Goal: Task Accomplishment & Management: Use online tool/utility

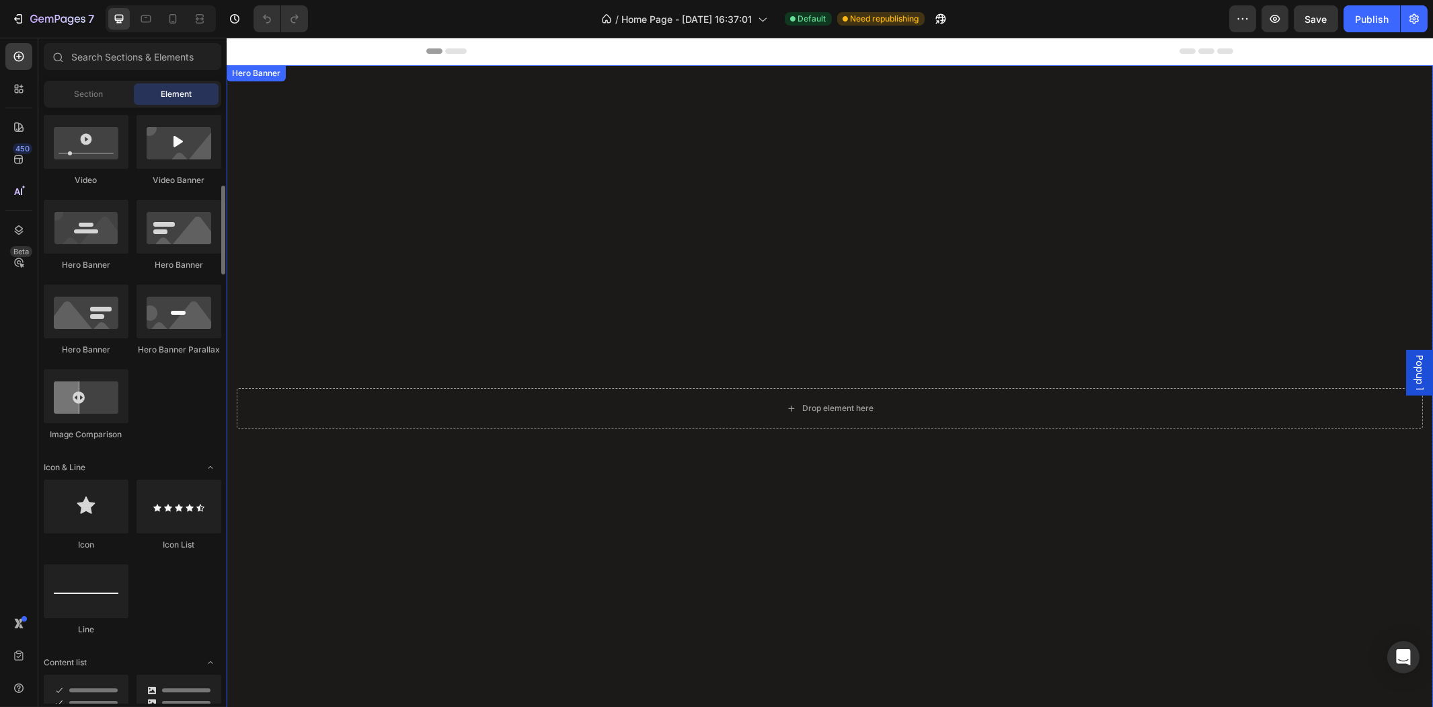
scroll to position [373, 0]
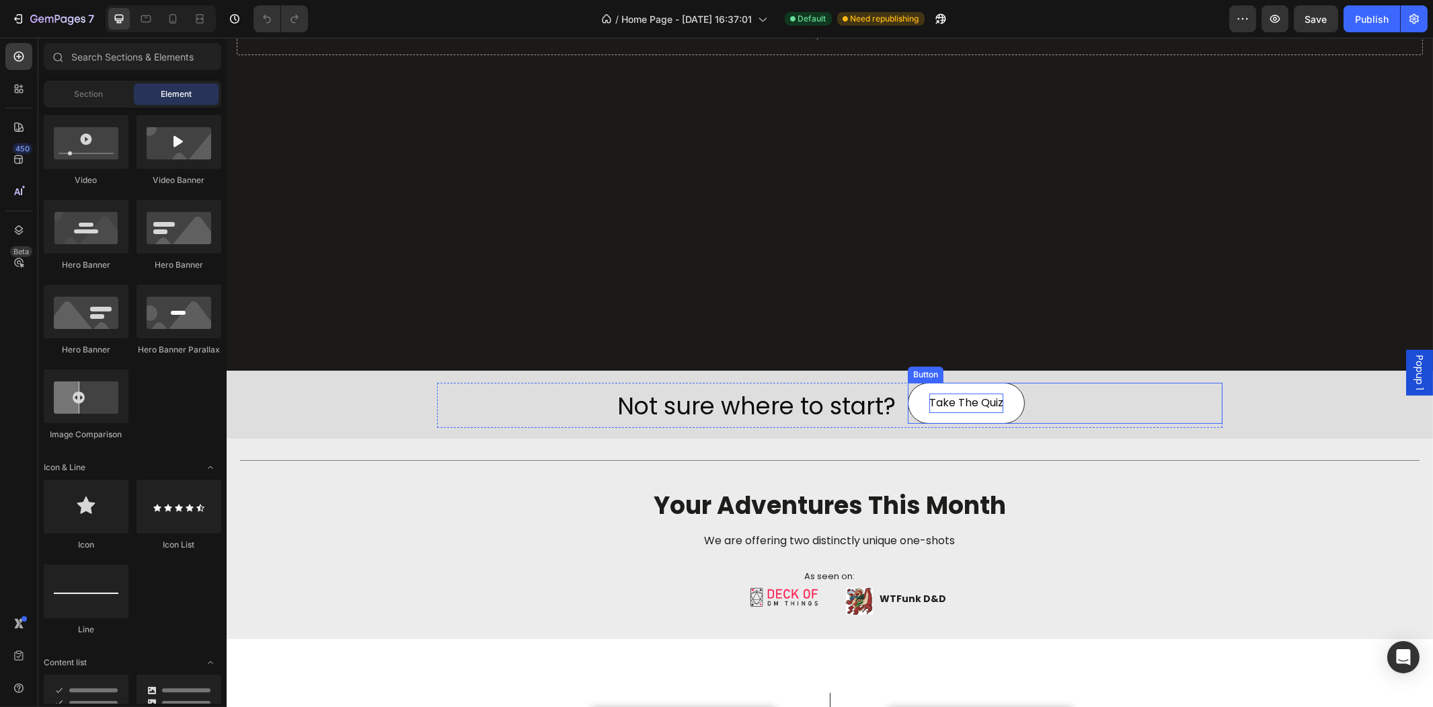
click at [931, 384] on link "Take The Quiz" at bounding box center [965, 403] width 117 height 41
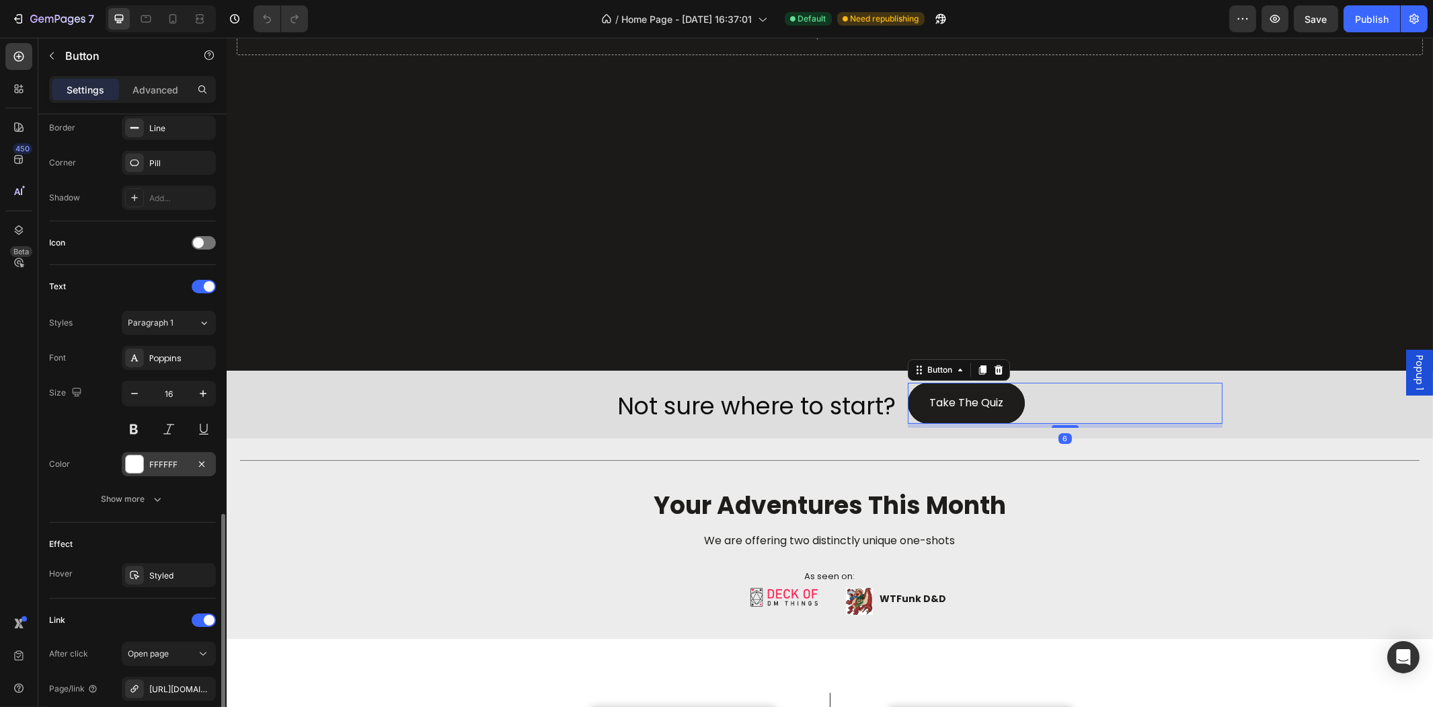
scroll to position [439, 0]
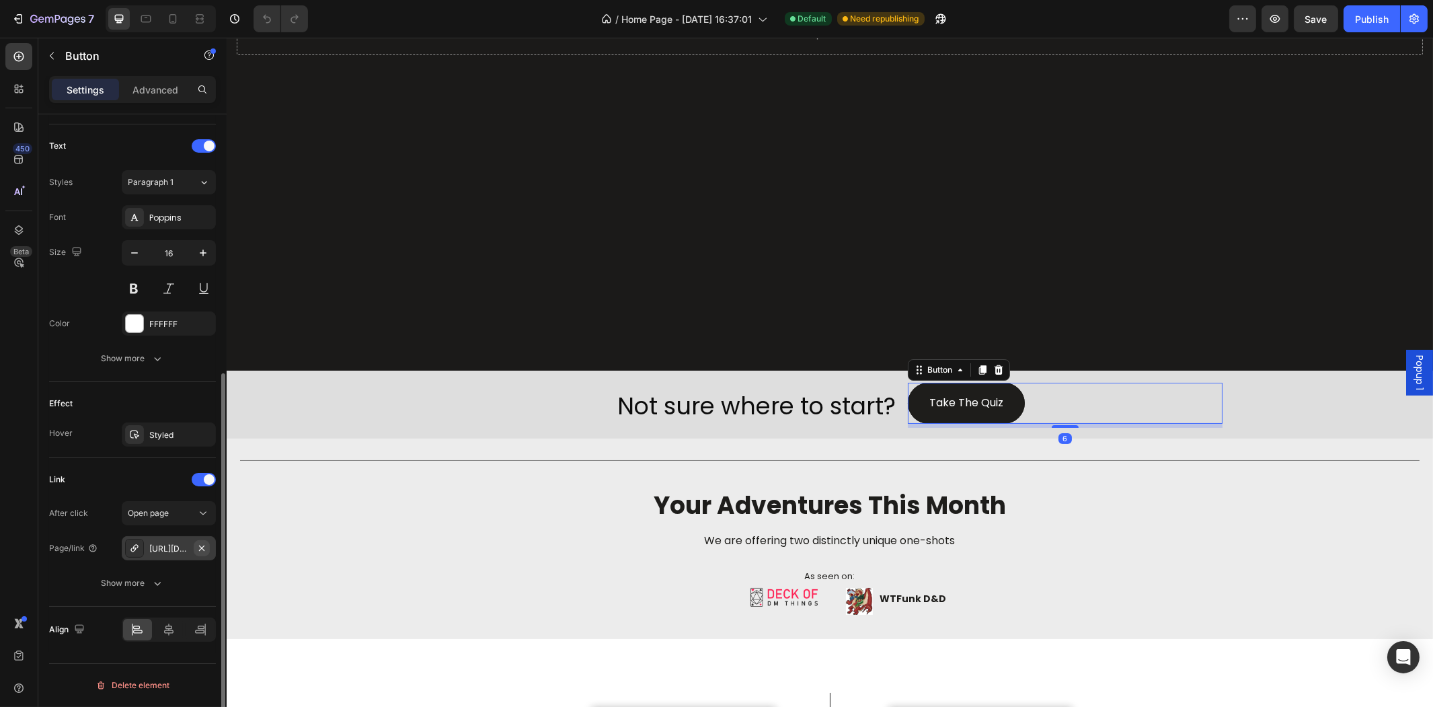
click at [203, 552] on icon "button" at bounding box center [201, 548] width 11 height 11
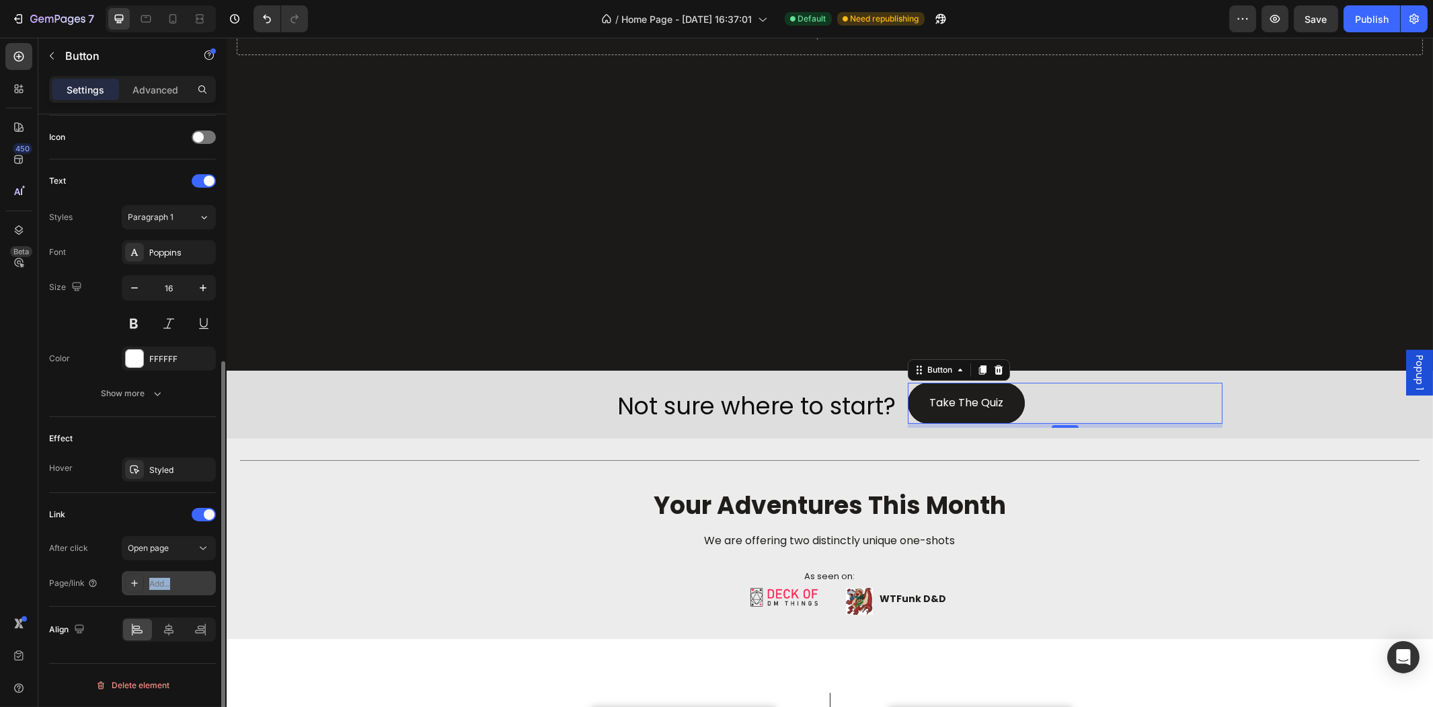
drag, startPoint x: 184, startPoint y: 570, endPoint x: 188, endPoint y: 577, distance: 8.2
click at [185, 573] on div "After click Open page Page/link Add..." at bounding box center [132, 565] width 167 height 59
click at [187, 582] on div "Add..." at bounding box center [180, 584] width 63 height 12
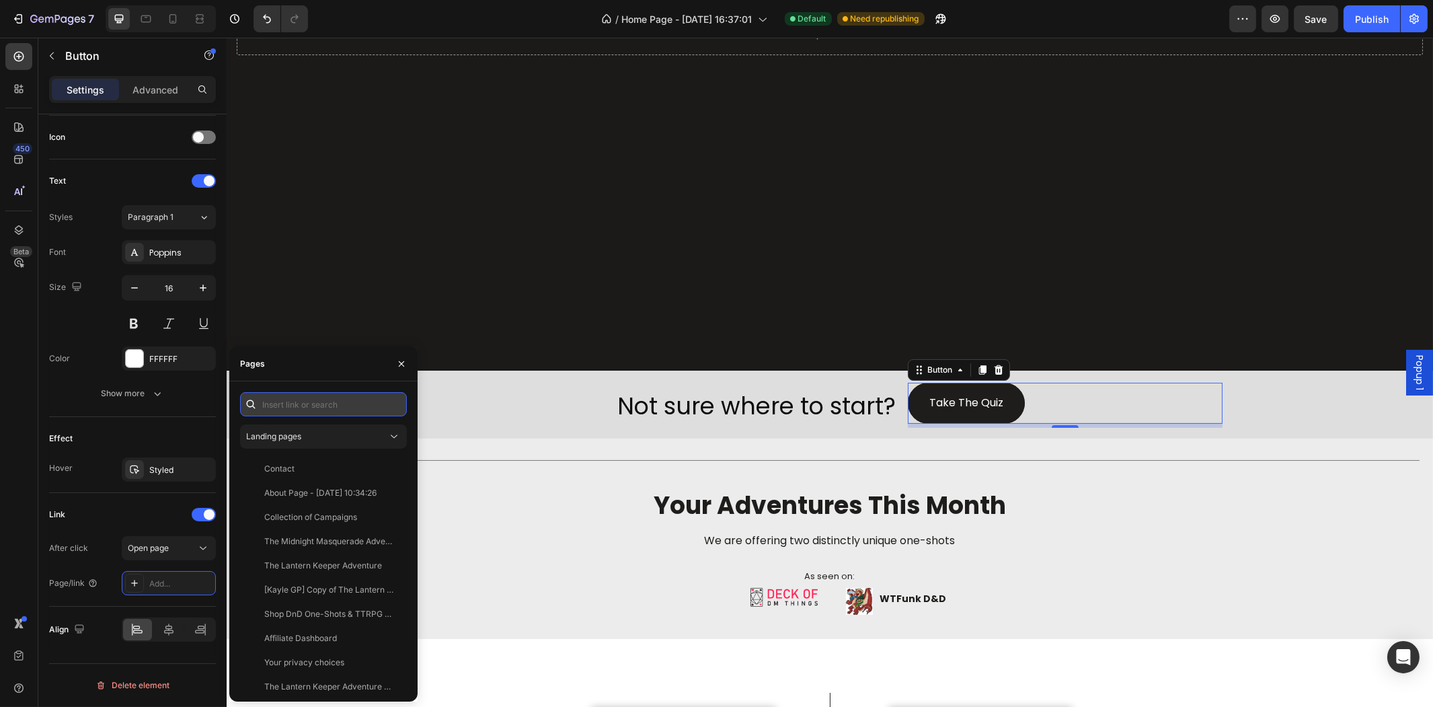
click at [310, 407] on input "text" at bounding box center [323, 404] width 167 height 24
paste input "#ttquiz-2102"
drag, startPoint x: 462, startPoint y: 436, endPoint x: 227, endPoint y: 397, distance: 238.4
click at [345, 403] on input "#ttquiz-2102" at bounding box center [323, 404] width 167 height 24
click at [268, 403] on input "#ttquiz-2102" at bounding box center [323, 404] width 167 height 24
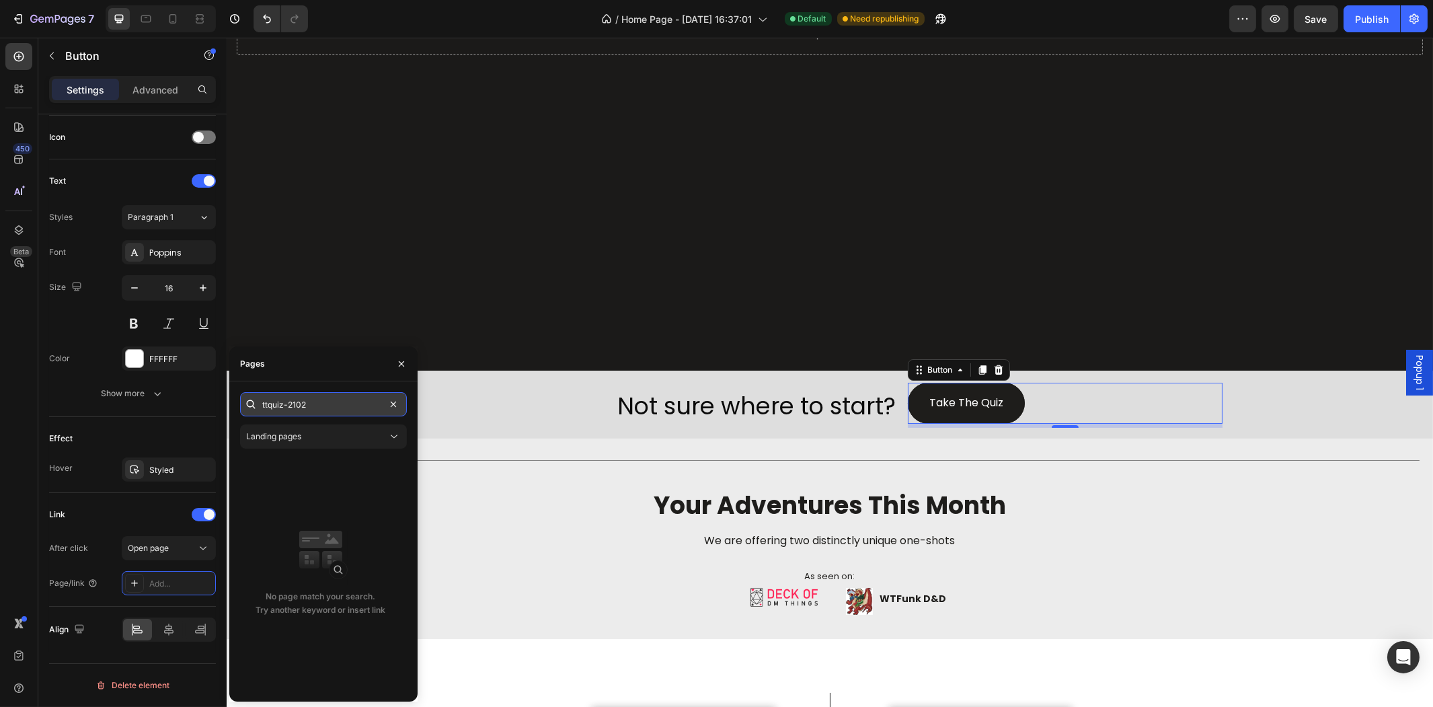
click at [335, 414] on input "ttquiz-2102" at bounding box center [323, 404] width 167 height 24
type input "ttquiz-2102"
click at [259, 404] on div at bounding box center [251, 404] width 22 height 24
click at [264, 404] on input "ttquiz-2102" at bounding box center [323, 404] width 167 height 24
click at [321, 411] on input "ttquiz-2102" at bounding box center [323, 404] width 167 height 24
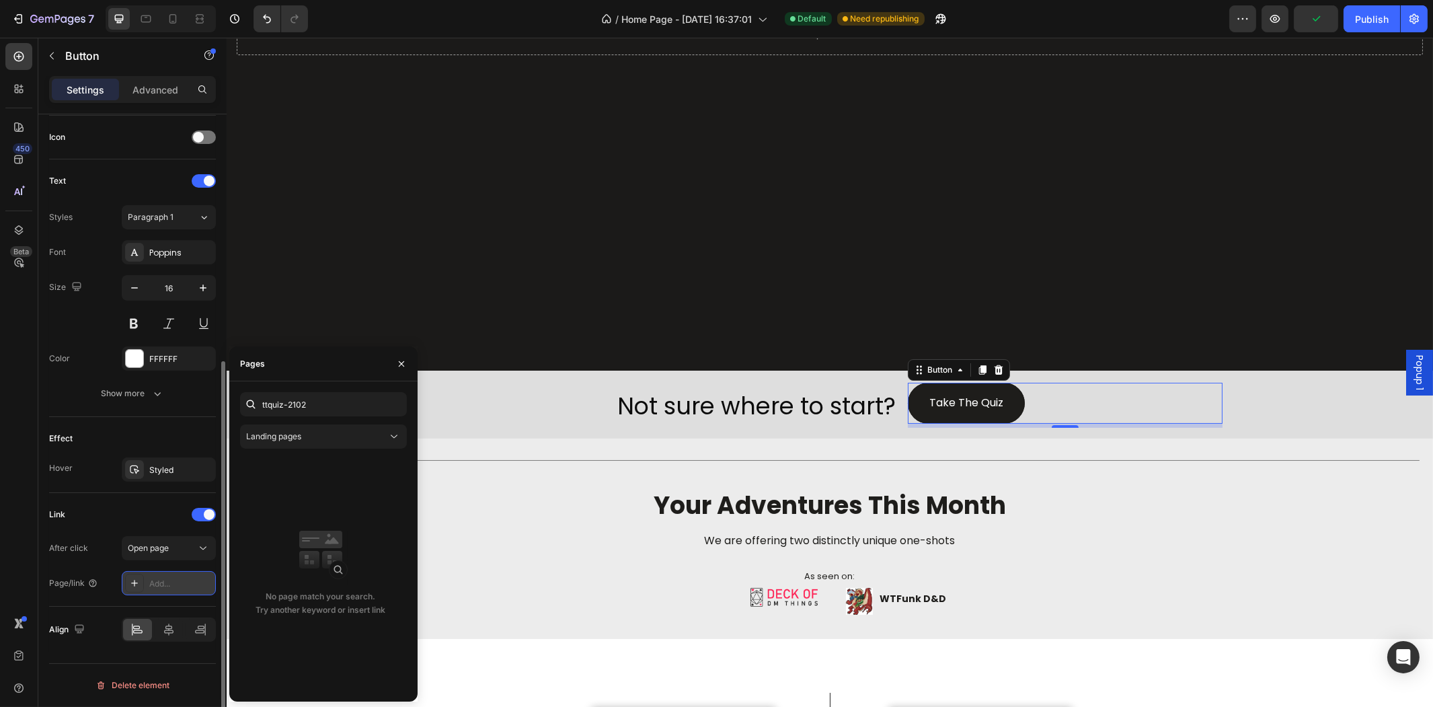
click at [159, 590] on div "Add..." at bounding box center [169, 583] width 94 height 24
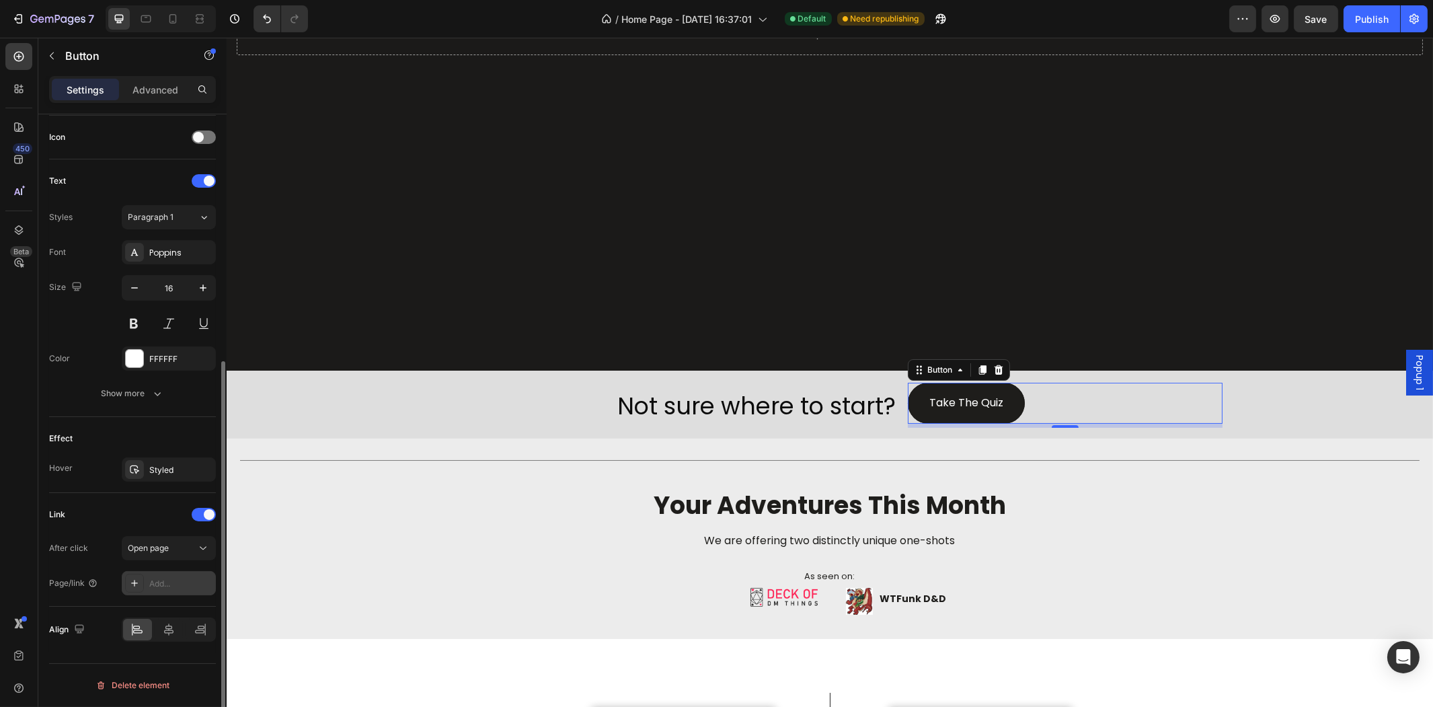
click at [157, 589] on div "Add..." at bounding box center [180, 584] width 63 height 12
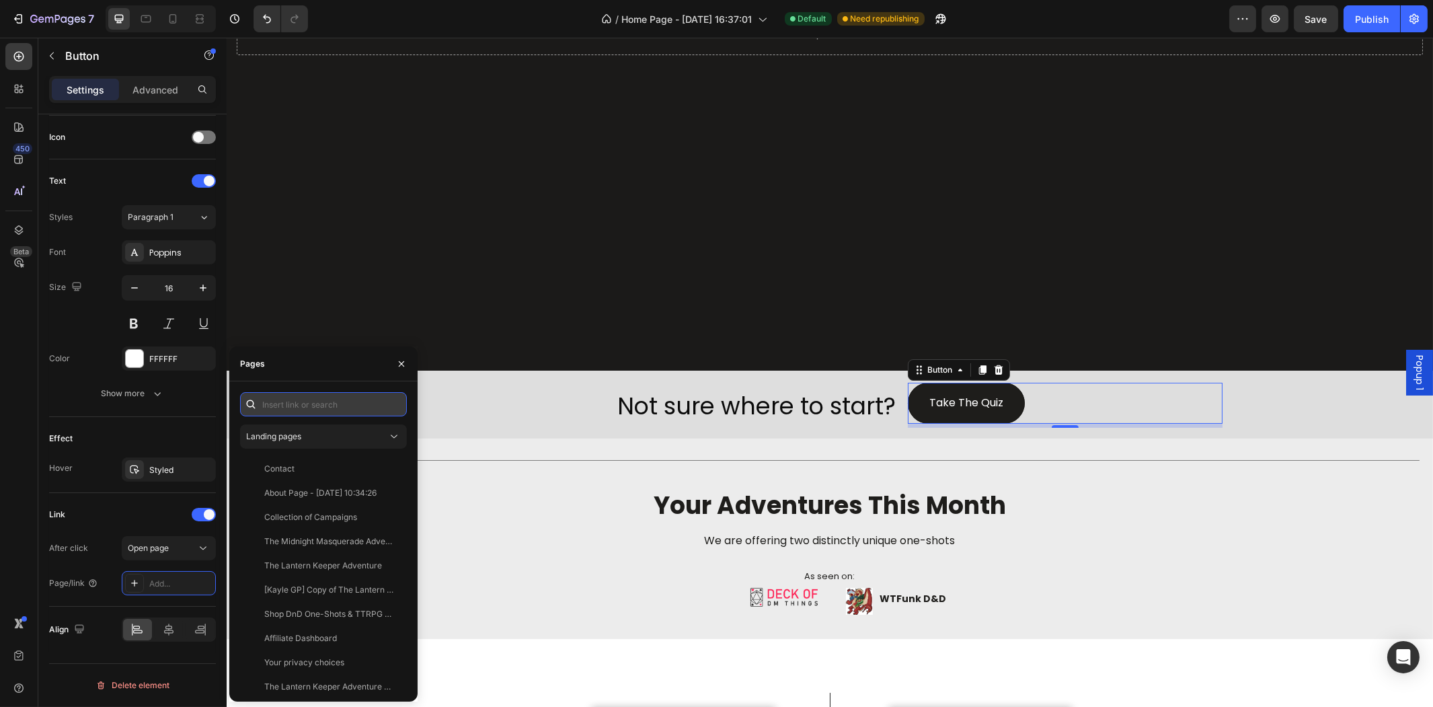
paste input "[URL][DOMAIN_NAME]"
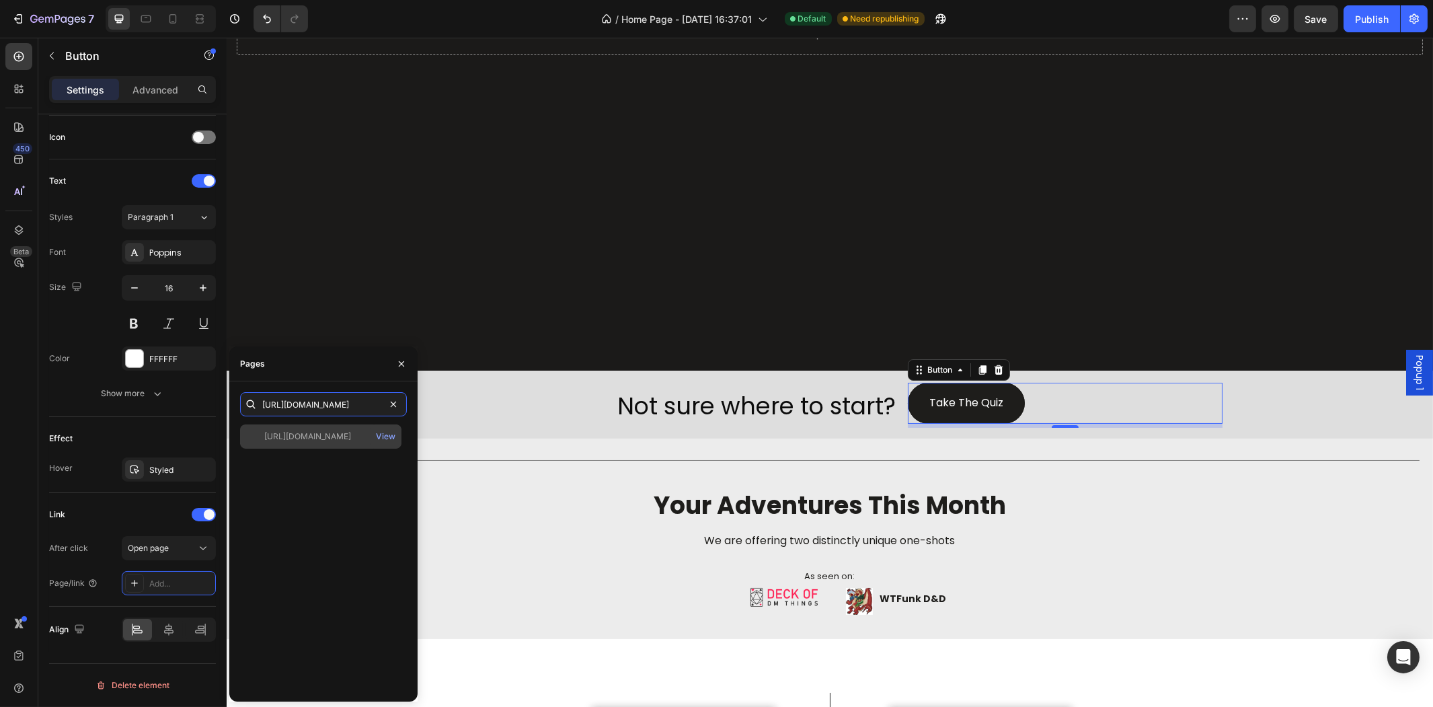
type input "[URL][DOMAIN_NAME]"
click at [344, 438] on div "[URL][DOMAIN_NAME]" at bounding box center [307, 436] width 87 height 12
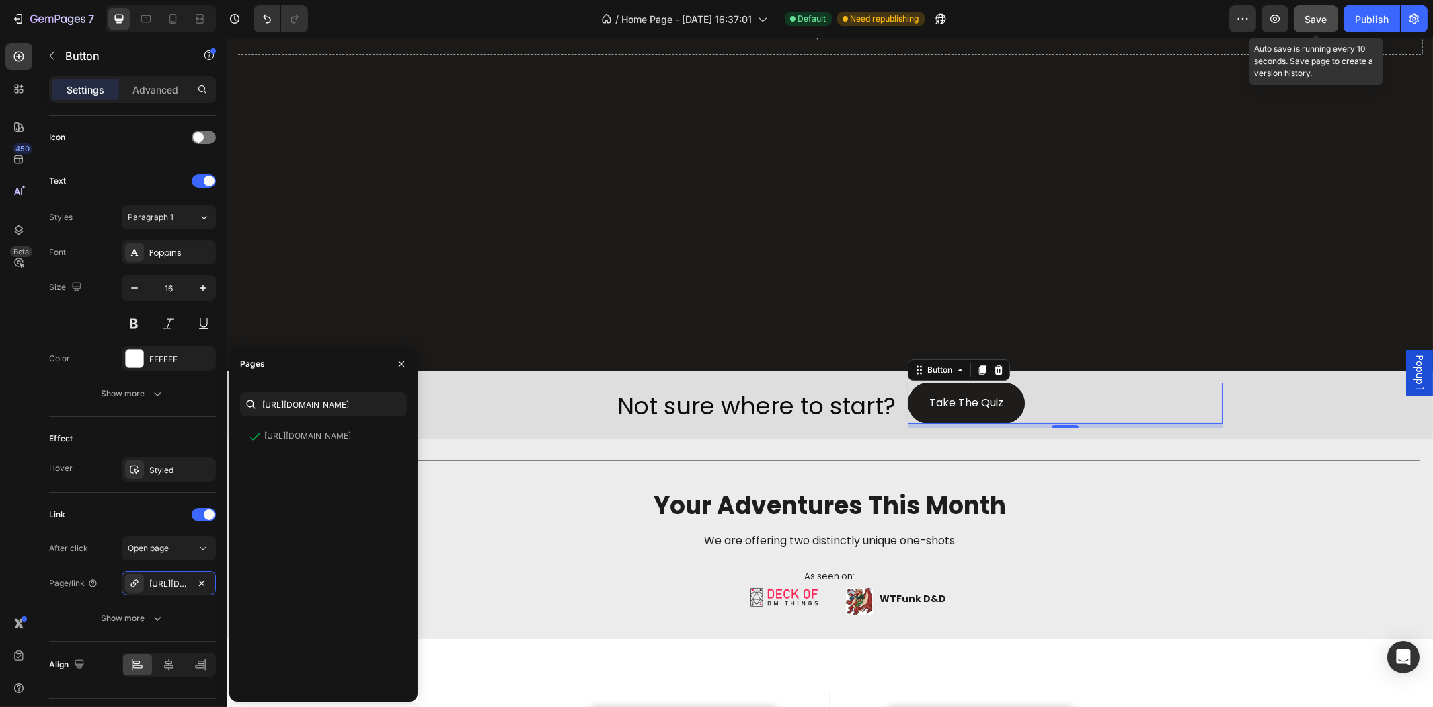
click at [1325, 22] on span "Save" at bounding box center [1316, 18] width 22 height 11
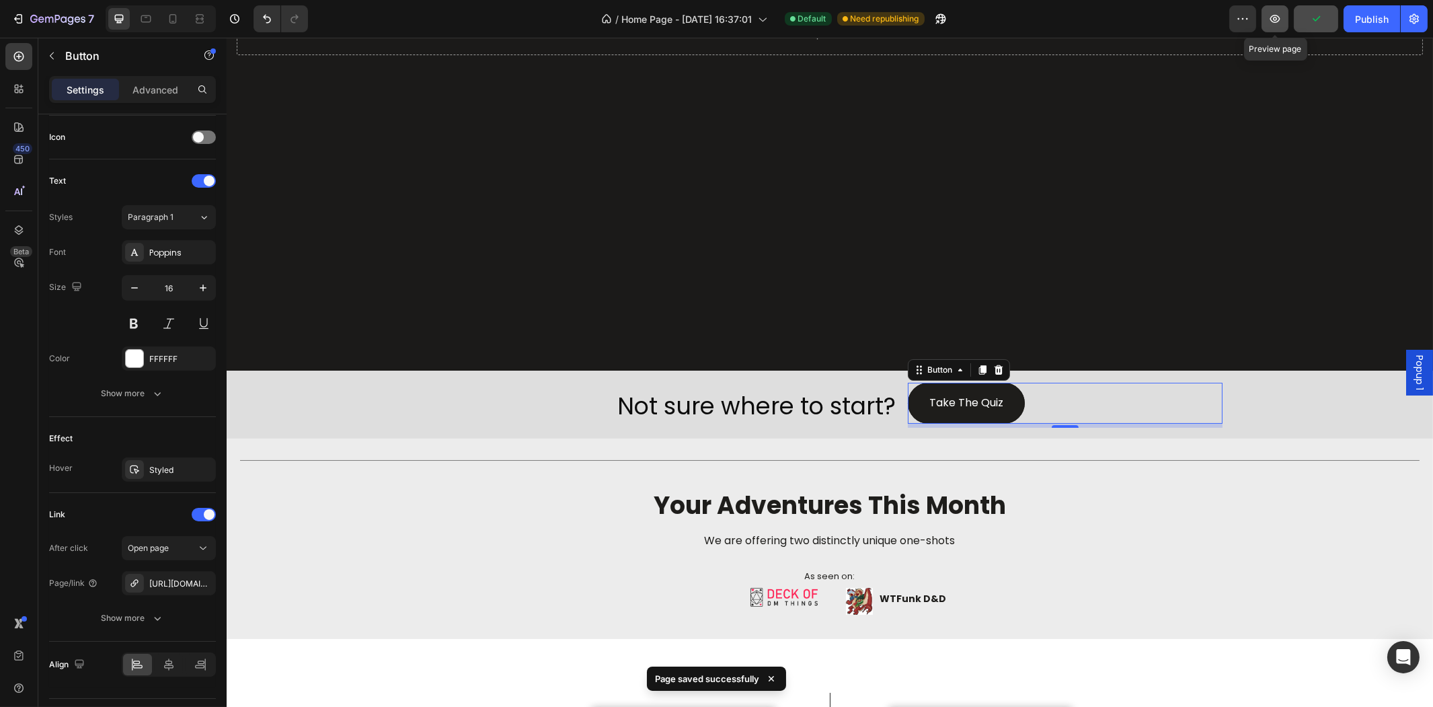
click at [1281, 22] on icon "button" at bounding box center [1274, 18] width 13 height 13
click at [1273, 24] on icon "button" at bounding box center [1274, 18] width 13 height 13
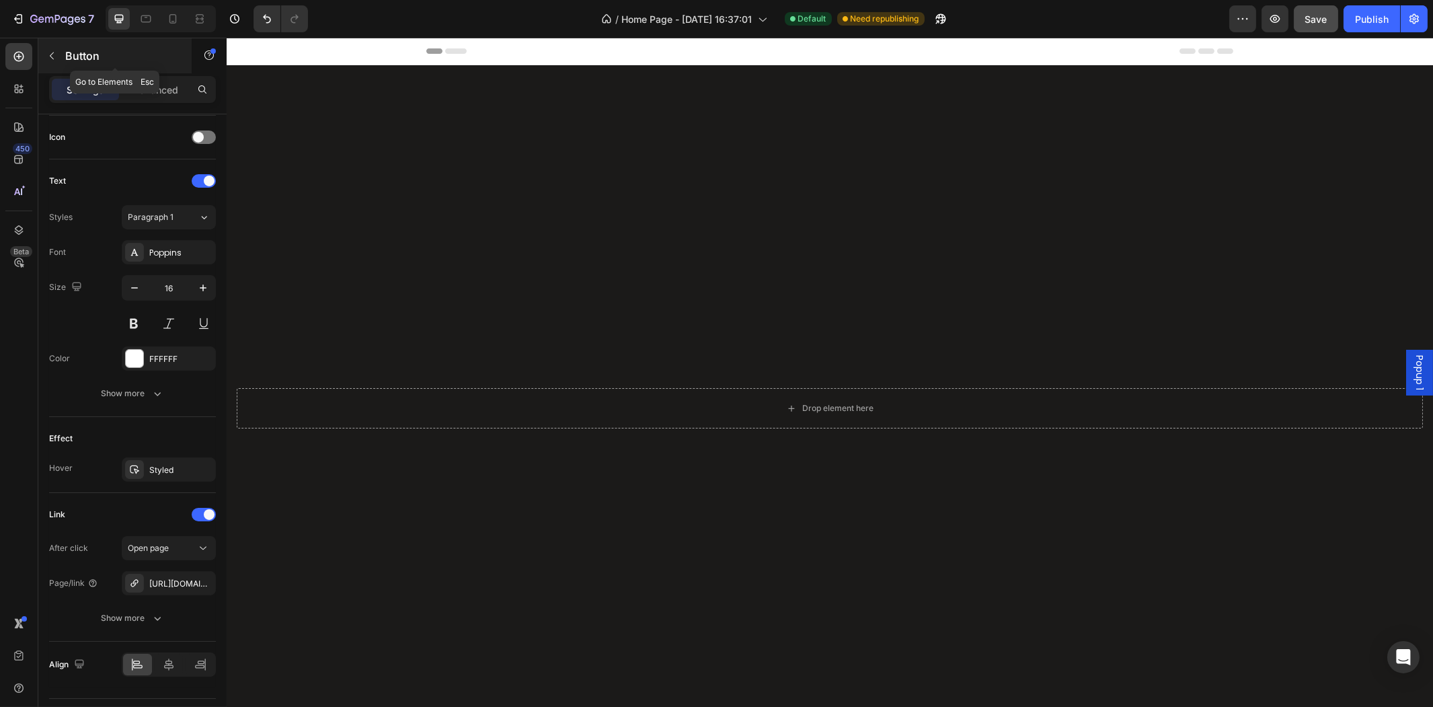
click at [56, 52] on icon "button" at bounding box center [51, 55] width 11 height 11
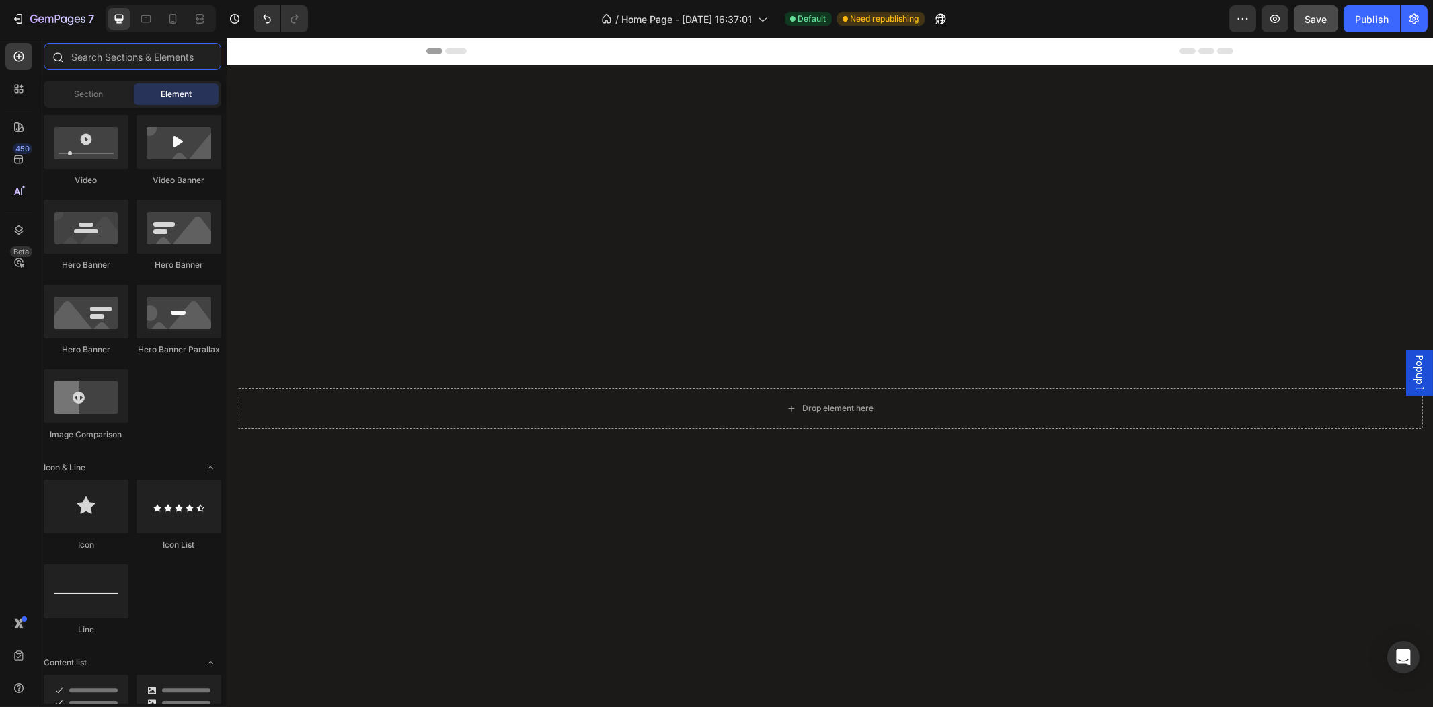
click at [115, 62] on input "text" at bounding box center [133, 56] width 178 height 27
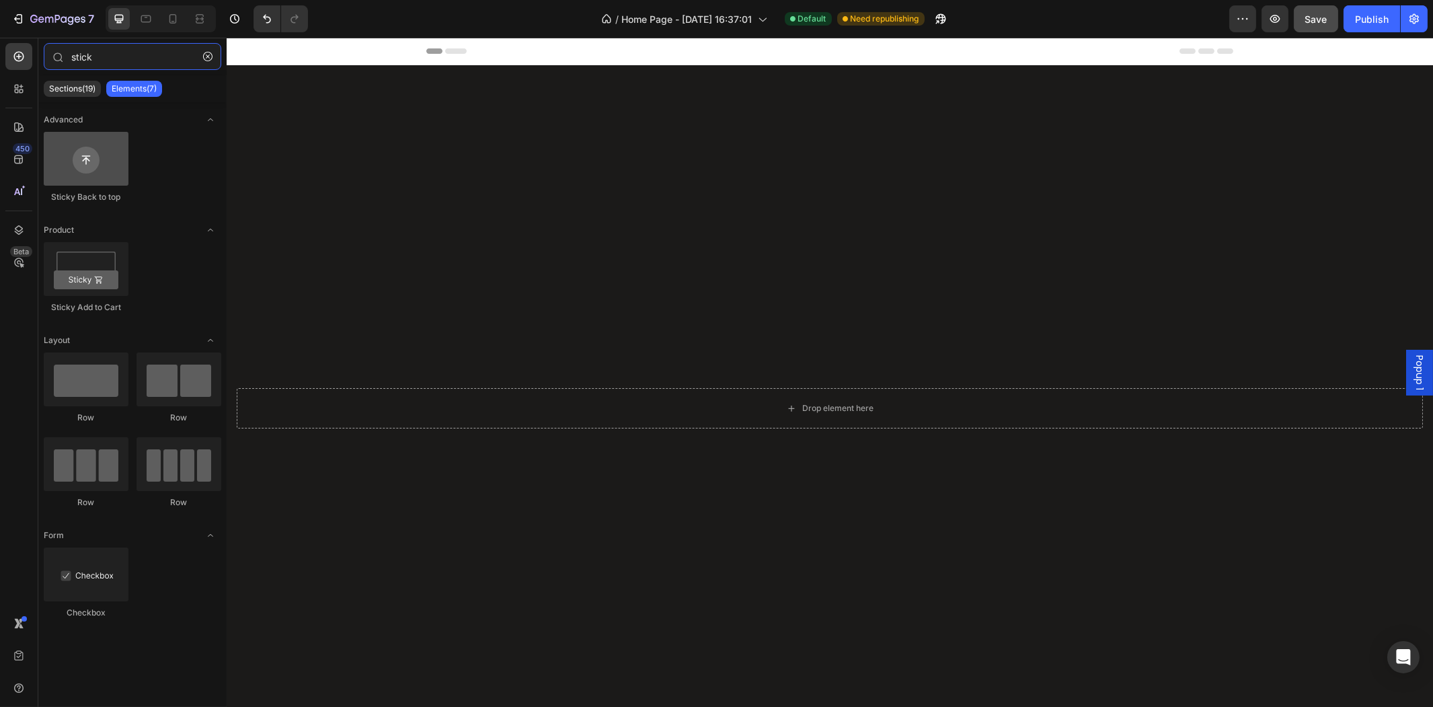
type input "stick"
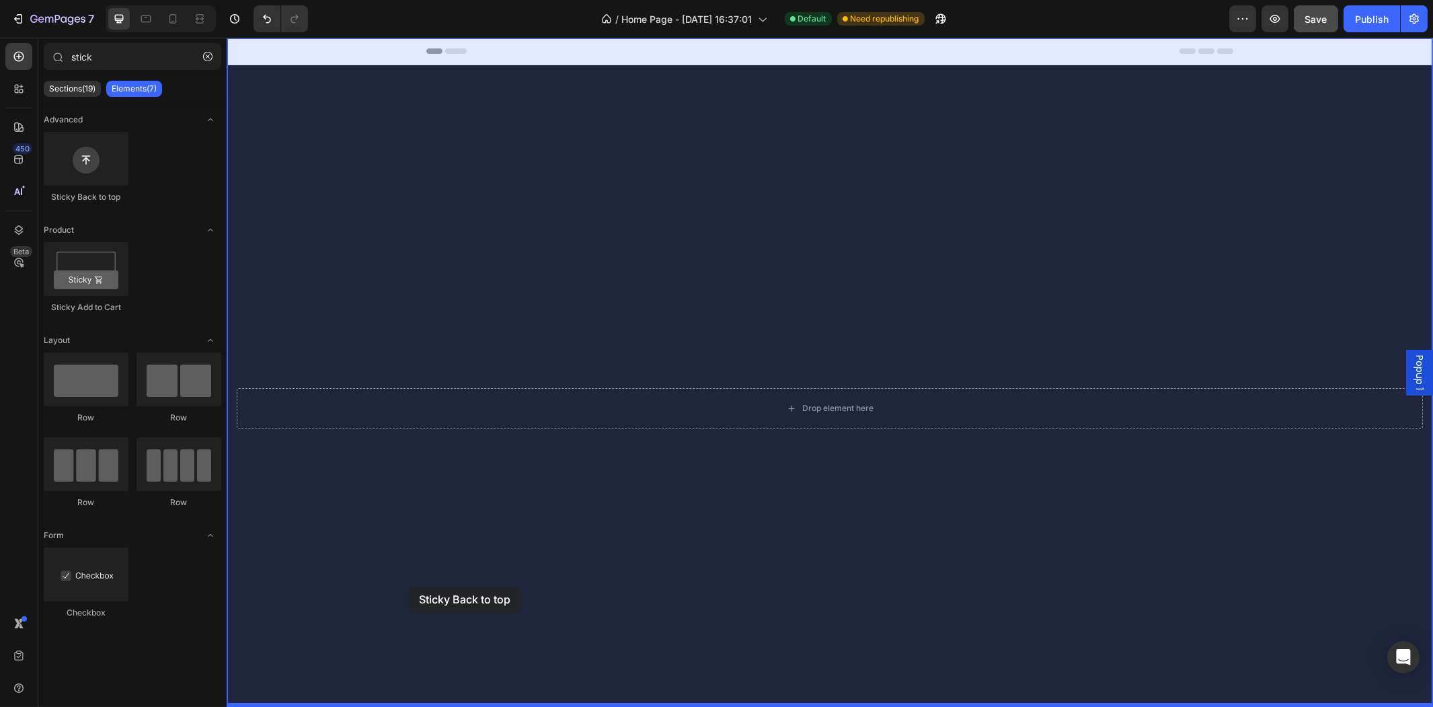
drag, startPoint x: 329, startPoint y: 204, endPoint x: 408, endPoint y: 588, distance: 391.4
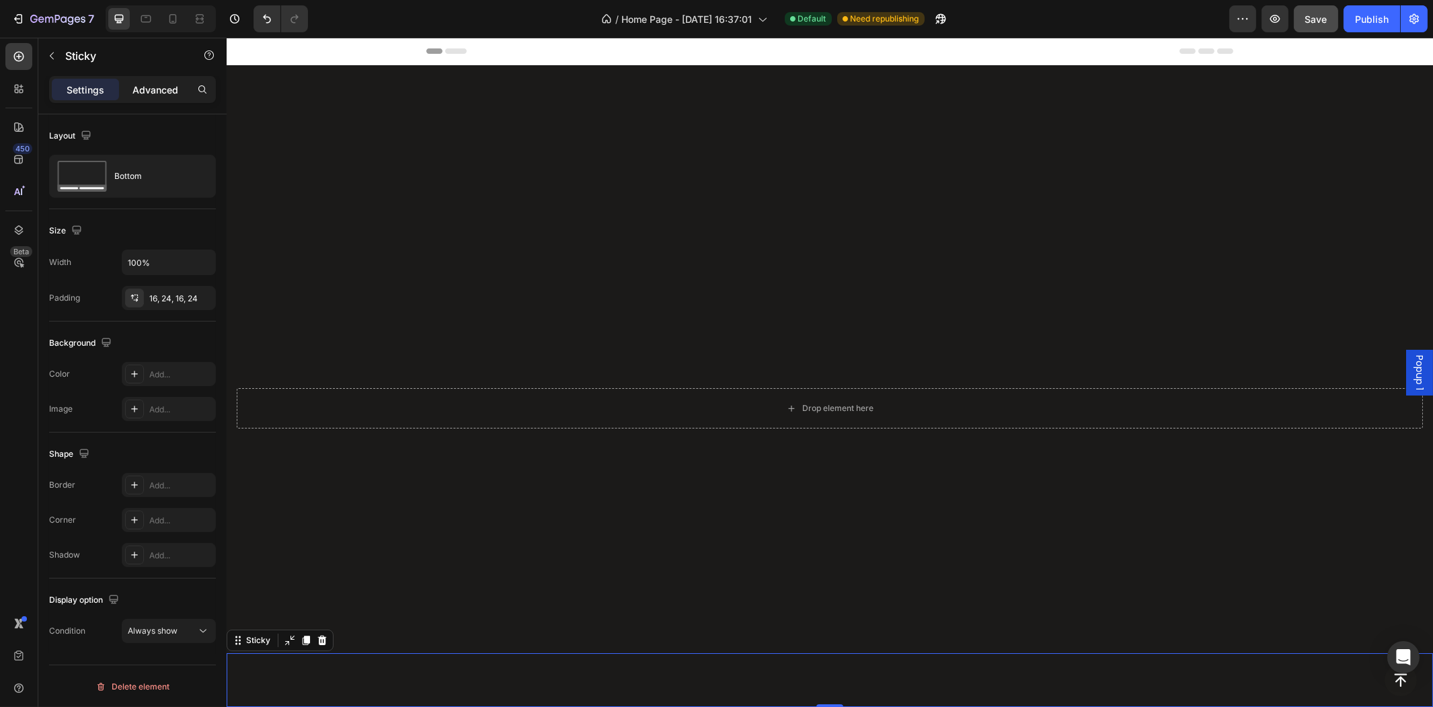
click at [162, 96] on p "Advanced" at bounding box center [155, 90] width 46 height 14
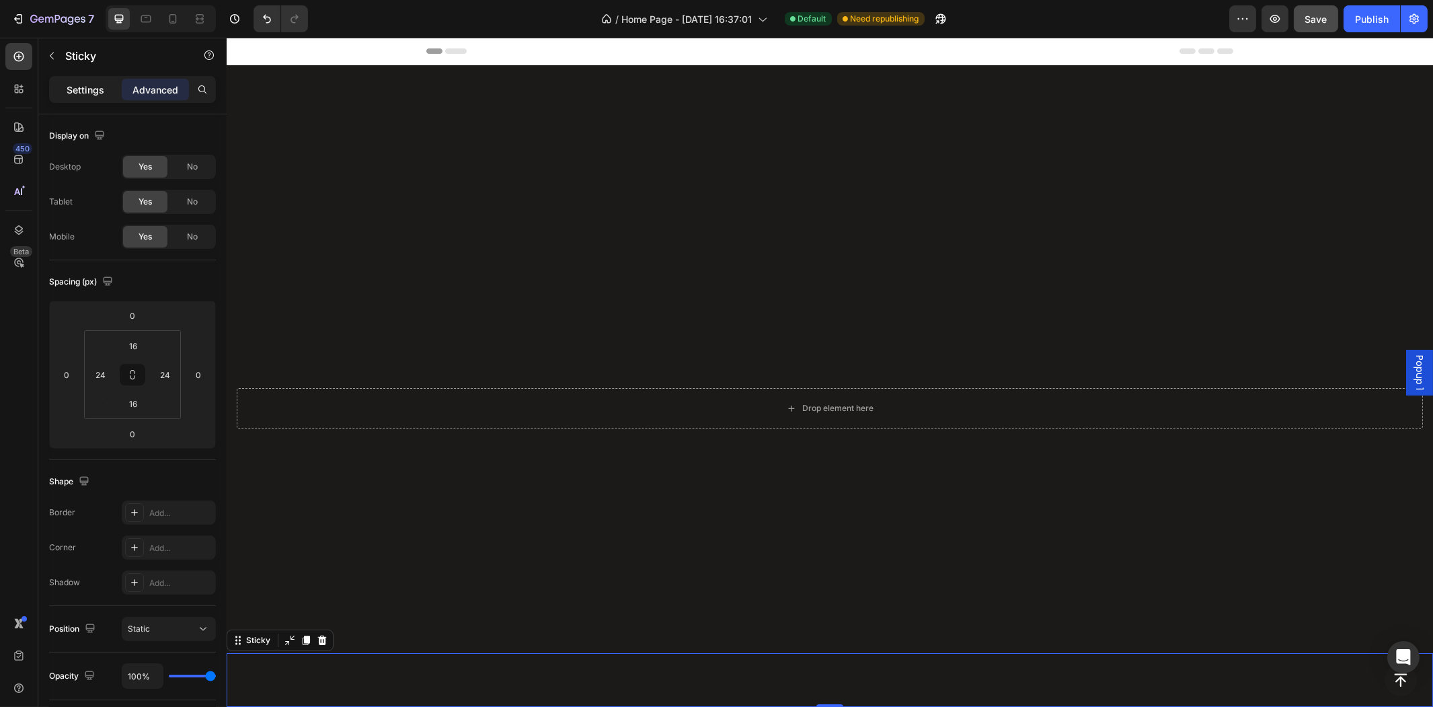
click at [79, 85] on p "Settings" at bounding box center [86, 90] width 38 height 14
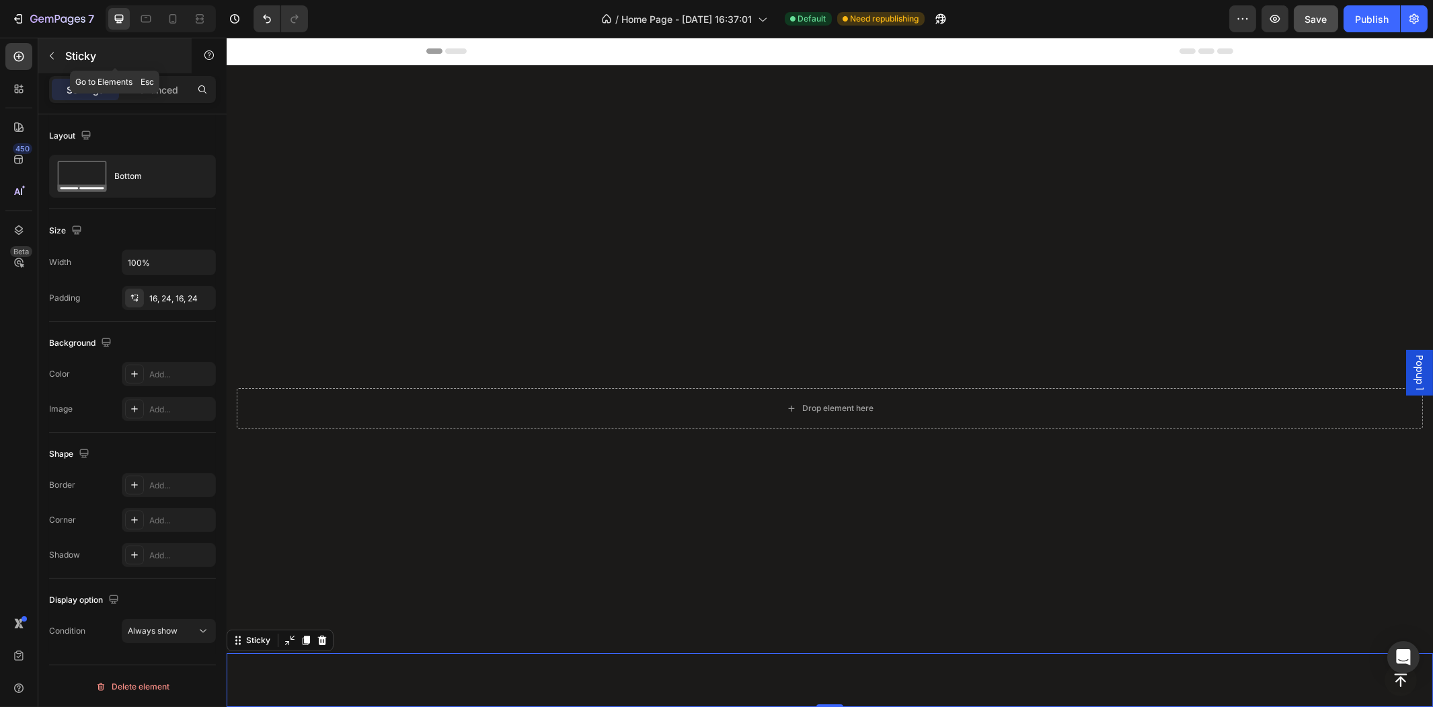
click at [44, 49] on button "button" at bounding box center [52, 56] width 22 height 22
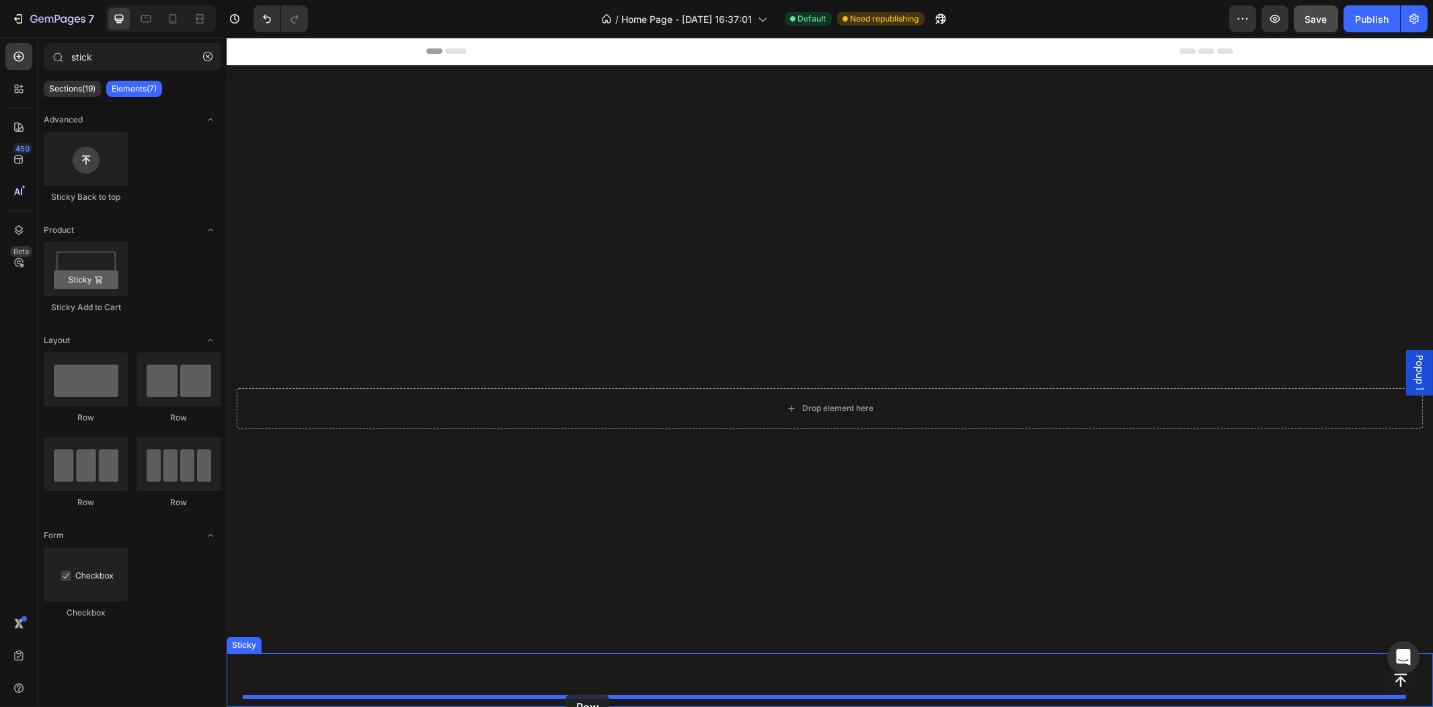
drag, startPoint x: 325, startPoint y: 431, endPoint x: 565, endPoint y: 694, distance: 355.5
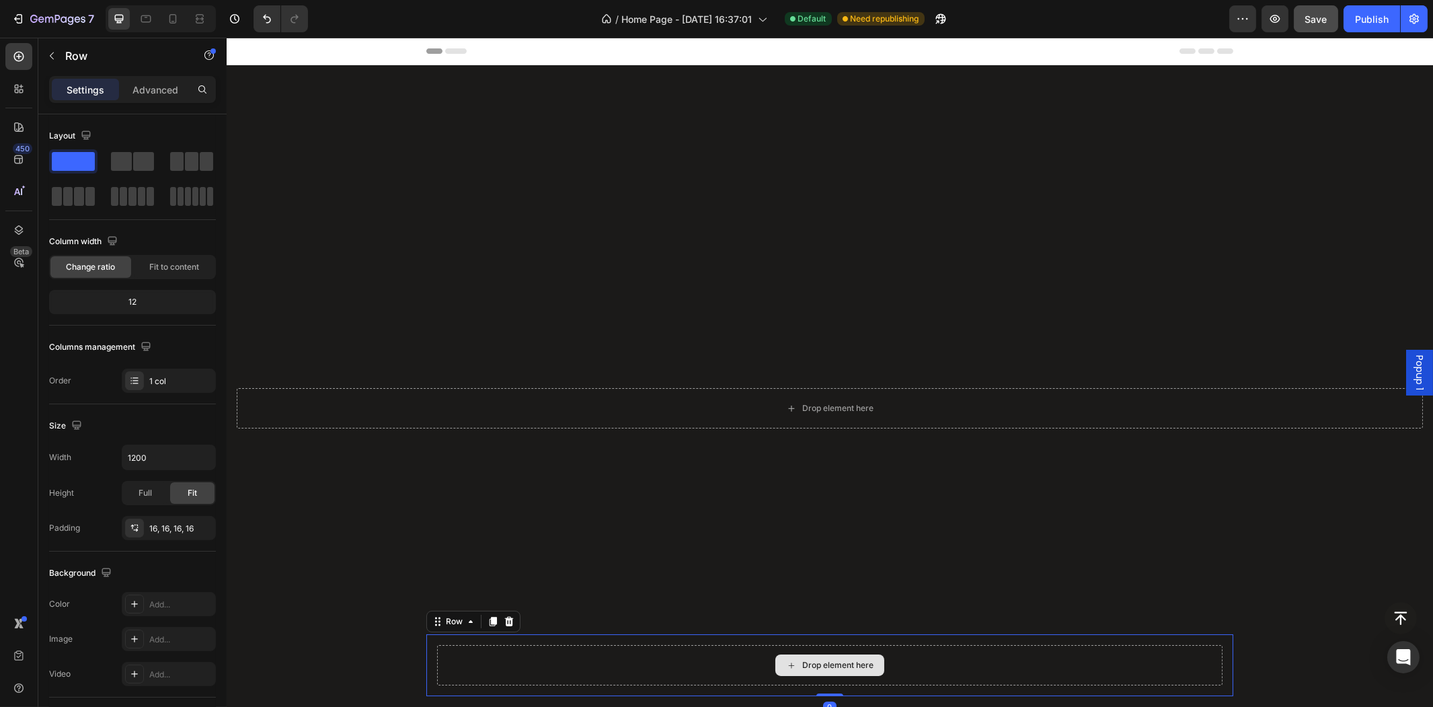
click at [634, 669] on div "Drop element here" at bounding box center [828, 665] width 785 height 40
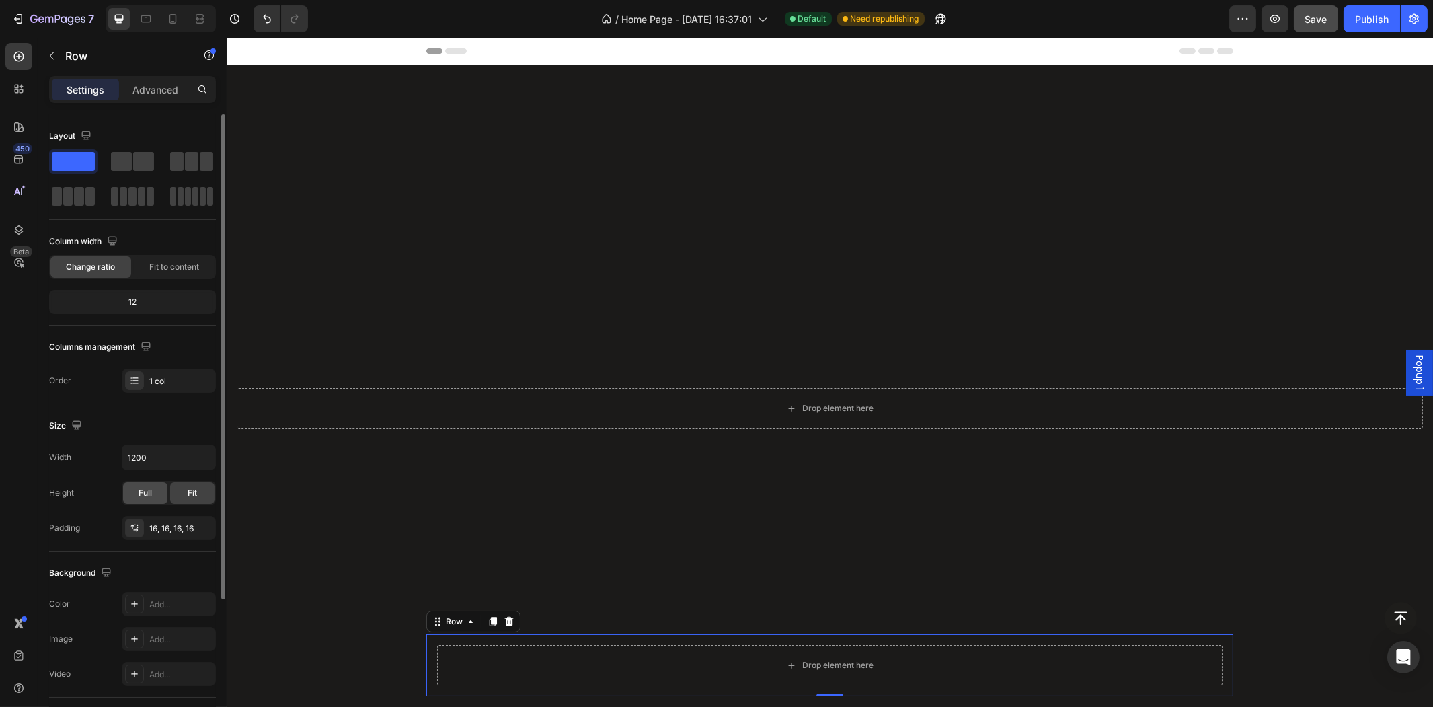
scroll to position [149, 0]
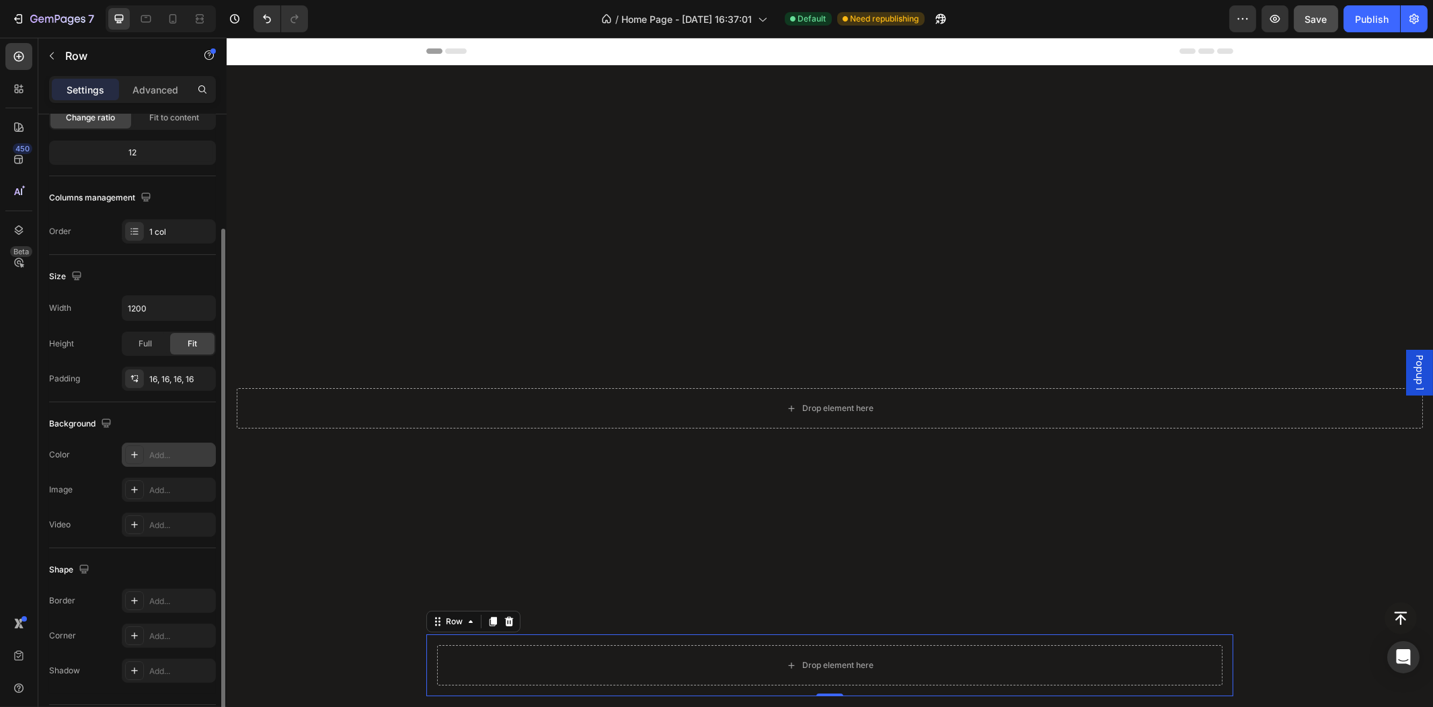
click at [136, 459] on icon at bounding box center [134, 454] width 11 height 11
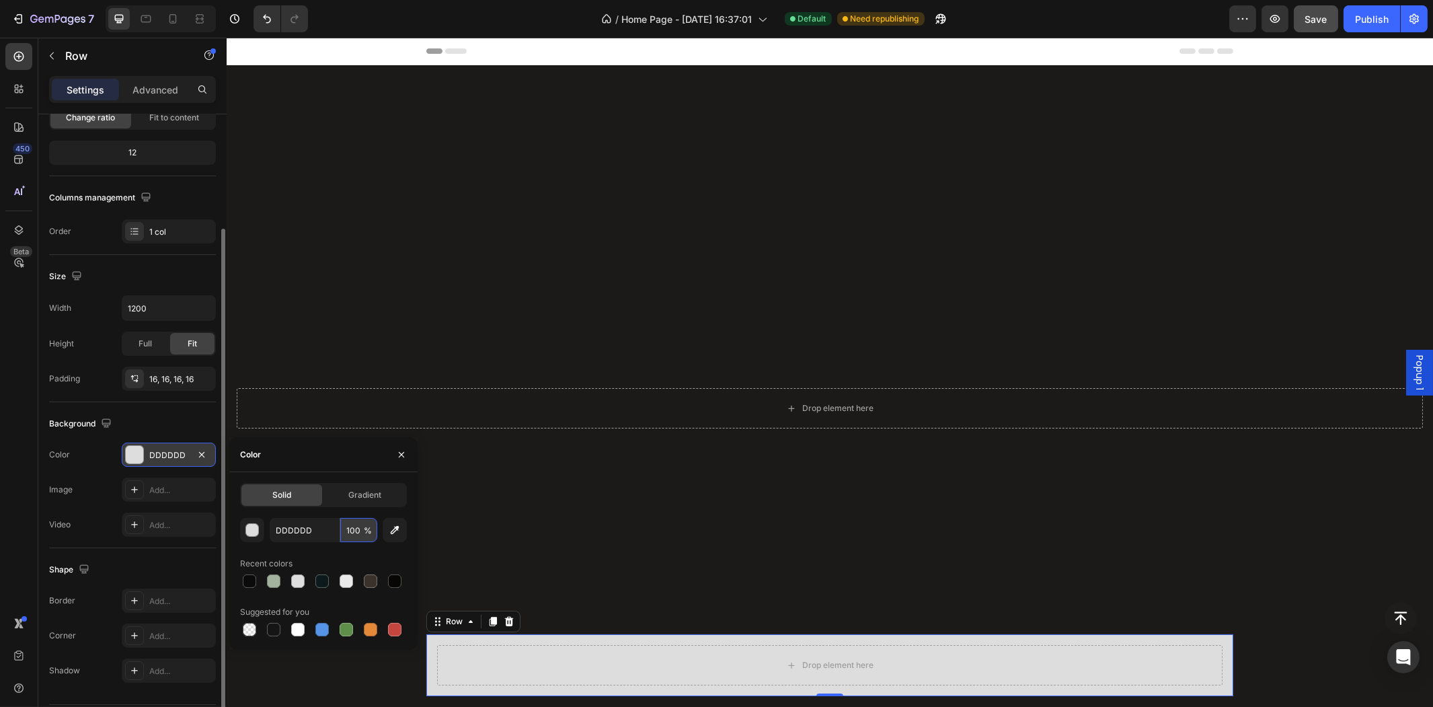
click at [360, 533] on input "100" at bounding box center [358, 530] width 37 height 24
click at [366, 530] on span "%" at bounding box center [368, 530] width 8 height 12
click at [366, 525] on span "%" at bounding box center [368, 530] width 8 height 12
click at [358, 529] on input "100" at bounding box center [358, 530] width 37 height 24
type input "6"
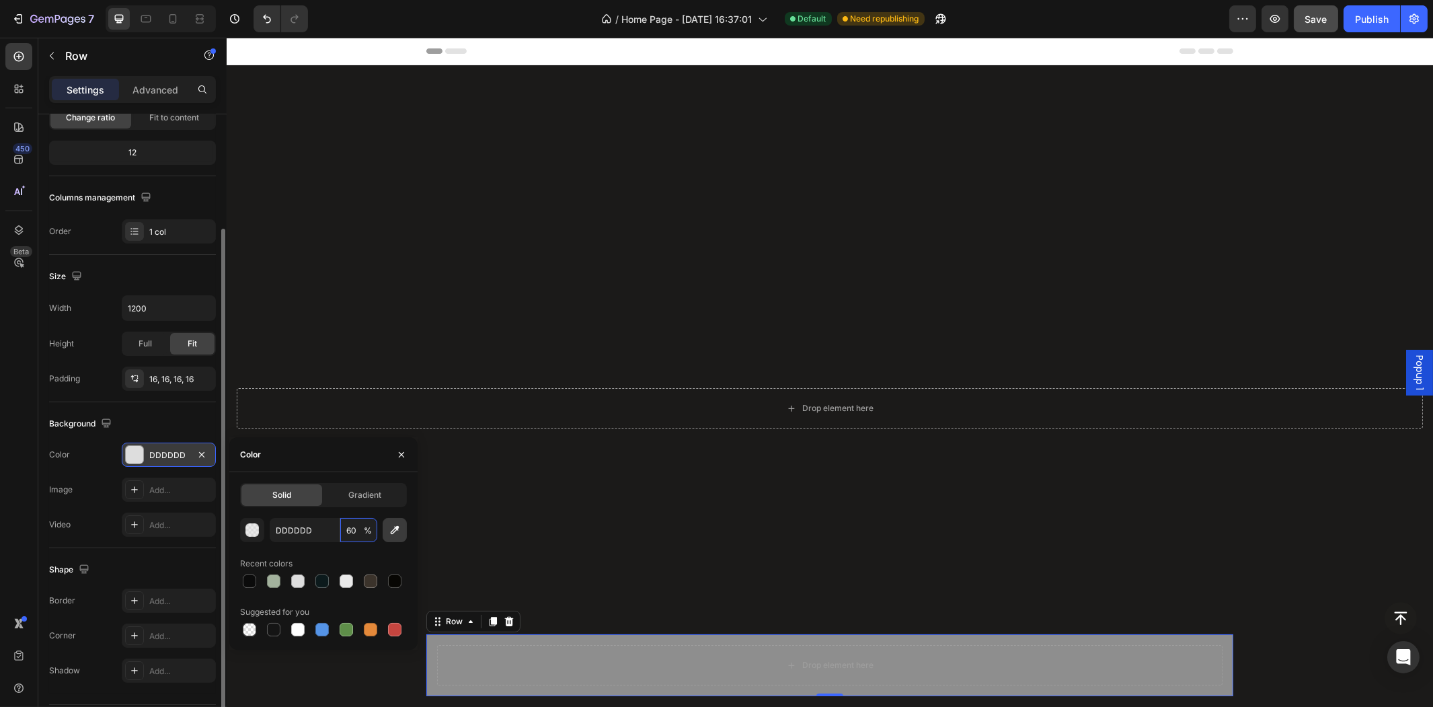
type input "6"
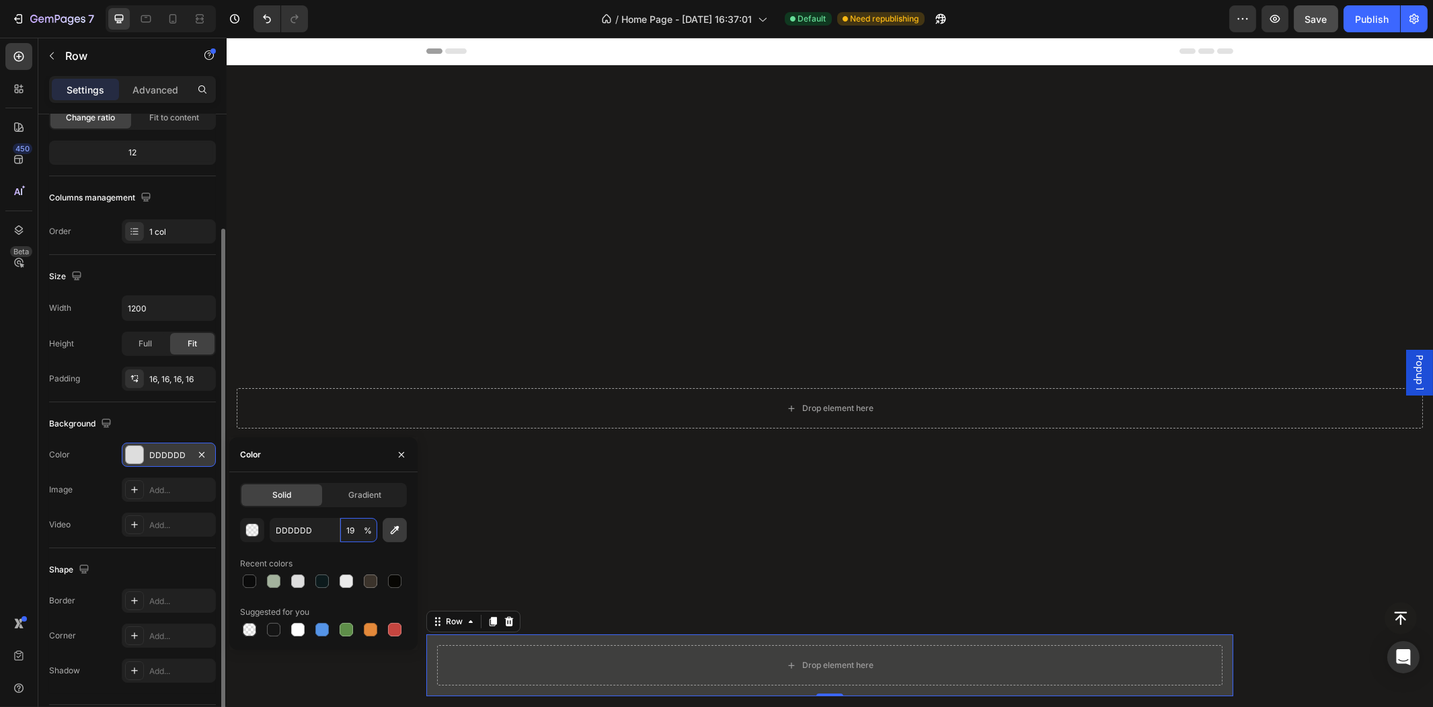
type input "1"
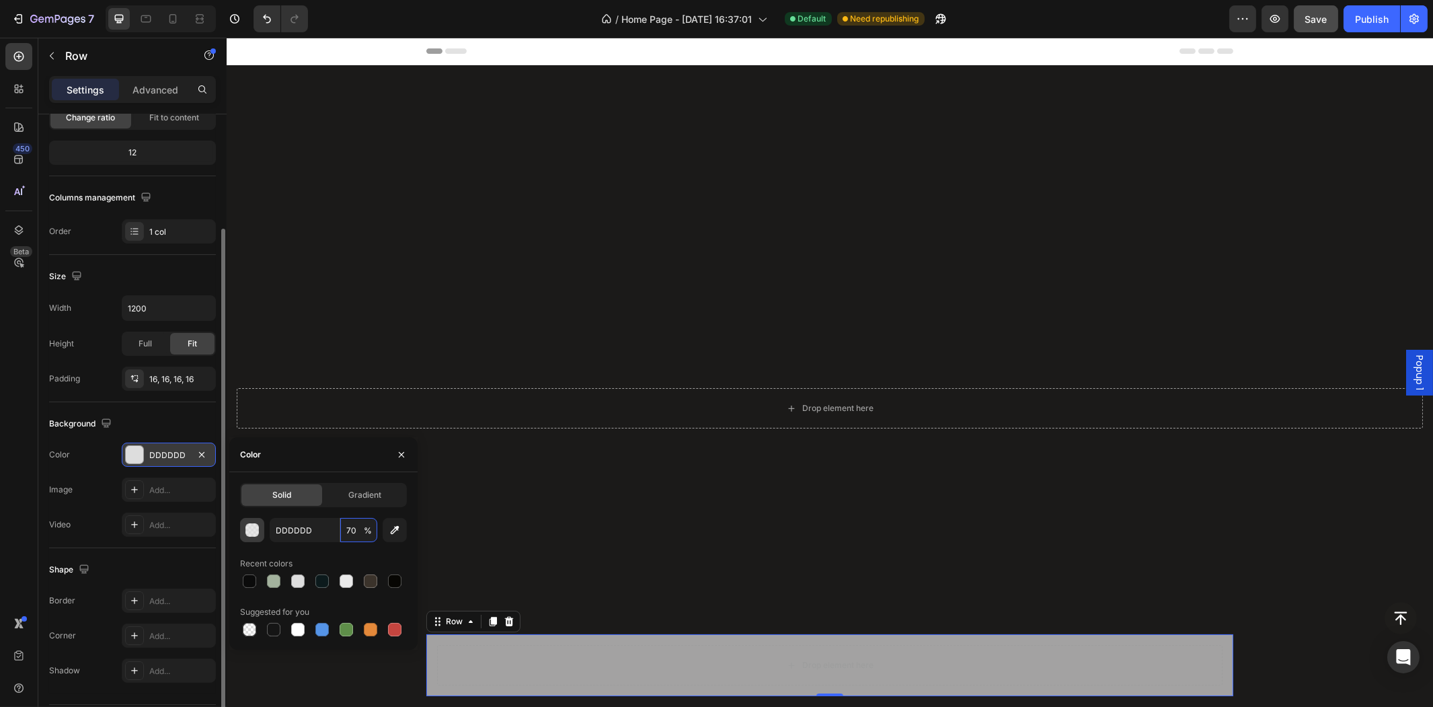
type input "70"
click at [257, 526] on div "button" at bounding box center [252, 530] width 13 height 13
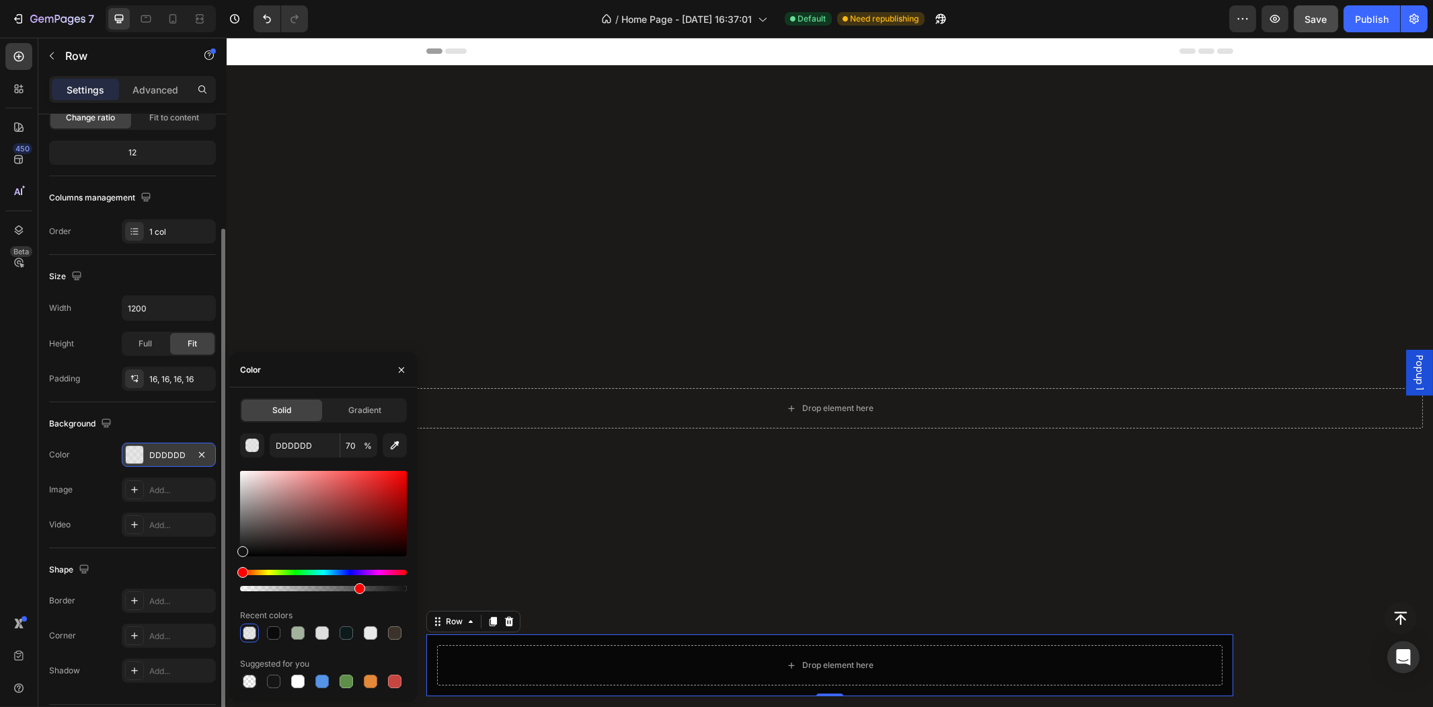
drag, startPoint x: 286, startPoint y: 523, endPoint x: 162, endPoint y: 574, distance: 134.5
click at [163, 573] on div "450 Beta stick Sections(19) Elements(7) Advanced Sticky Back to top Product Sti…" at bounding box center [113, 372] width 227 height 669
type input "000000"
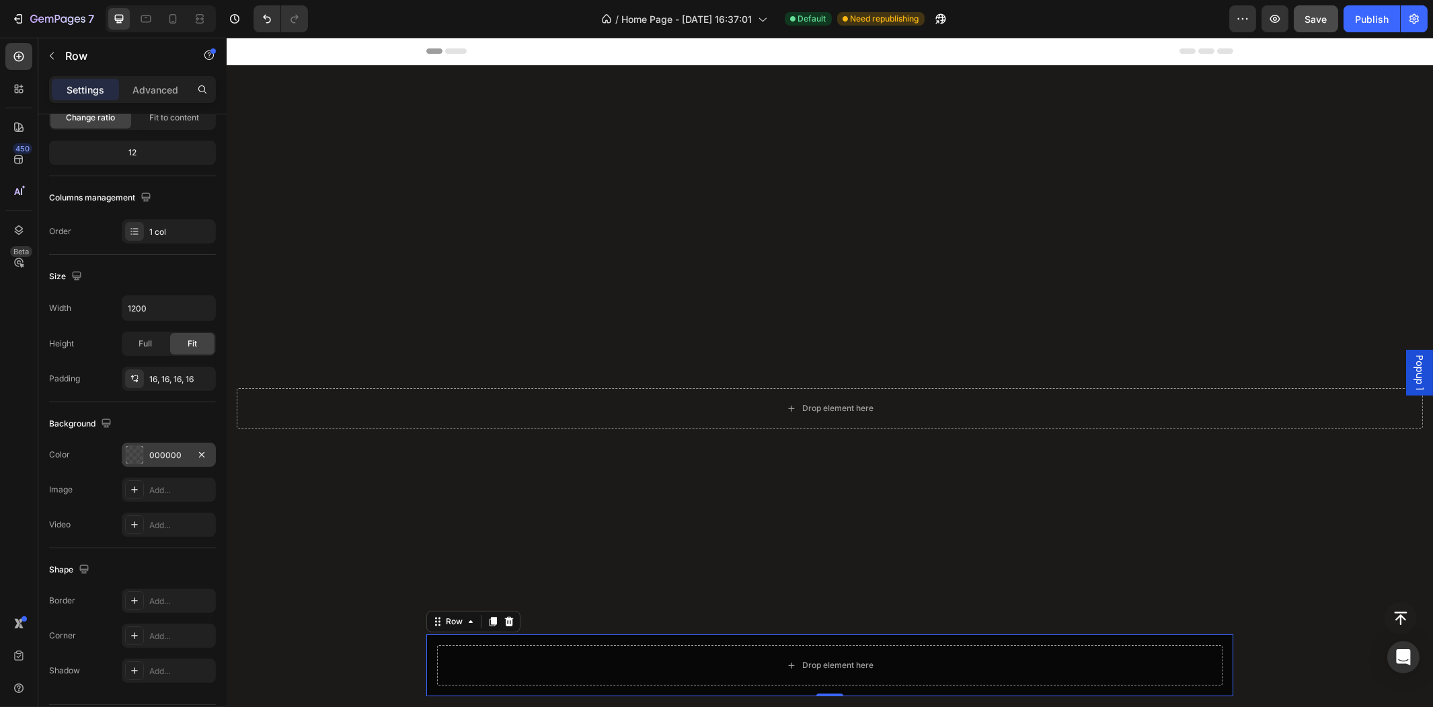
click at [156, 541] on div "Background The changes might be hidden by the video. Color 000000 Image Add... …" at bounding box center [132, 475] width 167 height 146
click at [135, 634] on icon at bounding box center [134, 635] width 11 height 11
click at [364, 674] on icon "button" at bounding box center [364, 677] width 13 height 13
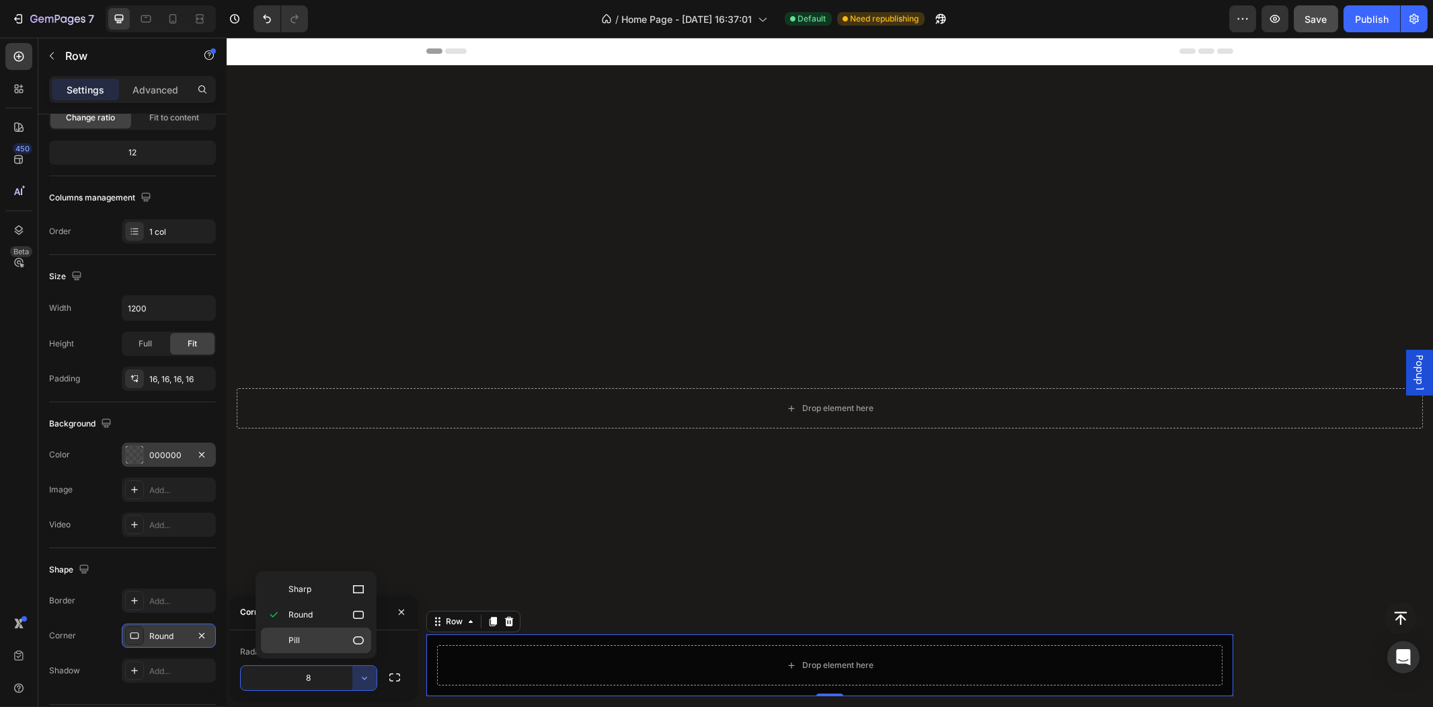
click at [352, 633] on icon at bounding box center [358, 639] width 13 height 13
type input "9999"
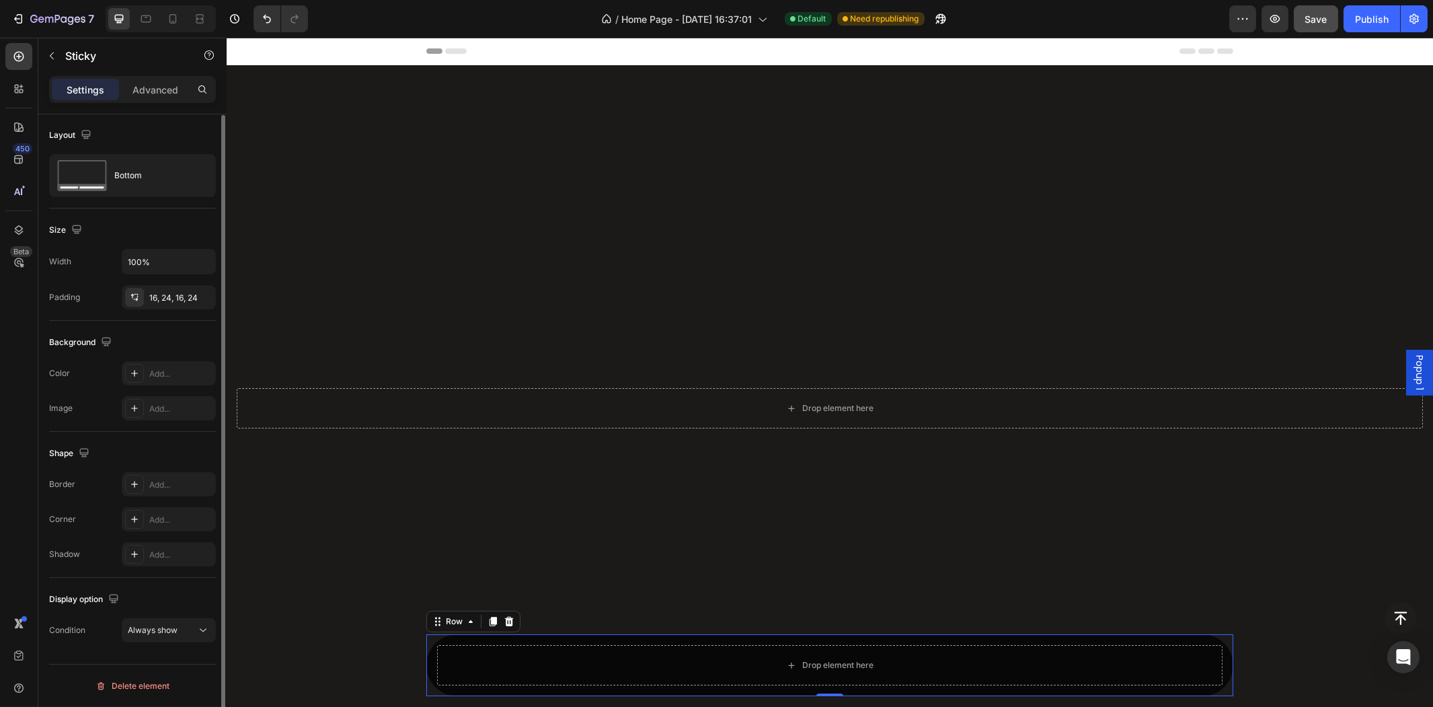
click at [552, 594] on div "Button Drop element here Row 0 Sticky" at bounding box center [829, 649] width 1206 height 116
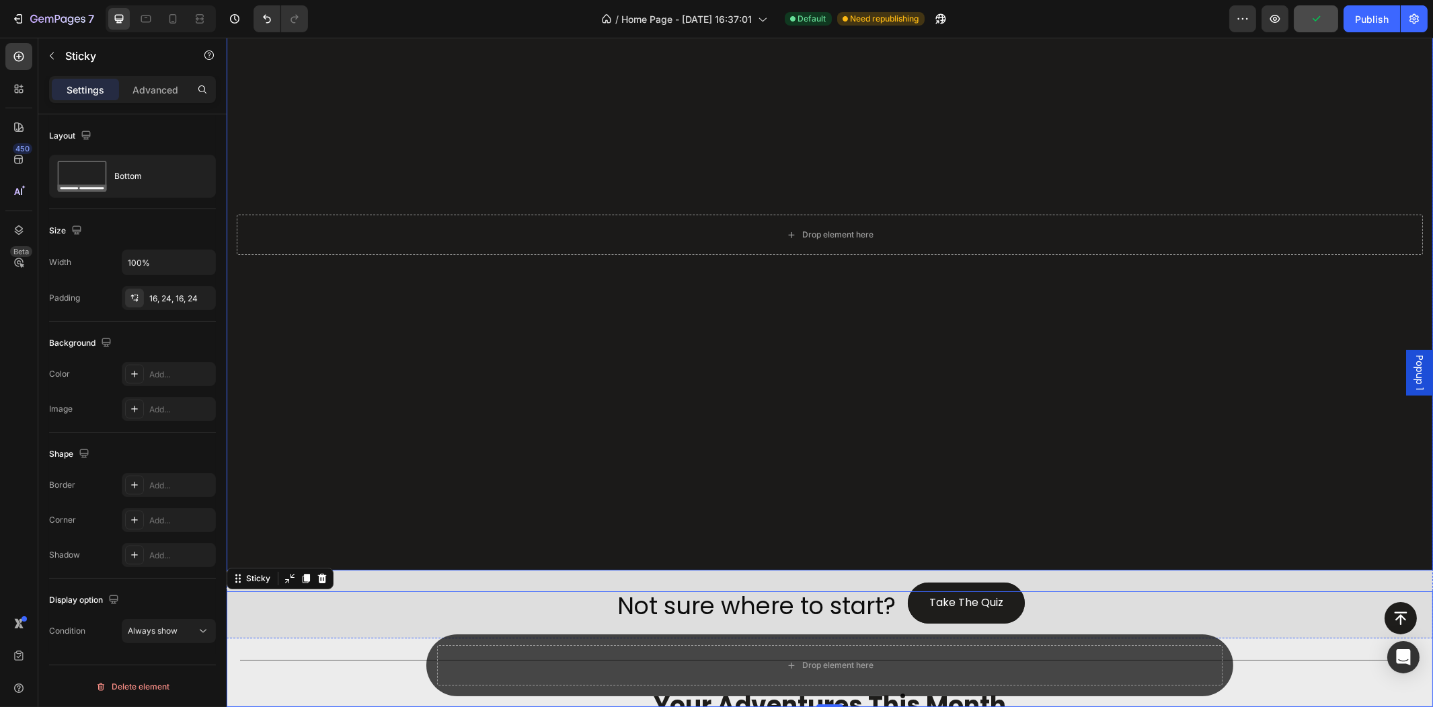
scroll to position [299, 0]
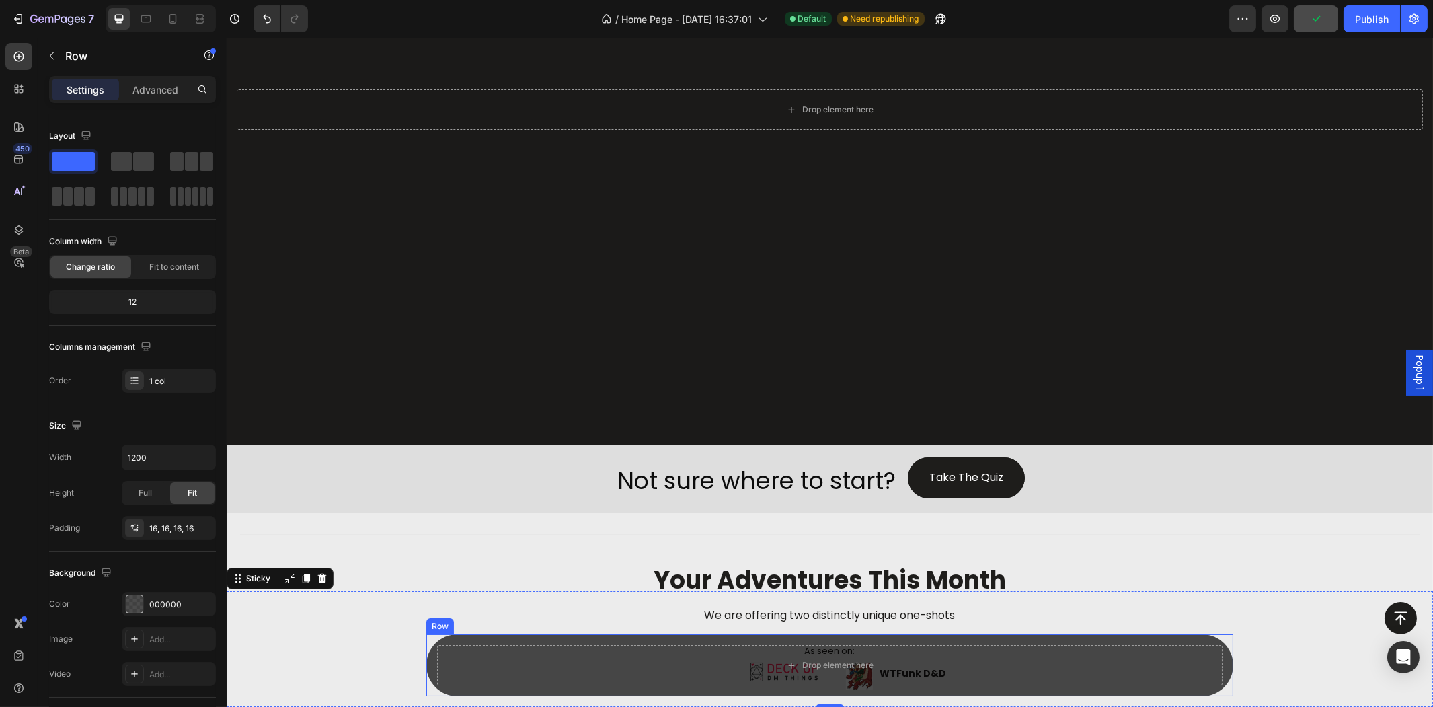
click at [1009, 639] on div "Drop element here Row" at bounding box center [829, 665] width 807 height 62
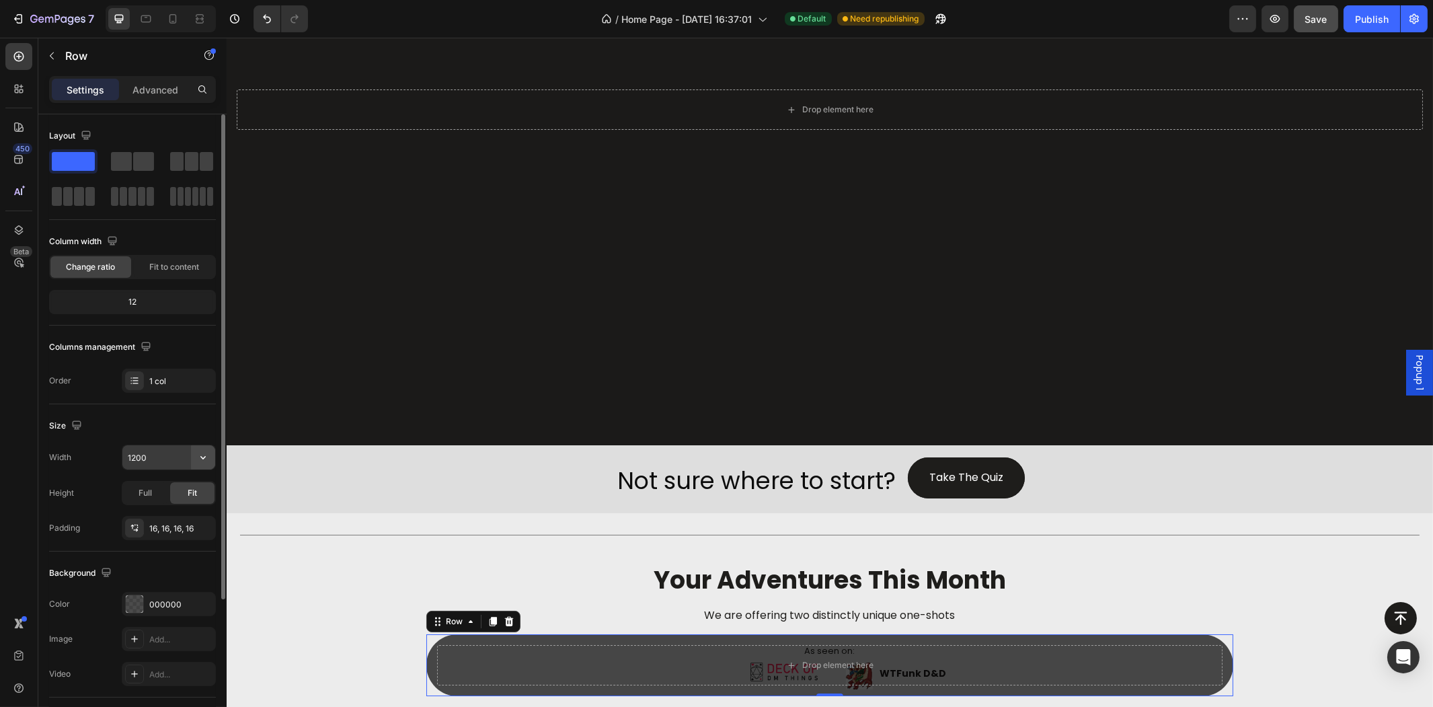
click at [202, 459] on icon "button" at bounding box center [202, 457] width 5 height 3
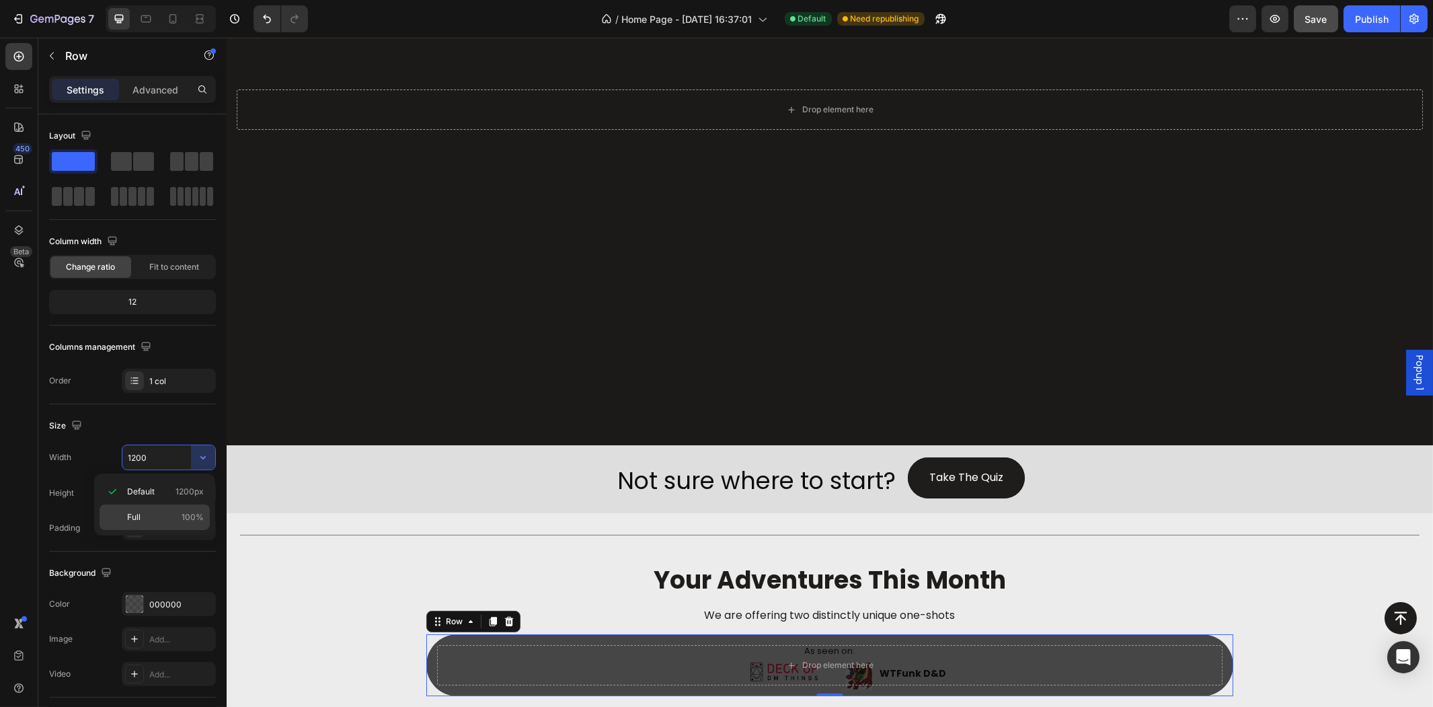
click at [171, 510] on div "Full 100%" at bounding box center [155, 517] width 110 height 26
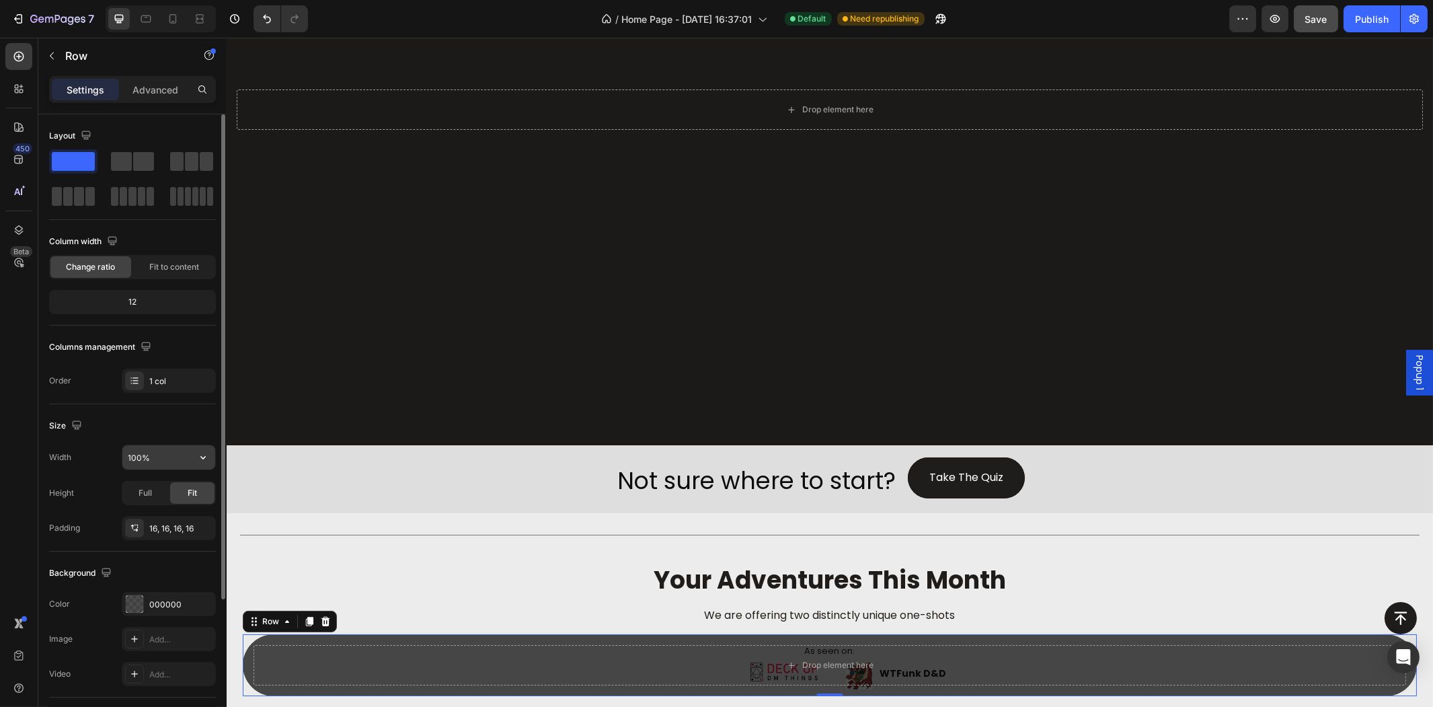
click at [208, 454] on icon "button" at bounding box center [202, 456] width 13 height 13
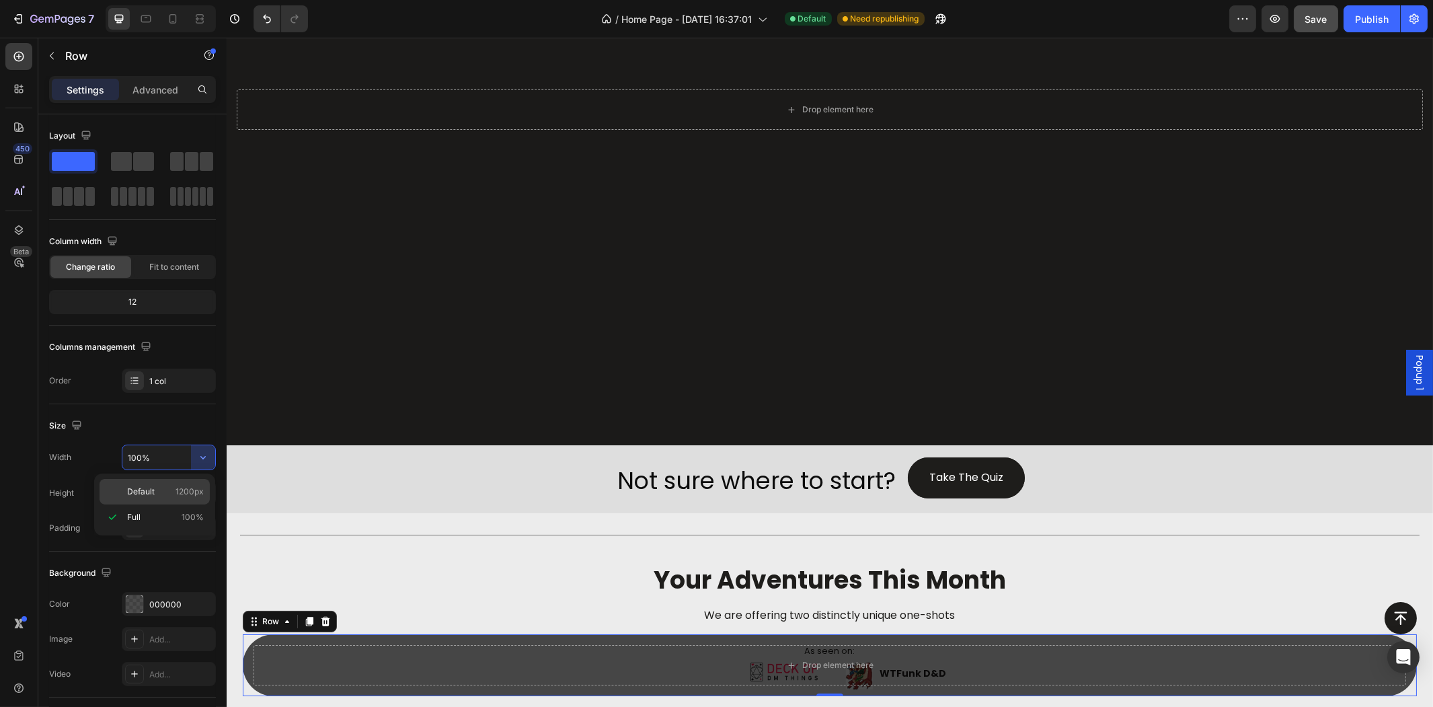
click at [189, 482] on div "Default 1200px" at bounding box center [155, 492] width 110 height 26
type input "1200"
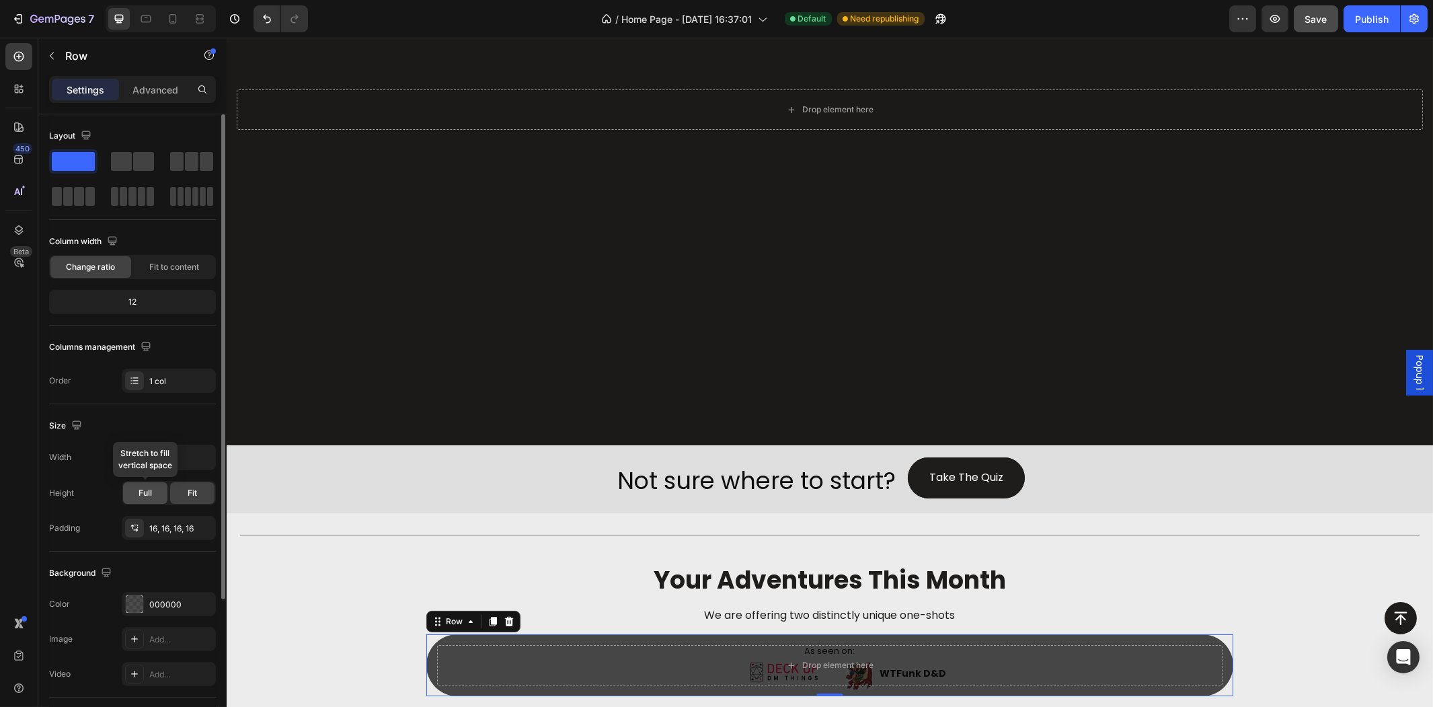
click at [153, 494] on div "Full" at bounding box center [145, 493] width 44 height 22
click at [184, 489] on div "Fit" at bounding box center [192, 493] width 44 height 22
click at [179, 525] on div "16, 16, 16, 16" at bounding box center [168, 528] width 39 height 12
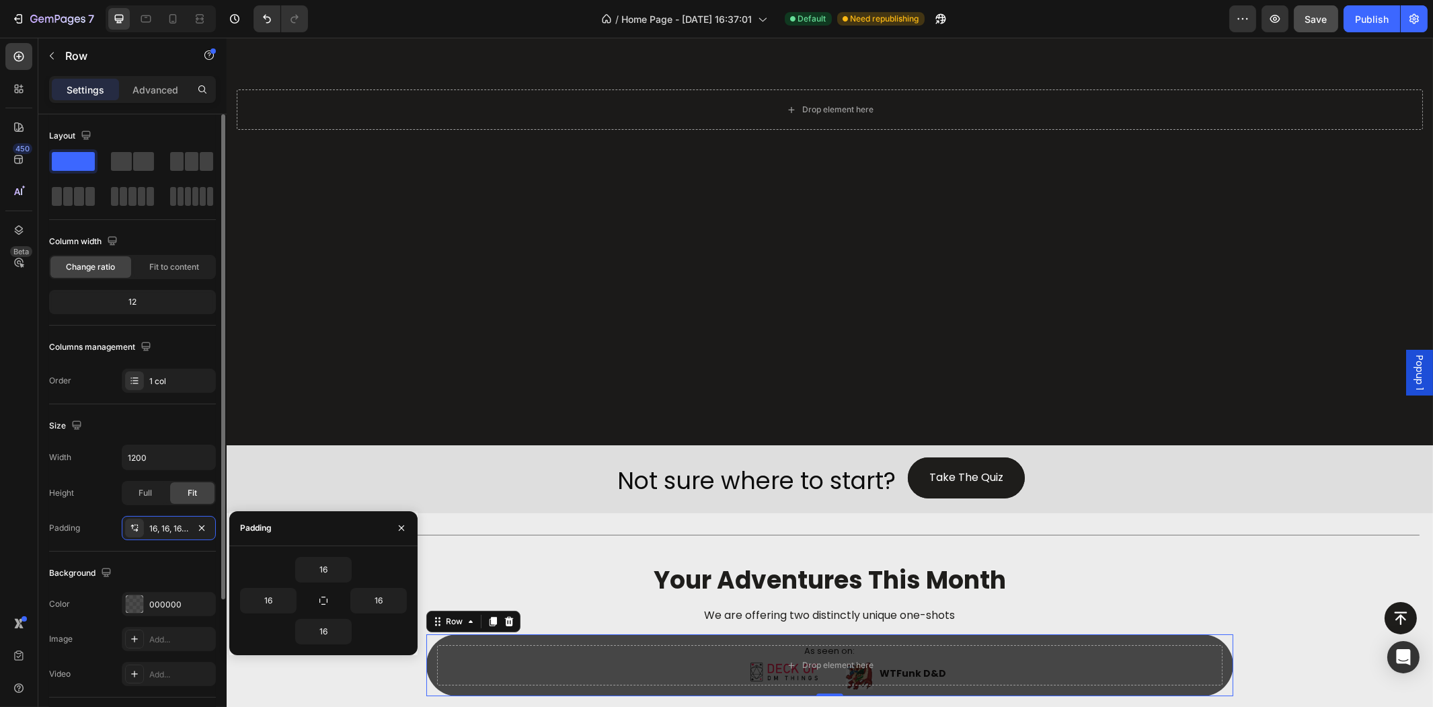
click at [103, 511] on div "Width 1200 Height Full Fit Padding 16, 16, 16, 16" at bounding box center [132, 491] width 167 height 95
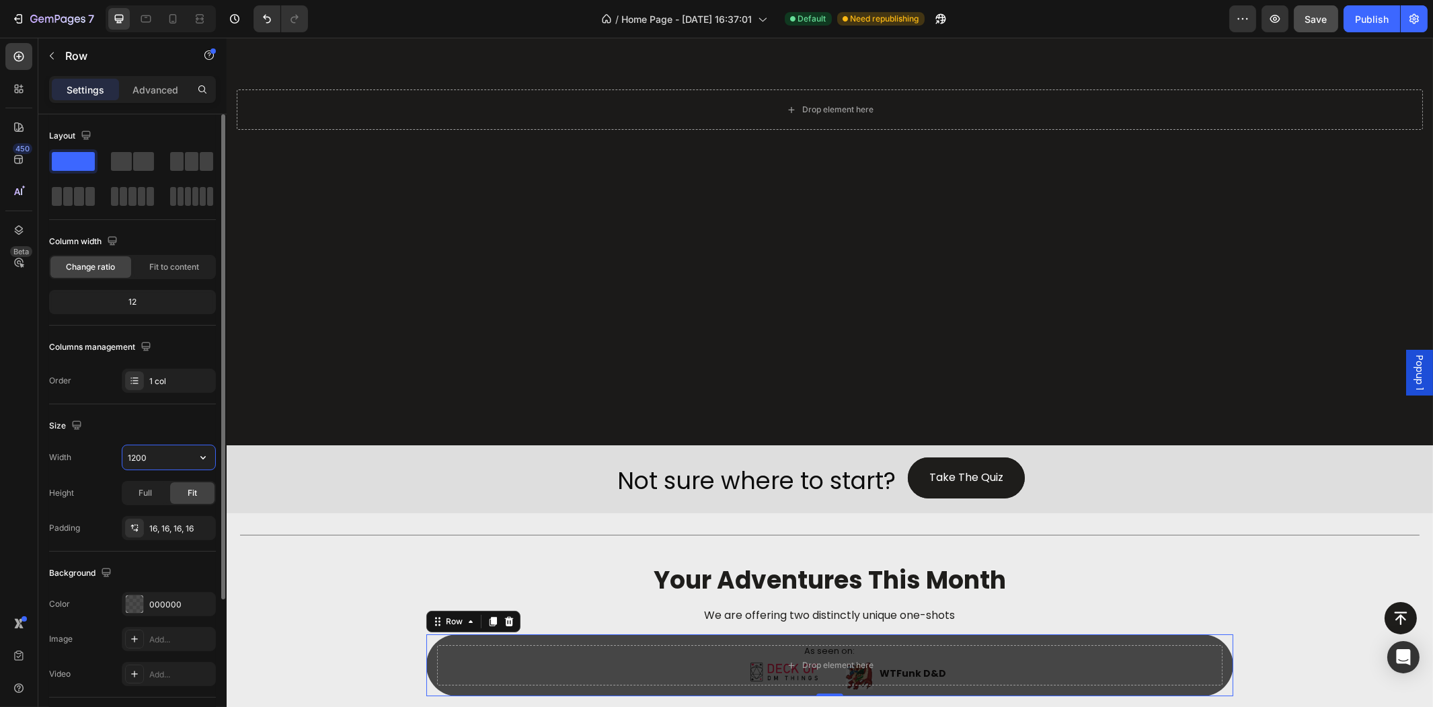
click at [183, 453] on input "1200" at bounding box center [168, 457] width 93 height 24
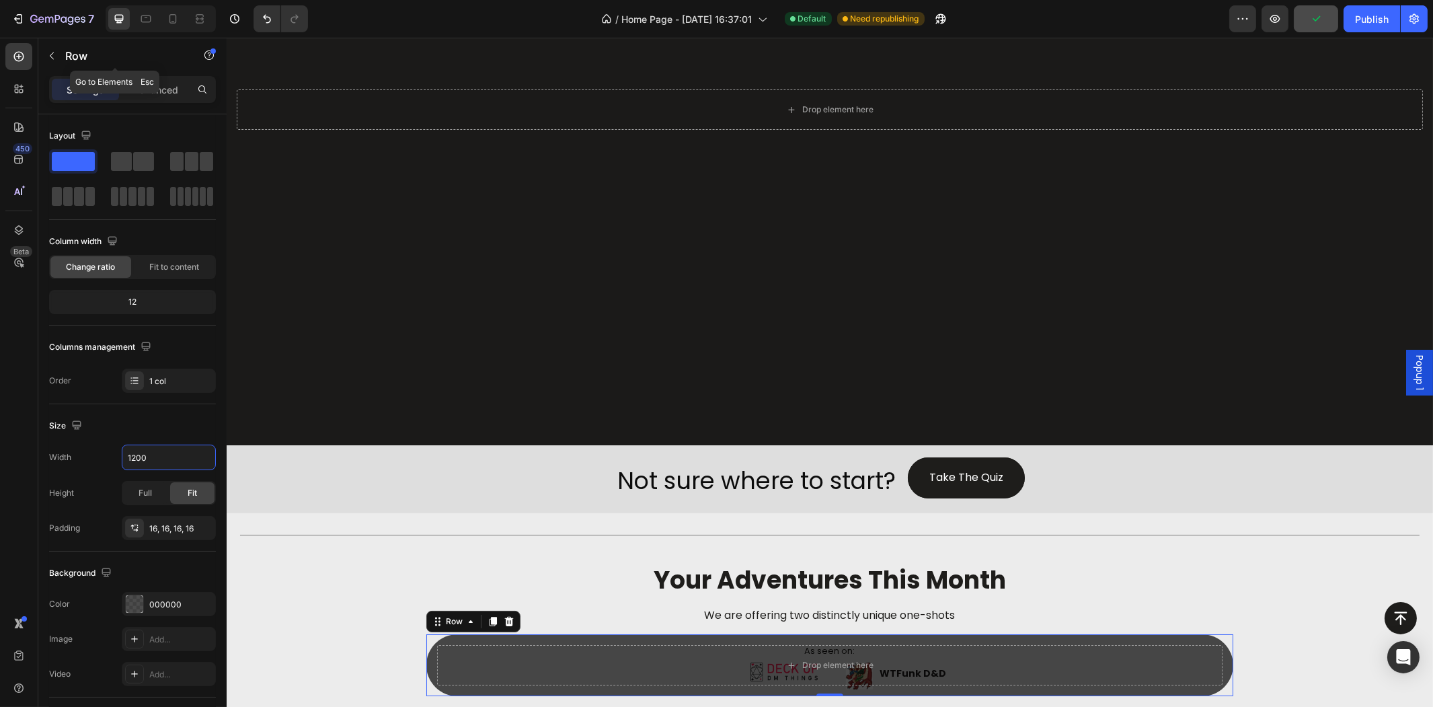
click at [69, 63] on div "Row" at bounding box center [114, 55] width 153 height 35
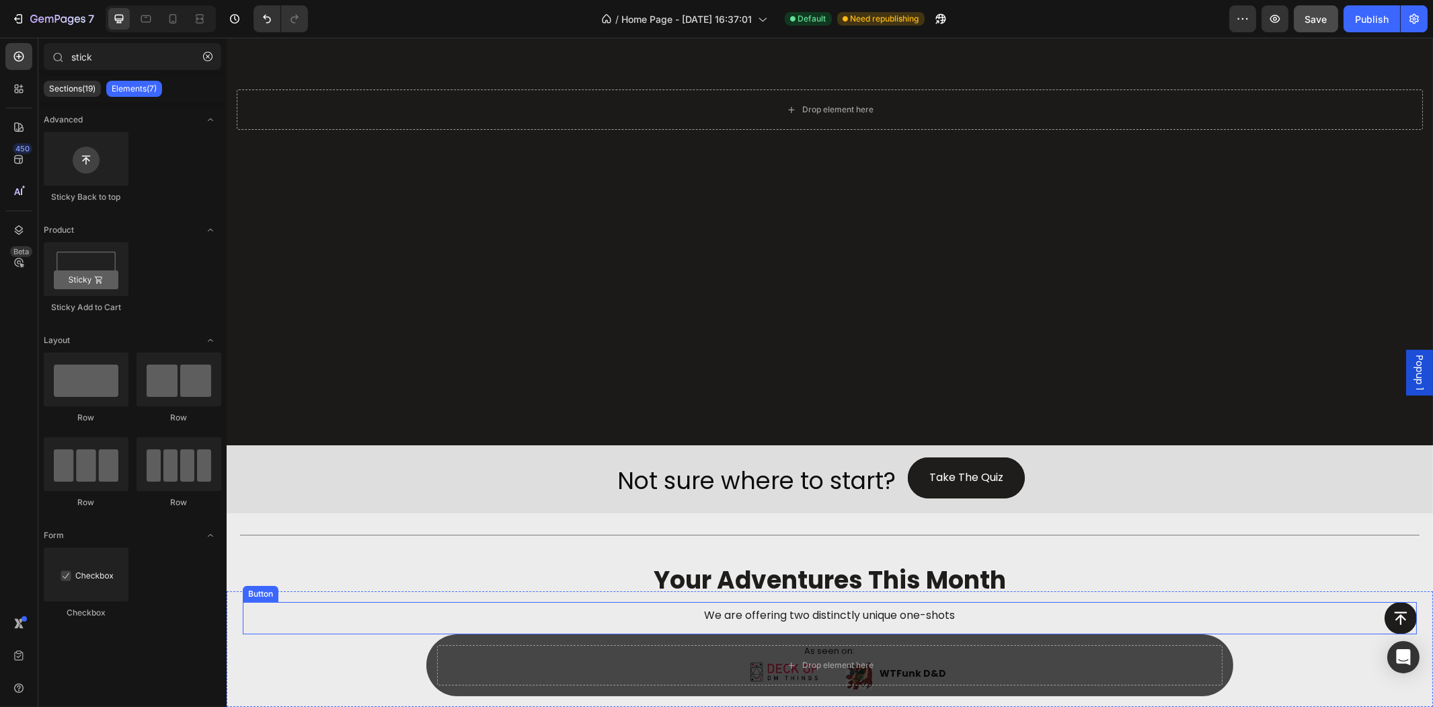
click at [520, 633] on div "Button" at bounding box center [829, 618] width 1174 height 32
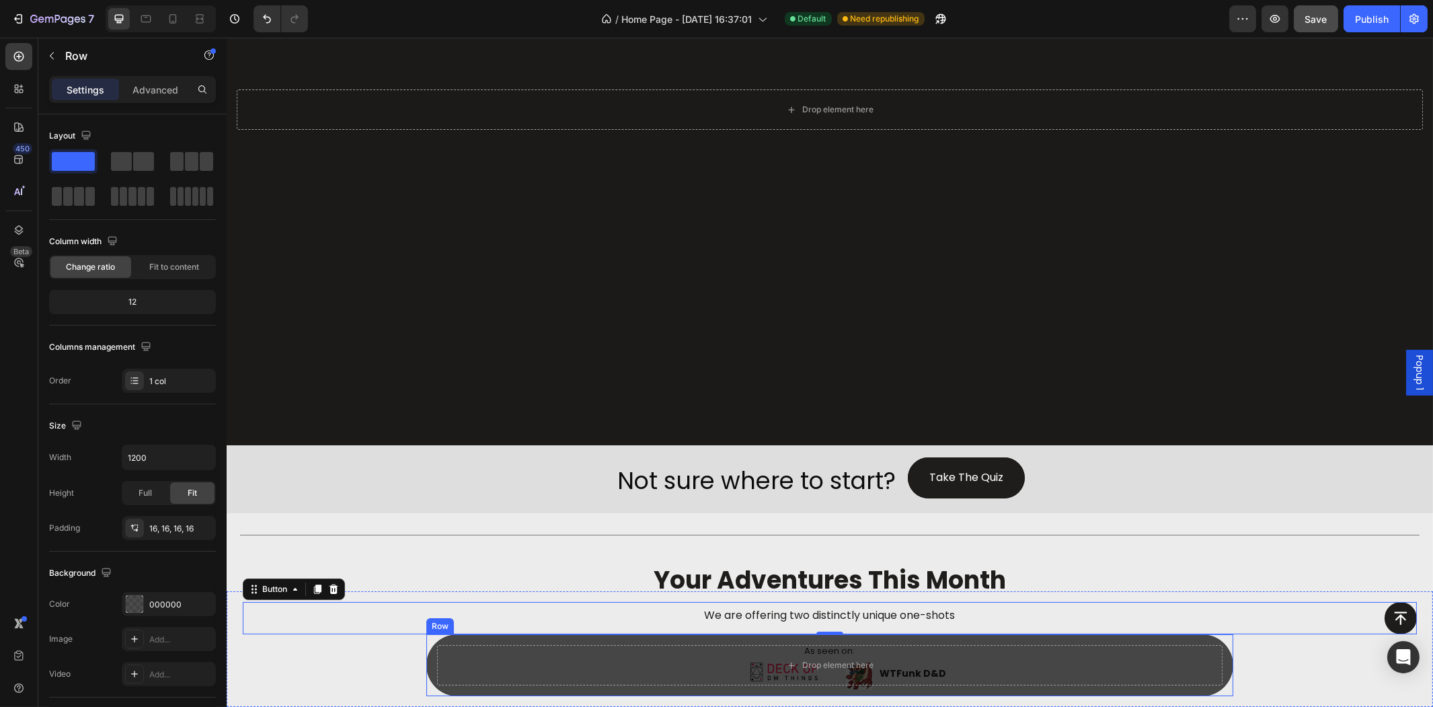
click at [527, 641] on div "Drop element here Row" at bounding box center [829, 665] width 807 height 62
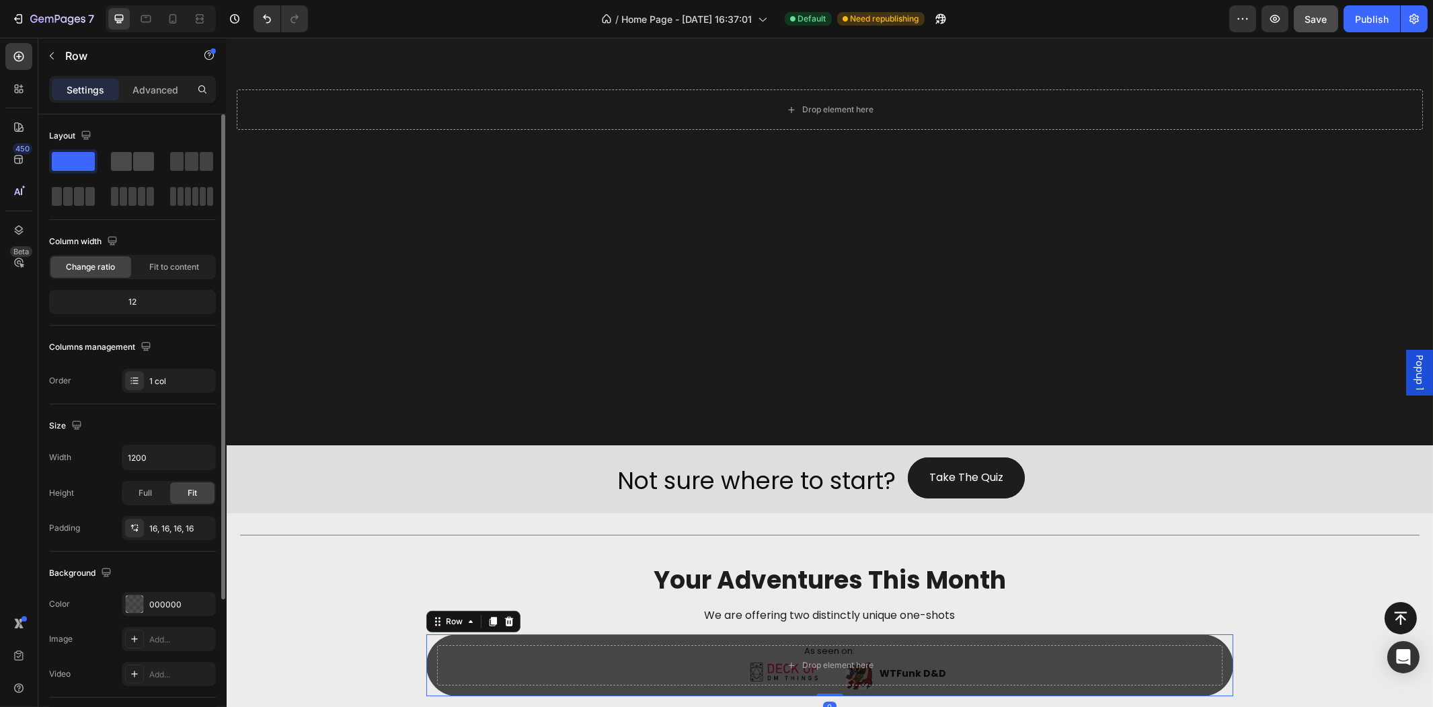
click at [139, 158] on span at bounding box center [143, 161] width 21 height 19
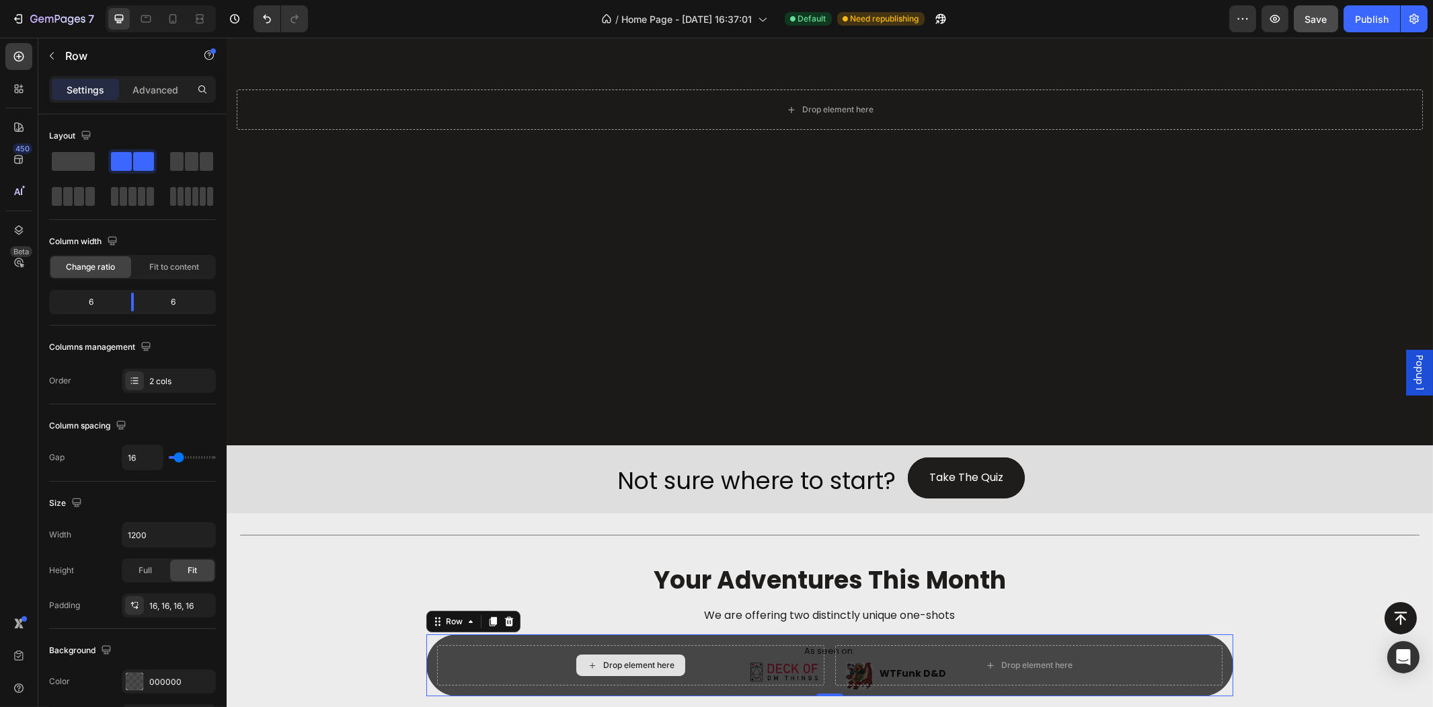
click at [521, 662] on div "Drop element here" at bounding box center [629, 665] width 387 height 40
click at [50, 50] on icon "button" at bounding box center [51, 55] width 11 height 11
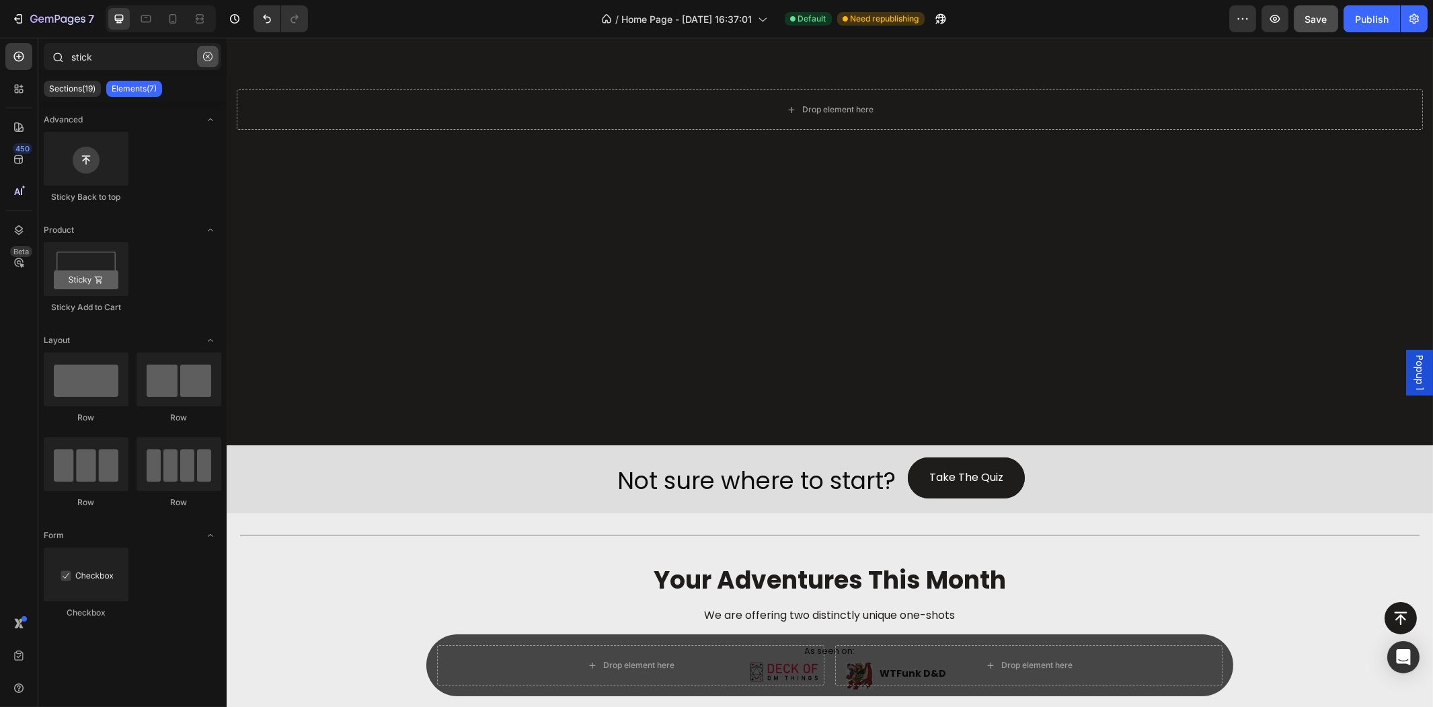
click at [202, 48] on button "button" at bounding box center [208, 57] width 22 height 22
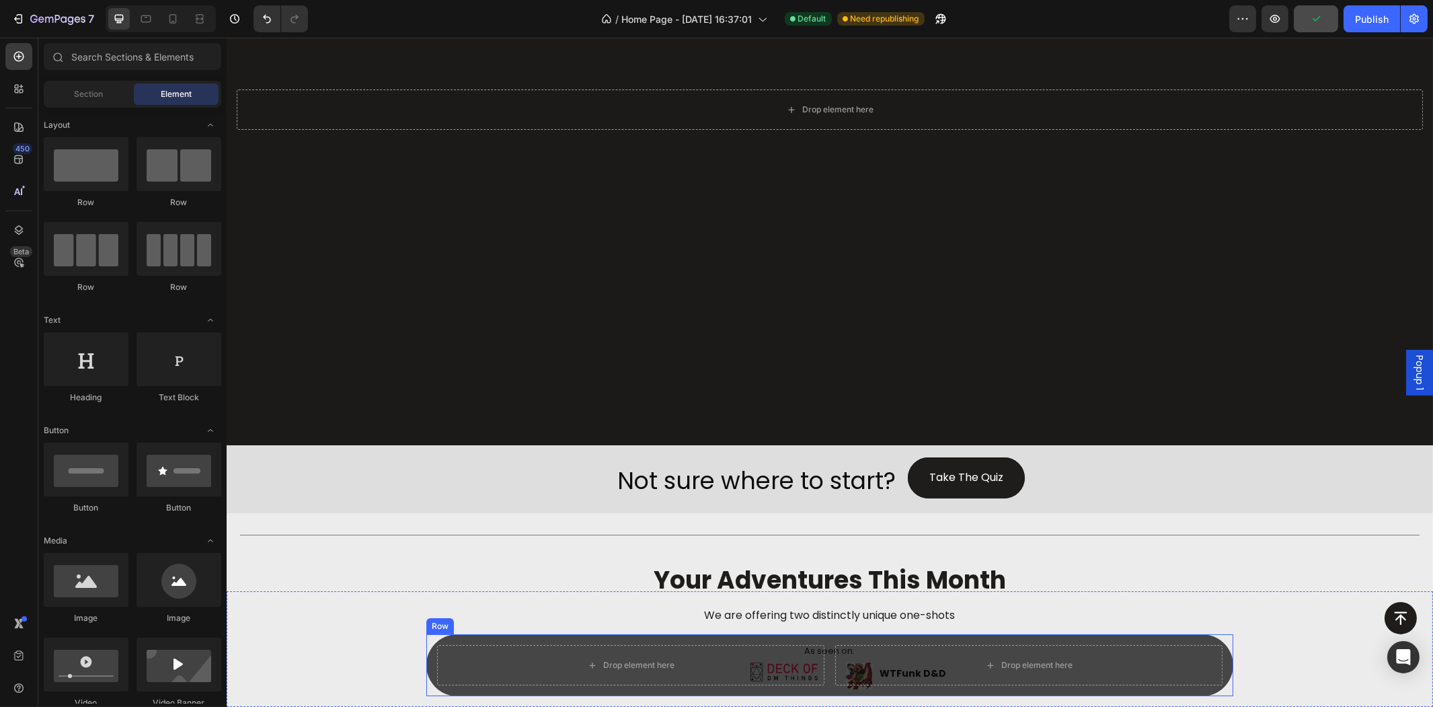
click at [575, 643] on div "Drop element here Drop element here Row" at bounding box center [829, 665] width 807 height 62
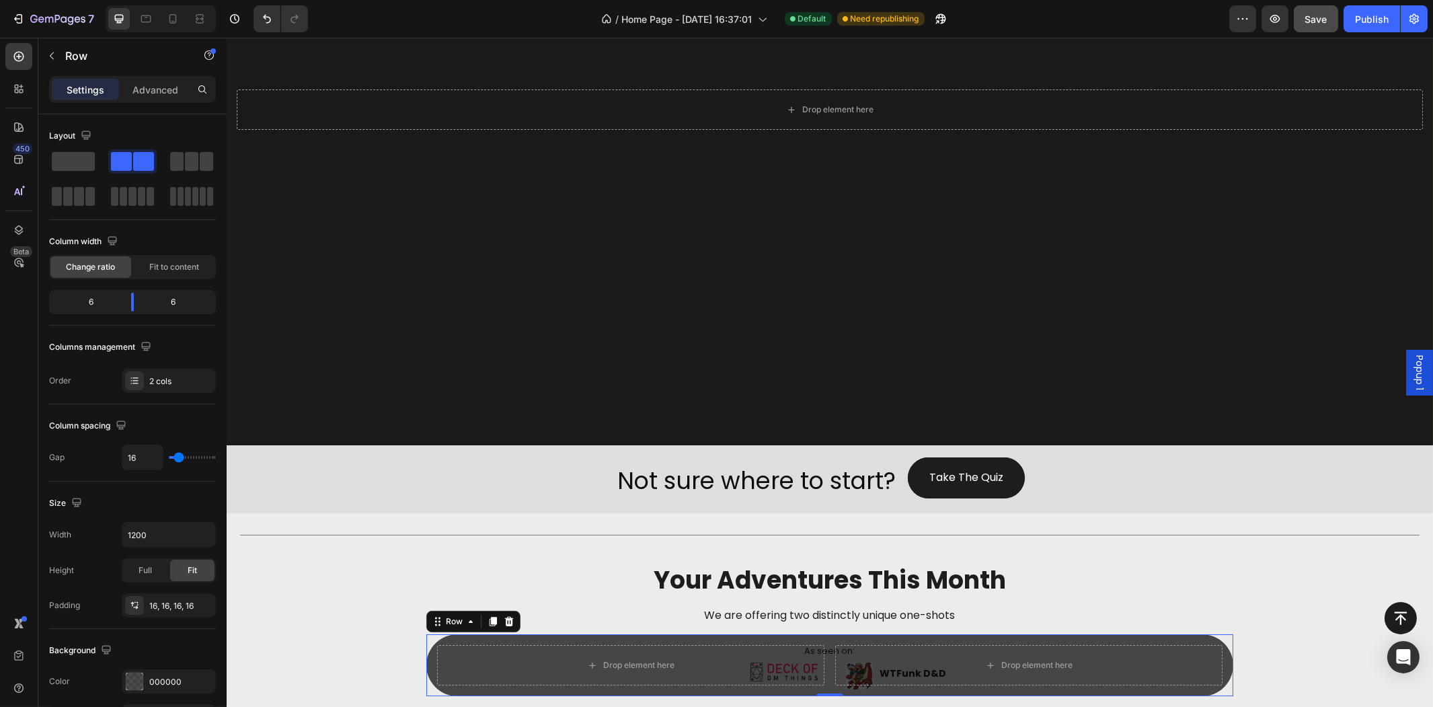
click at [58, 58] on button "button" at bounding box center [52, 56] width 22 height 22
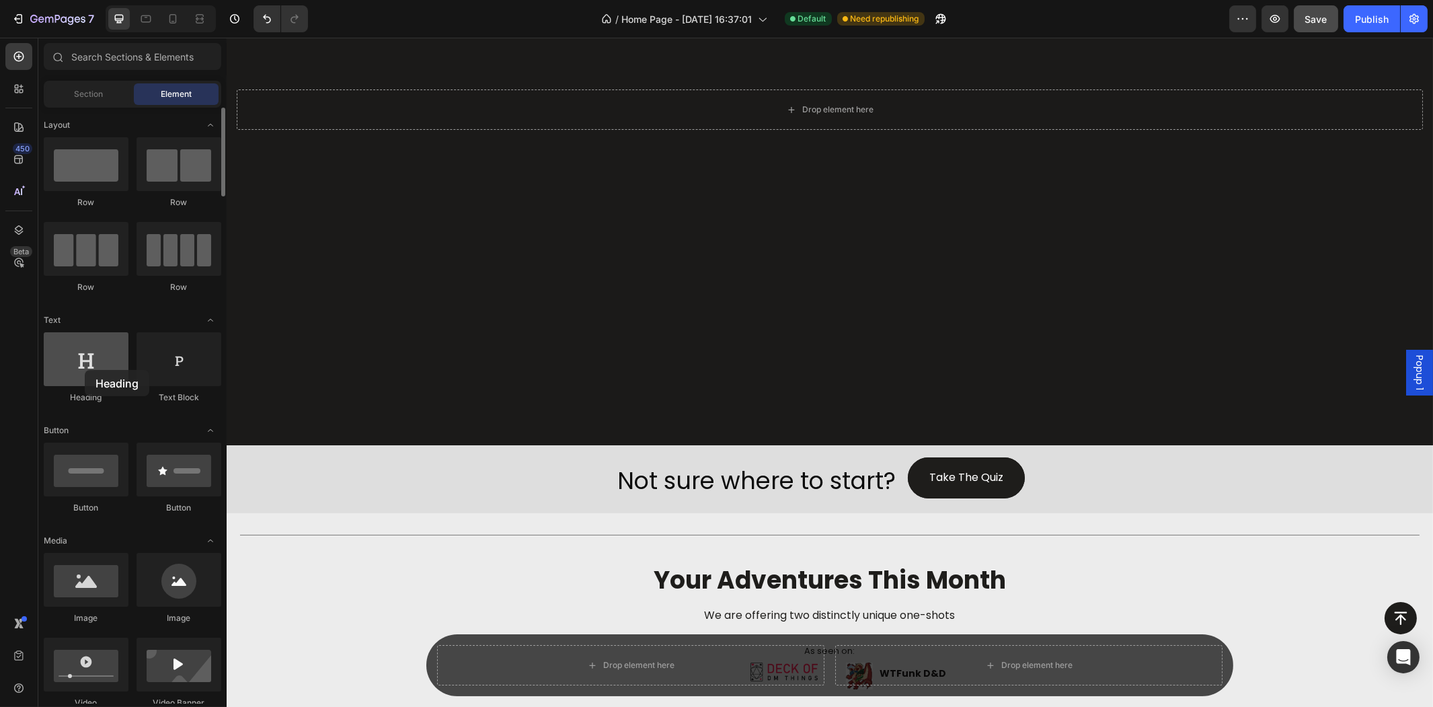
click at [85, 370] on div at bounding box center [86, 359] width 85 height 54
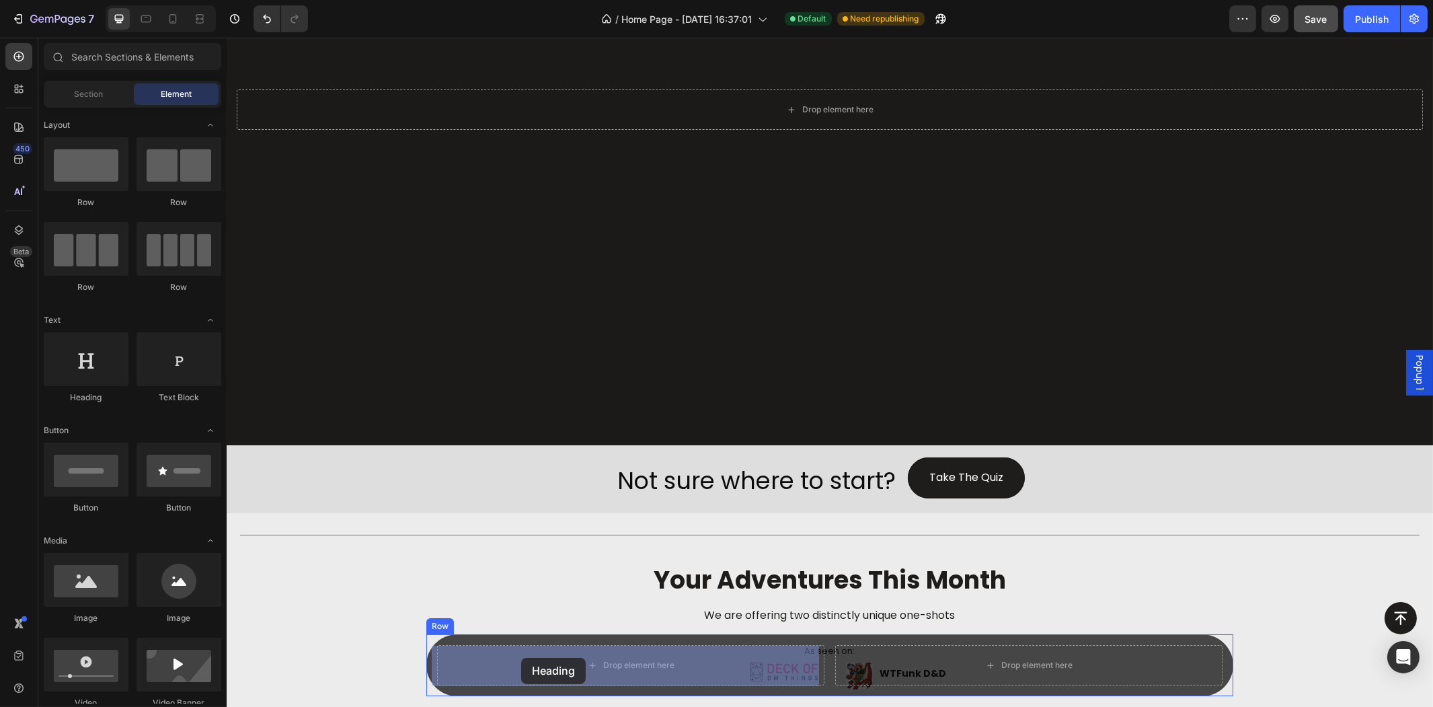
drag, startPoint x: 337, startPoint y: 408, endPoint x: 516, endPoint y: 654, distance: 304.2
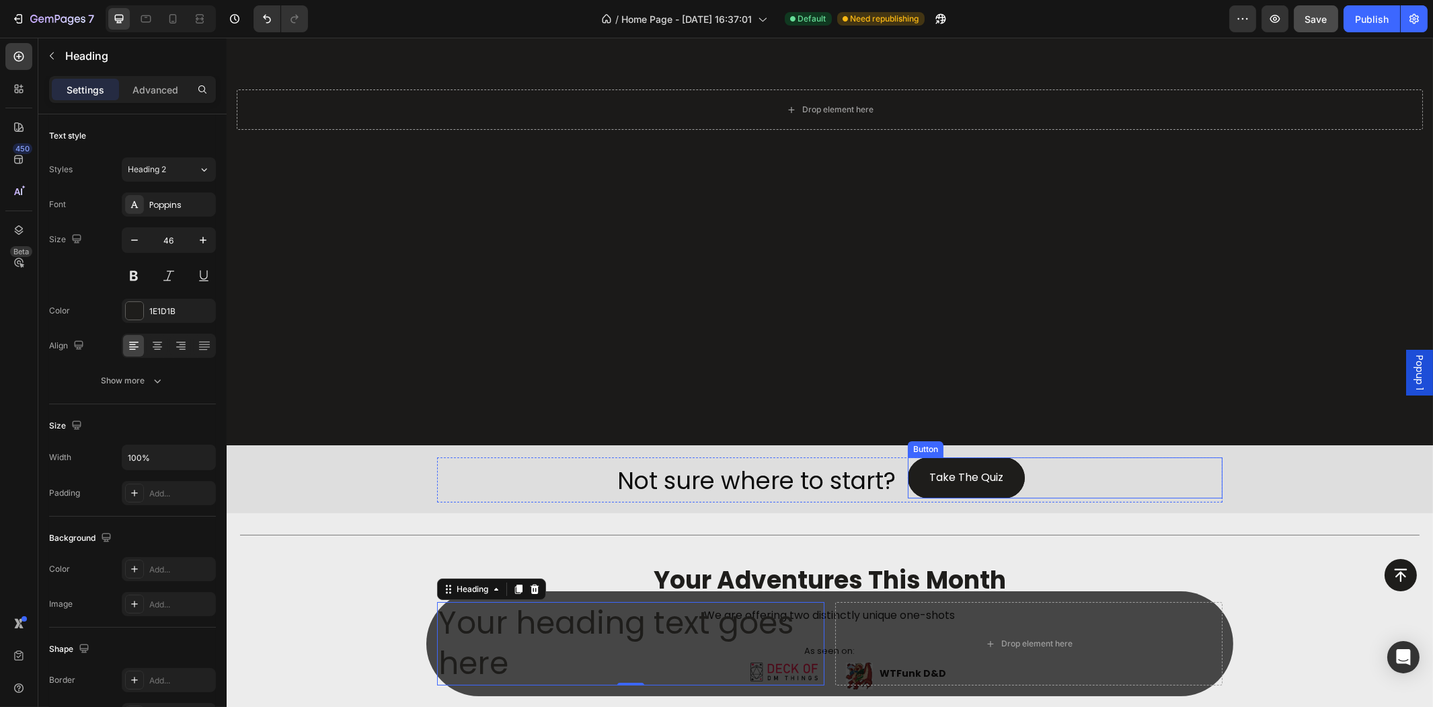
click at [1019, 472] on div "Take The Quiz Button" at bounding box center [1064, 477] width 315 height 41
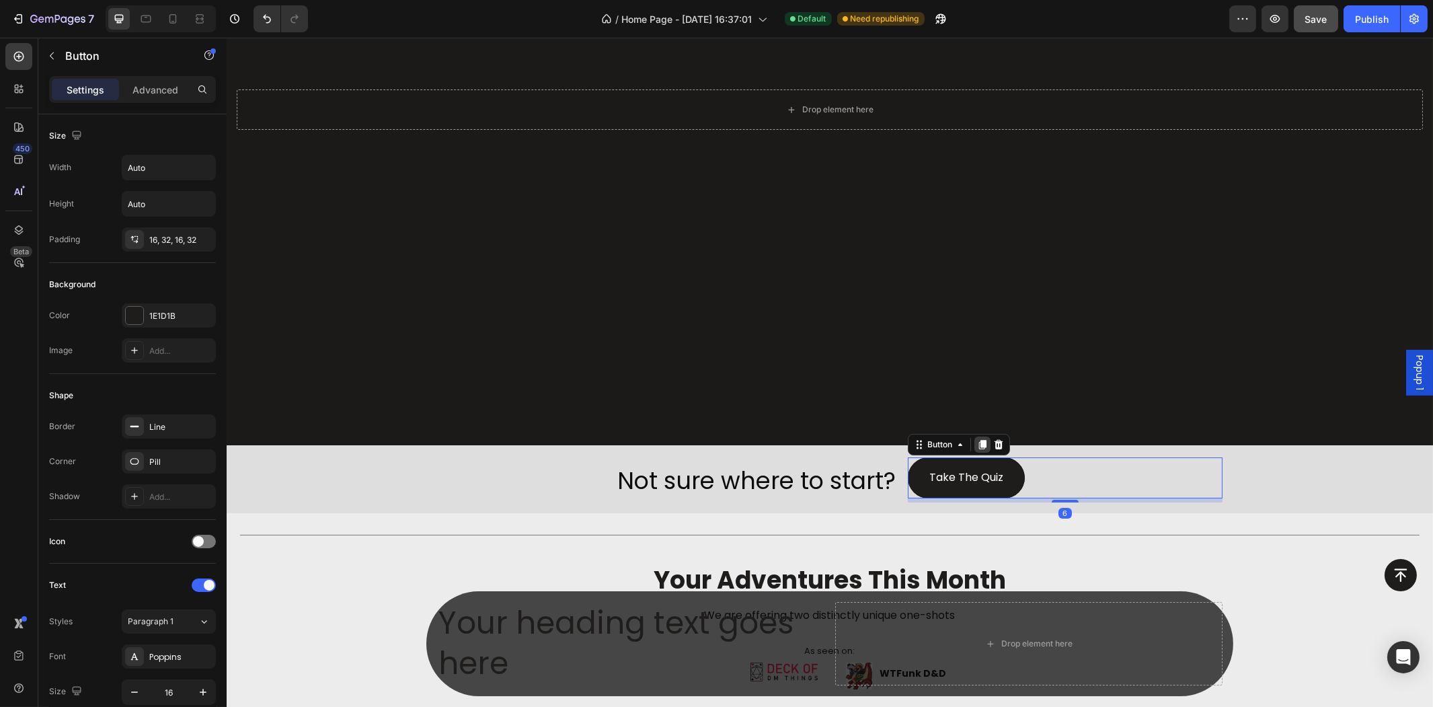
click at [976, 439] on icon at bounding box center [981, 444] width 11 height 11
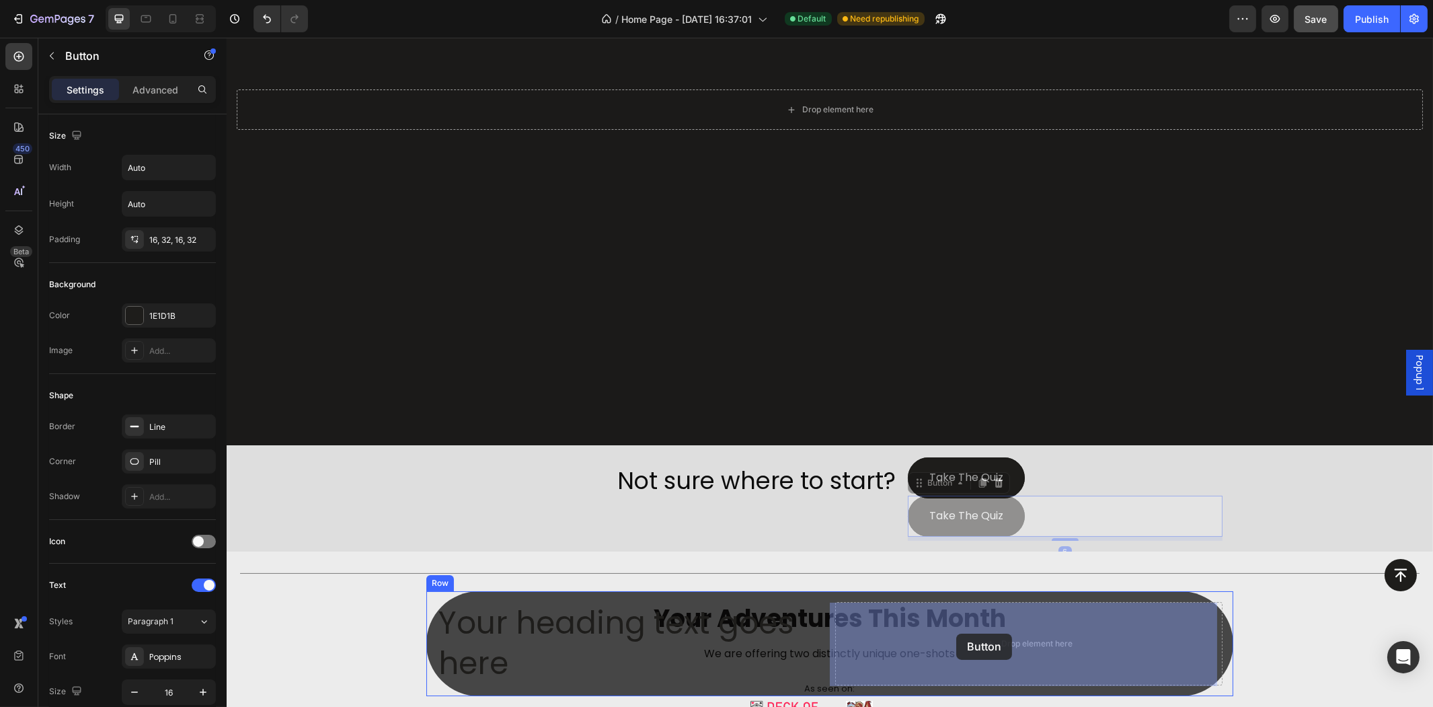
drag, startPoint x: 943, startPoint y: 479, endPoint x: 955, endPoint y: 633, distance: 154.5
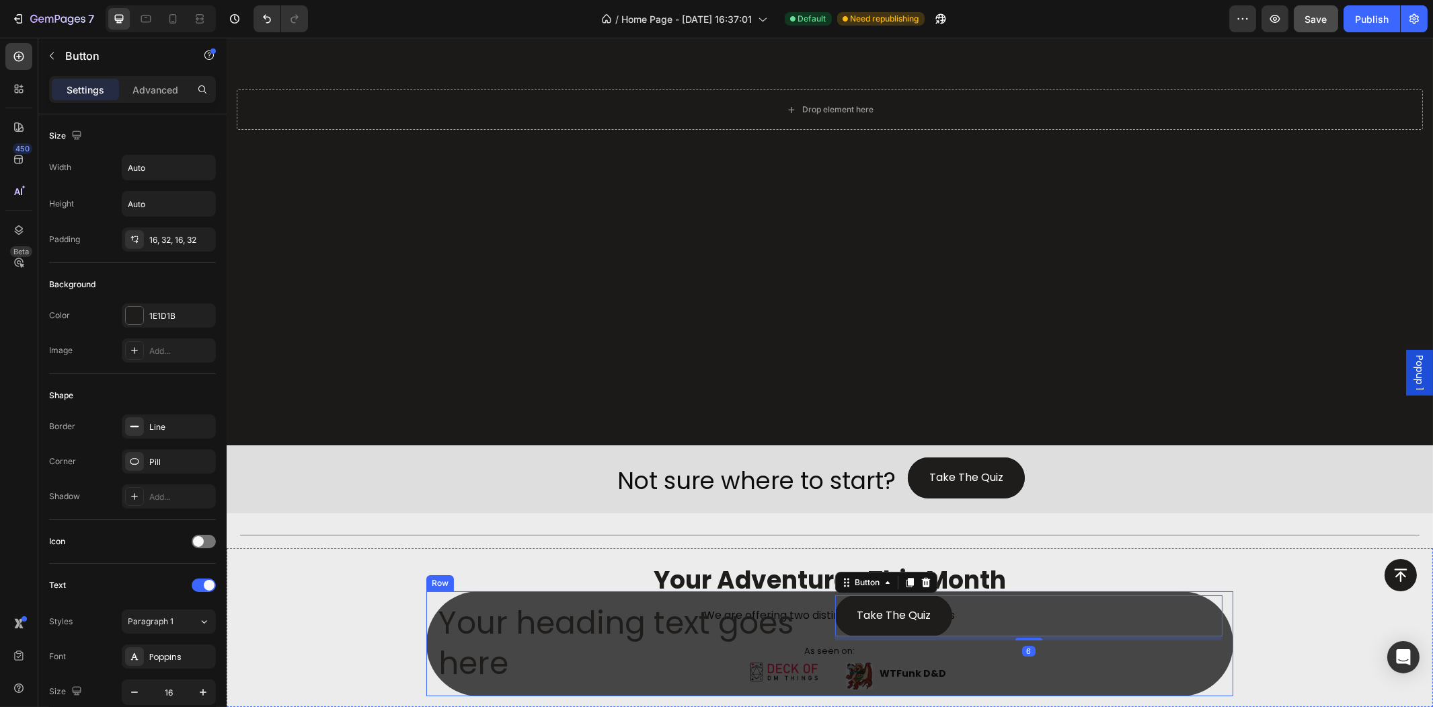
click at [1023, 684] on div "Take The Quiz Button 6" at bounding box center [1027, 643] width 387 height 83
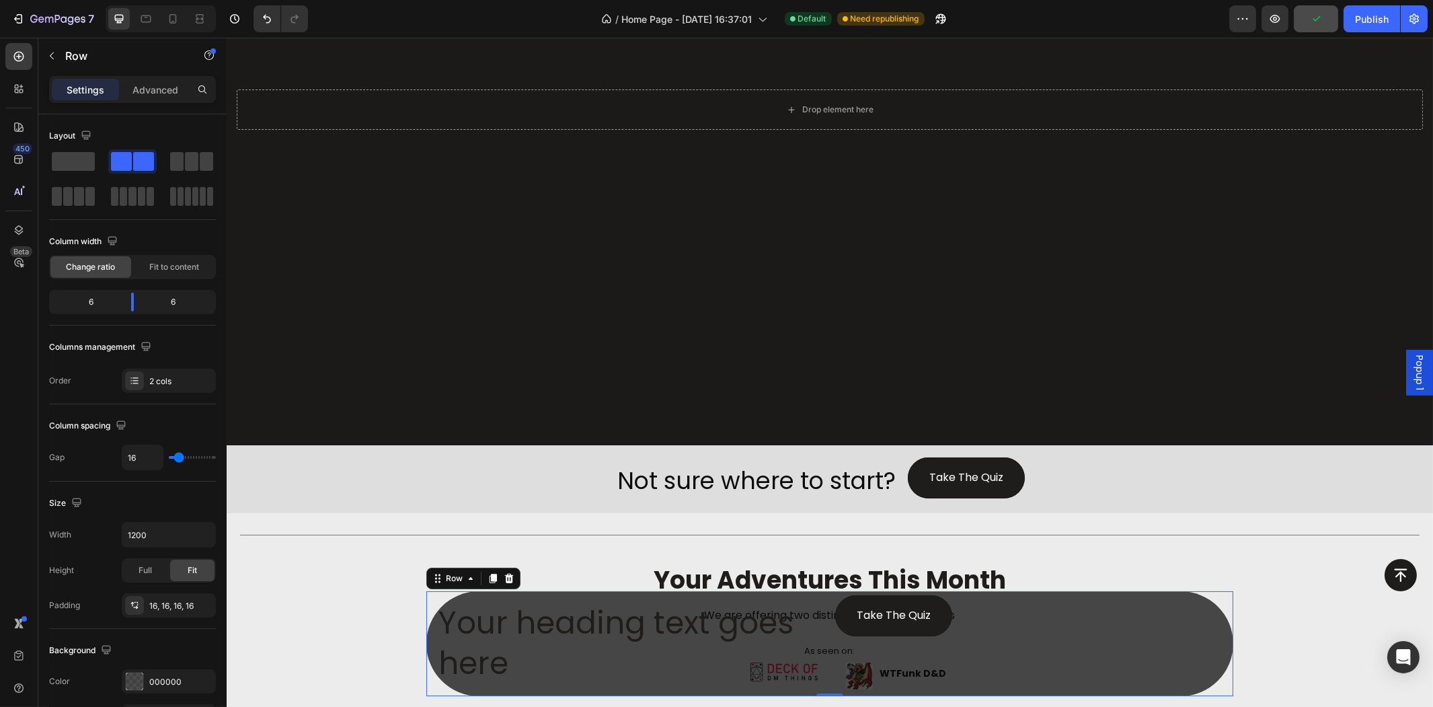
click at [990, 621] on div "Take The Quiz Button" at bounding box center [1027, 615] width 387 height 41
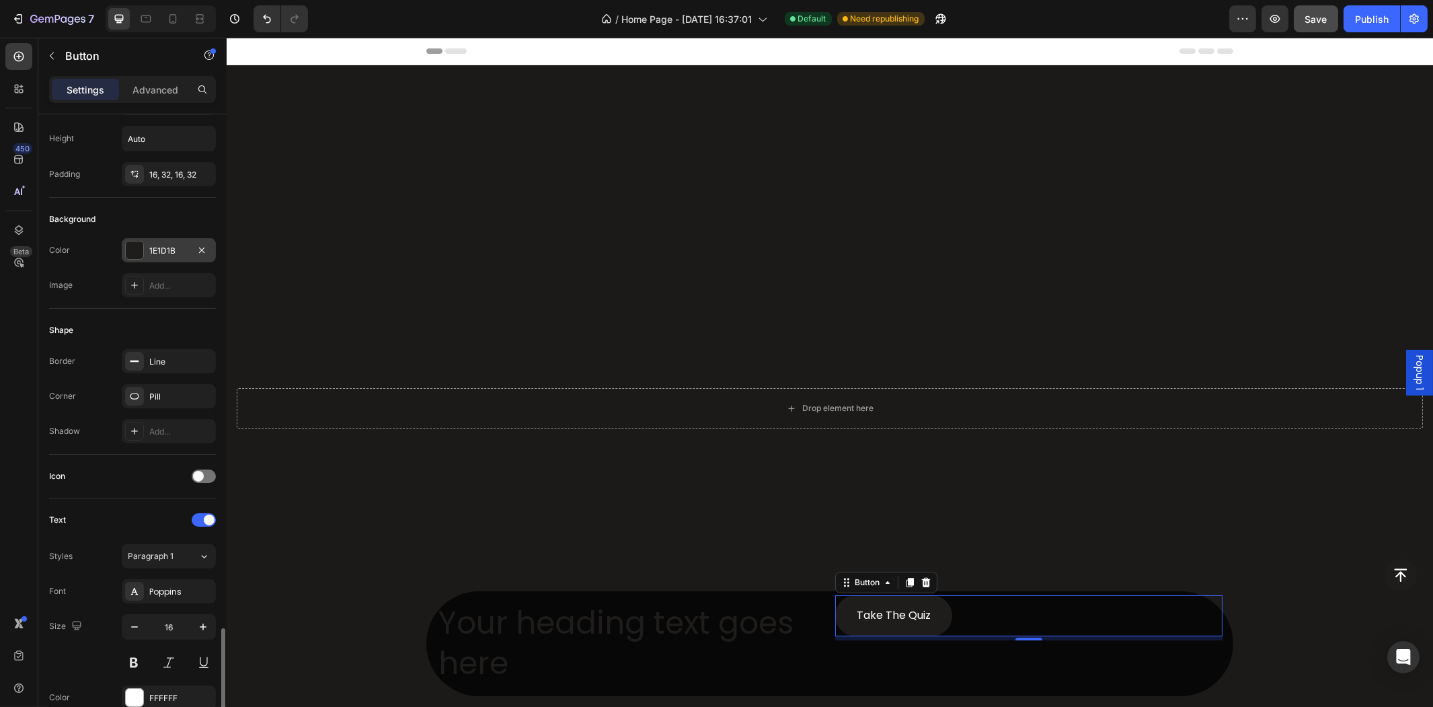
scroll to position [0, 0]
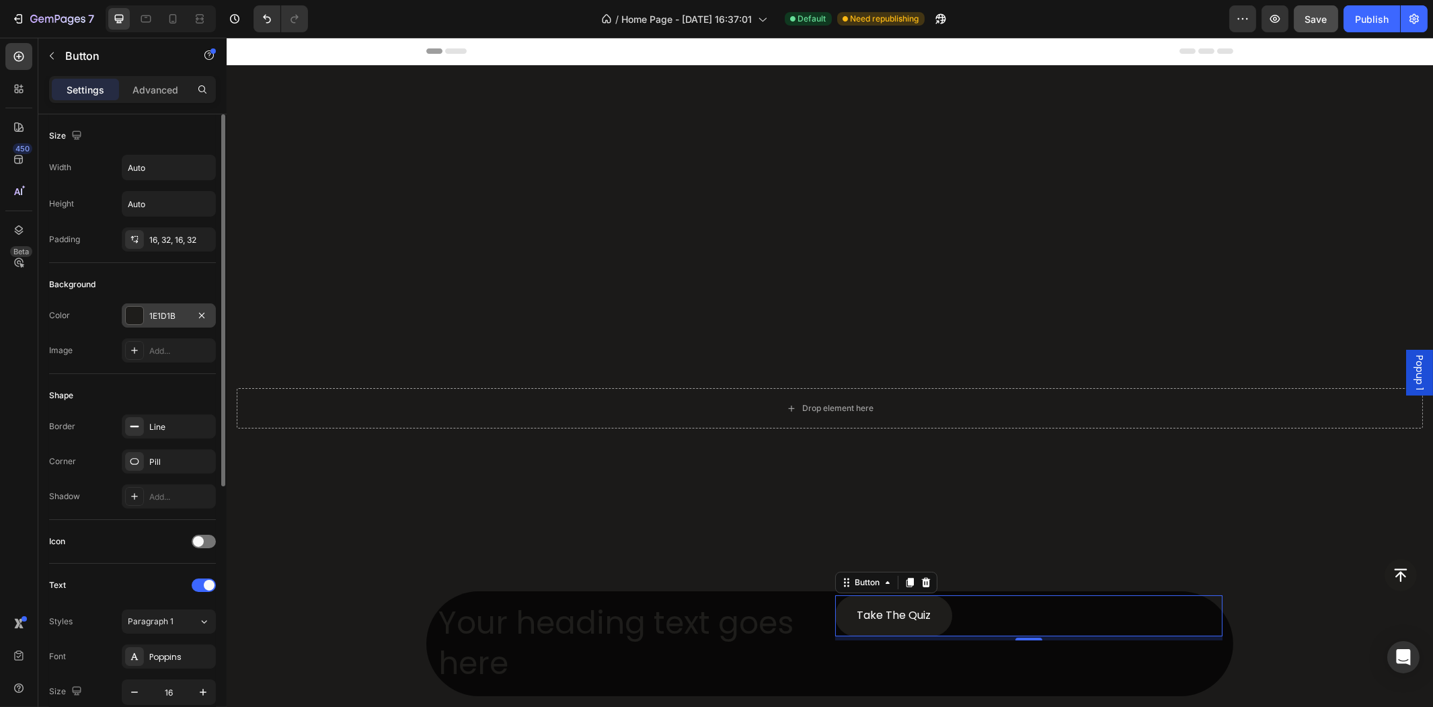
click at [143, 307] on div "1E1D1B" at bounding box center [169, 315] width 94 height 24
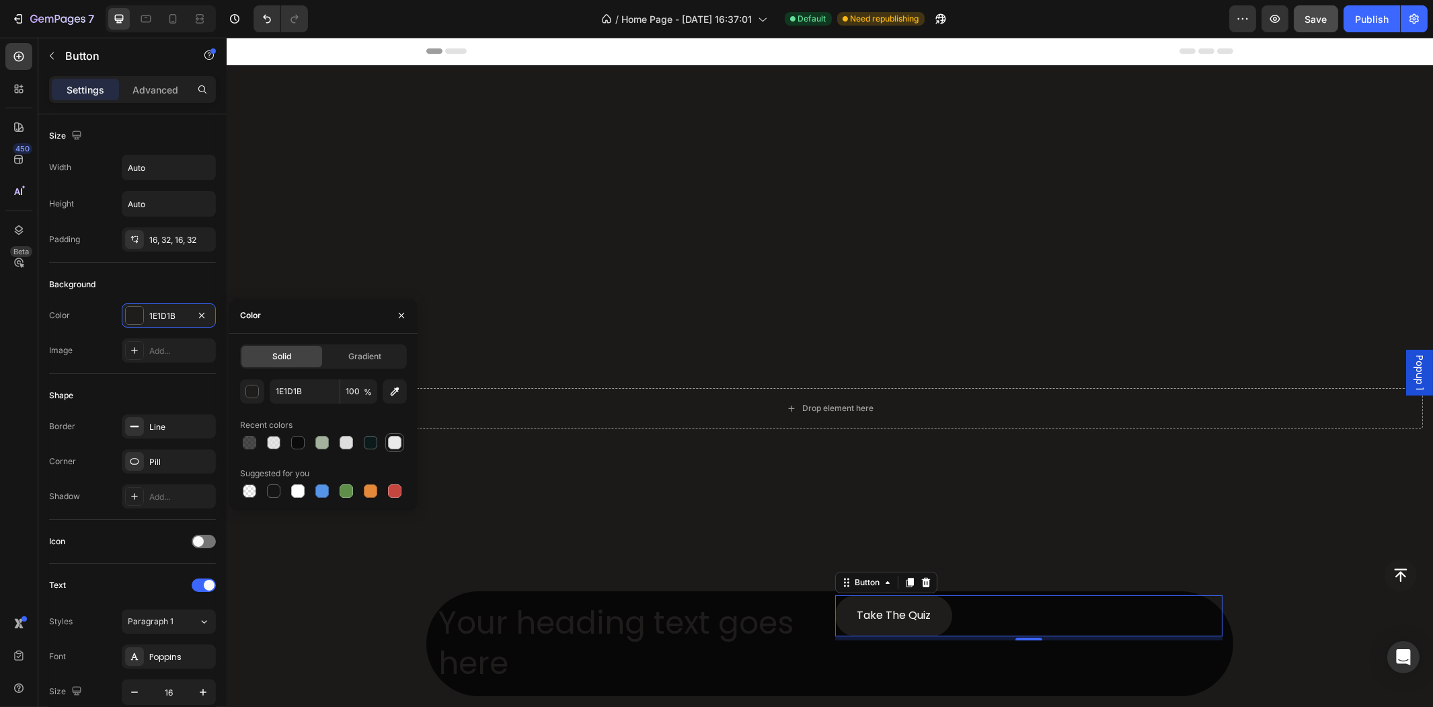
click at [395, 448] on div at bounding box center [394, 442] width 13 height 13
type input "EAEAEA"
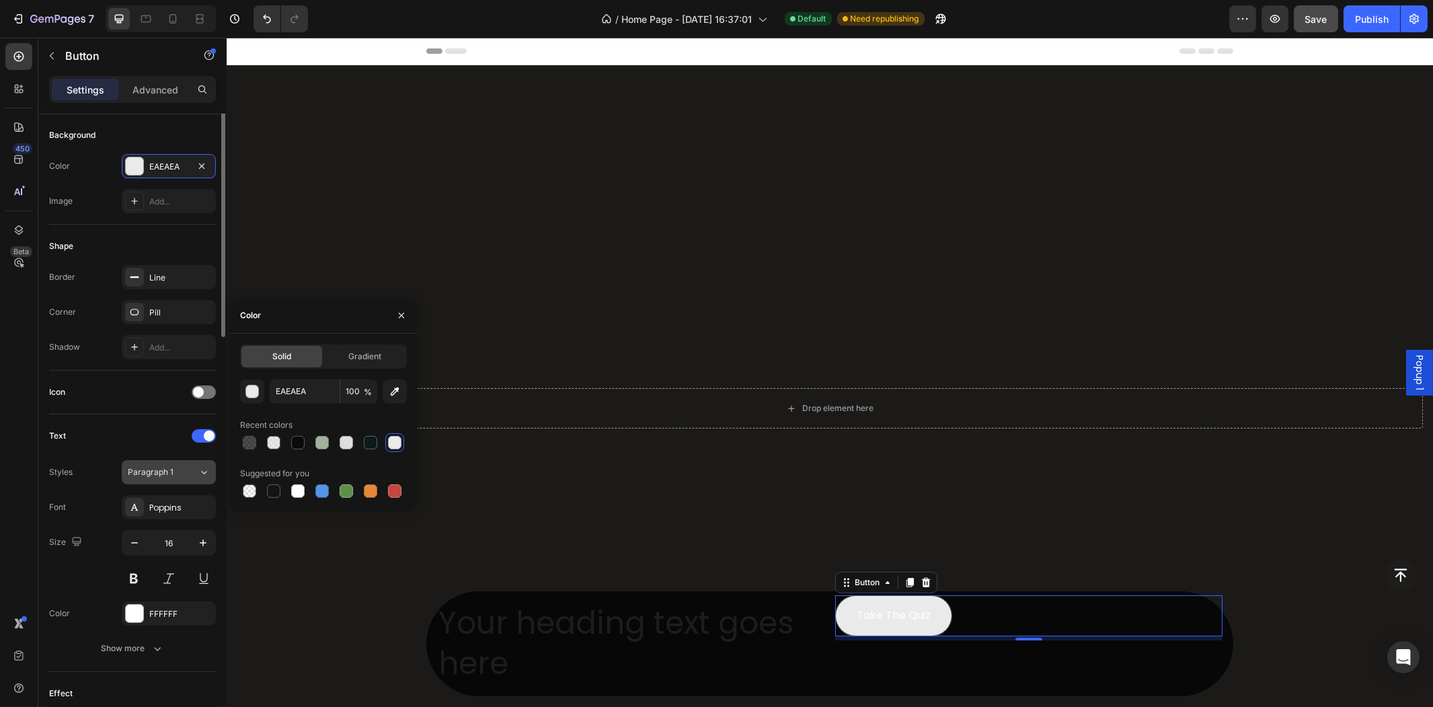
scroll to position [224, 0]
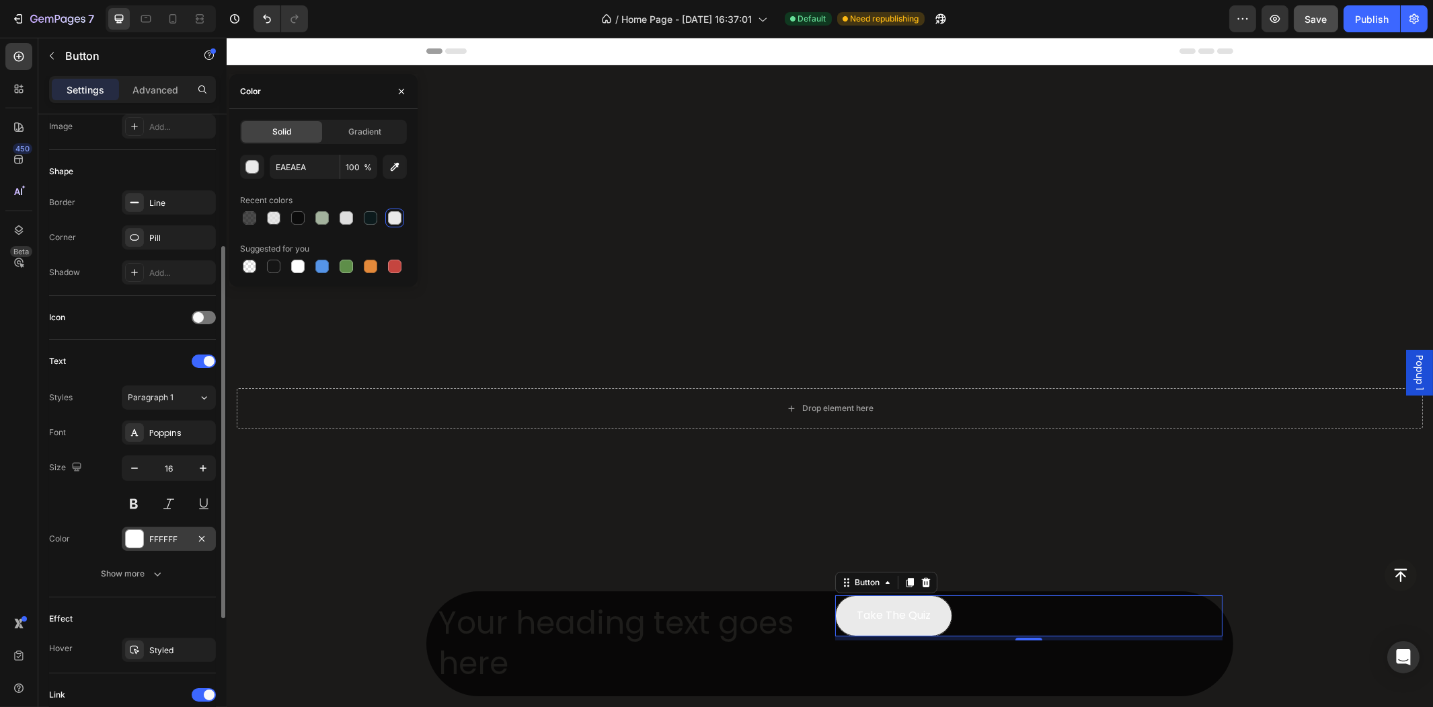
click at [130, 541] on div at bounding box center [134, 538] width 17 height 17
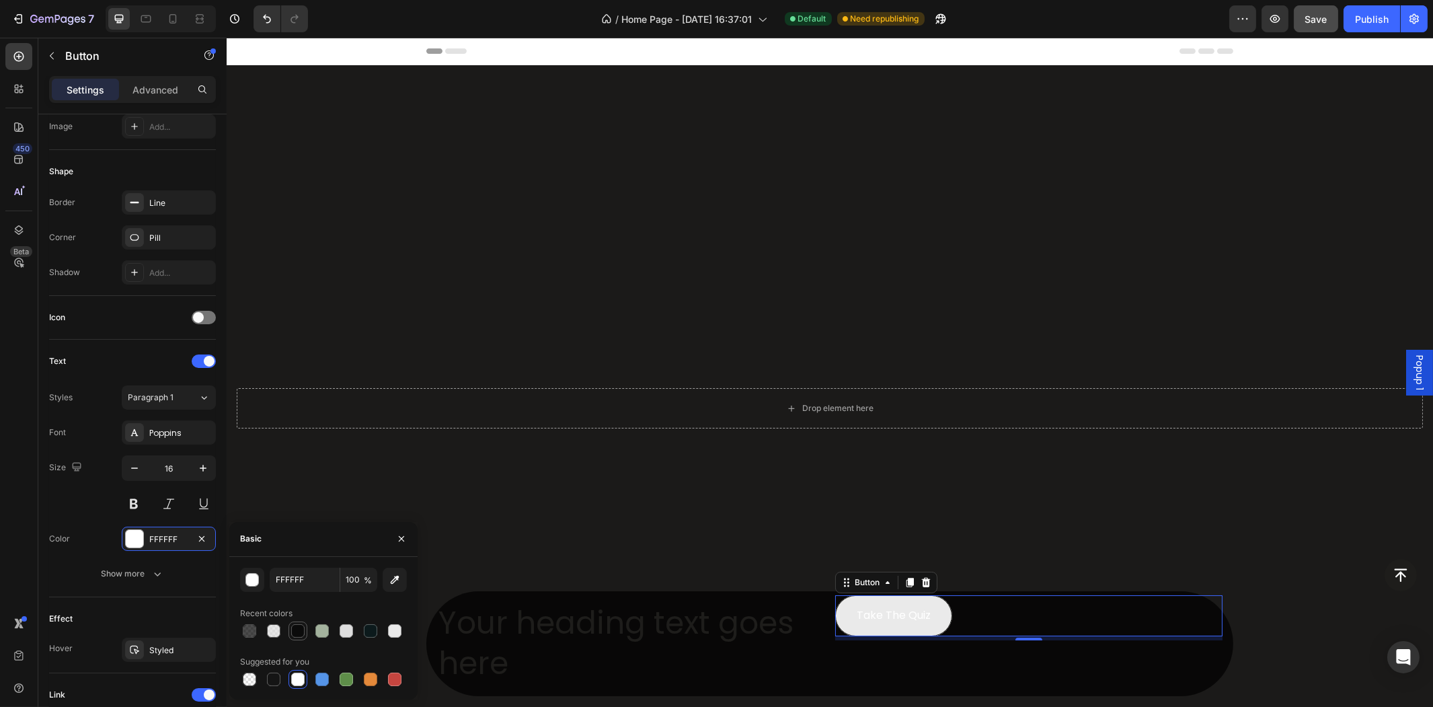
click at [303, 626] on div at bounding box center [297, 630] width 13 height 13
type input "0B0B0B"
click at [896, 667] on div "Take The Quiz Button 6" at bounding box center [1027, 643] width 387 height 83
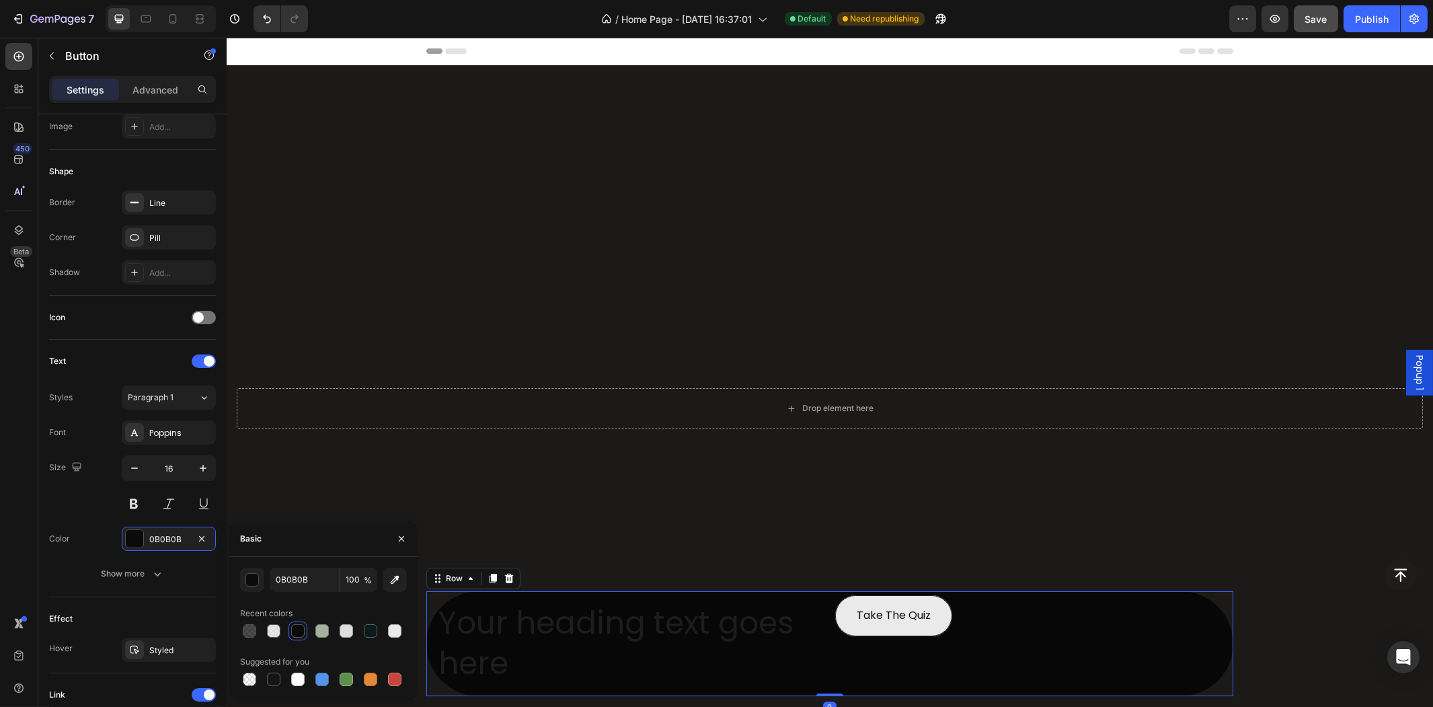
scroll to position [0, 0]
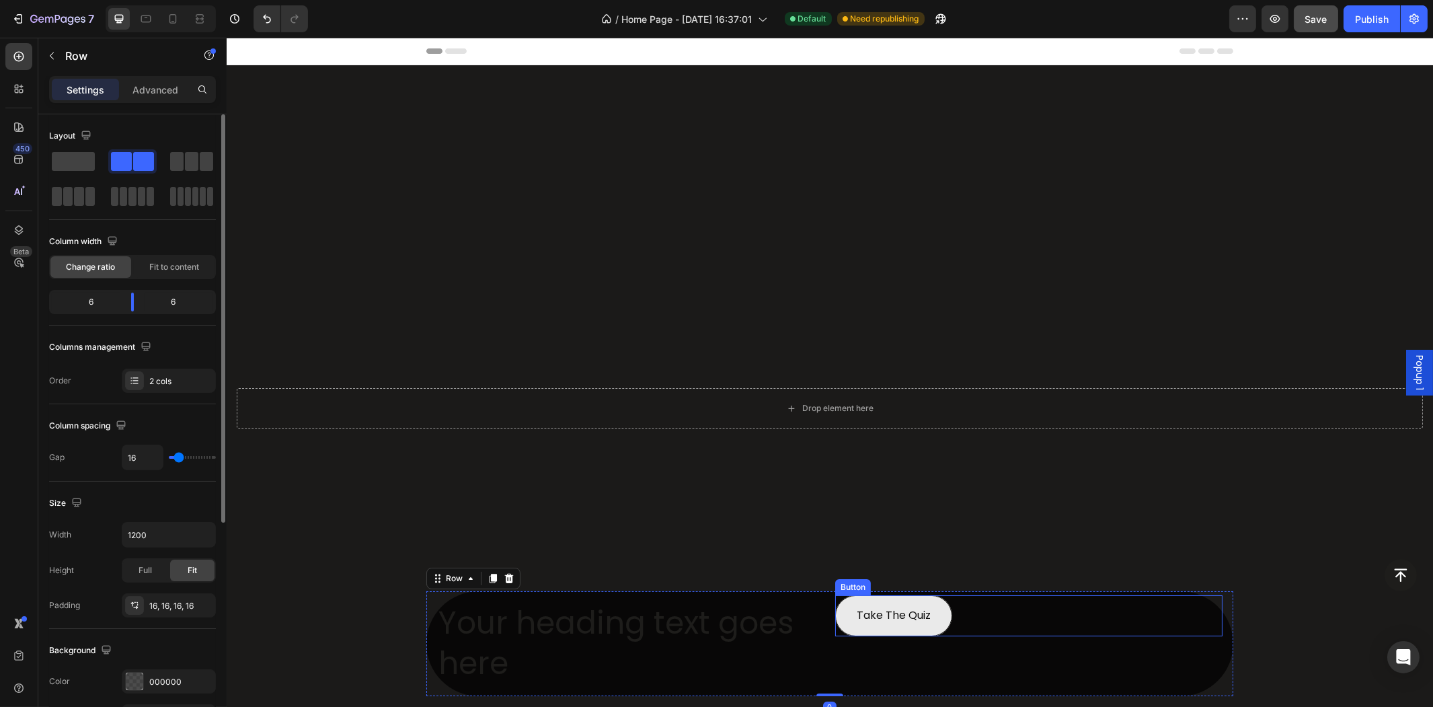
click at [1000, 624] on div "Take The Quiz Button" at bounding box center [1027, 615] width 387 height 41
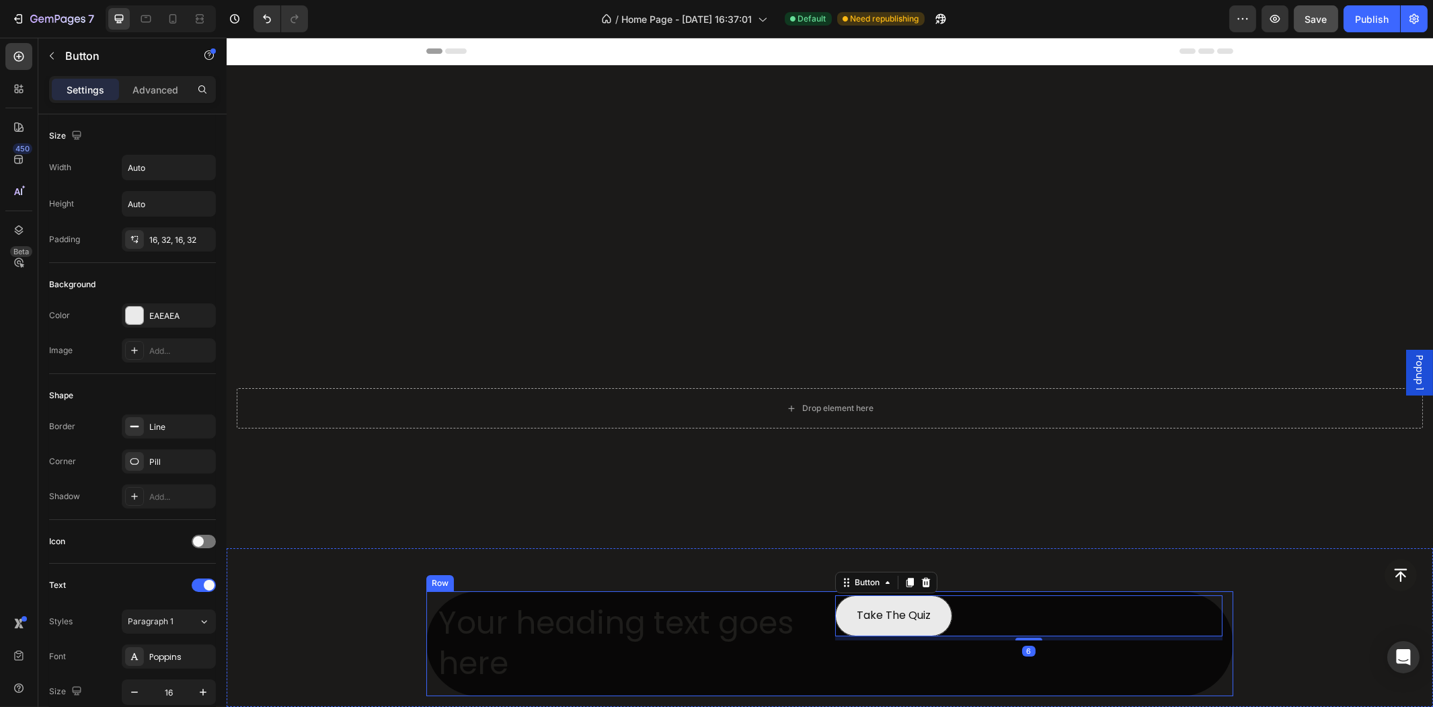
click at [941, 675] on div "Take The Quiz Button 6" at bounding box center [1027, 643] width 387 height 83
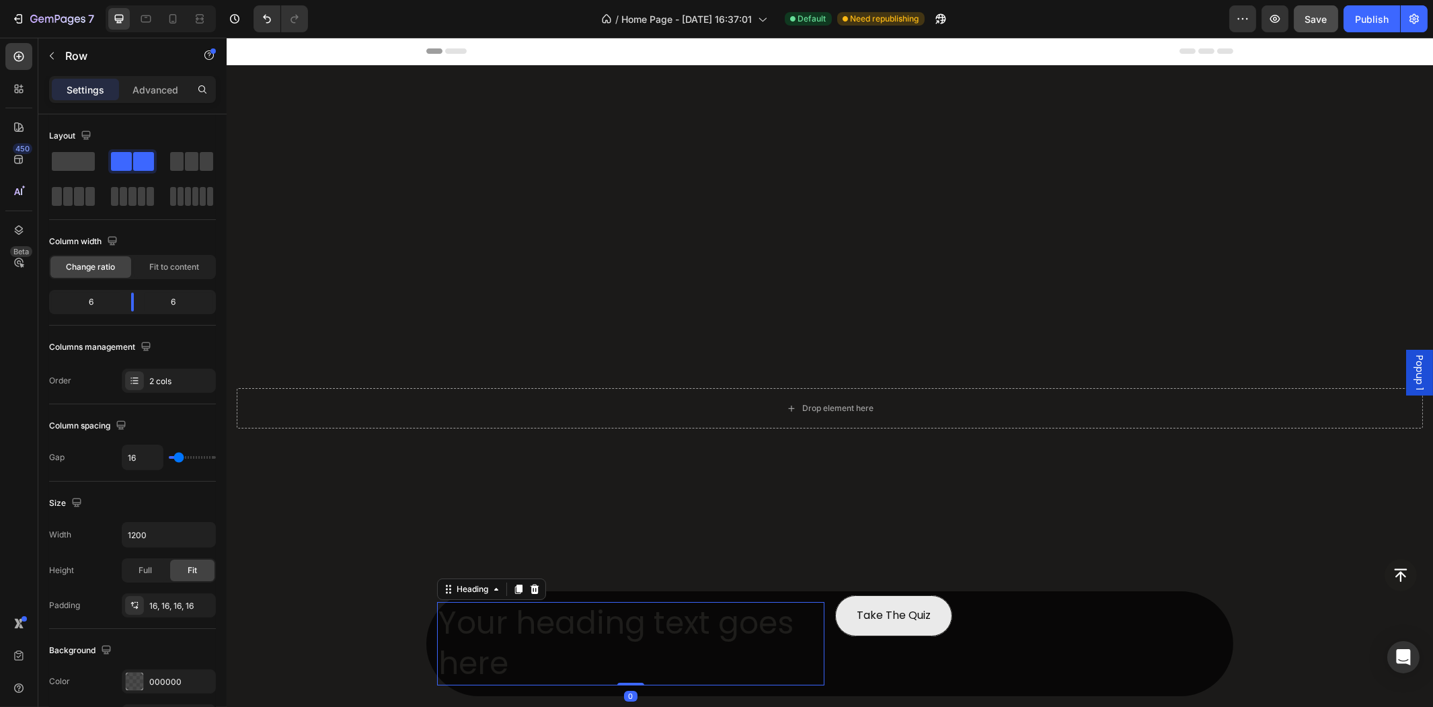
click at [500, 645] on h2 "Your heading text goes here" at bounding box center [629, 643] width 387 height 83
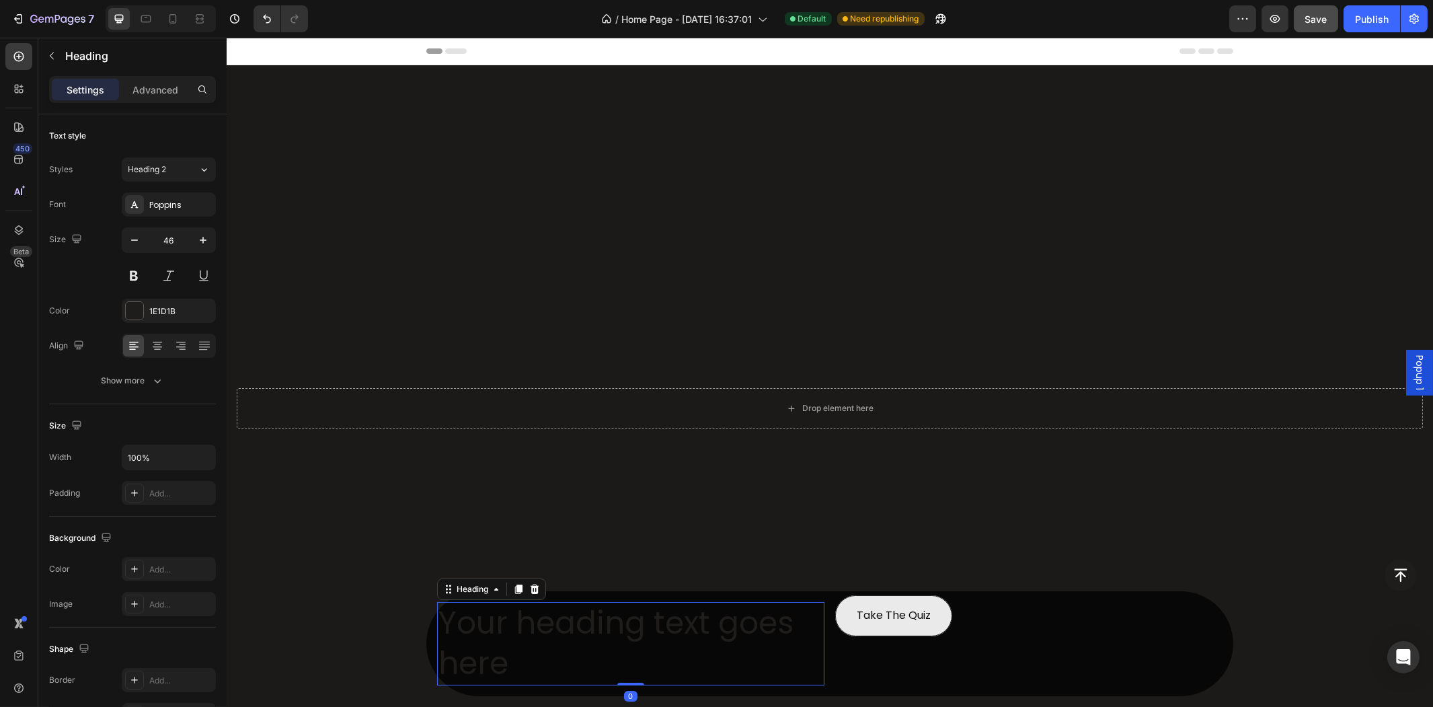
click at [500, 645] on h2 "Your heading text goes here" at bounding box center [629, 643] width 387 height 83
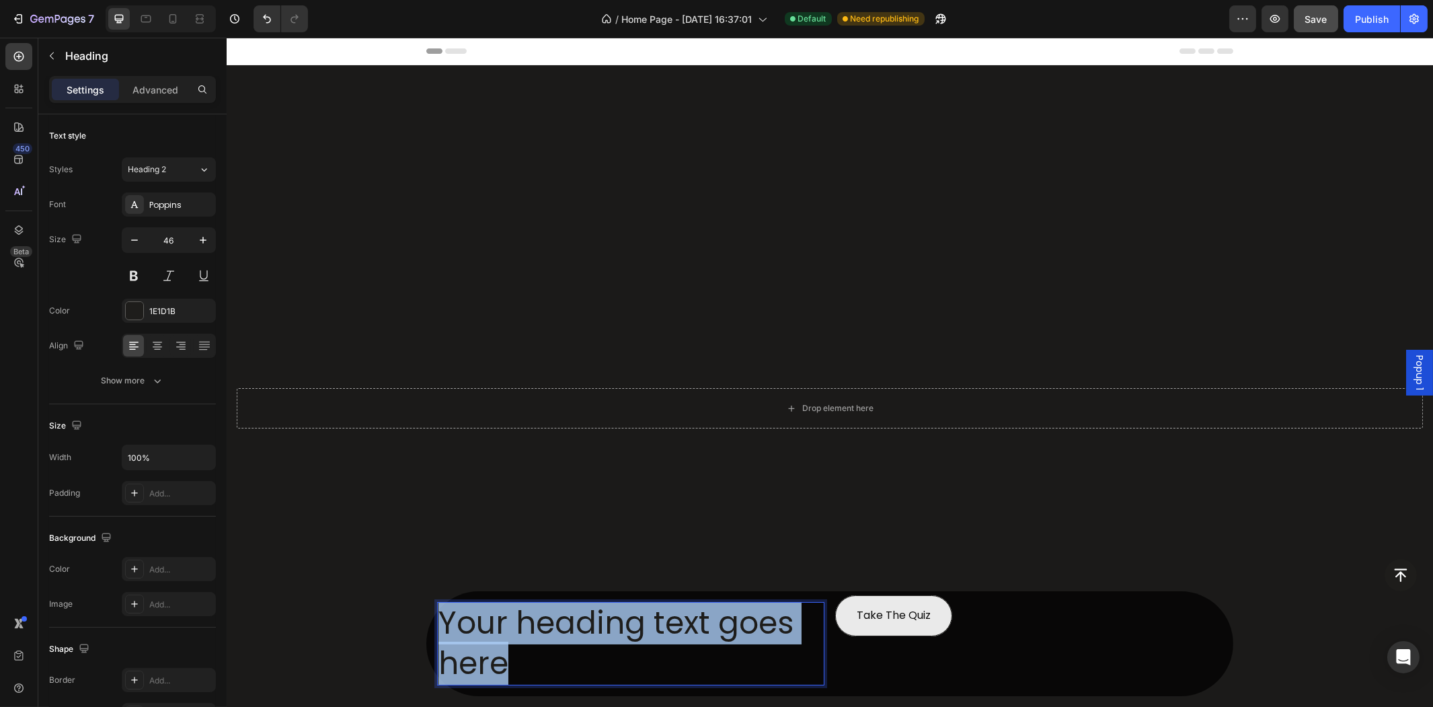
click at [500, 645] on p "Your heading text goes here" at bounding box center [630, 643] width 385 height 81
click at [500, 646] on p "Your heading text goes here" at bounding box center [630, 643] width 385 height 81
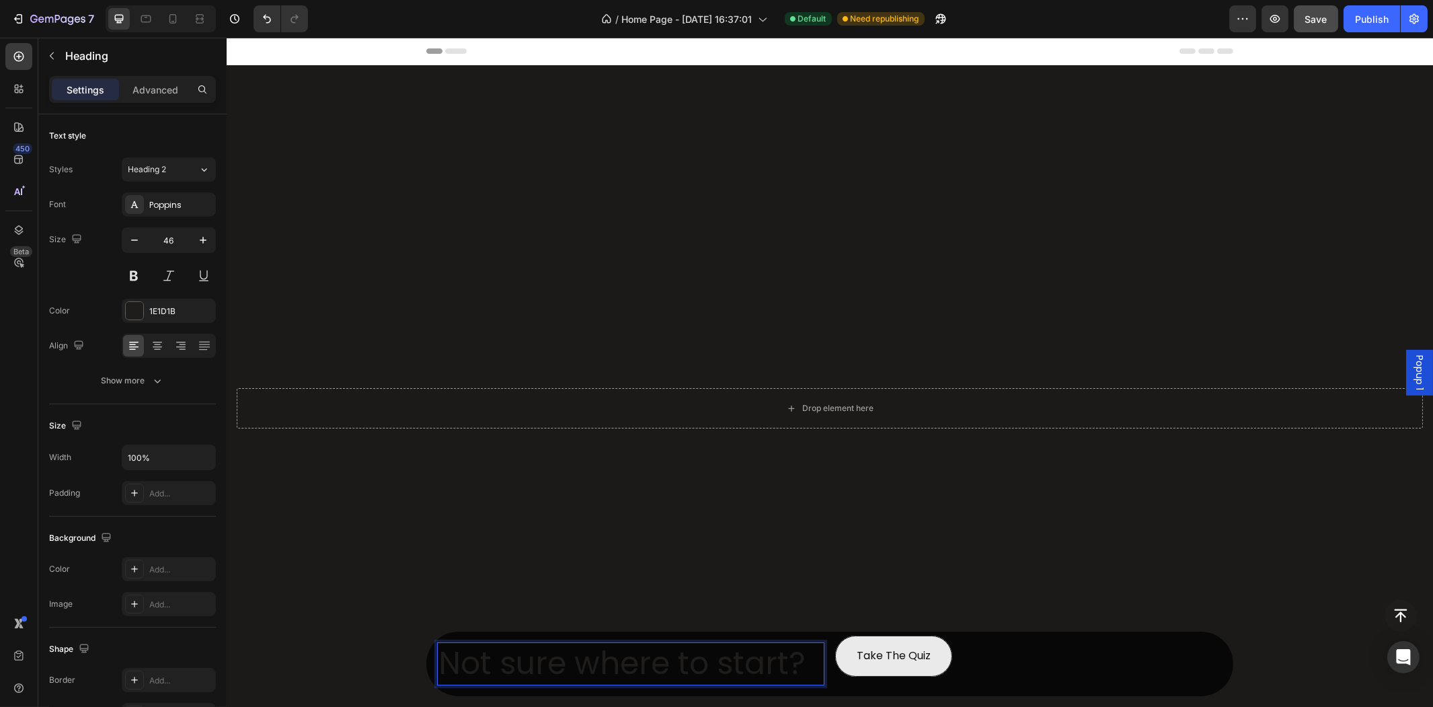
click at [633, 668] on p "Not sure where to start?" at bounding box center [630, 663] width 385 height 40
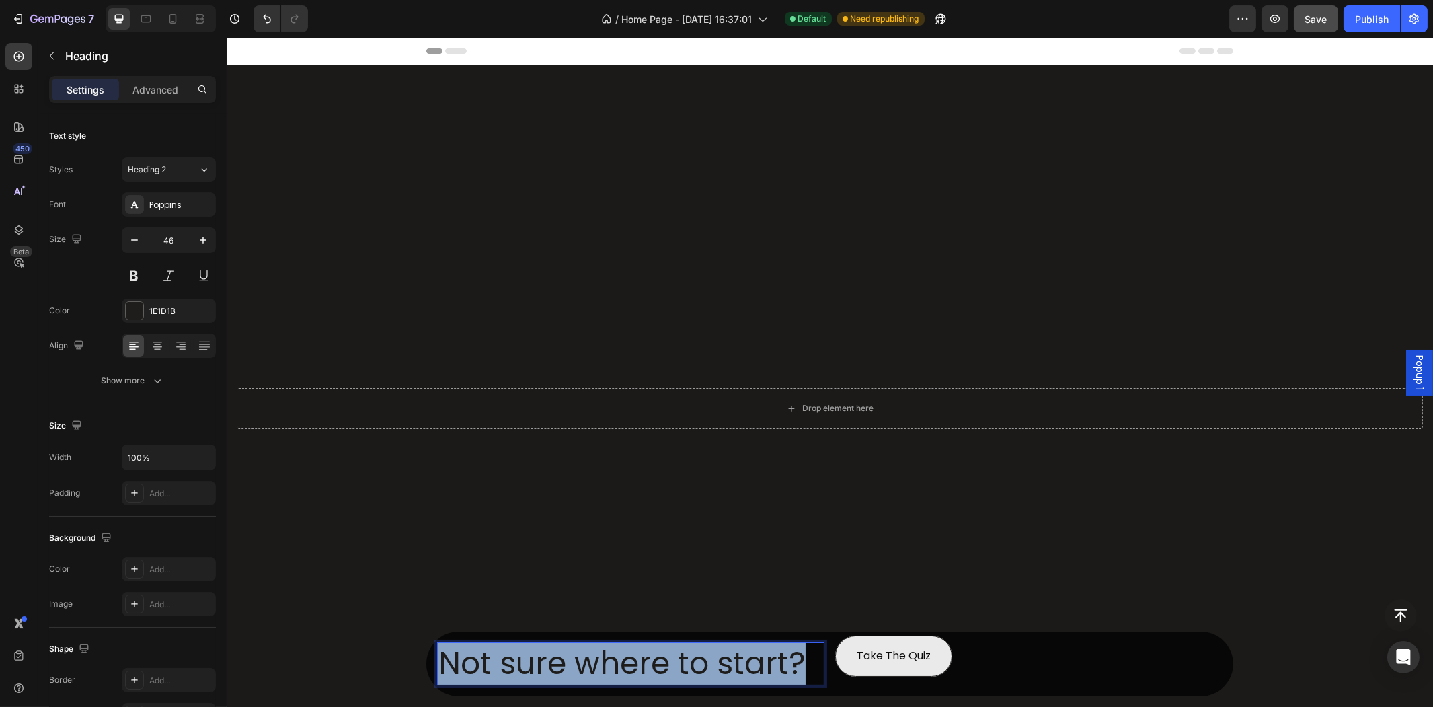
click at [633, 668] on p "Not sure where to start?" at bounding box center [630, 663] width 385 height 40
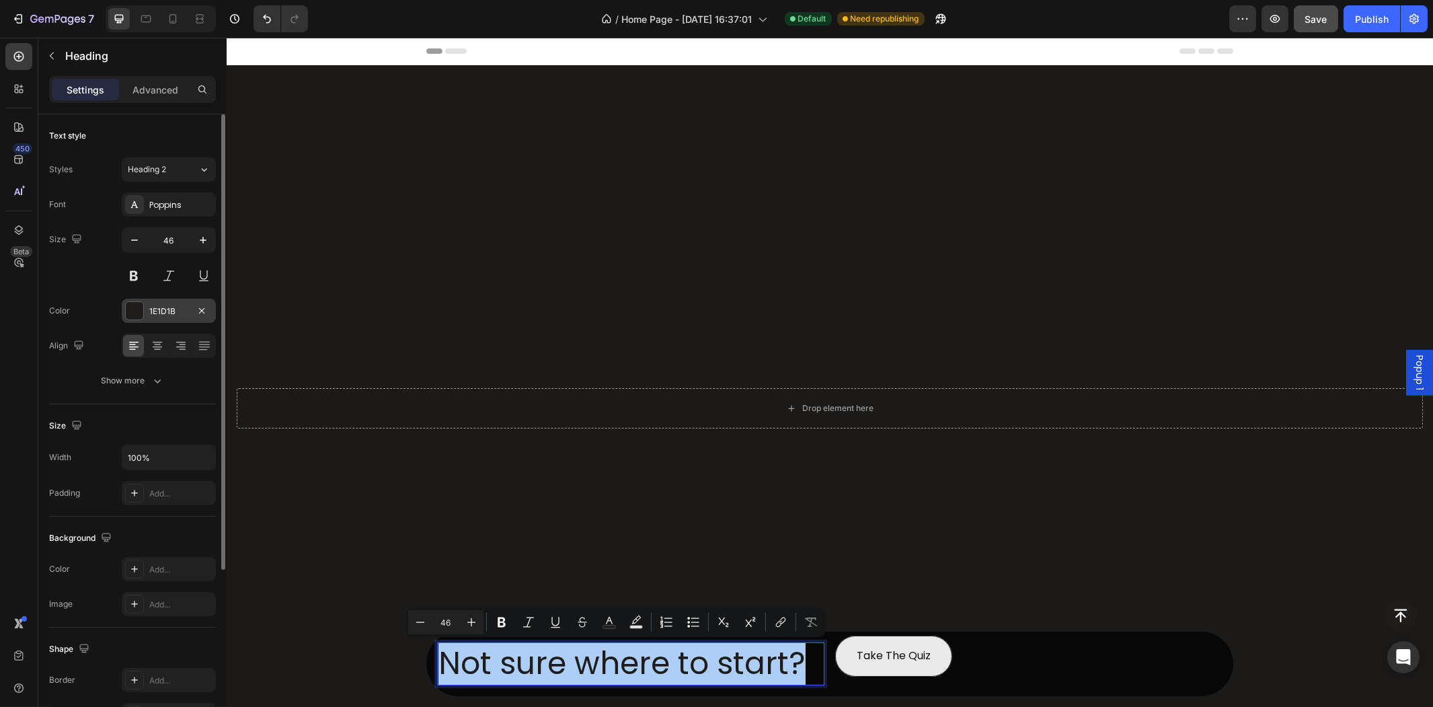
click at [141, 319] on div at bounding box center [134, 310] width 17 height 17
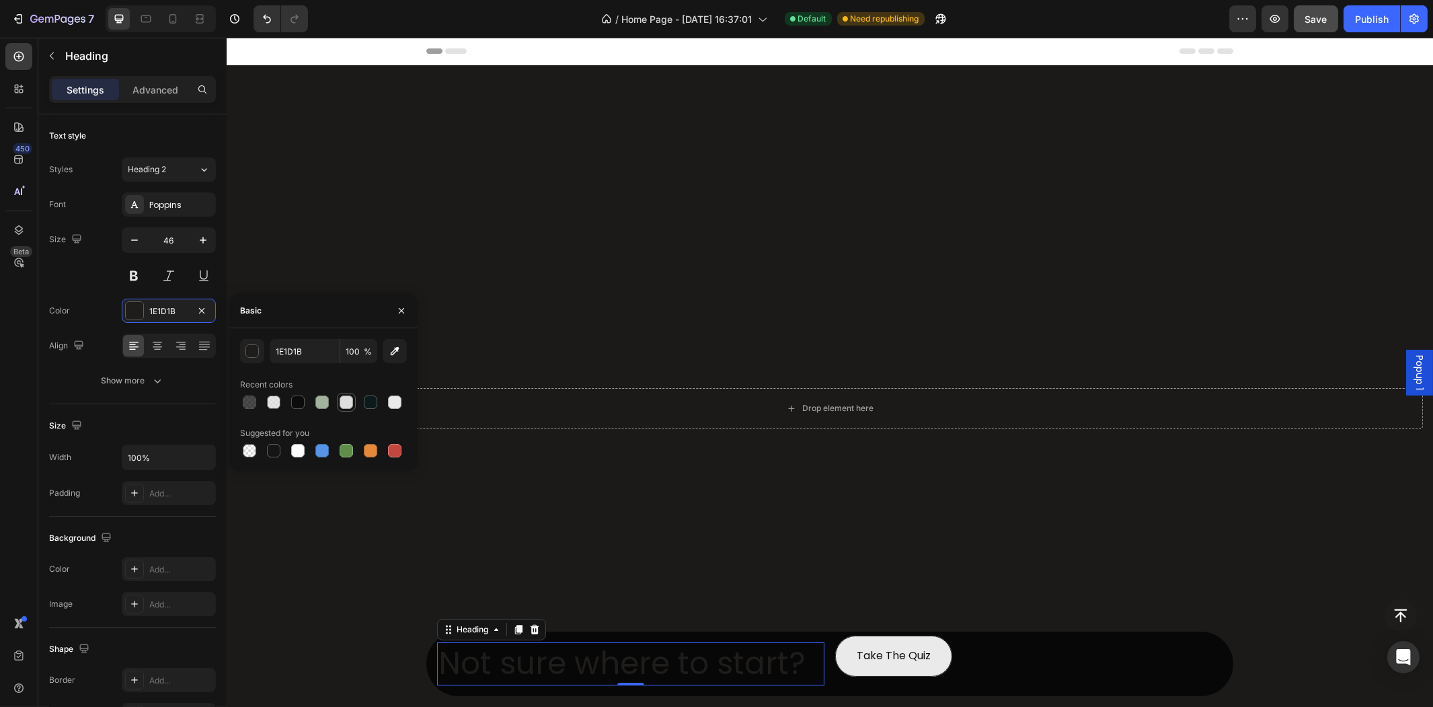
click at [352, 405] on div at bounding box center [346, 401] width 13 height 13
type input "DEDEDE"
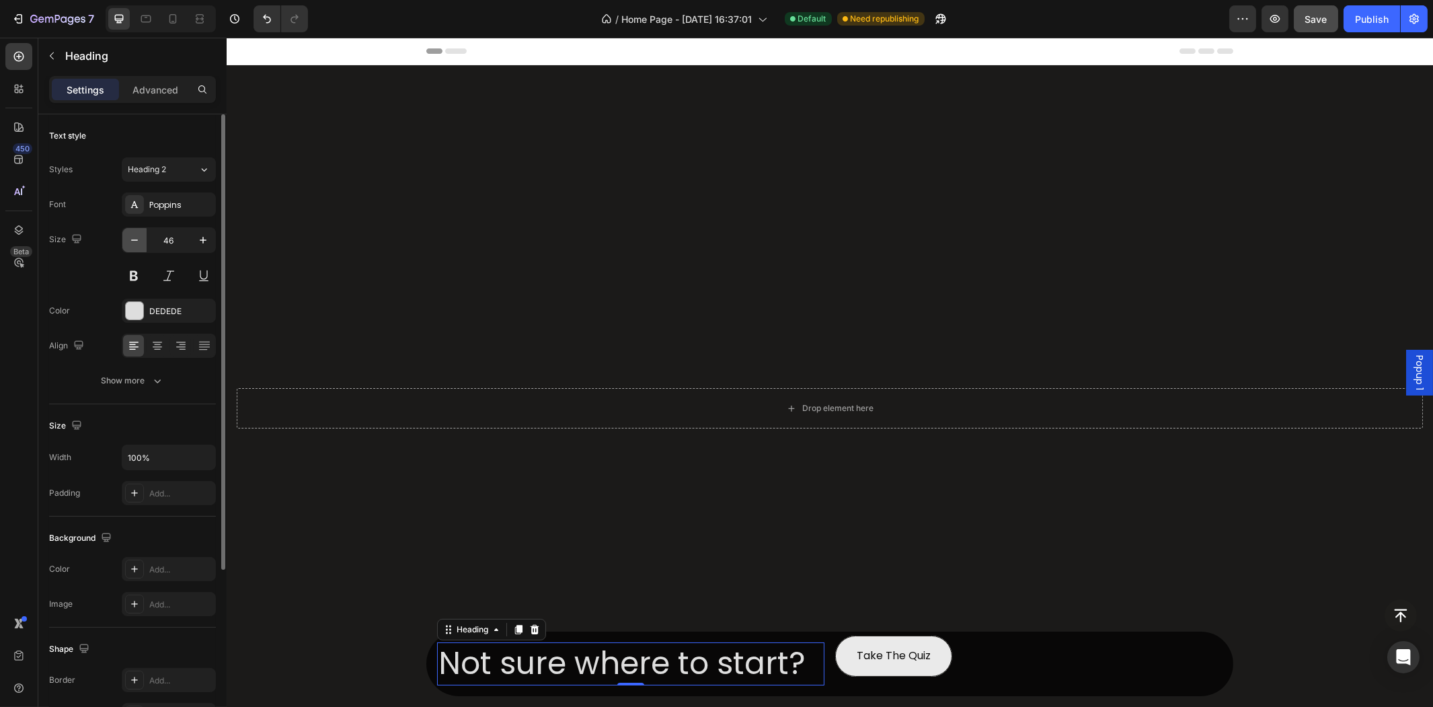
click at [140, 246] on icon "button" at bounding box center [134, 239] width 13 height 13
click at [140, 244] on icon "button" at bounding box center [134, 239] width 13 height 13
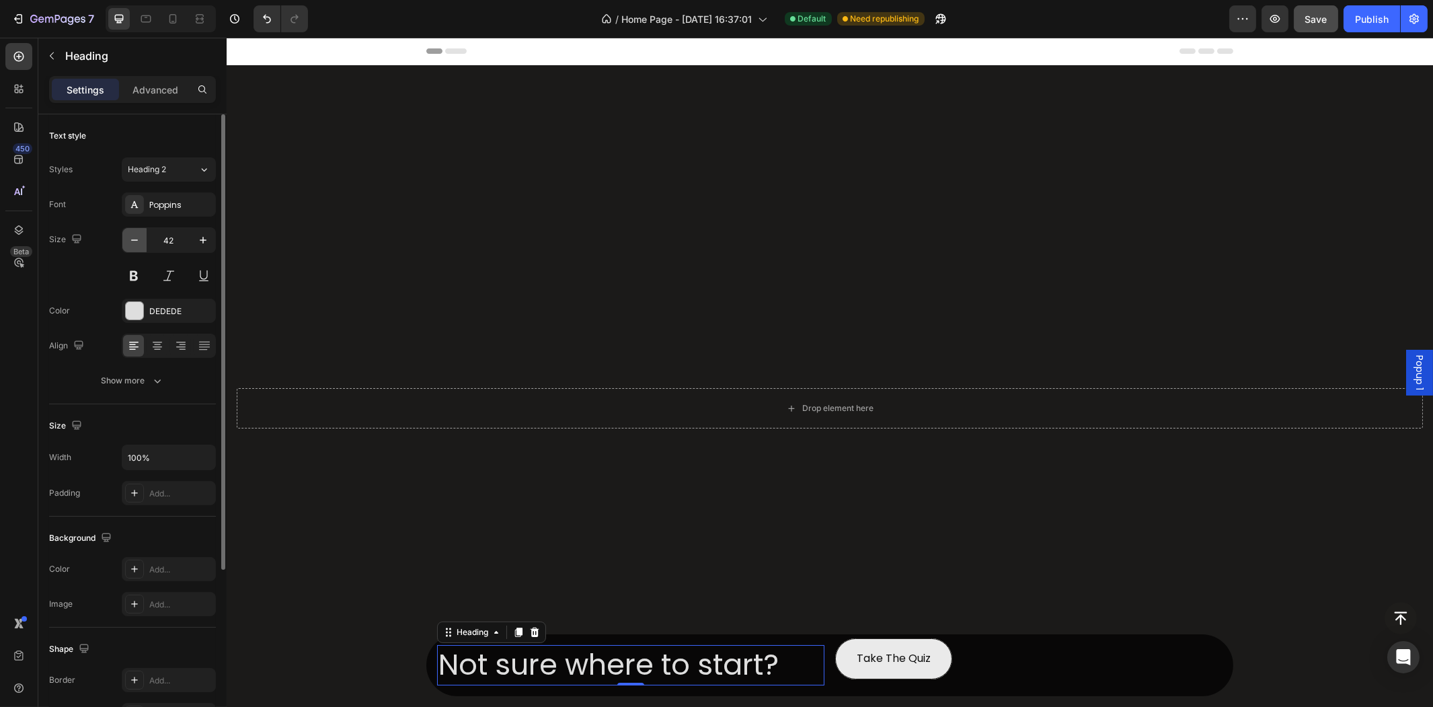
click at [140, 244] on icon "button" at bounding box center [134, 239] width 13 height 13
click at [139, 244] on icon "button" at bounding box center [134, 239] width 13 height 13
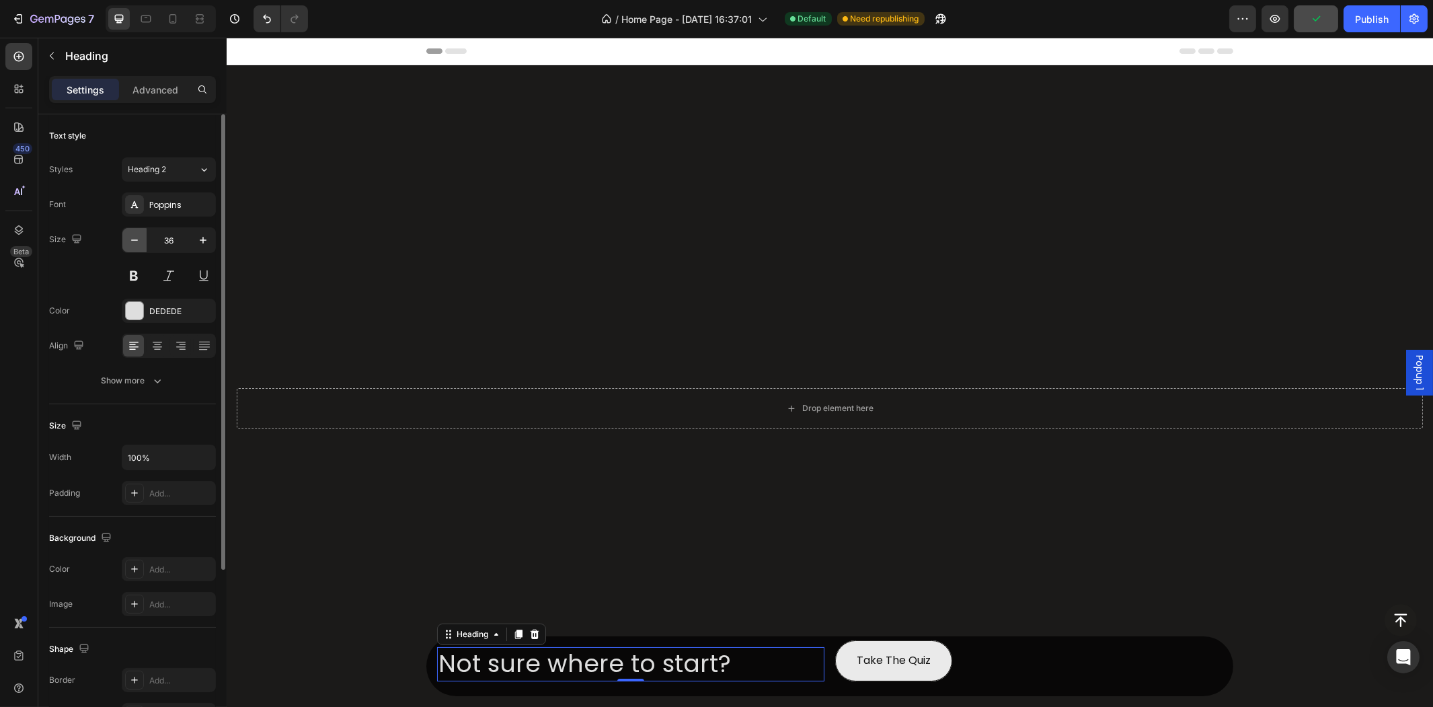
click at [139, 244] on icon "button" at bounding box center [134, 239] width 13 height 13
type input "33"
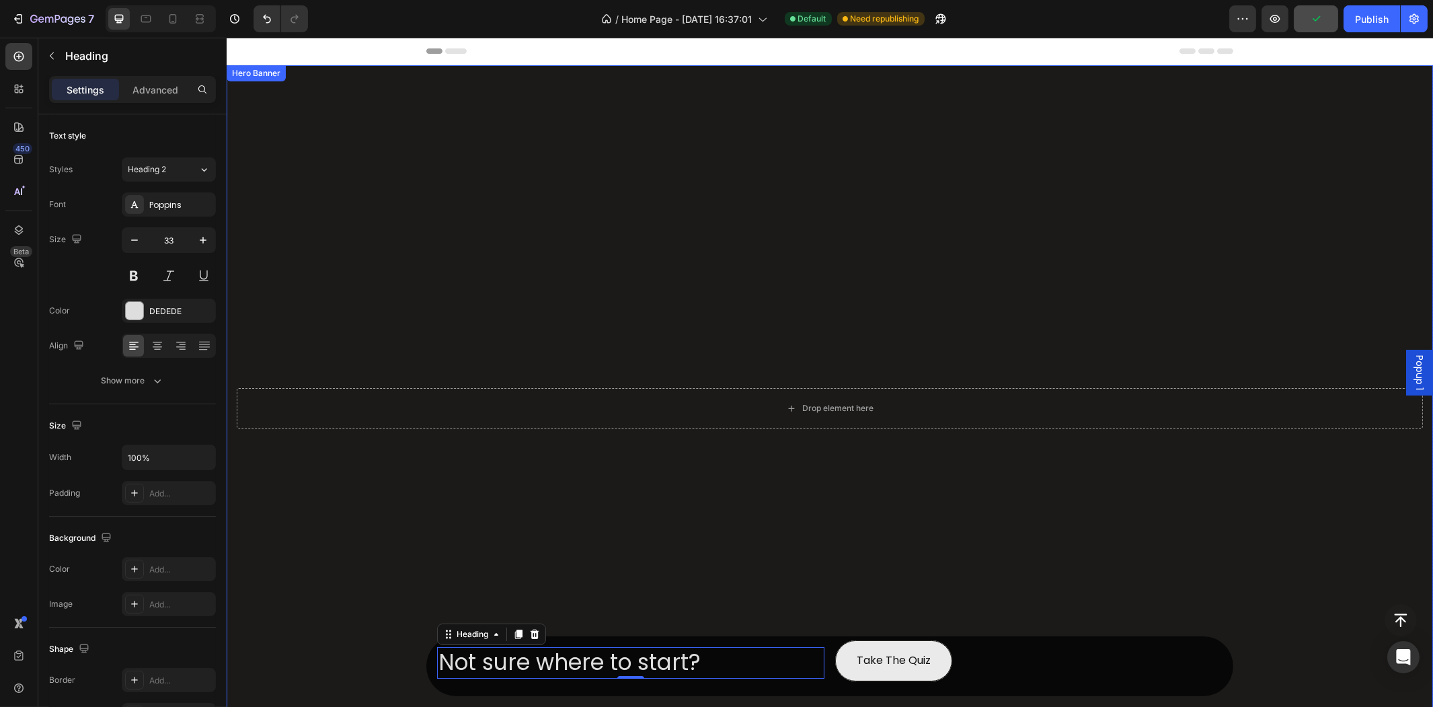
click at [970, 676] on div "Take The Quiz Button" at bounding box center [1027, 660] width 387 height 41
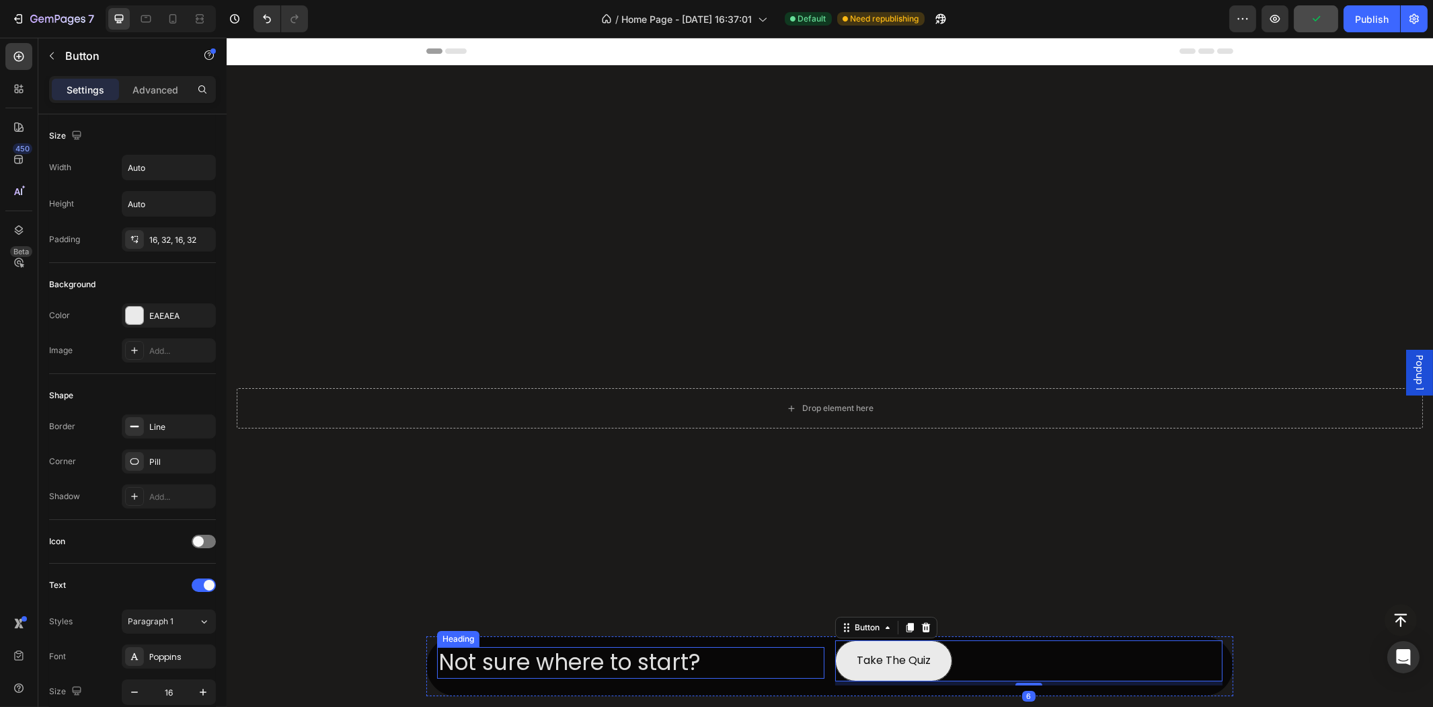
click at [791, 662] on p "Not sure where to start?" at bounding box center [630, 662] width 385 height 29
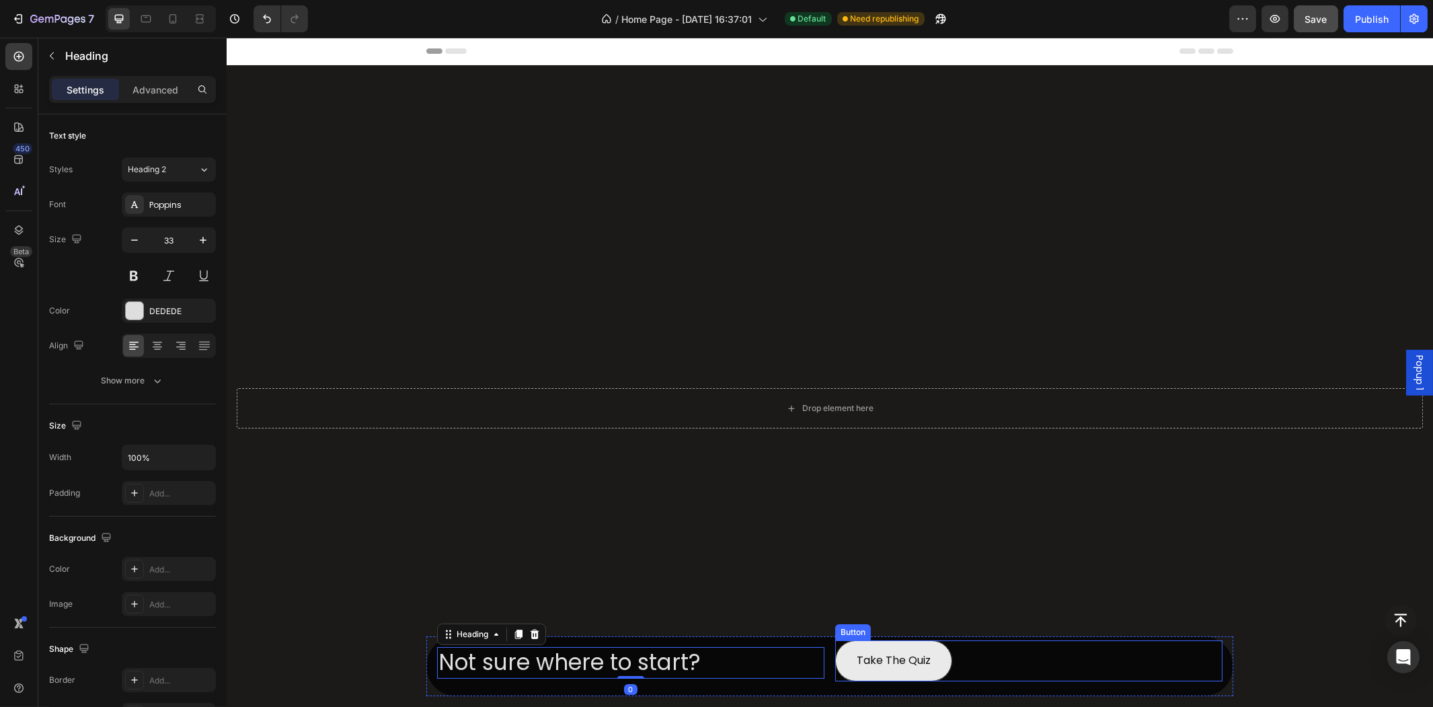
click at [950, 670] on div "Take The Quiz Button" at bounding box center [1027, 660] width 387 height 41
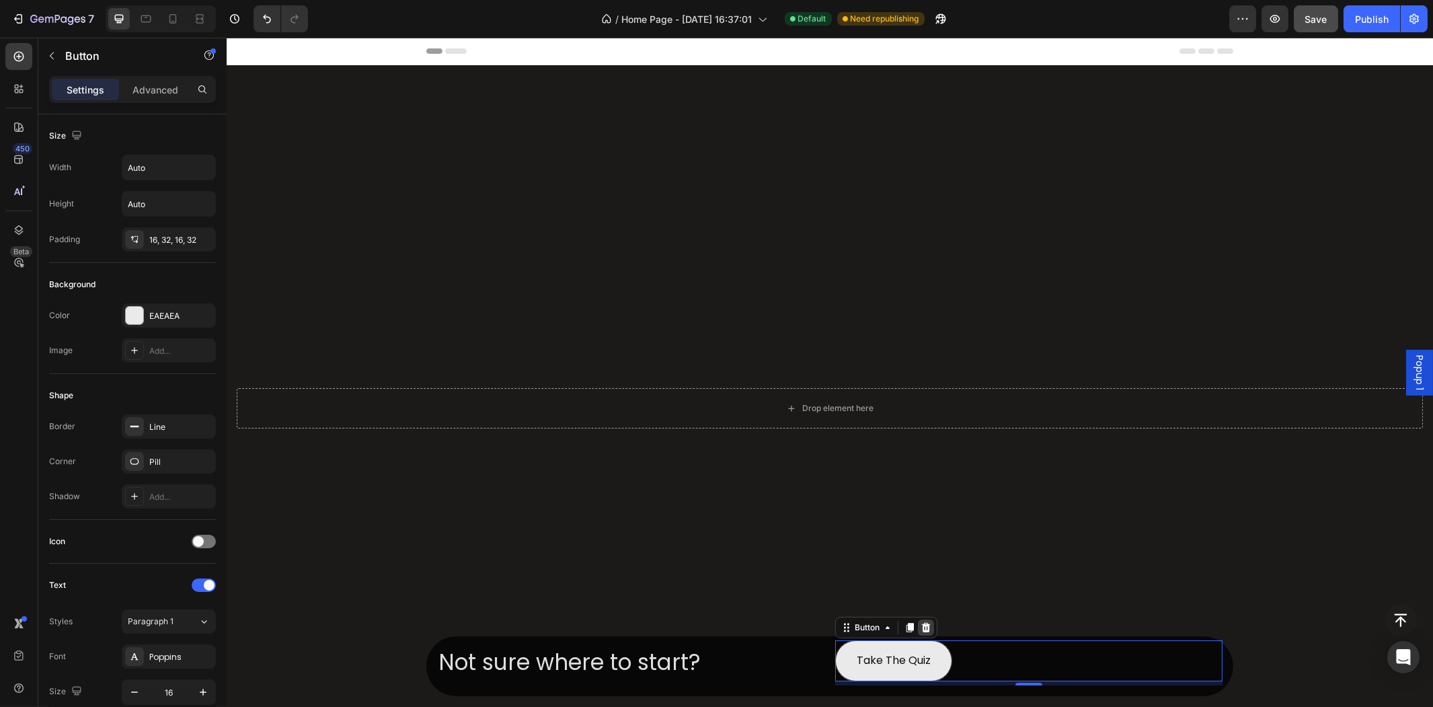
click at [921, 627] on icon at bounding box center [925, 627] width 11 height 11
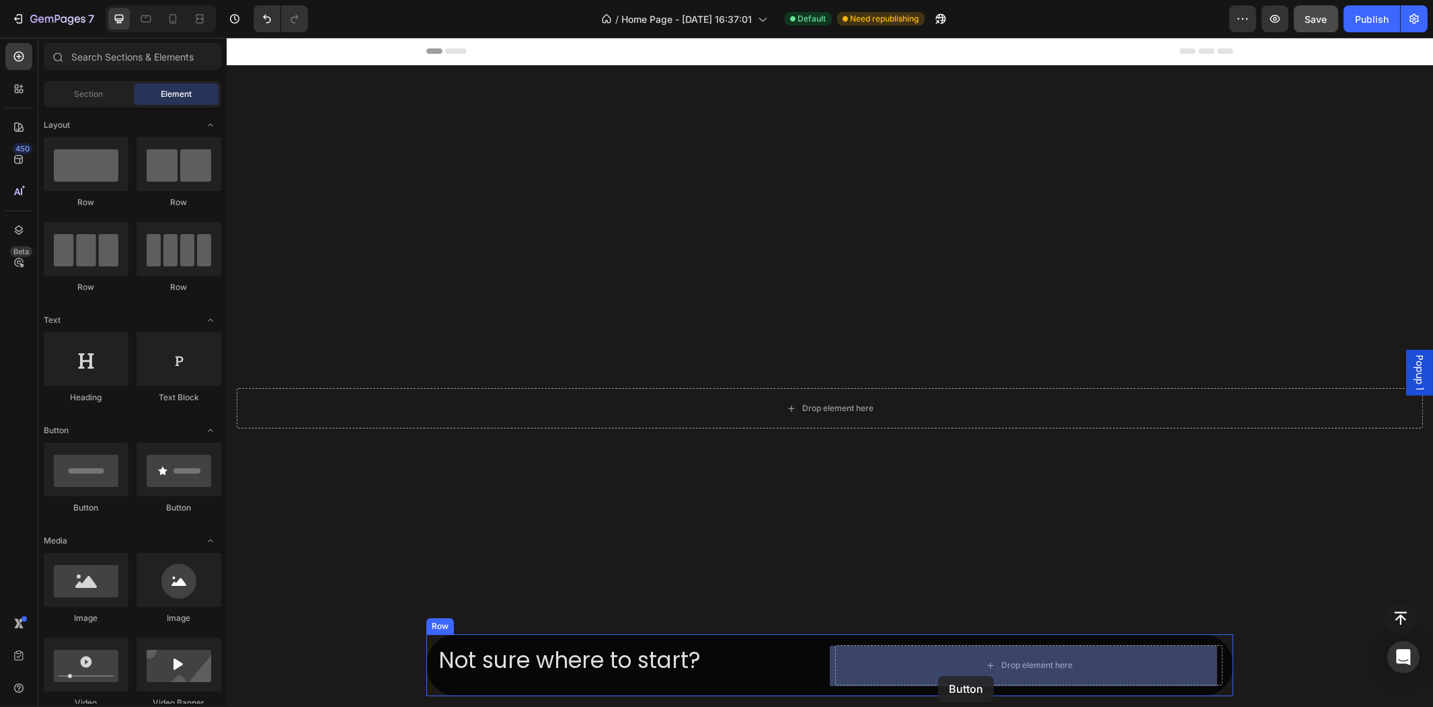
drag, startPoint x: 435, startPoint y: 553, endPoint x: 937, endPoint y: 676, distance: 517.0
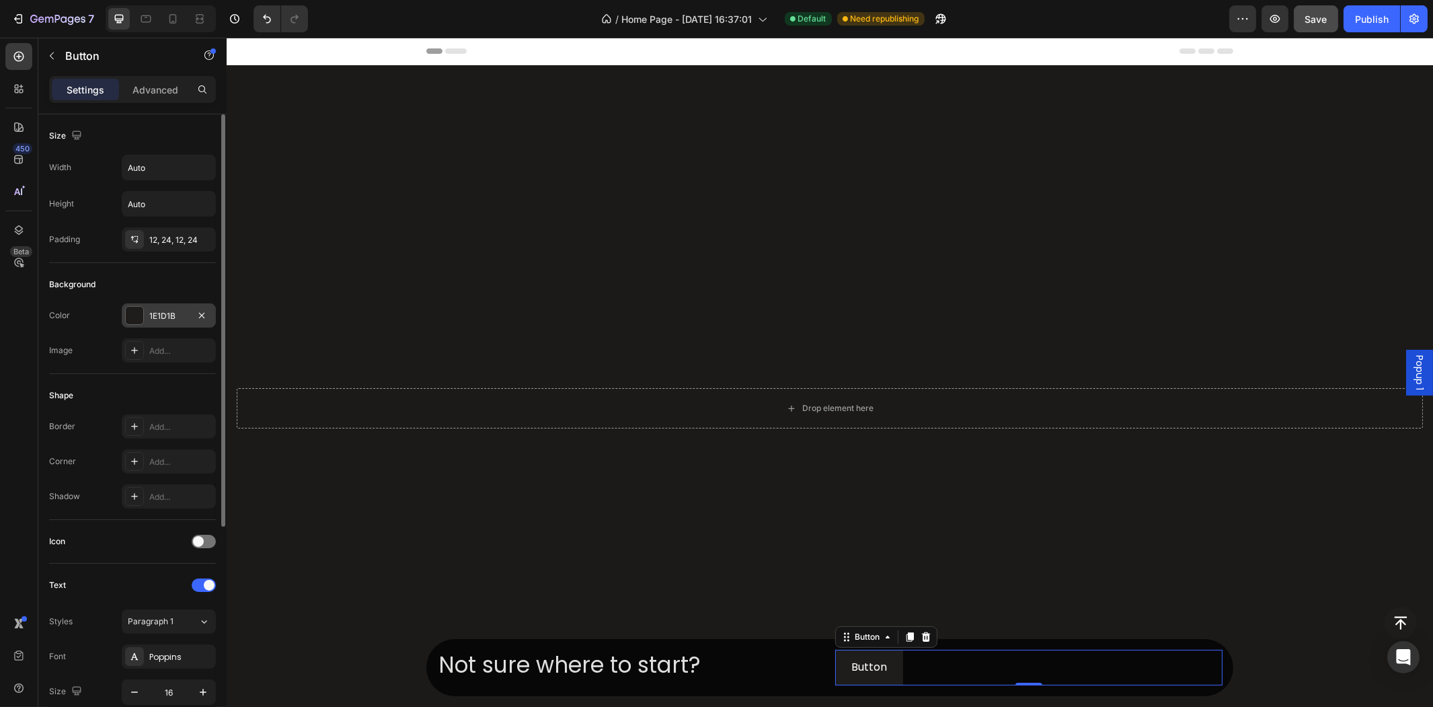
click at [149, 310] on div "1E1D1B" at bounding box center [168, 316] width 39 height 12
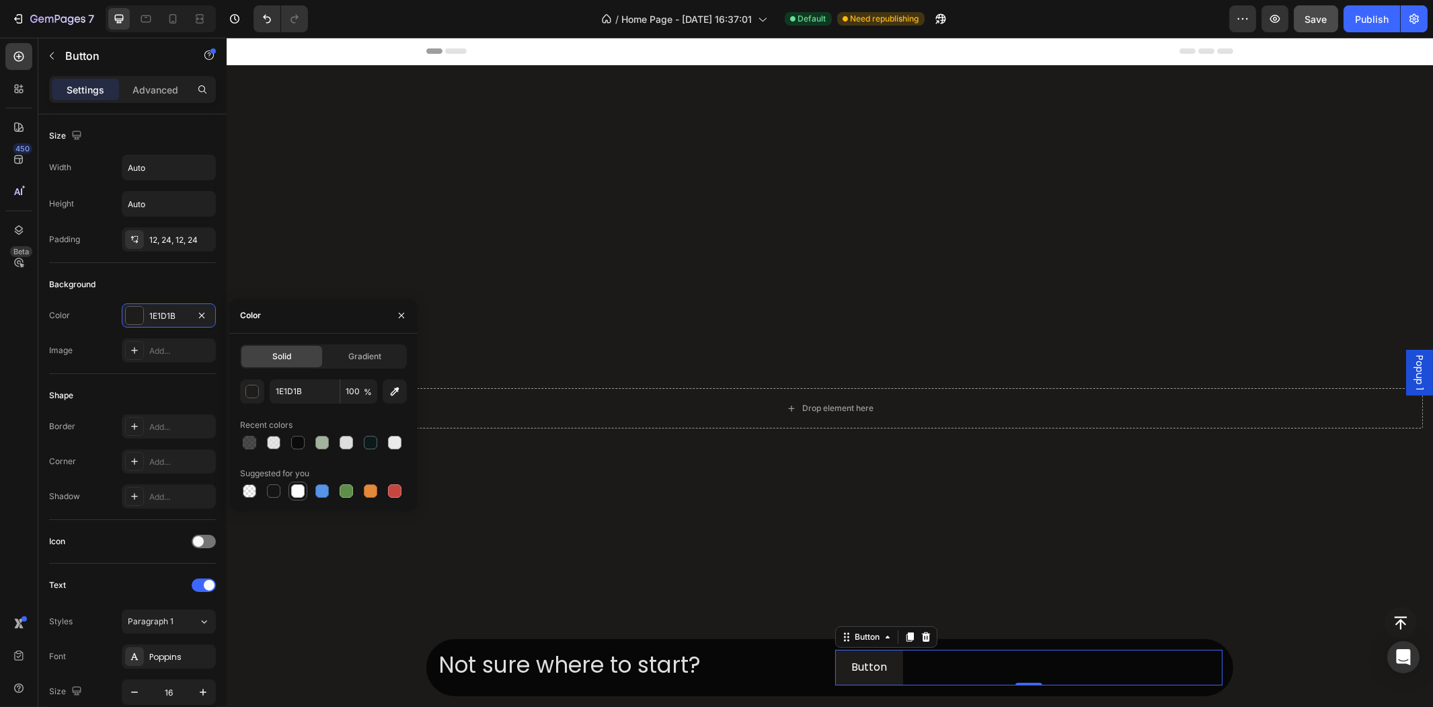
click at [297, 483] on div at bounding box center [298, 491] width 16 height 16
type input "FFFFFF"
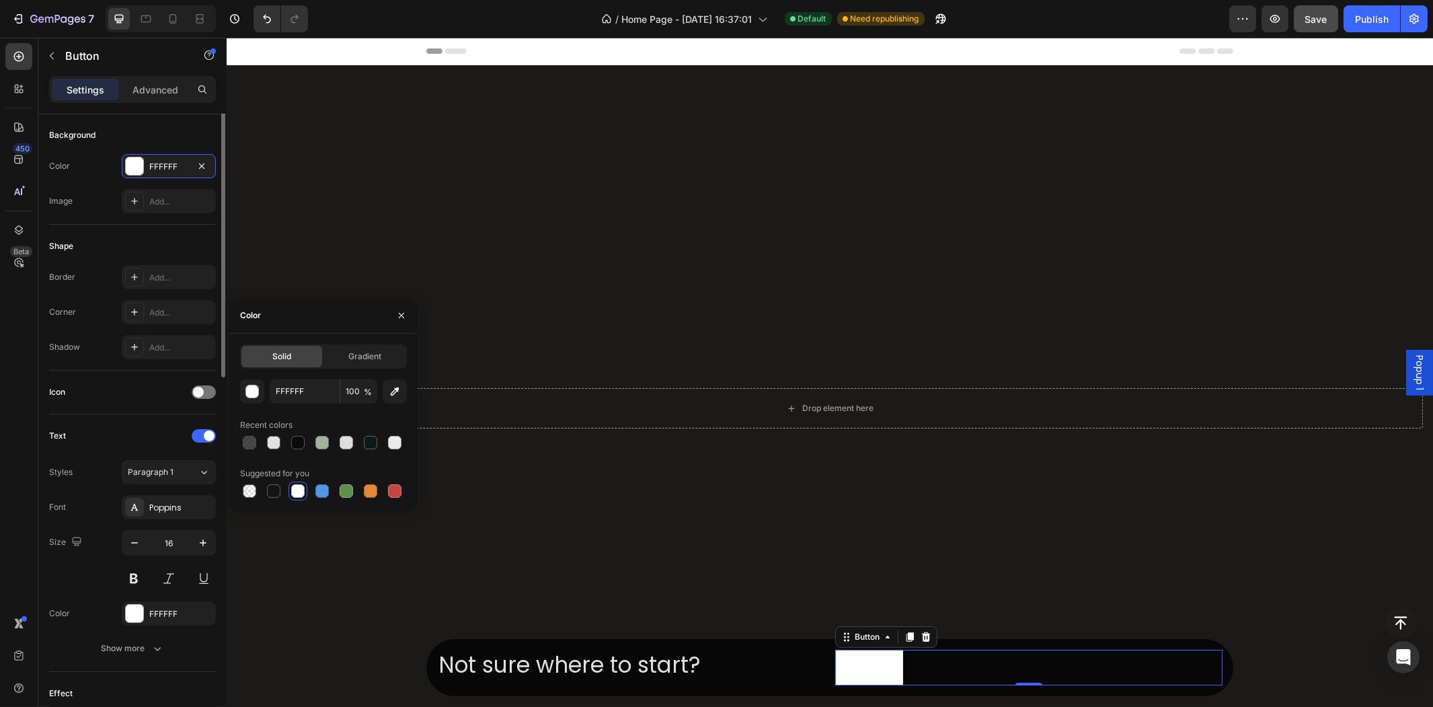
scroll to position [224, 0]
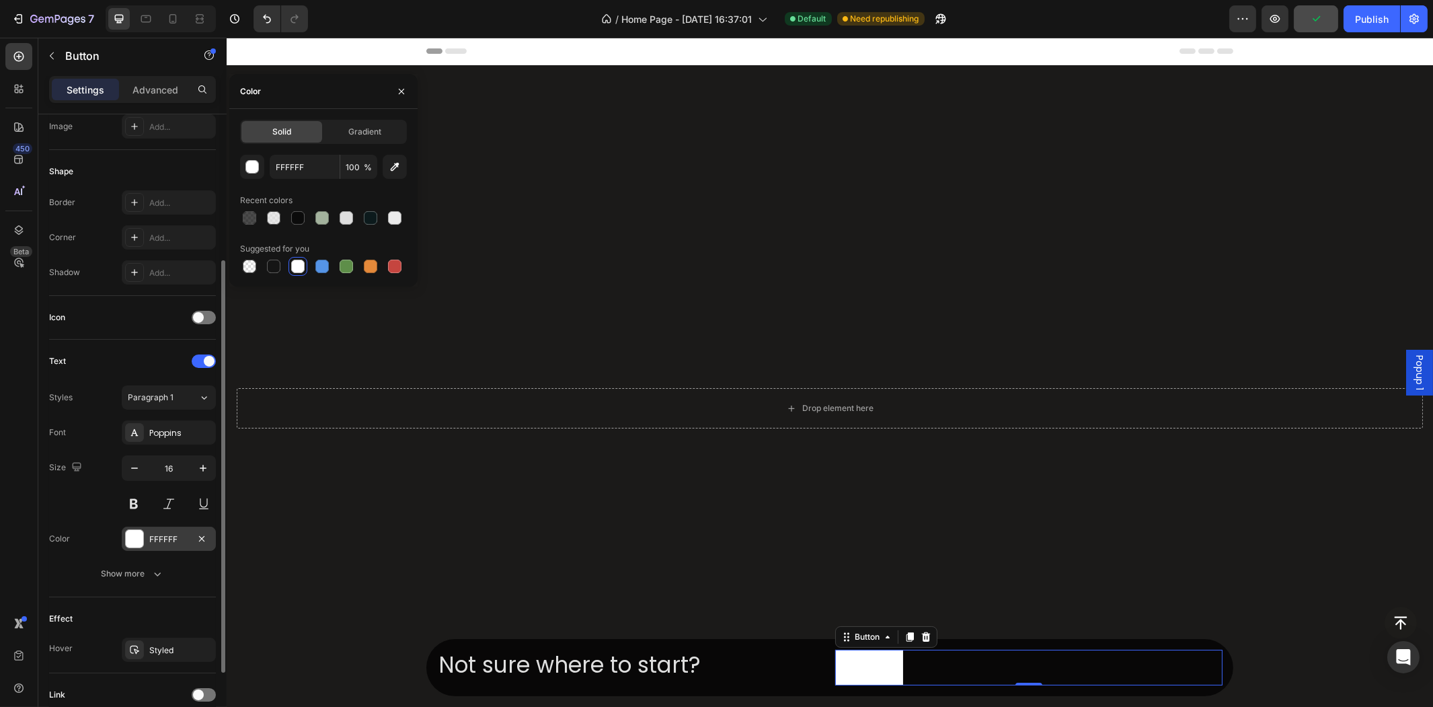
click at [148, 546] on div "FFFFFF" at bounding box center [169, 538] width 94 height 24
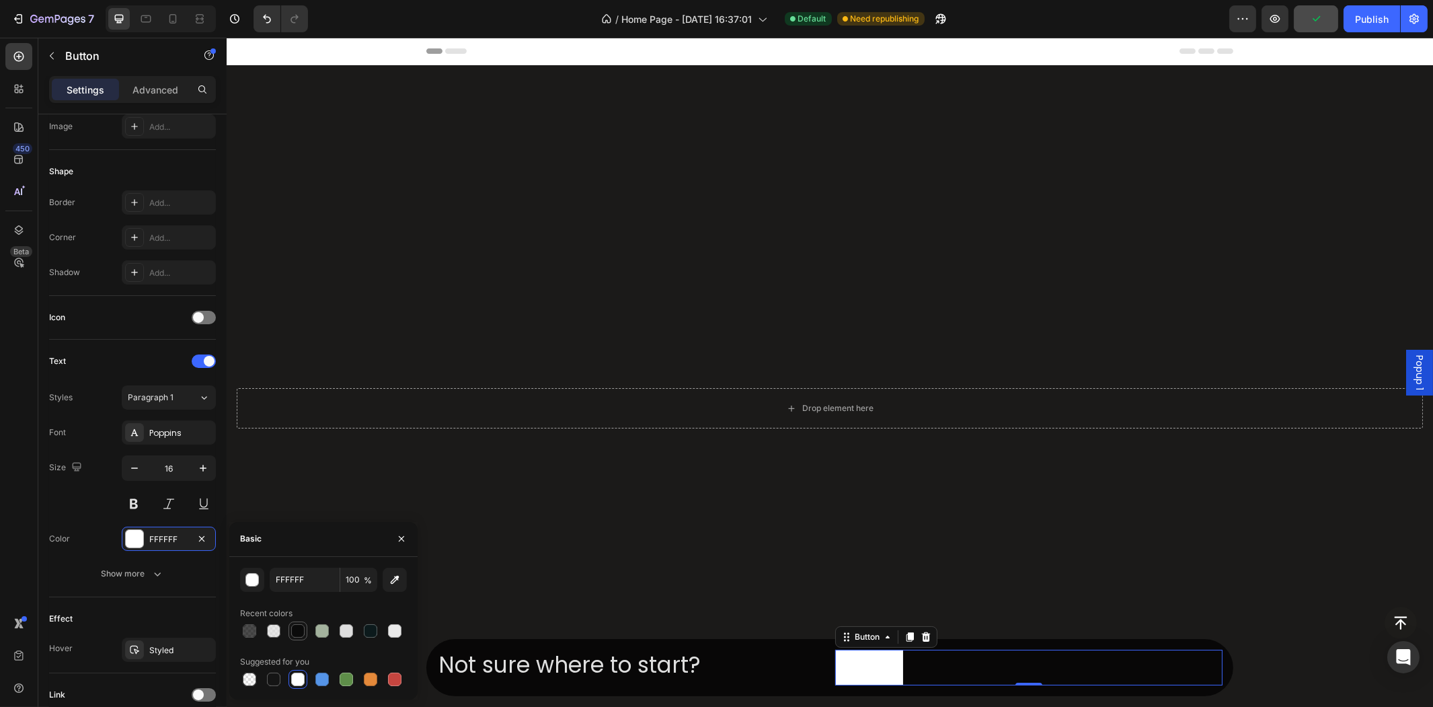
click at [301, 631] on div at bounding box center [297, 630] width 13 height 13
type input "0B0B0B"
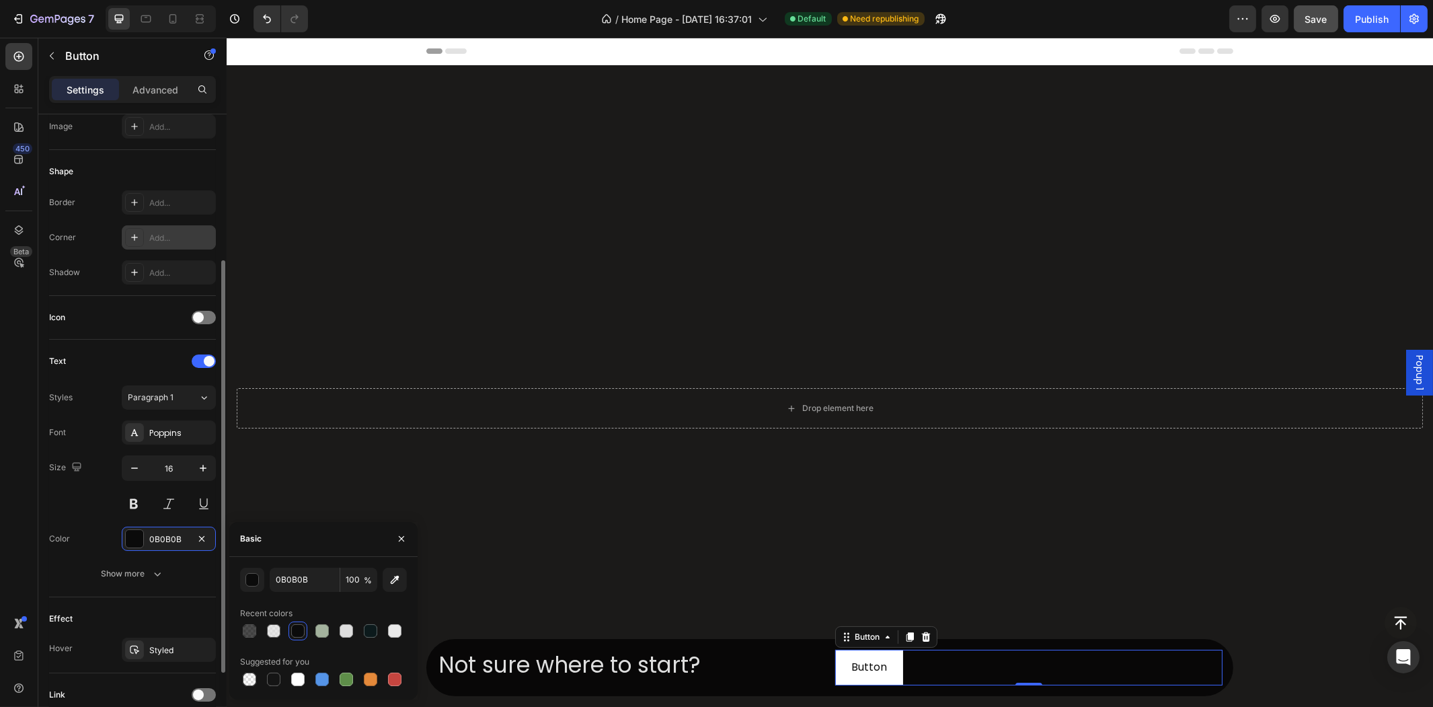
click at [135, 239] on icon at bounding box center [134, 237] width 11 height 11
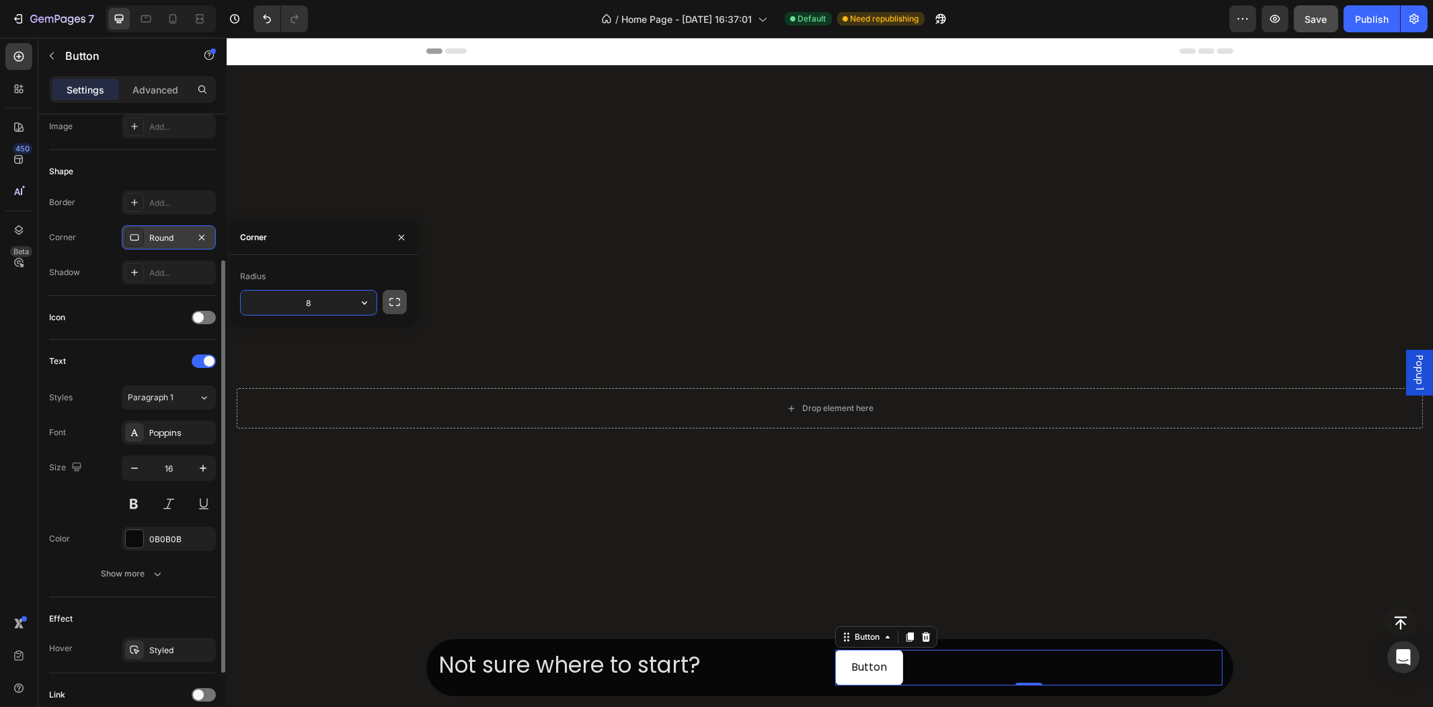
click at [399, 298] on icon "button" at bounding box center [394, 301] width 13 height 13
click at [132, 240] on icon at bounding box center [134, 237] width 9 height 7
click at [132, 239] on icon at bounding box center [134, 237] width 11 height 11
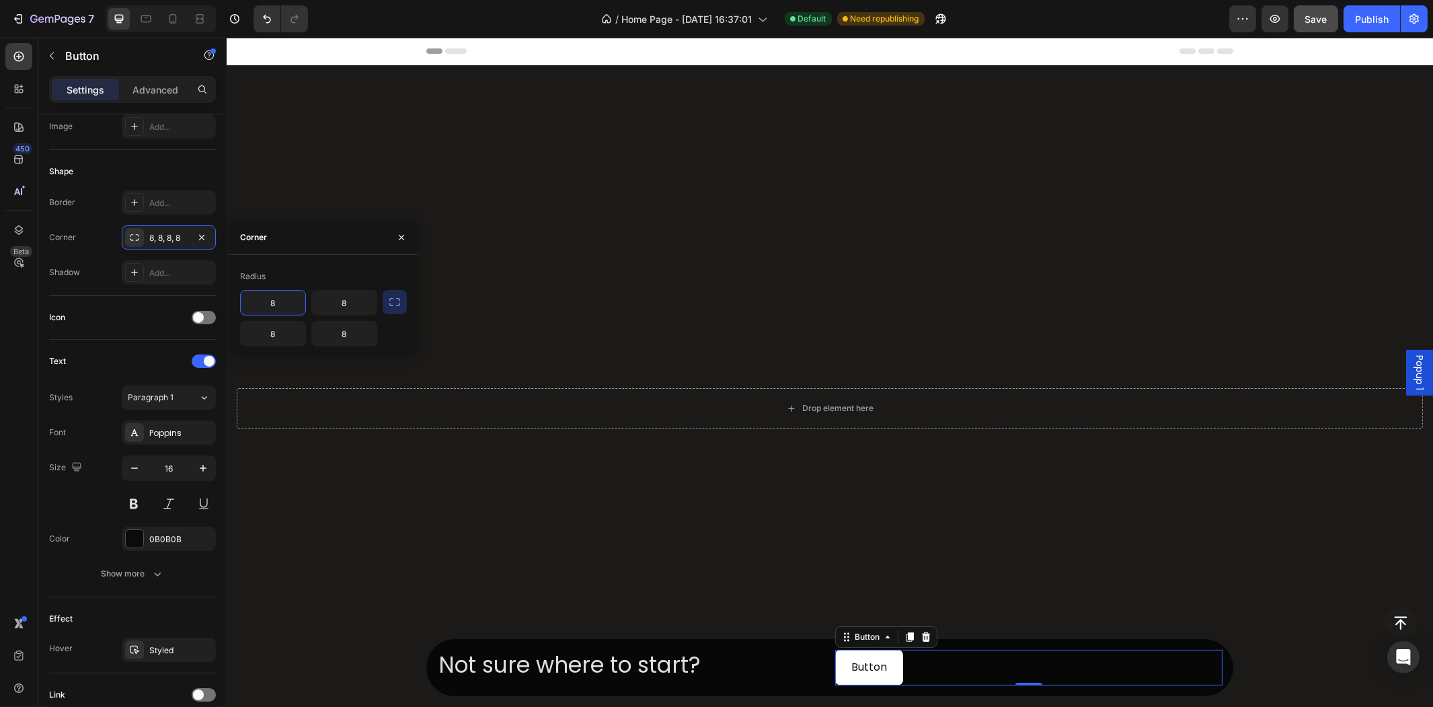
click at [245, 263] on div "Radius 8 8 8 8" at bounding box center [323, 306] width 188 height 102
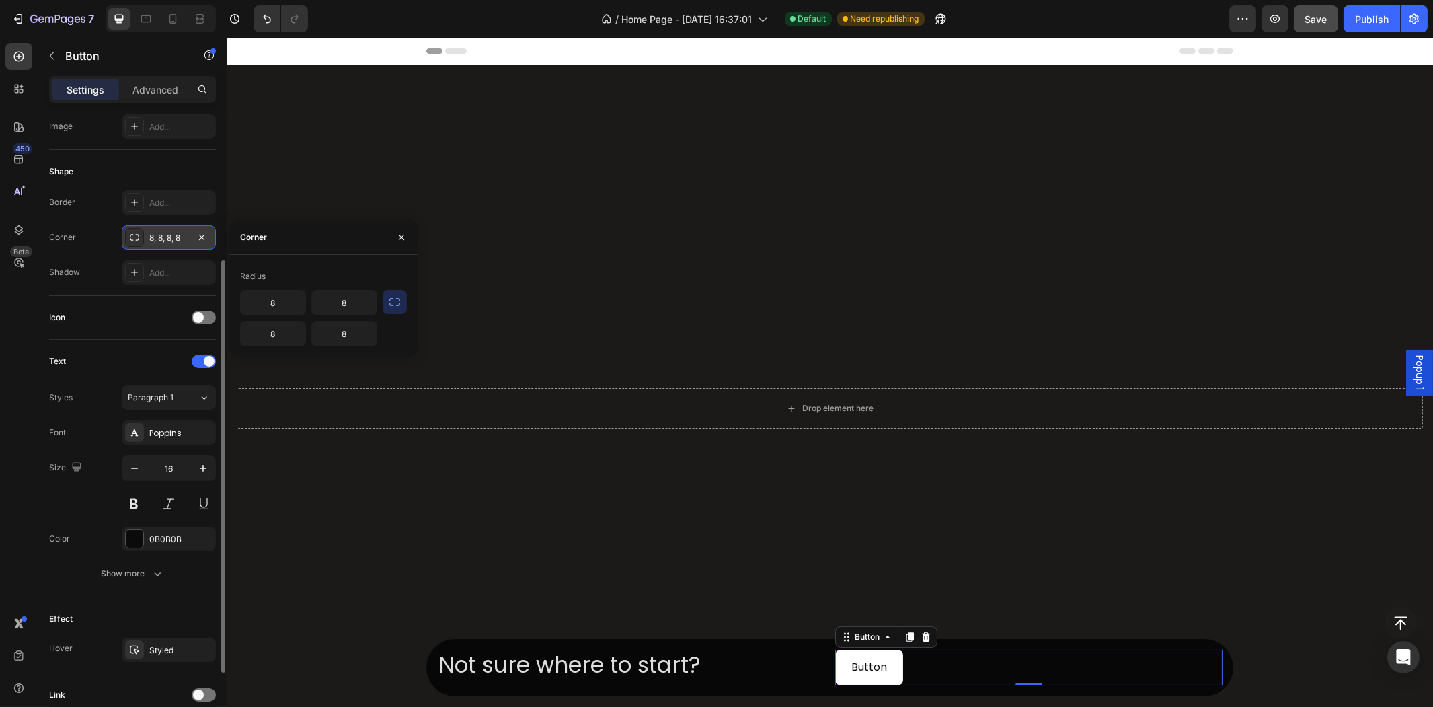
click at [136, 235] on icon at bounding box center [134, 237] width 11 height 11
click at [138, 234] on icon at bounding box center [134, 237] width 11 height 11
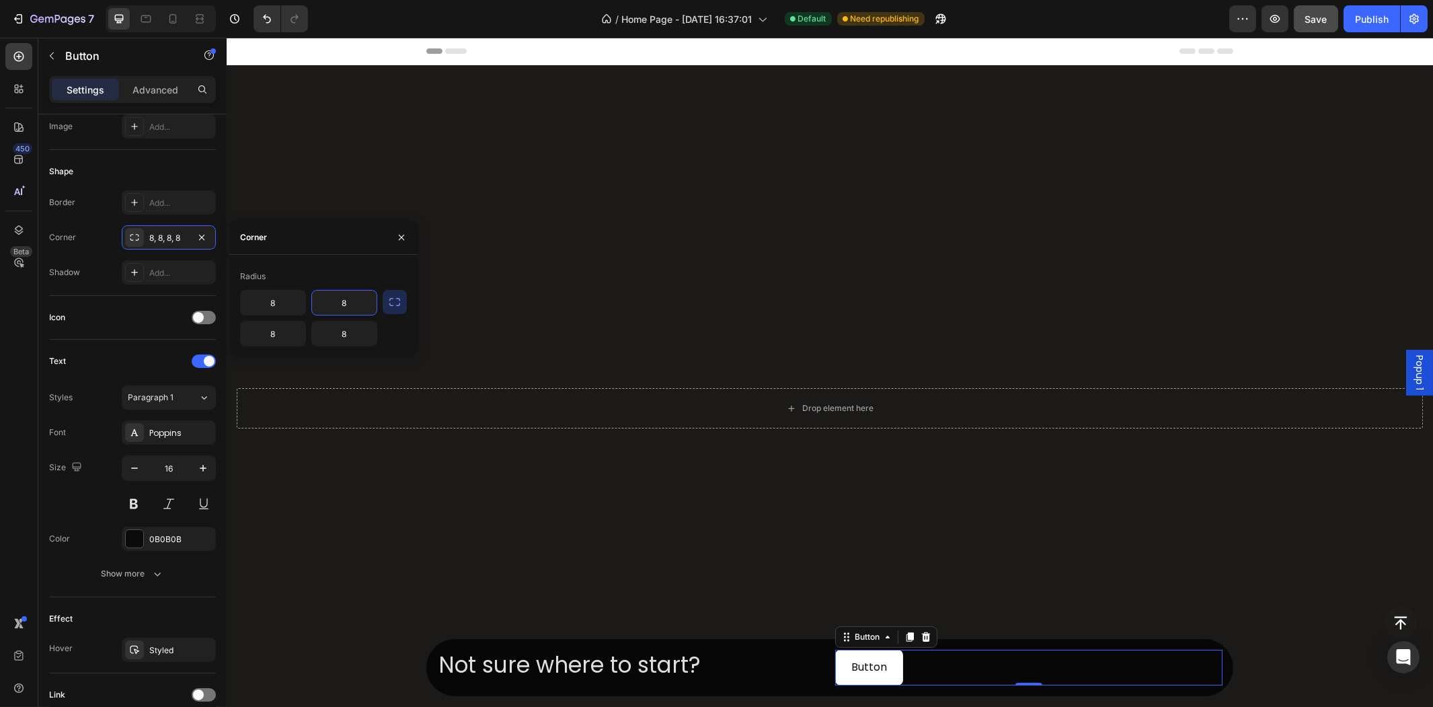
click at [346, 303] on input "8" at bounding box center [344, 302] width 65 height 24
click at [384, 325] on div "8 8 8 8" at bounding box center [323, 318] width 167 height 56
click at [394, 294] on button "button" at bounding box center [395, 302] width 24 height 24
click at [344, 382] on p "Pill" at bounding box center [326, 387] width 77 height 13
type input "9999"
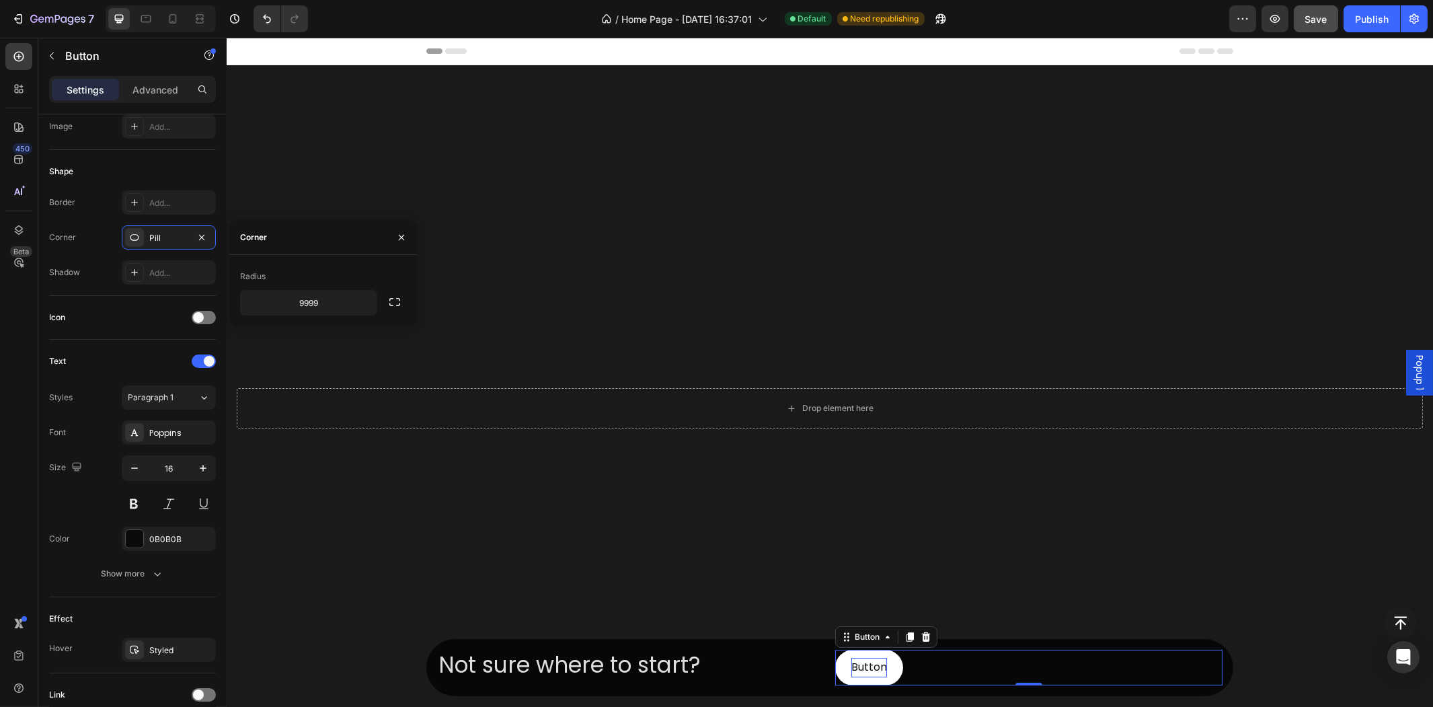
click at [871, 666] on p "Button" at bounding box center [869, 667] width 36 height 19
click at [834, 650] on button "Take" at bounding box center [863, 668] width 58 height 36
click at [834, 650] on button "Take the" at bounding box center [873, 668] width 79 height 36
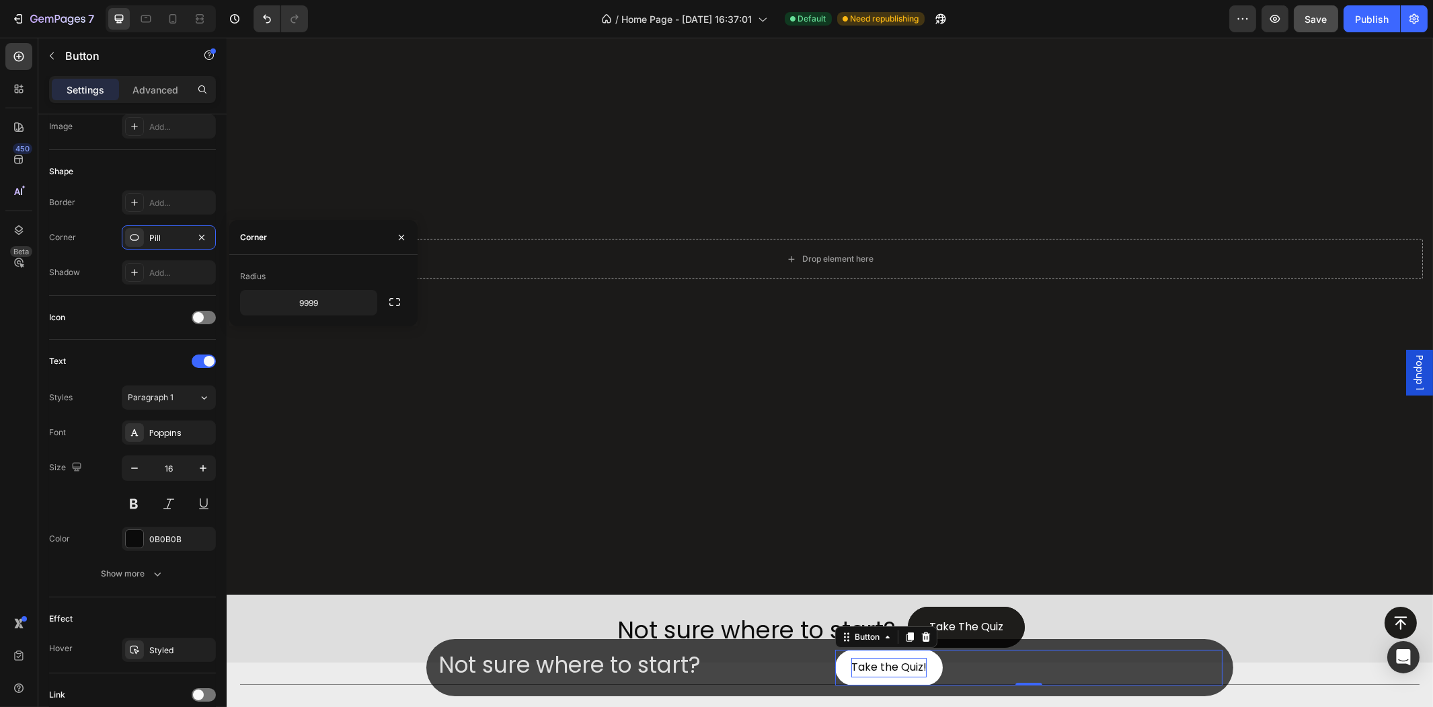
click at [1029, 662] on div "Take the Quiz! Button 0" at bounding box center [1027, 668] width 387 height 36
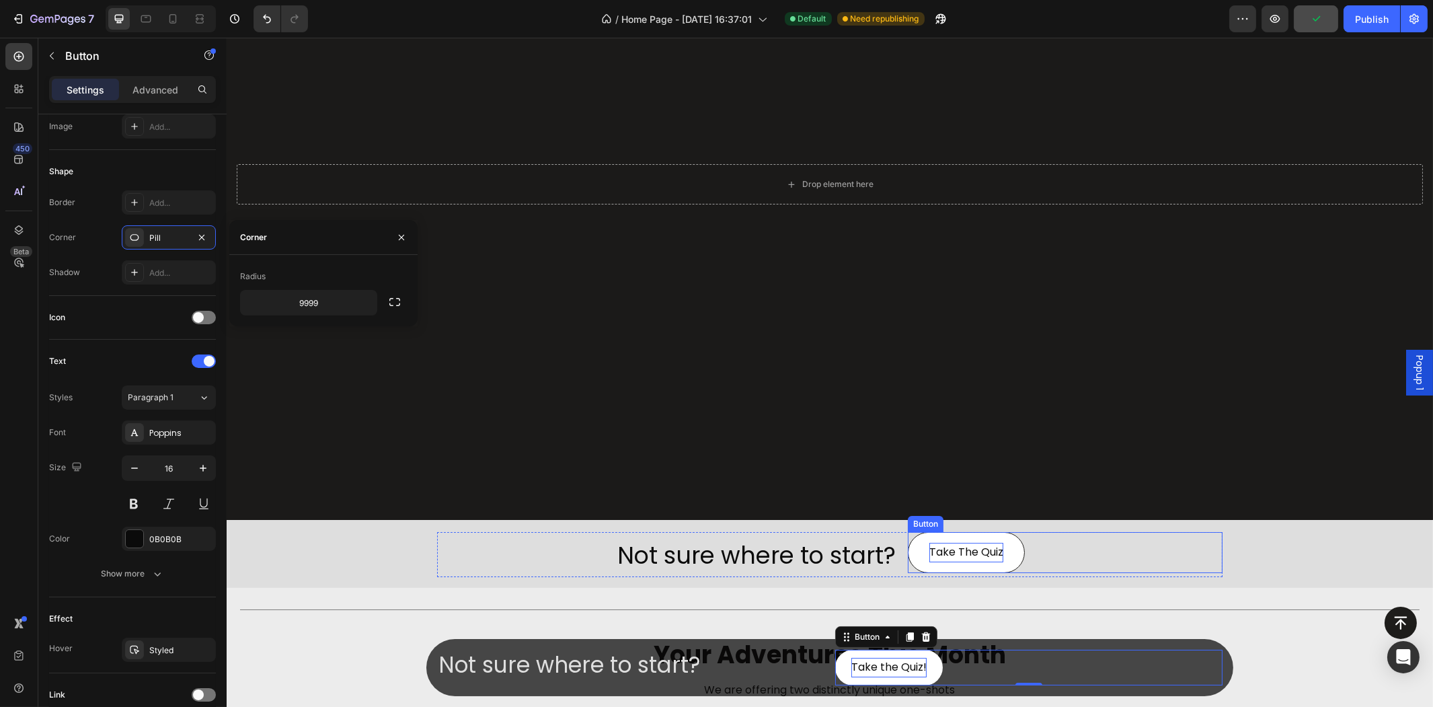
click at [985, 547] on p "Take The Quiz" at bounding box center [966, 552] width 74 height 19
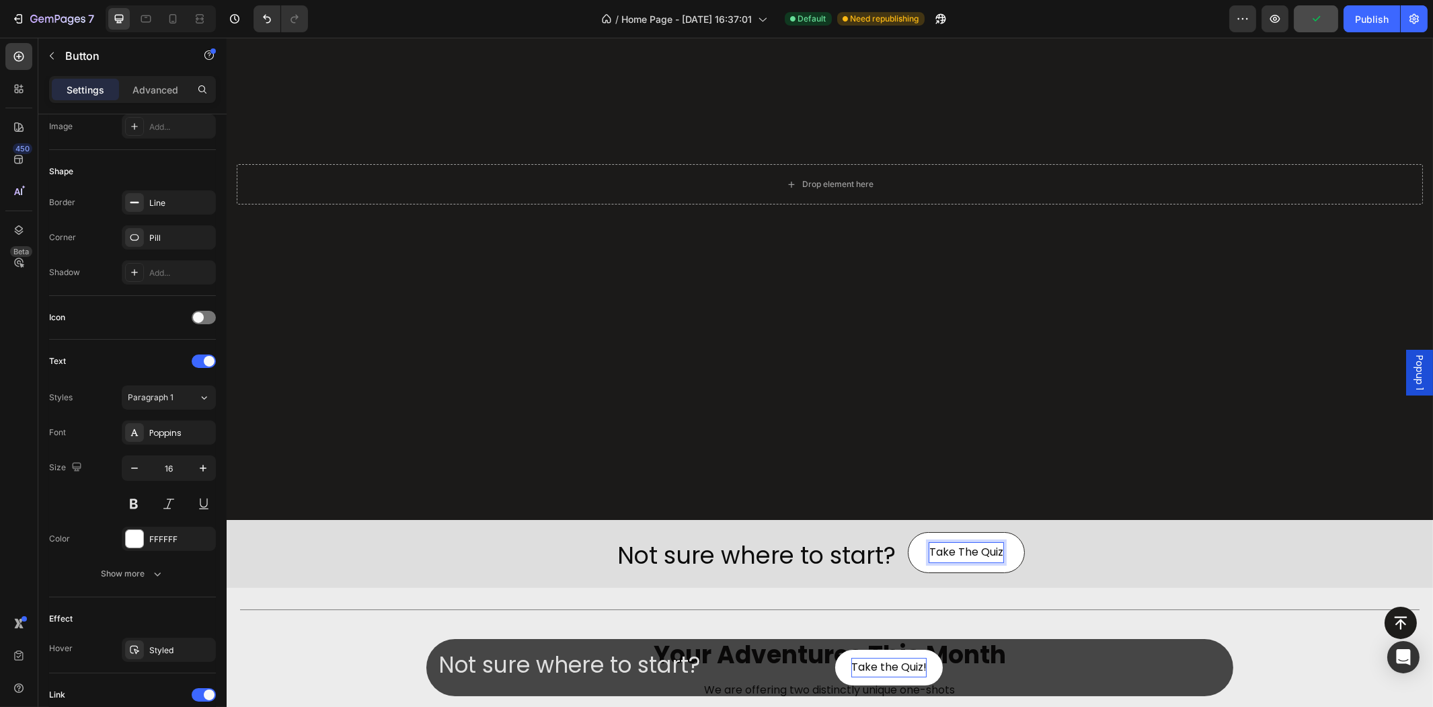
click at [990, 546] on p "Take The Quiz" at bounding box center [966, 552] width 74 height 19
click at [996, 549] on p "Take The Quiz" at bounding box center [966, 552] width 74 height 19
click at [1022, 655] on div "Take the Quiz! Button 0" at bounding box center [1027, 668] width 387 height 36
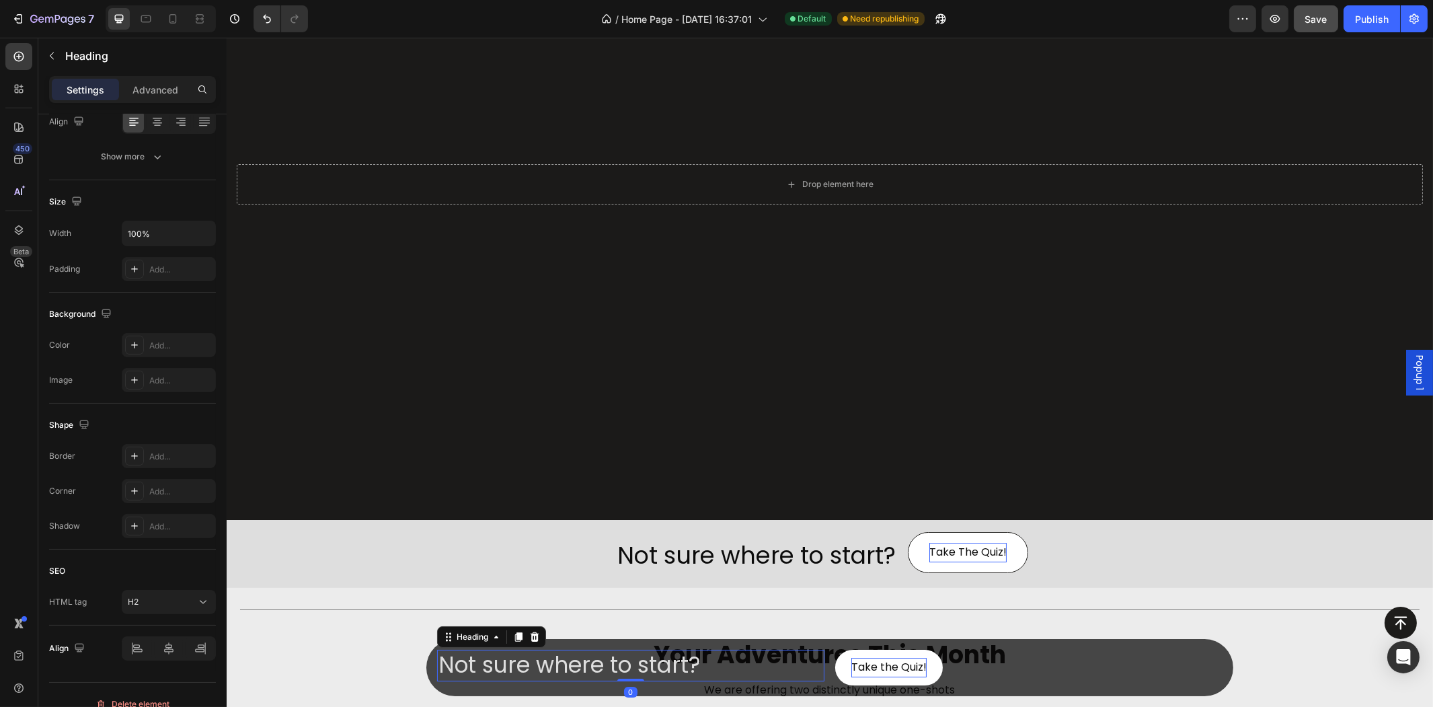
click at [680, 670] on p "Not sure where to start?" at bounding box center [630, 665] width 385 height 29
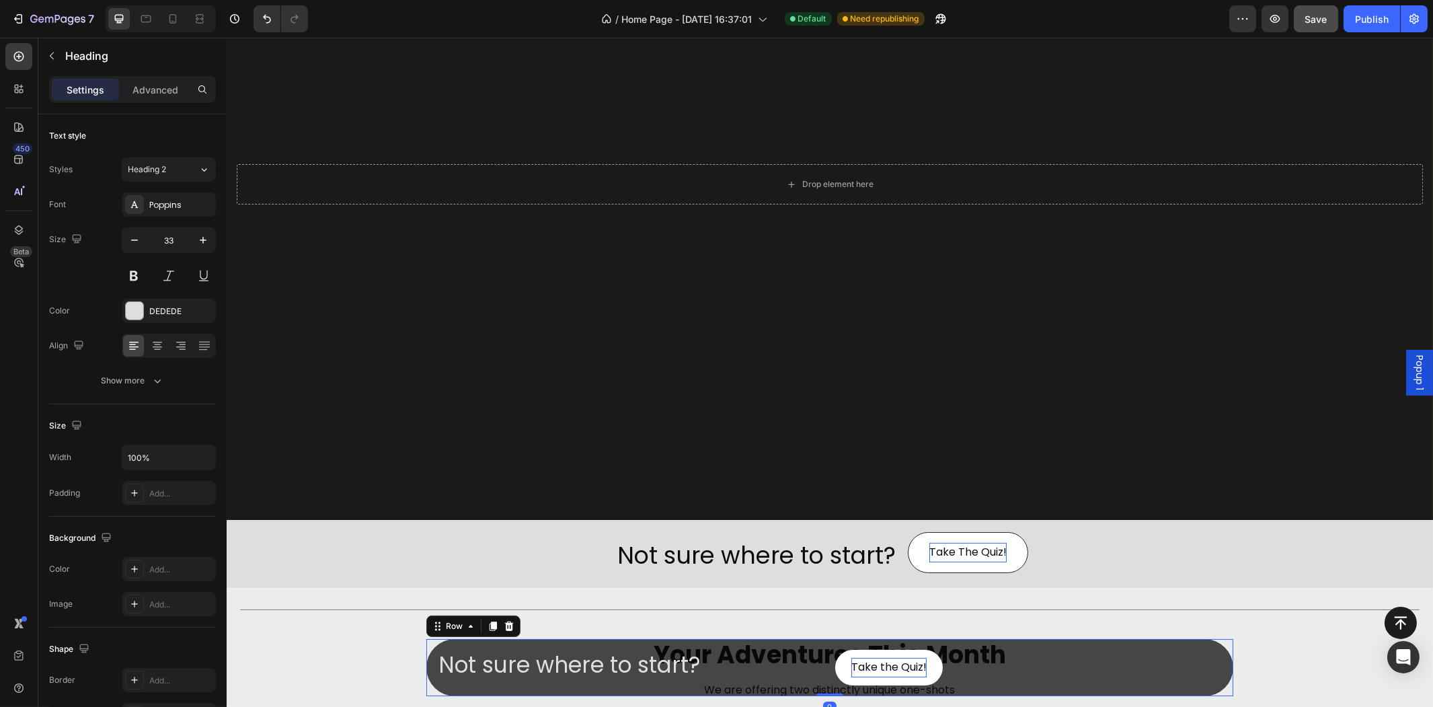
click at [612, 640] on div "Not sure where to start? Heading Take the Quiz! Button Row 0" at bounding box center [829, 667] width 807 height 57
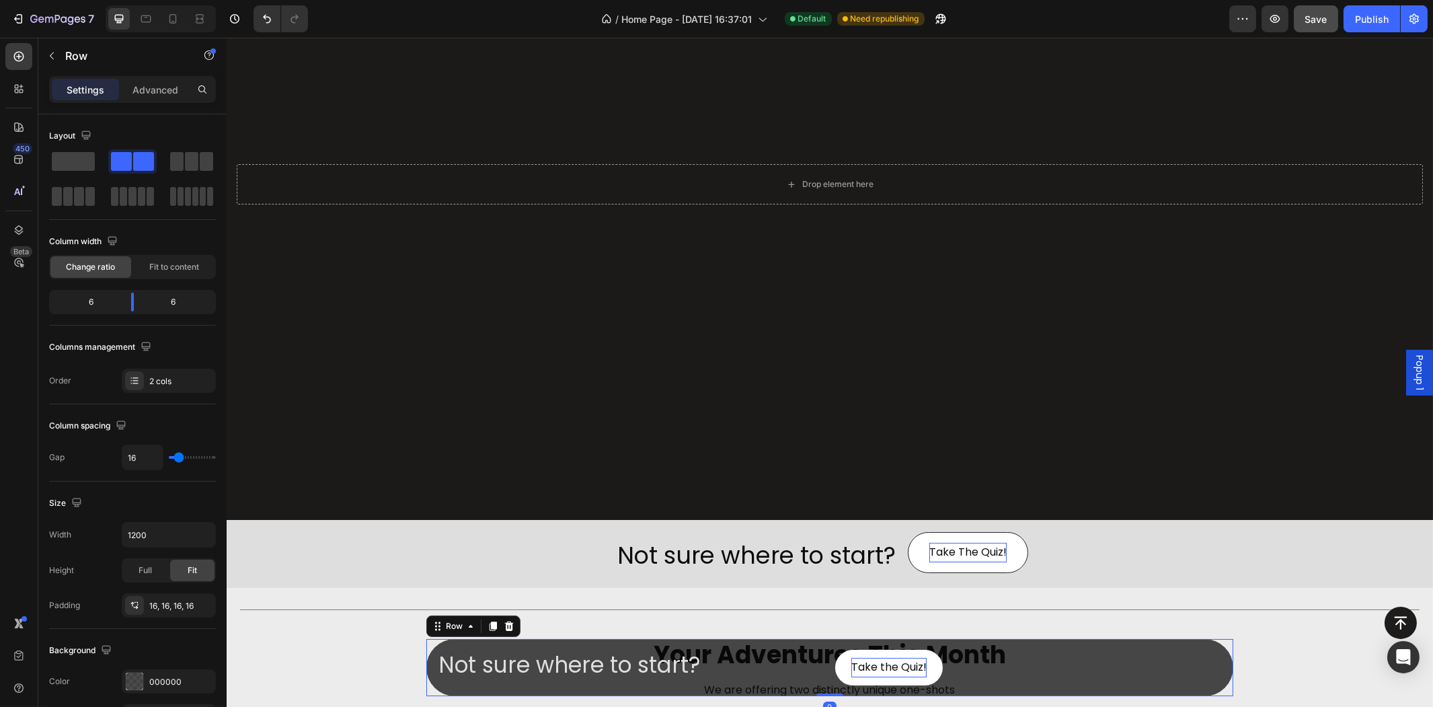
click at [615, 643] on div "Not sure where to start? Heading Take the Quiz! Button Row 0" at bounding box center [829, 667] width 807 height 57
click at [149, 530] on input "1200" at bounding box center [168, 534] width 93 height 24
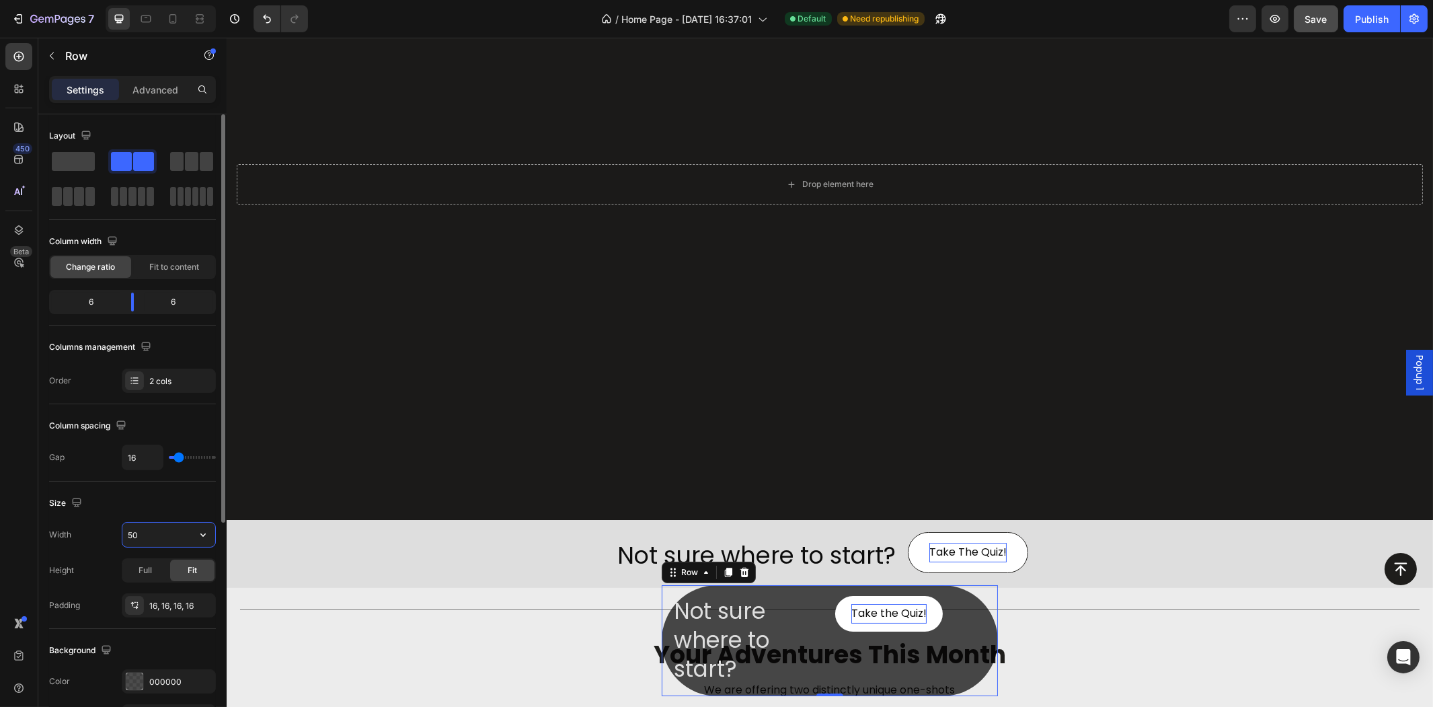
type input "5"
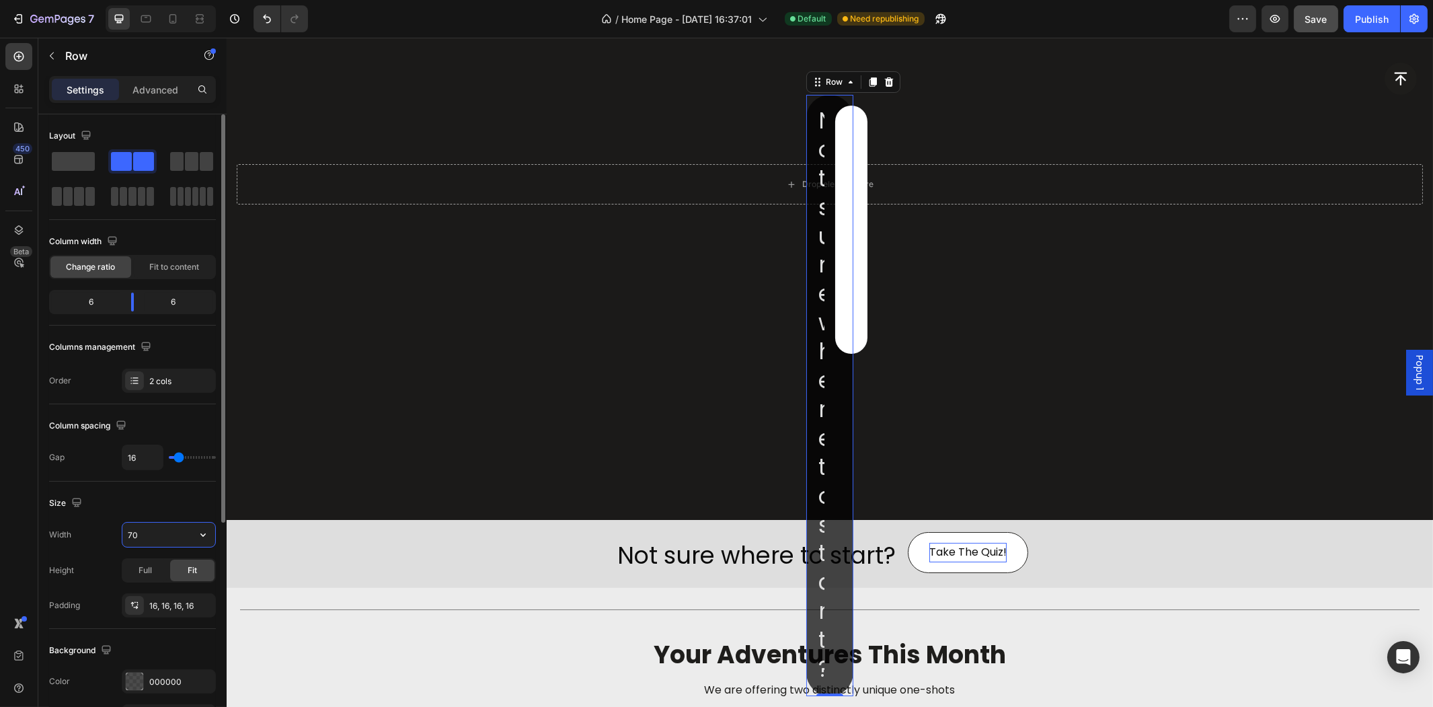
type input "700"
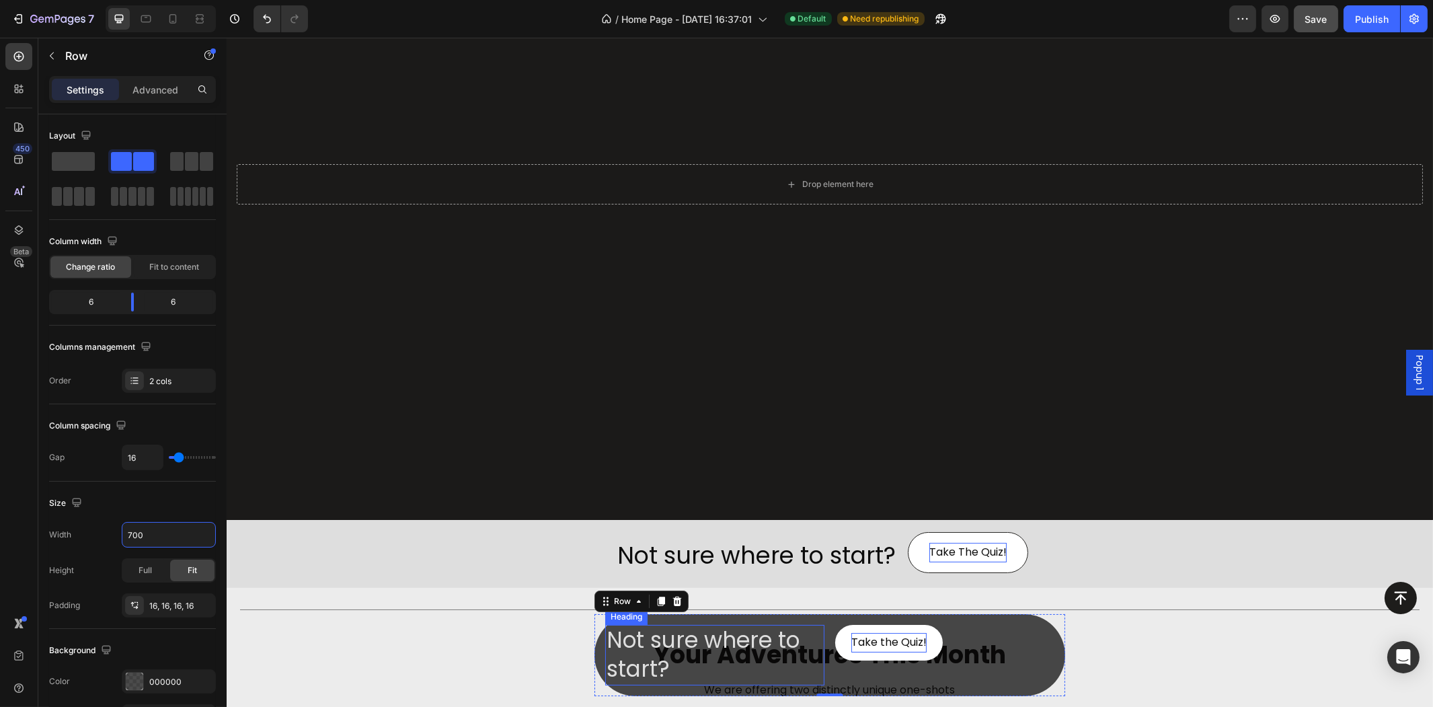
click at [656, 636] on p "Not sure where to start?" at bounding box center [714, 655] width 217 height 58
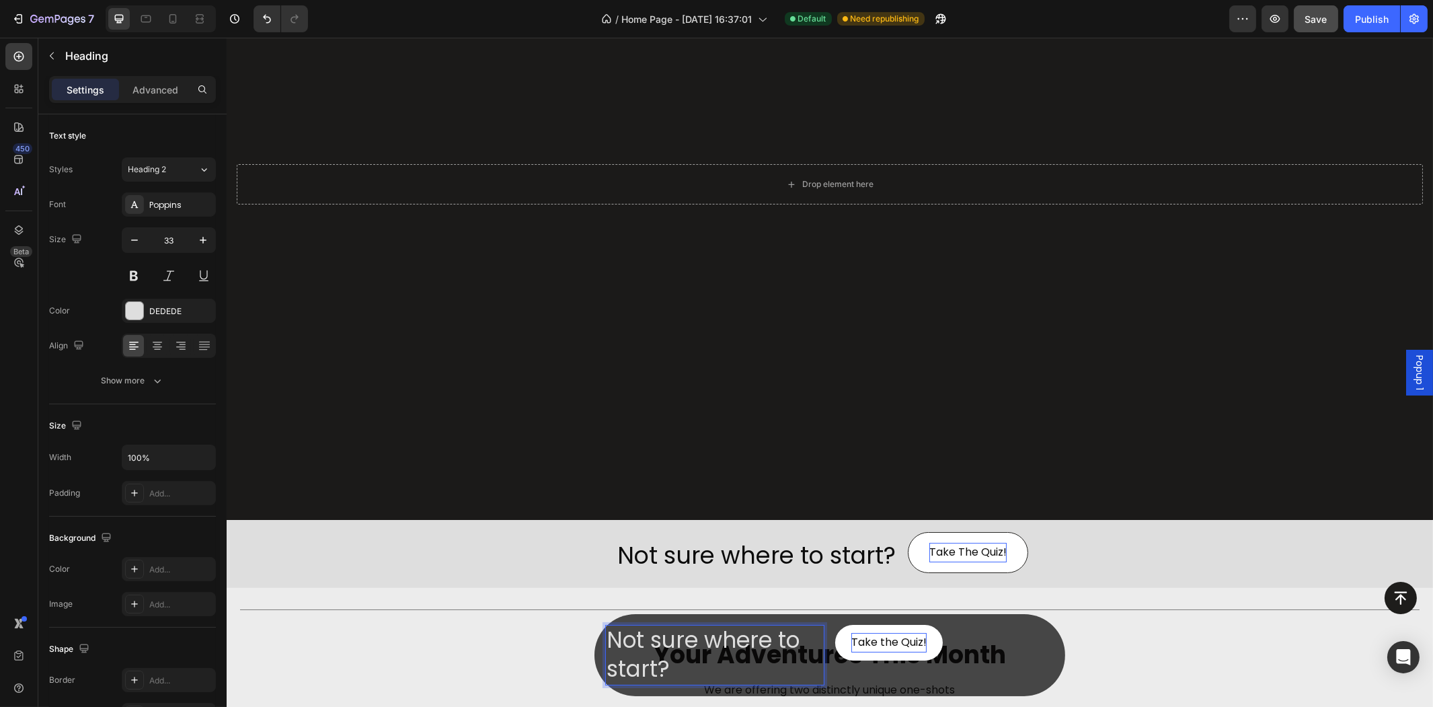
click at [656, 639] on p "Not sure where to start?" at bounding box center [714, 655] width 217 height 58
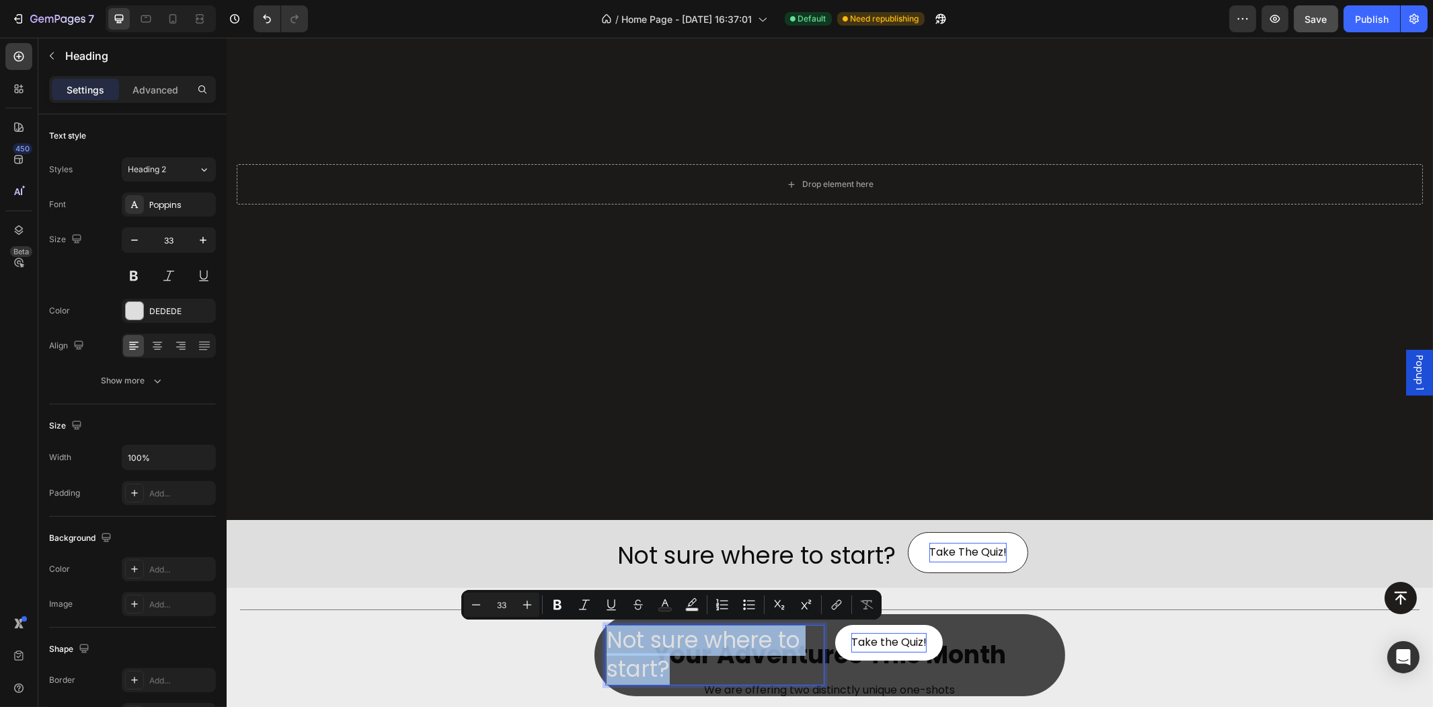
click at [656, 639] on p "Not sure where to start?" at bounding box center [714, 655] width 217 height 58
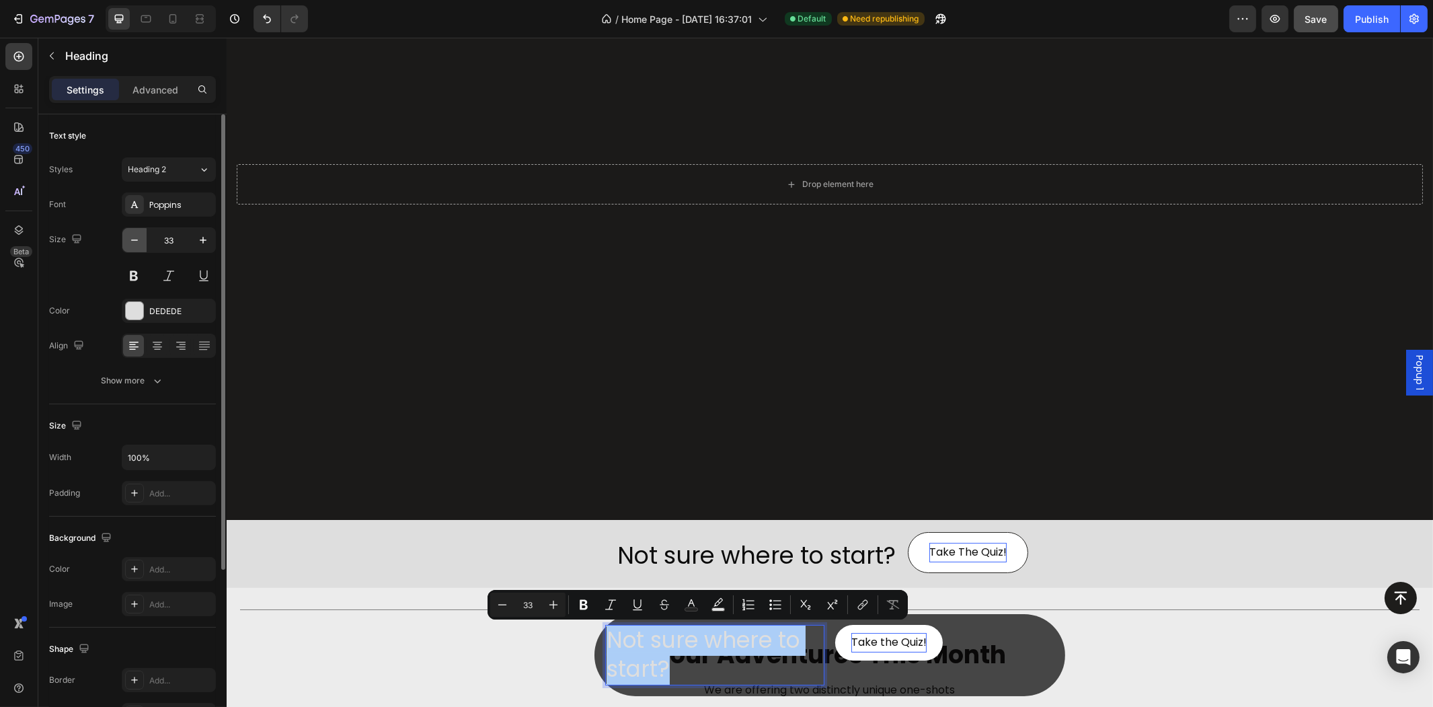
click at [132, 243] on icon "button" at bounding box center [134, 239] width 13 height 13
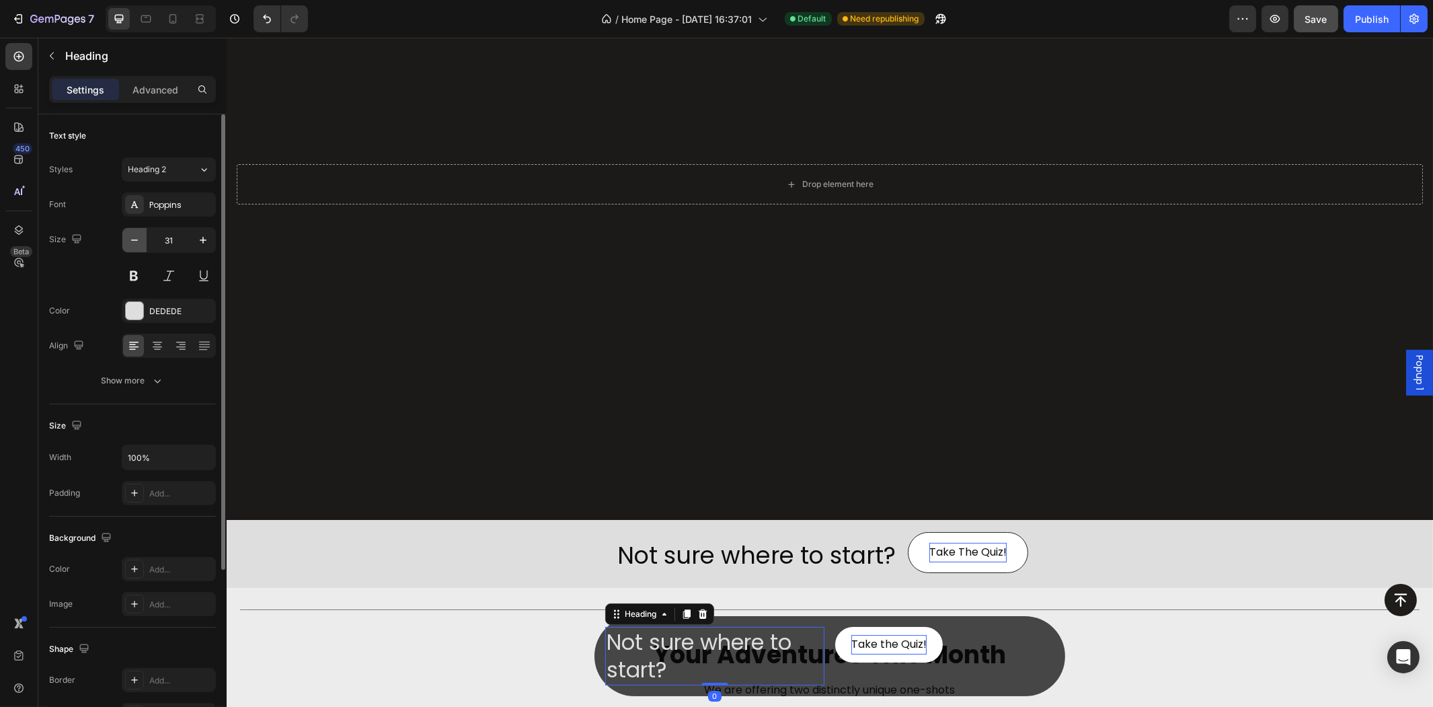
click at [132, 243] on icon "button" at bounding box center [134, 239] width 13 height 13
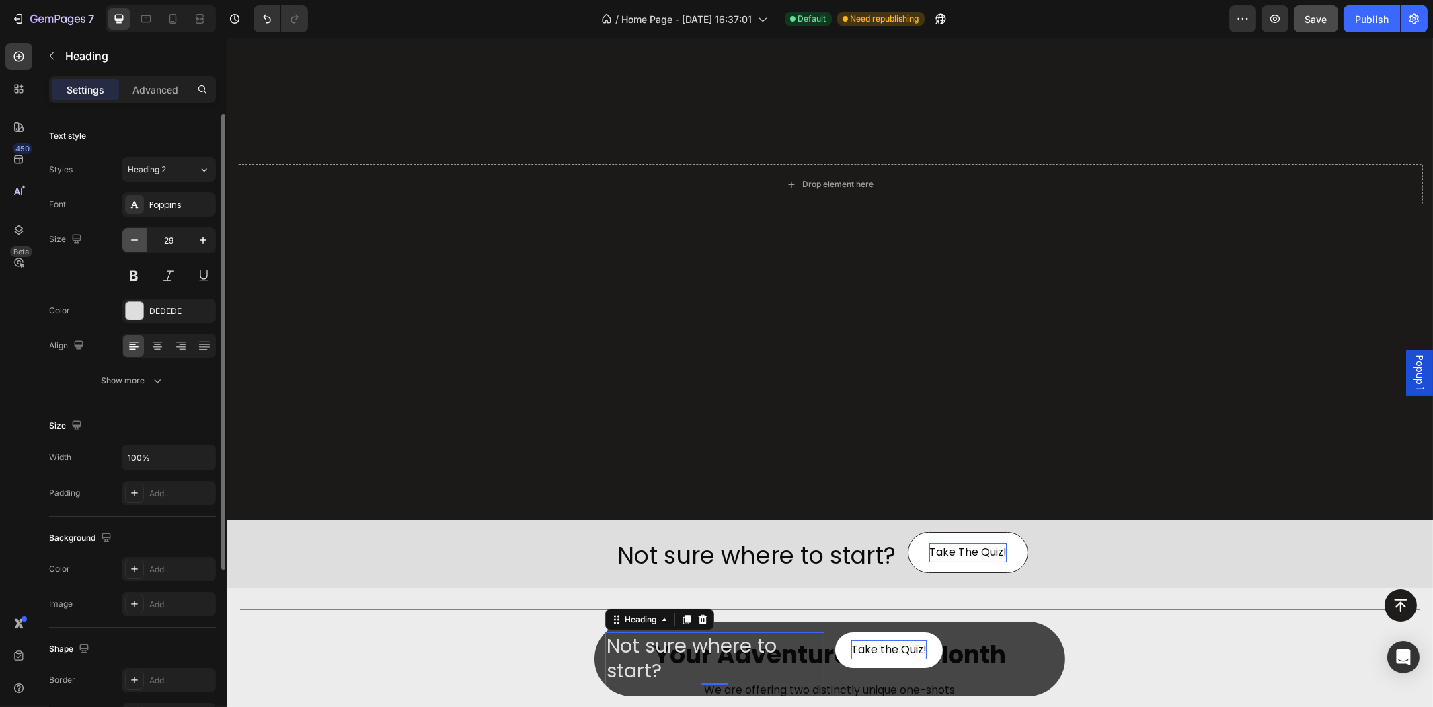
click at [132, 243] on icon "button" at bounding box center [134, 239] width 13 height 13
type input "27"
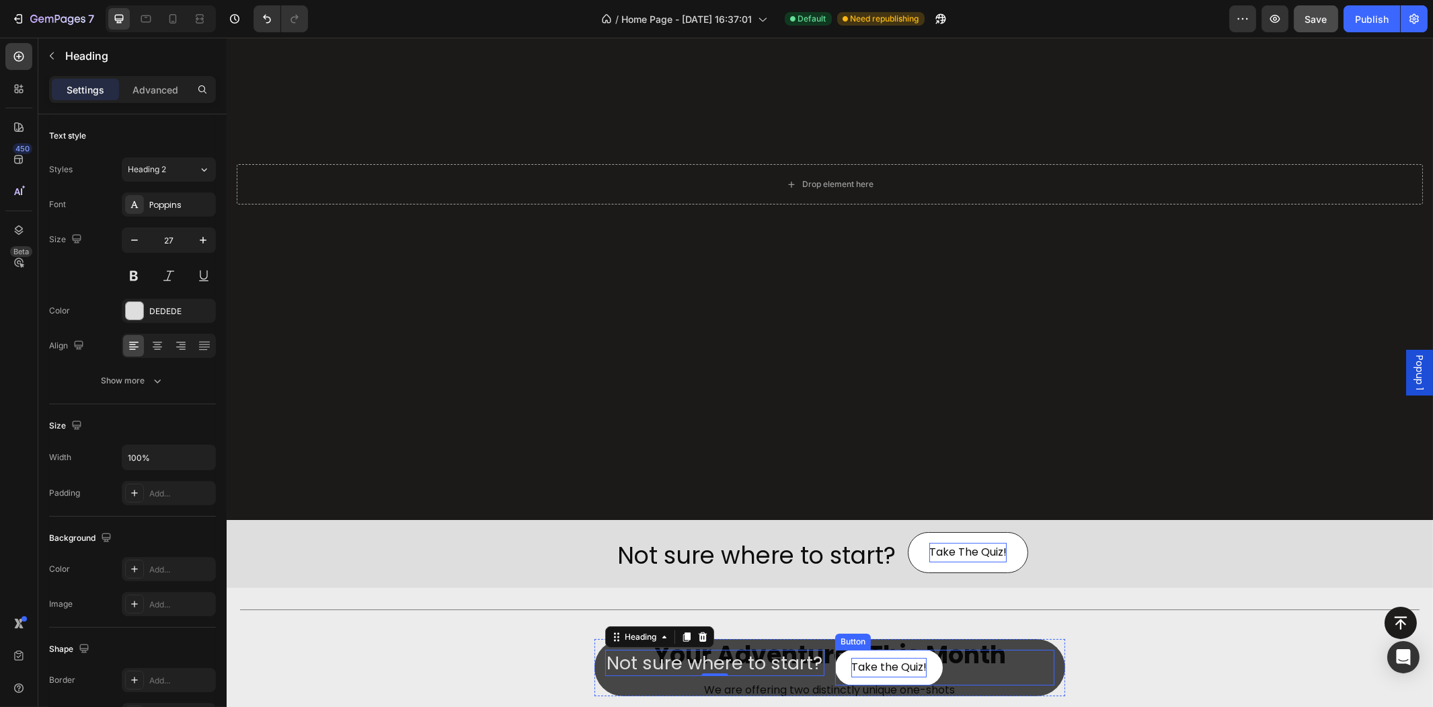
click at [923, 662] on button "Take the Quiz!" at bounding box center [888, 668] width 108 height 36
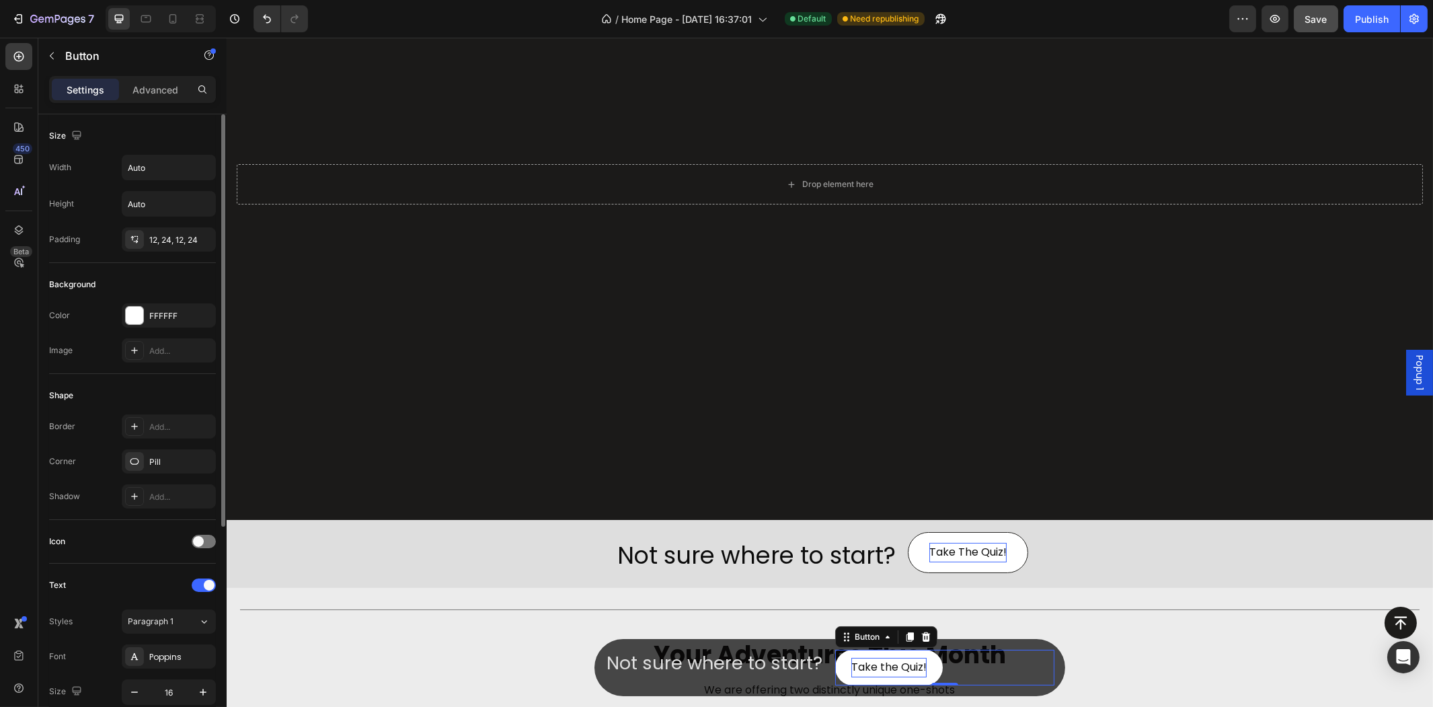
scroll to position [333, 0]
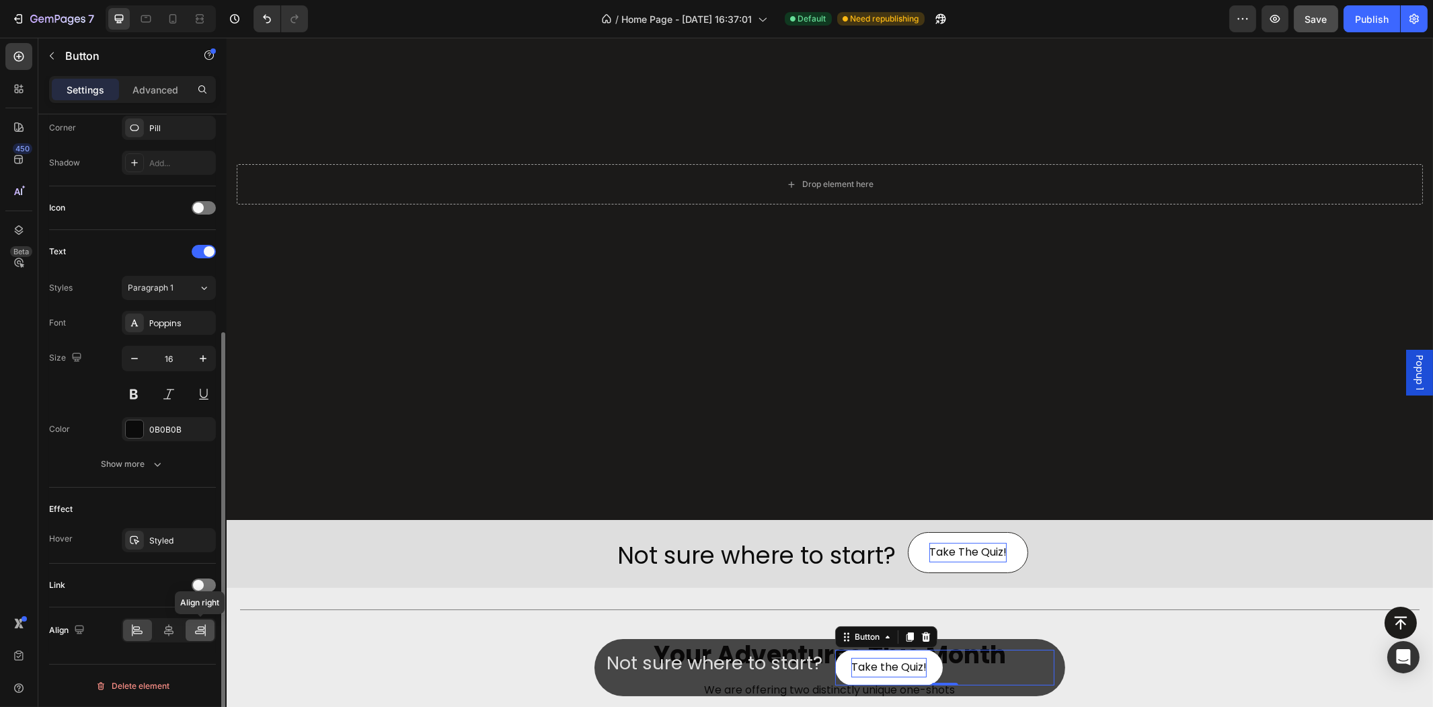
click at [197, 629] on icon at bounding box center [200, 629] width 13 height 13
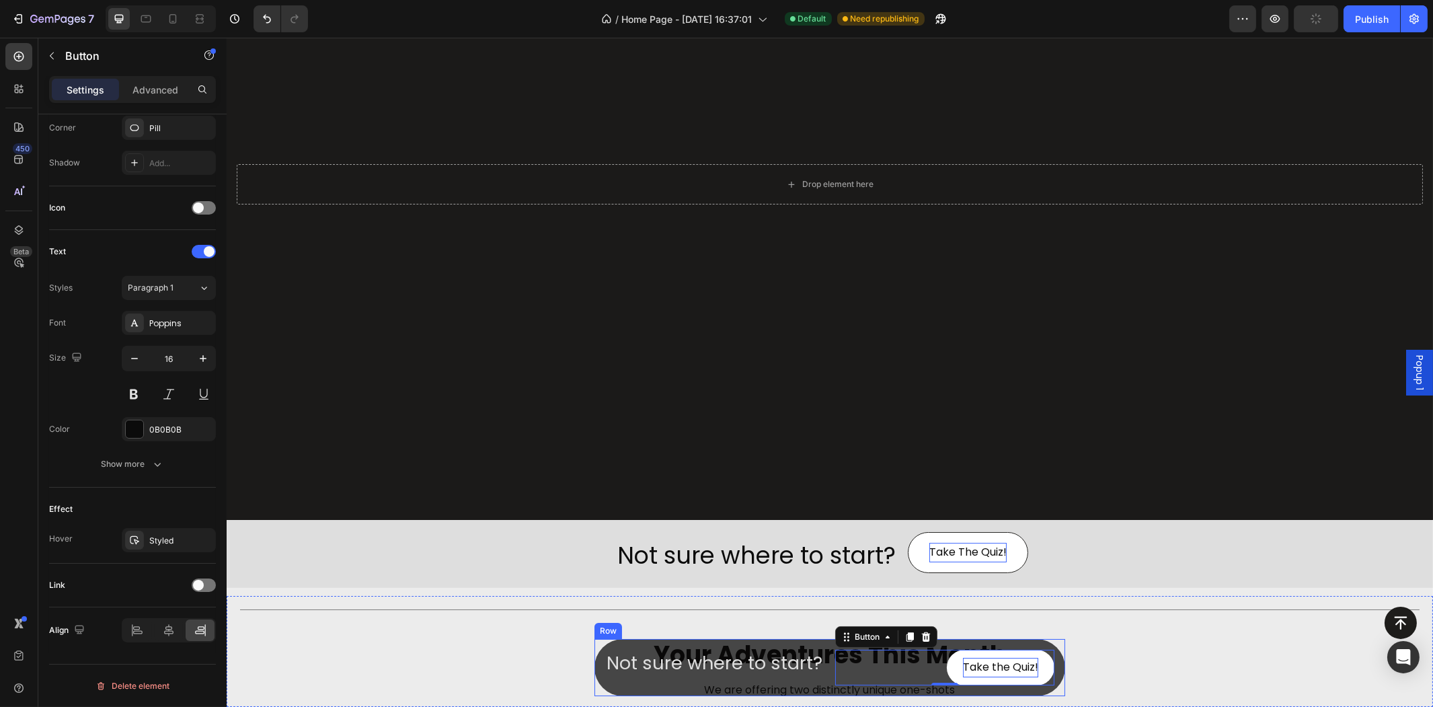
click at [785, 686] on div "Not sure where to start? Heading Take the Quiz! Button 0 Row" at bounding box center [829, 667] width 471 height 57
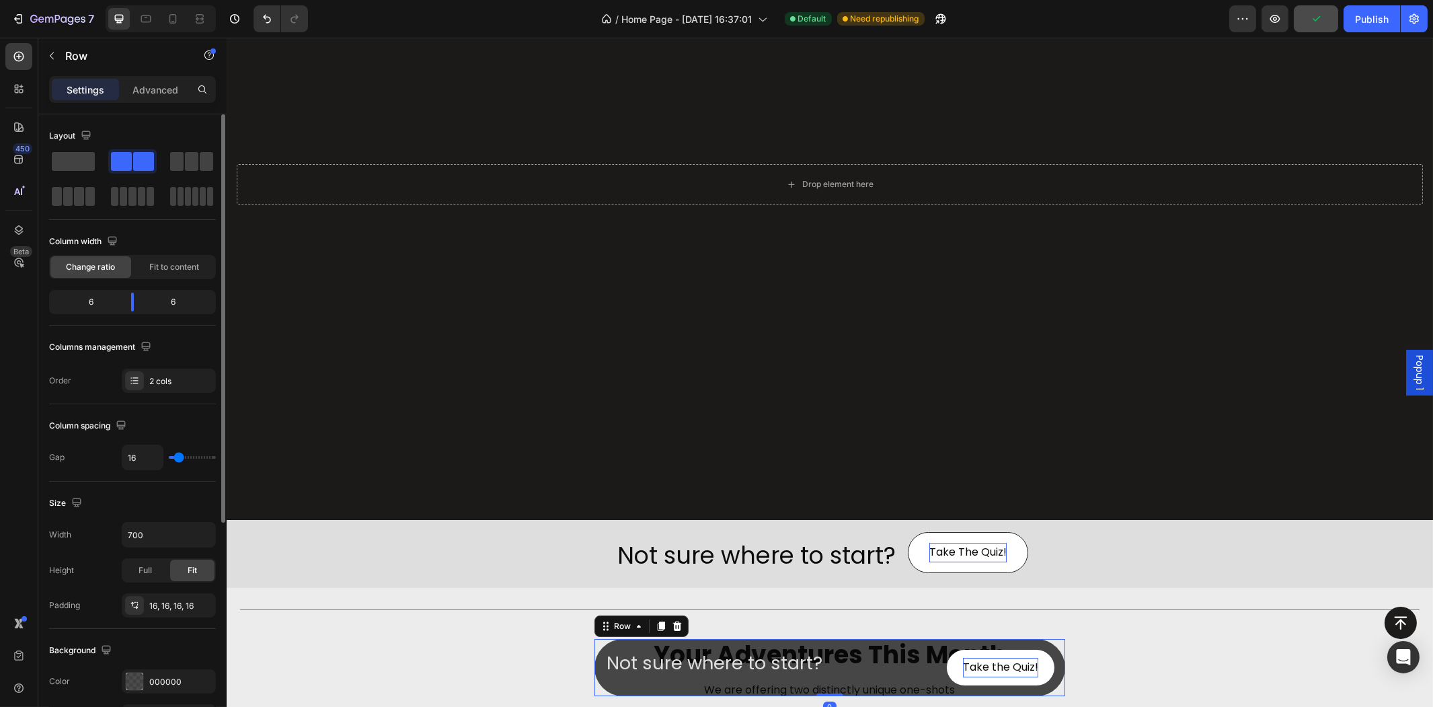
click at [821, 673] on div "Not sure where to start? Heading Take the Quiz! Button Row 0" at bounding box center [829, 667] width 471 height 57
drag, startPoint x: 141, startPoint y: 299, endPoint x: 173, endPoint y: 307, distance: 33.3
click at [173, 0] on body "7 Version history / Home Page - [DATE] 16:37:01 Default Need republishing Previ…" at bounding box center [716, 0] width 1433 height 0
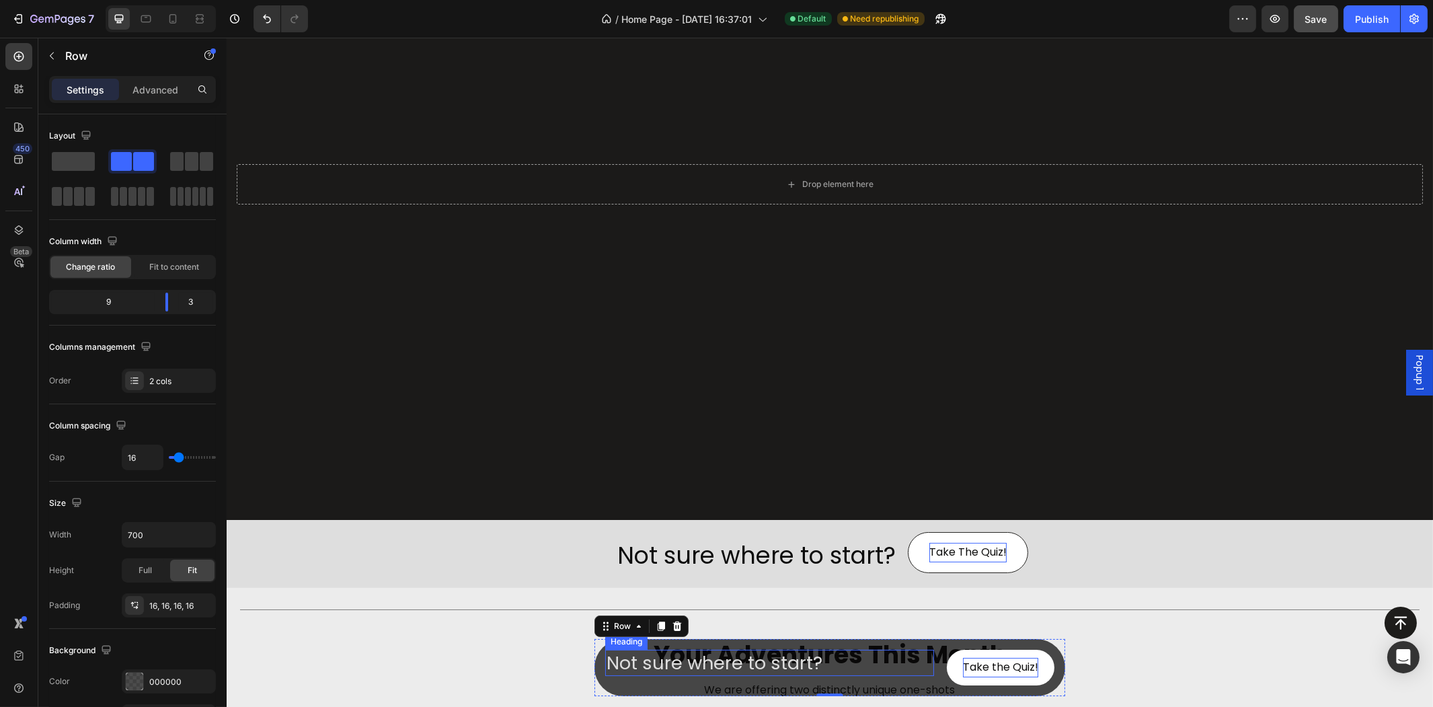
click at [800, 662] on p "Not sure where to start?" at bounding box center [769, 663] width 326 height 24
click at [948, 672] on div "Not sure where to start? Heading Take the Quiz! Button Row 0" at bounding box center [829, 667] width 471 height 57
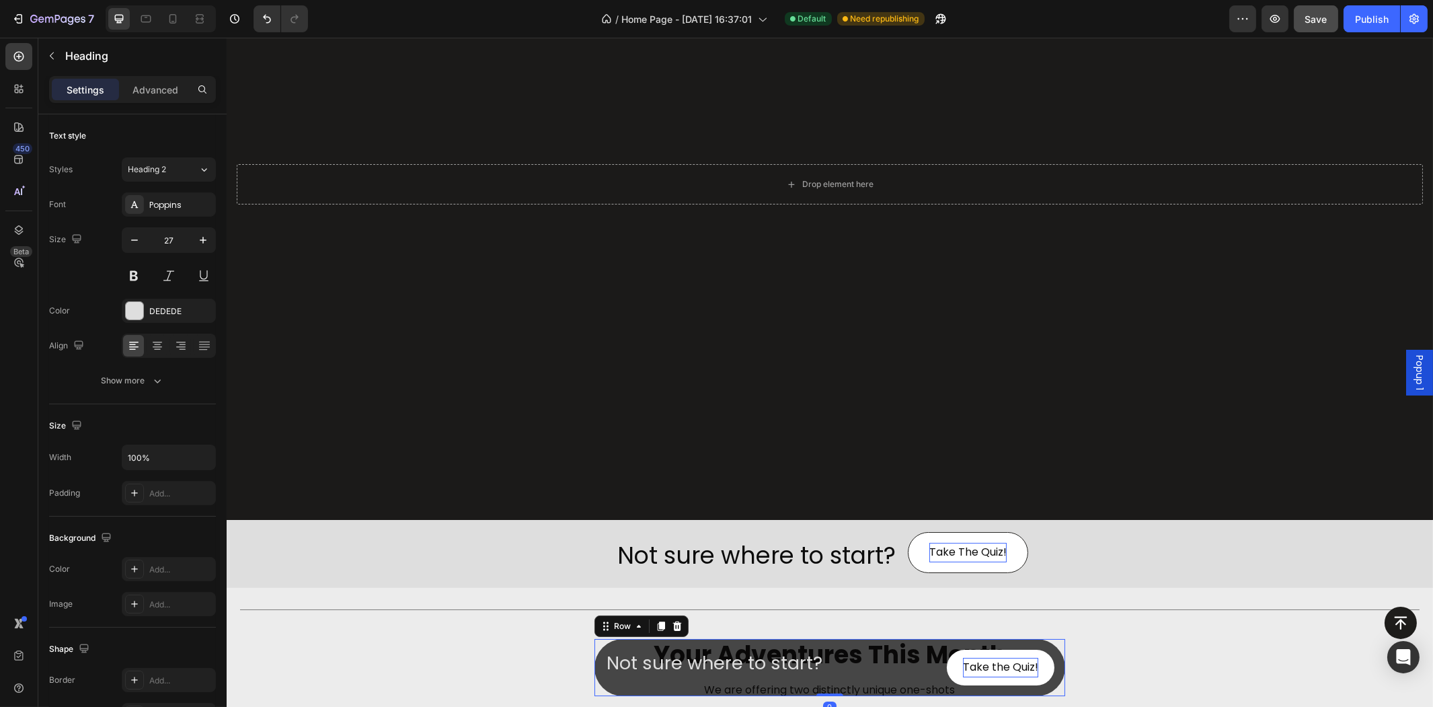
click at [925, 670] on p "Not sure where to start?" at bounding box center [769, 663] width 326 height 24
click at [928, 683] on div "Not sure where to start? Heading Take the Quiz! Button Row 0" at bounding box center [829, 667] width 471 height 57
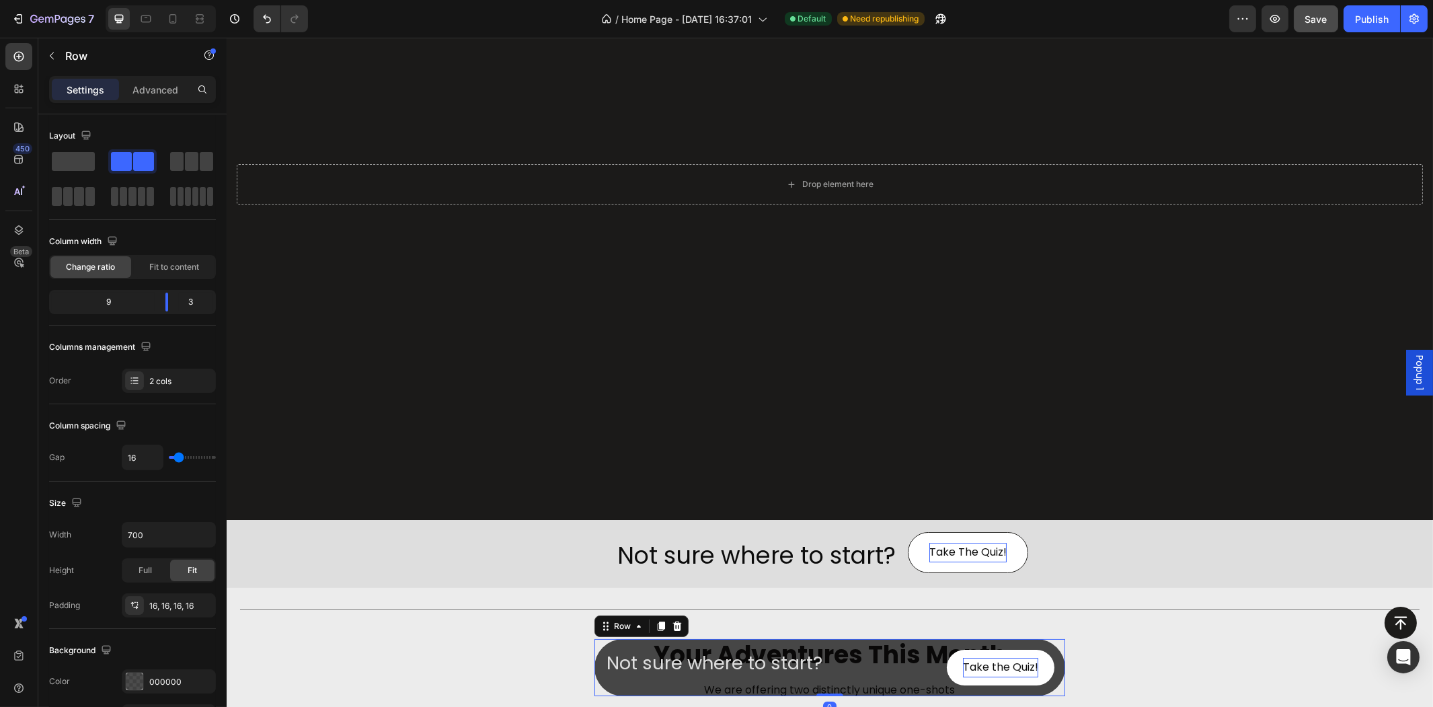
click at [929, 678] on div "Not sure where to start? Heading Take the Quiz! Button Row 0" at bounding box center [829, 667] width 471 height 57
drag, startPoint x: 175, startPoint y: 306, endPoint x: 173, endPoint y: 327, distance: 20.9
click at [173, 0] on body "7 Version history / Home Page - [DATE] 16:37:01 Default Need republishing Previ…" at bounding box center [716, 0] width 1433 height 0
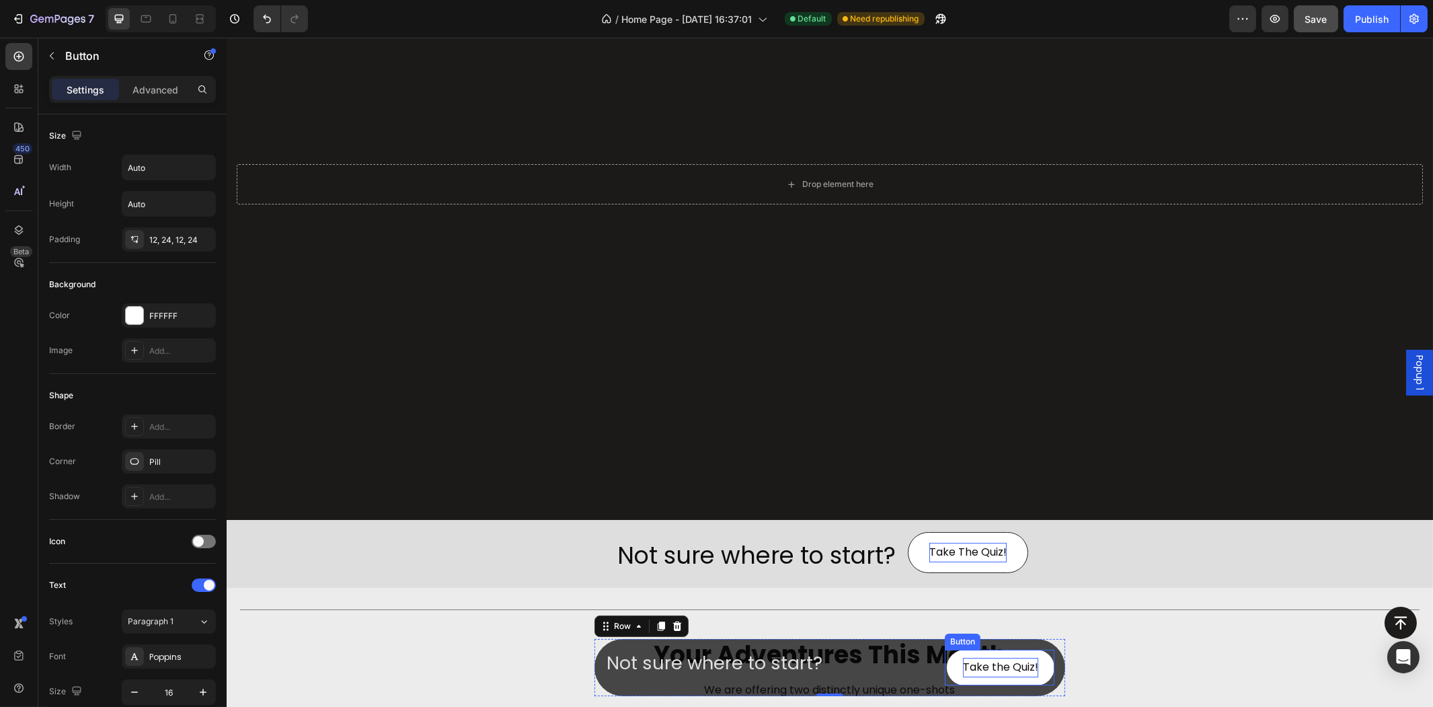
click at [946, 668] on button "Take the Quiz!" at bounding box center [1000, 668] width 108 height 36
click at [159, 89] on p "Advanced" at bounding box center [155, 90] width 46 height 14
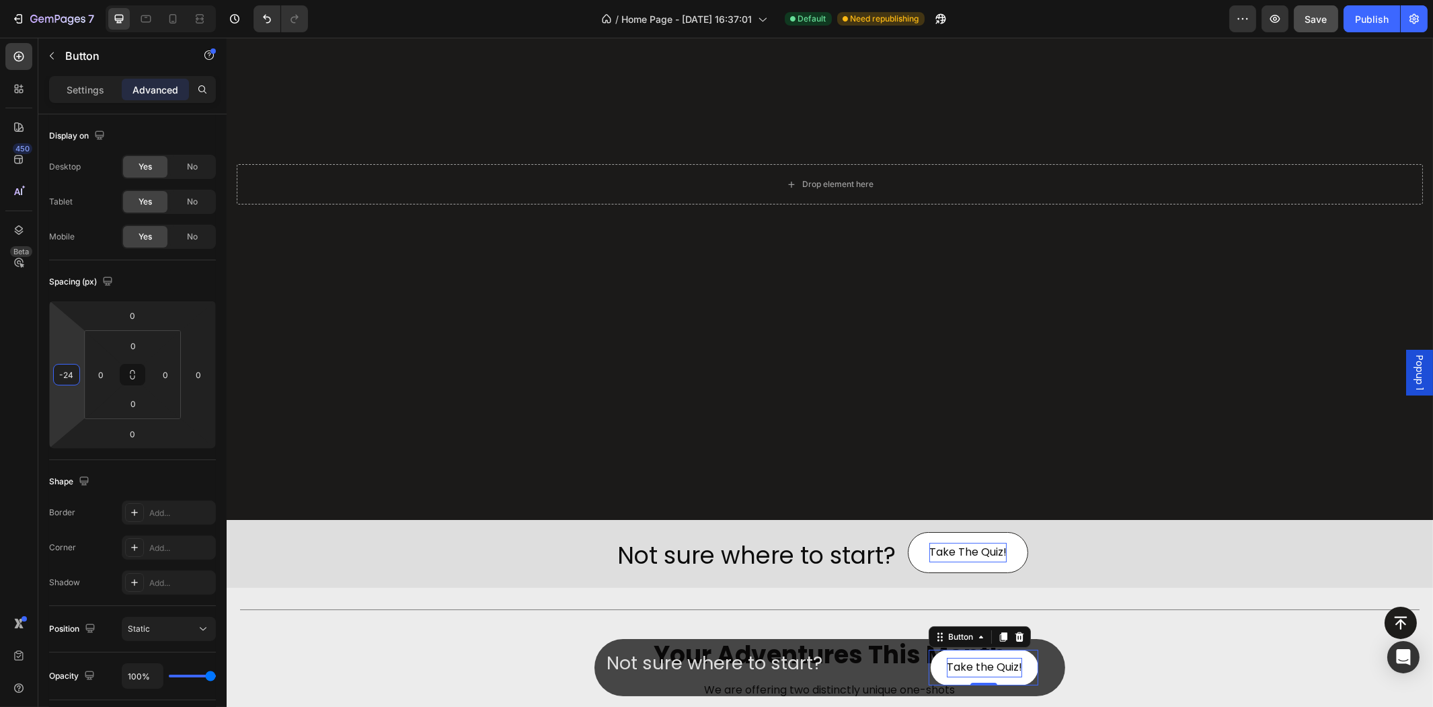
type input "-22"
drag, startPoint x: 73, startPoint y: 354, endPoint x: 41, endPoint y: 368, distance: 34.9
click at [41, 0] on html "7 Version history / Home Page - [DATE] 16:37:01 Default Need republishing Previ…" at bounding box center [716, 0] width 1433 height 0
click at [102, 100] on div "Settings" at bounding box center [85, 90] width 67 height 22
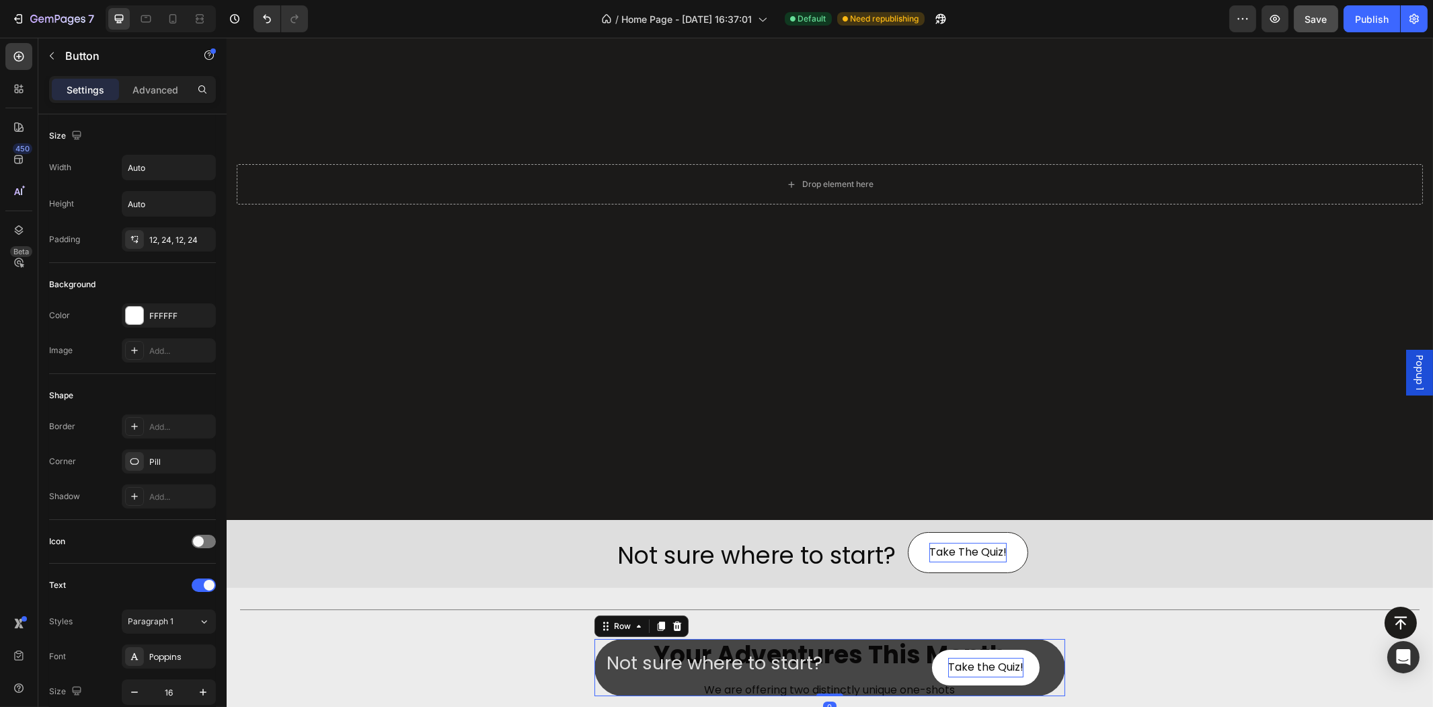
click at [836, 647] on div "Not sure where to start? Heading Take the Quiz! Button Row 0" at bounding box center [829, 667] width 471 height 57
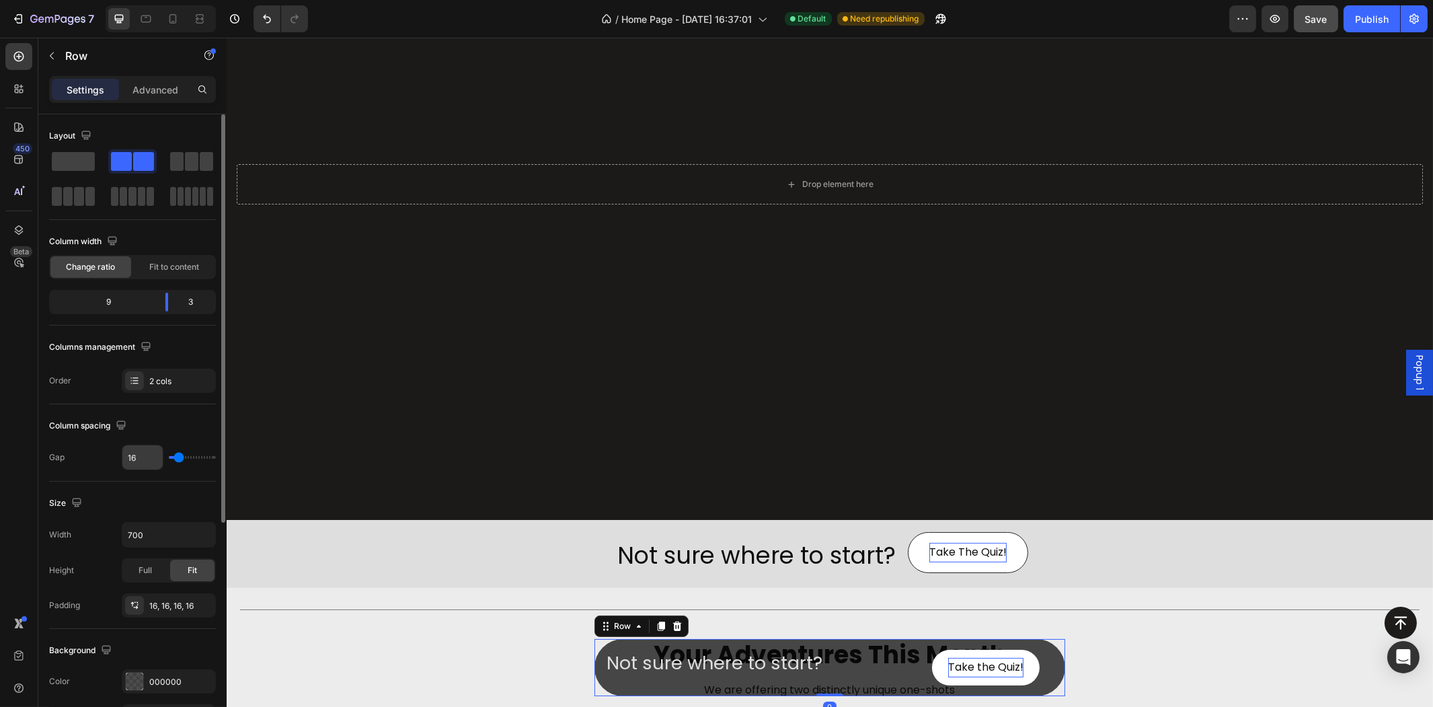
scroll to position [75, 0]
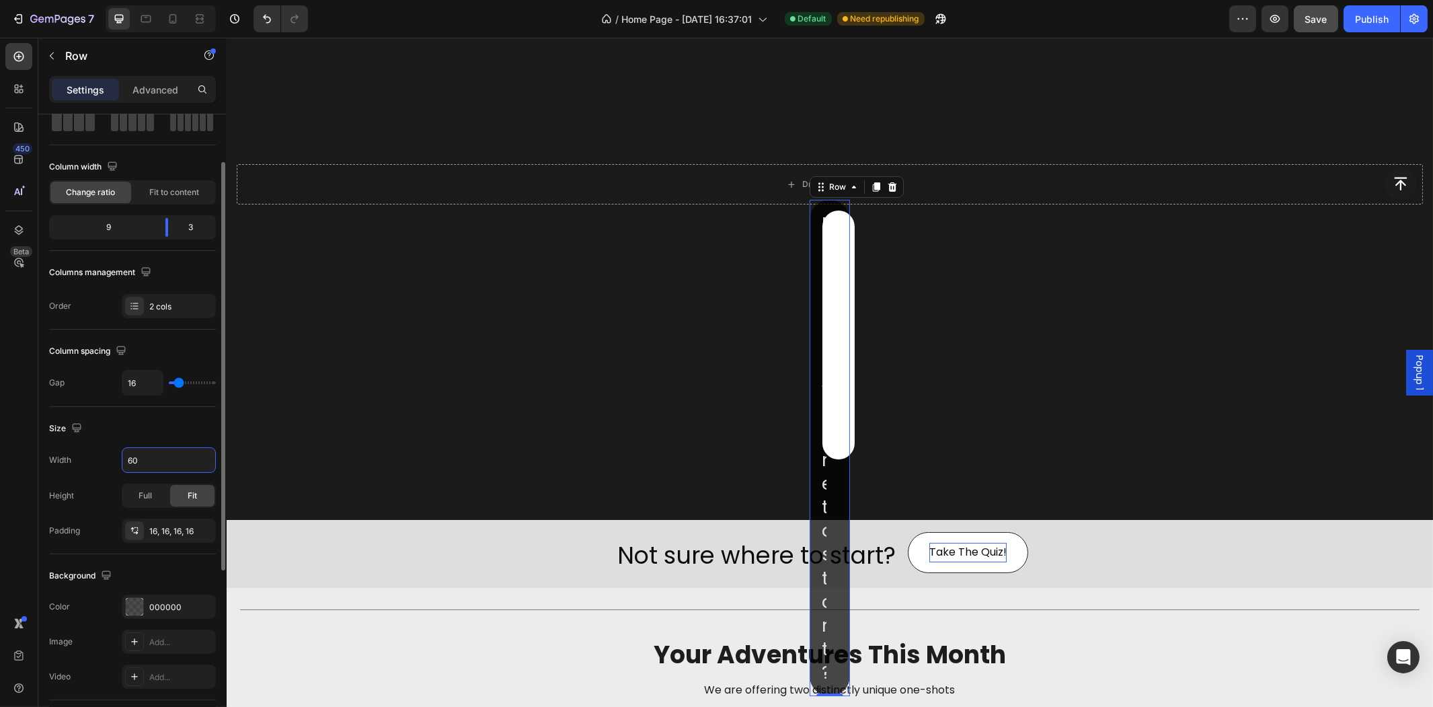
type input "6"
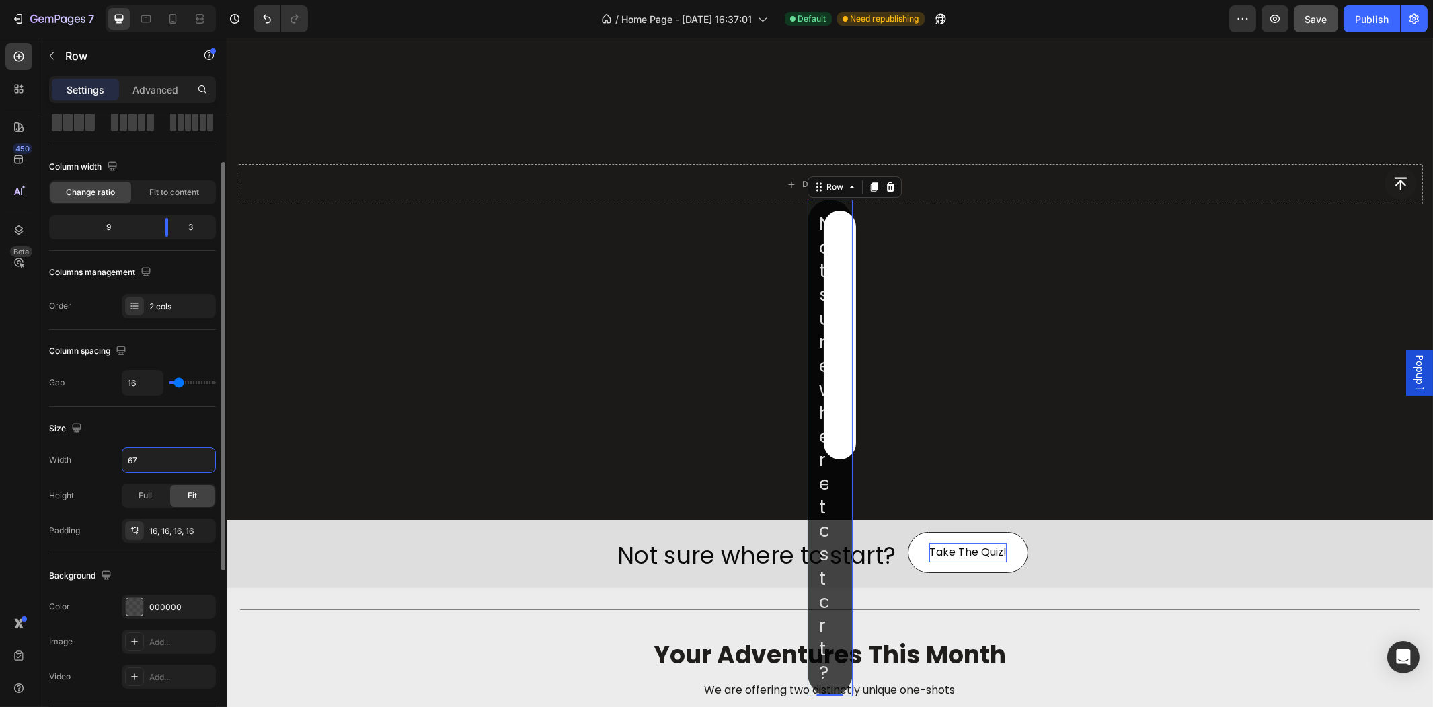
type input "6"
type input "700"
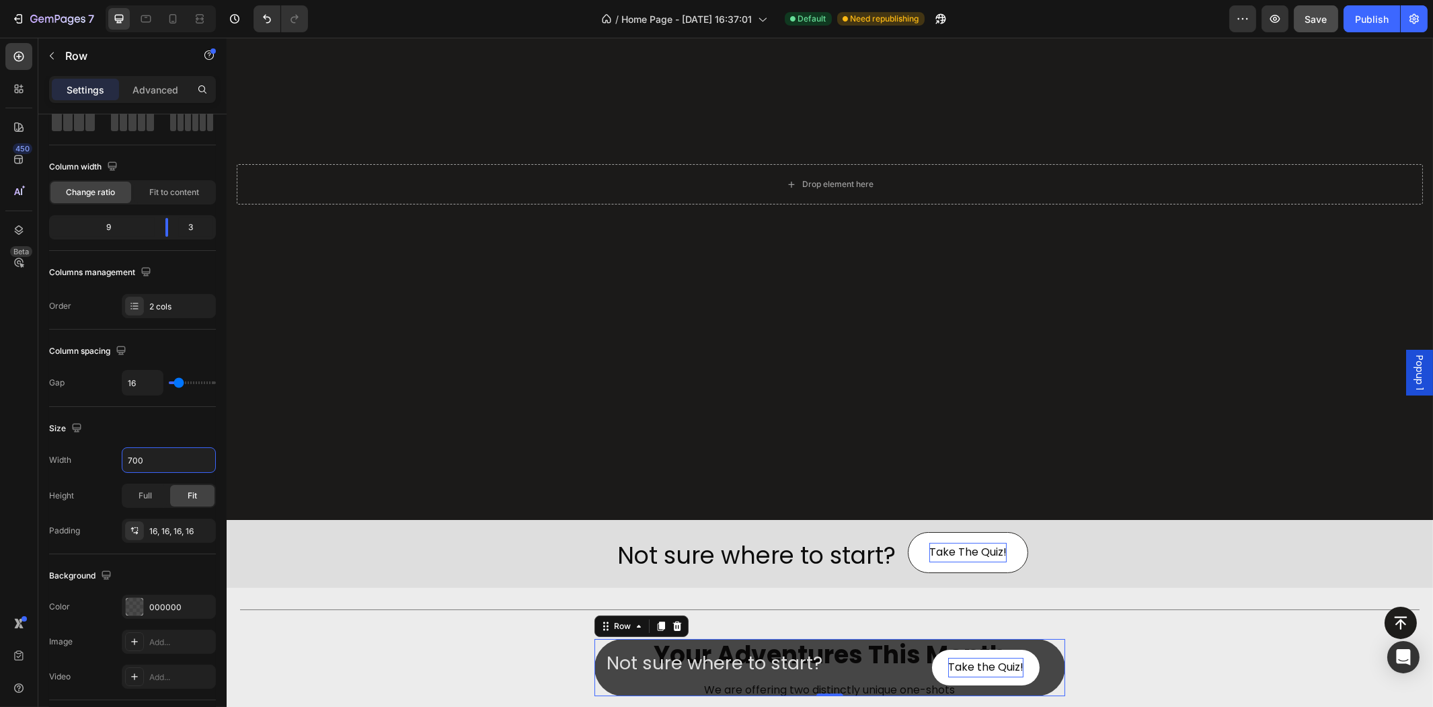
click at [751, 664] on p "Not sure where to start?" at bounding box center [769, 663] width 326 height 24
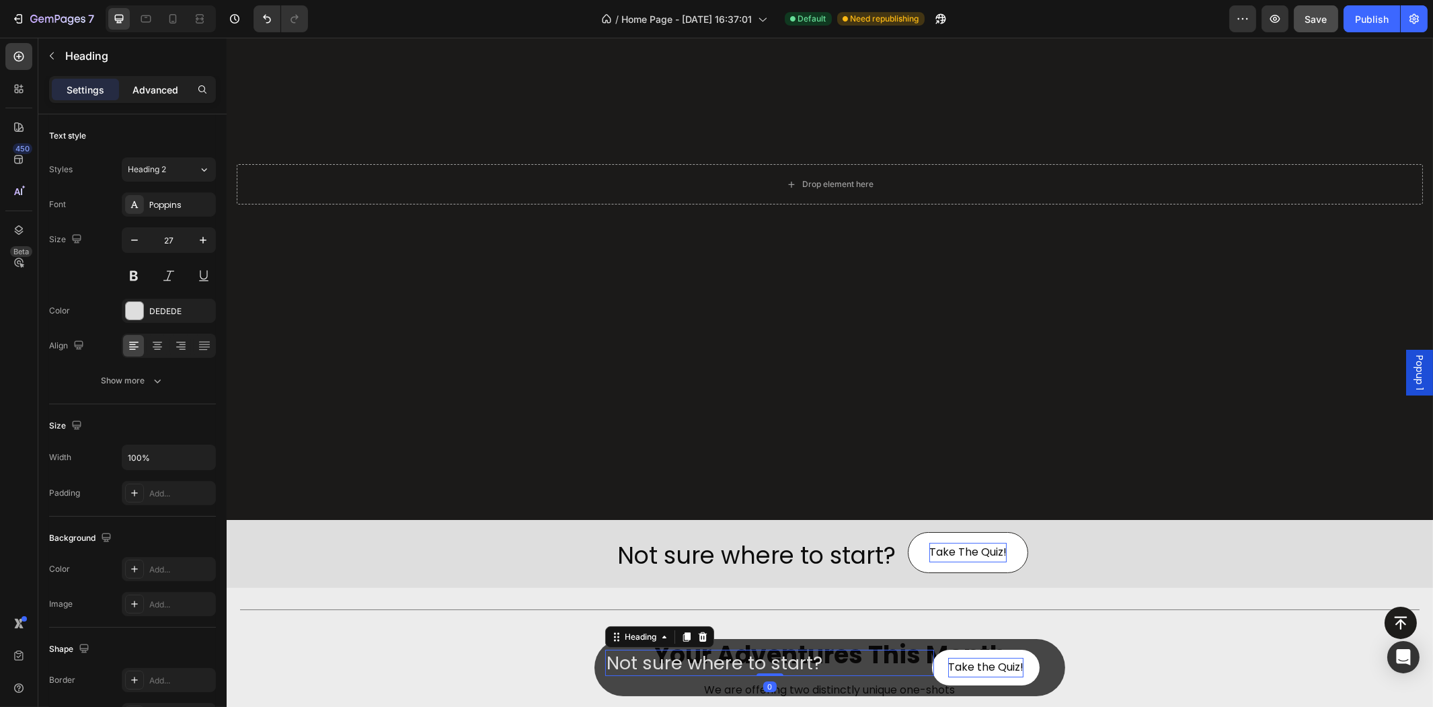
click at [143, 91] on p "Advanced" at bounding box center [155, 90] width 46 height 14
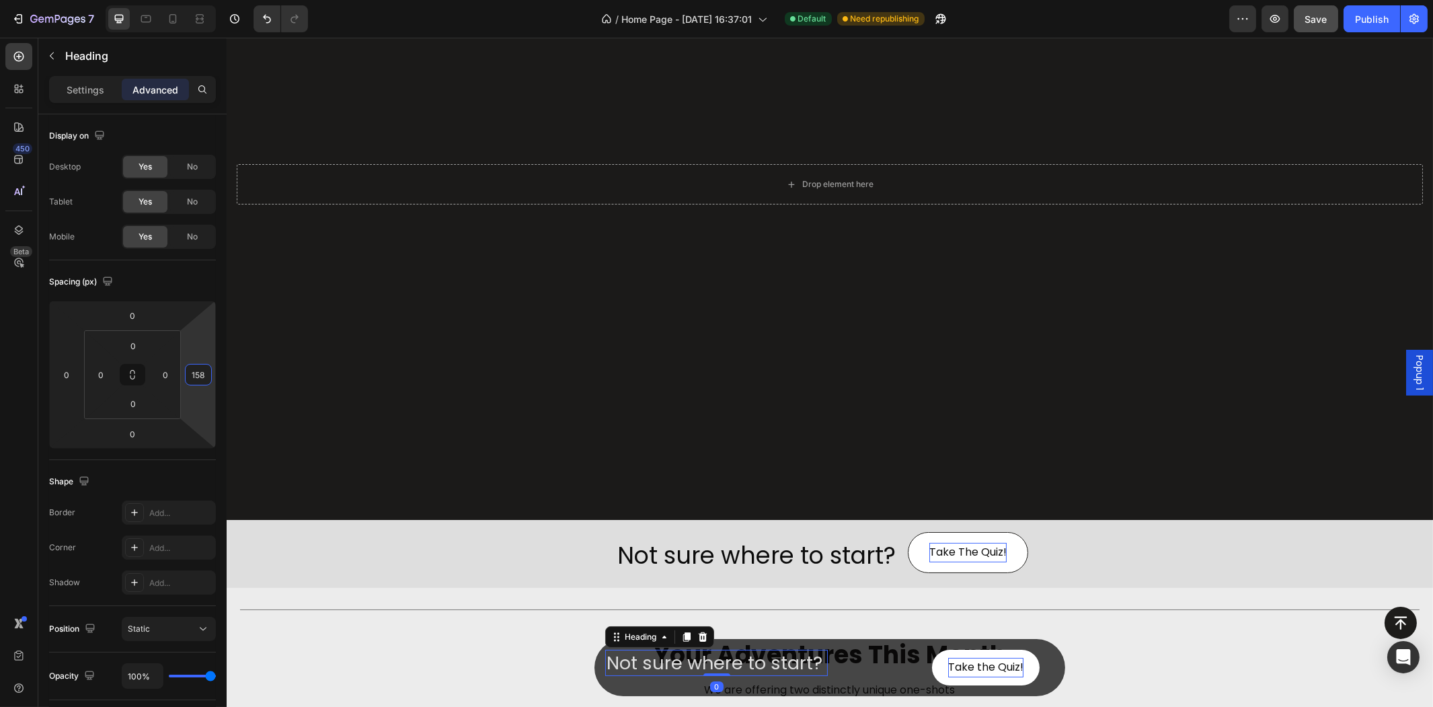
type input "156"
drag, startPoint x: 192, startPoint y: 352, endPoint x: 198, endPoint y: 293, distance: 58.8
click at [198, 0] on html "7 Version history / Home Page - [DATE] 16:37:01 Default Need republishing Previ…" at bounding box center [716, 0] width 1433 height 0
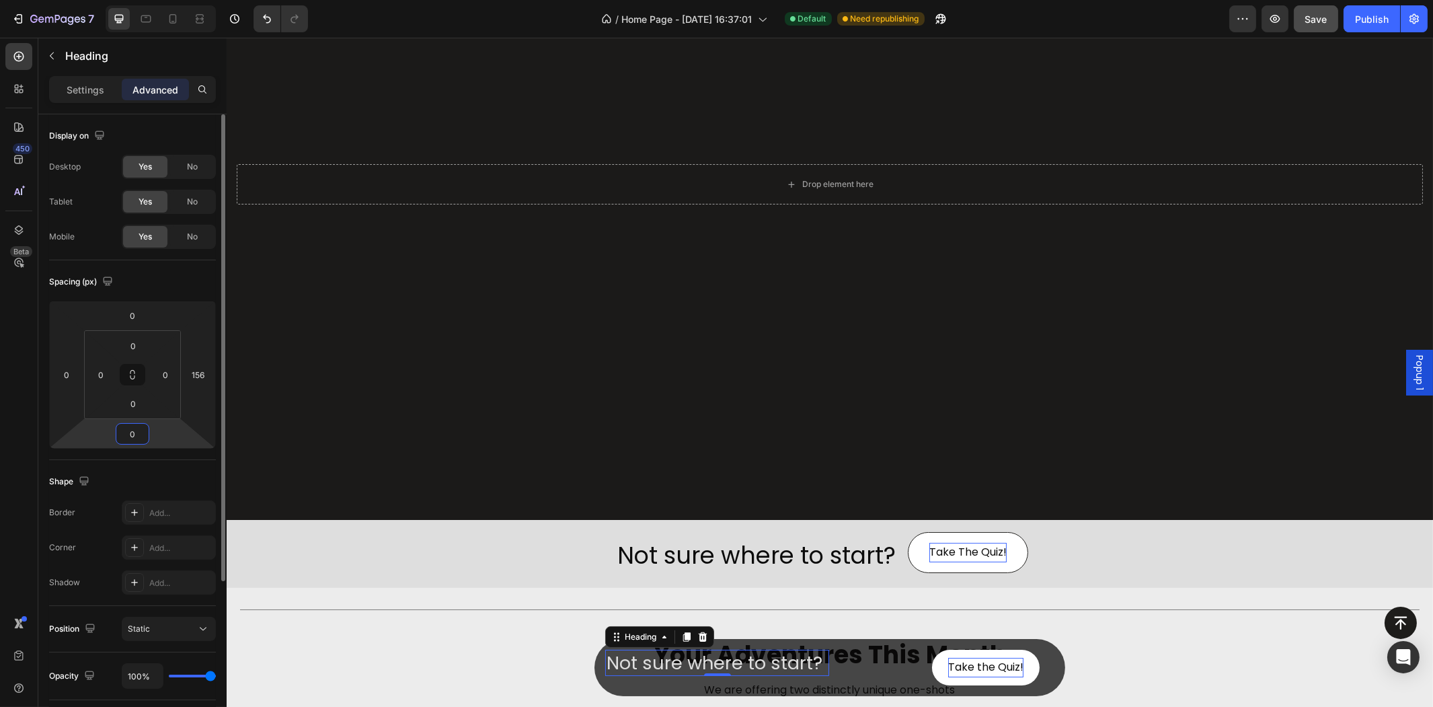
click at [196, 0] on html "7 Version history / Home Page - [DATE] 16:37:01 Default Need republishing Previ…" at bounding box center [716, 0] width 1433 height 0
click at [189, 485] on div "Shape" at bounding box center [132, 482] width 167 height 22
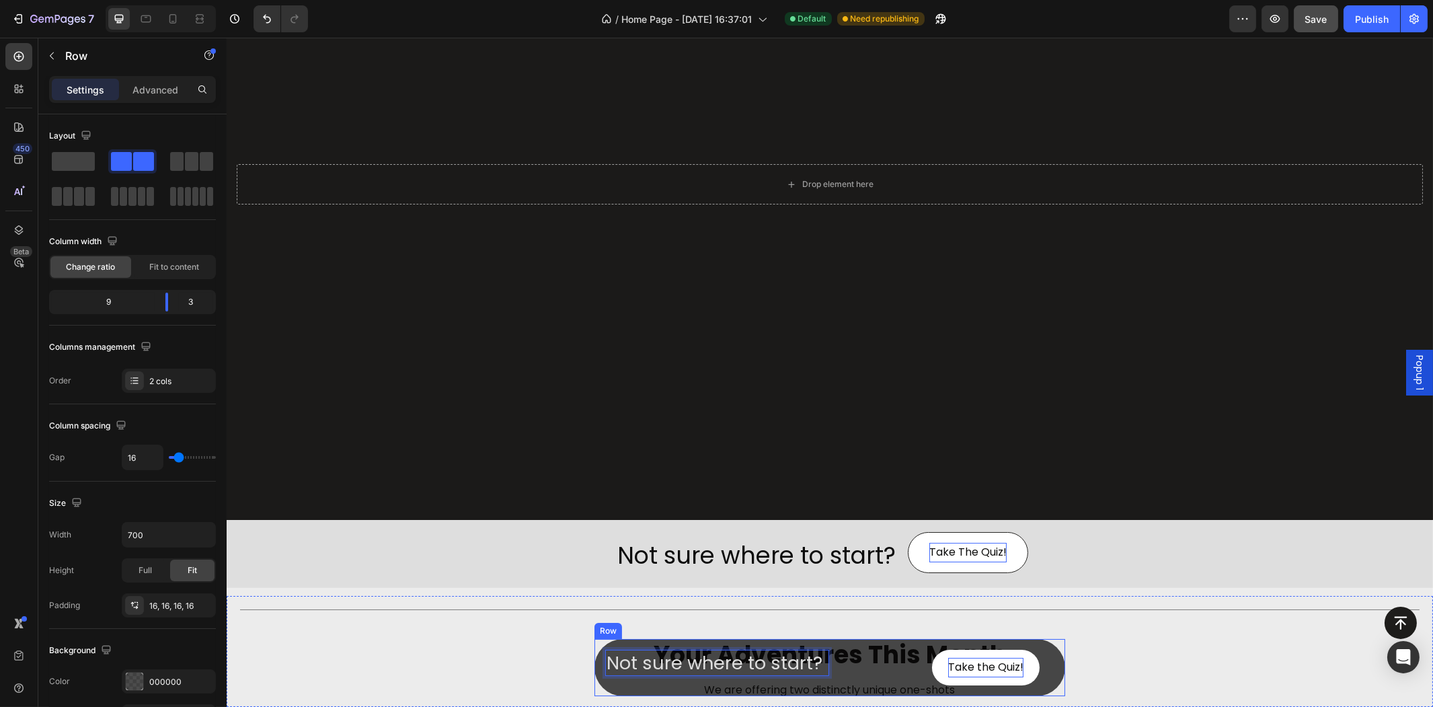
click at [838, 662] on div "Not sure where to start? Heading 0" at bounding box center [768, 668] width 329 height 36
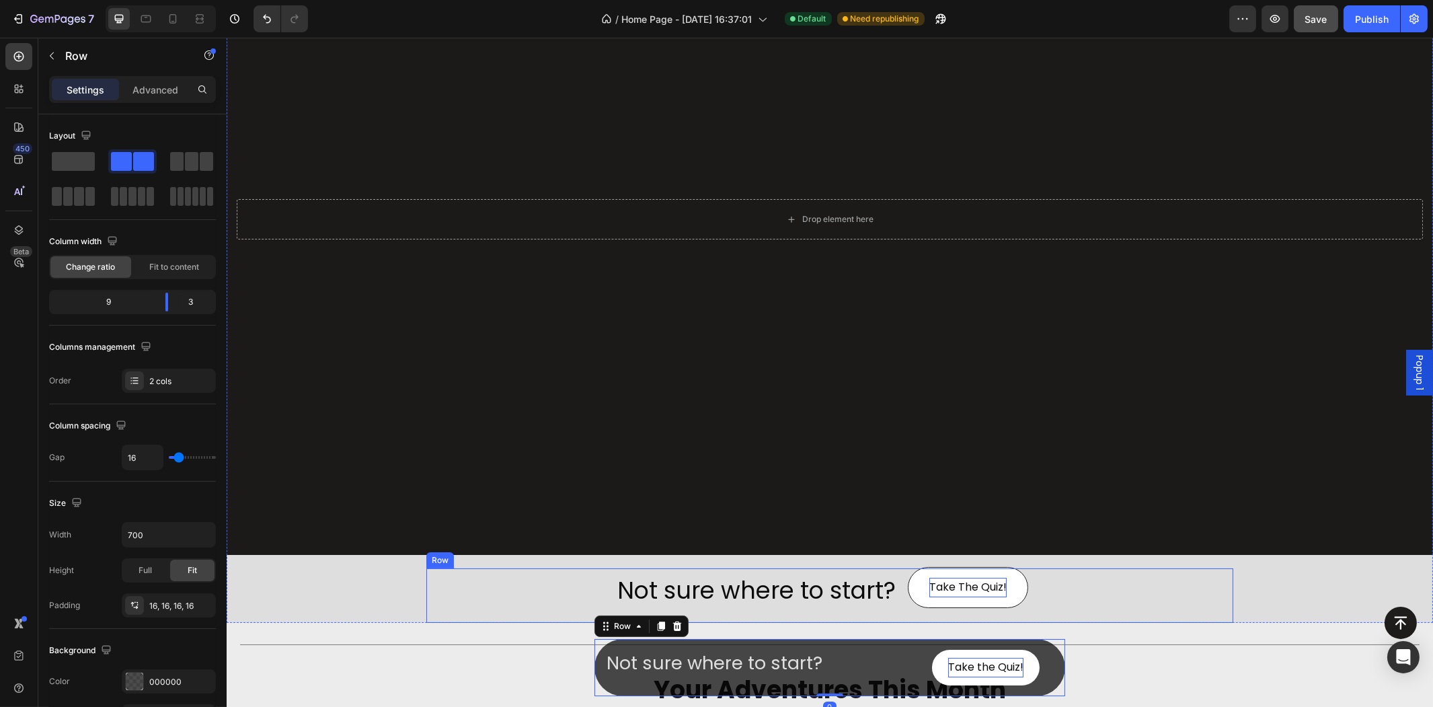
scroll to position [149, 0]
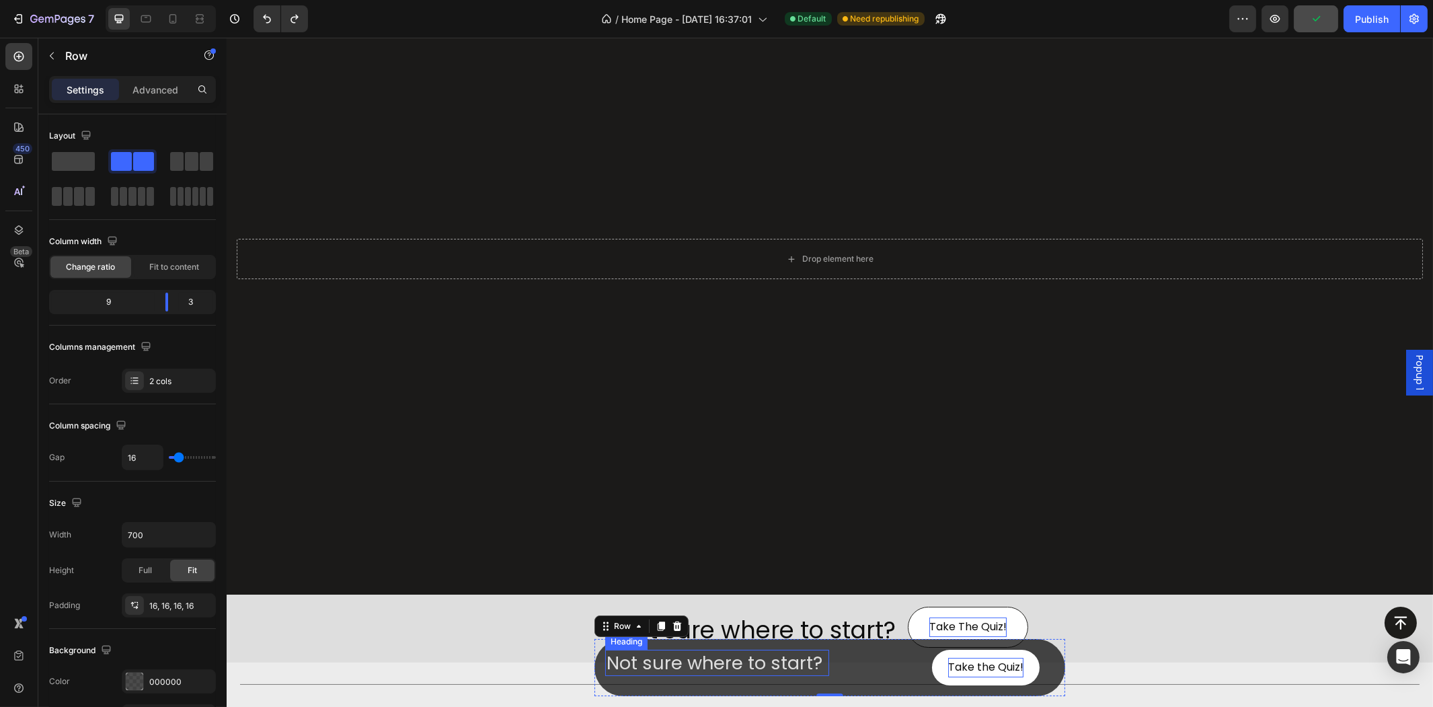
click at [730, 674] on p "Not sure where to start?" at bounding box center [716, 663] width 221 height 24
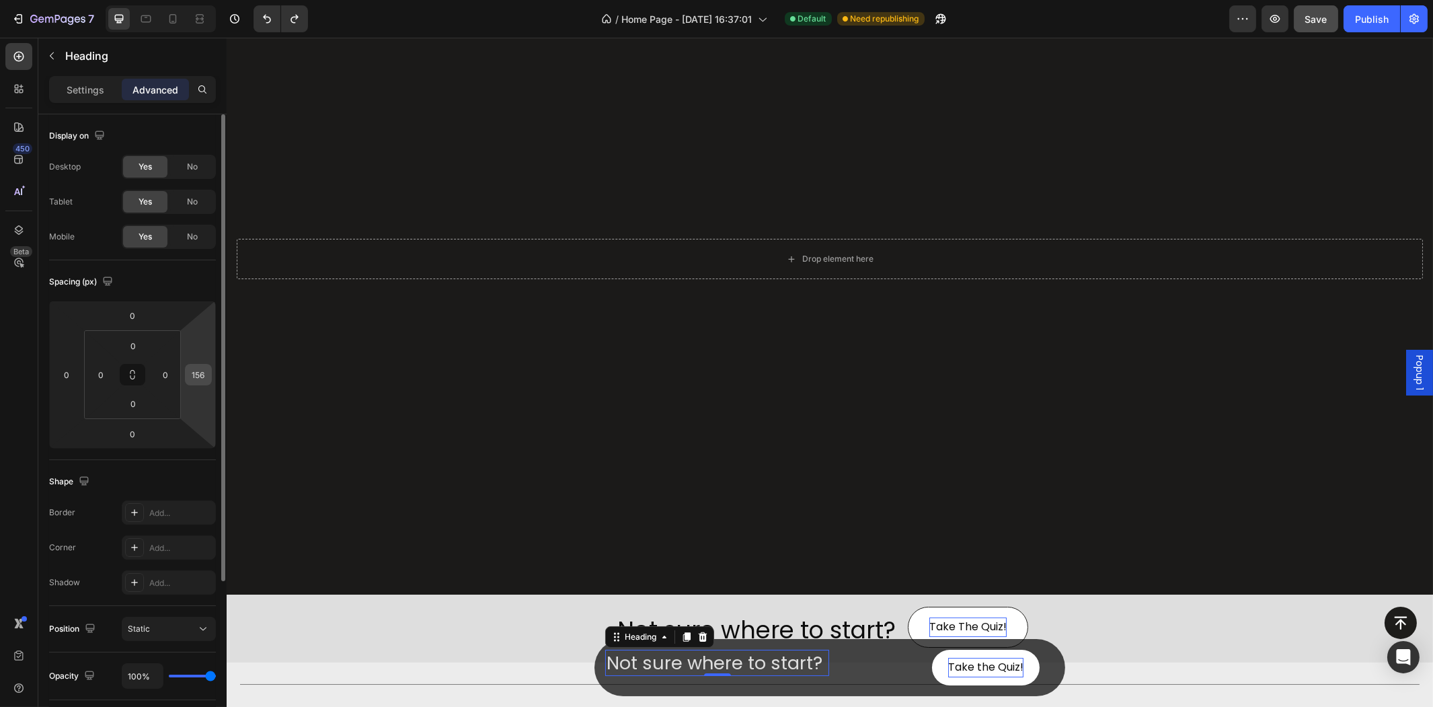
drag, startPoint x: 207, startPoint y: 366, endPoint x: 194, endPoint y: 333, distance: 35.0
click at [208, 379] on div "156" at bounding box center [198, 375] width 27 height 22
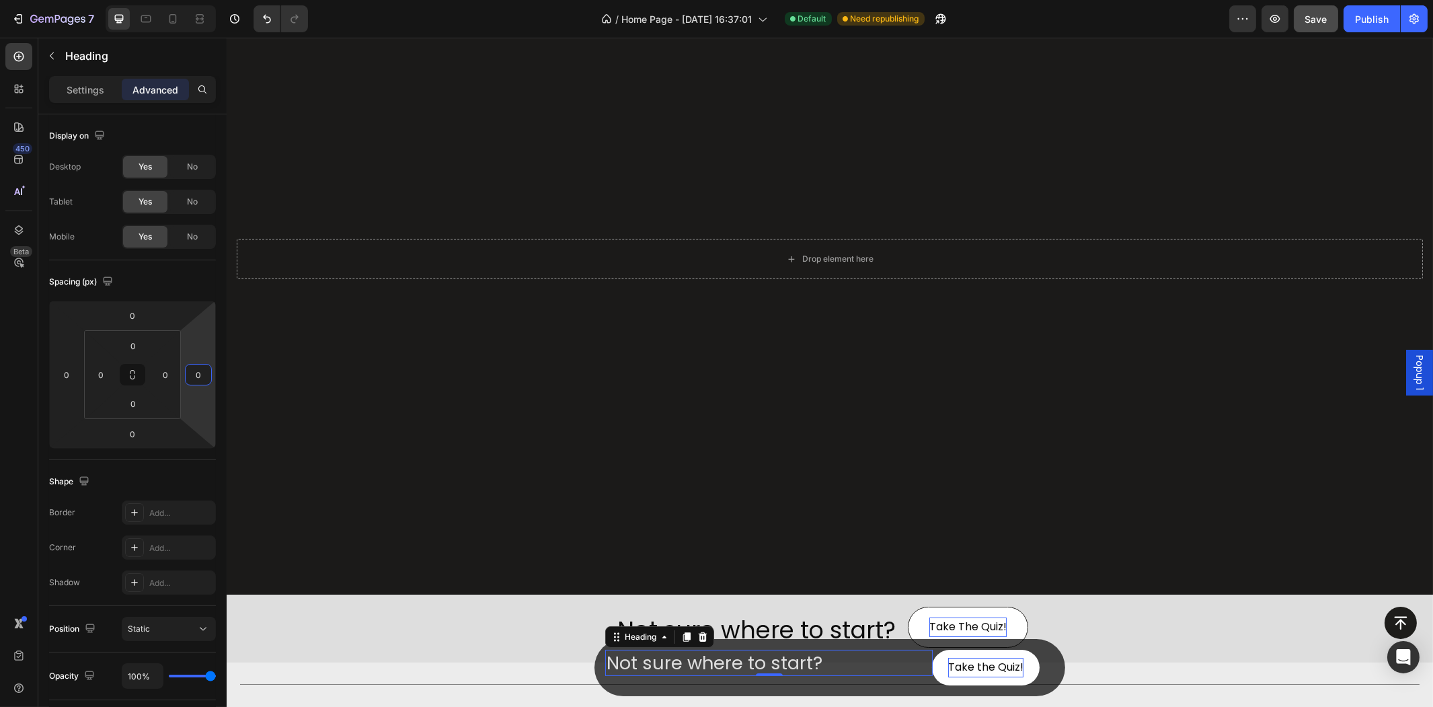
type input "-2"
drag, startPoint x: 194, startPoint y: 333, endPoint x: 206, endPoint y: 393, distance: 60.4
click at [206, 0] on html "7 Version history / Home Page - [DATE] 16:37:01 Default Need republishing Previ…" at bounding box center [716, 0] width 1433 height 0
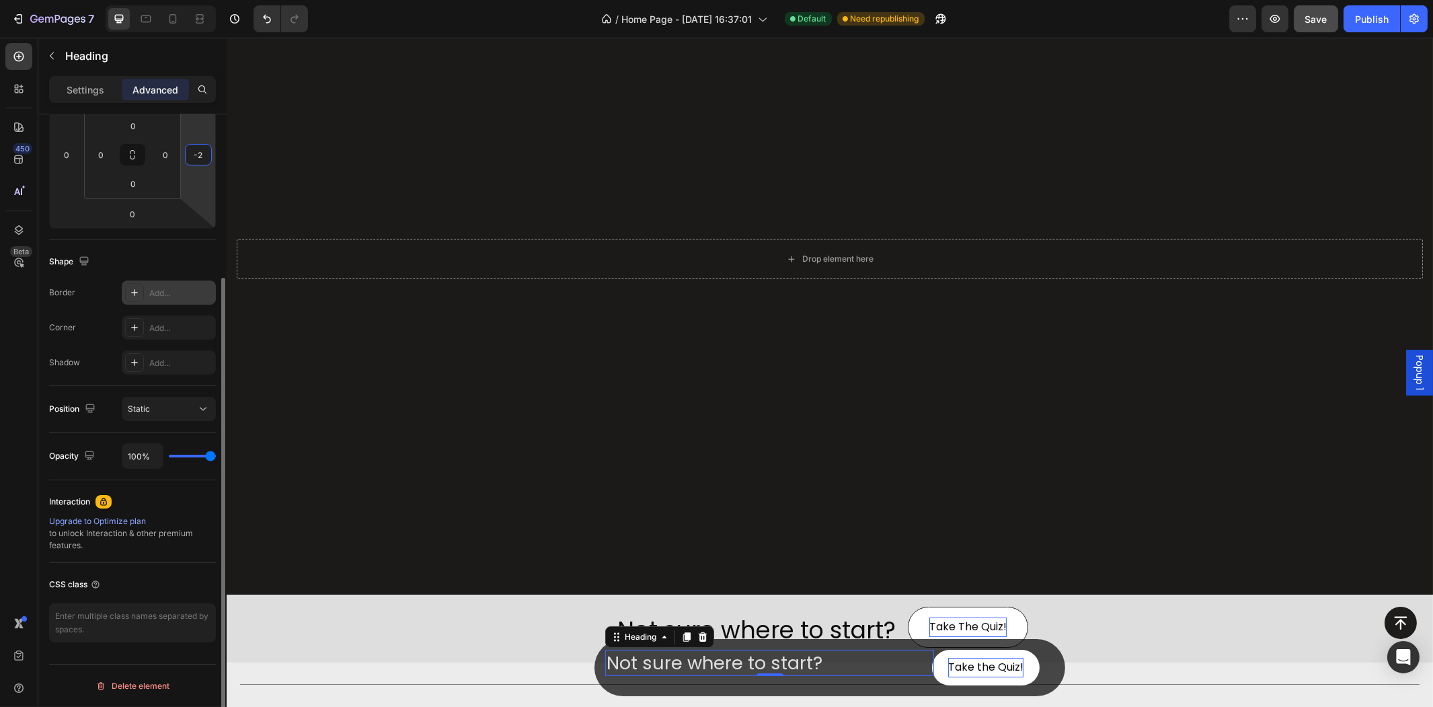
scroll to position [0, 0]
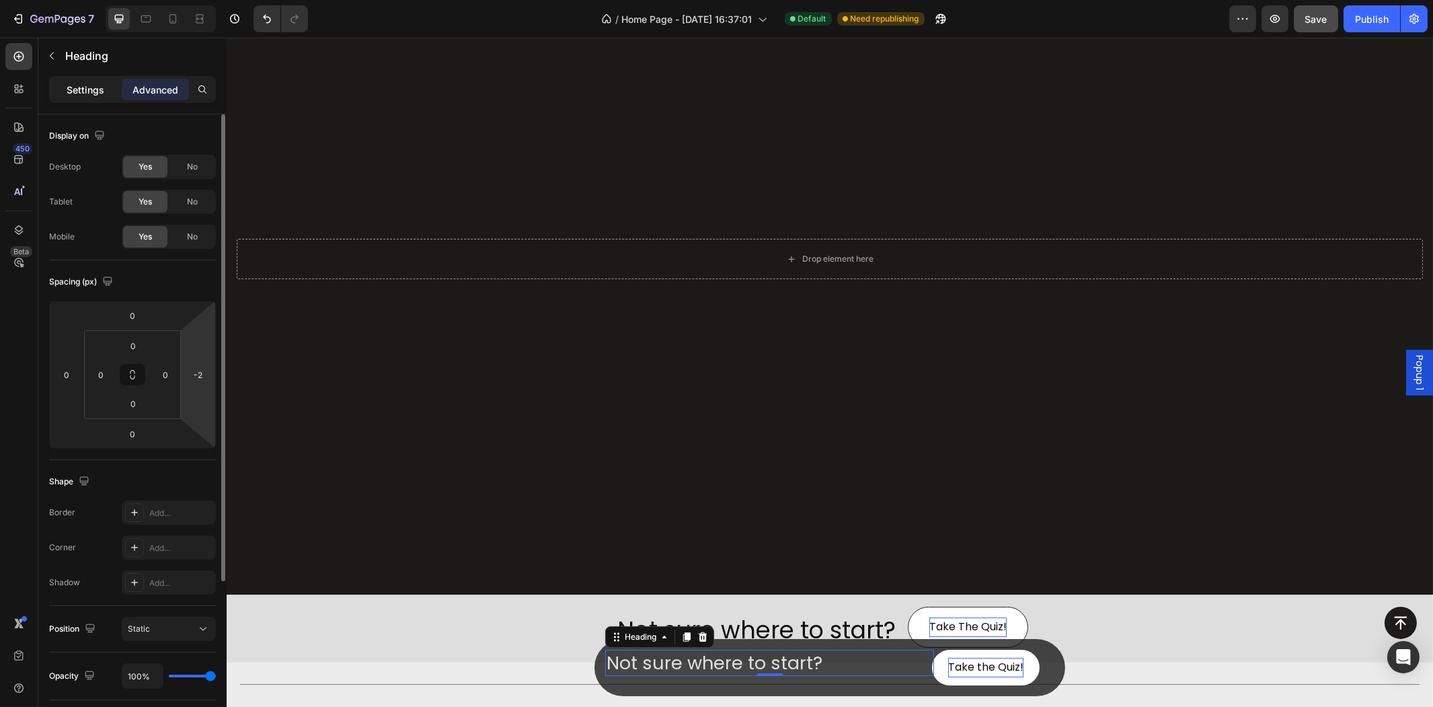
click at [99, 86] on p "Settings" at bounding box center [86, 90] width 38 height 14
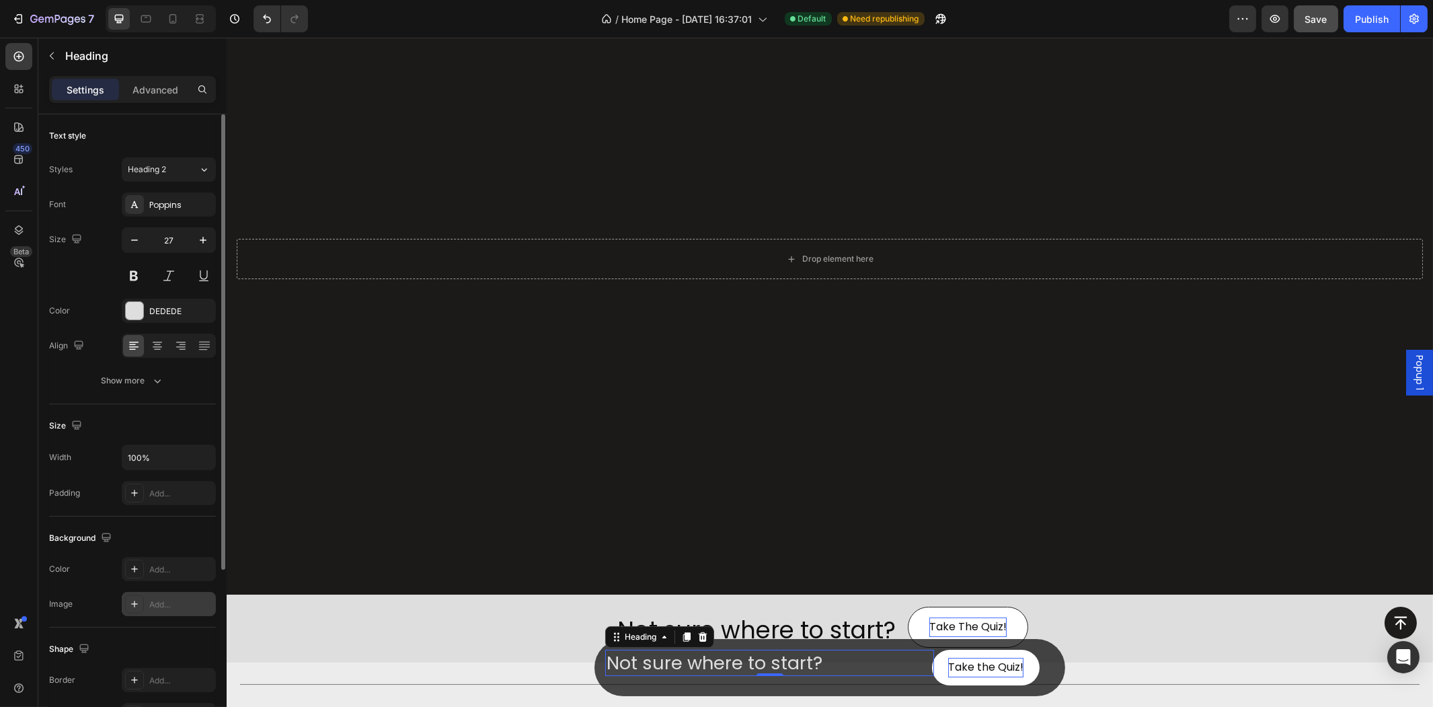
scroll to position [243, 0]
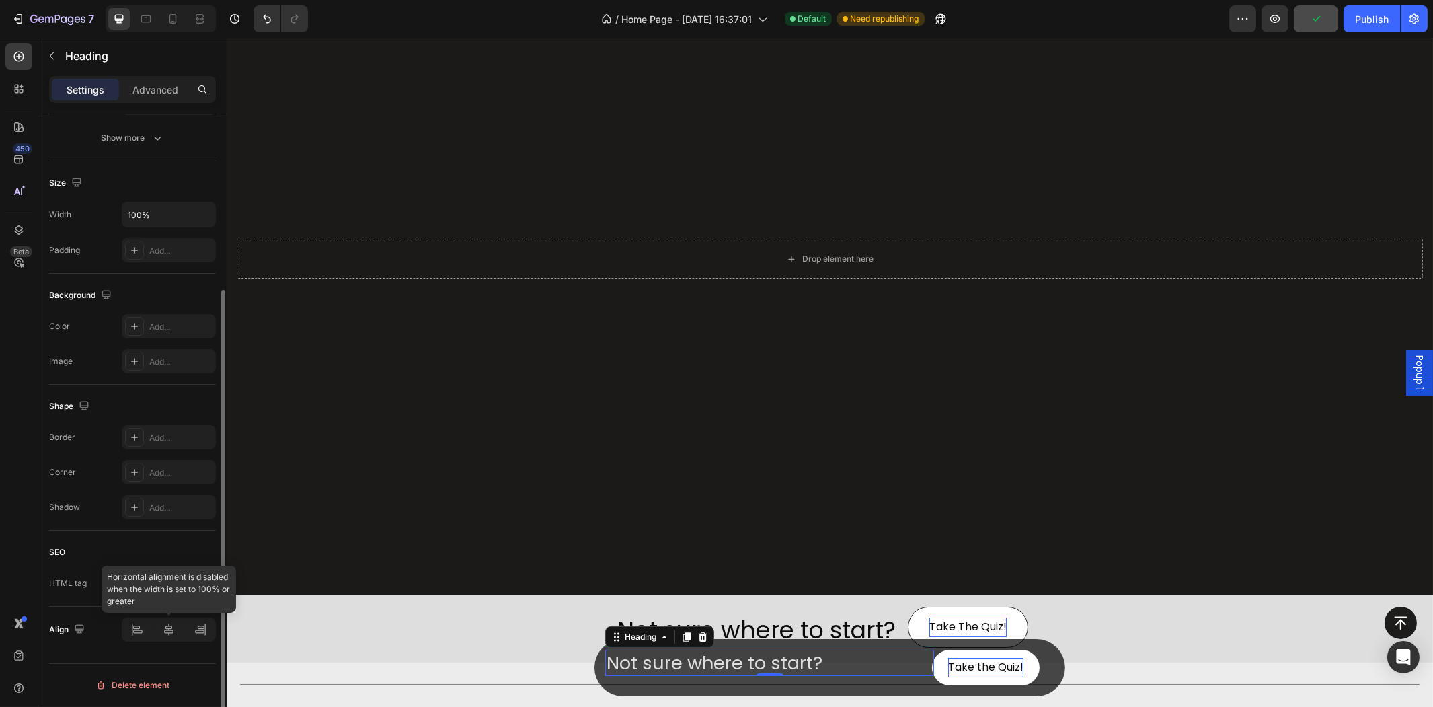
click at [141, 627] on div at bounding box center [169, 629] width 94 height 24
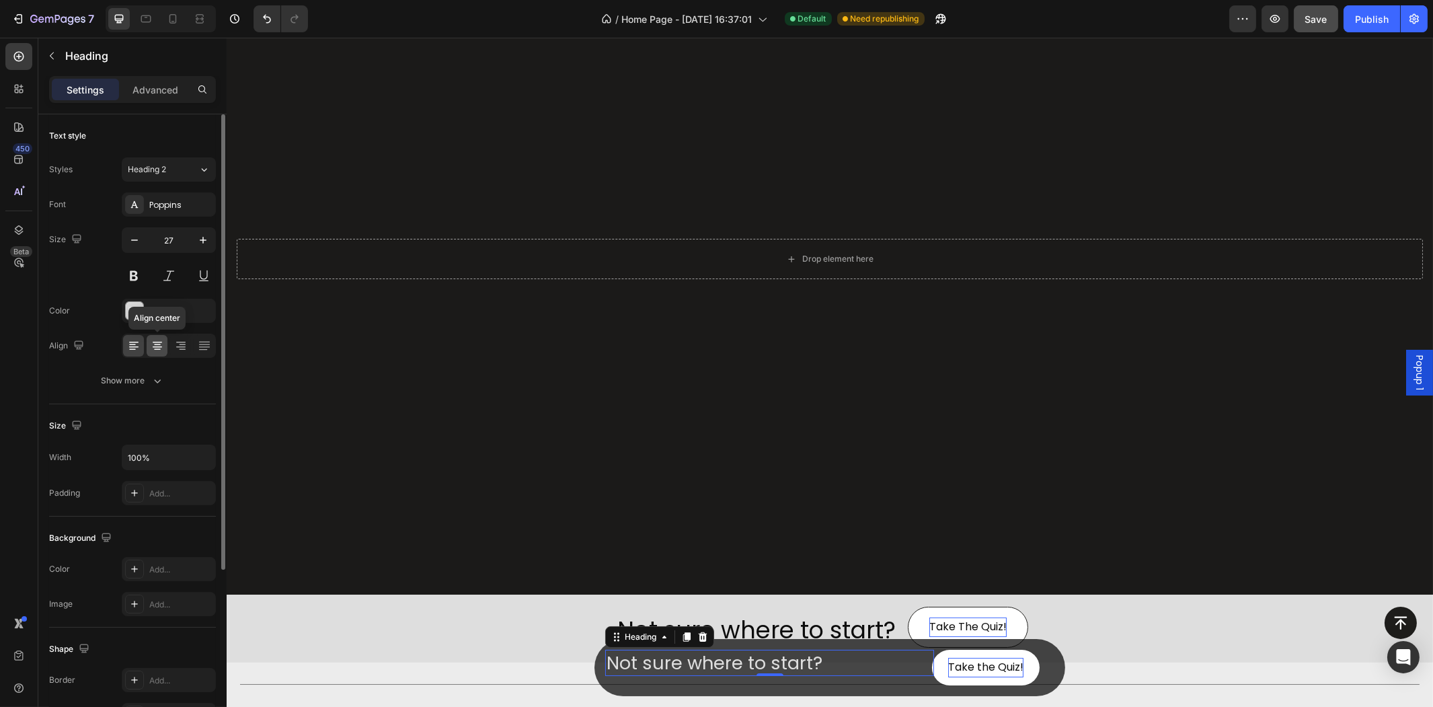
click at [155, 345] on icon at bounding box center [157, 345] width 13 height 13
click at [136, 342] on icon at bounding box center [133, 342] width 9 height 1
click at [145, 341] on div at bounding box center [169, 345] width 94 height 24
click at [155, 342] on icon at bounding box center [157, 342] width 9 height 1
click at [132, 343] on div at bounding box center [133, 346] width 21 height 22
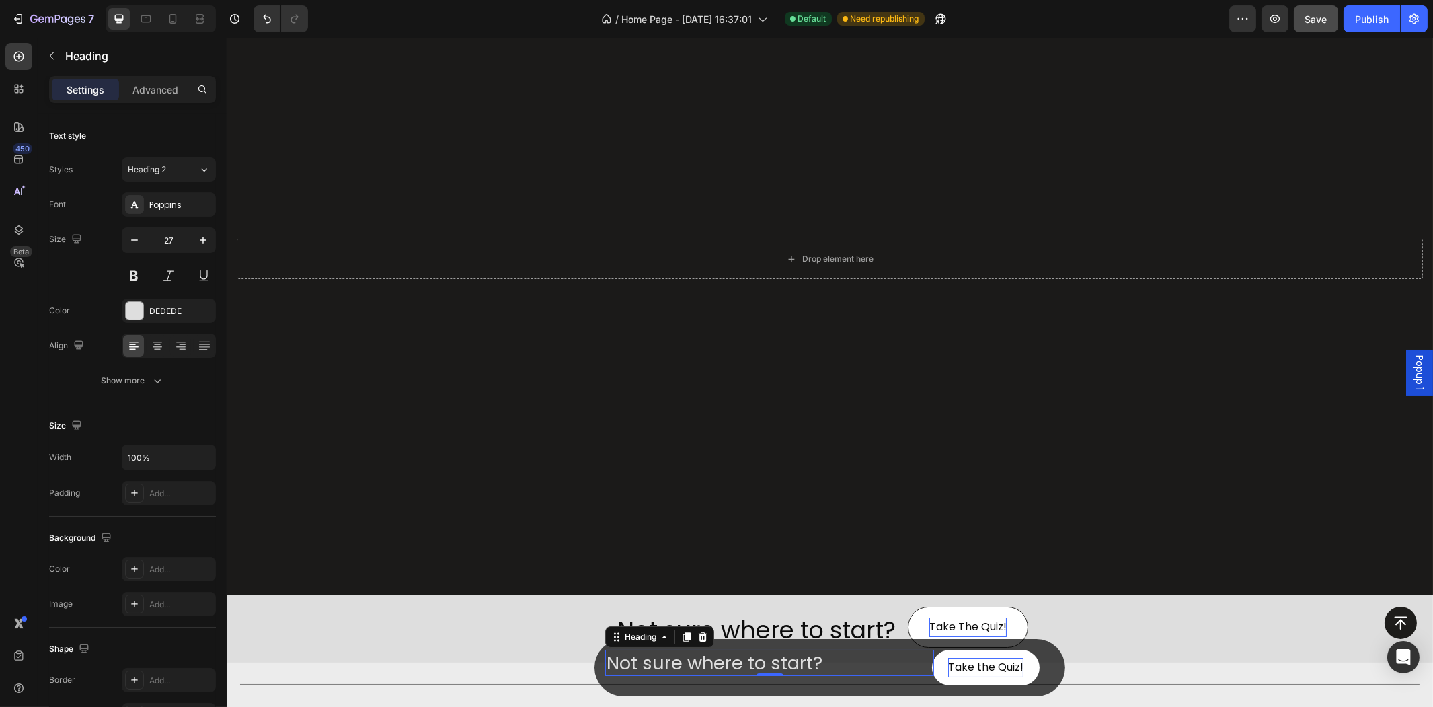
click at [162, 76] on div "Settings Advanced" at bounding box center [132, 89] width 167 height 27
drag, startPoint x: 1091, startPoint y: 678, endPoint x: 1113, endPoint y: 687, distance: 24.1
click at [1091, 676] on div "Button Not sure where to start? Heading 0 Take the Quiz! [GEOGRAPHIC_DATA]" at bounding box center [829, 650] width 1174 height 89
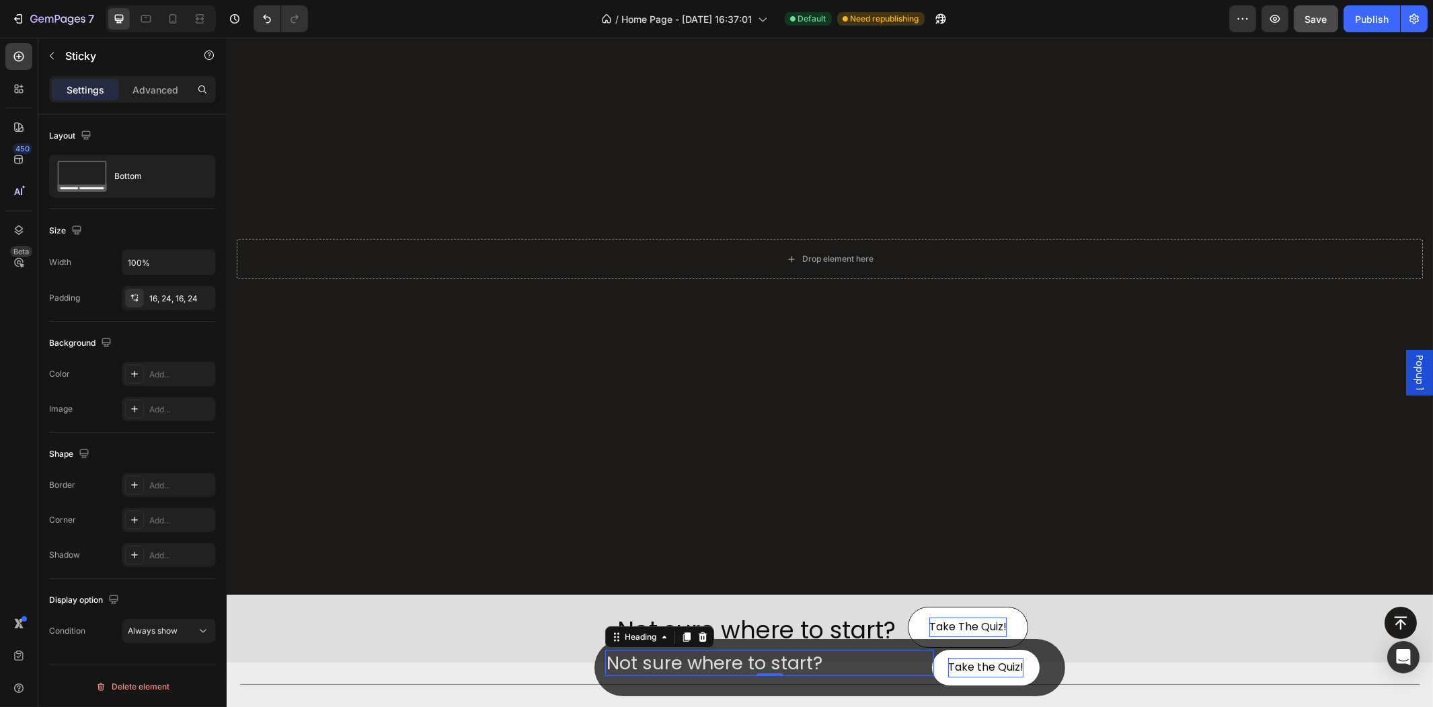
click at [896, 671] on p "Not sure where to start?" at bounding box center [769, 663] width 326 height 24
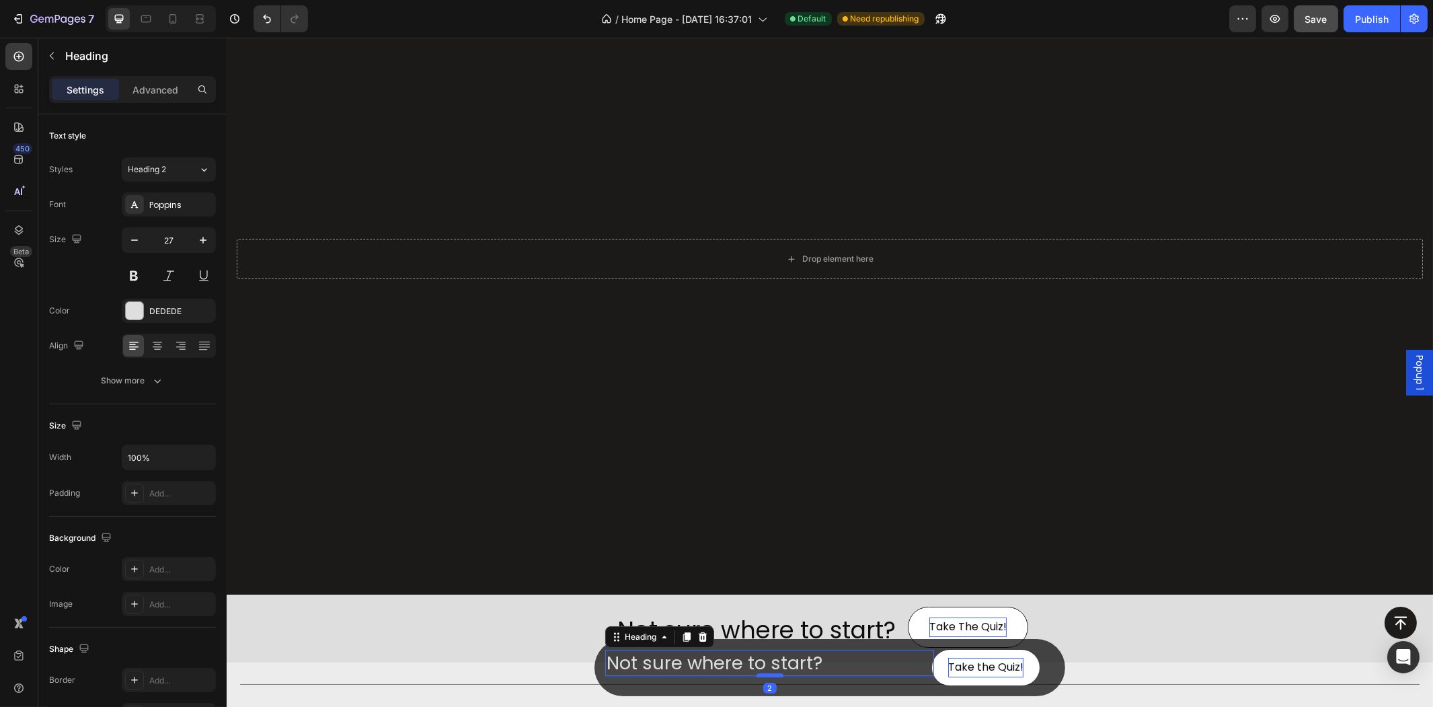
click at [771, 675] on div at bounding box center [769, 675] width 27 height 4
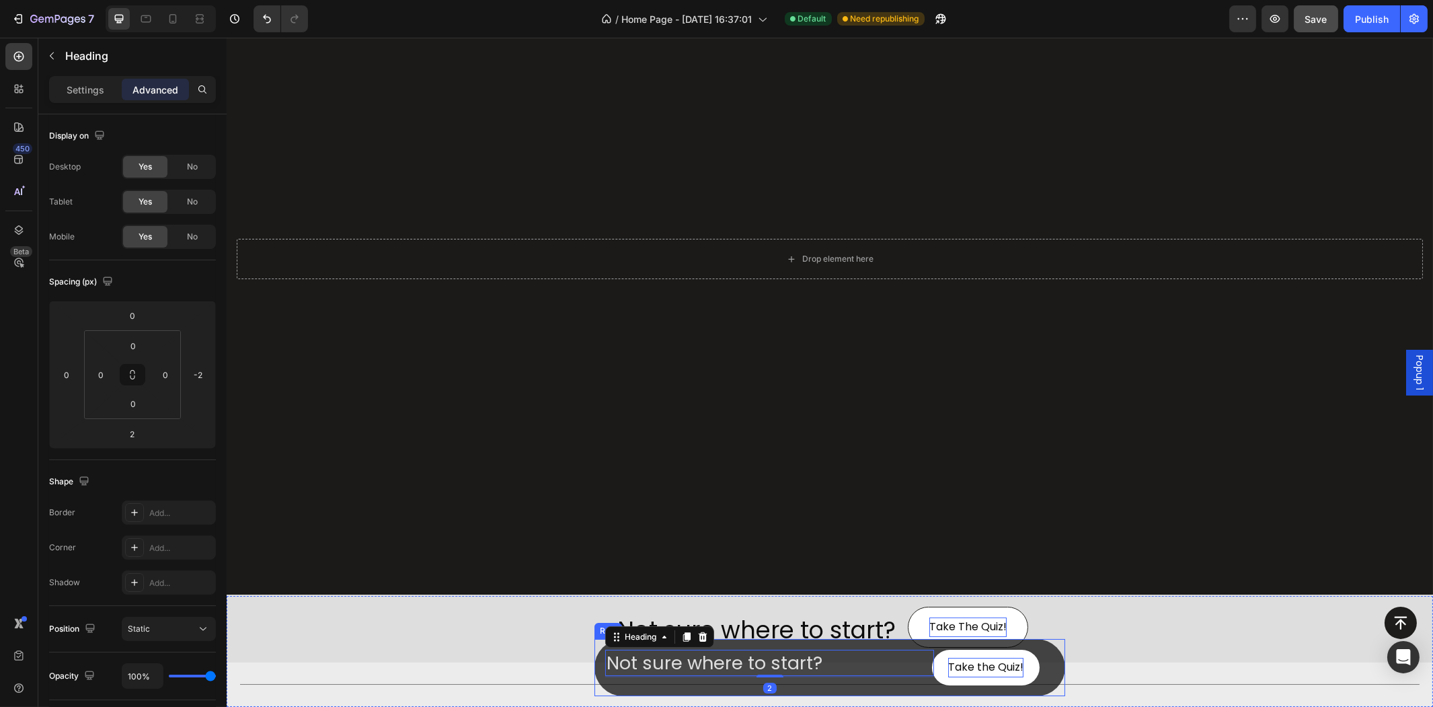
click at [815, 646] on div "Not sure where to start? Heading 2 Take the Quiz! [GEOGRAPHIC_DATA]" at bounding box center [829, 667] width 471 height 57
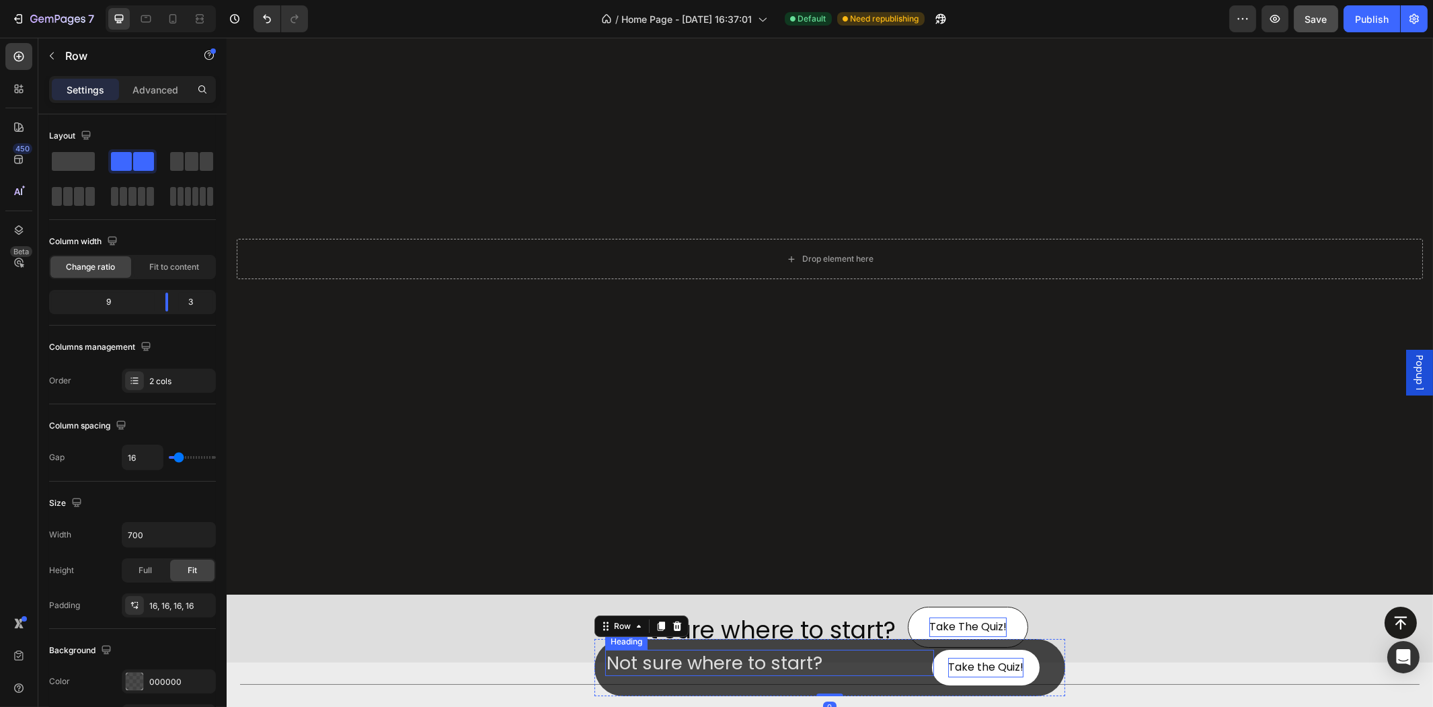
click at [789, 668] on p "Not sure where to start?" at bounding box center [769, 663] width 326 height 24
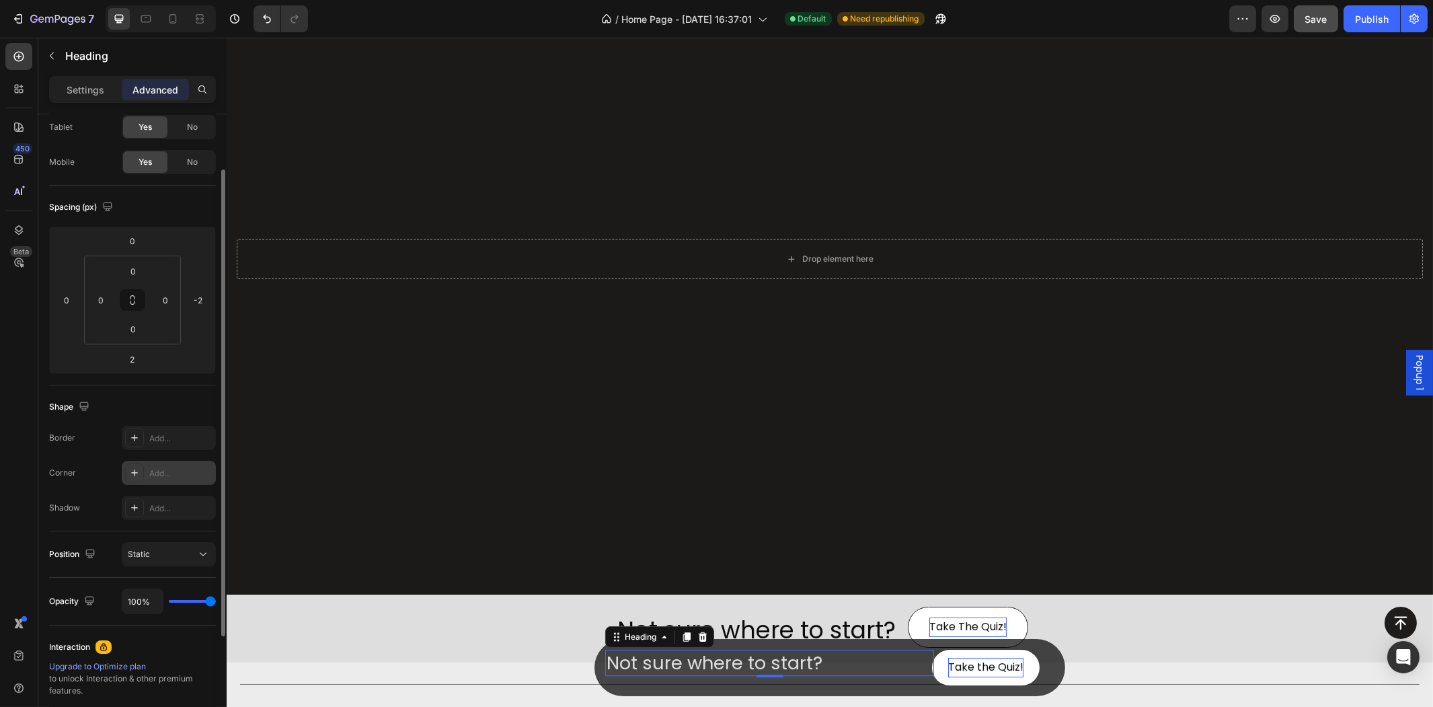
scroll to position [149, 0]
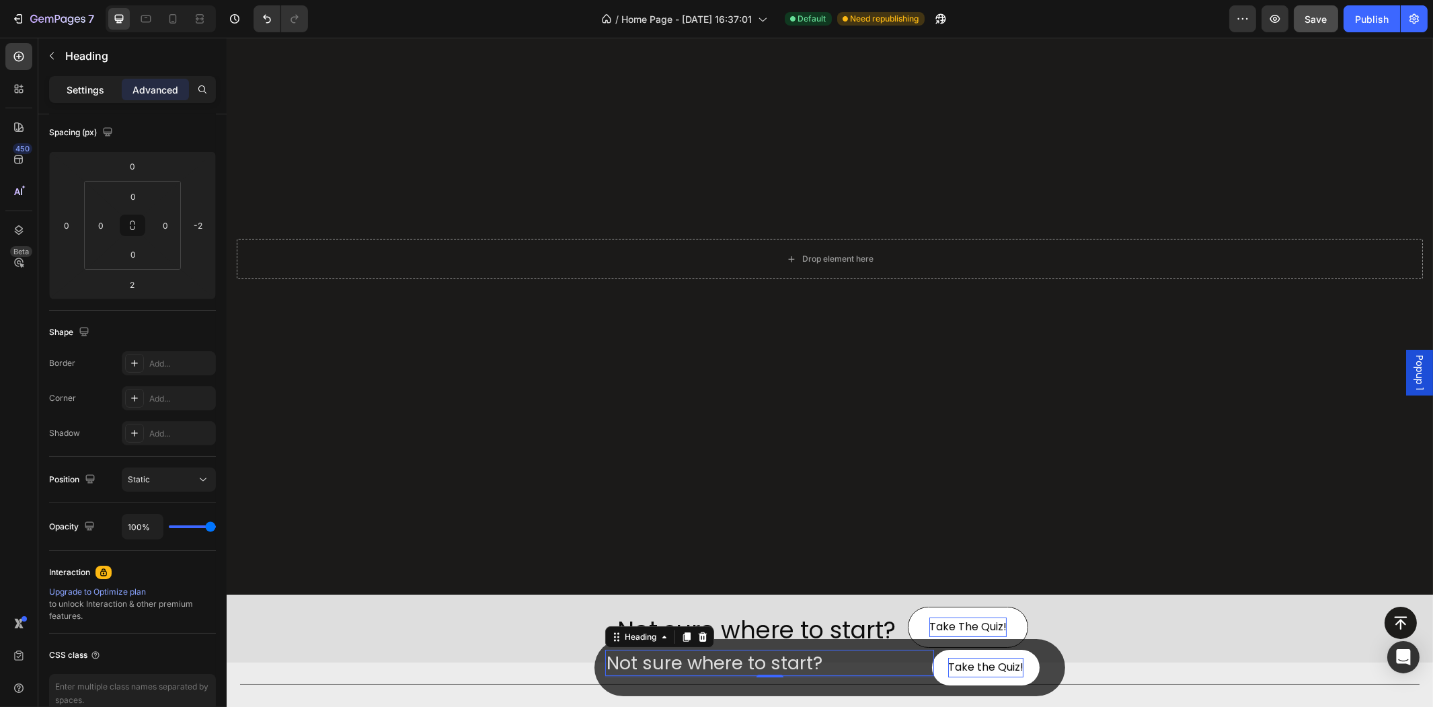
click at [91, 86] on p "Settings" at bounding box center [86, 90] width 38 height 14
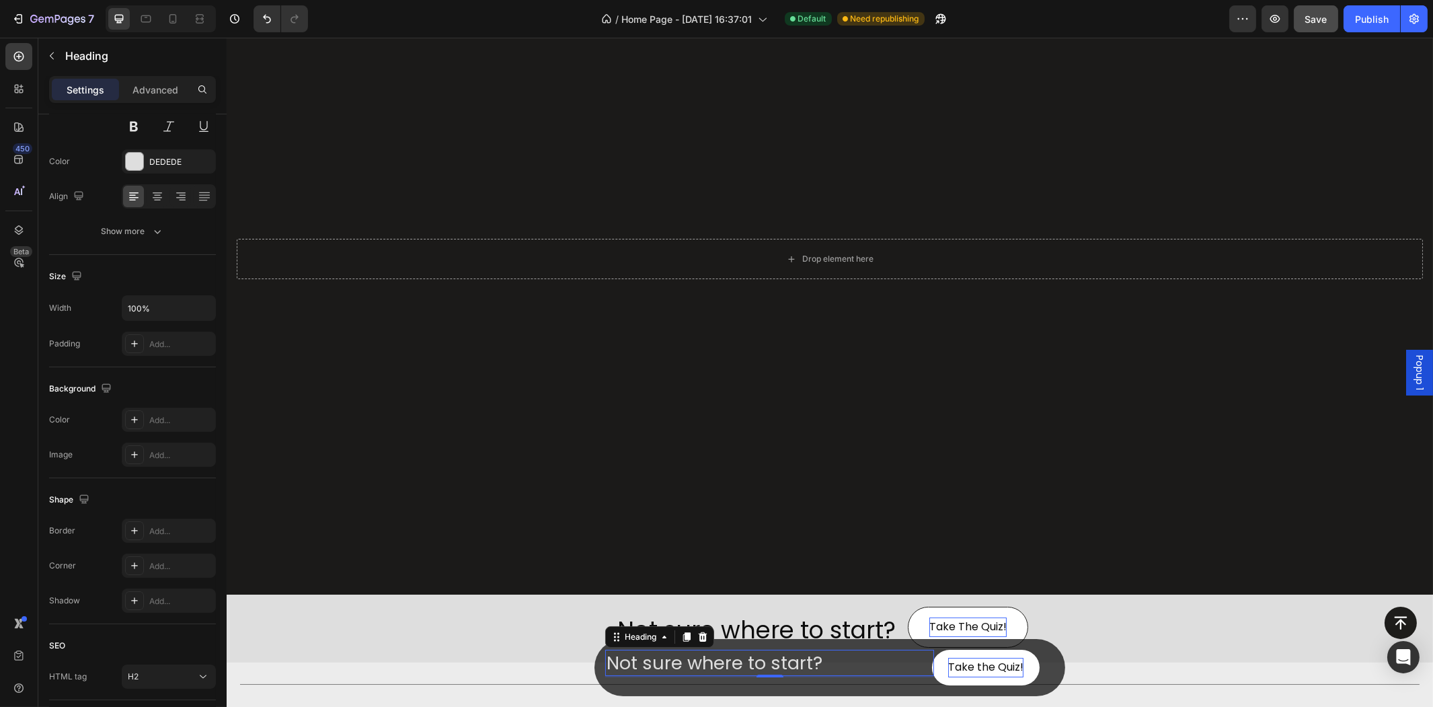
click at [837, 677] on div "Not sure where to start? Heading 2" at bounding box center [768, 668] width 329 height 36
click at [842, 682] on div "Not sure where to start? Heading 2" at bounding box center [768, 668] width 329 height 36
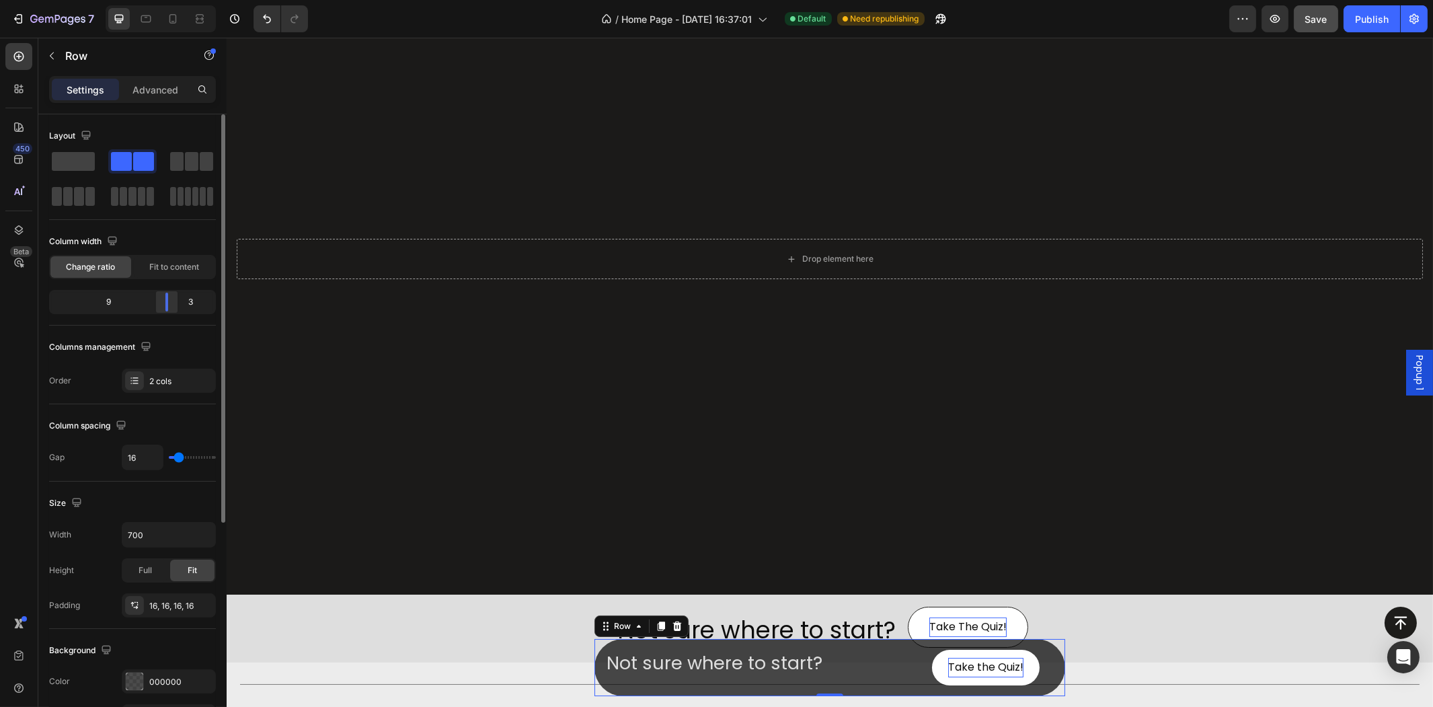
click at [170, 305] on div at bounding box center [167, 301] width 24 height 19
click at [166, 381] on div "2 cols" at bounding box center [180, 381] width 63 height 12
type input "14"
type input "12"
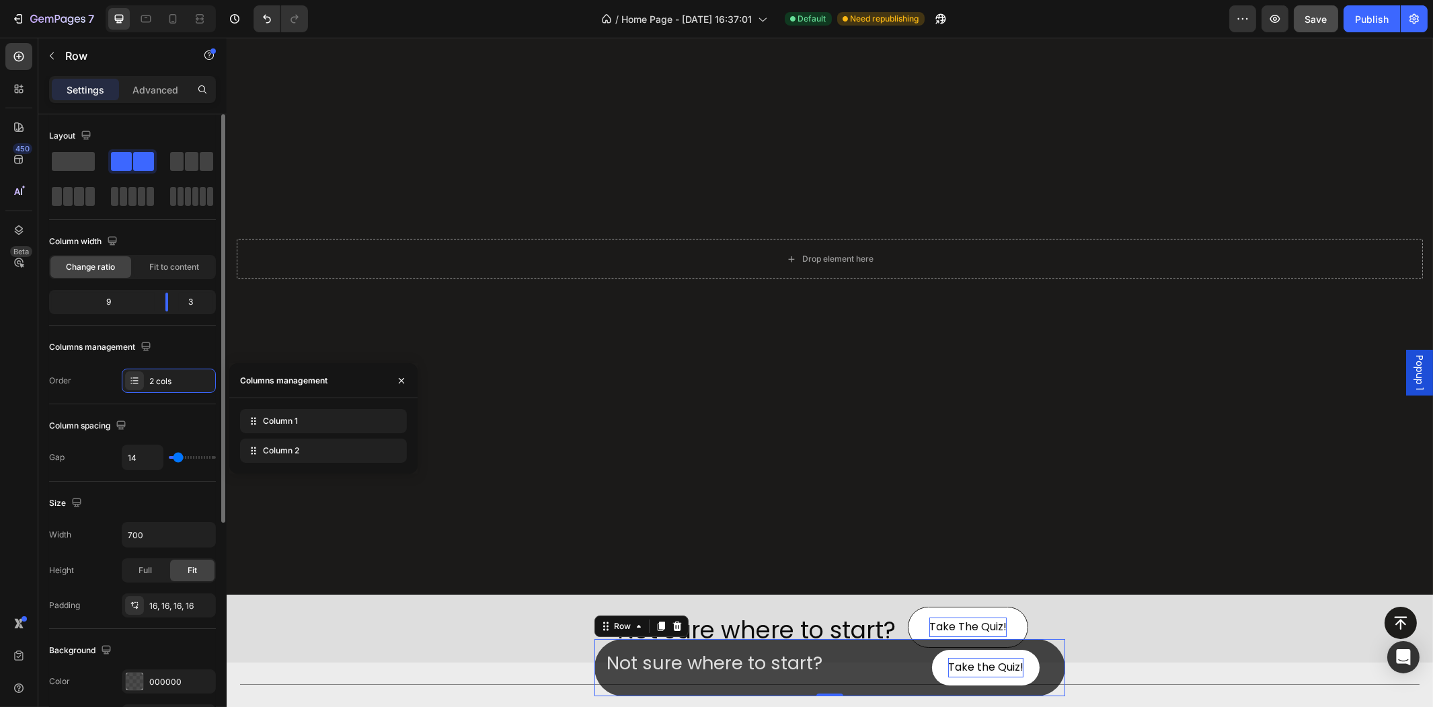
type input "12"
type input "9"
type input "7"
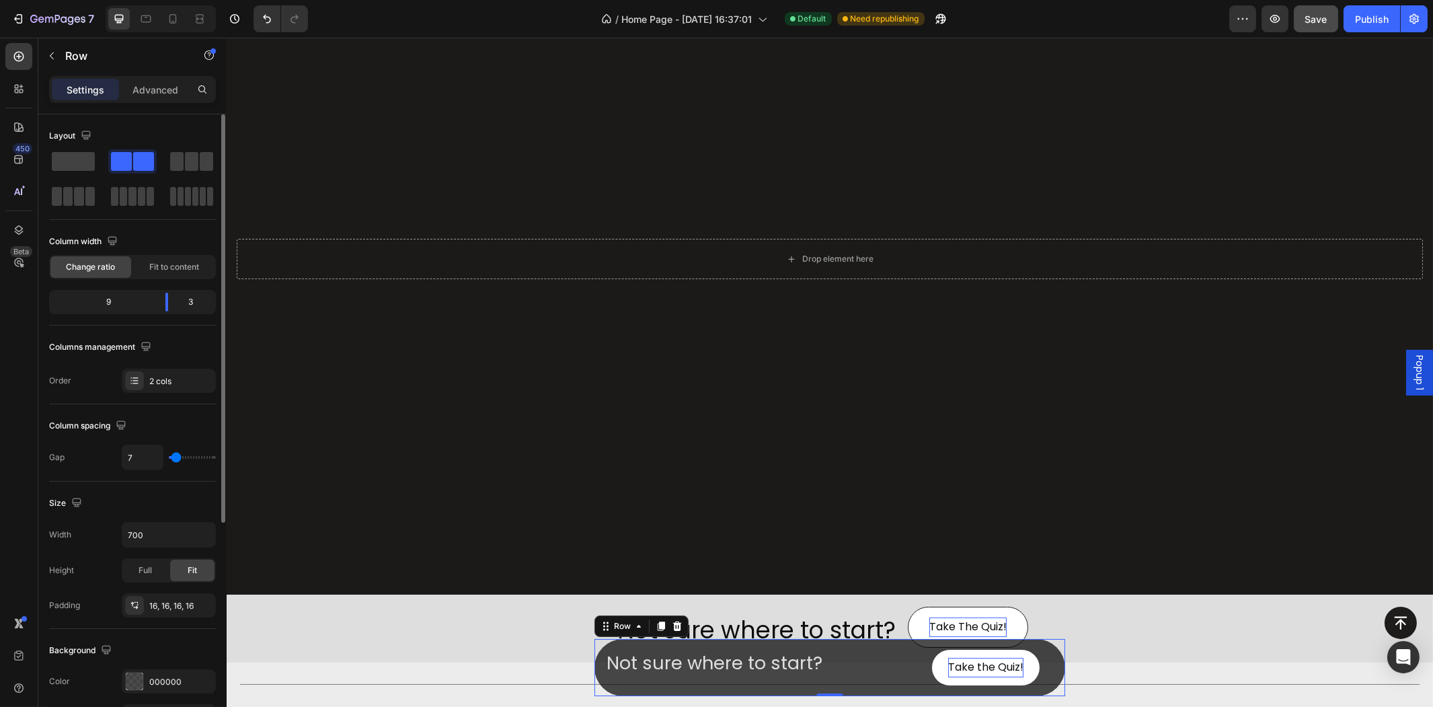
type input "5"
type input "3"
type input "0"
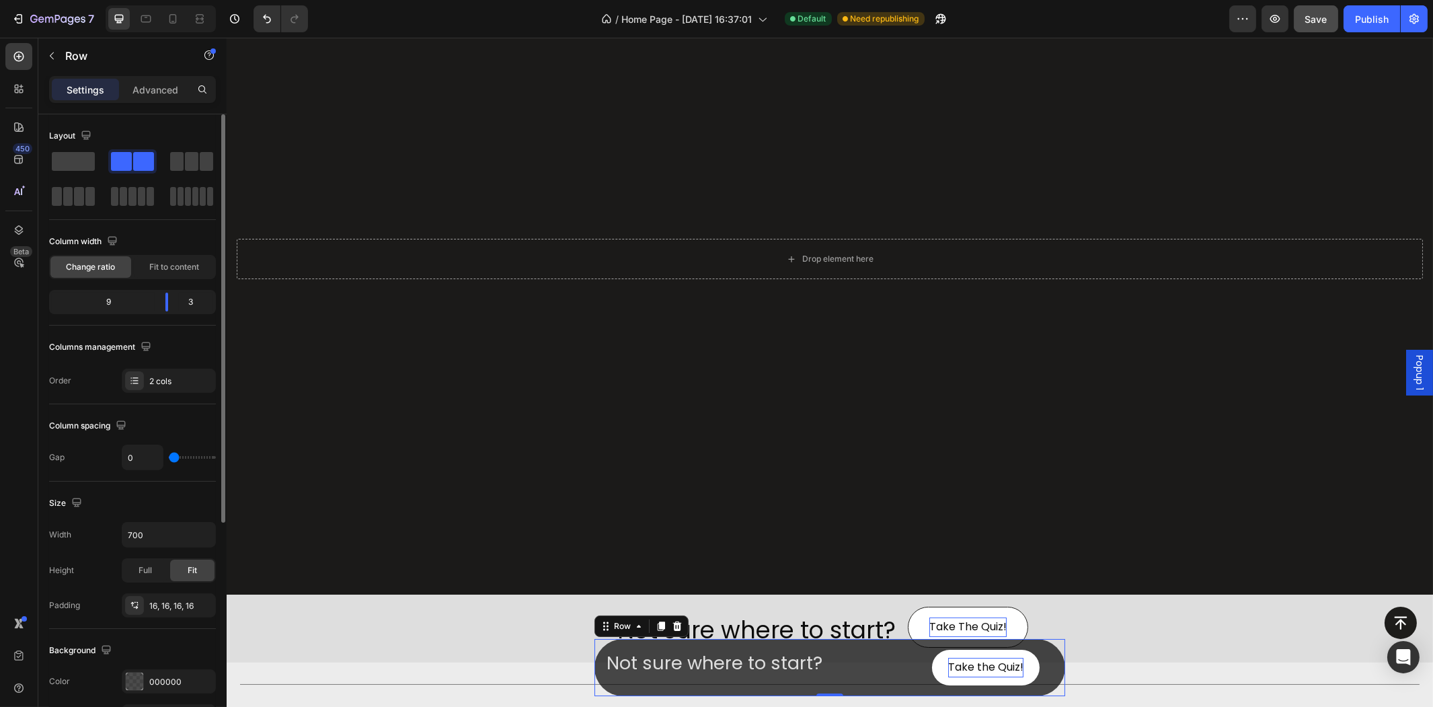
drag, startPoint x: 178, startPoint y: 455, endPoint x: 157, endPoint y: 455, distance: 20.9
type input "0"
click at [169, 456] on input "range" at bounding box center [192, 457] width 47 height 3
click at [177, 455] on div "0" at bounding box center [169, 457] width 94 height 26
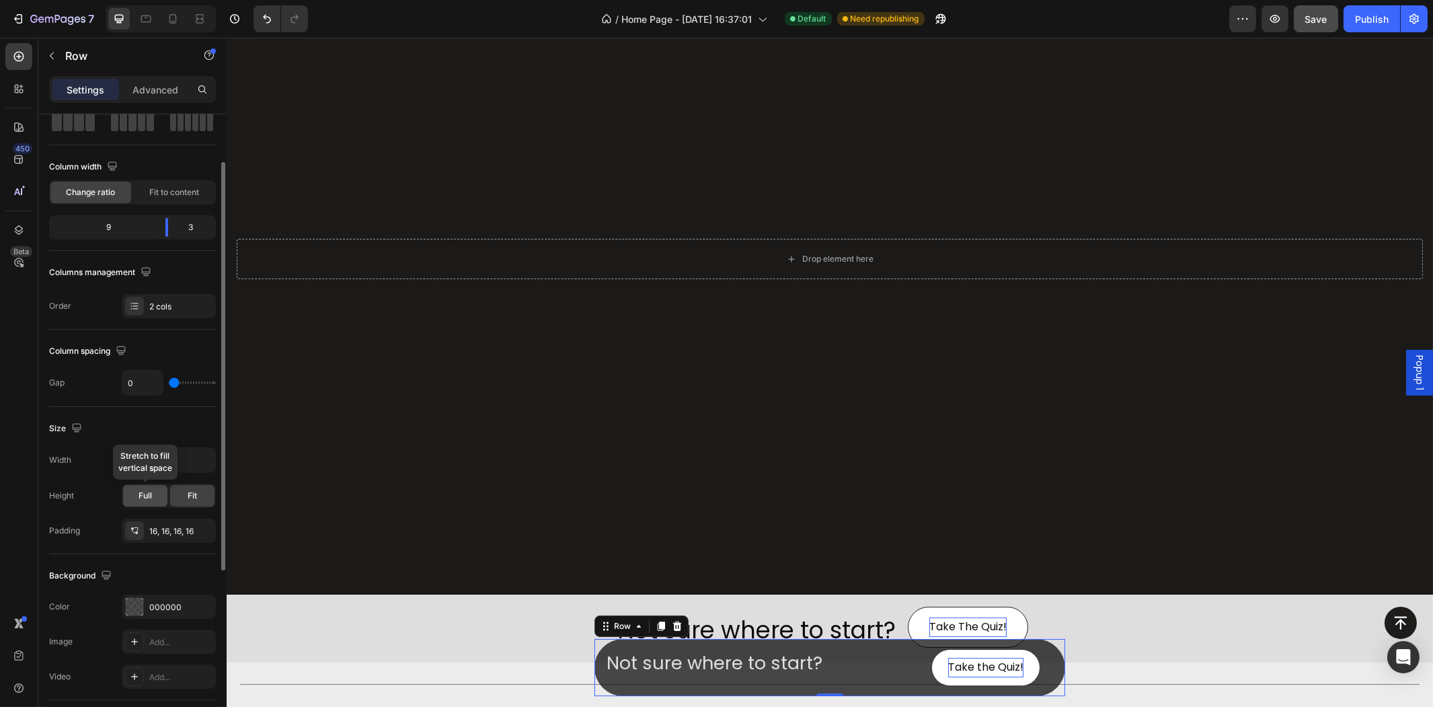
click at [151, 485] on div "Full" at bounding box center [145, 496] width 44 height 22
click at [186, 494] on div "Fit" at bounding box center [192, 496] width 44 height 22
click at [168, 530] on div "16, 16, 16, 16" at bounding box center [168, 531] width 39 height 12
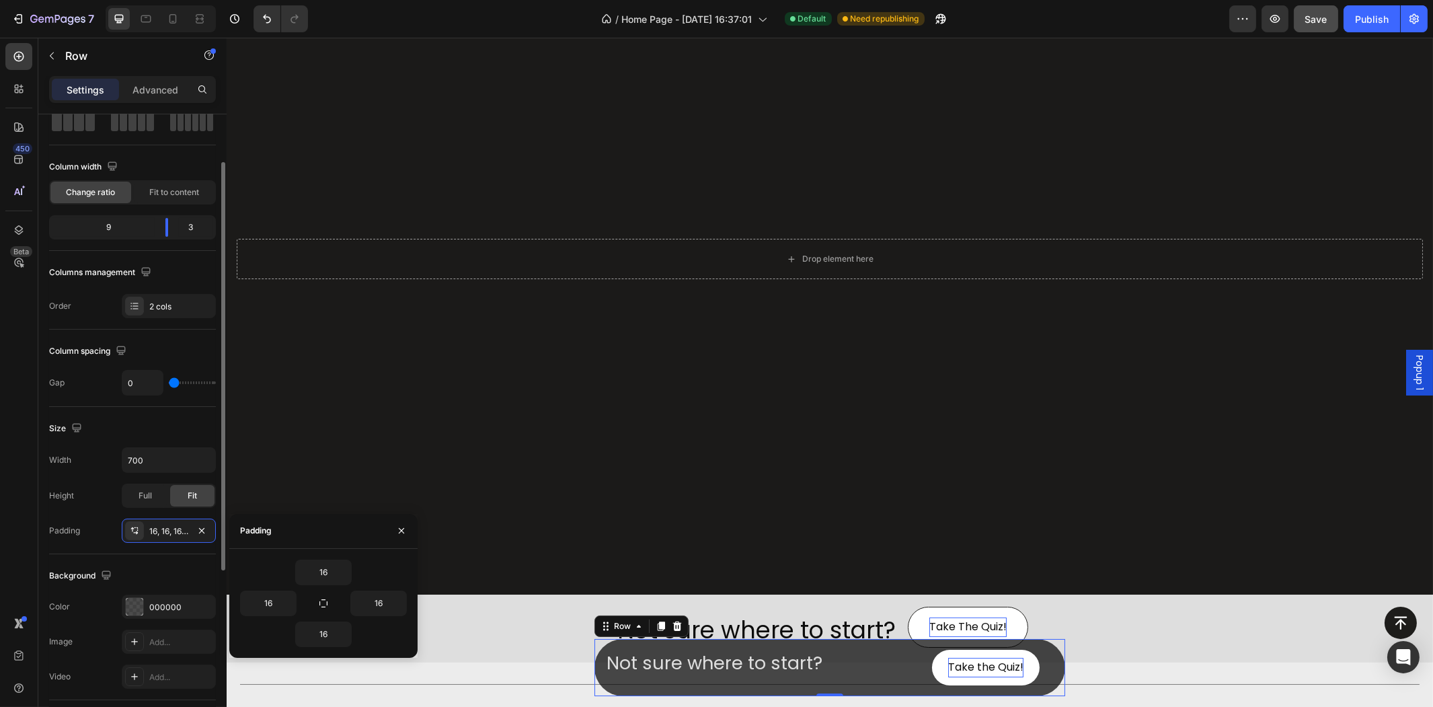
click at [165, 574] on div "Background" at bounding box center [132, 576] width 167 height 22
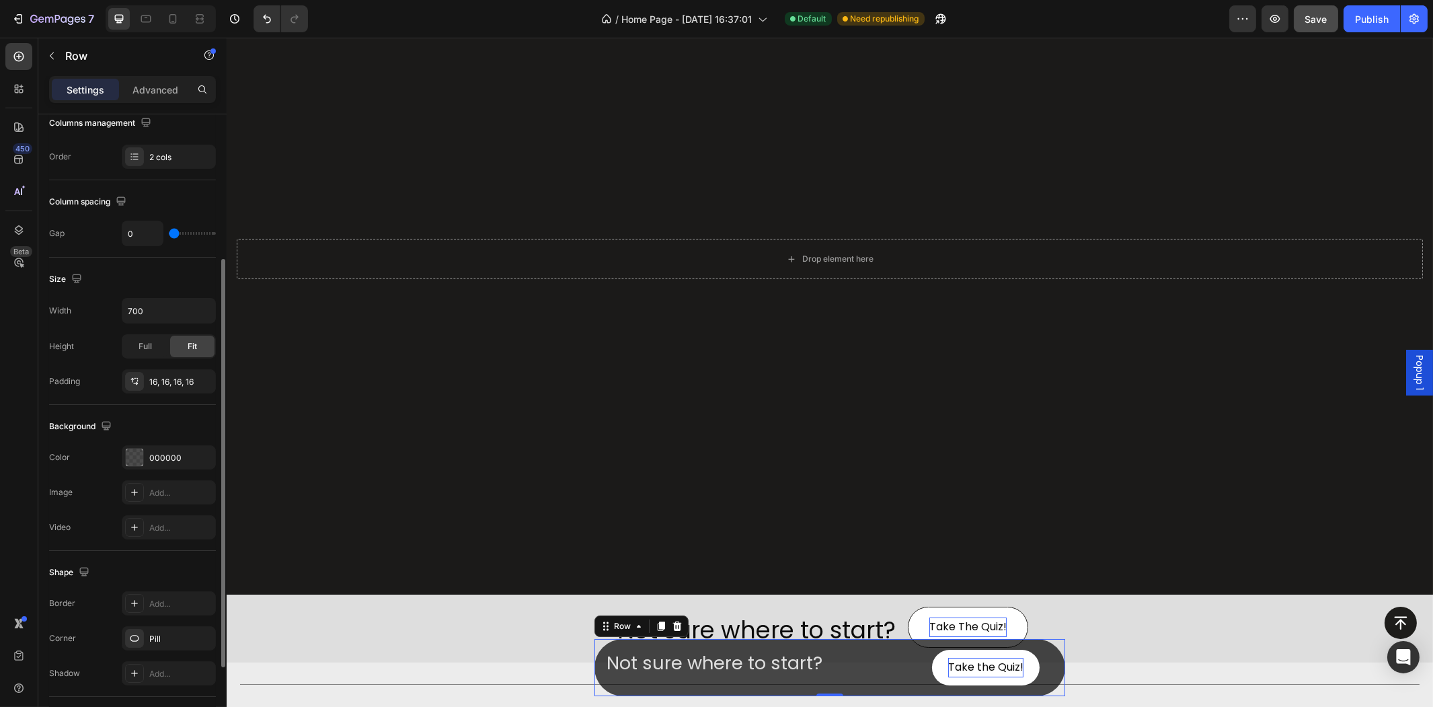
scroll to position [344, 0]
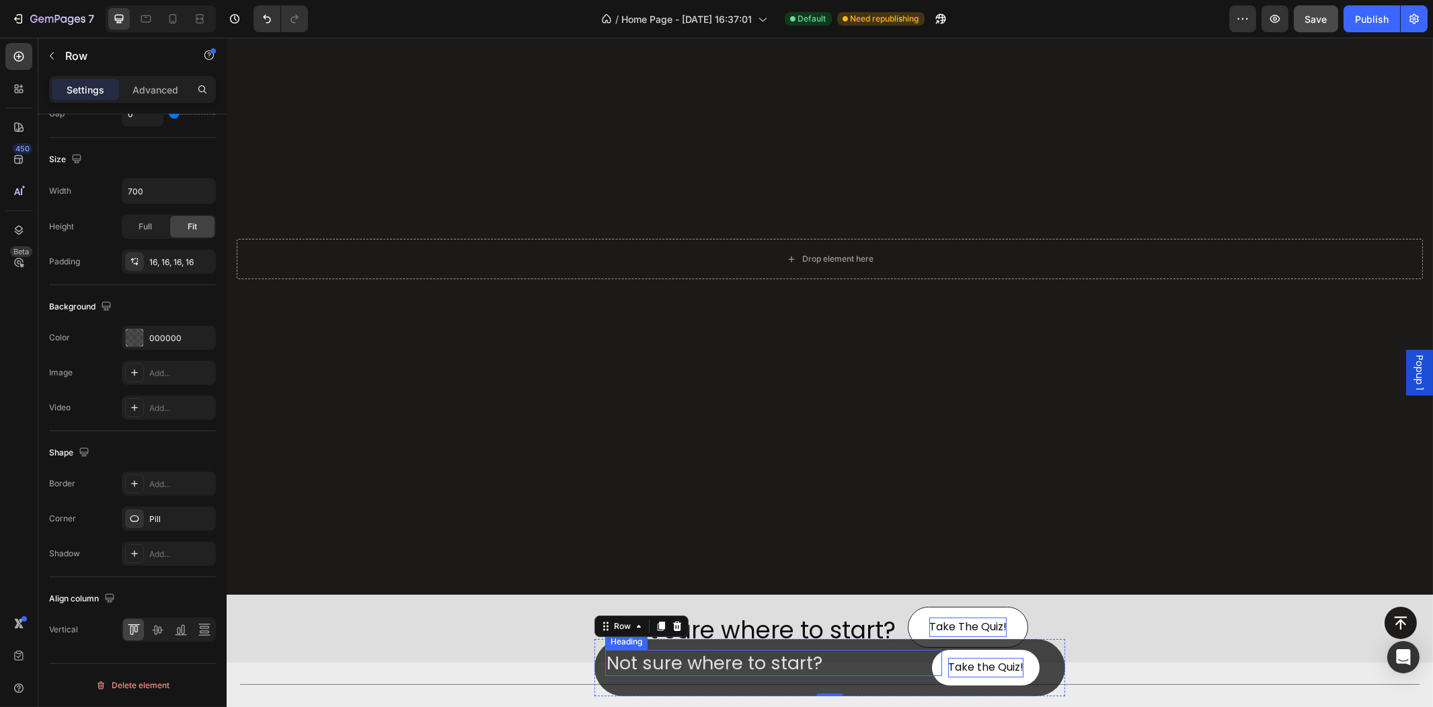
click at [810, 664] on p "Not sure where to start?" at bounding box center [773, 663] width 334 height 24
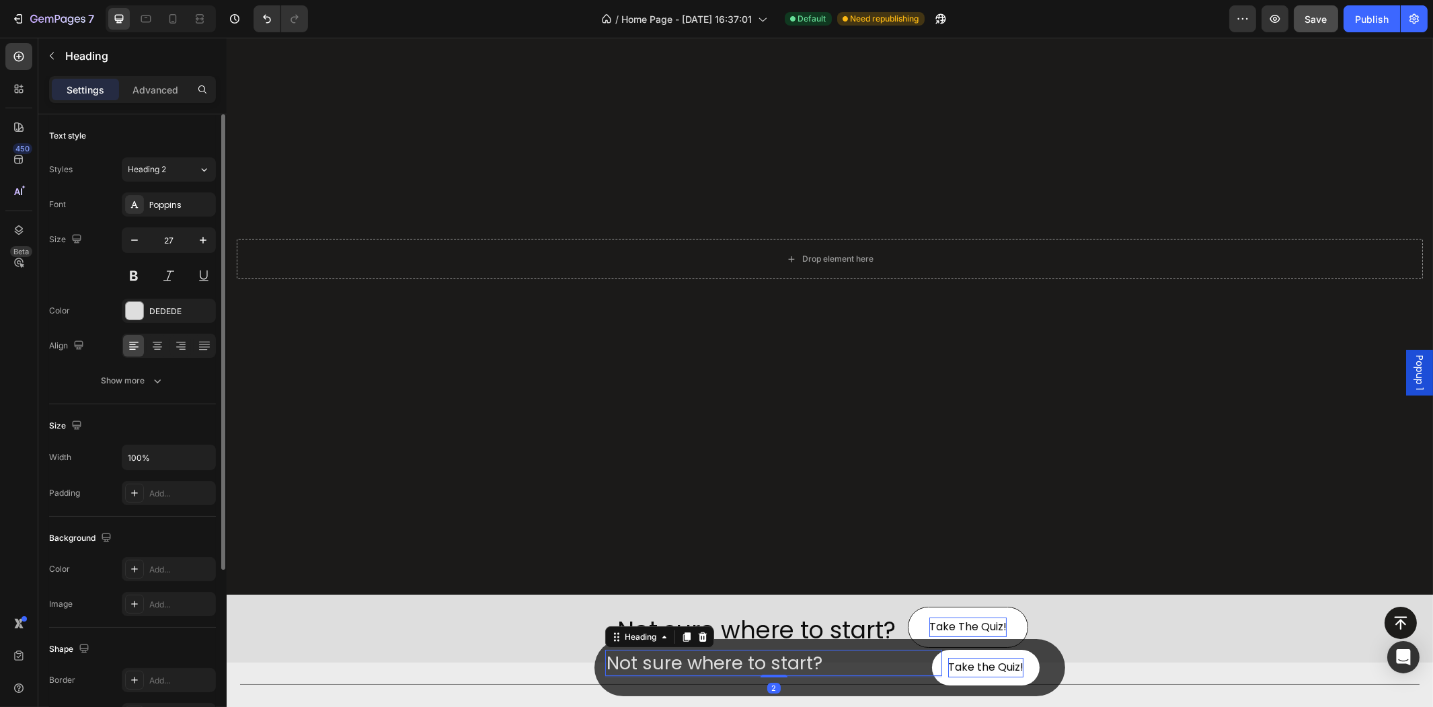
click at [169, 104] on div "Settings Advanced" at bounding box center [132, 95] width 188 height 38
click at [165, 95] on p "Advanced" at bounding box center [155, 90] width 46 height 14
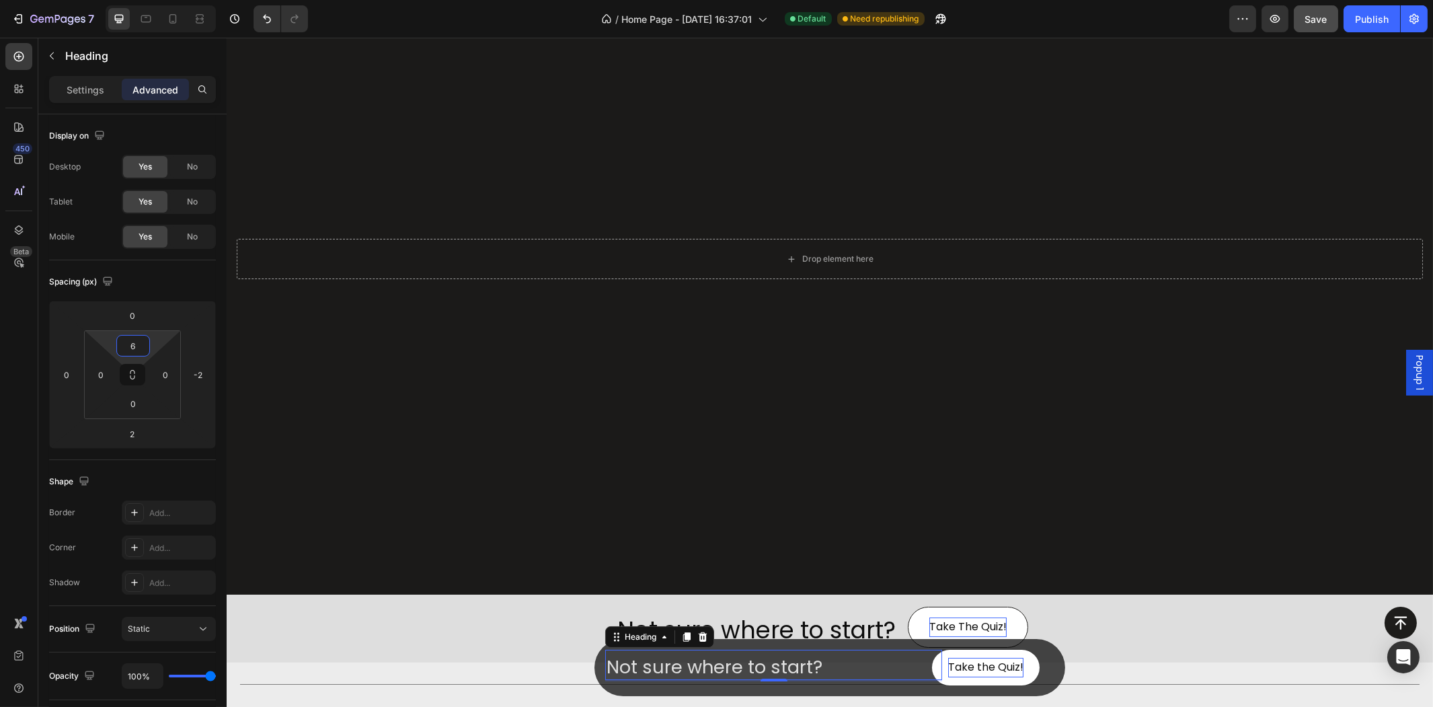
type input "8"
click at [158, 0] on html "7 Version history / Home Page - [DATE] 16:37:01 Default Need republishing Previ…" at bounding box center [716, 0] width 1433 height 0
click at [1089, 637] on div "Button" at bounding box center [829, 622] width 1174 height 32
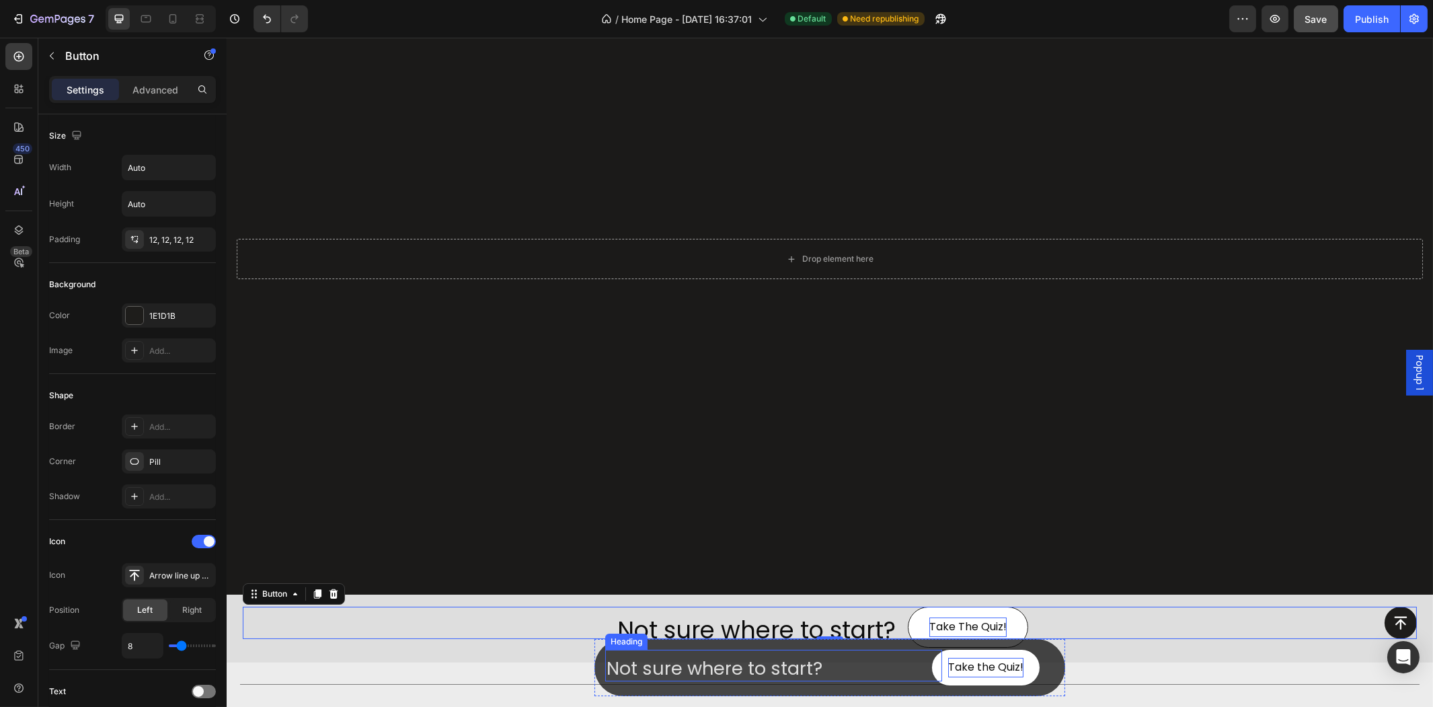
click at [761, 679] on p "Not sure where to start?" at bounding box center [773, 668] width 334 height 24
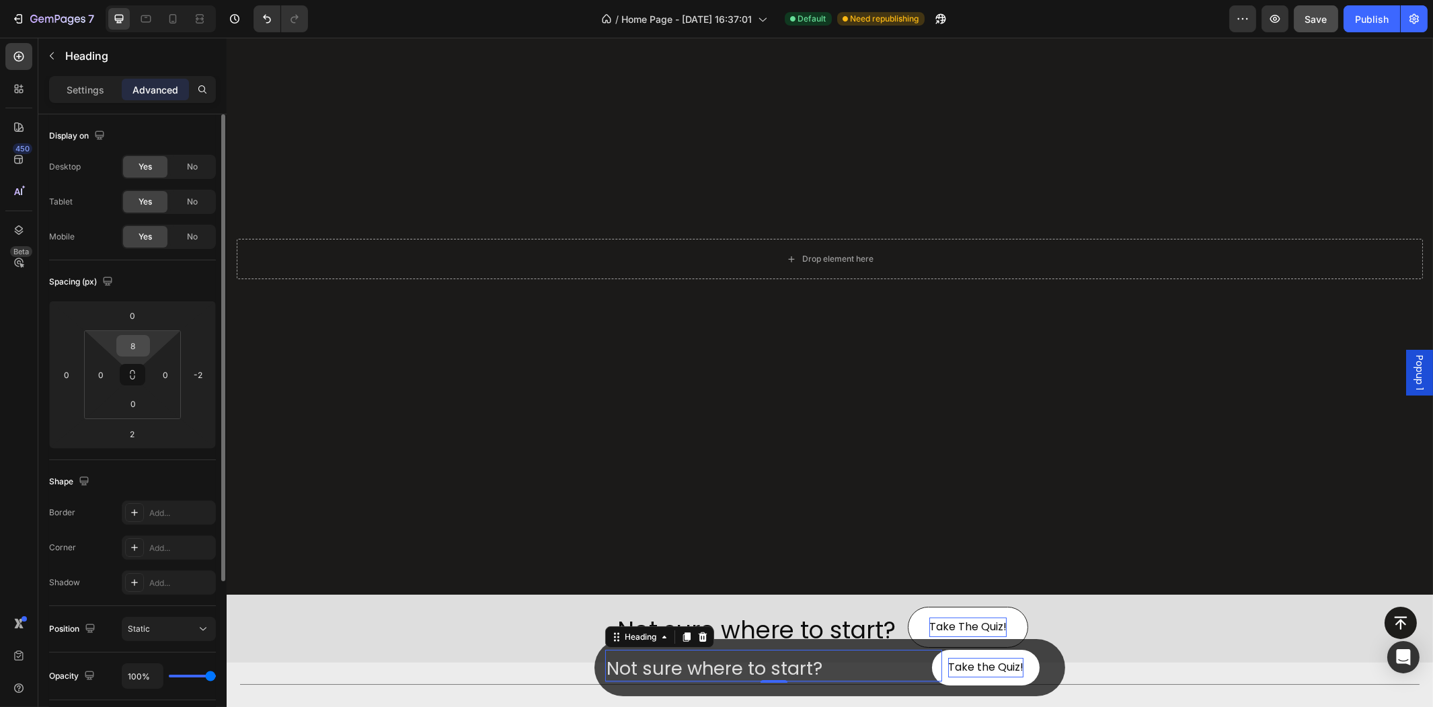
drag, startPoint x: 149, startPoint y: 338, endPoint x: 149, endPoint y: 348, distance: 10.8
click at [149, 348] on div "8" at bounding box center [133, 346] width 34 height 22
type input "6"
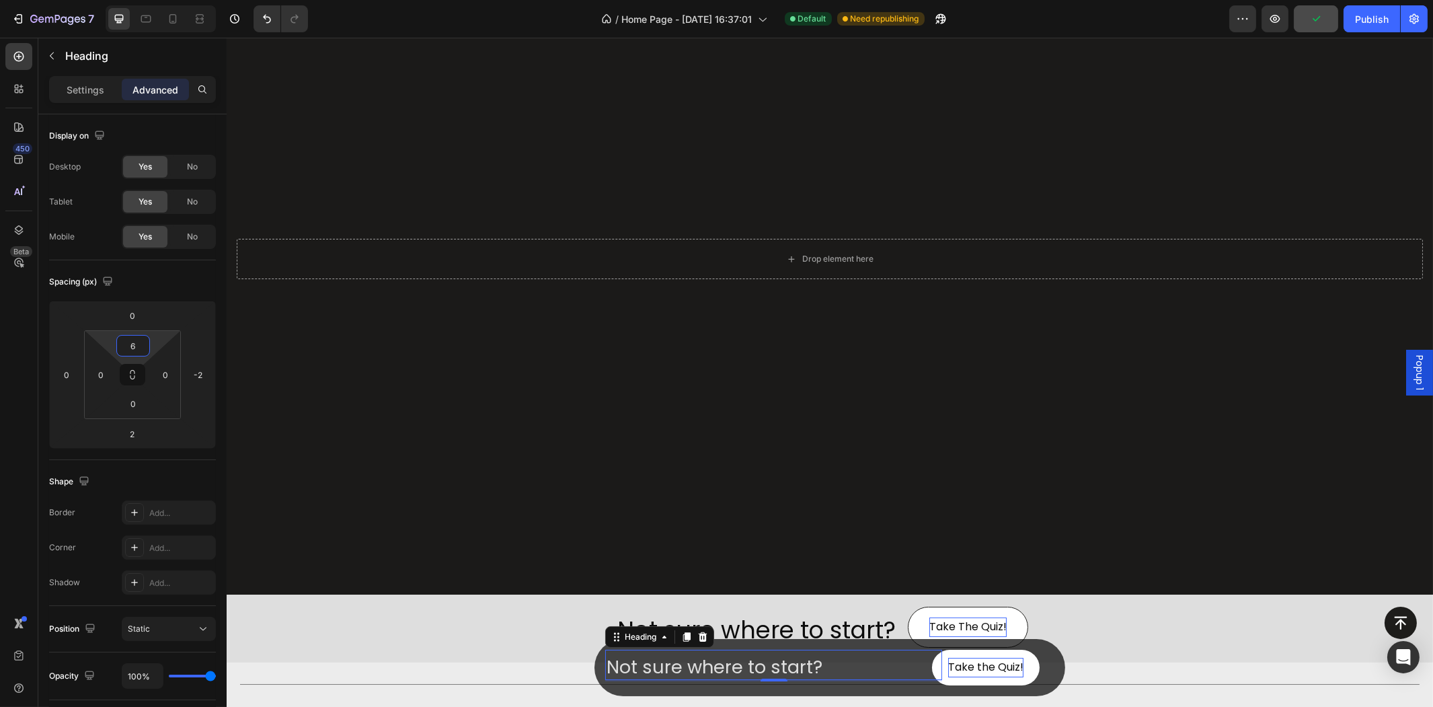
click at [155, 0] on html "7 Version history / Home Page - [DATE] 16:37:01 Default Need republishing Previ…" at bounding box center [716, 0] width 1433 height 0
click at [1177, 682] on div "Button Not sure where to start? Heading 2 Take the Quiz! [GEOGRAPHIC_DATA]" at bounding box center [829, 650] width 1174 height 89
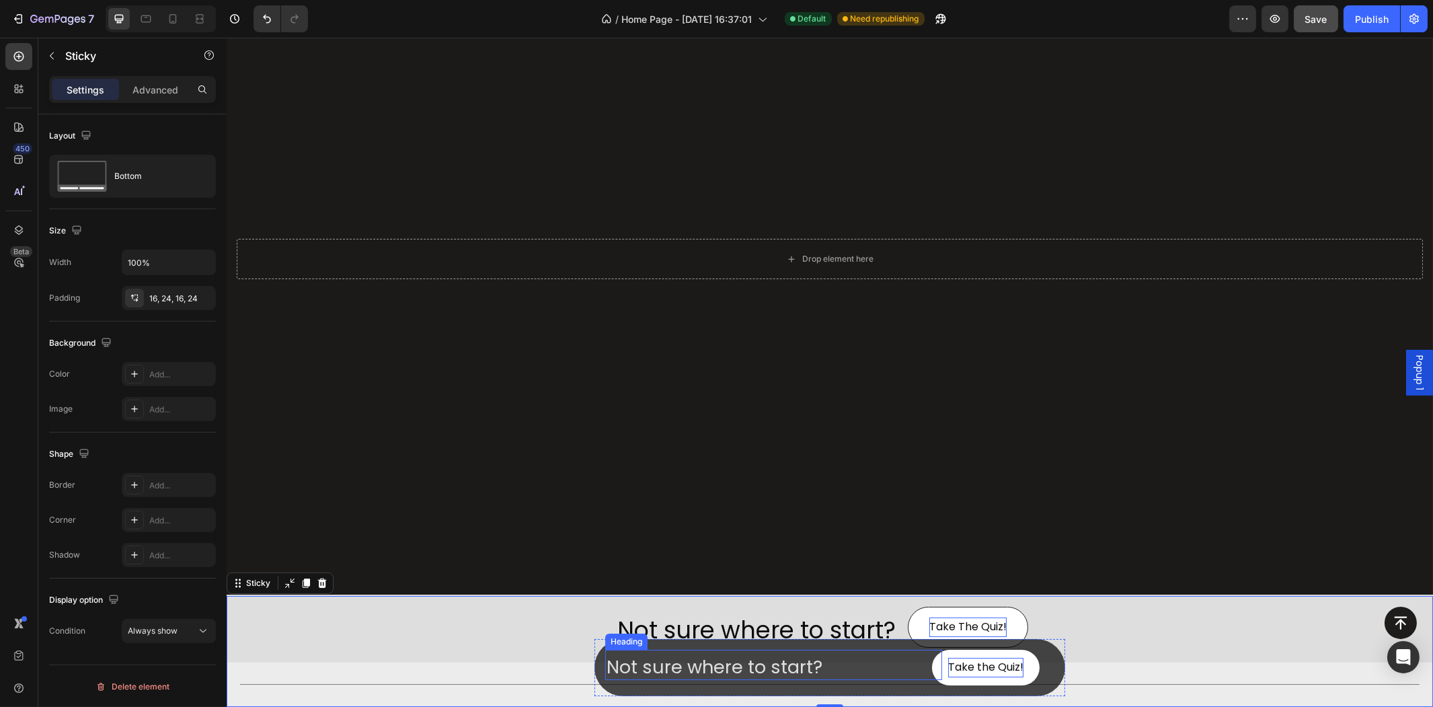
click at [810, 661] on p "Not sure where to start?" at bounding box center [773, 667] width 334 height 24
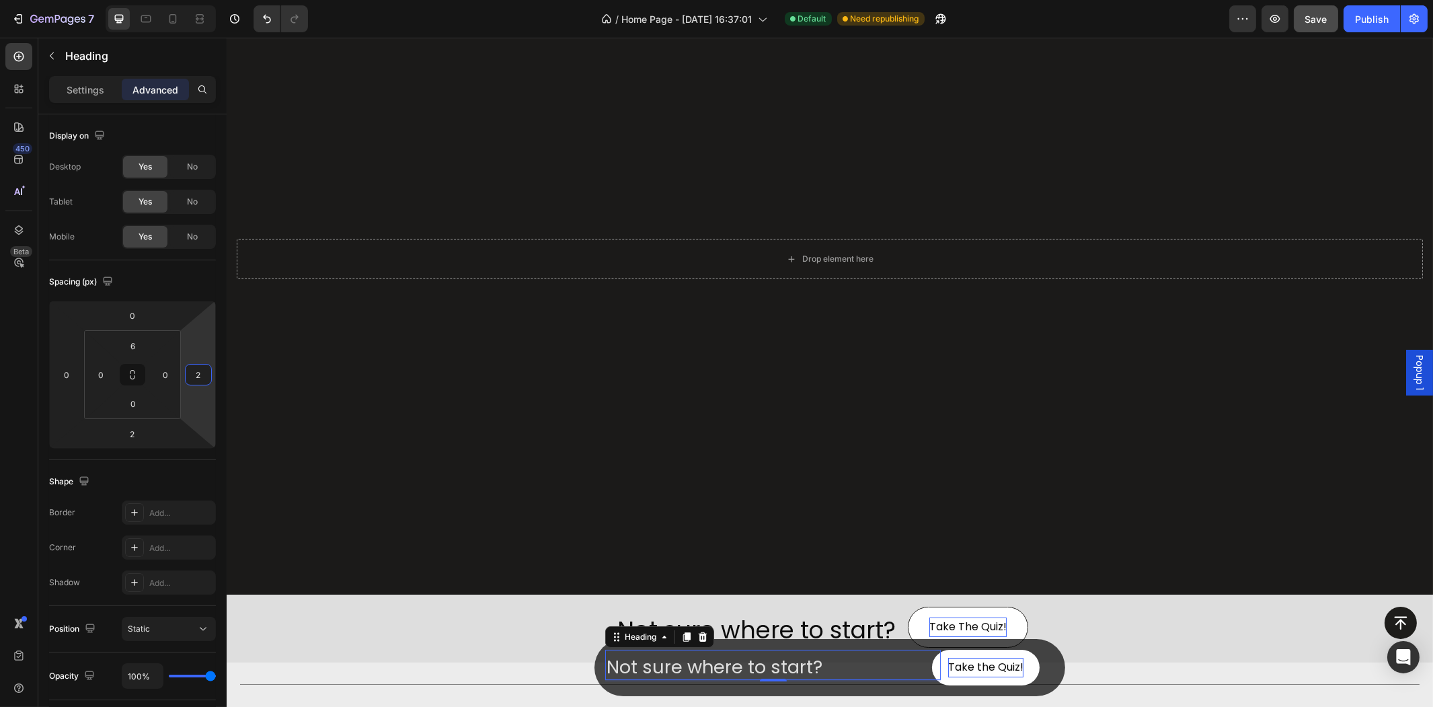
type input "0"
click at [207, 0] on html "7 Version history / Home Page - [DATE] 16:37:01 Default Need republishing Previ…" at bounding box center [716, 0] width 1433 height 0
type input "12"
click at [104, 0] on html "7 Version history / Home Page - [DATE] 16:37:01 Default Need republishing Previ…" at bounding box center [716, 0] width 1433 height 0
click at [1140, 656] on div "Button Not sure where to start? Heading 2 Take the Quiz! [GEOGRAPHIC_DATA]" at bounding box center [829, 650] width 1174 height 89
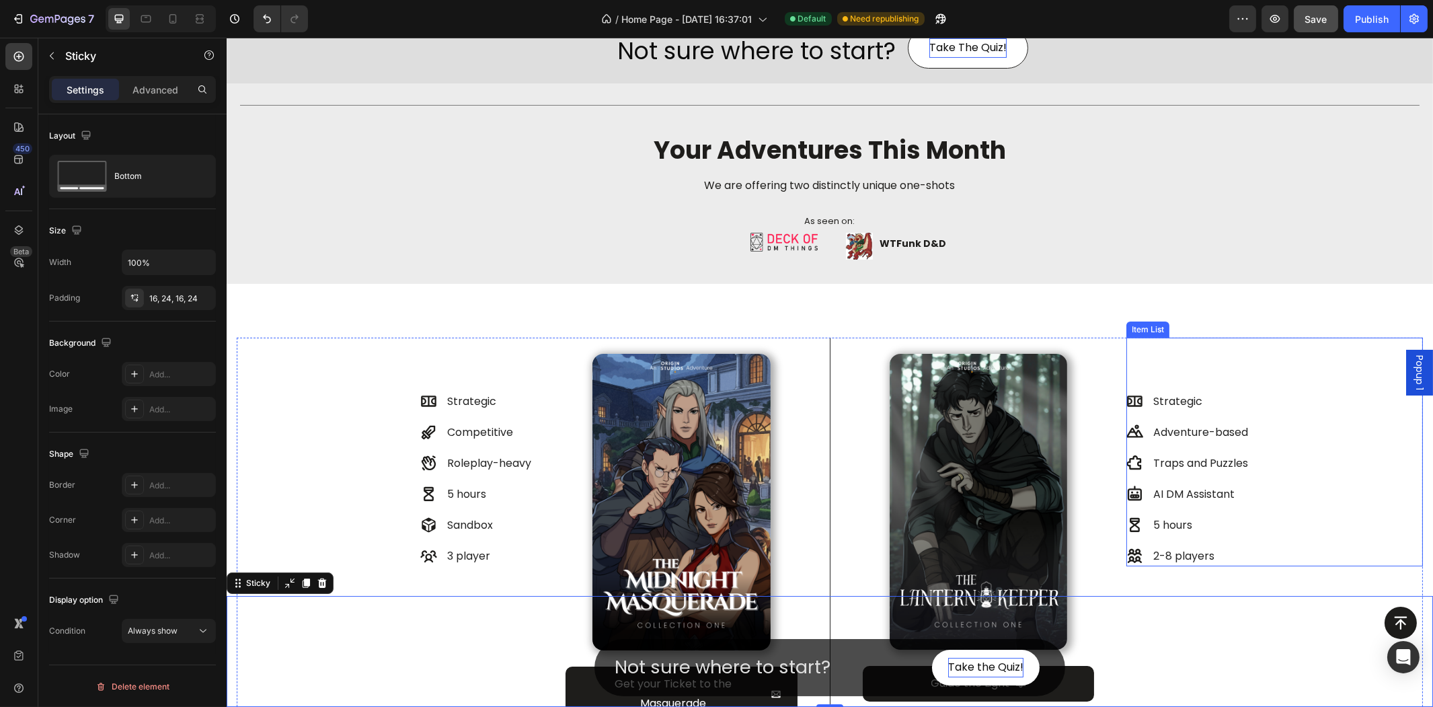
scroll to position [747, 0]
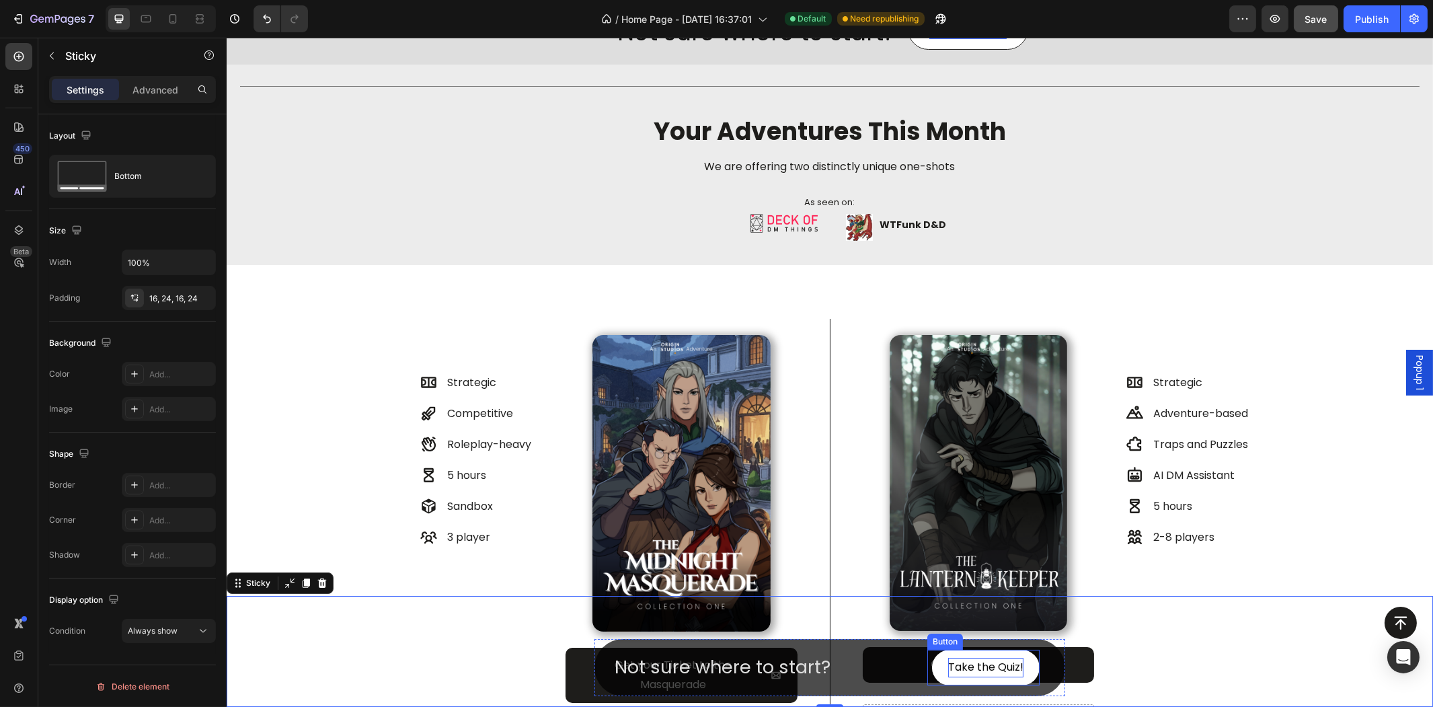
click at [1015, 668] on p "Take the Quiz!" at bounding box center [984, 667] width 75 height 19
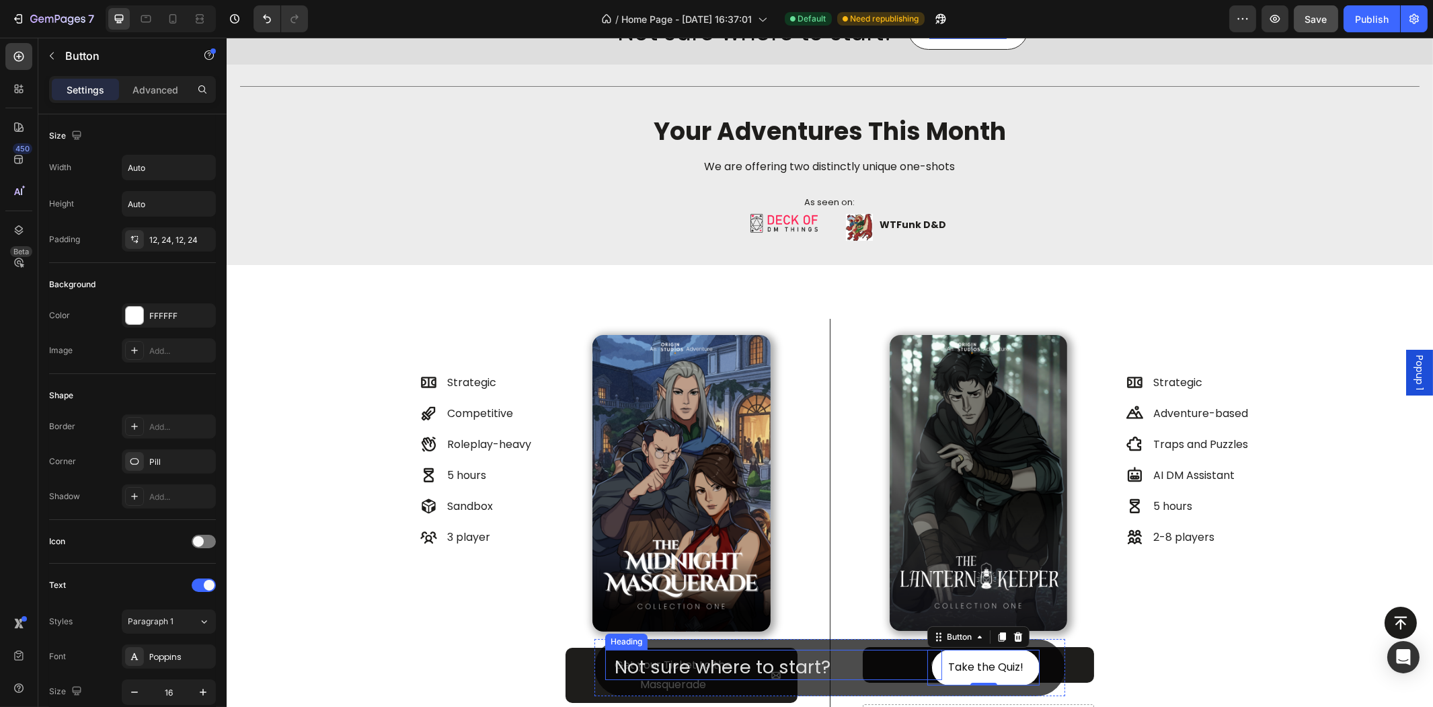
click at [849, 654] on h2 "Not sure where to start?" at bounding box center [777, 667] width 329 height 26
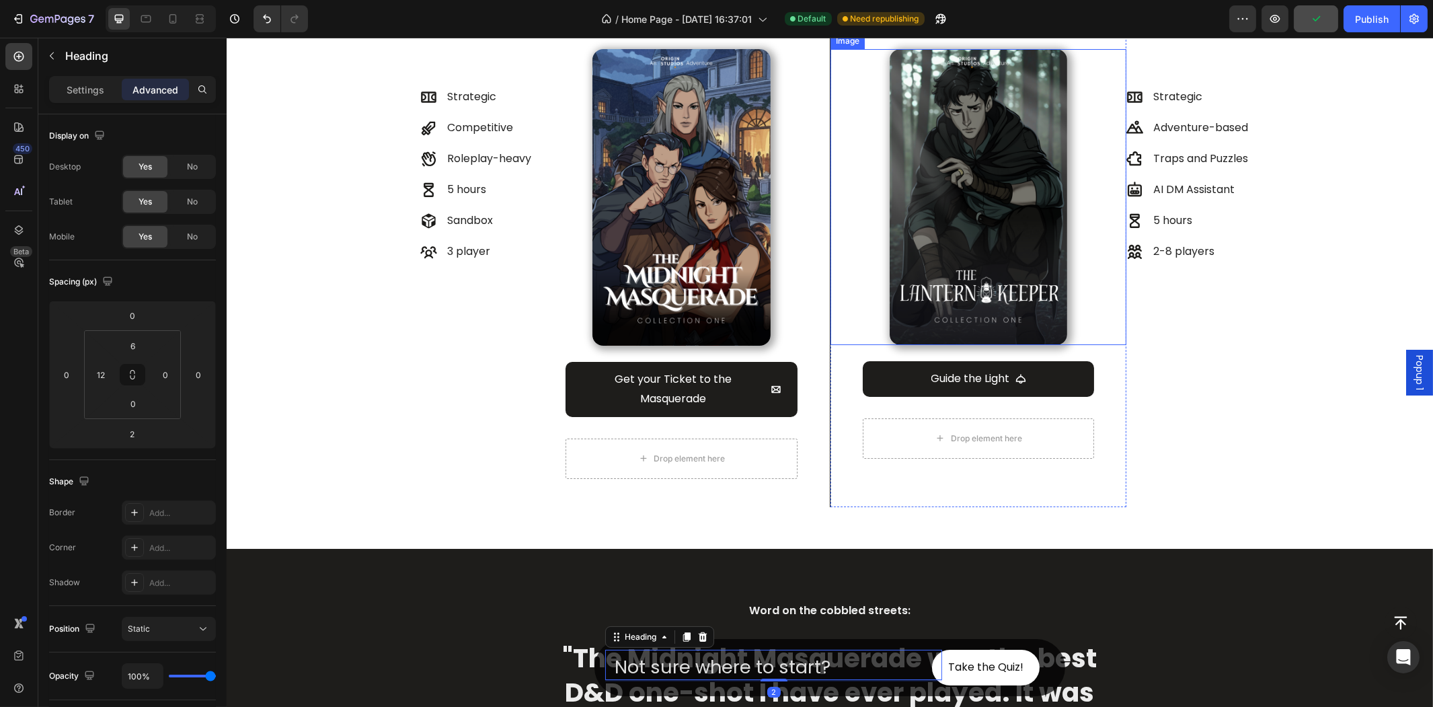
scroll to position [1046, 0]
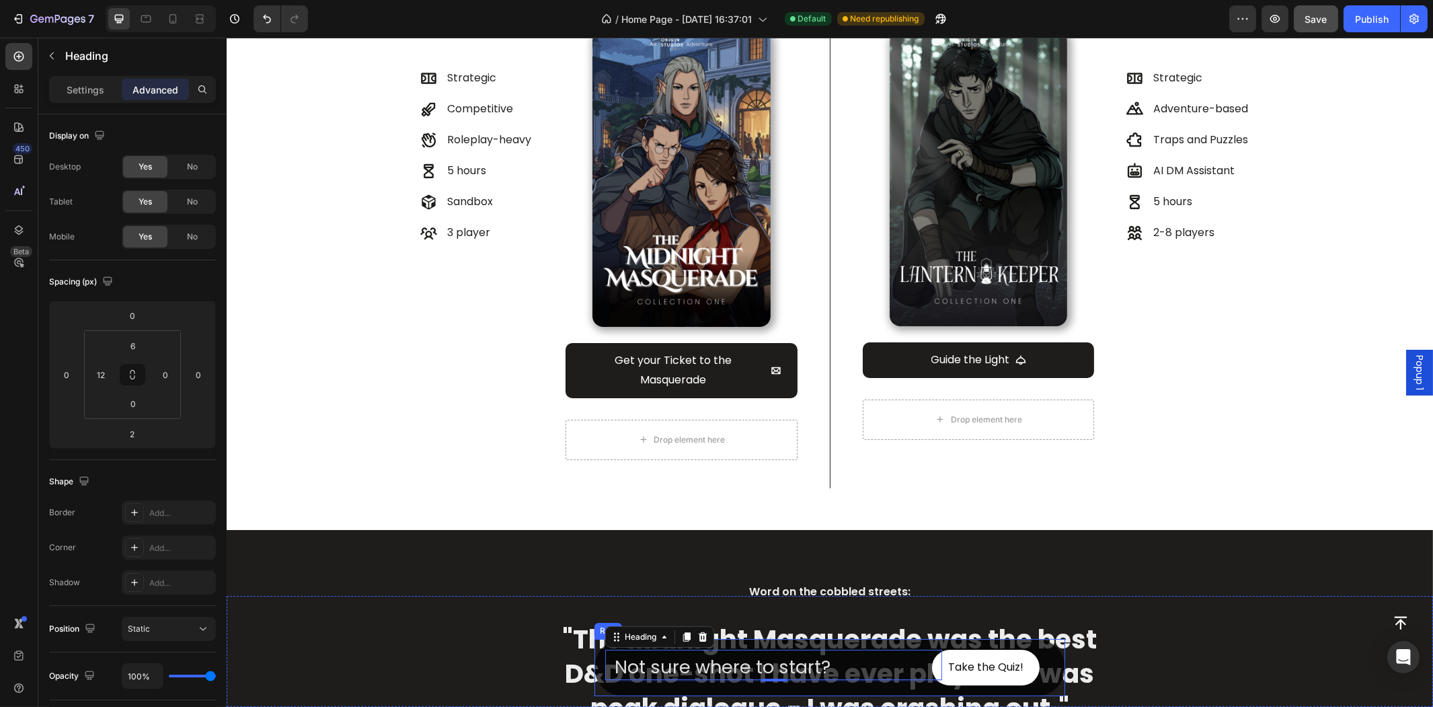
click at [594, 664] on div "Not sure where to start? Heading 2 Take the Quiz! [GEOGRAPHIC_DATA]" at bounding box center [829, 667] width 471 height 57
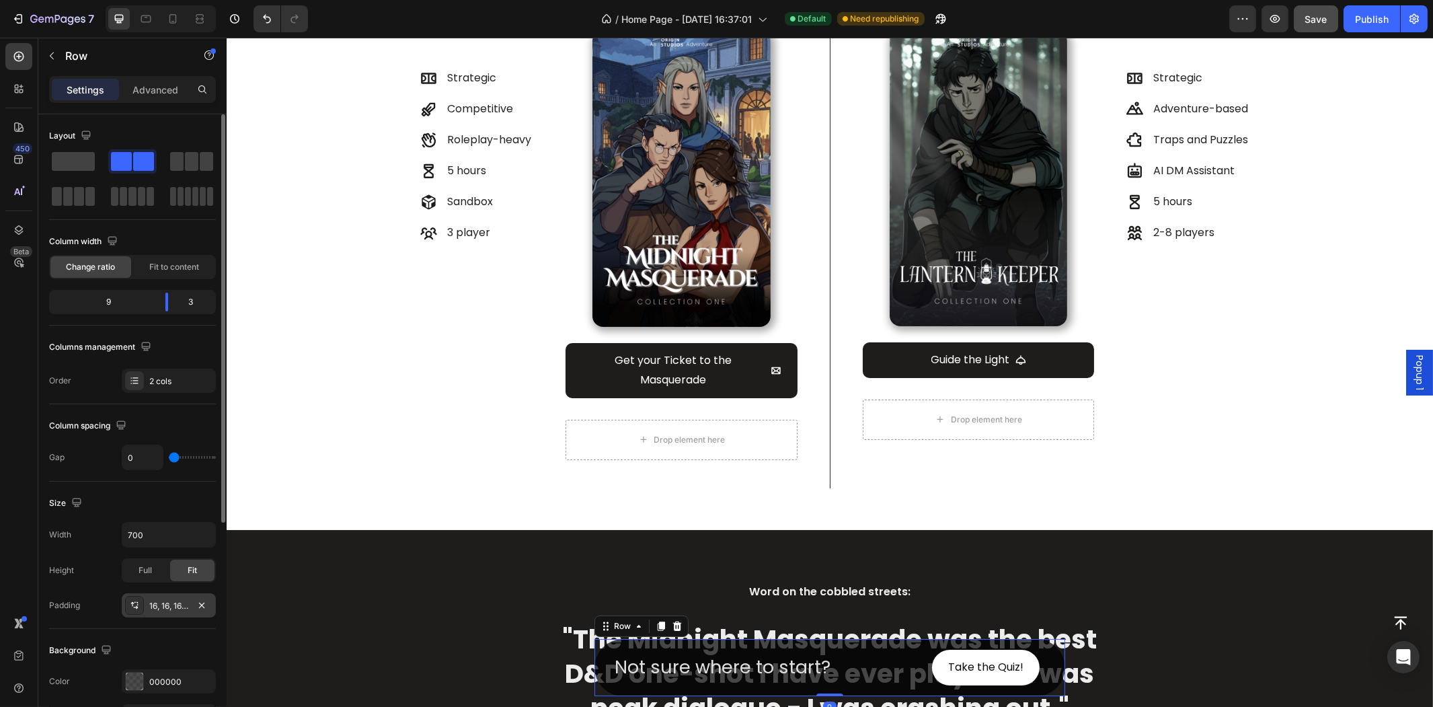
click at [184, 608] on div "16, 16, 16, 16" at bounding box center [168, 606] width 39 height 12
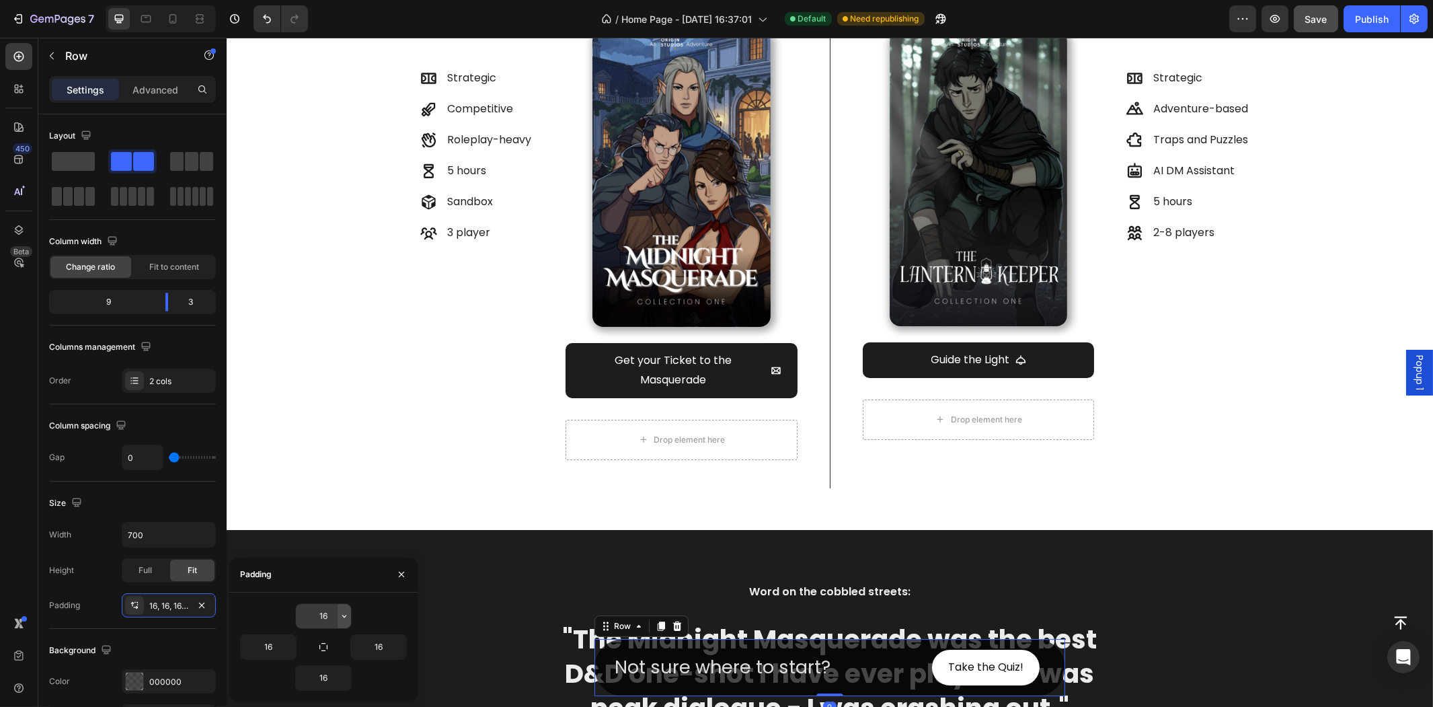
click at [340, 625] on button "button" at bounding box center [344, 616] width 13 height 24
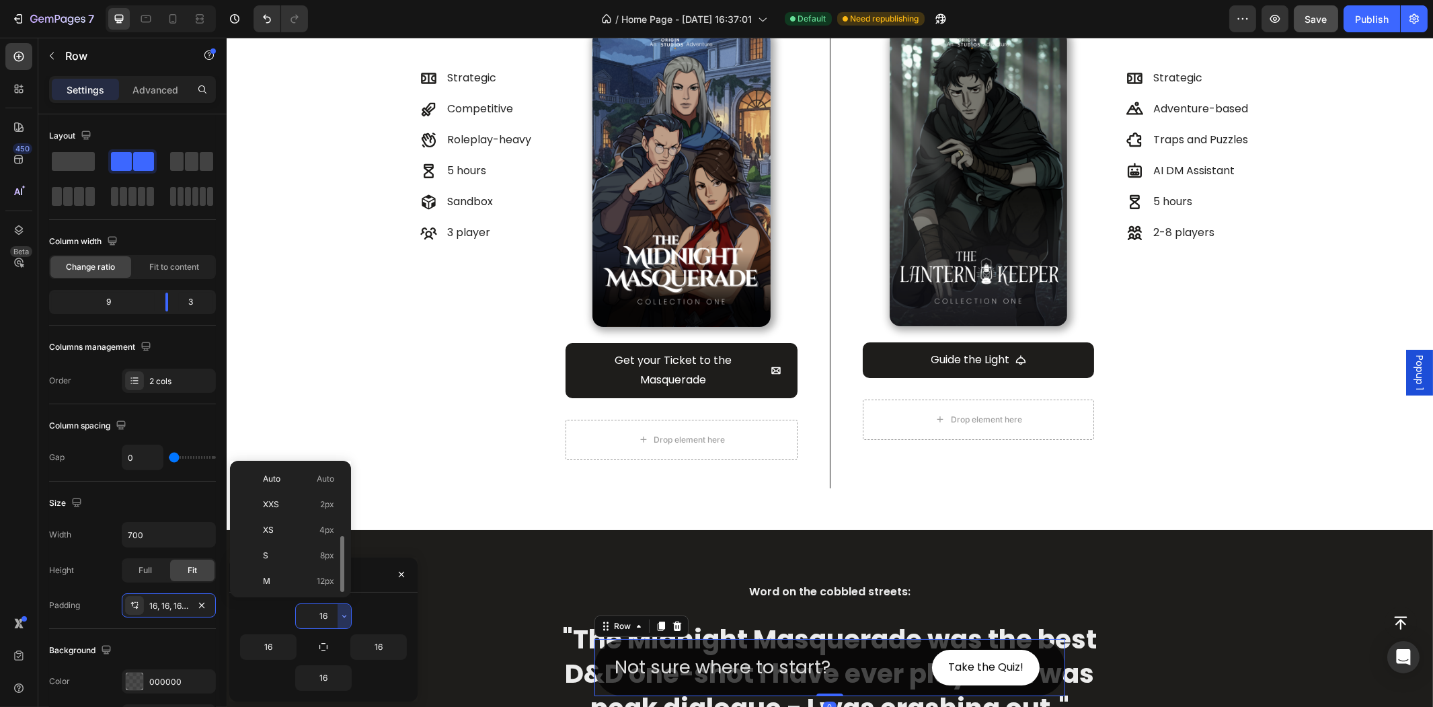
scroll to position [48, 0]
click at [312, 513] on div "S 8px" at bounding box center [287, 507] width 105 height 26
type input "8"
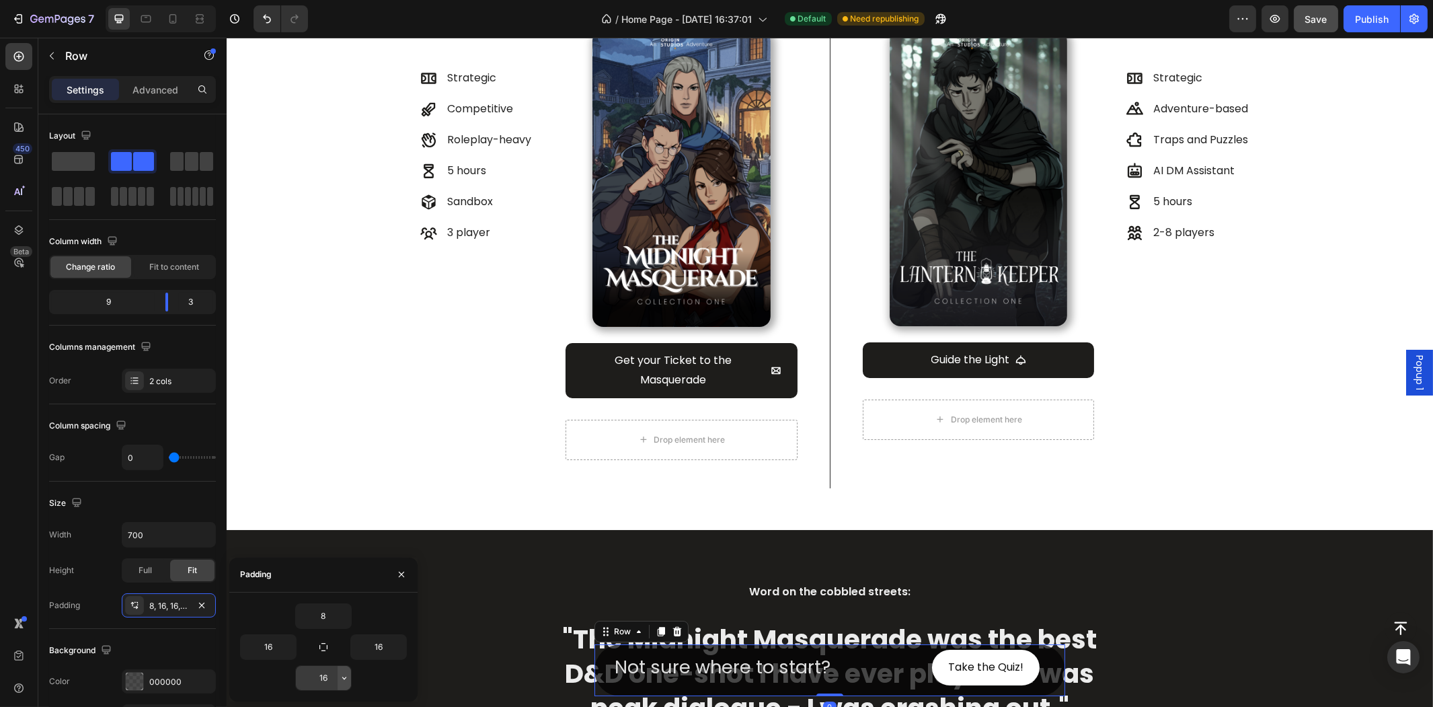
click at [342, 674] on icon "button" at bounding box center [344, 677] width 11 height 11
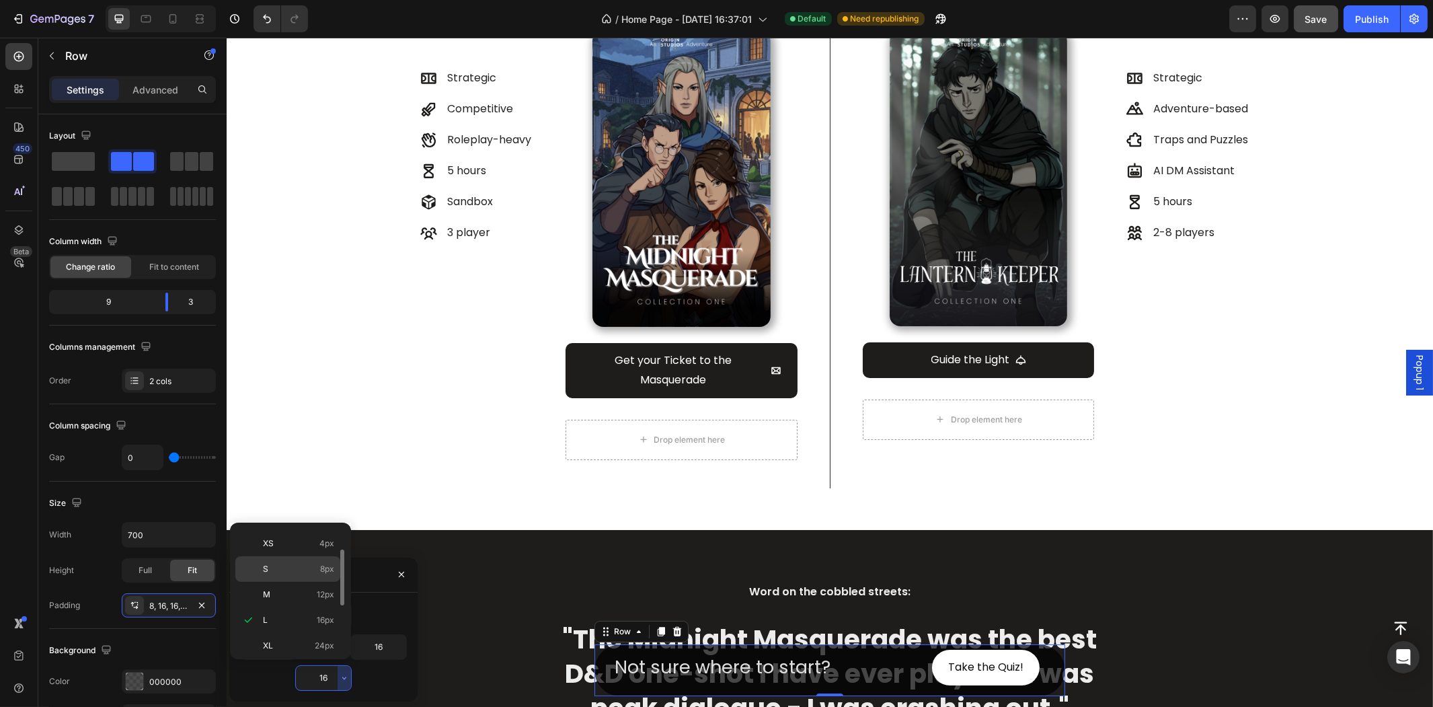
click at [313, 574] on p "S 8px" at bounding box center [298, 569] width 71 height 12
type input "8"
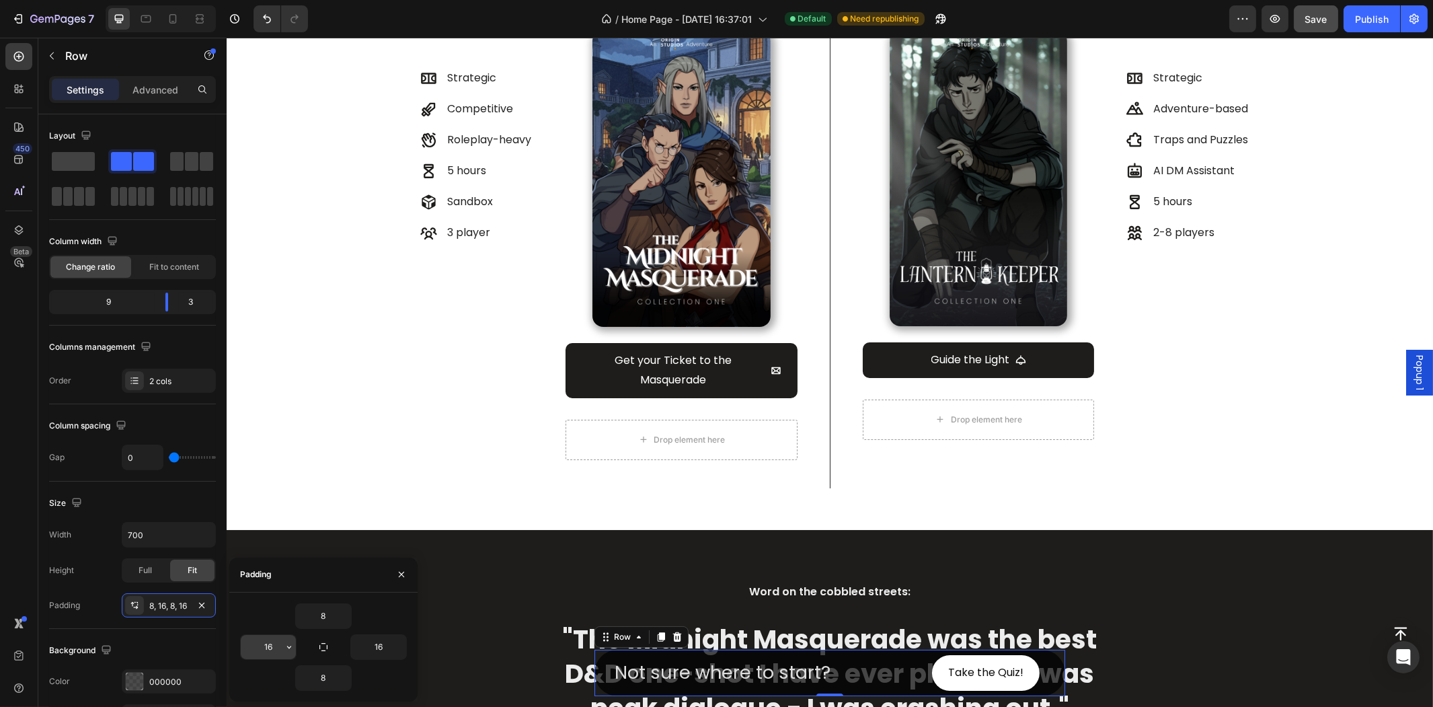
click at [284, 642] on icon "button" at bounding box center [289, 646] width 11 height 11
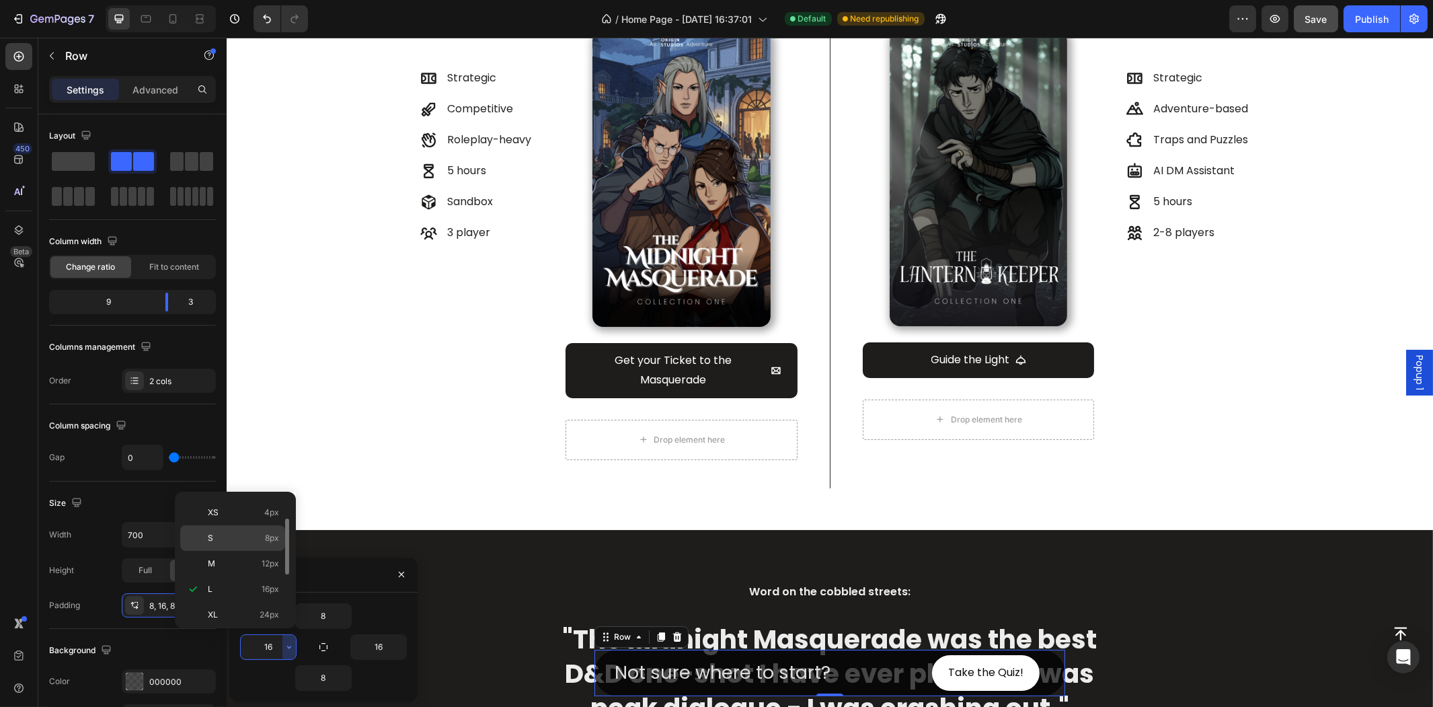
click at [258, 545] on div "S 8px" at bounding box center [232, 538] width 105 height 26
type input "8"
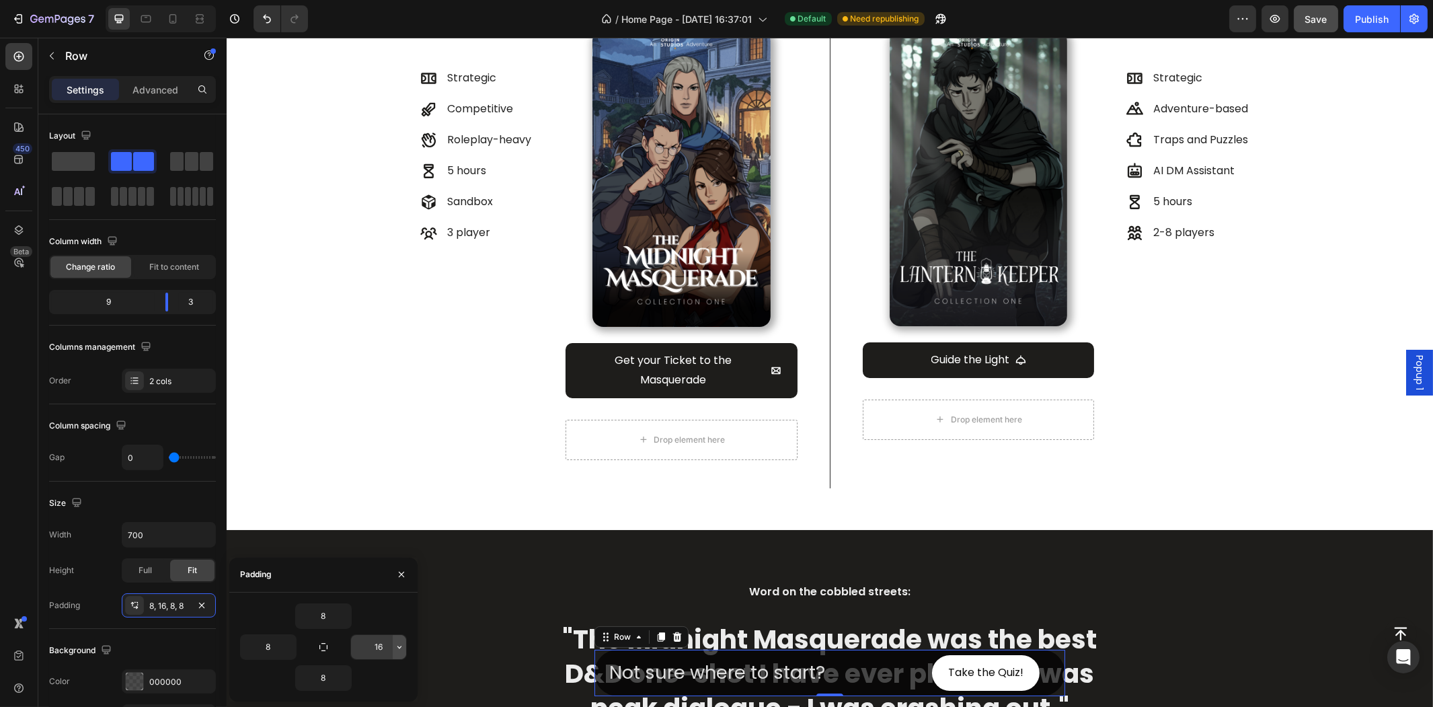
click at [395, 644] on icon "button" at bounding box center [399, 646] width 11 height 11
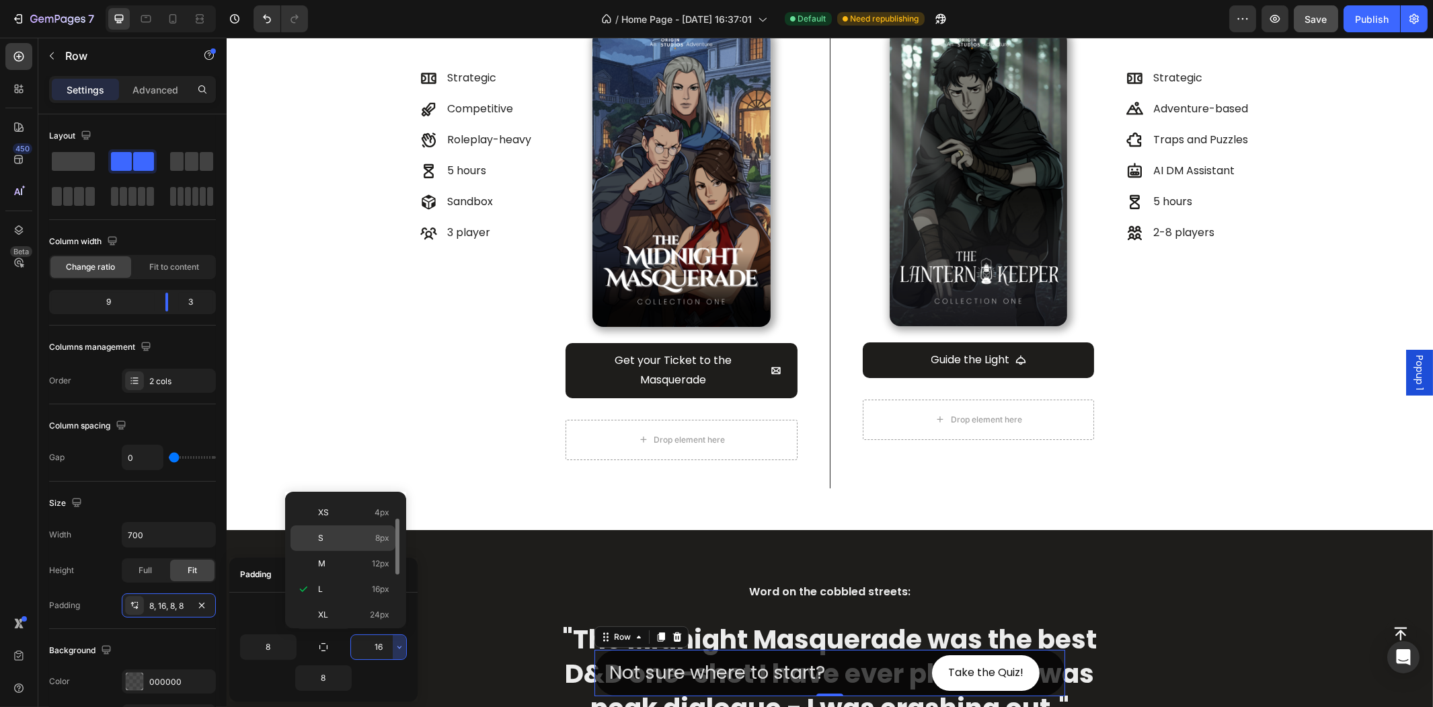
click at [360, 543] on p "S 8px" at bounding box center [353, 538] width 71 height 12
type input "8"
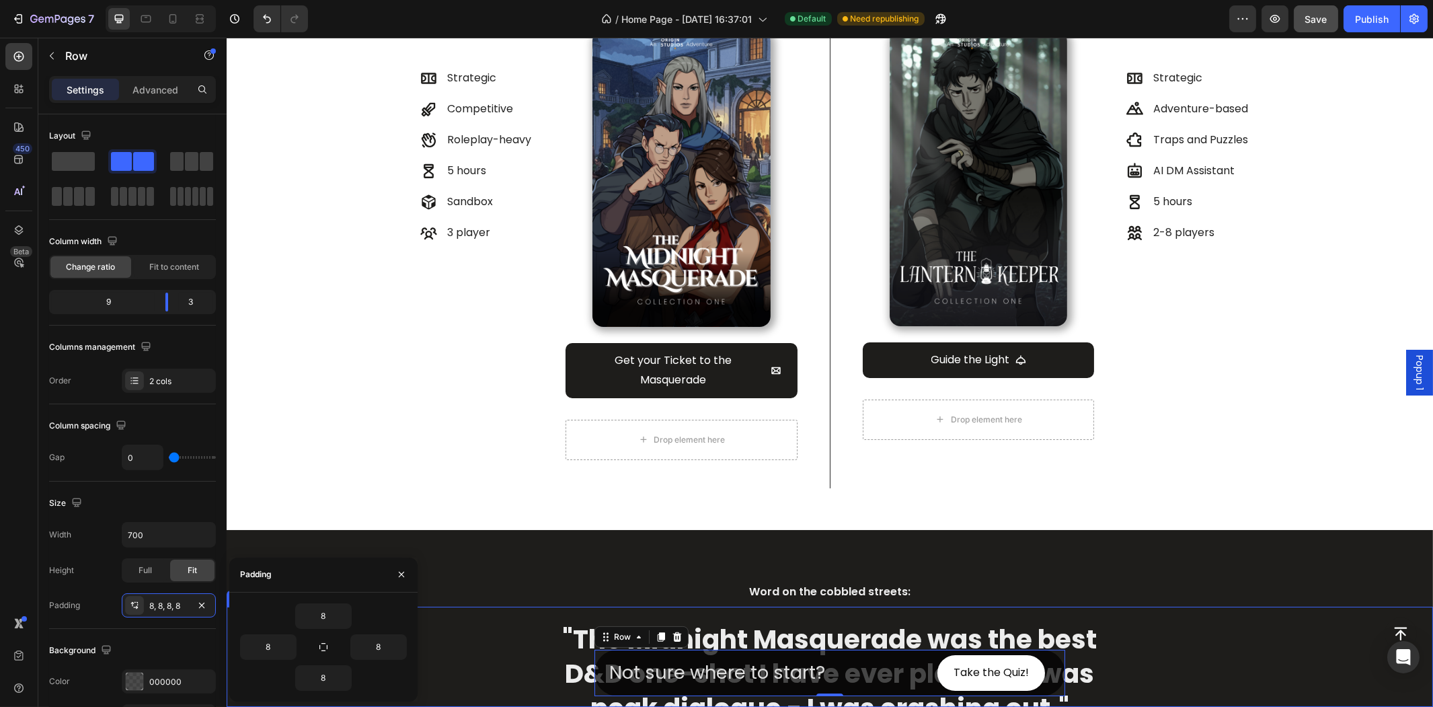
click at [1061, 667] on div "Button Not sure where to start? Heading Take the Quiz! Button Row 0" at bounding box center [829, 656] width 1174 height 79
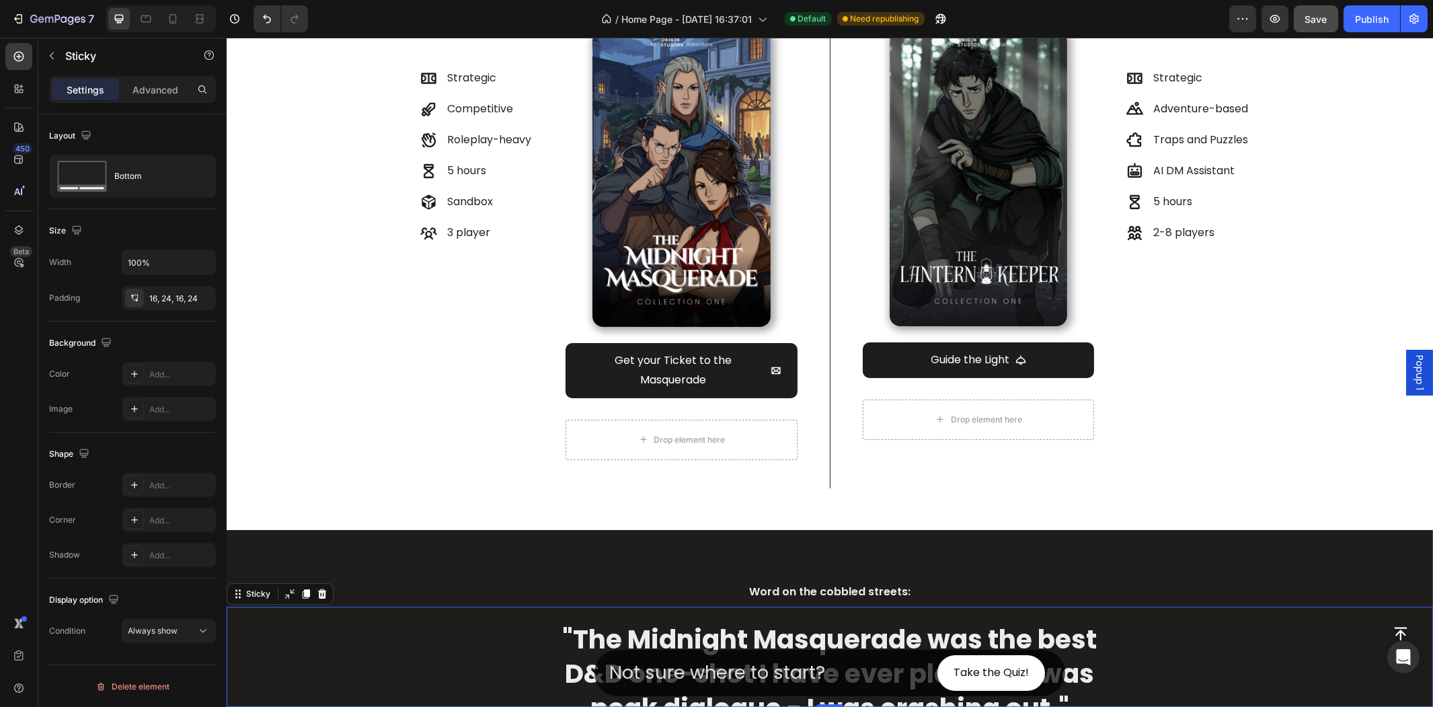
drag, startPoint x: 1142, startPoint y: 654, endPoint x: 1138, endPoint y: 637, distance: 16.5
click at [1140, 648] on div "Button Not sure where to start? Heading Take the Quiz! [GEOGRAPHIC_DATA]" at bounding box center [829, 656] width 1174 height 79
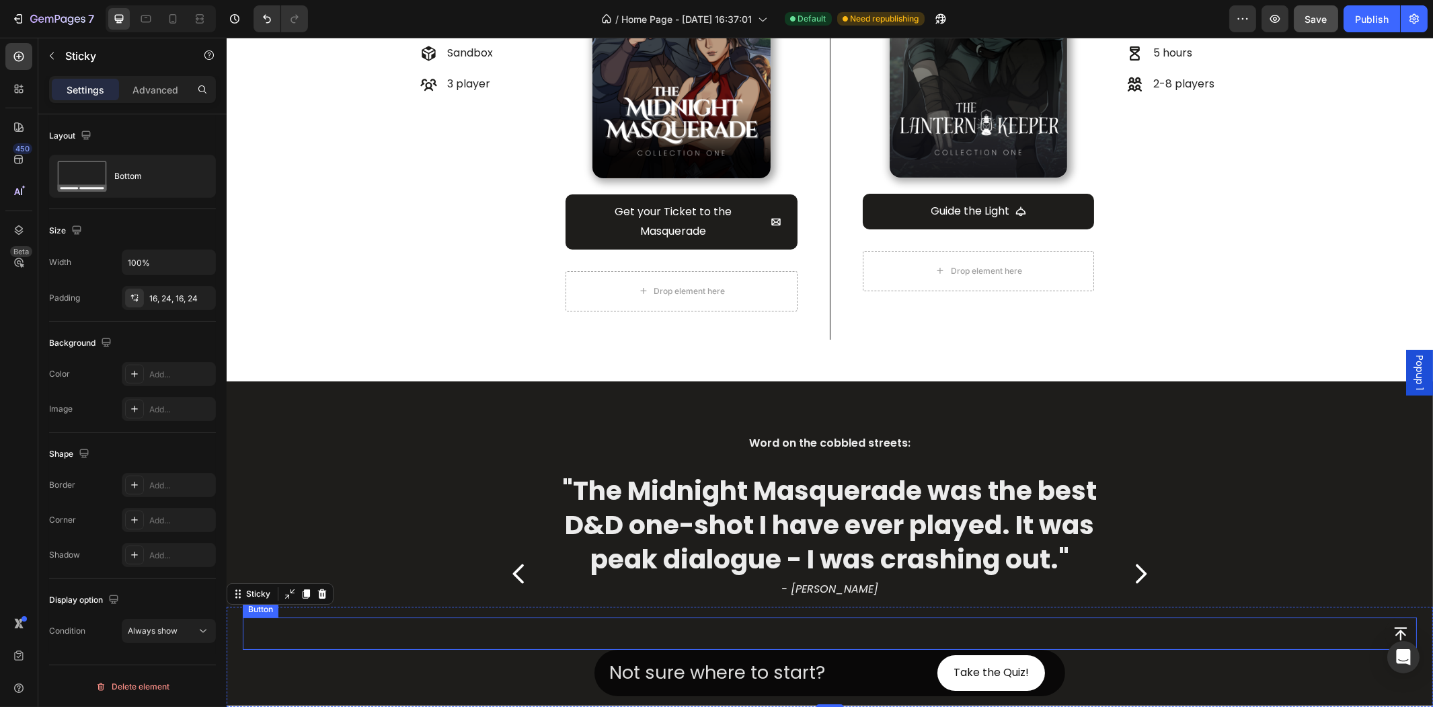
scroll to position [1195, 0]
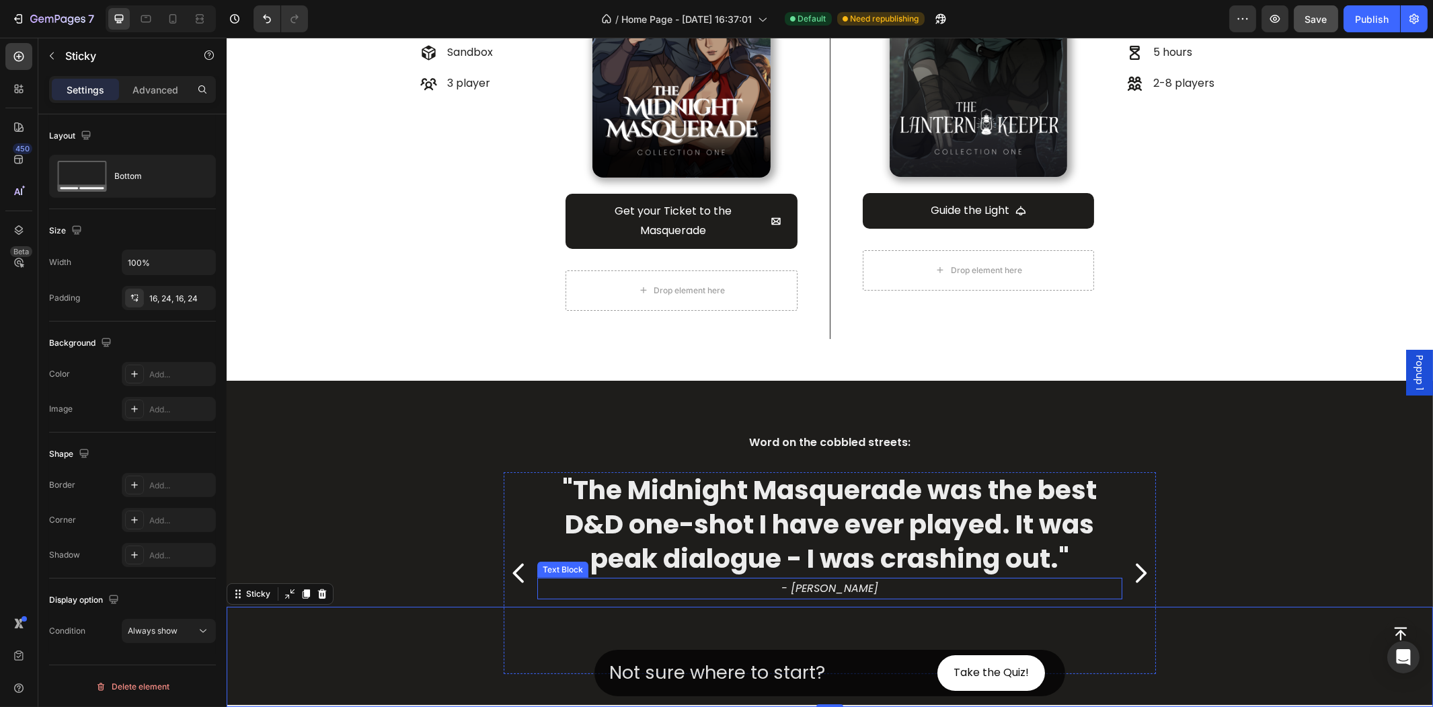
click at [1085, 553] on p ""The Midnight Masquerade was the best D&D one-shot I have ever played. It was p…" at bounding box center [829, 524] width 582 height 102
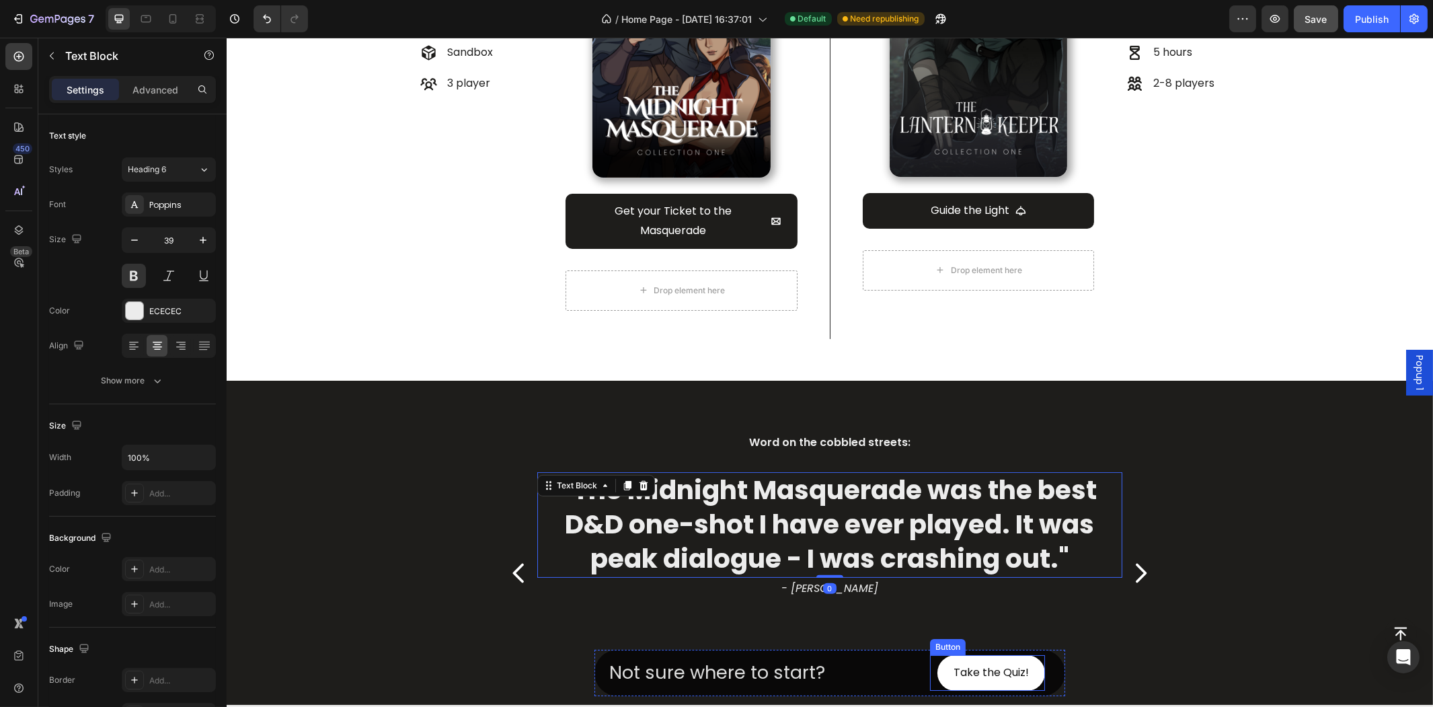
click at [929, 664] on div "Take the Quiz! Button" at bounding box center [986, 673] width 115 height 36
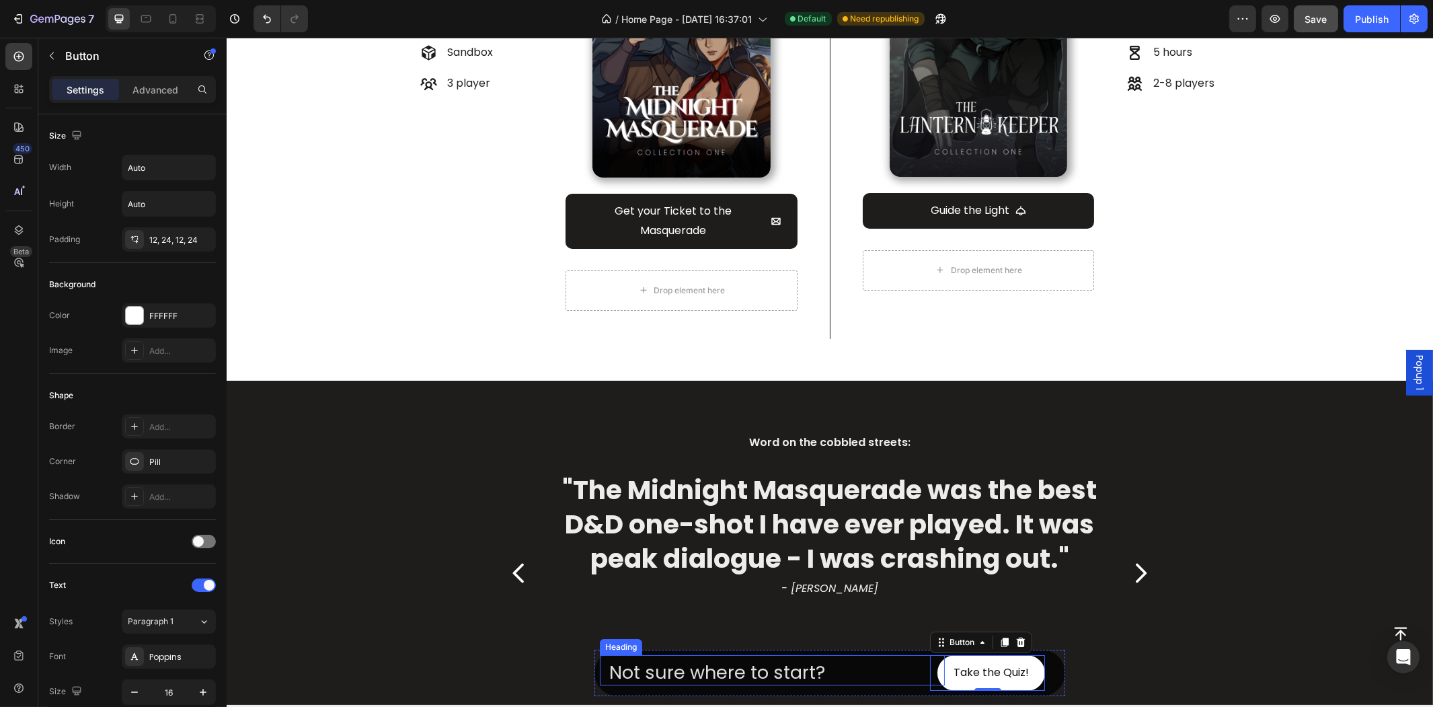
click at [891, 663] on p "Not sure where to start?" at bounding box center [775, 672] width 334 height 24
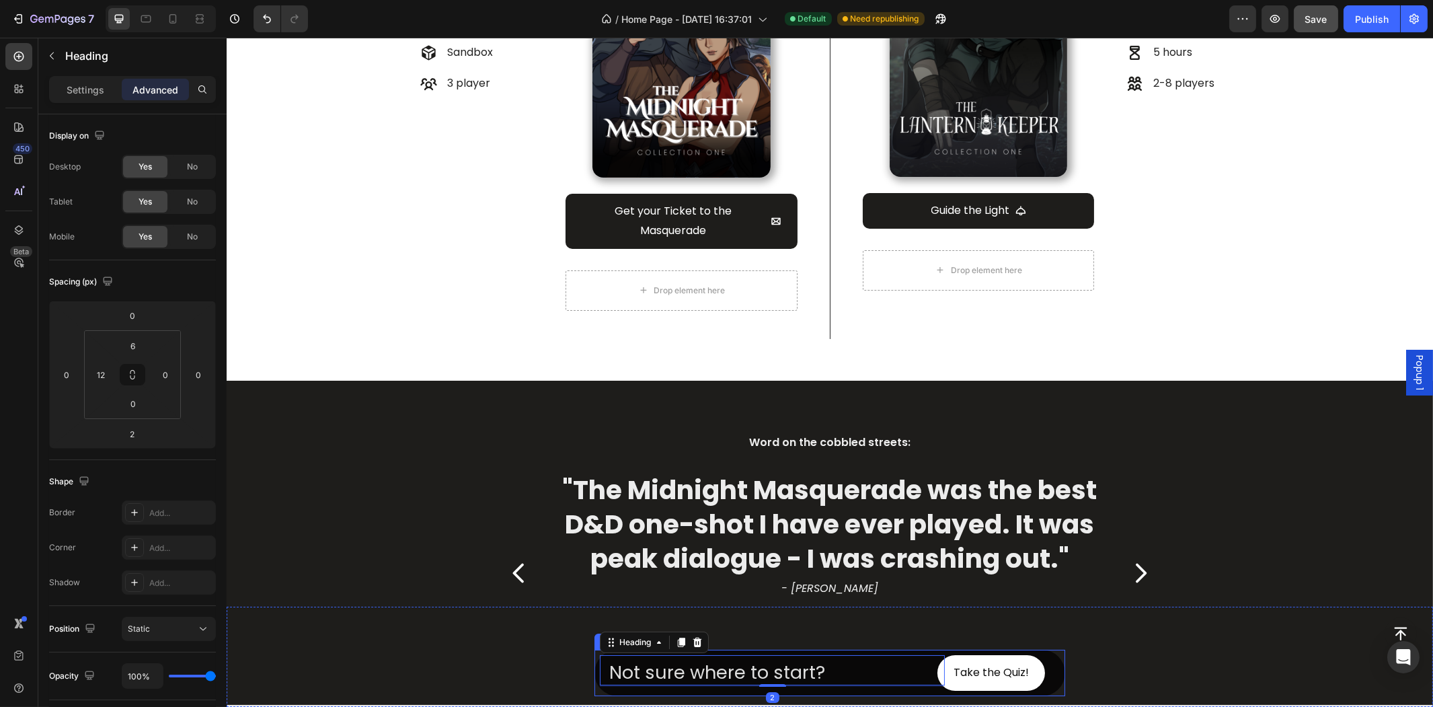
click at [822, 654] on div "Not sure where to start? Heading 2 Take the Quiz! [GEOGRAPHIC_DATA]" at bounding box center [829, 673] width 471 height 46
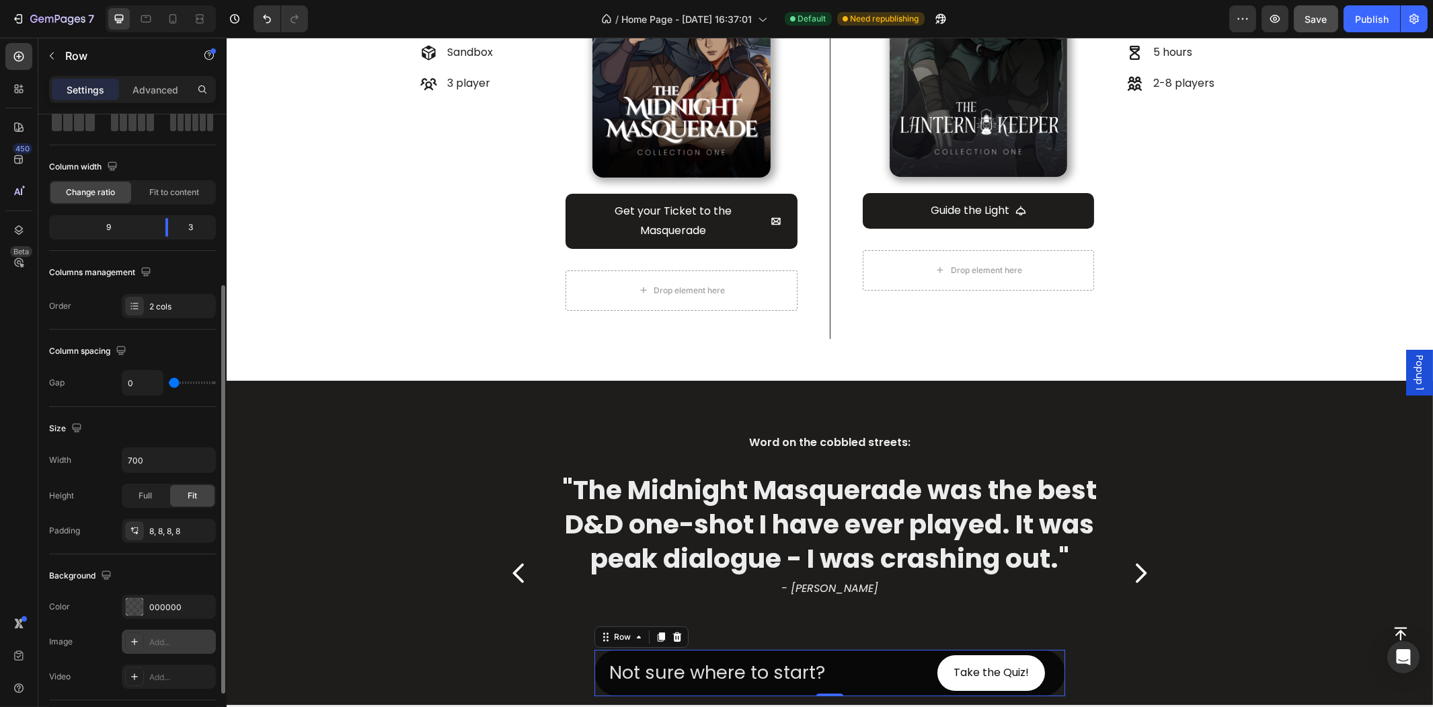
scroll to position [224, 0]
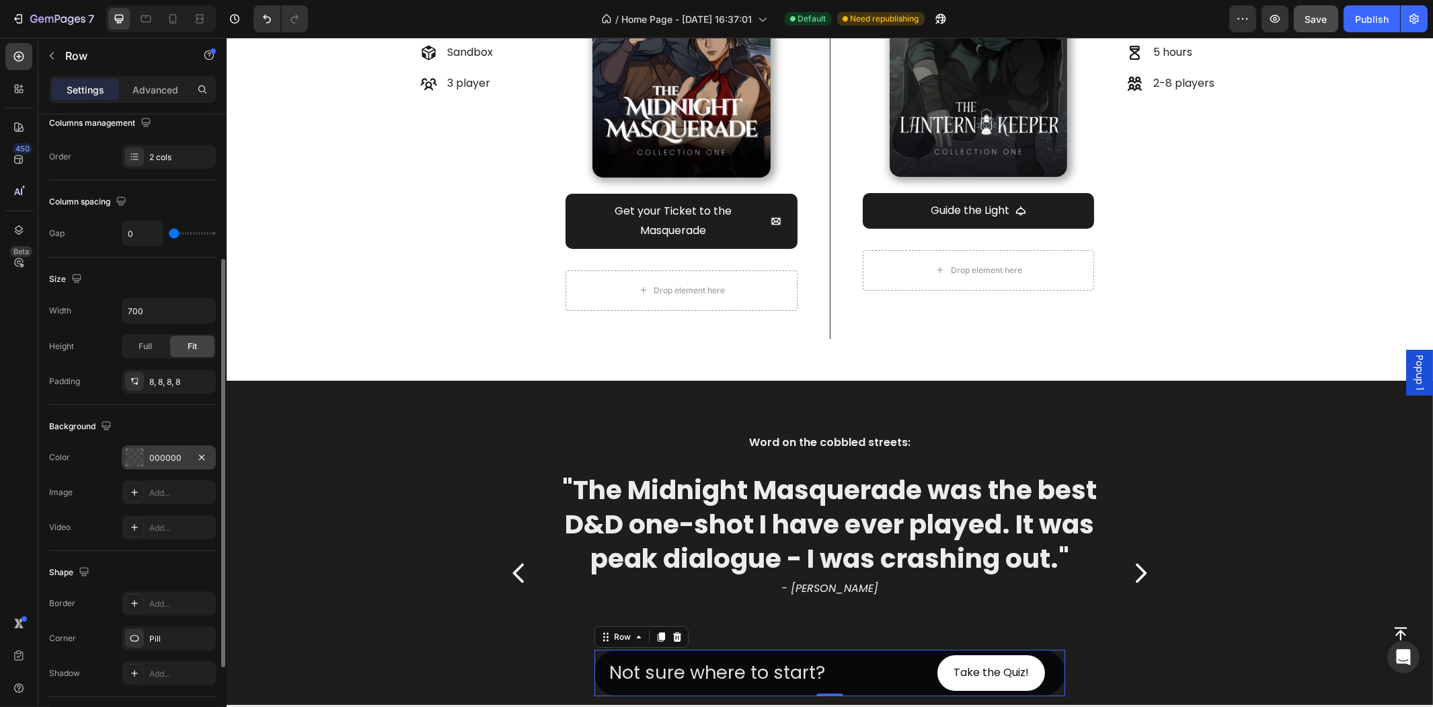
click at [167, 459] on div "000000" at bounding box center [168, 458] width 39 height 12
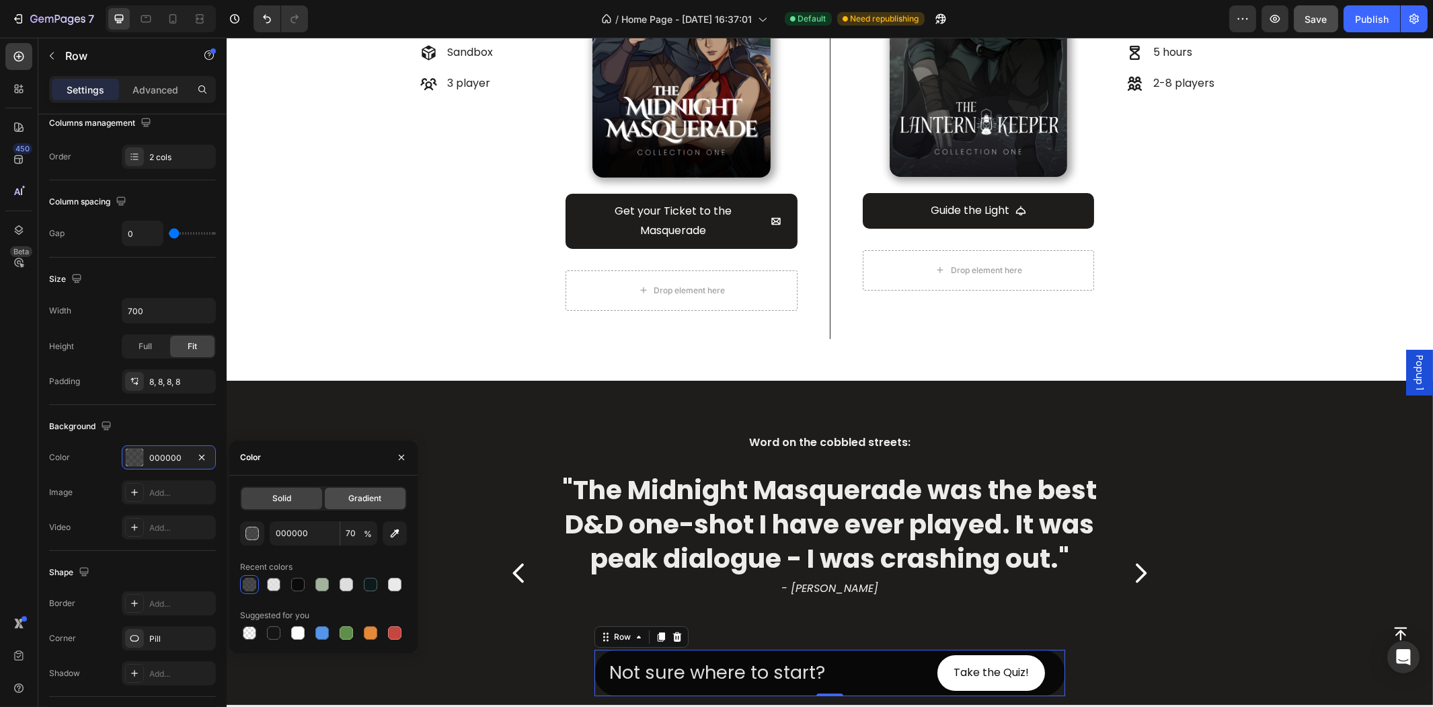
click at [340, 503] on div "Gradient" at bounding box center [365, 498] width 81 height 22
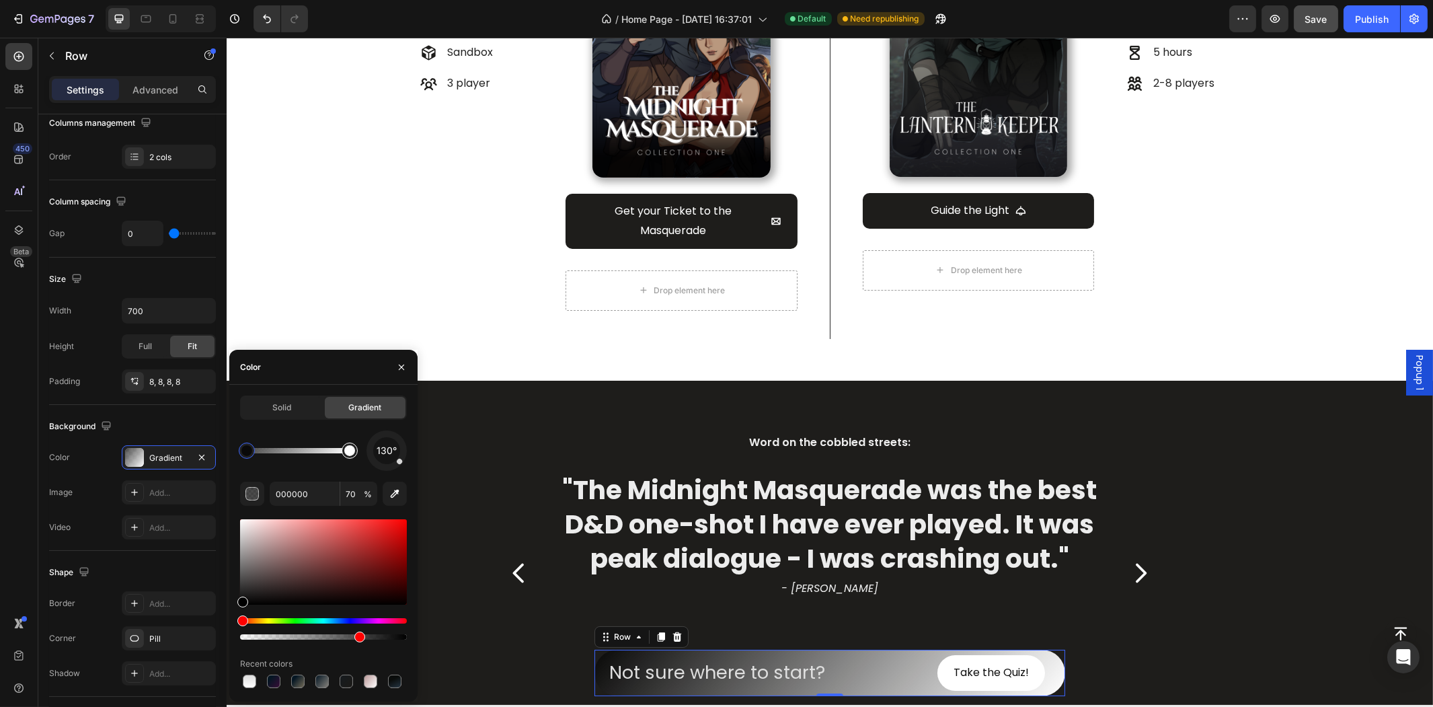
type input "FFFFFF"
type input "100"
type input "000000"
type input "70"
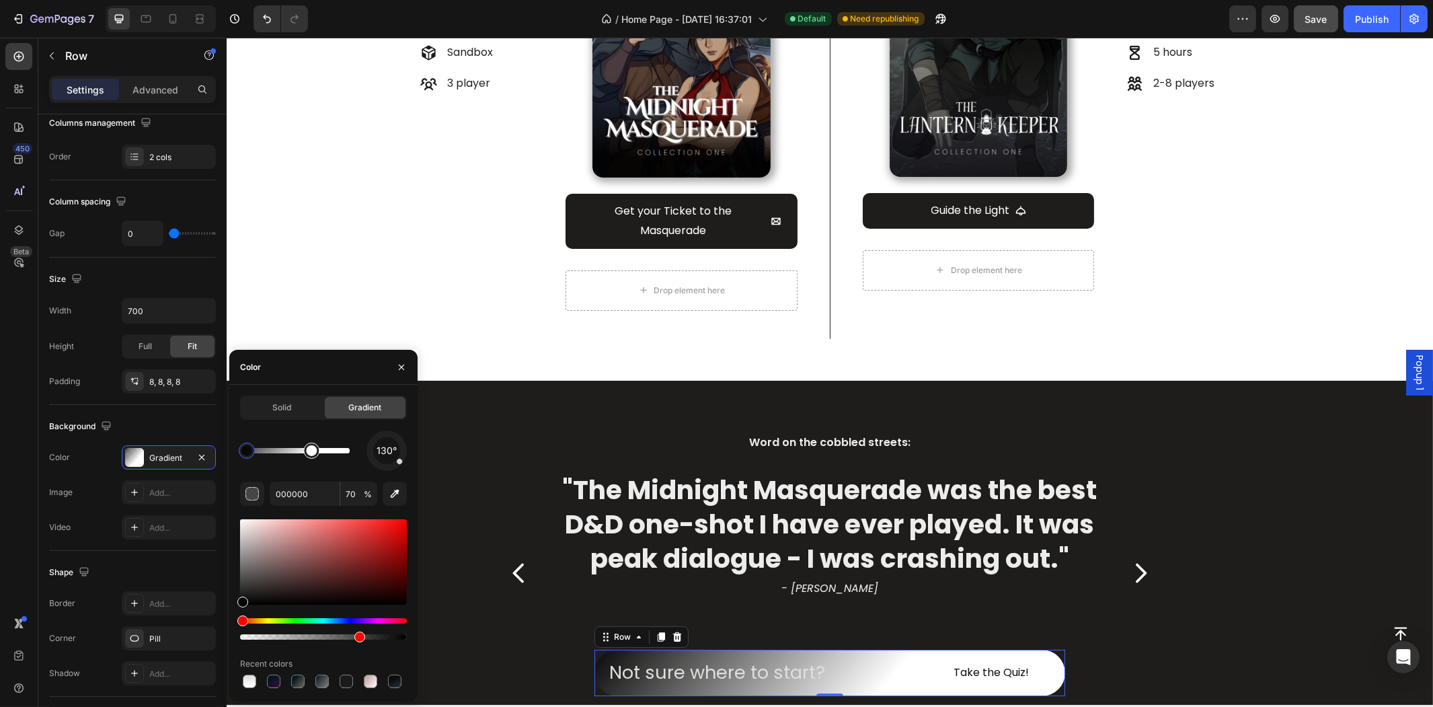
type input "FFFFFF"
type input "100"
drag, startPoint x: 316, startPoint y: 456, endPoint x: 340, endPoint y: 456, distance: 23.5
click at [335, 456] on div at bounding box center [327, 450] width 16 height 16
type input "000000"
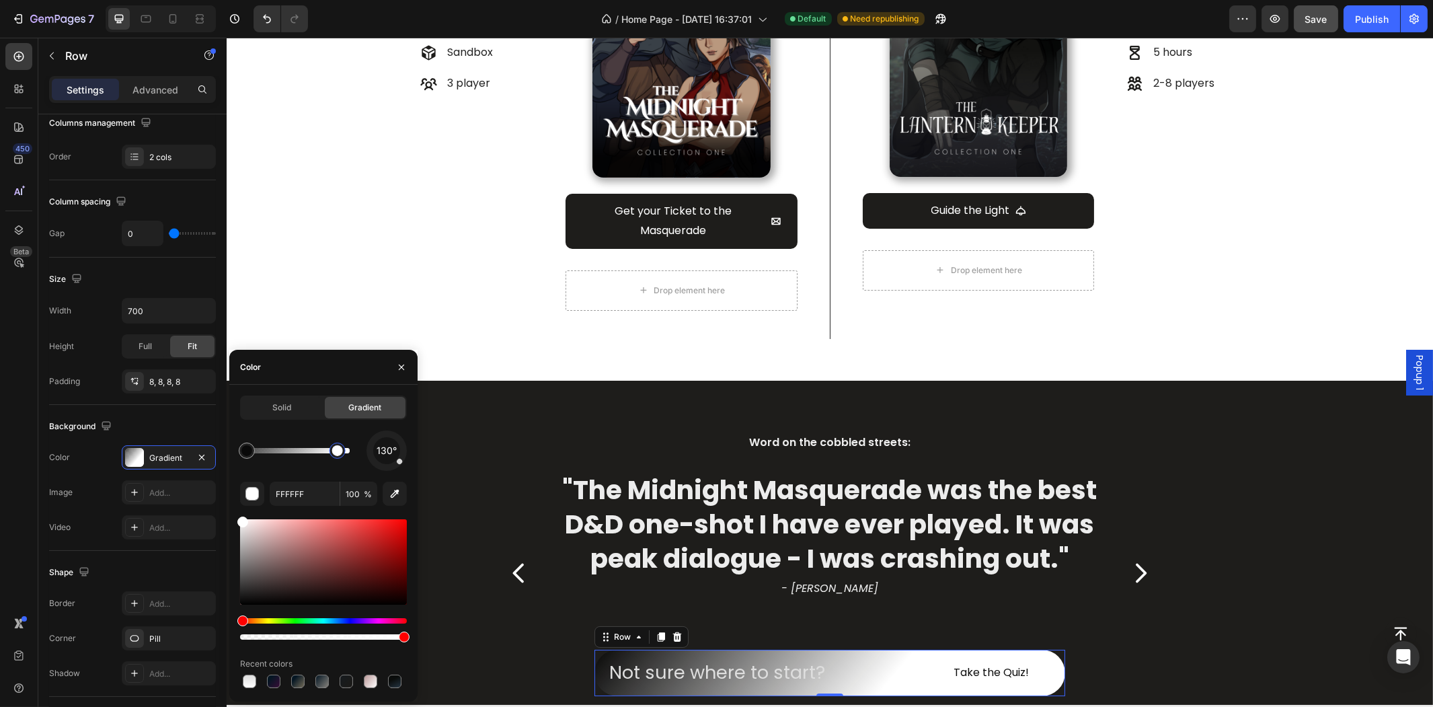
type input "70"
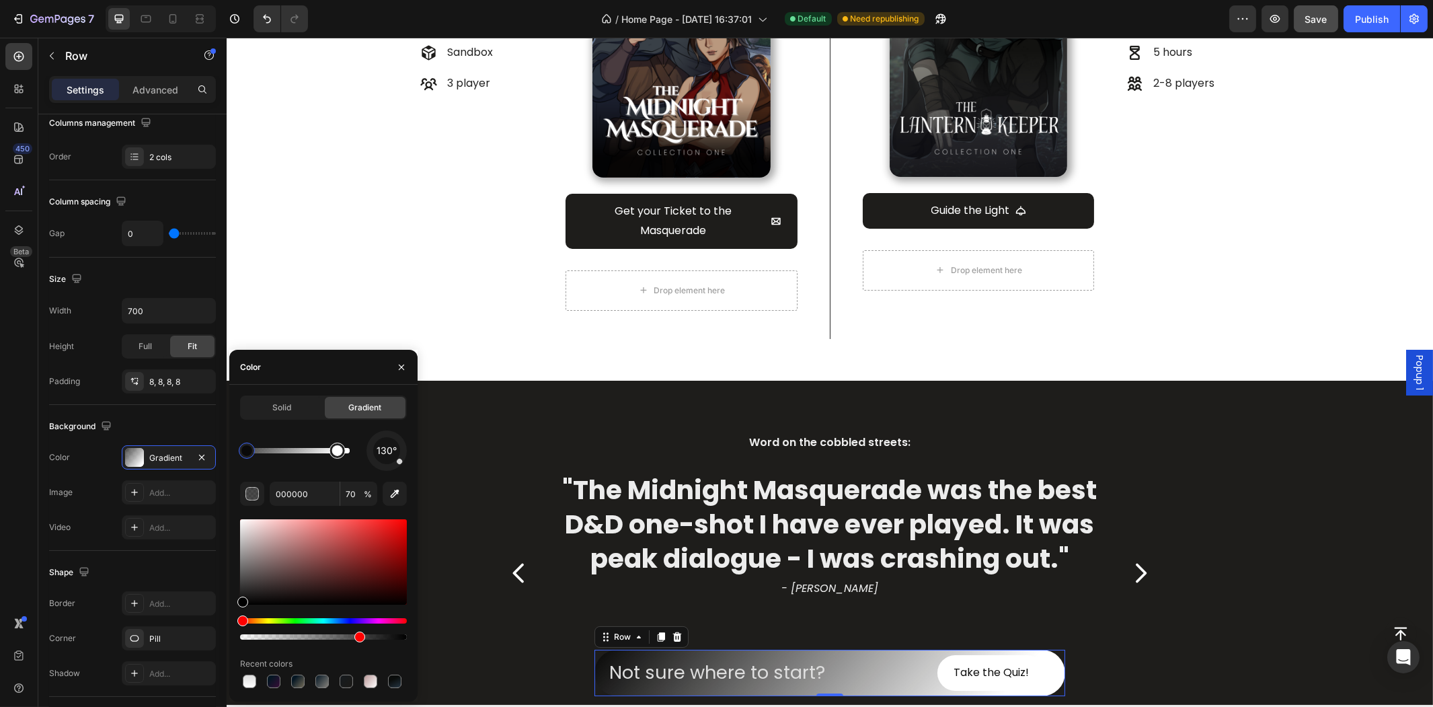
type input "FFFFFF"
type input "100"
drag, startPoint x: 330, startPoint y: 455, endPoint x: 363, endPoint y: 455, distance: 32.9
click at [350, 454] on div at bounding box center [337, 450] width 24 height 24
type input "000000"
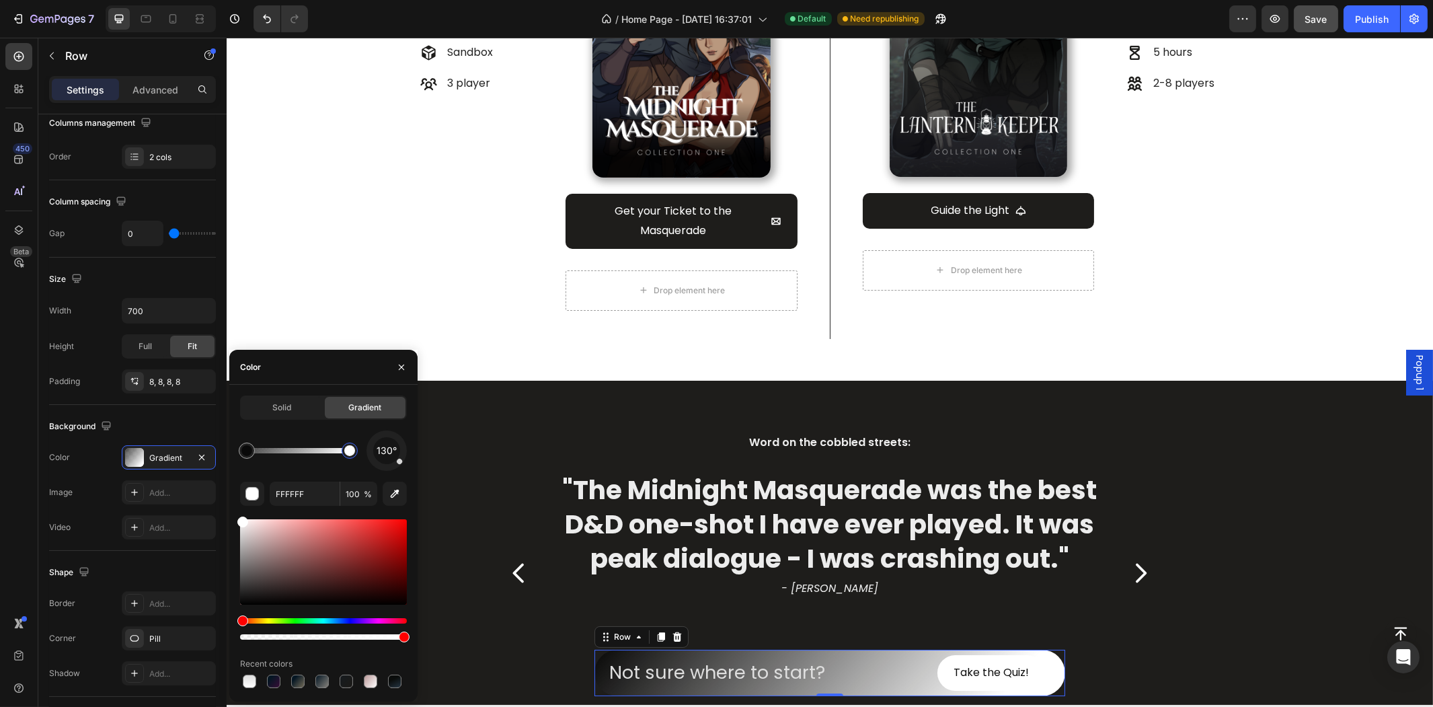
type input "70"
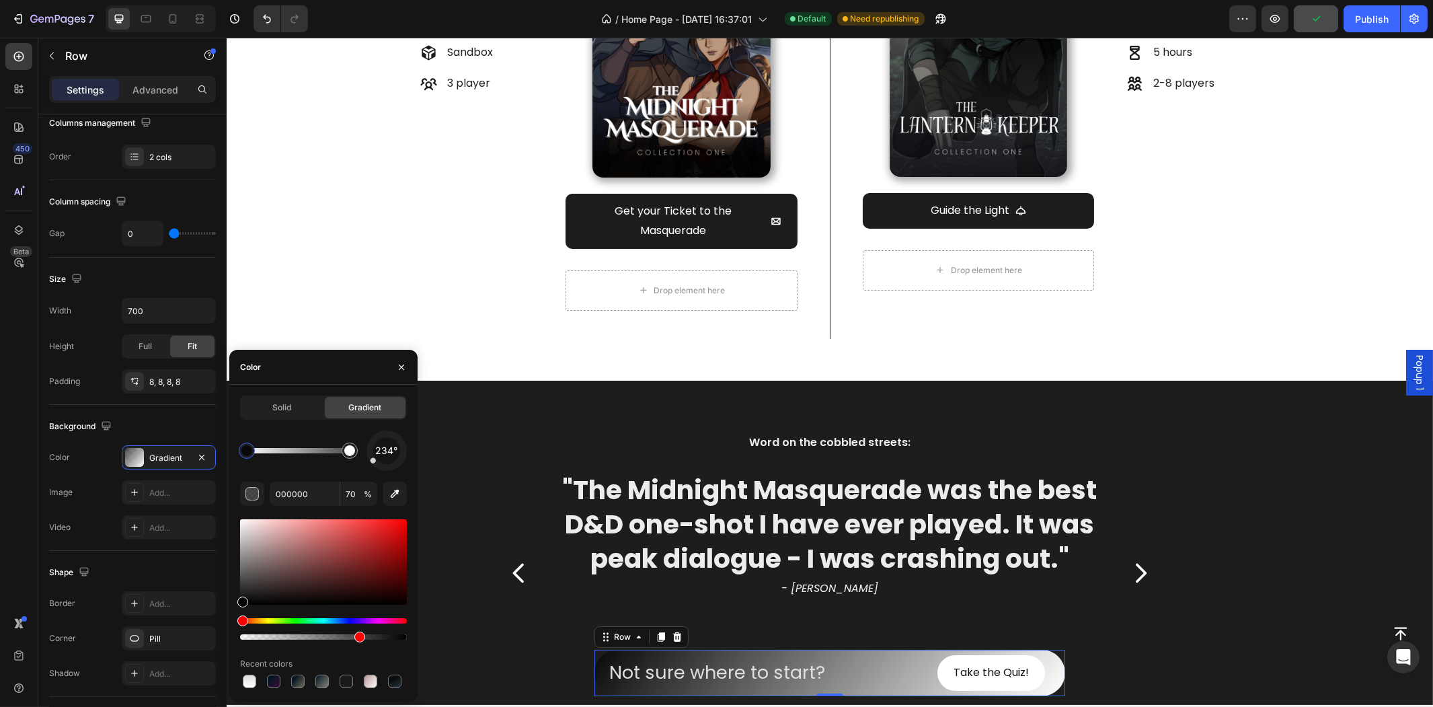
drag, startPoint x: 394, startPoint y: 467, endPoint x: 366, endPoint y: 466, distance: 28.2
click at [366, 466] on div "234°" at bounding box center [386, 450] width 40 height 40
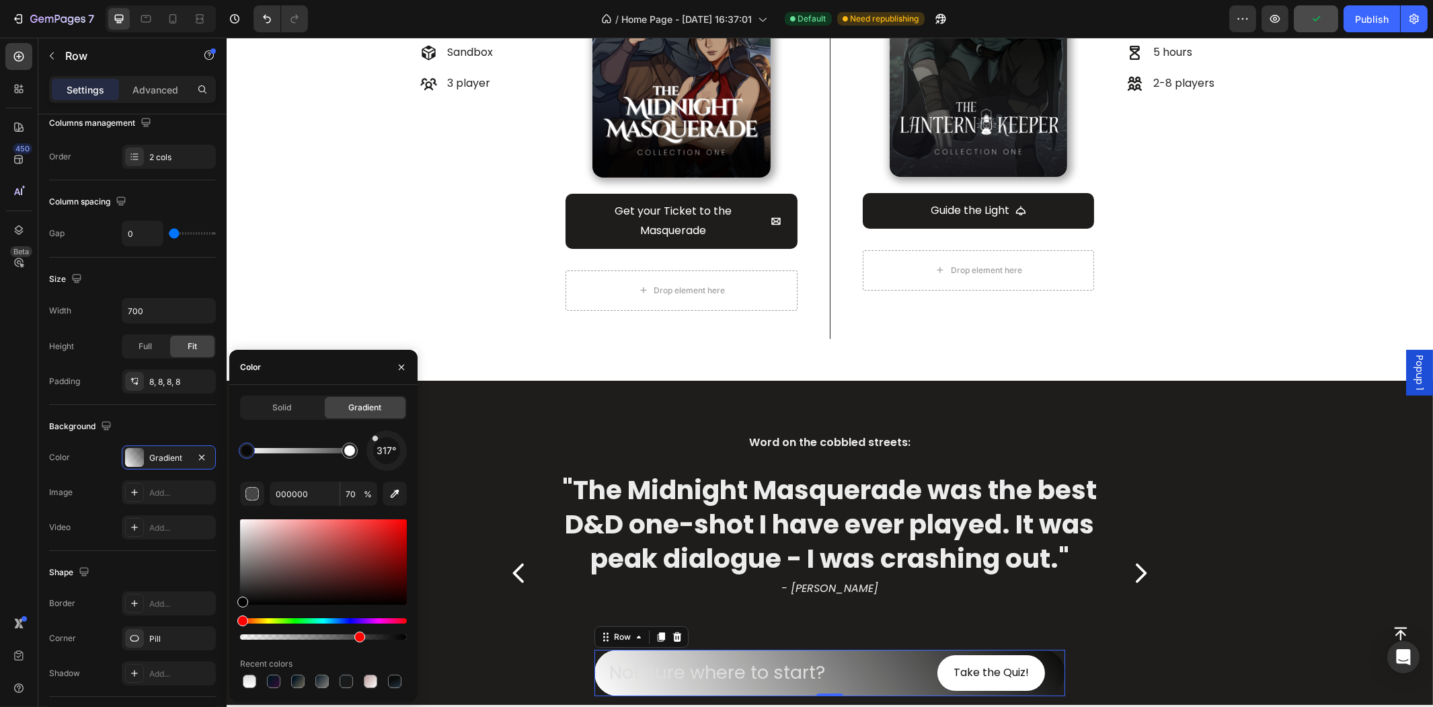
drag, startPoint x: 373, startPoint y: 464, endPoint x: 378, endPoint y: 429, distance: 35.3
click at [378, 430] on div "317°" at bounding box center [386, 450] width 40 height 40
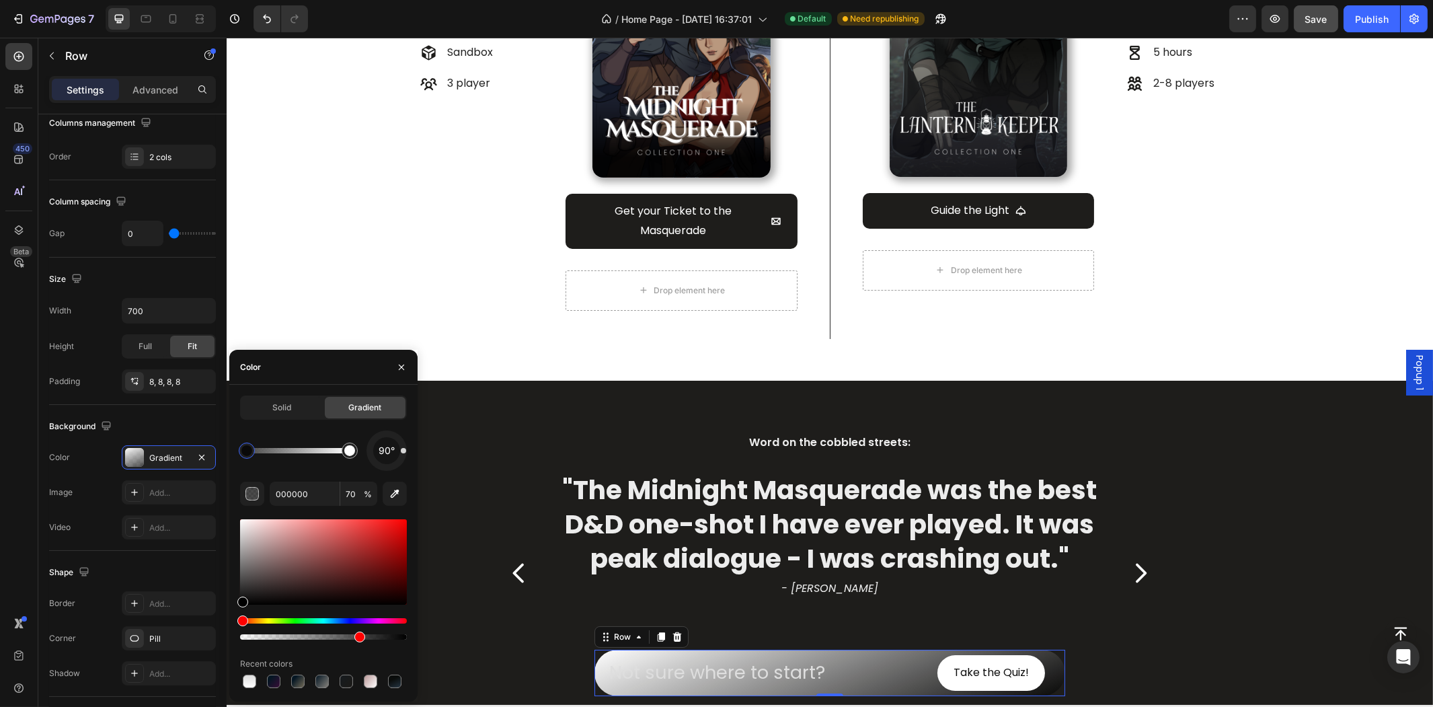
drag, startPoint x: 380, startPoint y: 437, endPoint x: 405, endPoint y: 450, distance: 28.9
click at [405, 450] on div at bounding box center [403, 450] width 5 height 5
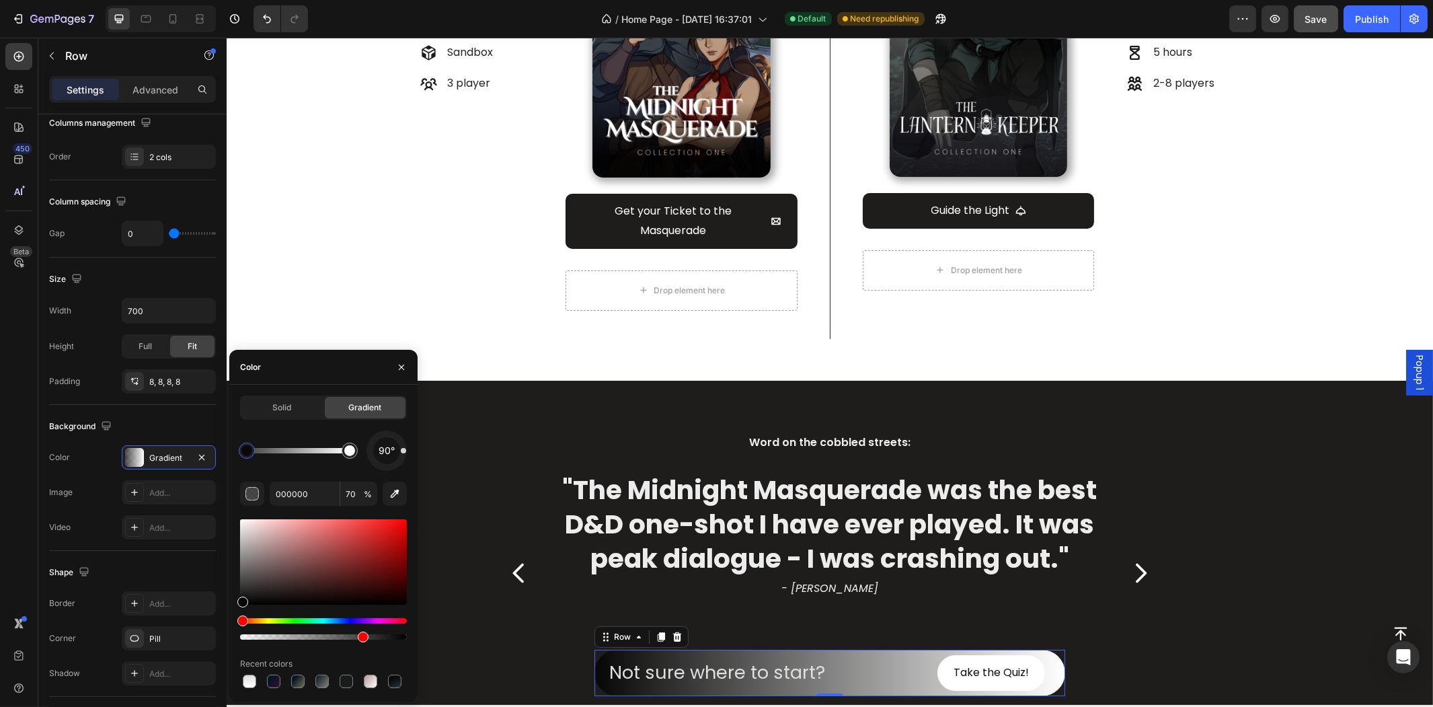
click at [367, 635] on div at bounding box center [363, 636] width 11 height 11
type input "919191"
type input "100"
click at [305, 449] on div at bounding box center [298, 450] width 103 height 5
drag, startPoint x: 307, startPoint y: 452, endPoint x: 313, endPoint y: 457, distance: 8.1
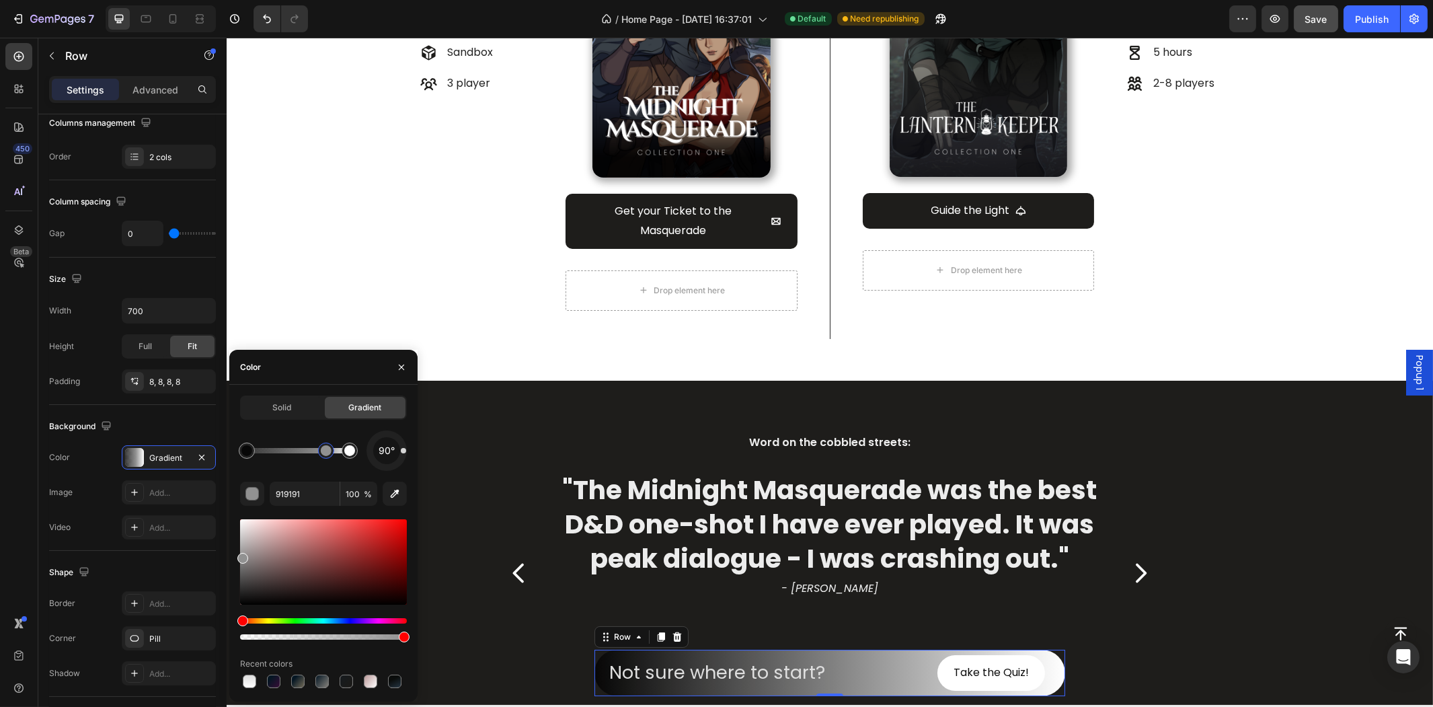
click at [321, 456] on div at bounding box center [326, 450] width 11 height 11
type input "000000"
type input "76"
type input "919191"
type input "100"
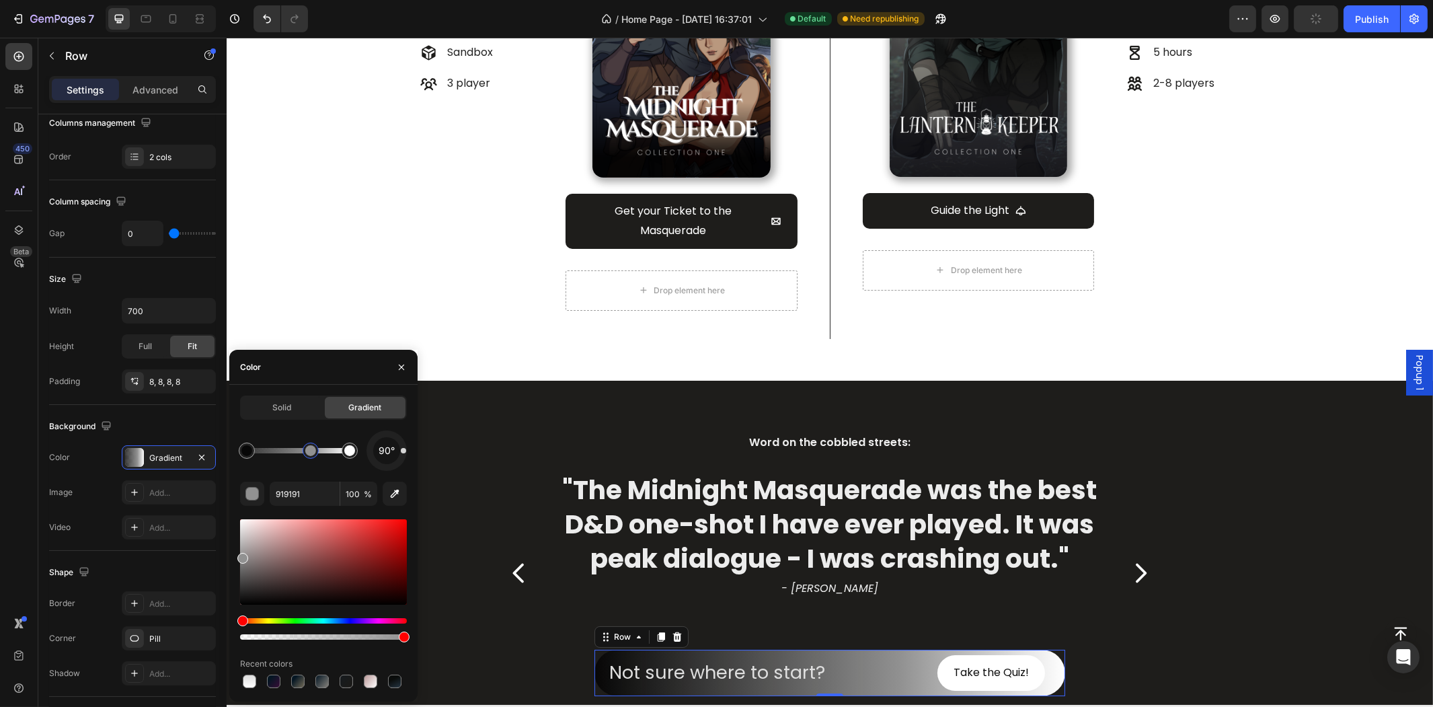
drag, startPoint x: 306, startPoint y: 454, endPoint x: 270, endPoint y: 459, distance: 36.6
click at [309, 456] on div at bounding box center [310, 450] width 11 height 11
type input "000000"
type input "76"
drag, startPoint x: 244, startPoint y: 455, endPoint x: 277, endPoint y: 455, distance: 33.0
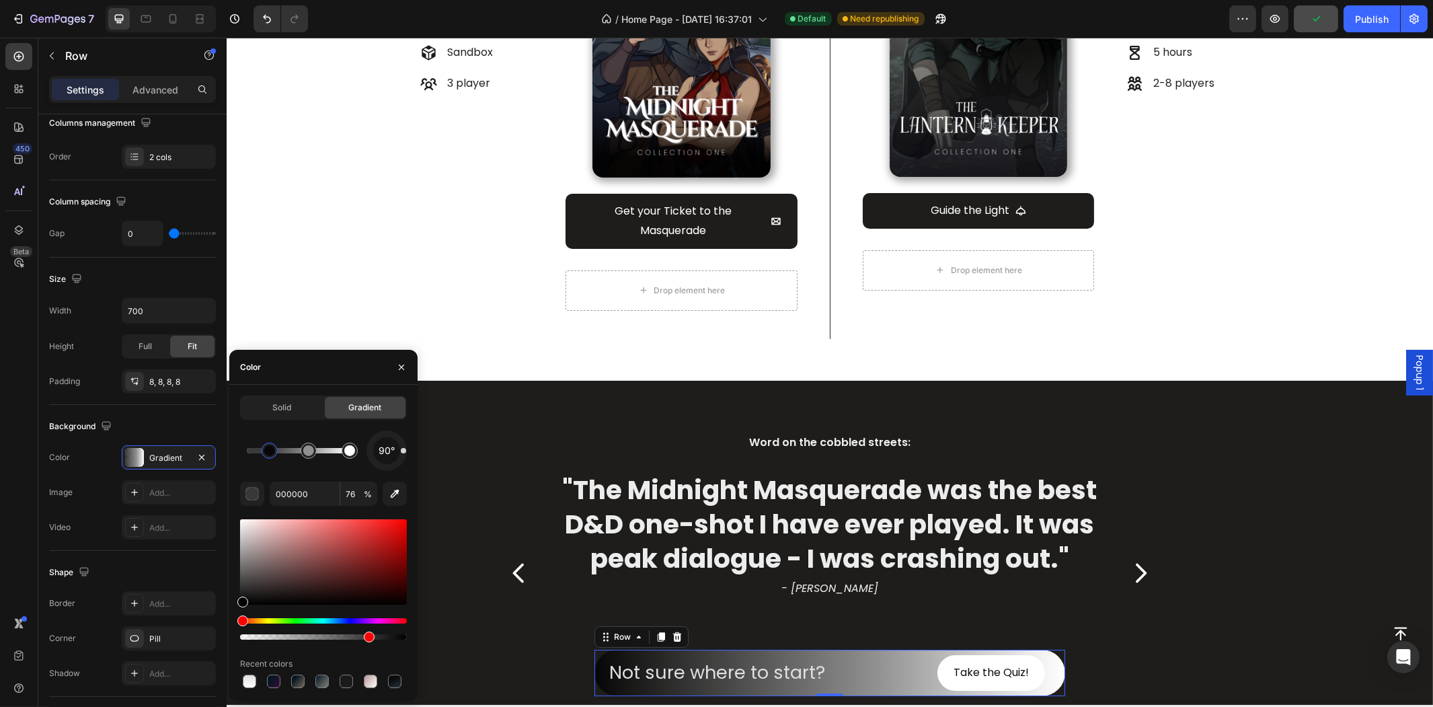
click at [274, 454] on div at bounding box center [269, 450] width 11 height 11
type input "919191"
type input "100"
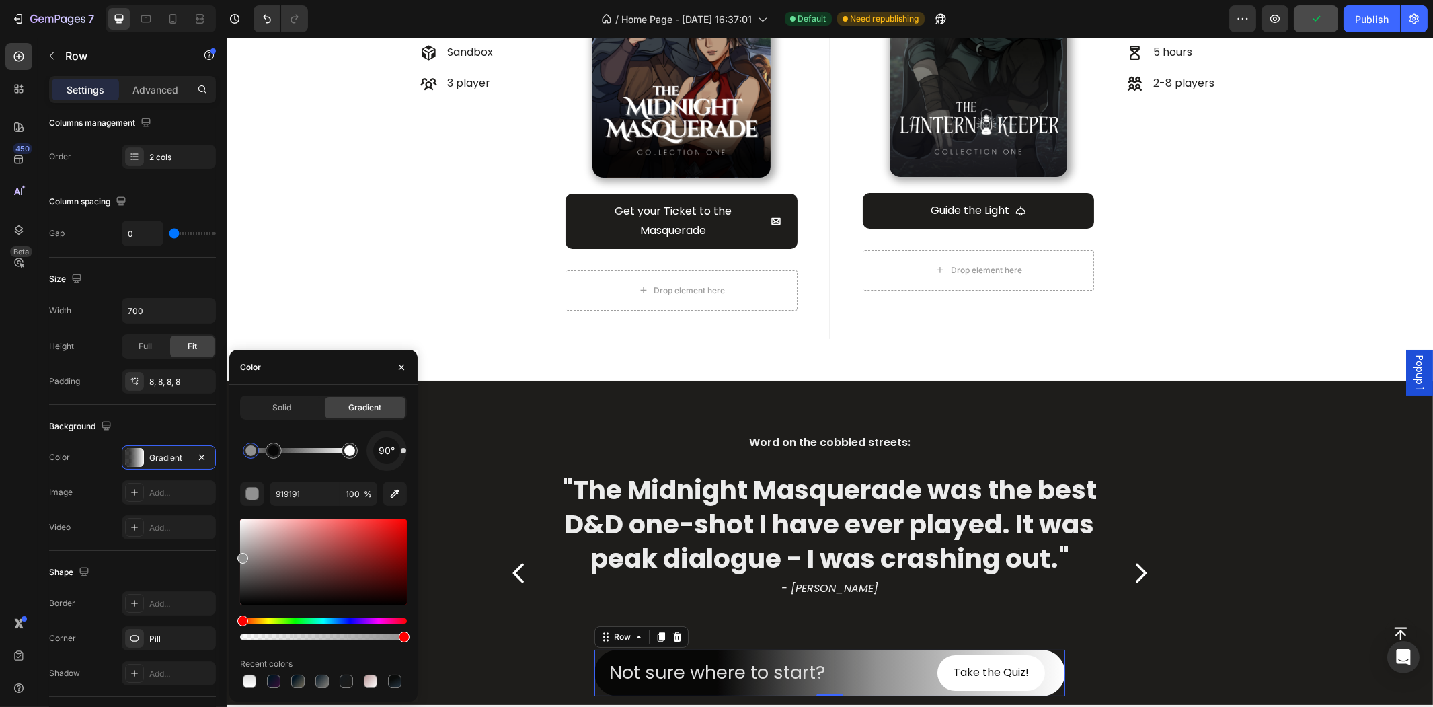
drag, startPoint x: 305, startPoint y: 450, endPoint x: 251, endPoint y: 457, distance: 54.2
click at [251, 456] on div at bounding box center [250, 450] width 11 height 11
type input "000000"
type input "76"
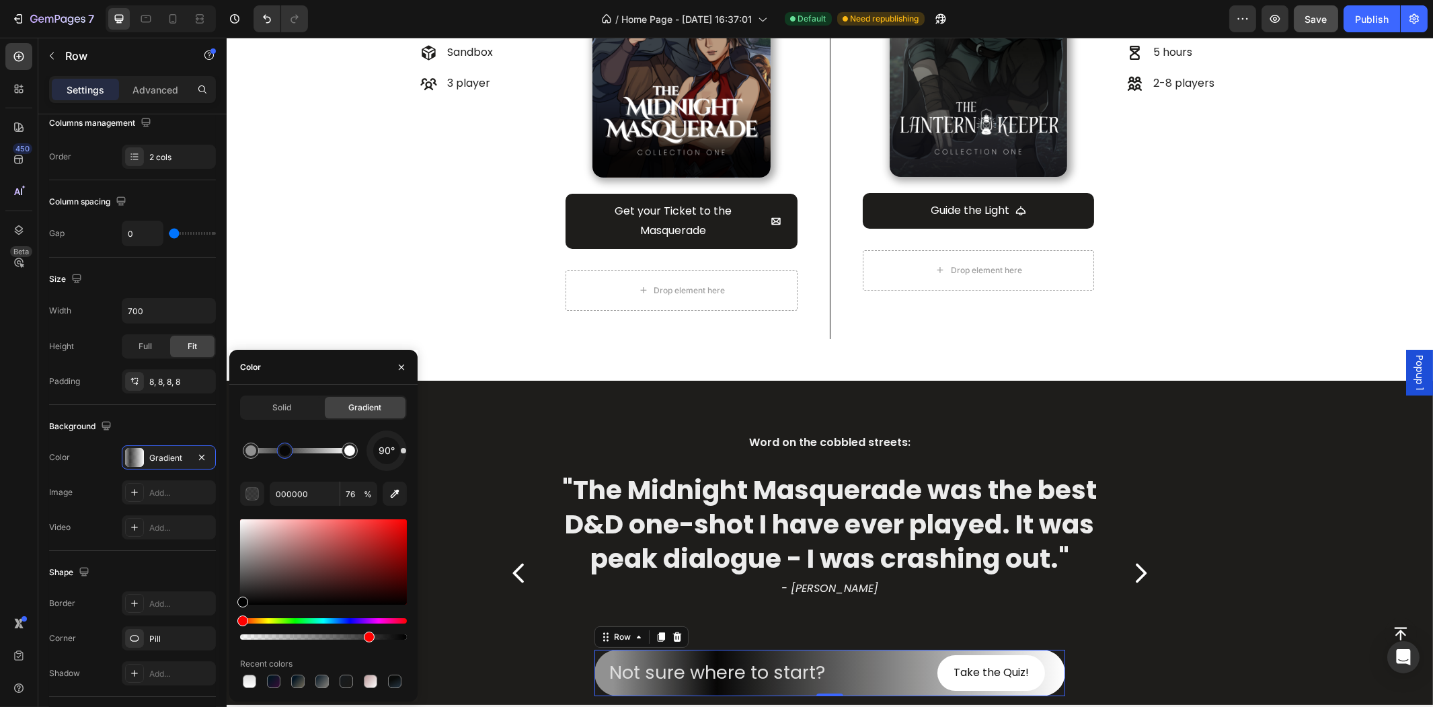
drag, startPoint x: 251, startPoint y: 457, endPoint x: 299, endPoint y: 456, distance: 47.8
click at [290, 456] on div at bounding box center [285, 450] width 11 height 11
type input "919191"
type input "100"
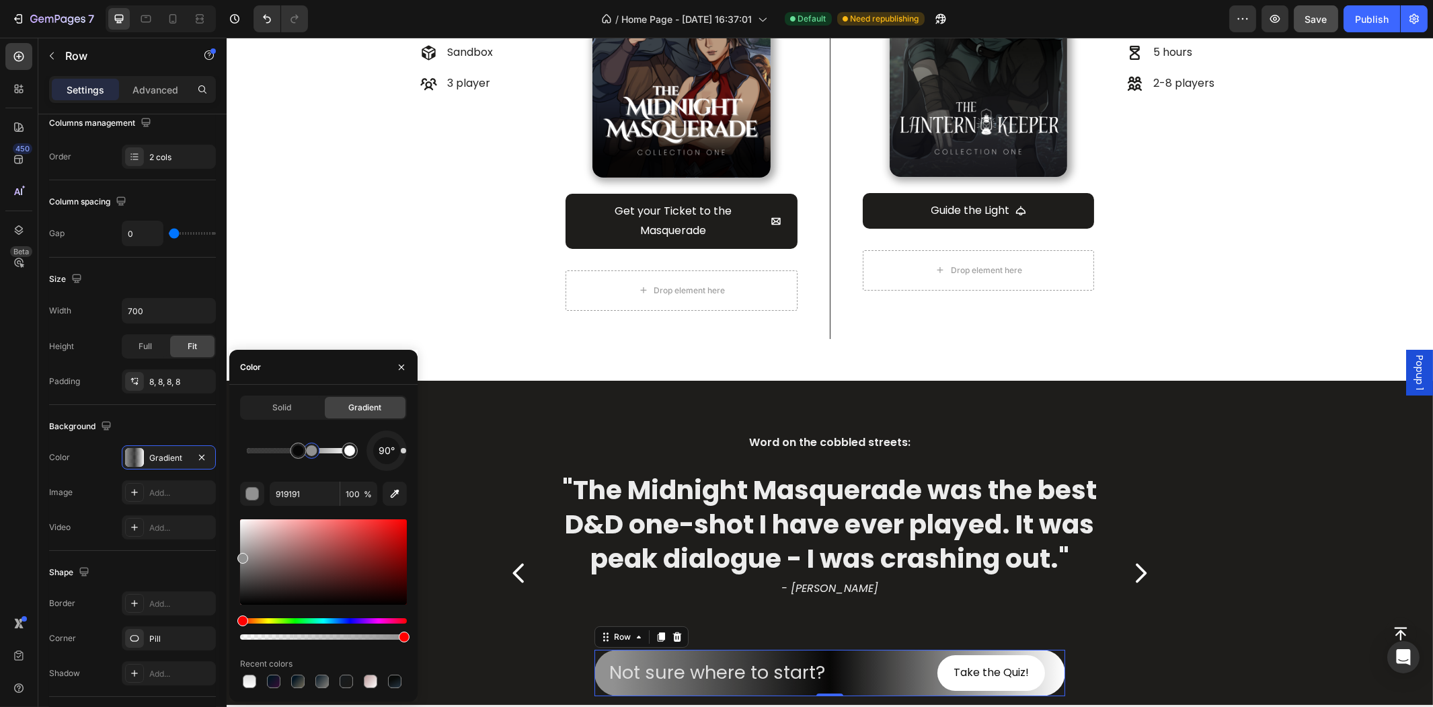
drag, startPoint x: 255, startPoint y: 453, endPoint x: 319, endPoint y: 455, distance: 63.2
click at [317, 455] on div at bounding box center [311, 450] width 11 height 11
type input "000000"
type input "76"
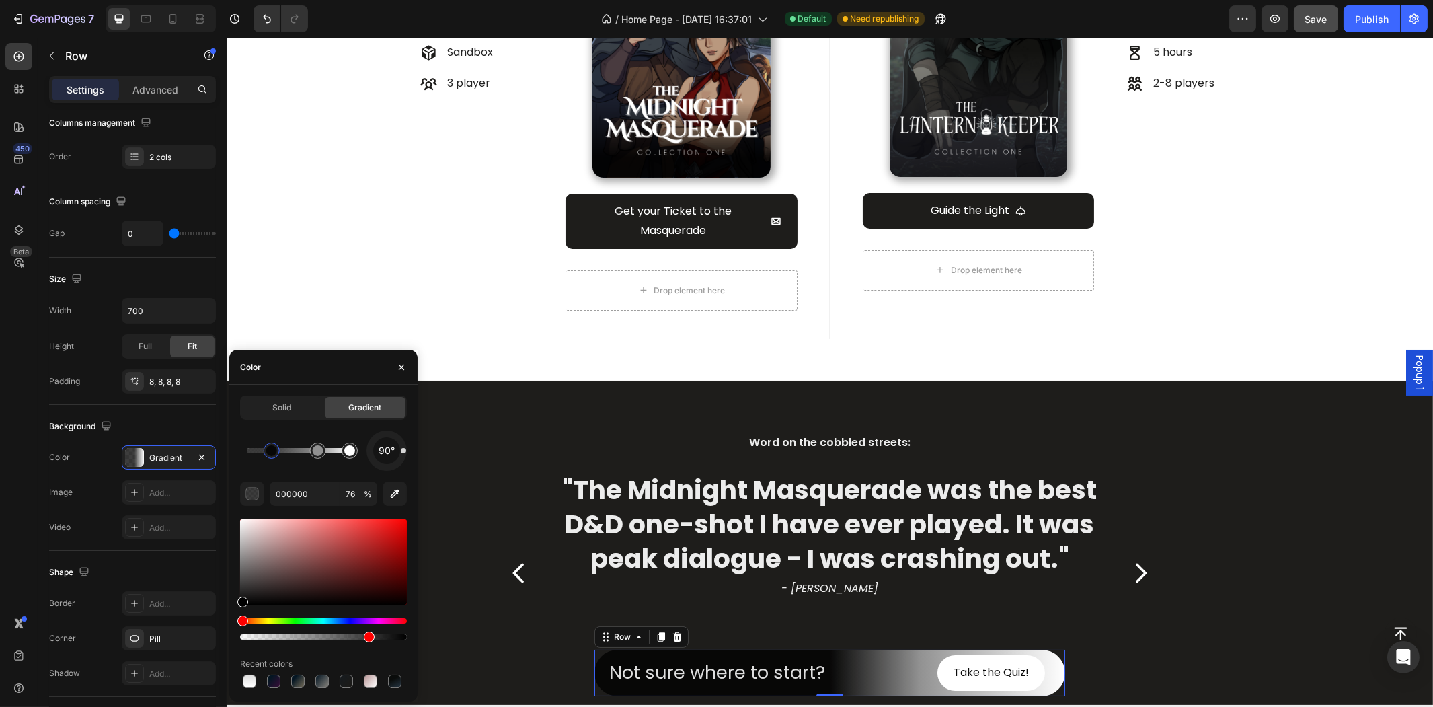
drag, startPoint x: 301, startPoint y: 455, endPoint x: 272, endPoint y: 455, distance: 29.6
click at [272, 455] on div at bounding box center [271, 450] width 11 height 11
type input "FFFFFF"
type input "100"
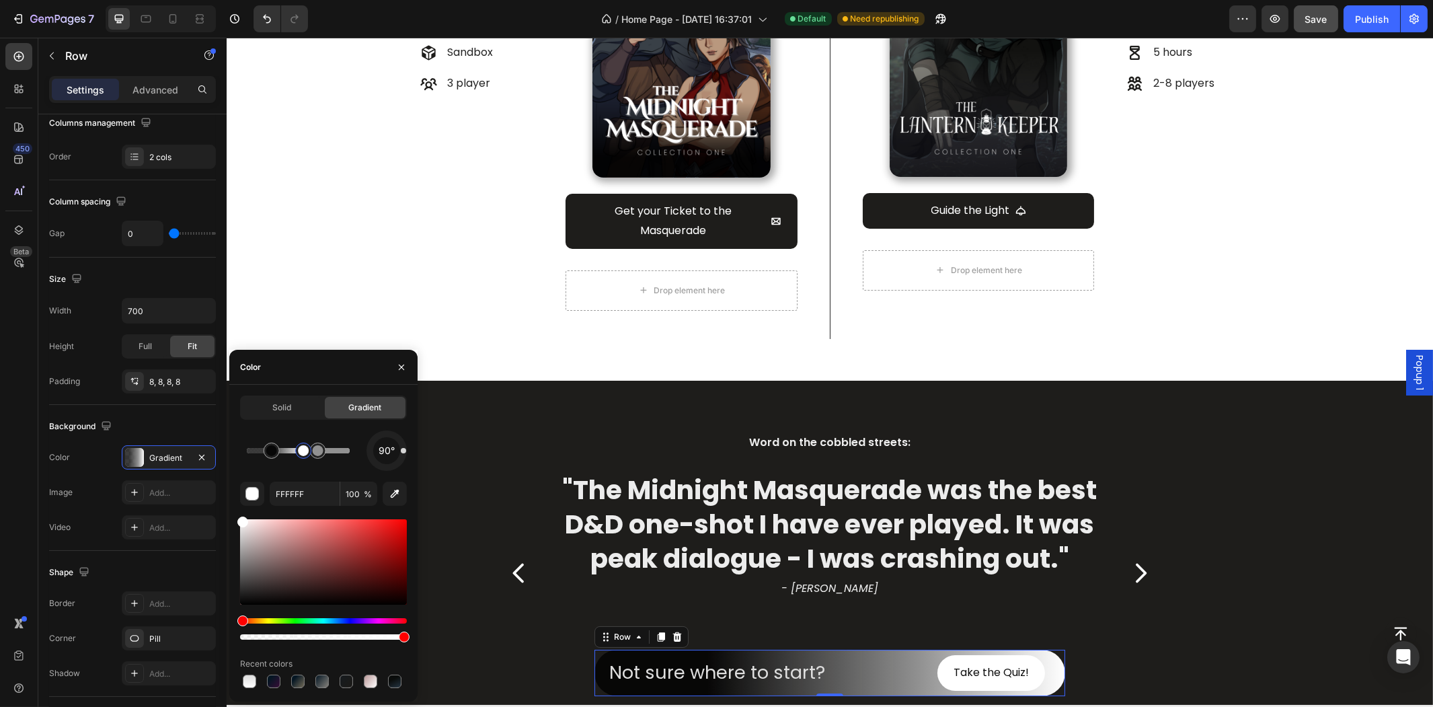
type input "000000"
type input "76"
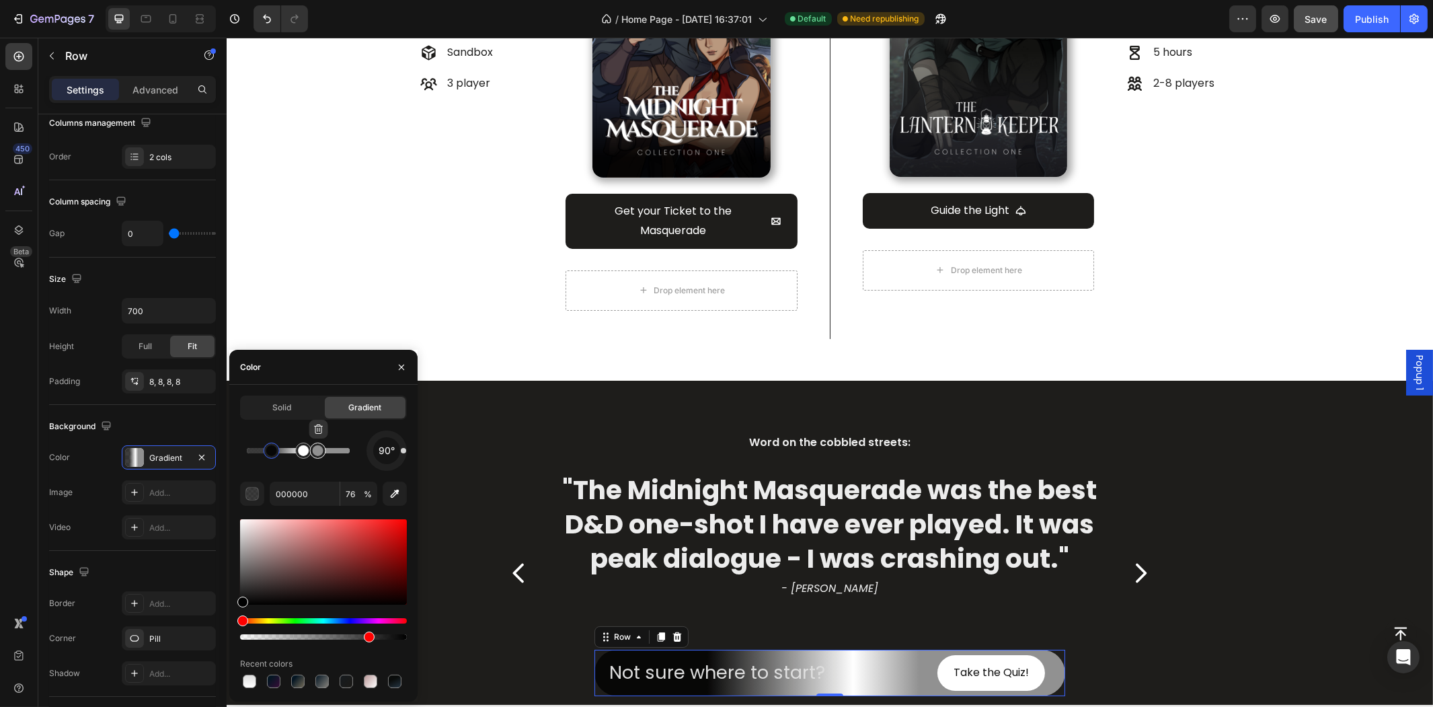
type input "919191"
type input "100"
drag, startPoint x: 315, startPoint y: 449, endPoint x: 344, endPoint y: 455, distance: 29.4
click at [344, 455] on div at bounding box center [343, 450] width 11 height 11
type input "000000"
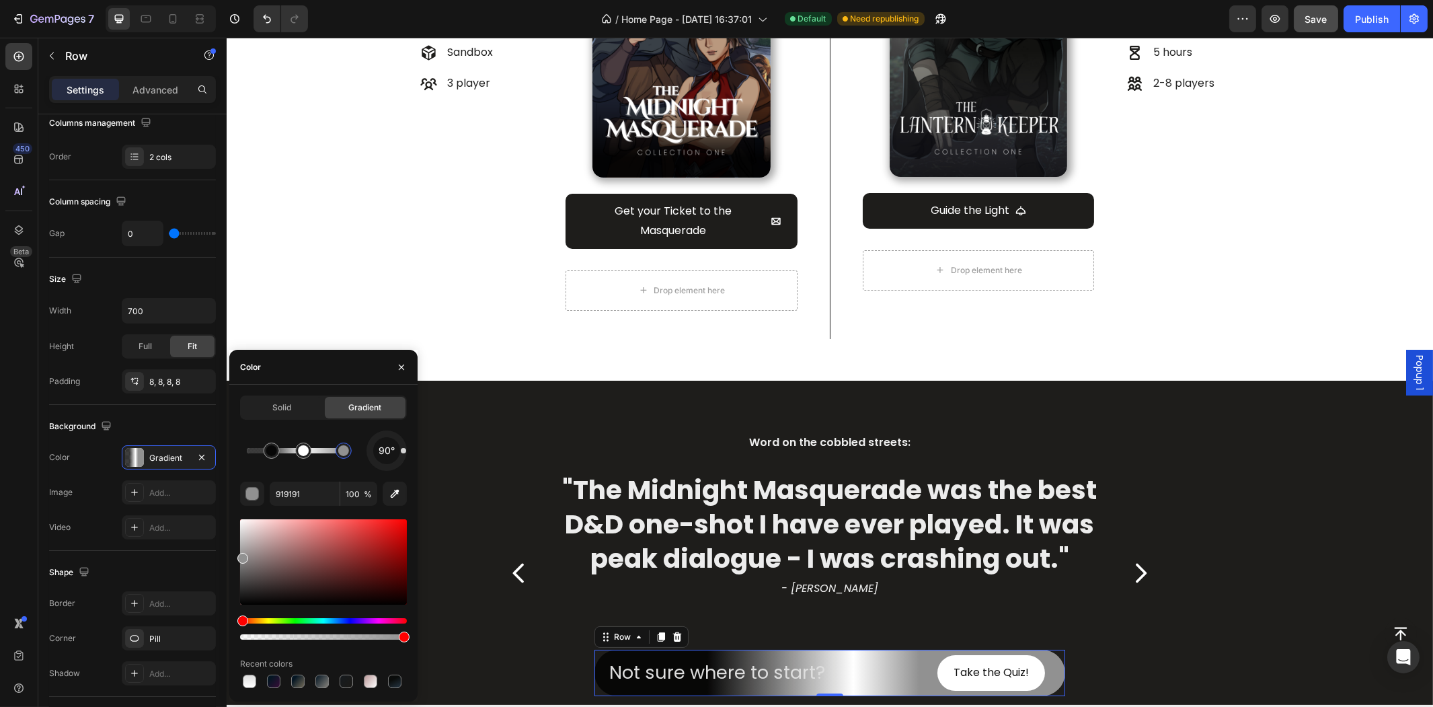
type input "76"
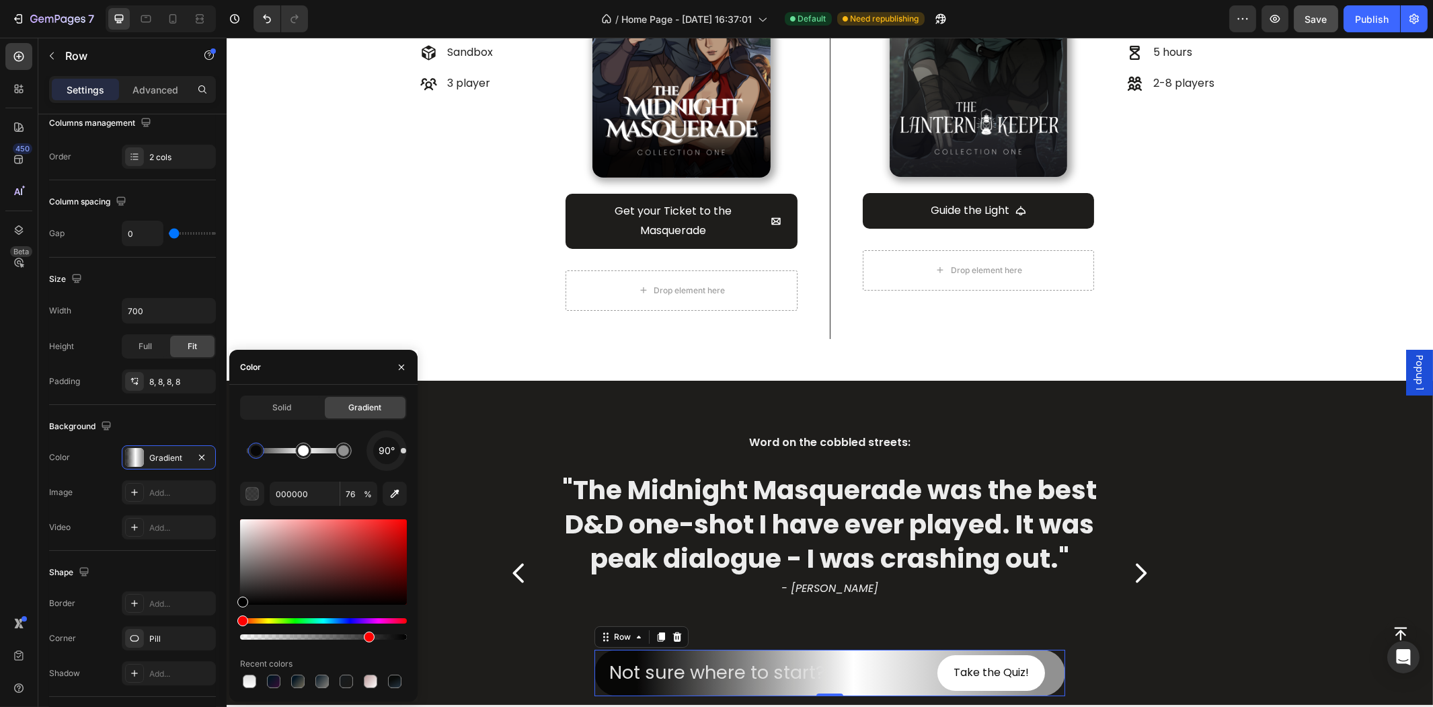
drag, startPoint x: 267, startPoint y: 456, endPoint x: 249, endPoint y: 457, distance: 18.2
type input "FFFFFF"
type input "100"
type input "000000"
type input "76"
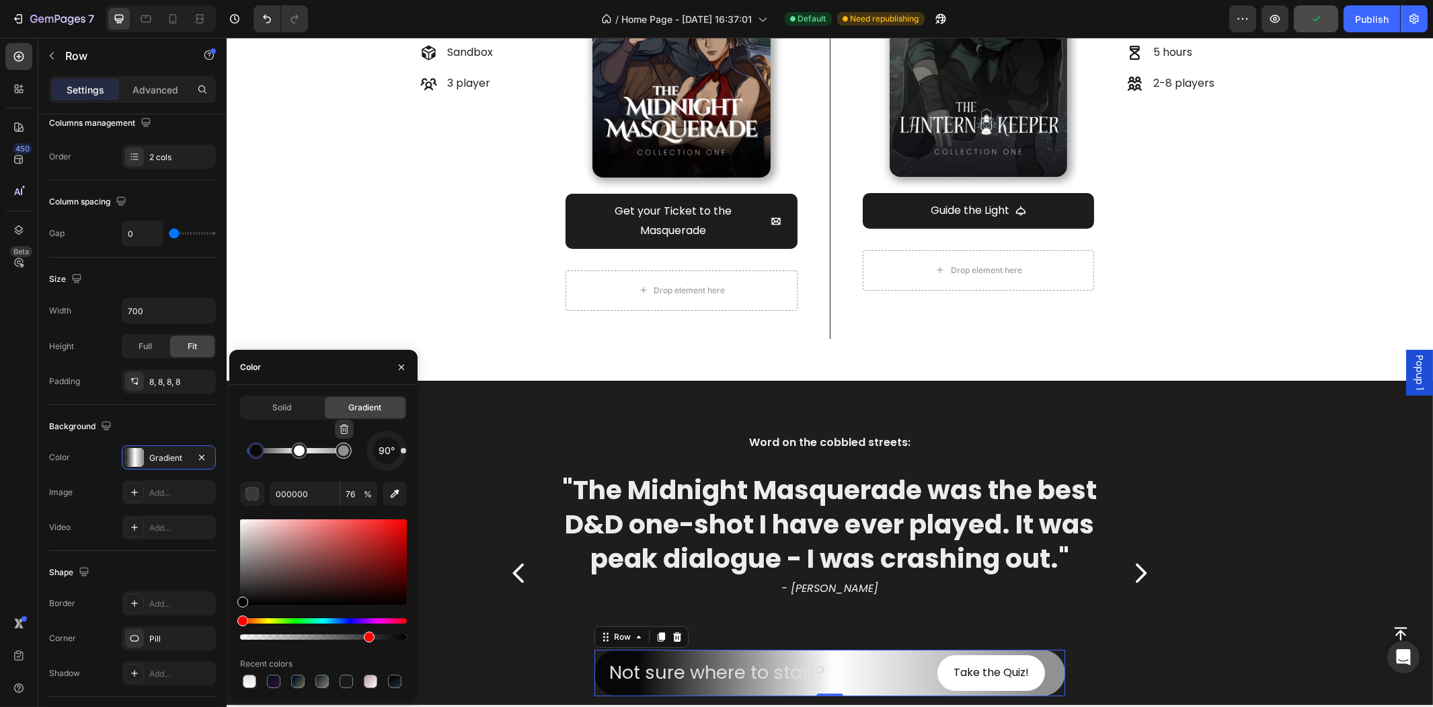
type input "919191"
type input "100"
click at [343, 453] on div at bounding box center [343, 450] width 11 height 11
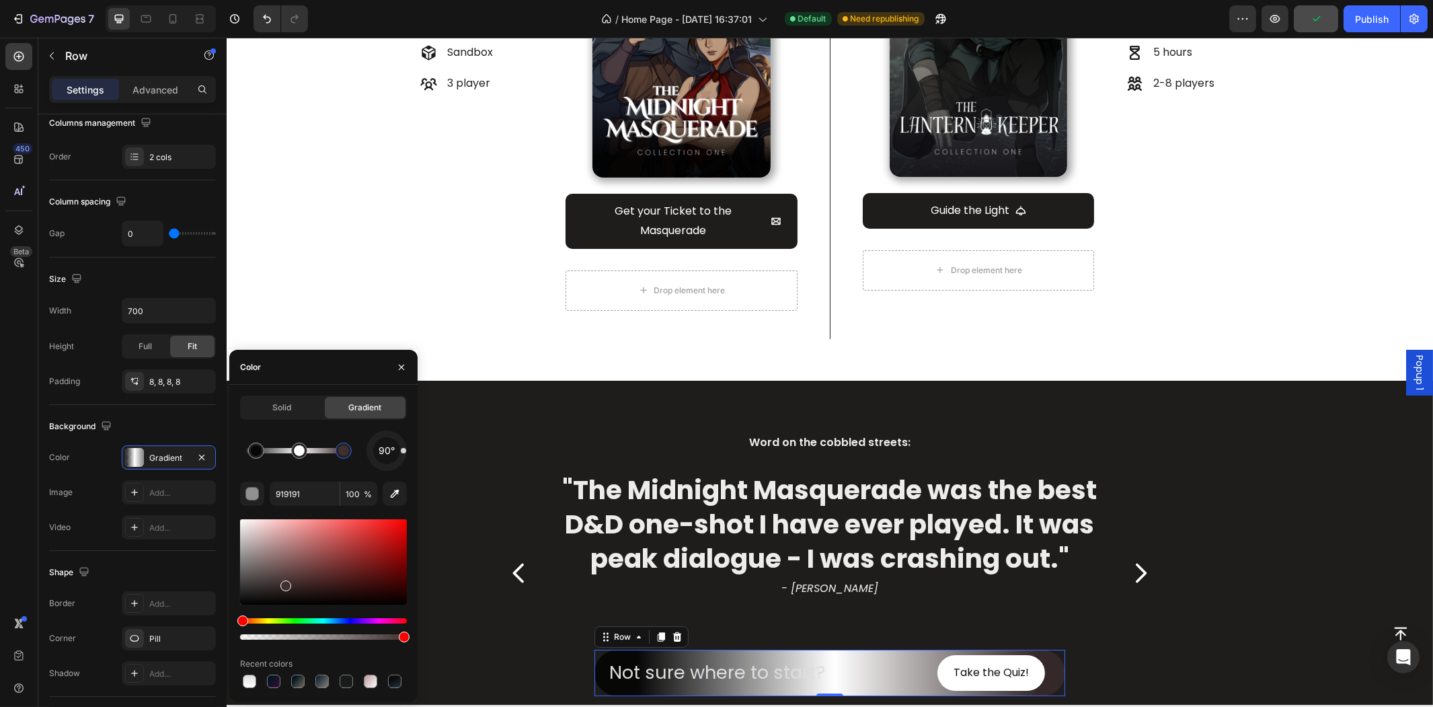
drag, startPoint x: 298, startPoint y: 575, endPoint x: 280, endPoint y: 588, distance: 21.7
click at [280, 587] on div at bounding box center [323, 561] width 167 height 85
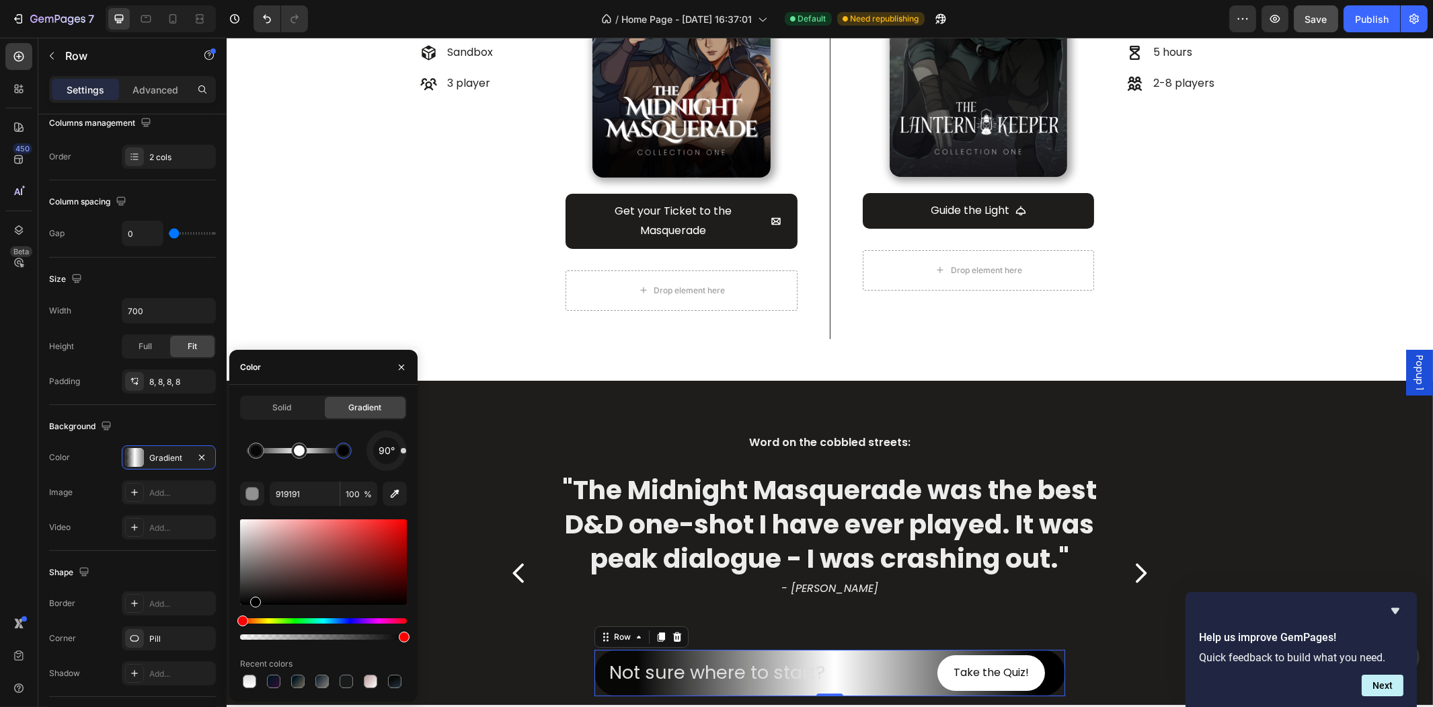
drag, startPoint x: 273, startPoint y: 592, endPoint x: 246, endPoint y: 613, distance: 33.6
click at [246, 613] on div at bounding box center [323, 579] width 167 height 126
type input "000000"
click at [340, 633] on div at bounding box center [323, 629] width 167 height 22
click at [341, 637] on div at bounding box center [323, 636] width 167 height 5
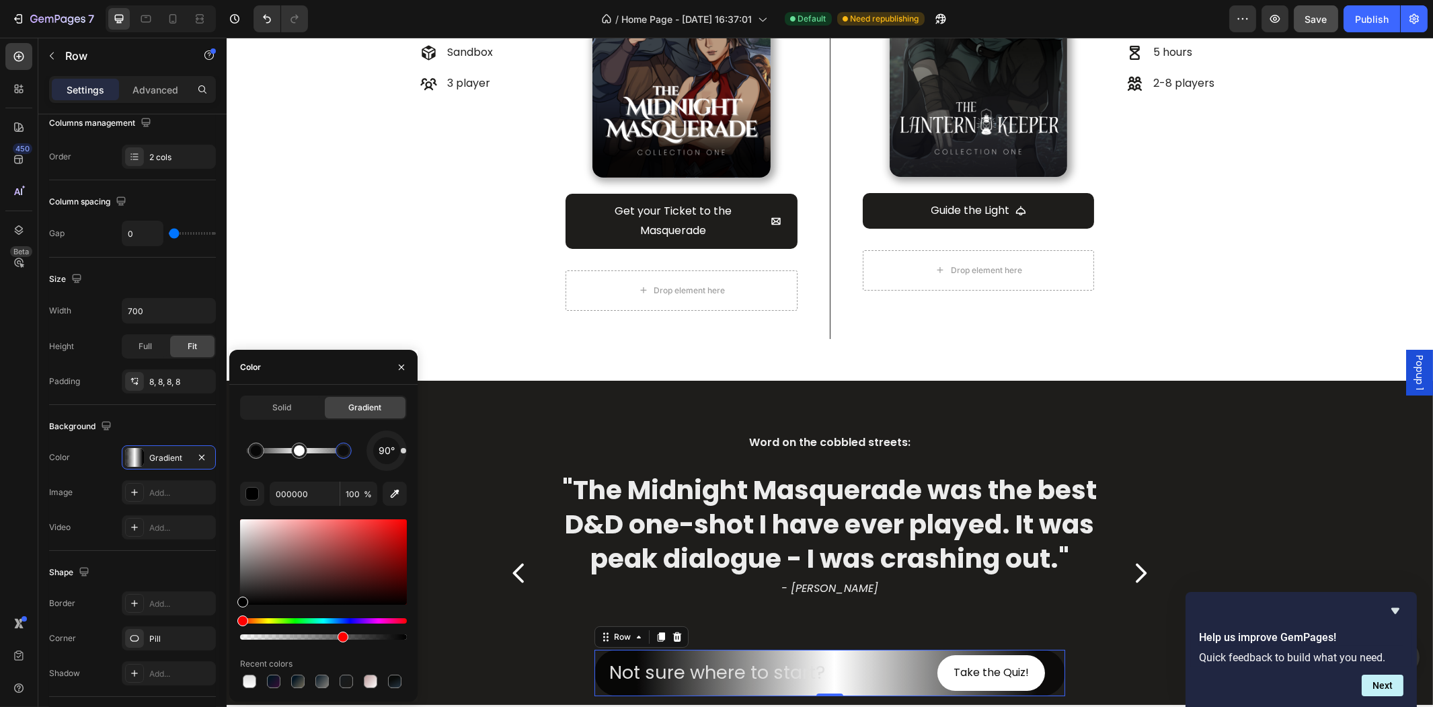
type input "60"
type input "FFFFFF"
click at [299, 455] on div at bounding box center [299, 450] width 11 height 11
click at [352, 639] on div at bounding box center [323, 636] width 167 height 5
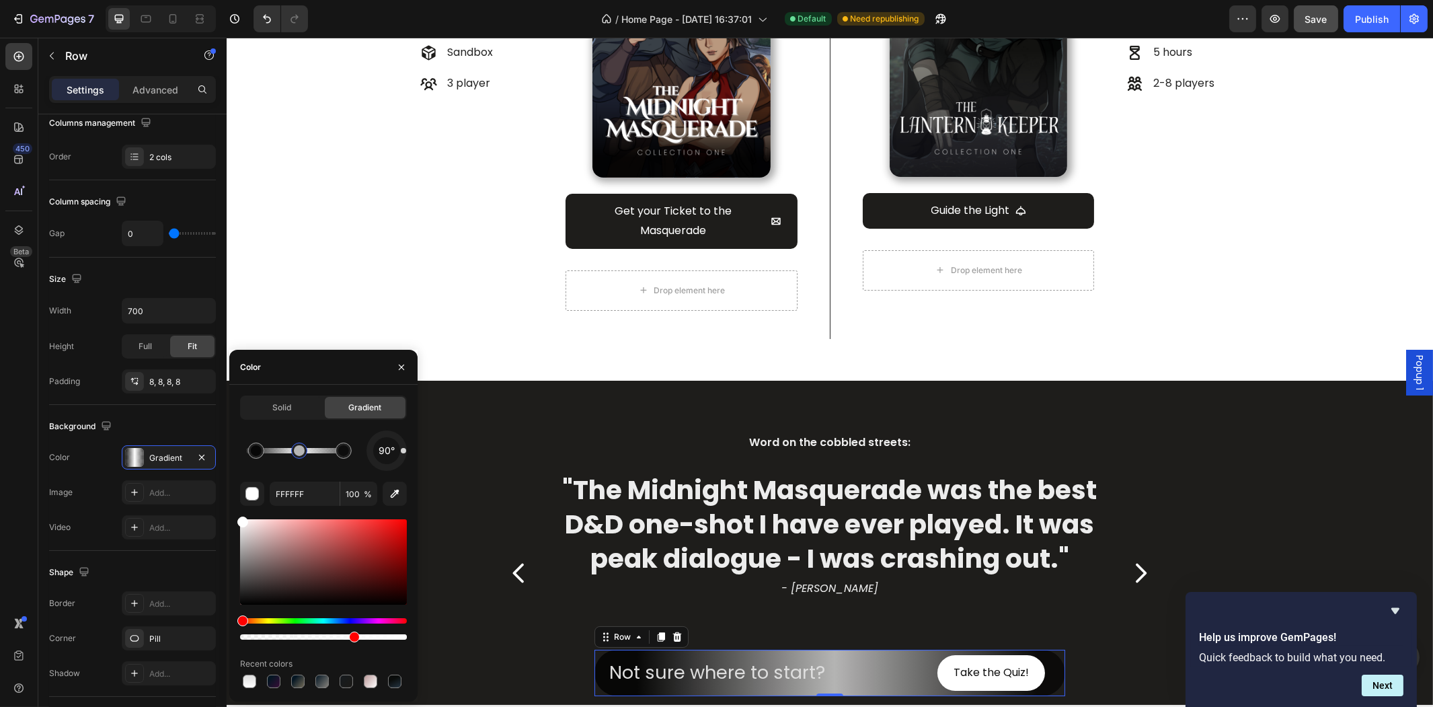
type input "67"
type input "000000"
click at [259, 450] on div at bounding box center [256, 450] width 11 height 11
click at [323, 637] on div at bounding box center [323, 636] width 167 height 5
click at [315, 631] on div at bounding box center [323, 629] width 167 height 22
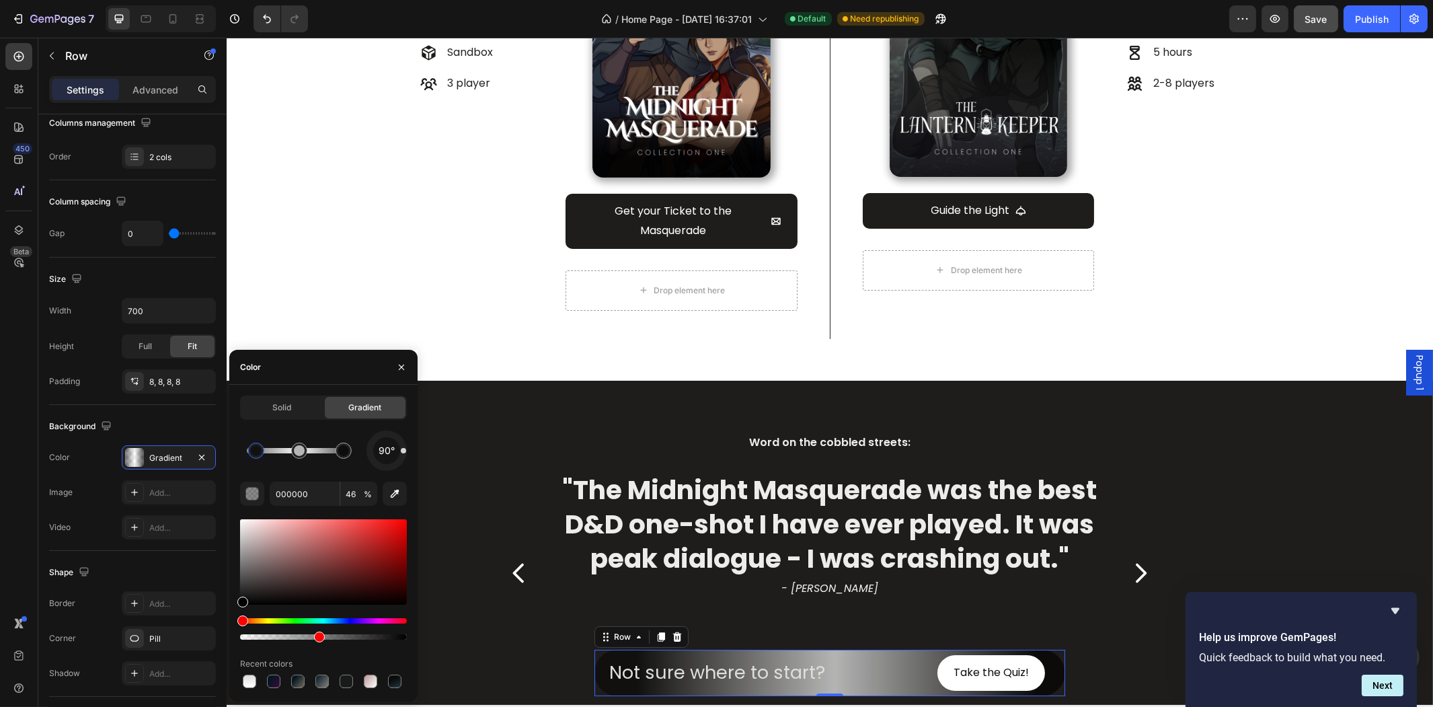
click at [310, 635] on div at bounding box center [323, 636] width 167 height 5
type input "42"
drag, startPoint x: 317, startPoint y: 635, endPoint x: 294, endPoint y: 634, distance: 22.2
click at [294, 634] on div at bounding box center [297, 636] width 11 height 11
click at [597, 600] on div ""The Midnight Masquerade was the best D&D one-shot I have ever played. It was p…" at bounding box center [829, 573] width 585 height 202
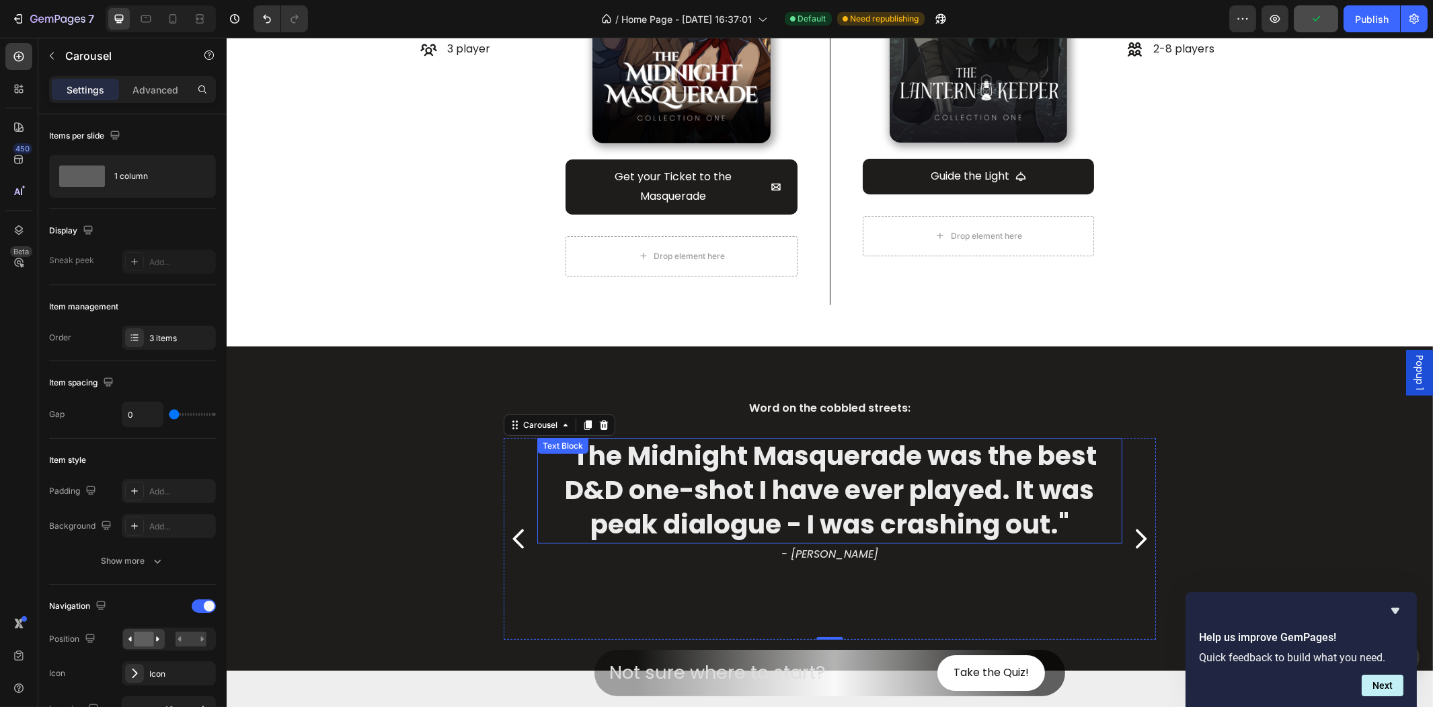
scroll to position [1269, 0]
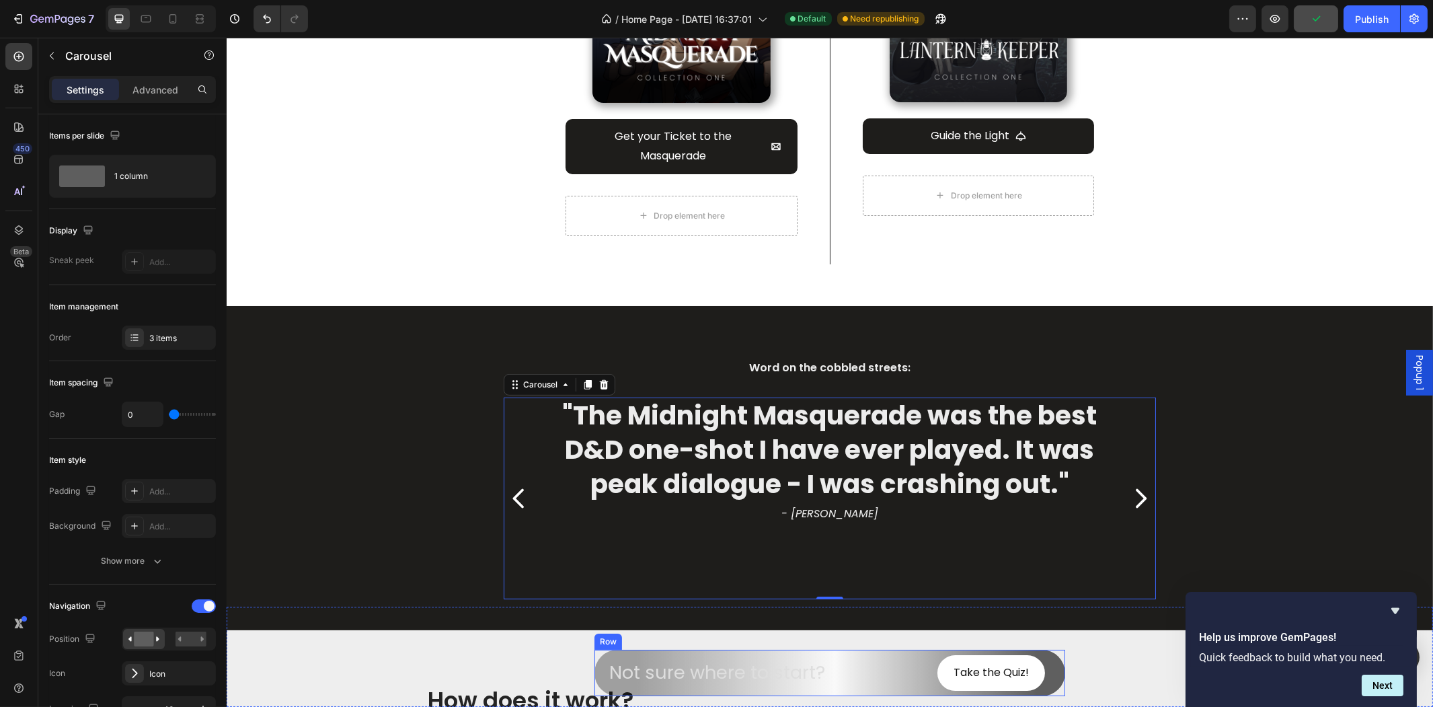
click at [854, 688] on div "Not sure where to start? Heading" at bounding box center [771, 673] width 345 height 36
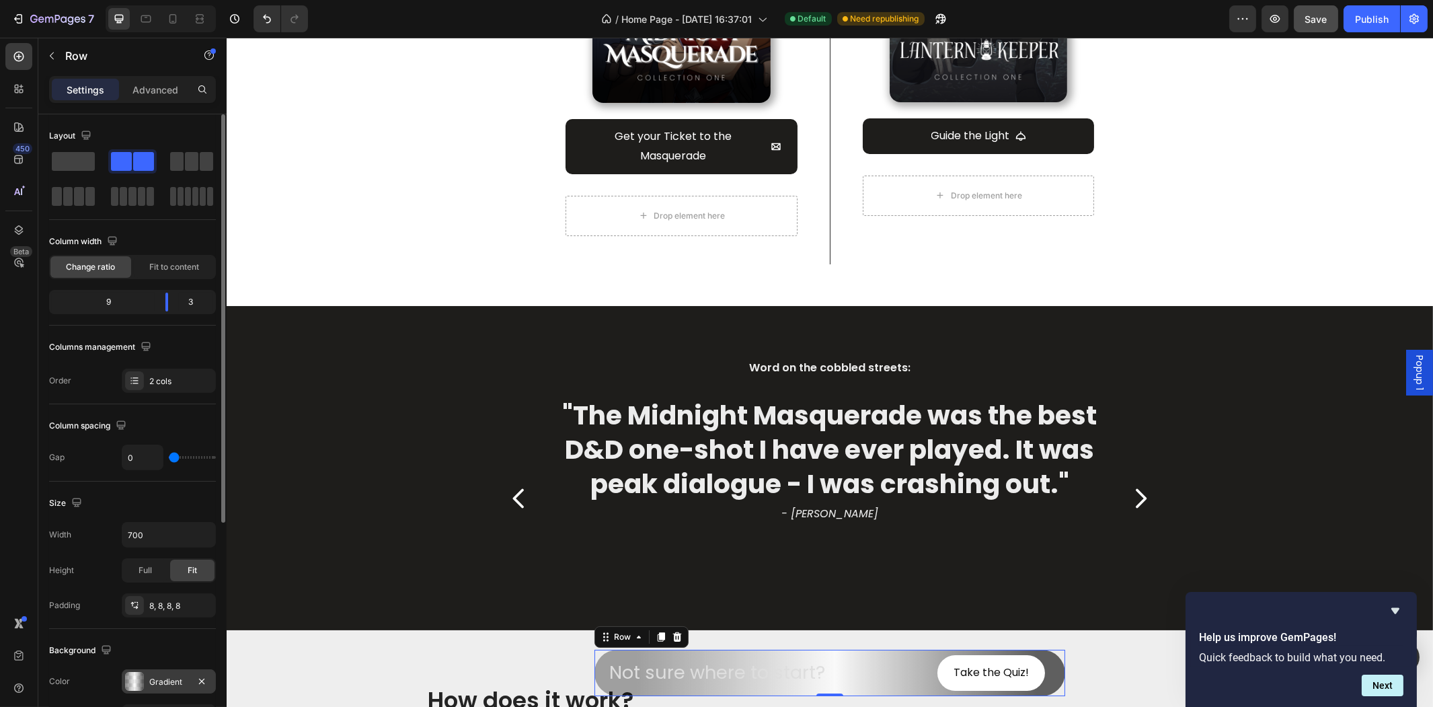
click at [166, 680] on div "Gradient" at bounding box center [168, 682] width 39 height 12
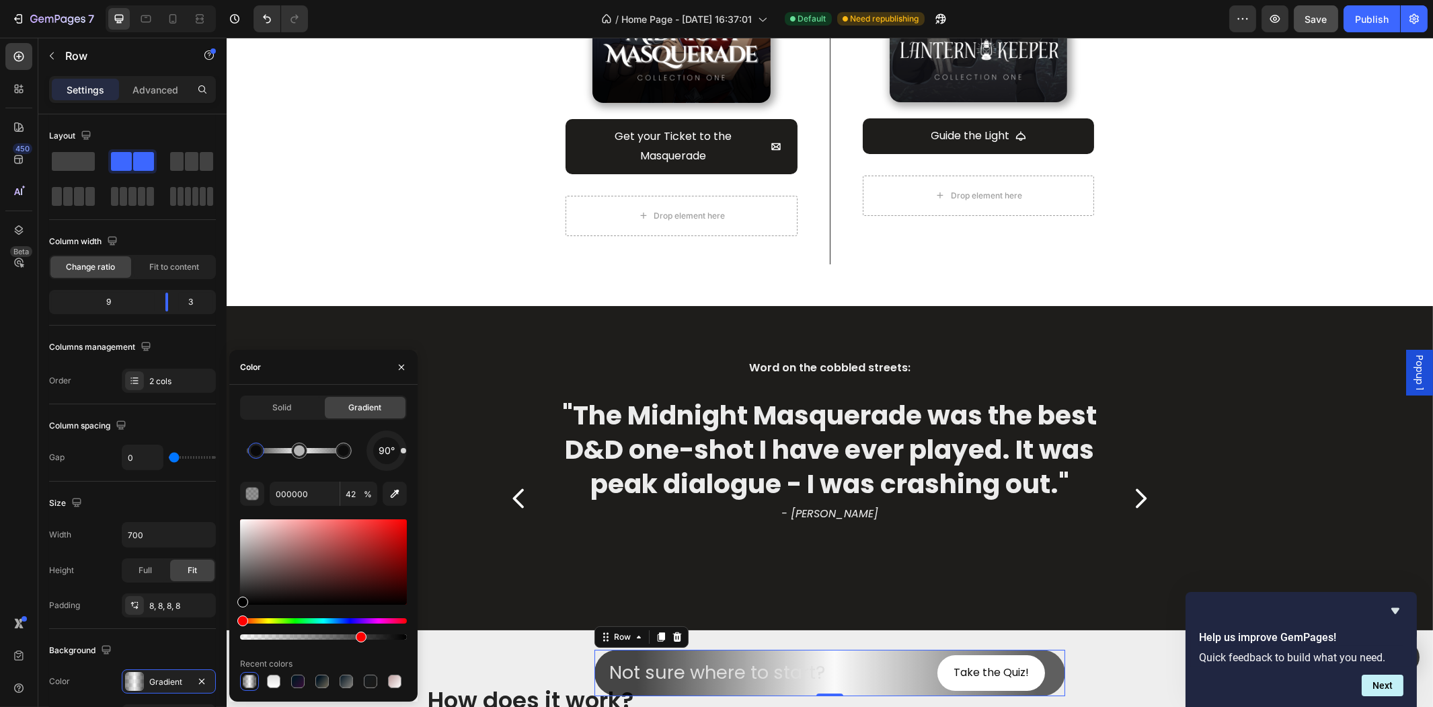
click at [360, 637] on div at bounding box center [323, 636] width 167 height 5
drag, startPoint x: 364, startPoint y: 637, endPoint x: 389, endPoint y: 637, distance: 24.9
click at [389, 637] on div at bounding box center [391, 636] width 11 height 11
type input "89"
click at [834, 666] on p "Not sure where to start?" at bounding box center [775, 672] width 334 height 24
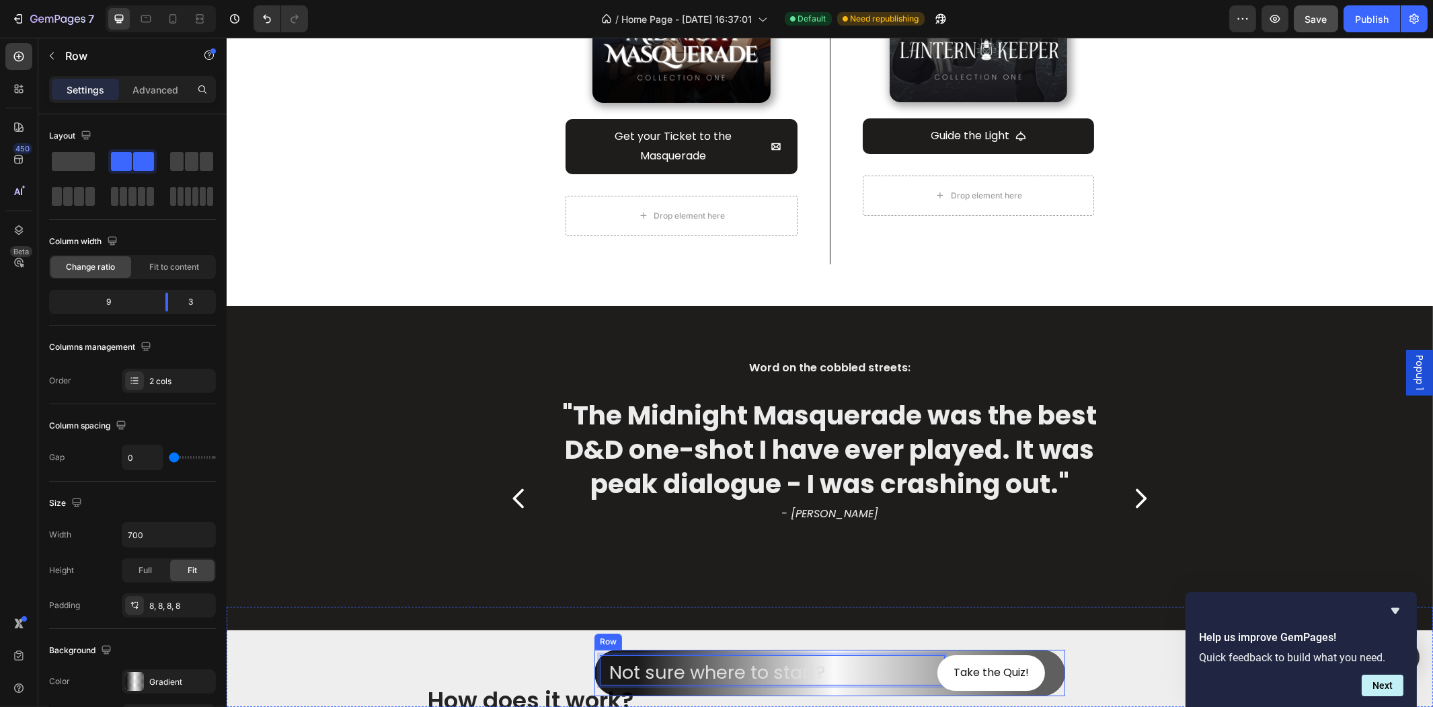
click at [666, 654] on div "Not sure where to start? Heading 2 Take the Quiz! [GEOGRAPHIC_DATA]" at bounding box center [829, 673] width 471 height 46
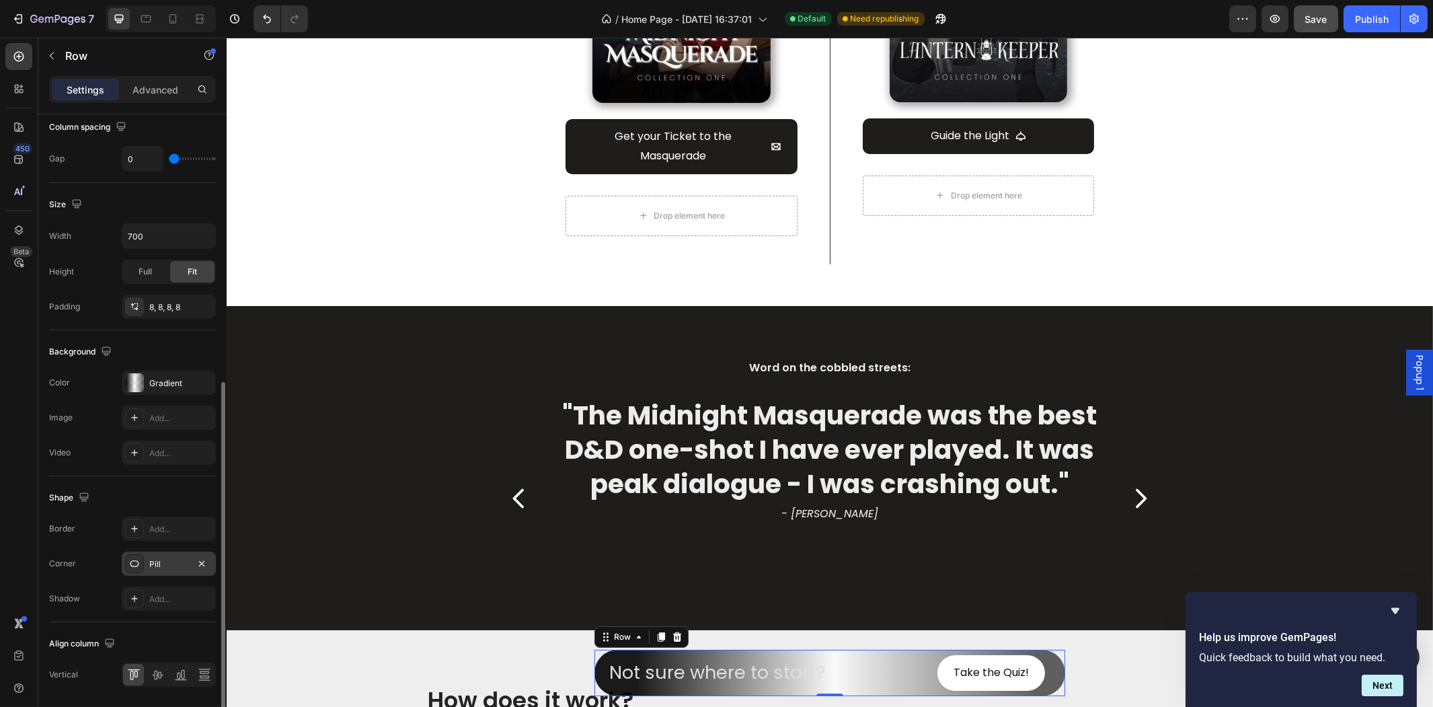
scroll to position [344, 0]
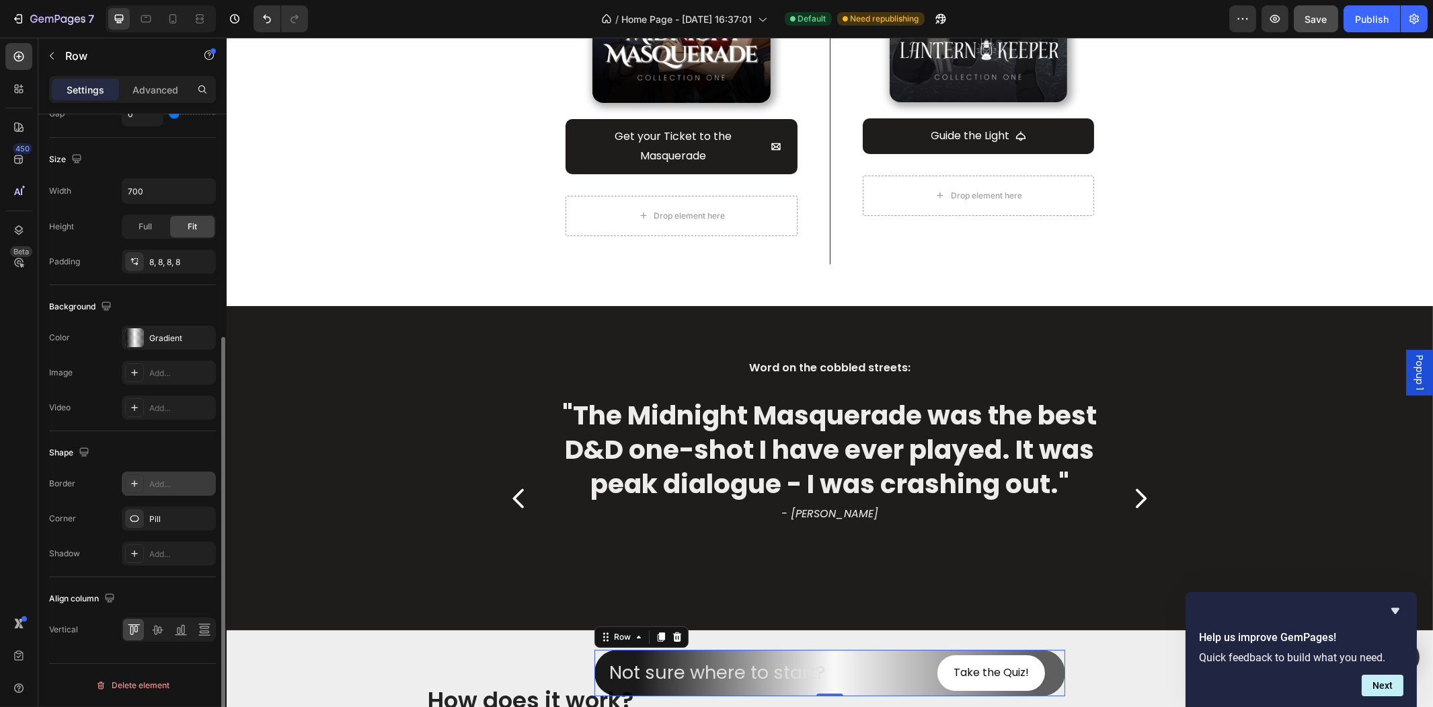
click at [189, 485] on div "Add..." at bounding box center [180, 484] width 63 height 12
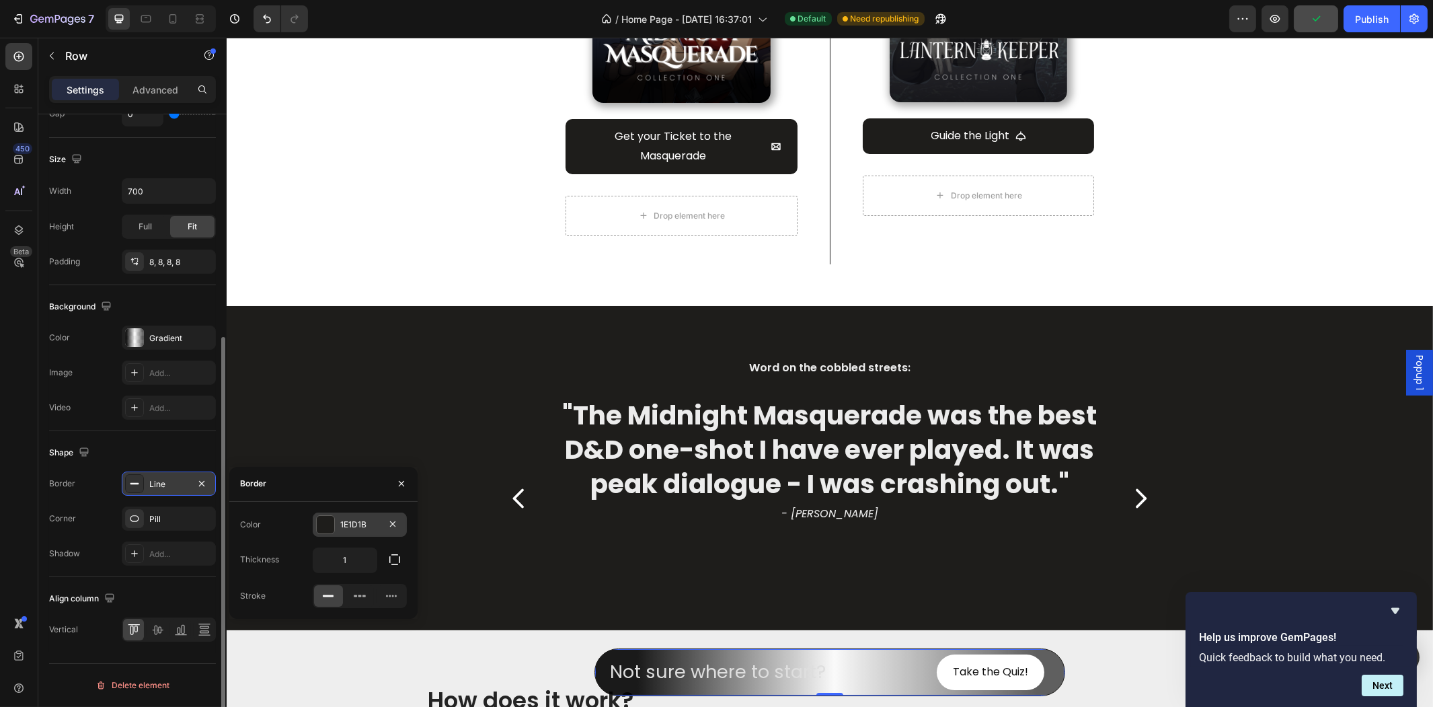
click at [327, 527] on div at bounding box center [325, 524] width 17 height 17
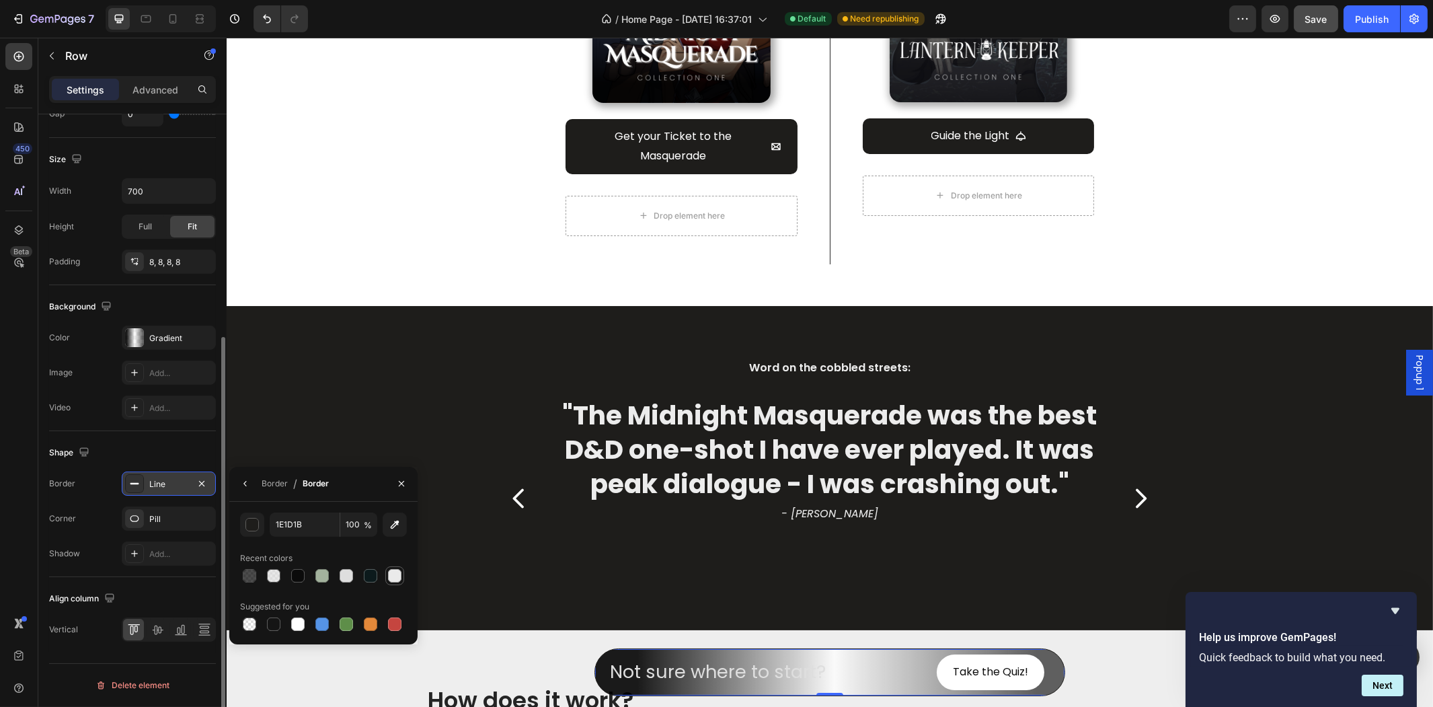
click at [388, 576] on div at bounding box center [394, 575] width 13 height 13
type input "EAEAEA"
click at [676, 621] on div "Button" at bounding box center [829, 632] width 1174 height 32
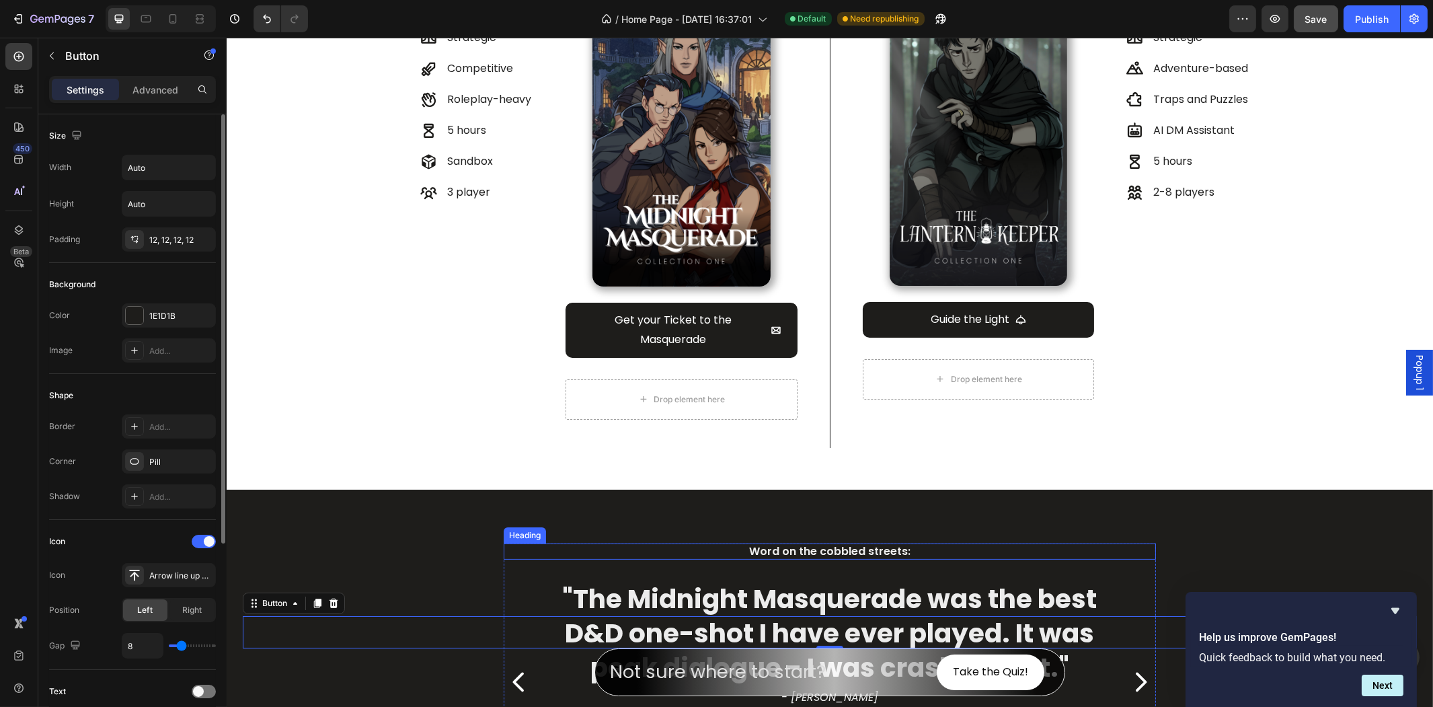
scroll to position [1120, 0]
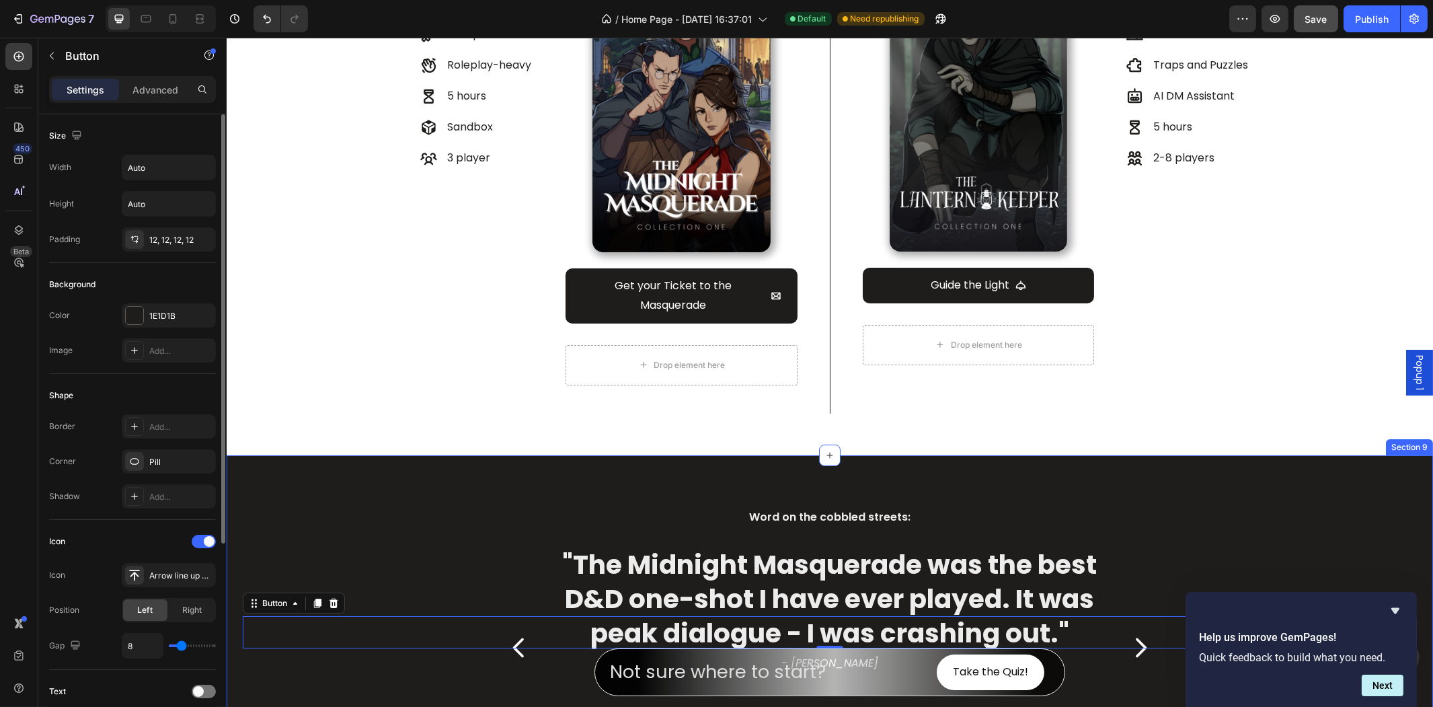
click at [1193, 599] on div "Help us improve GemPages! Quick feedback to build what you need. Next" at bounding box center [1300, 649] width 231 height 115
click at [1253, 565] on div "Word on the cobbled streets: Heading "The Midnight Masquerade was the best D&D …" at bounding box center [829, 634] width 1186 height 251
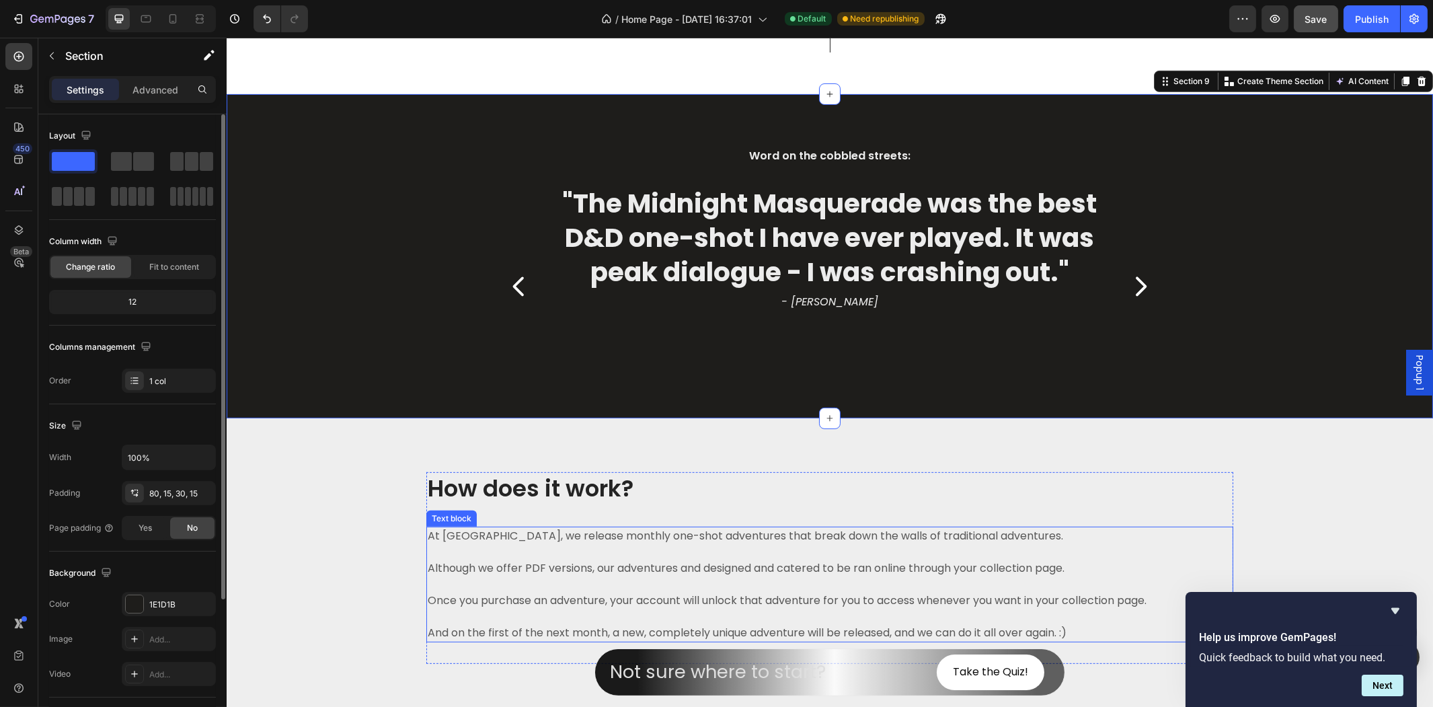
scroll to position [1643, 0]
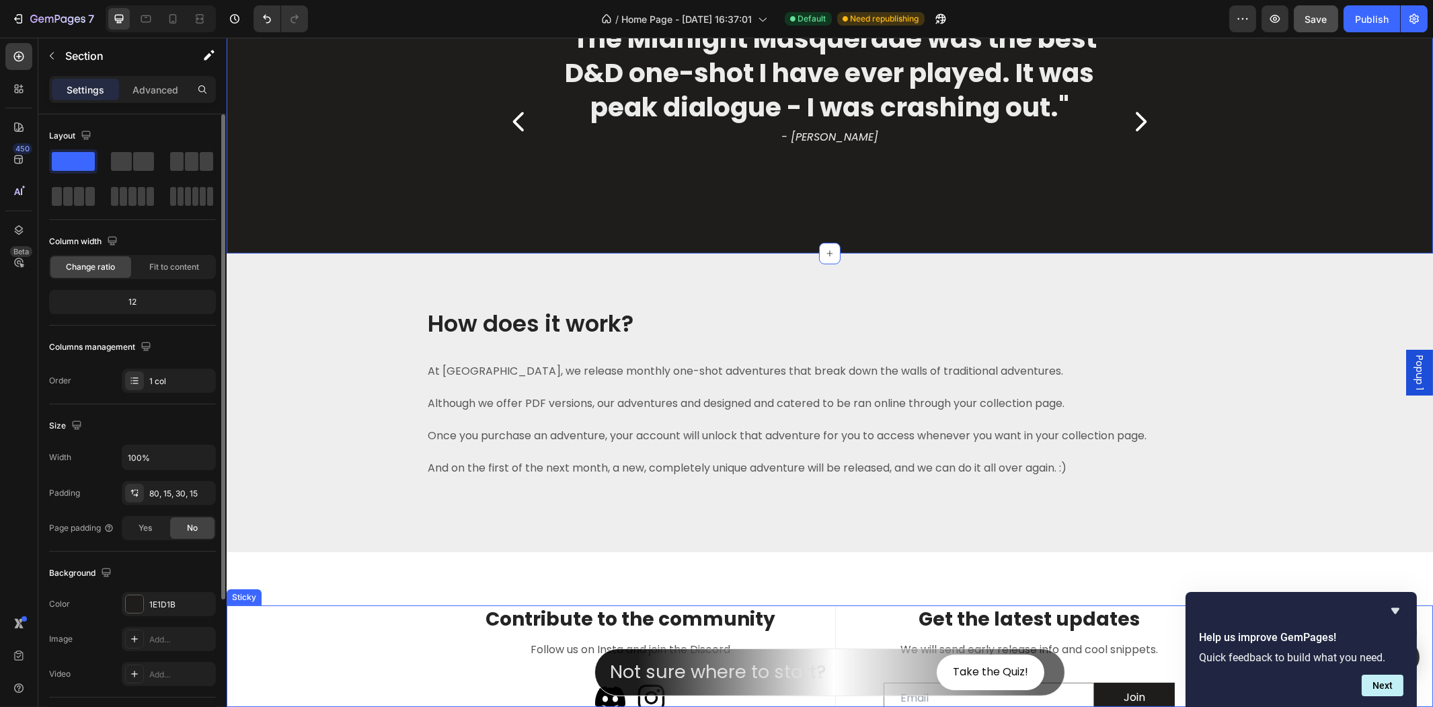
click at [836, 655] on div "Not sure where to start? Heading" at bounding box center [772, 669] width 344 height 30
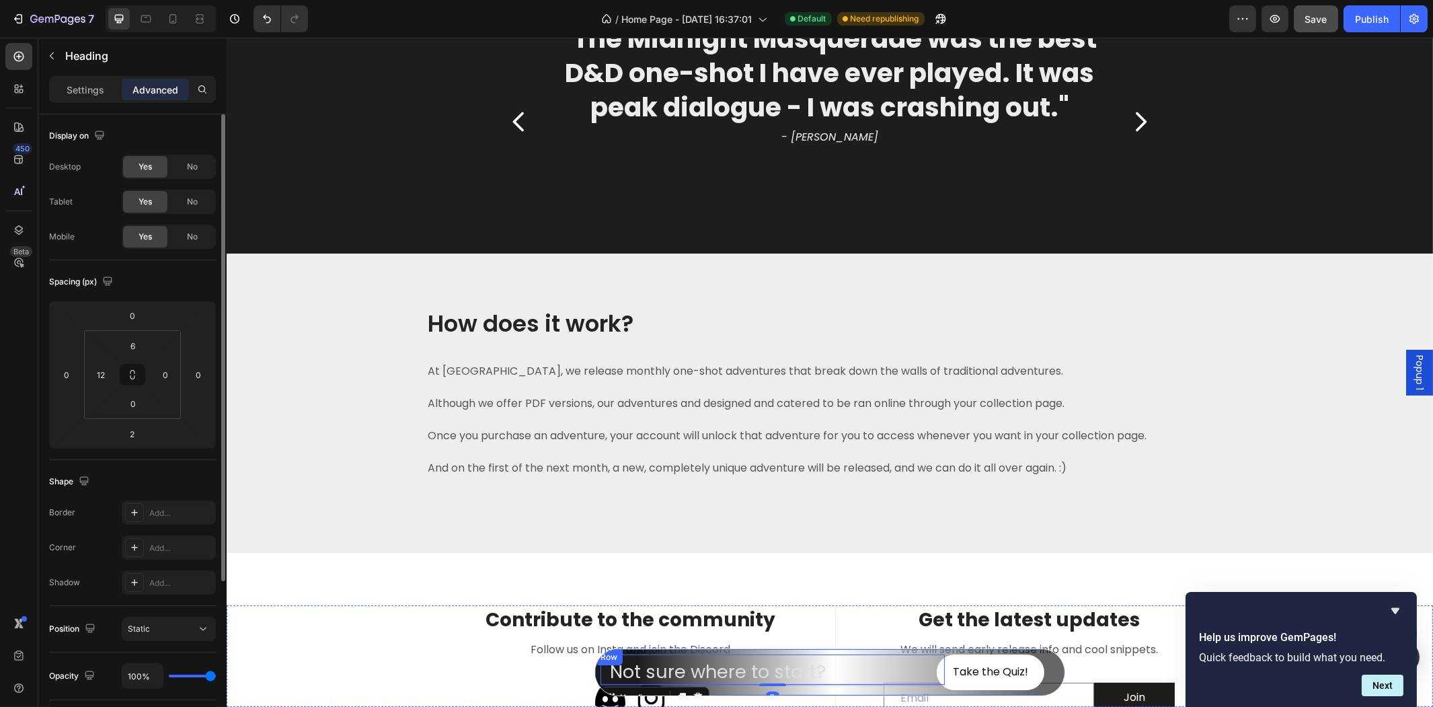
click at [879, 689] on div "Not sure where to start? Heading 2" at bounding box center [772, 672] width 344 height 36
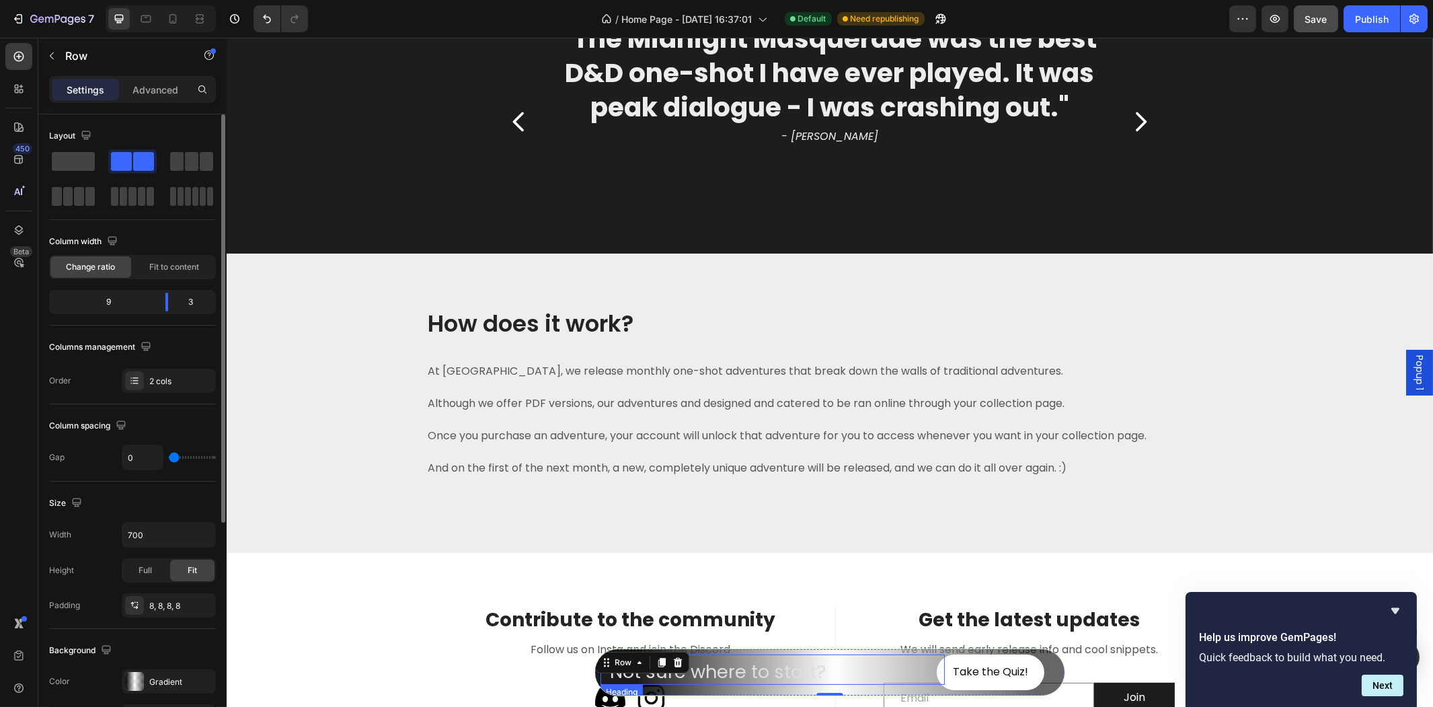
click at [743, 670] on p "Not sure where to start?" at bounding box center [775, 672] width 333 height 24
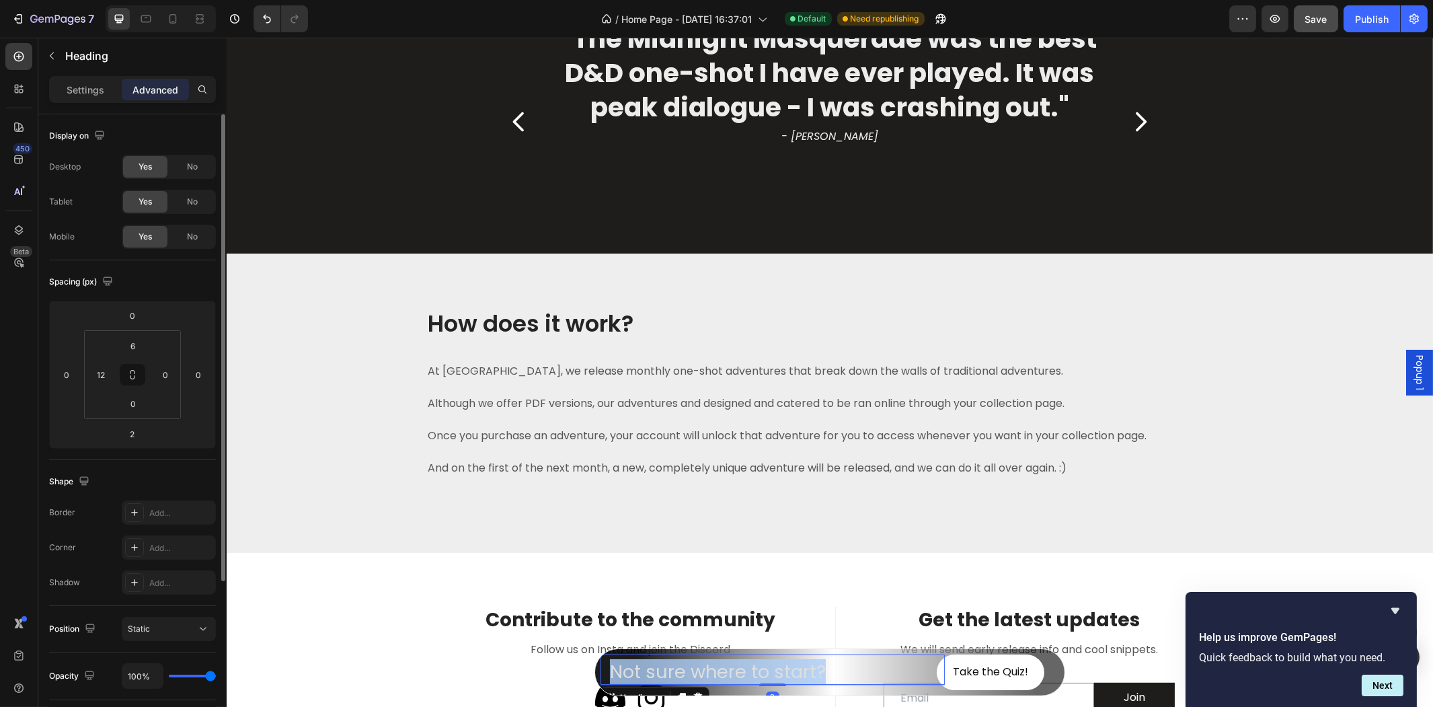
click at [743, 670] on p "Not sure where to start?" at bounding box center [775, 672] width 333 height 24
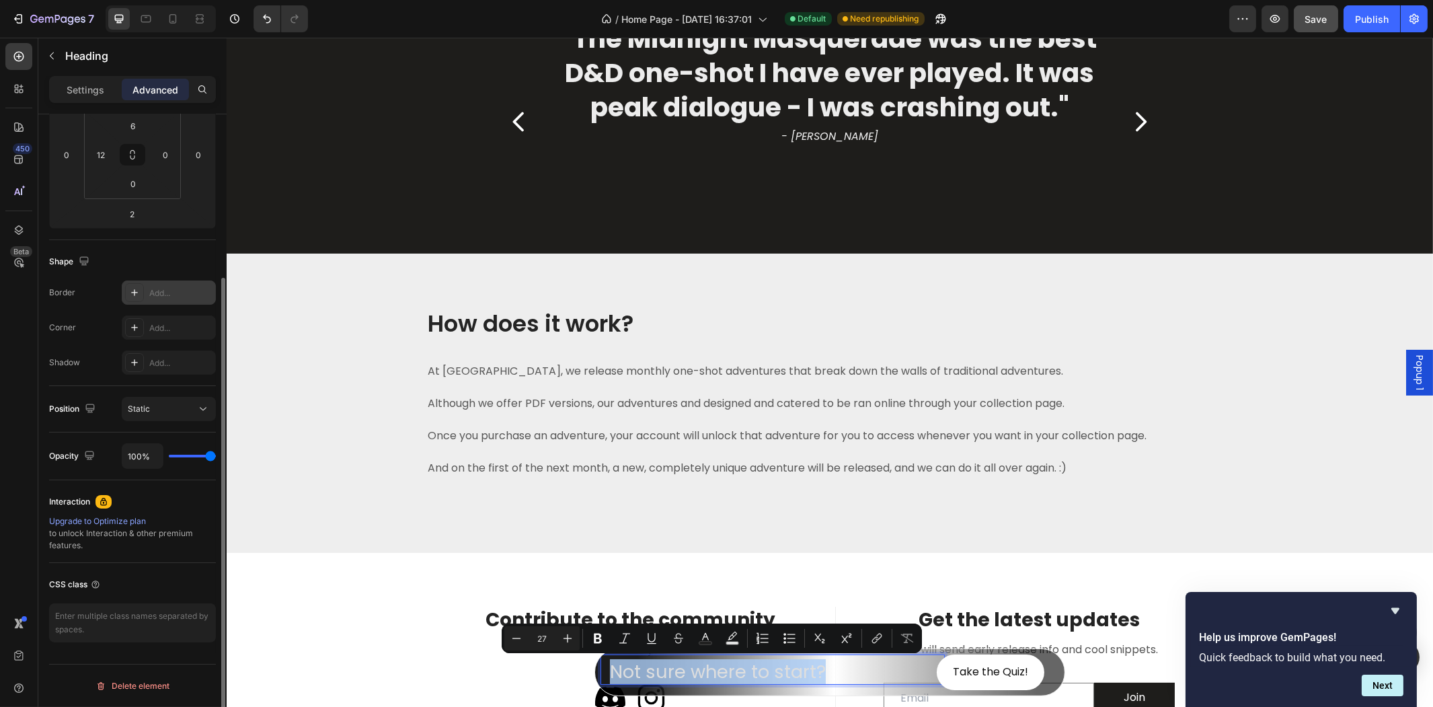
scroll to position [0, 0]
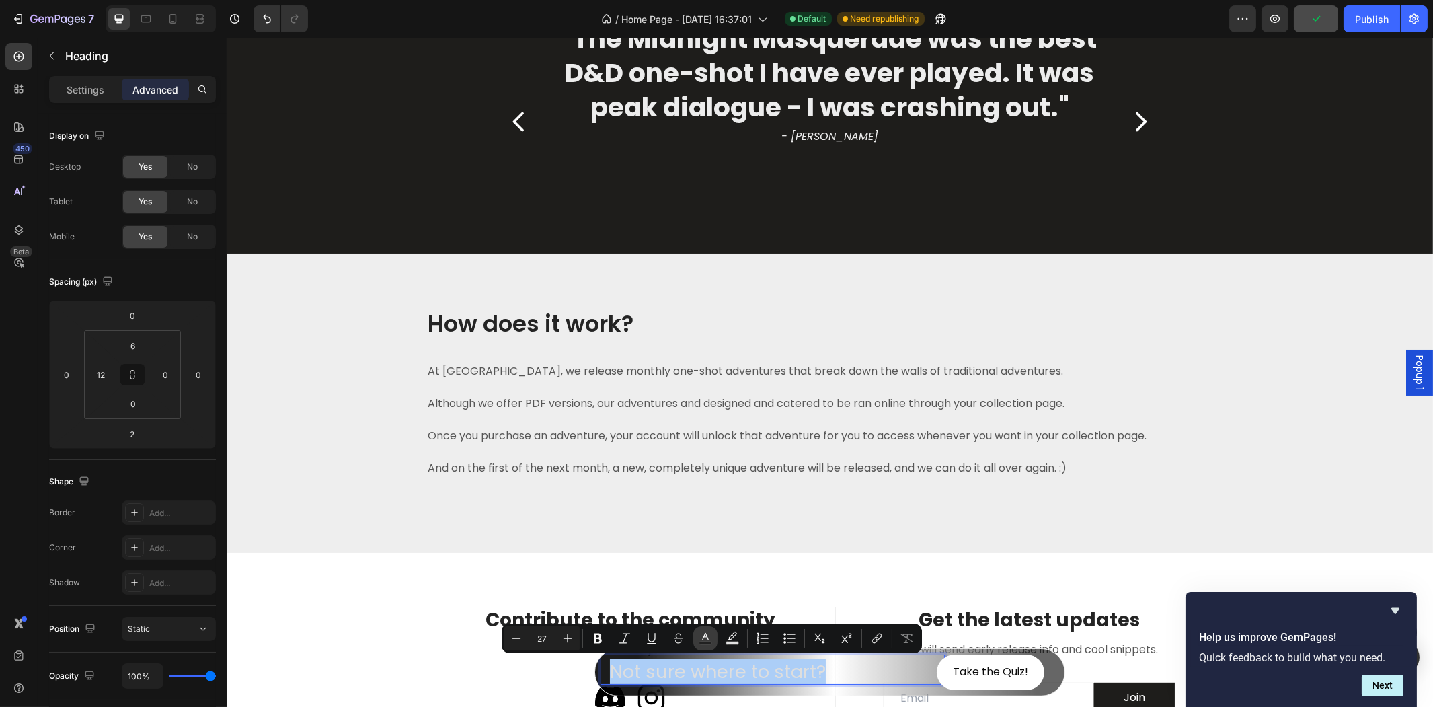
click at [709, 635] on icon "Editor contextual toolbar" at bounding box center [705, 637] width 13 height 13
type input "DEDEDE"
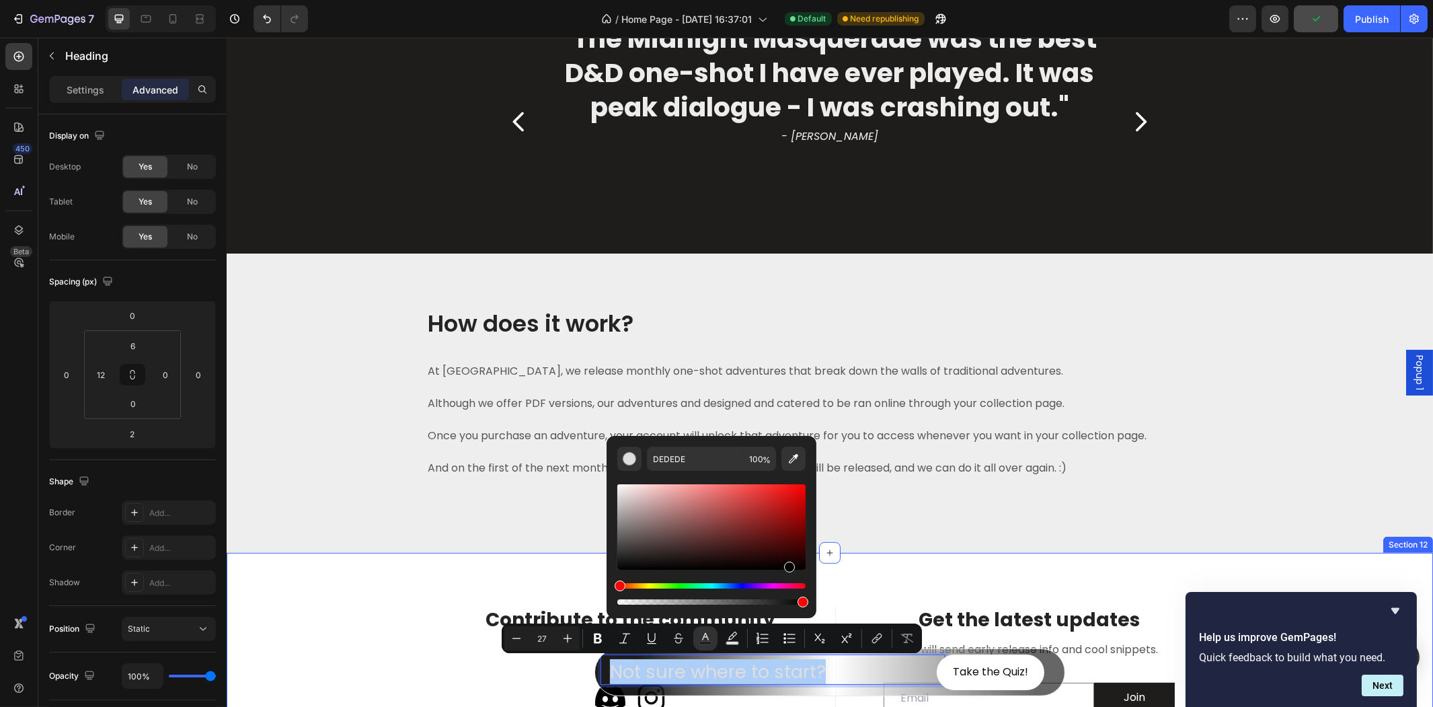
drag, startPoint x: 922, startPoint y: 598, endPoint x: 904, endPoint y: 597, distance: 18.2
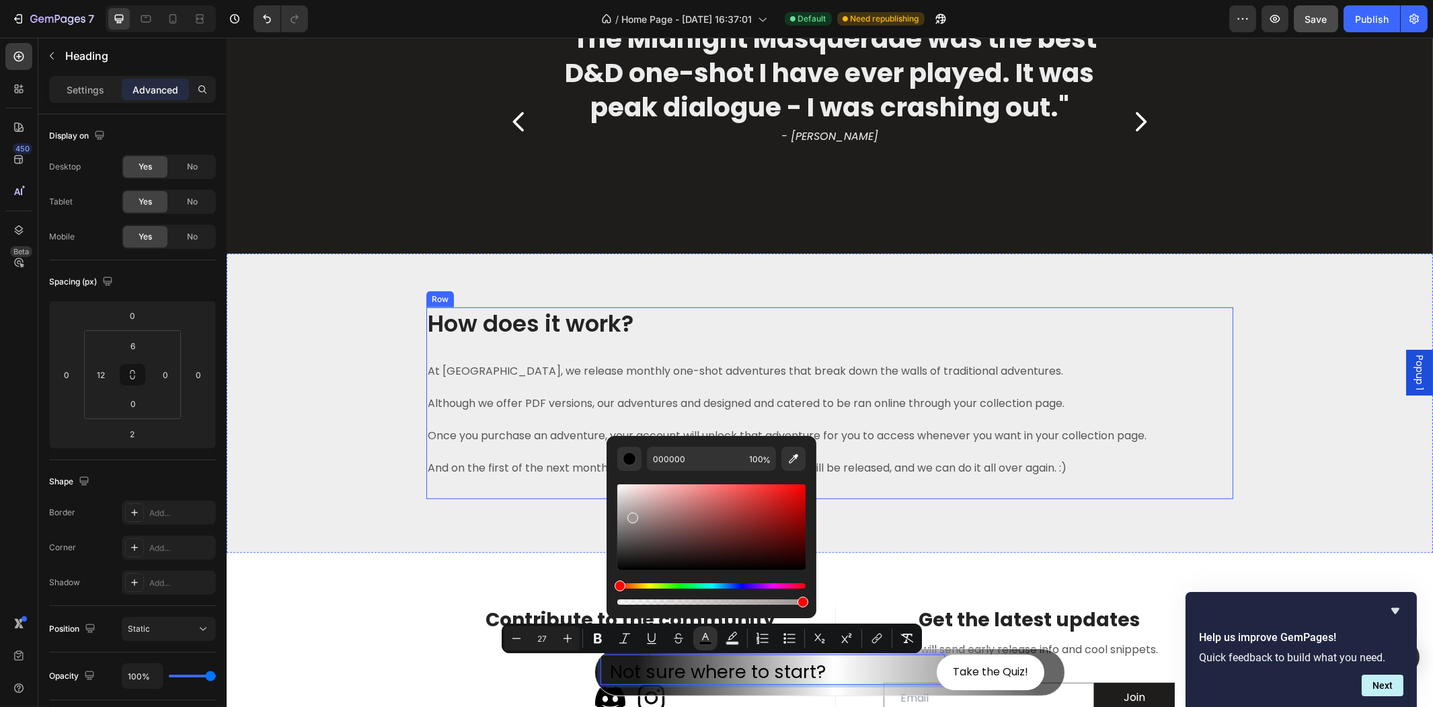
drag, startPoint x: 858, startPoint y: 553, endPoint x: 562, endPoint y: 466, distance: 308.3
drag, startPoint x: 876, startPoint y: 553, endPoint x: 596, endPoint y: 469, distance: 292.1
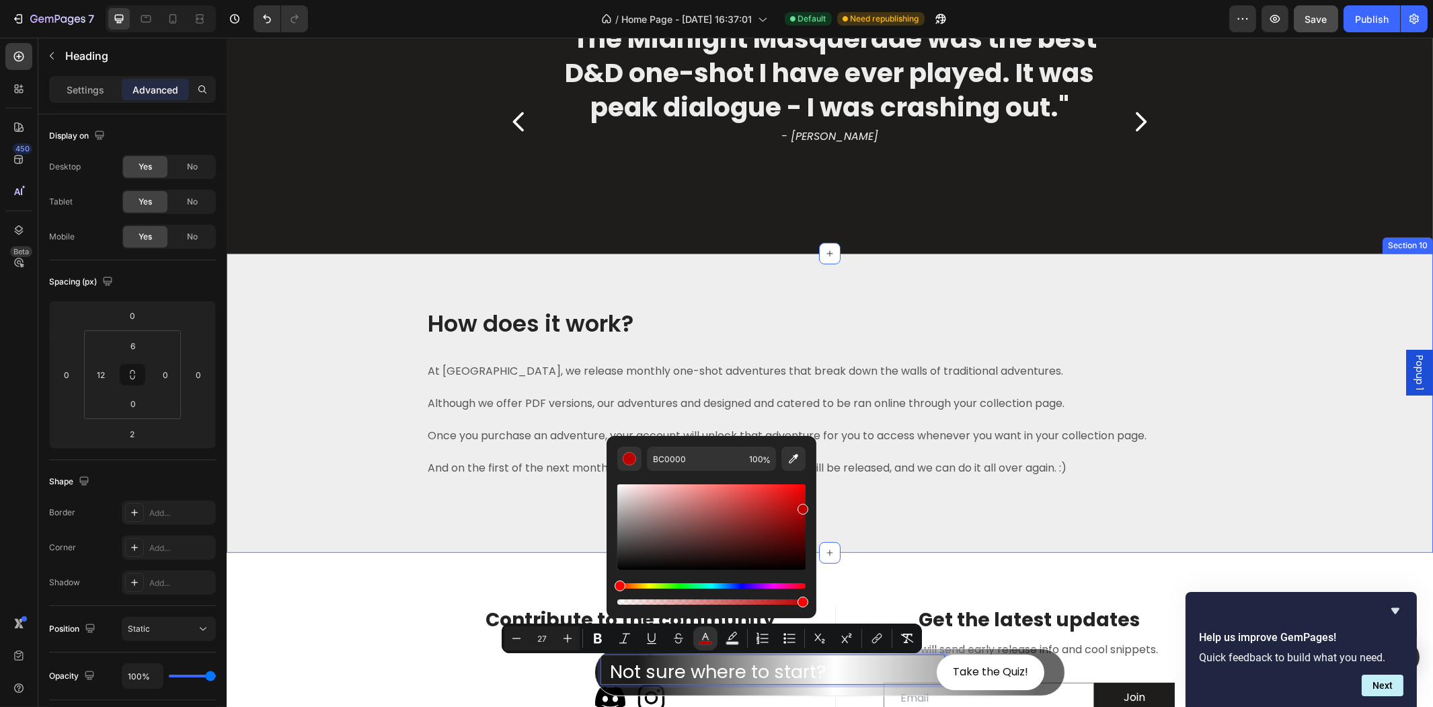
drag, startPoint x: 886, startPoint y: 559, endPoint x: 841, endPoint y: 507, distance: 68.2
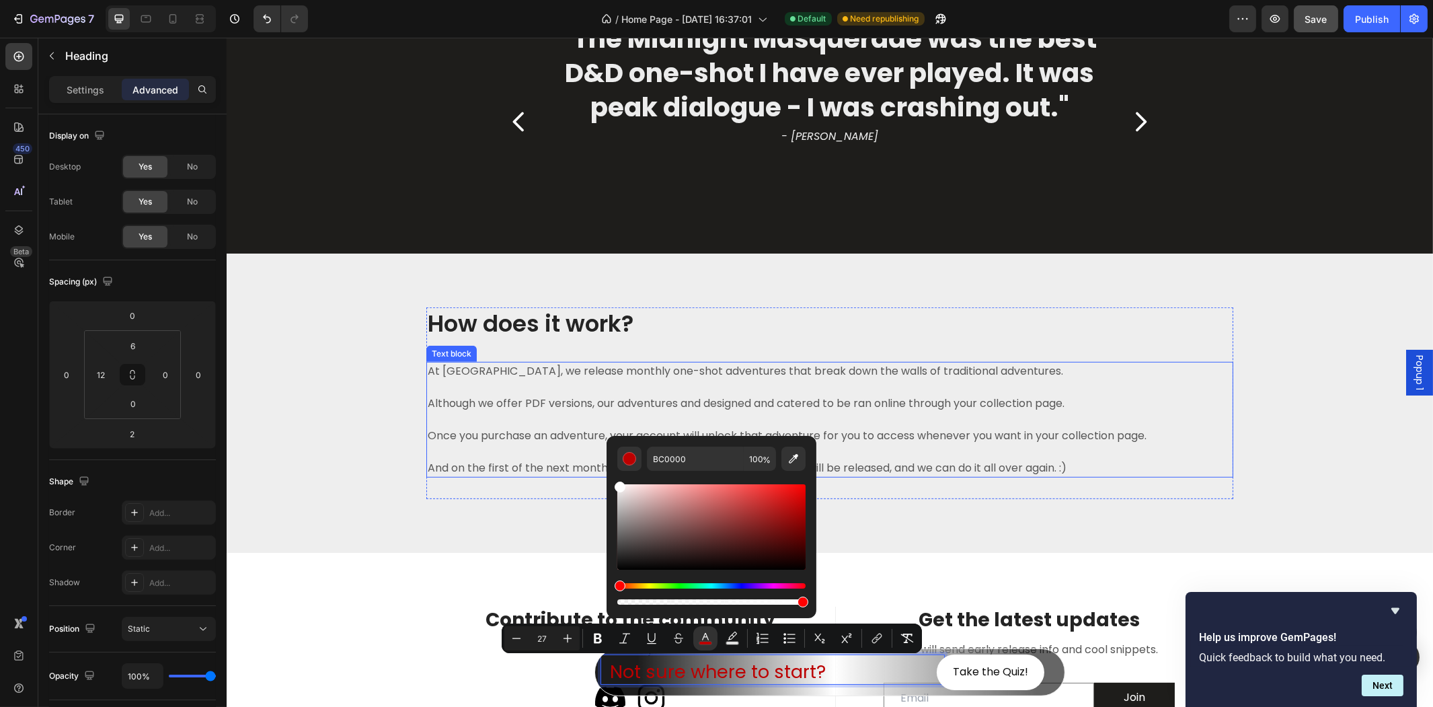
drag, startPoint x: 993, startPoint y: 567, endPoint x: 585, endPoint y: 451, distance: 424.2
type input "FFFFFF"
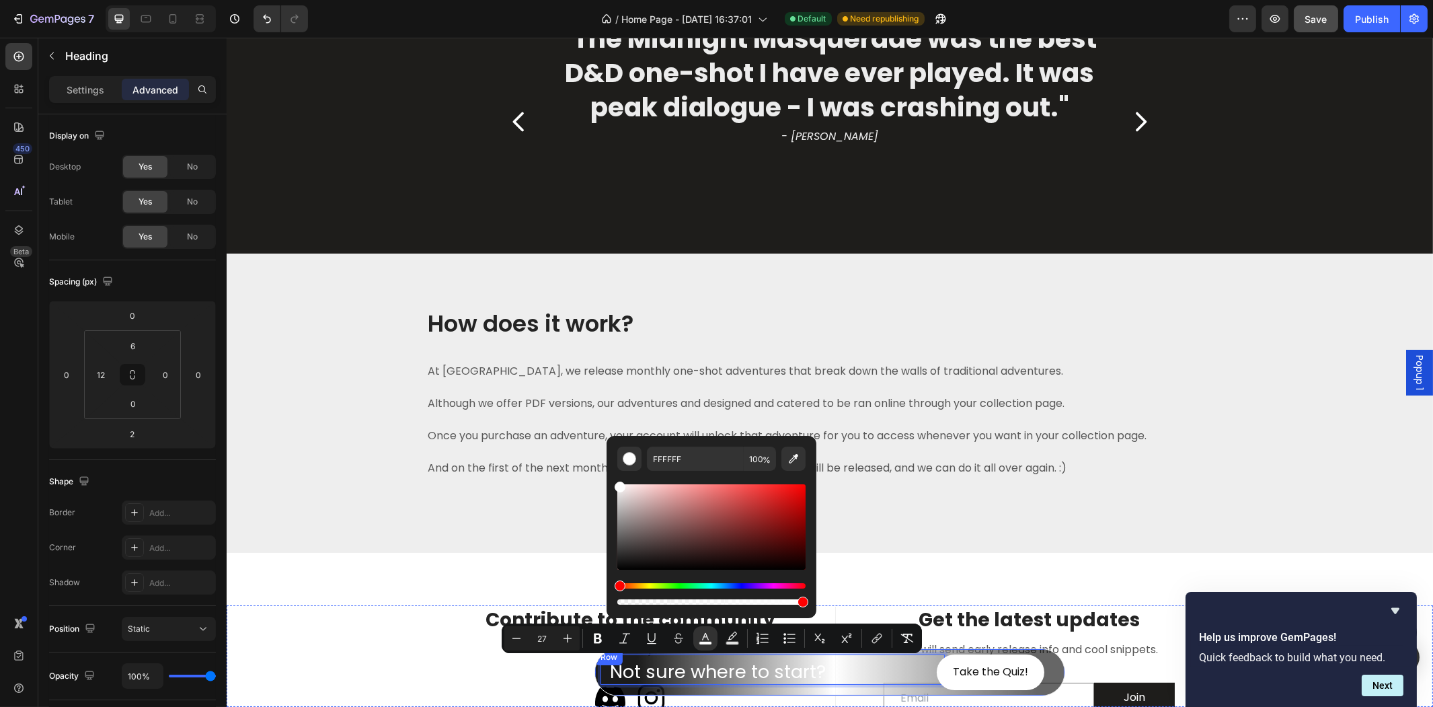
click at [874, 686] on div "Not sure where to start? Heading 2" at bounding box center [772, 672] width 344 height 36
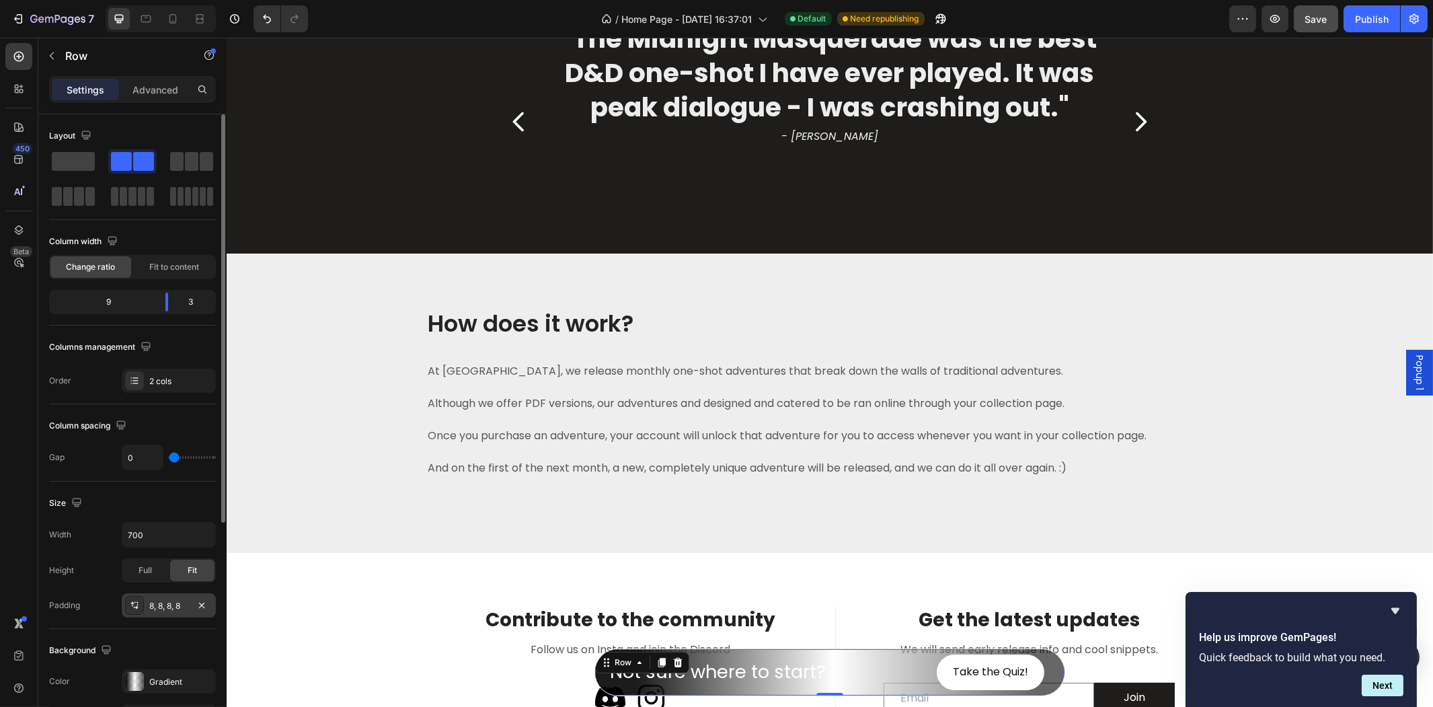
scroll to position [149, 0]
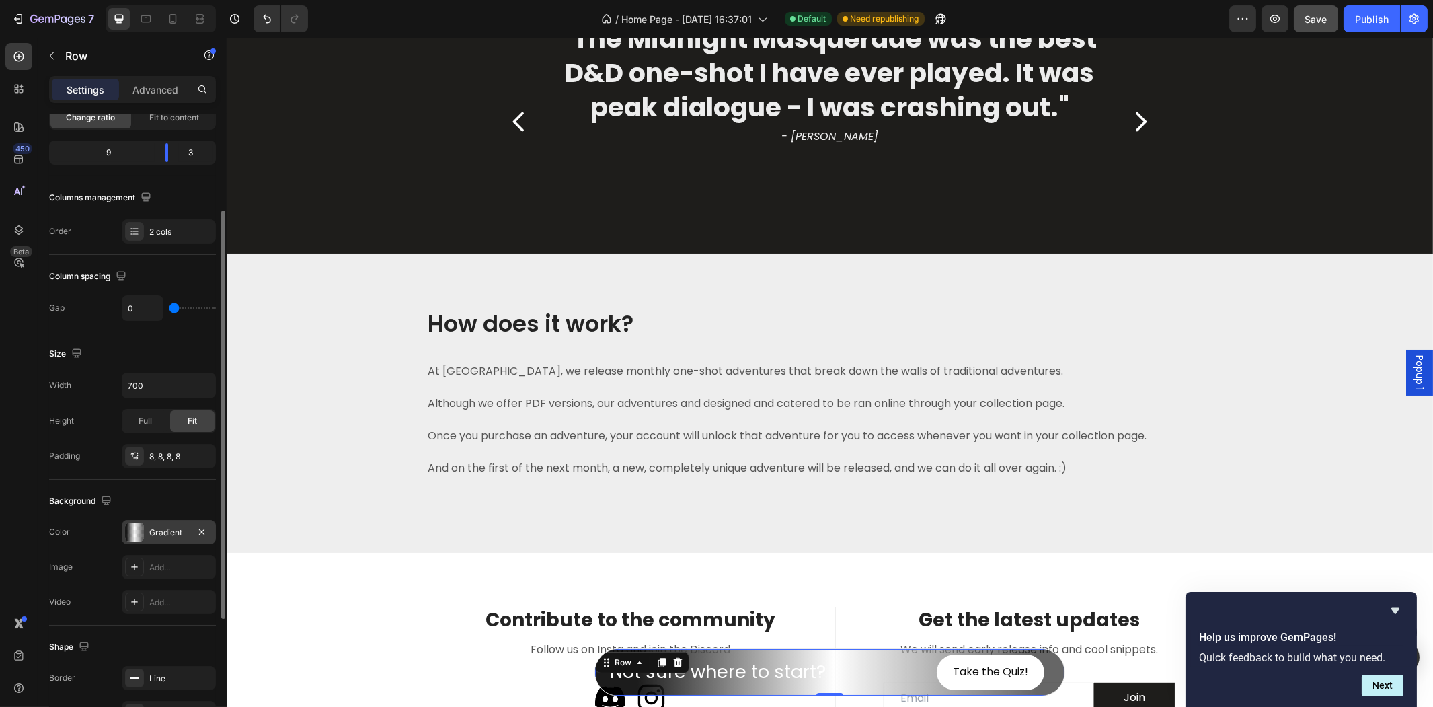
click at [167, 522] on div "Gradient" at bounding box center [169, 532] width 94 height 24
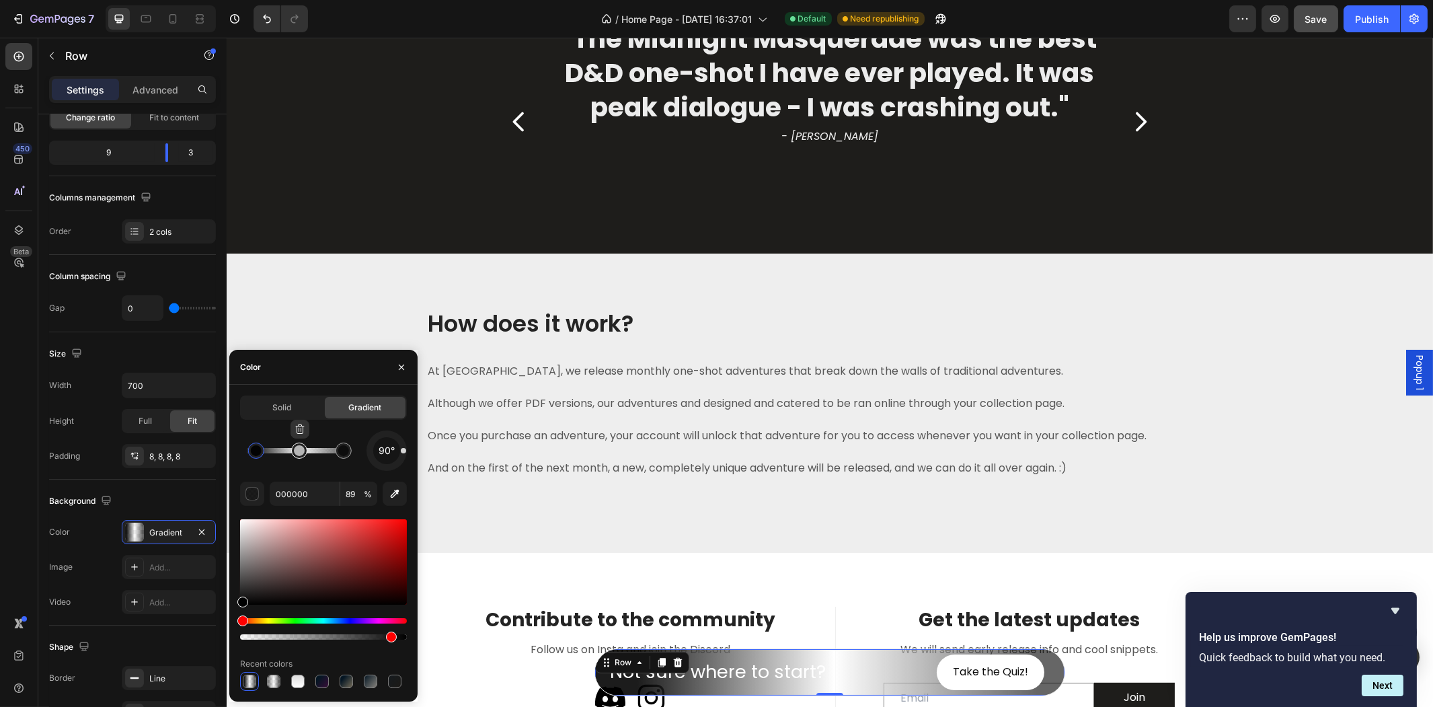
type input "FFFFFF"
type input "67"
click at [297, 455] on div at bounding box center [299, 450] width 16 height 16
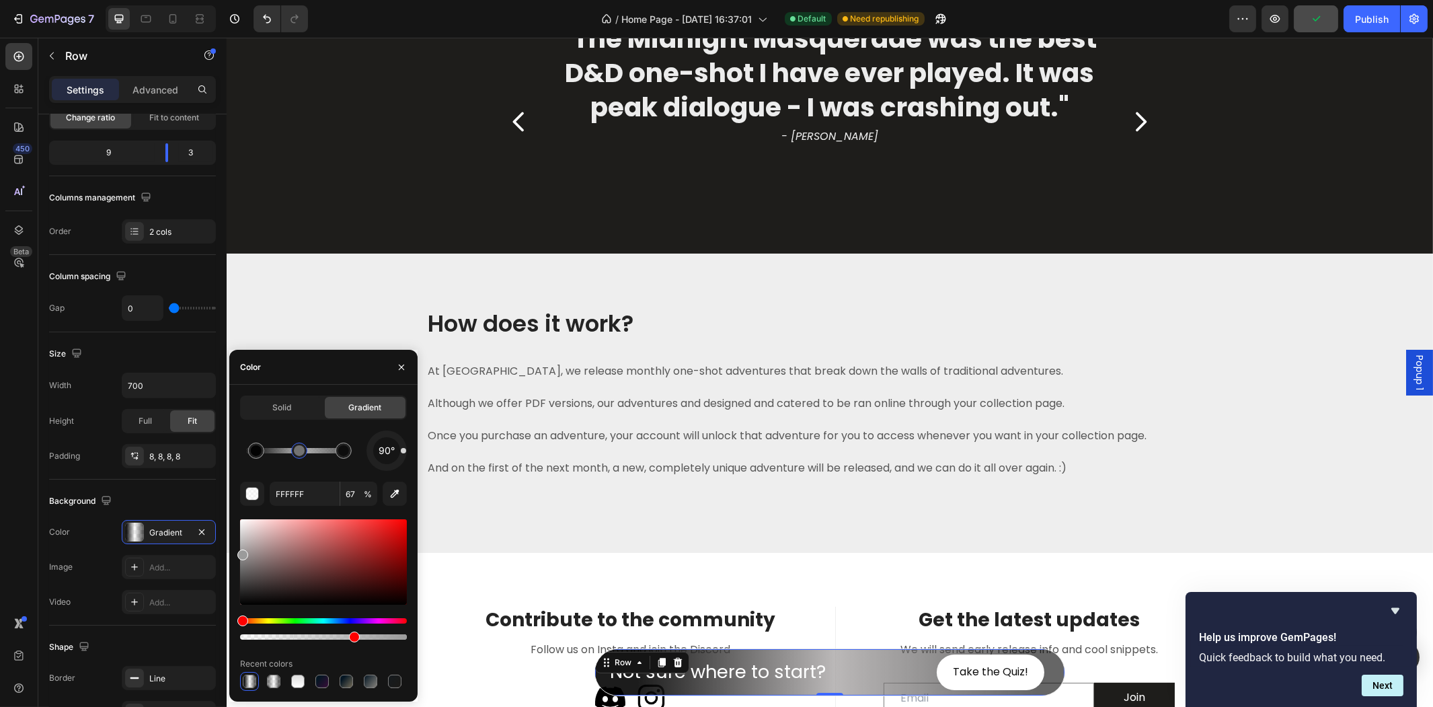
drag, startPoint x: 246, startPoint y: 553, endPoint x: 235, endPoint y: 552, distance: 10.8
click at [235, 552] on div "Solid Gradient 90° FFFFFF 67 % Recent colors" at bounding box center [323, 542] width 188 height 295
type input "9B9B9B"
click at [875, 611] on div "Button ⁠⁠⁠⁠⁠⁠⁠ Not sure where to start? Heading Take the Quiz! Button Row 0 Sti…" at bounding box center [829, 656] width 1206 height 102
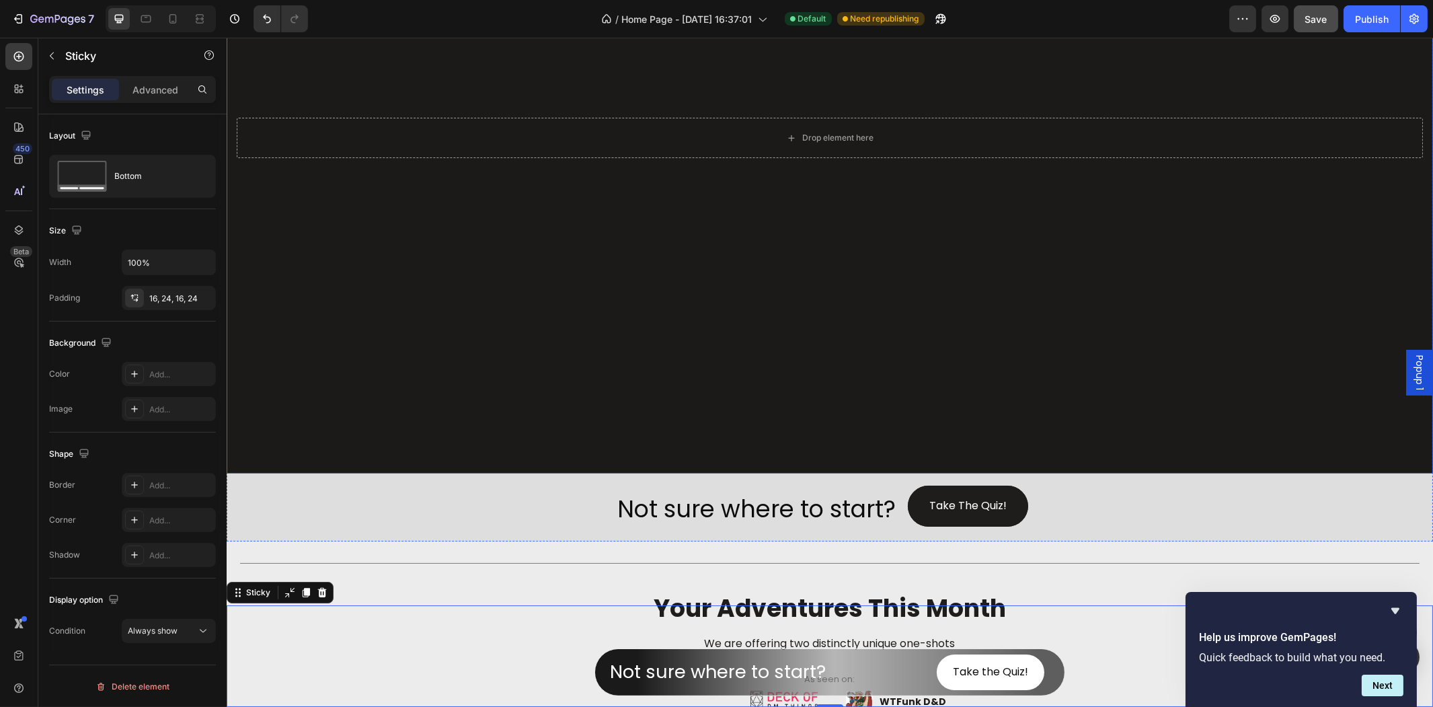
scroll to position [373, 0]
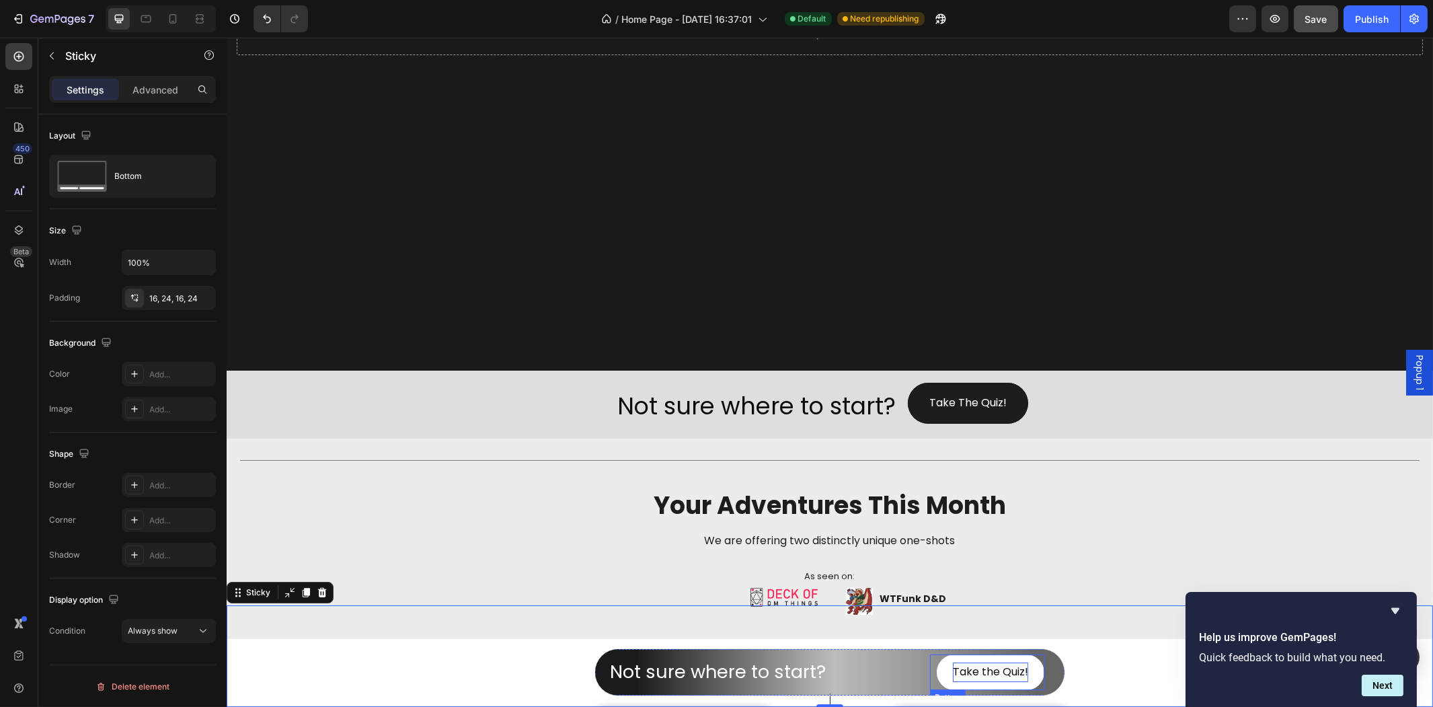
click at [986, 669] on p "Take the Quiz!" at bounding box center [989, 671] width 75 height 19
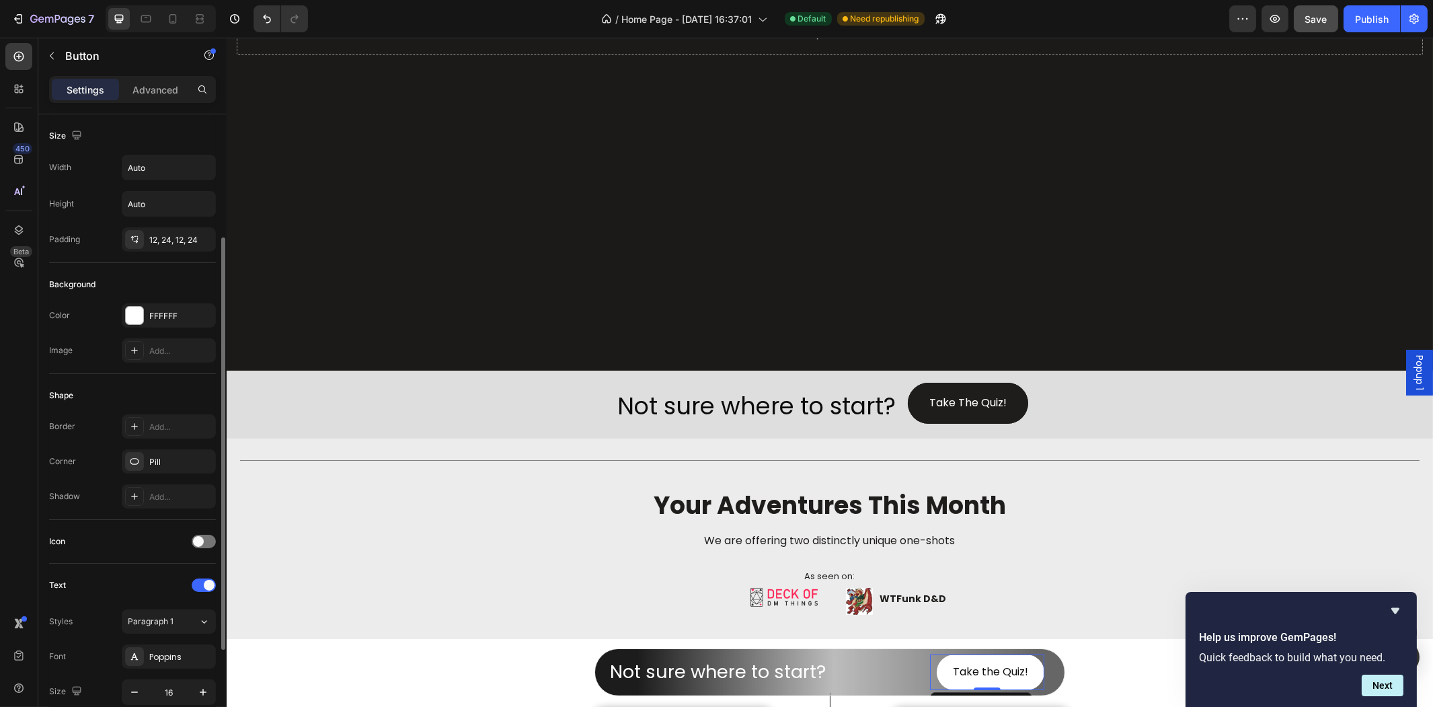
scroll to position [333, 0]
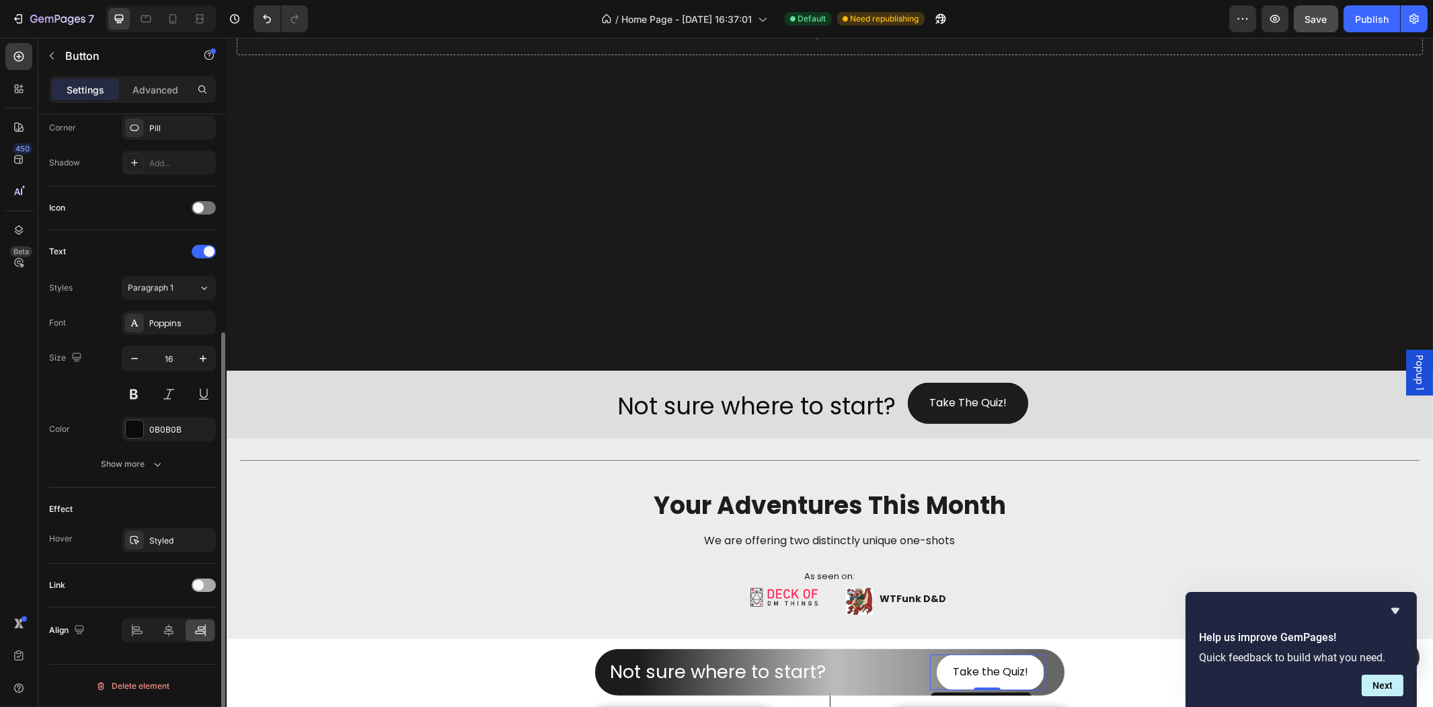
click at [202, 579] on div at bounding box center [204, 584] width 24 height 13
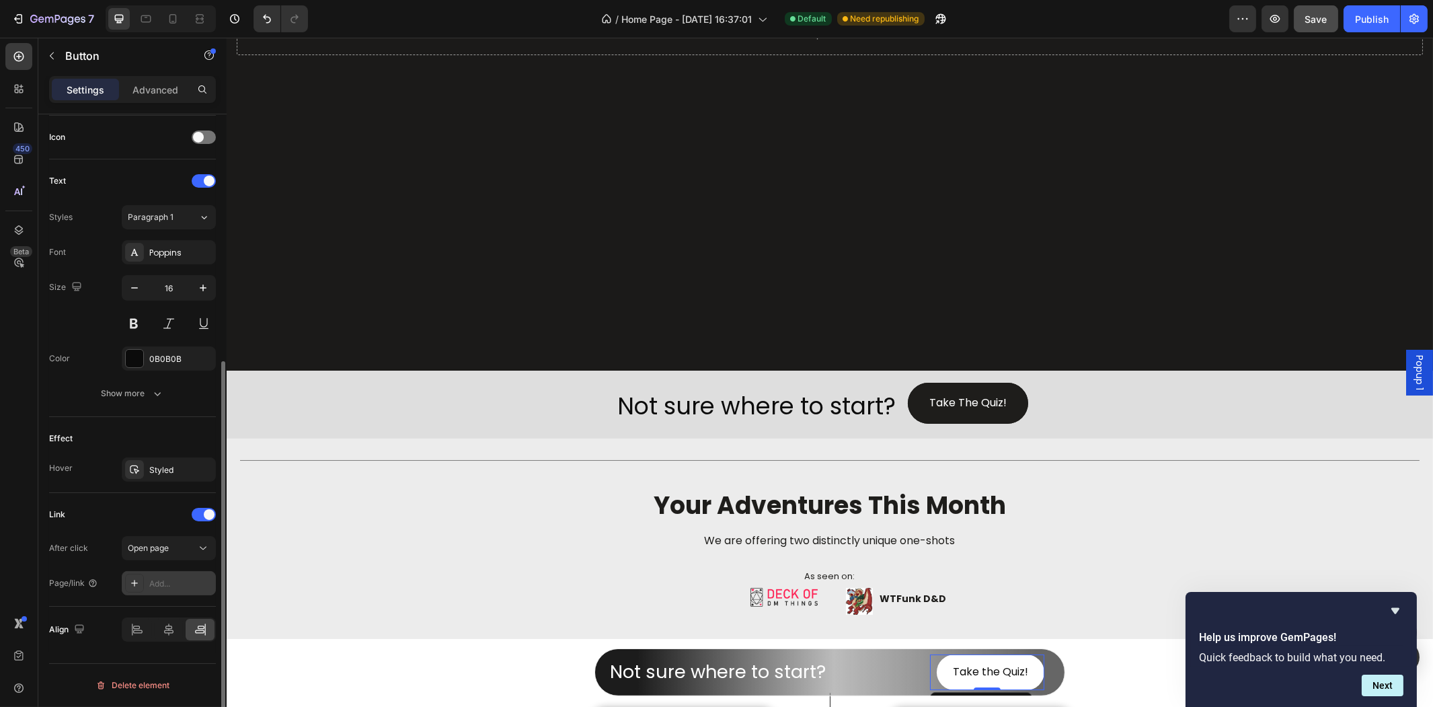
click at [153, 588] on div "Add..." at bounding box center [180, 584] width 63 height 12
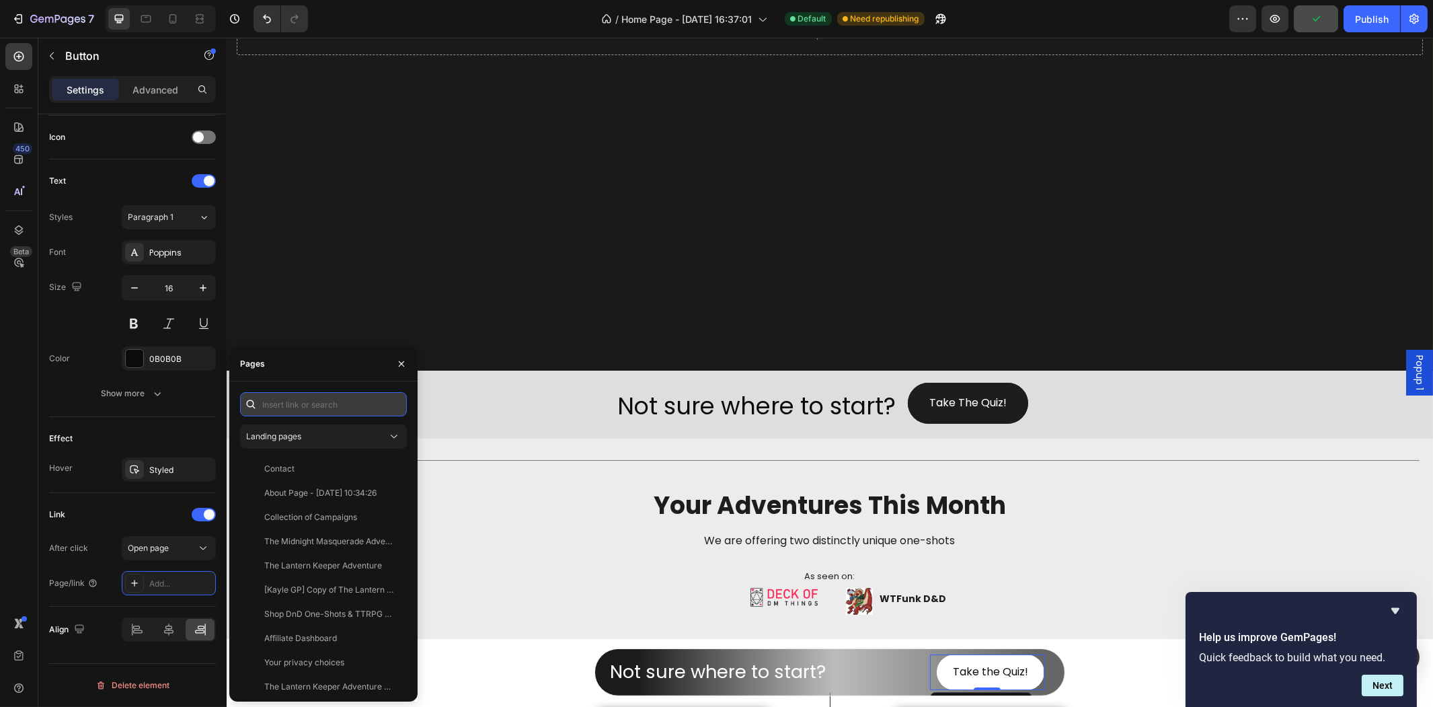
click at [308, 404] on input "text" at bounding box center [323, 404] width 167 height 24
paste input "[URL][DOMAIN_NAME]"
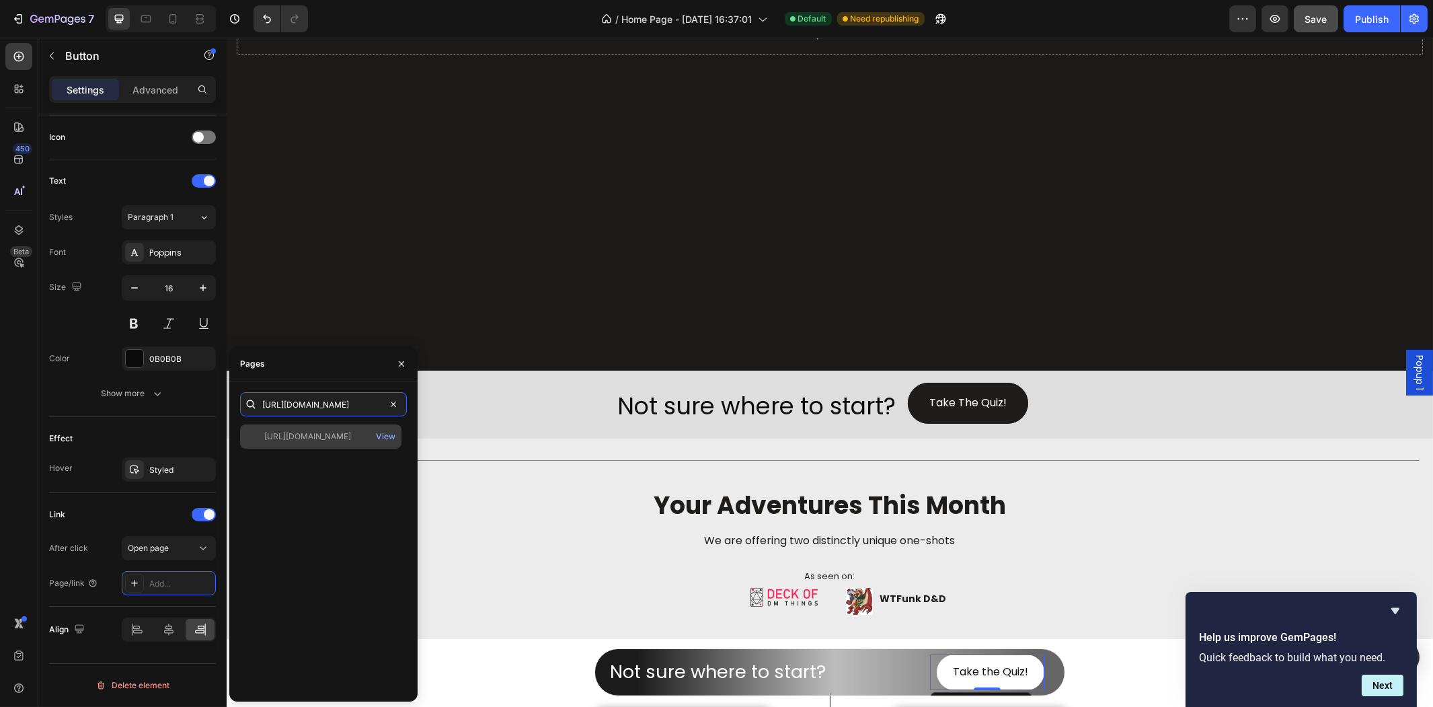
type input "[URL][DOMAIN_NAME]"
click at [351, 430] on div "[URL][DOMAIN_NAME]" at bounding box center [307, 436] width 87 height 12
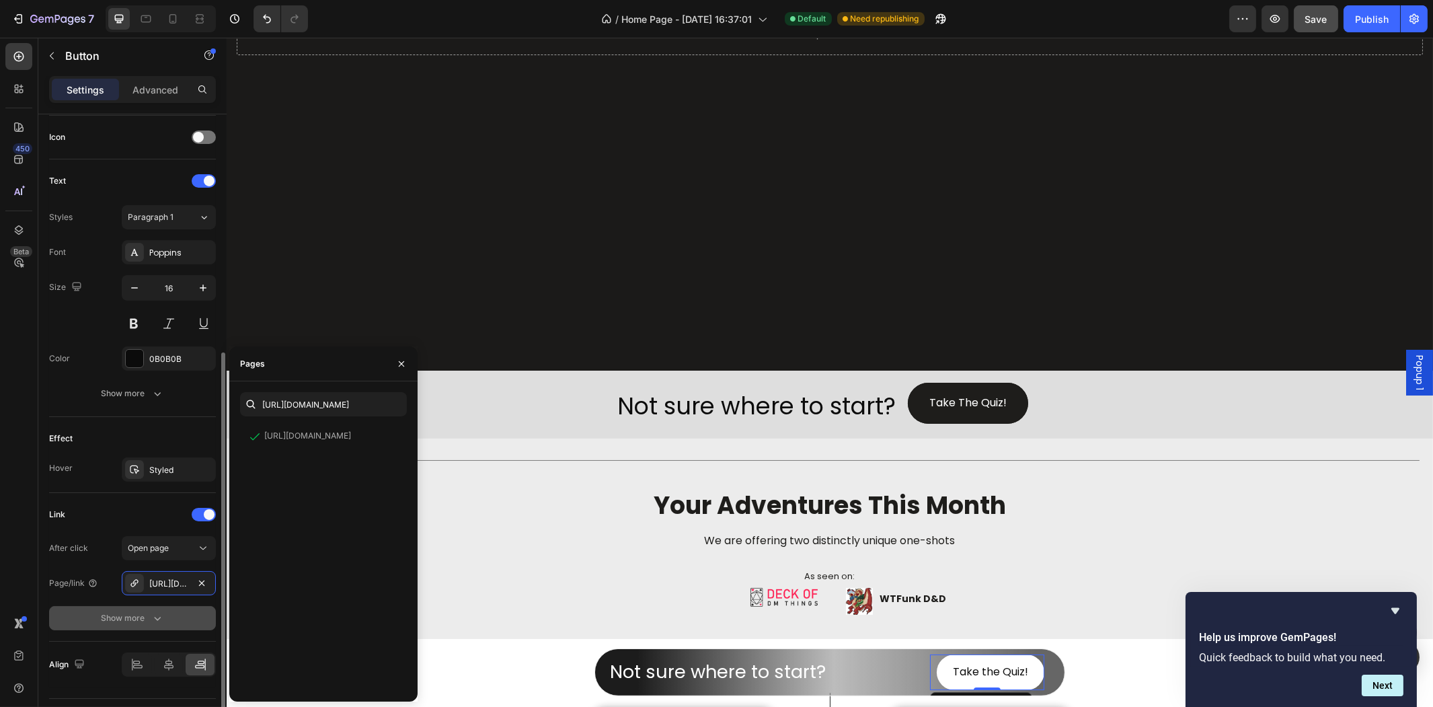
click at [206, 617] on button "Show more" at bounding box center [132, 618] width 167 height 24
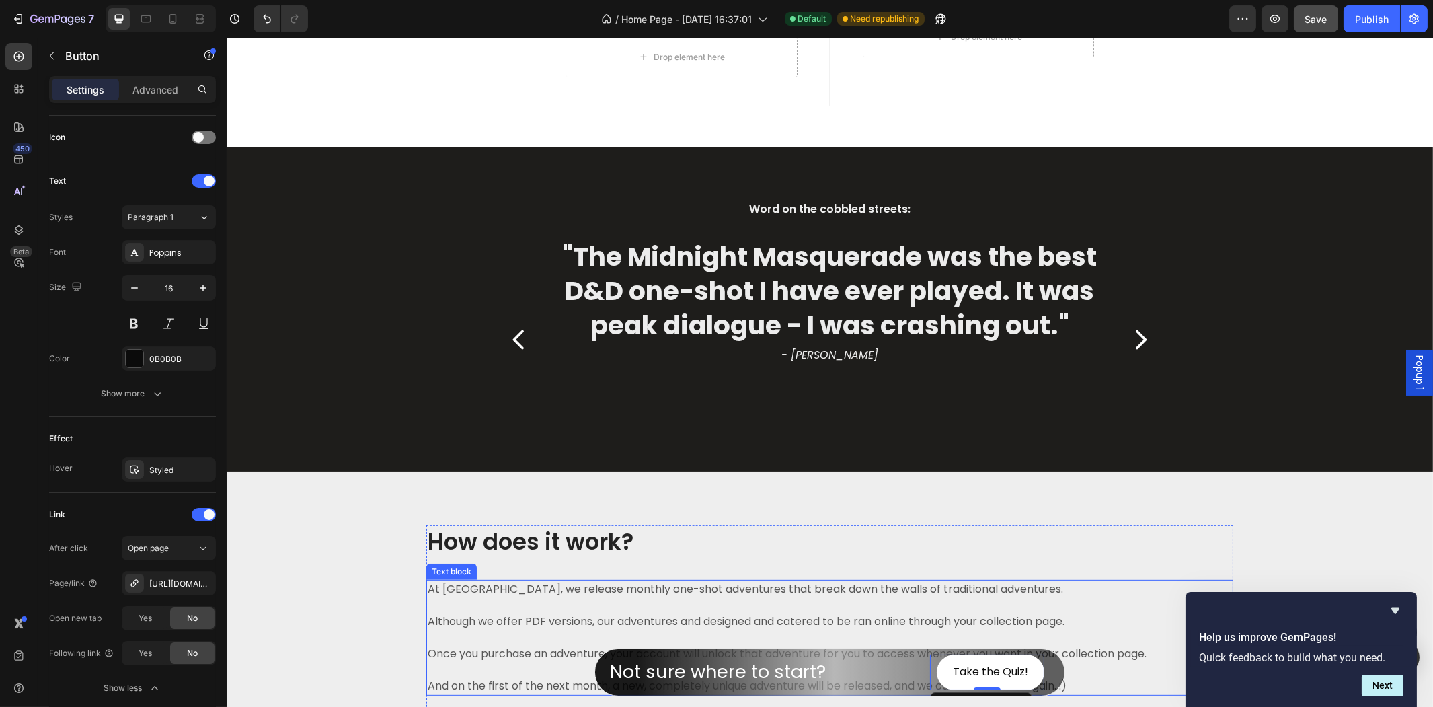
scroll to position [1494, 0]
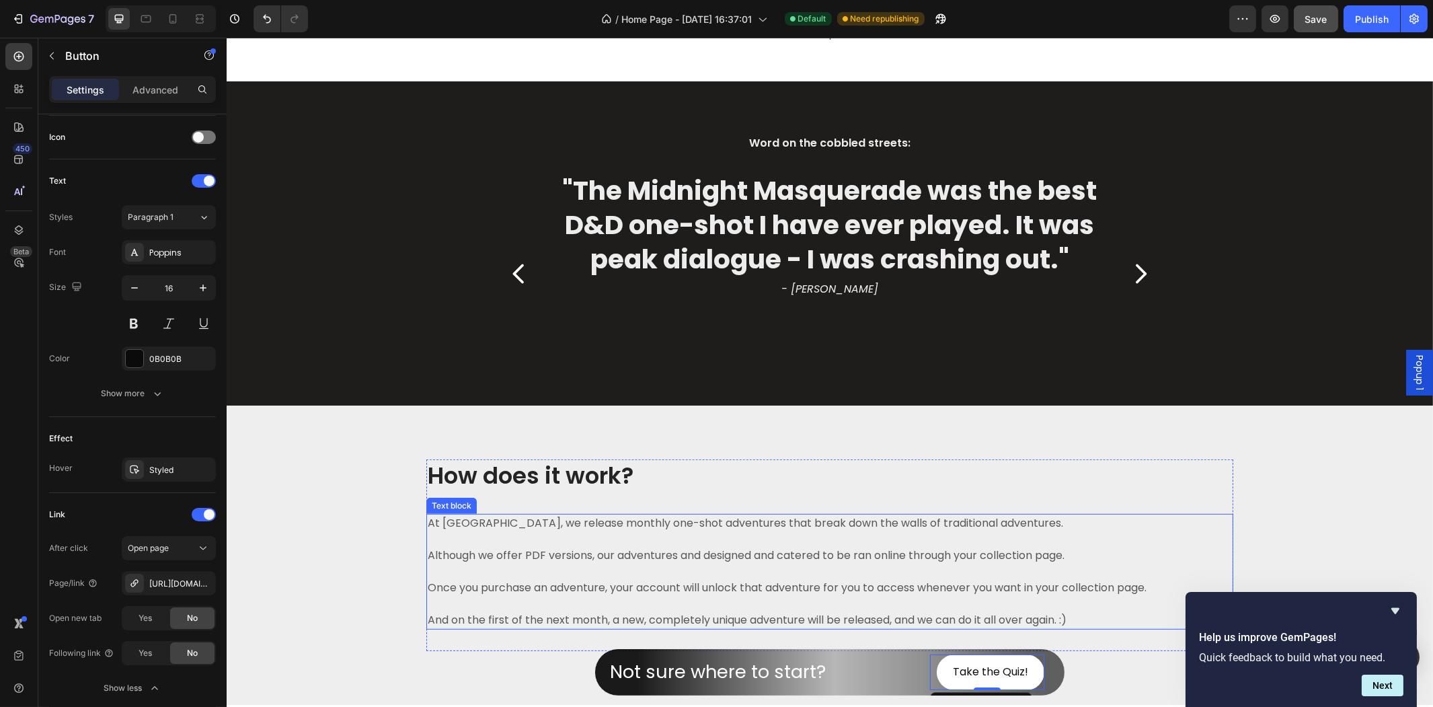
click at [1089, 572] on p at bounding box center [822, 571] width 791 height 16
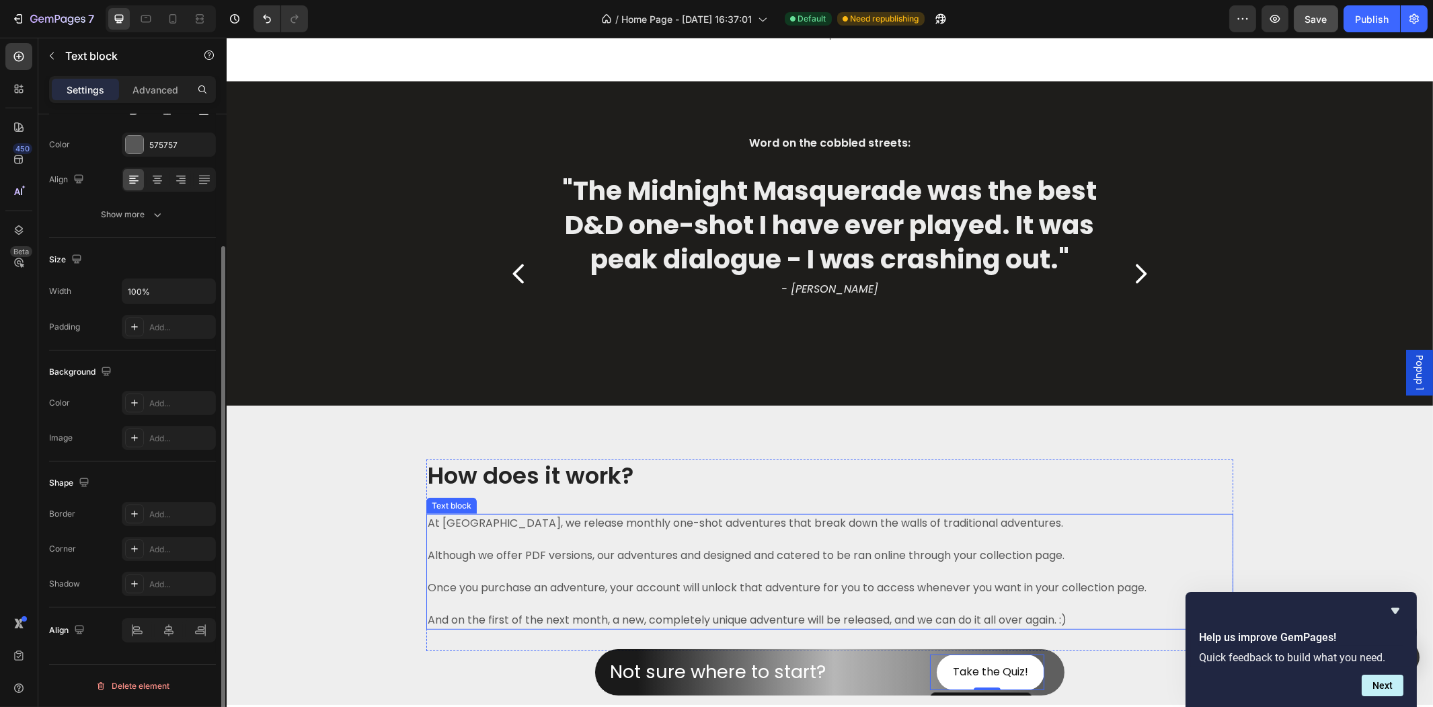
scroll to position [0, 0]
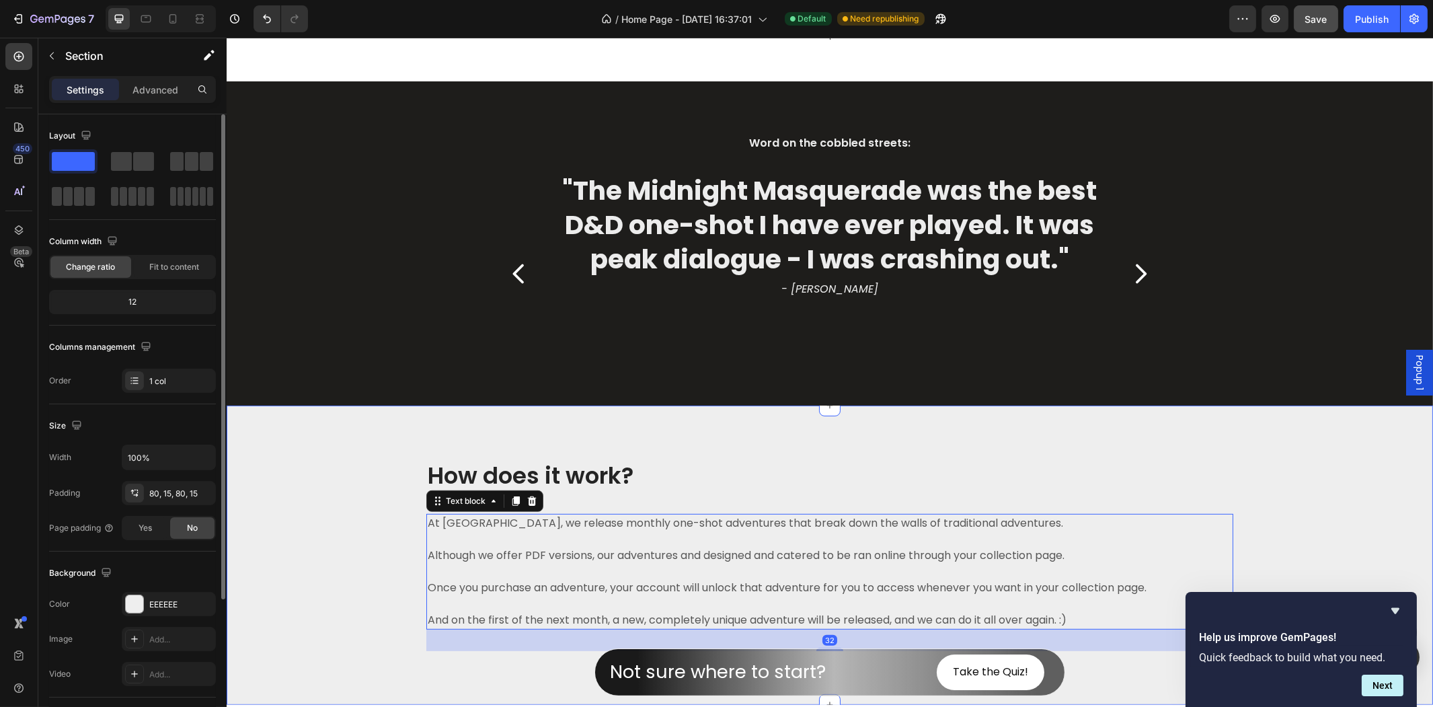
click at [1241, 566] on div "How does it work? Heading At [GEOGRAPHIC_DATA], we release monthly one-shot adv…" at bounding box center [829, 554] width 1186 height 191
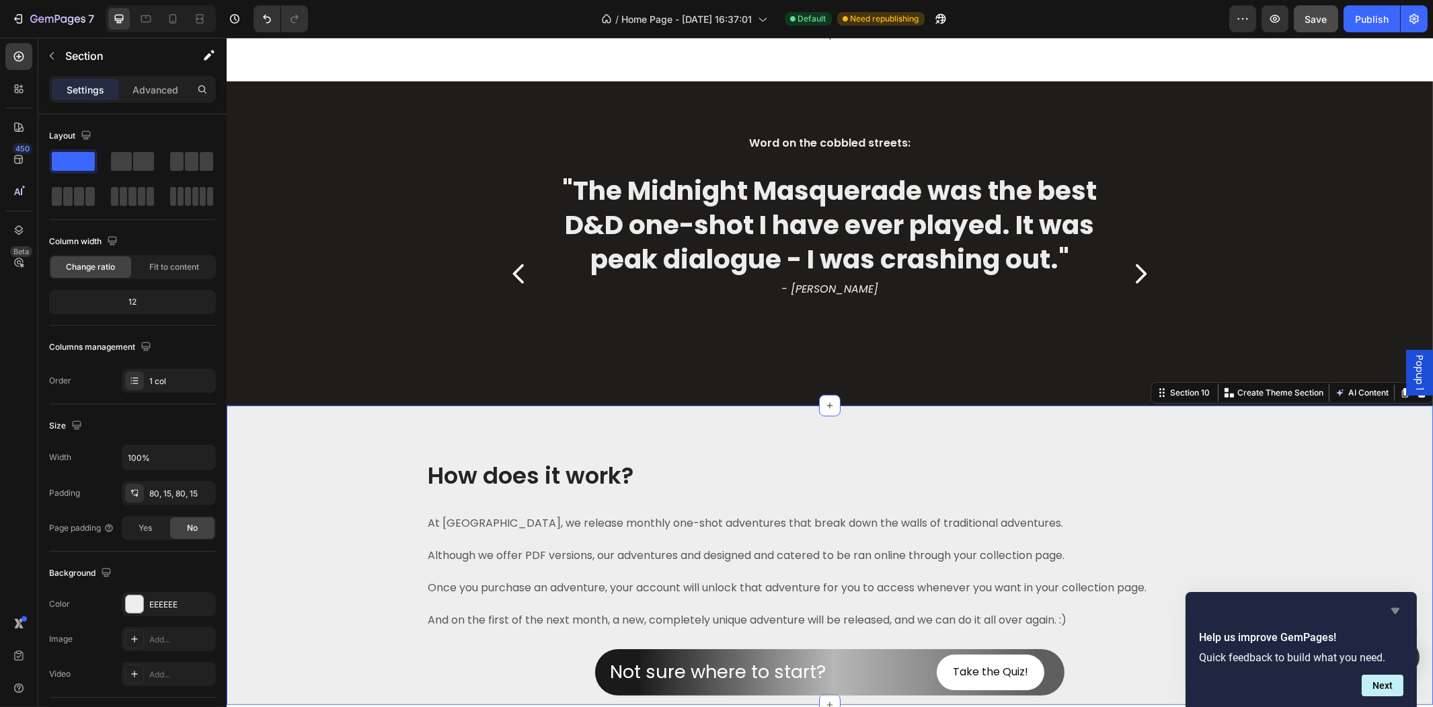
click at [1388, 613] on icon "Hide survey" at bounding box center [1395, 610] width 16 height 16
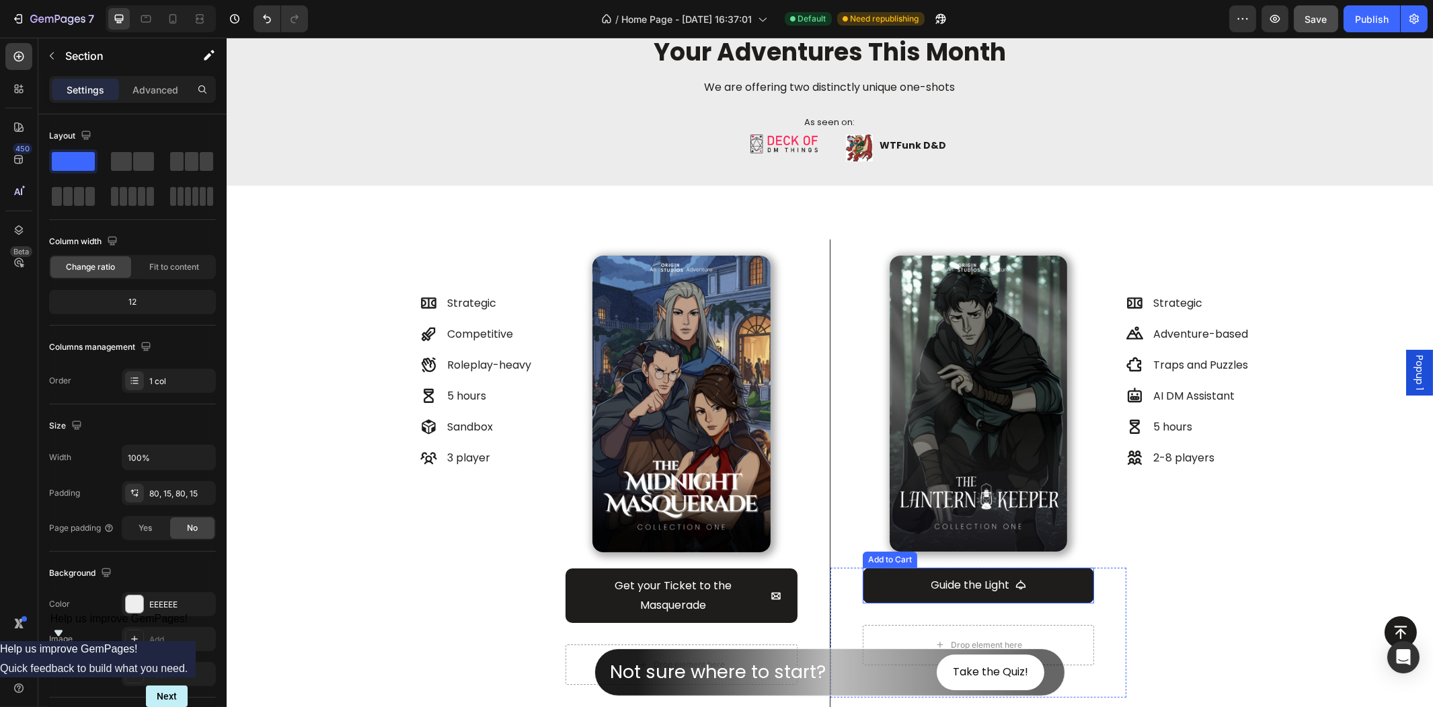
scroll to position [822, 0]
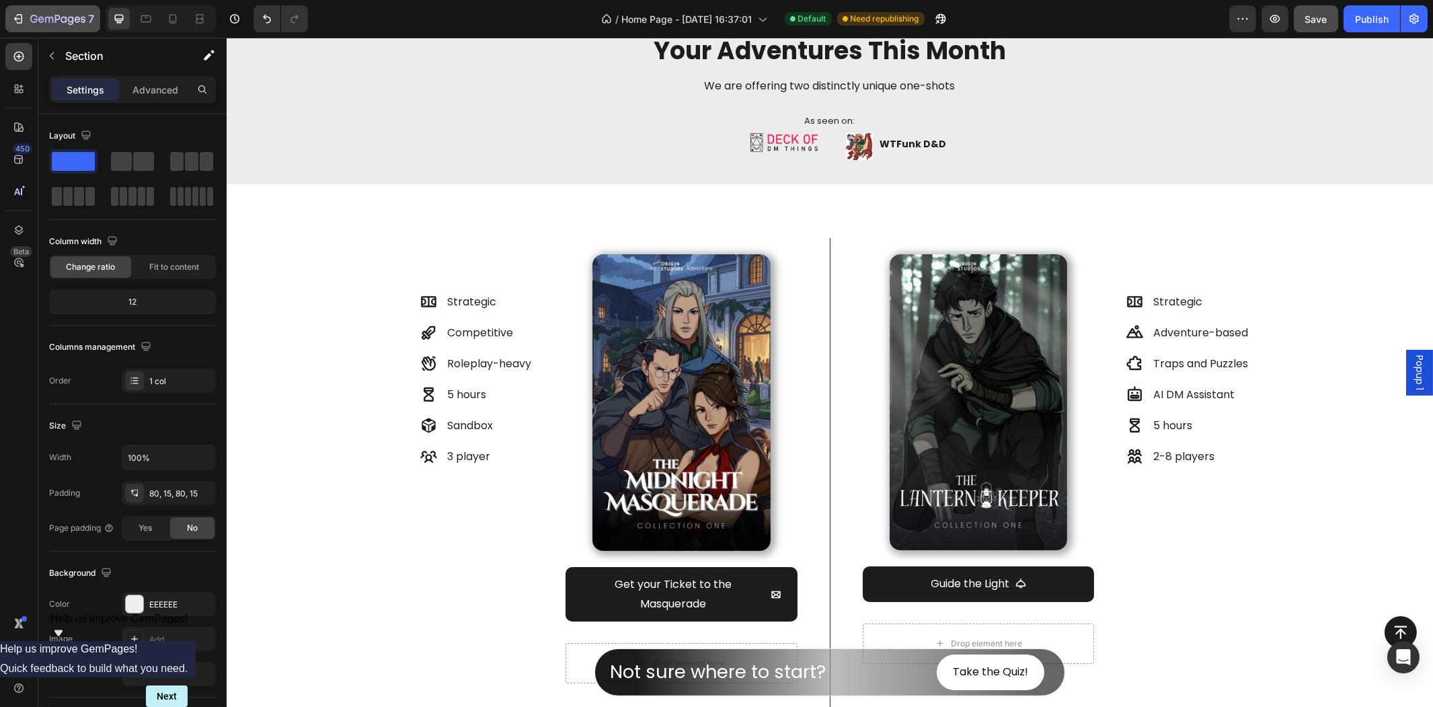
click at [20, 24] on icon "button" at bounding box center [17, 18] width 13 height 13
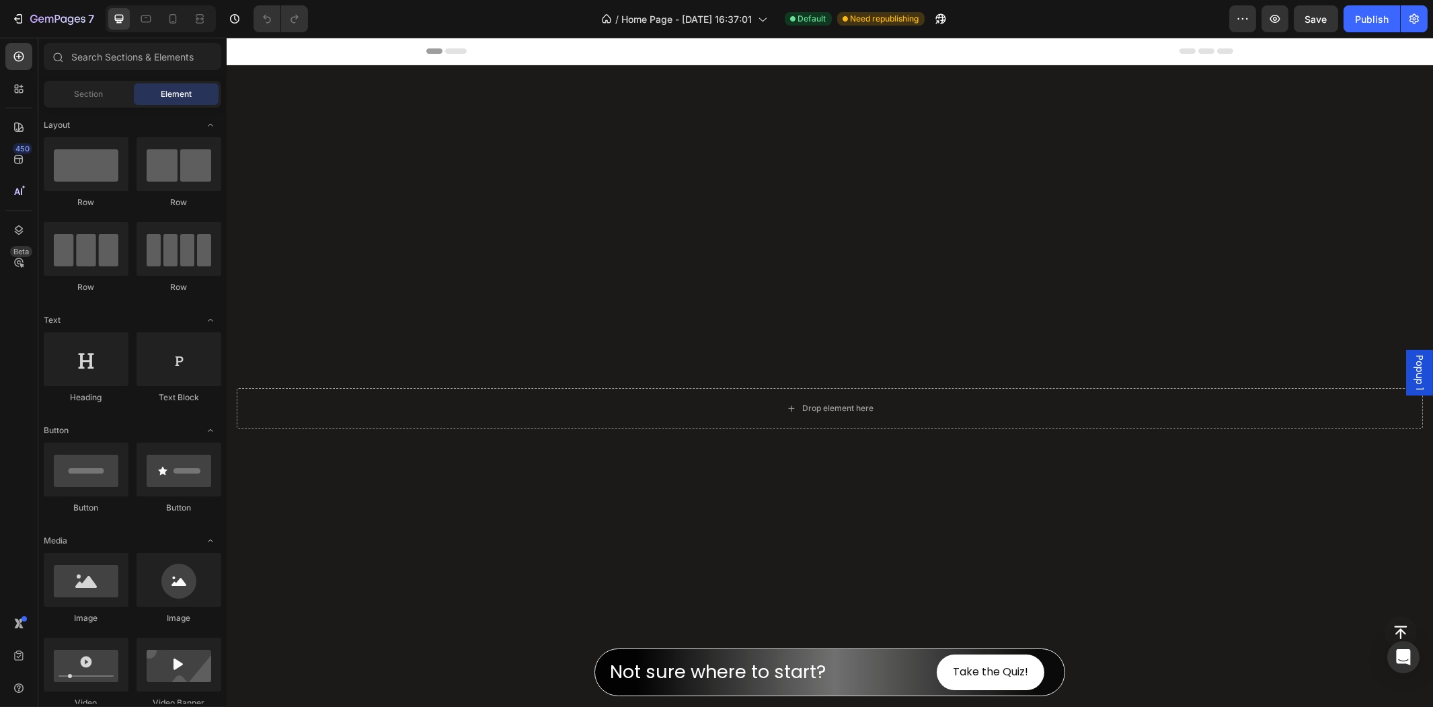
click at [862, 666] on h2 "Not sure where to start?" at bounding box center [776, 671] width 336 height 26
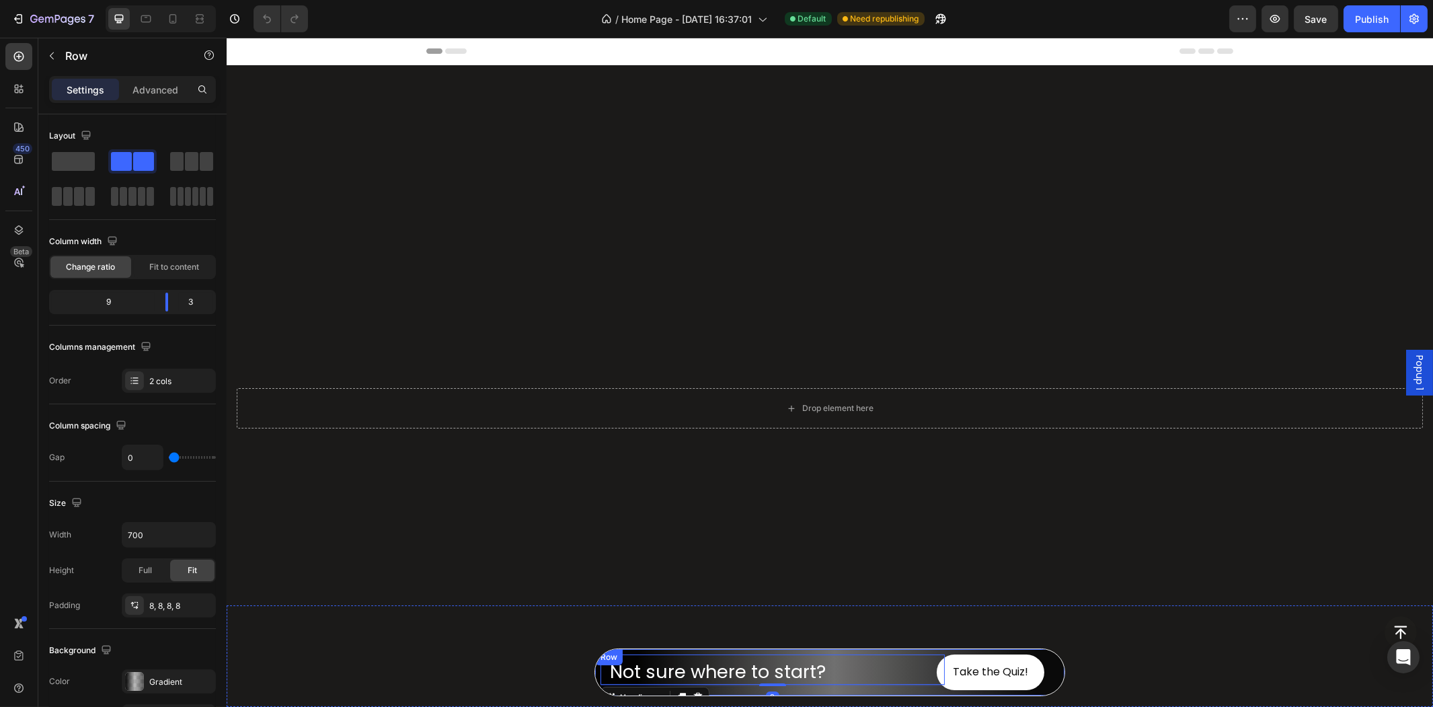
click at [647, 650] on div "Not sure where to start? Heading 2 Take the Quiz! [GEOGRAPHIC_DATA]" at bounding box center [829, 672] width 471 height 48
click at [450, 670] on div "Button Not sure where to start? Heading Take the Quiz! Button Row 0" at bounding box center [829, 656] width 1174 height 80
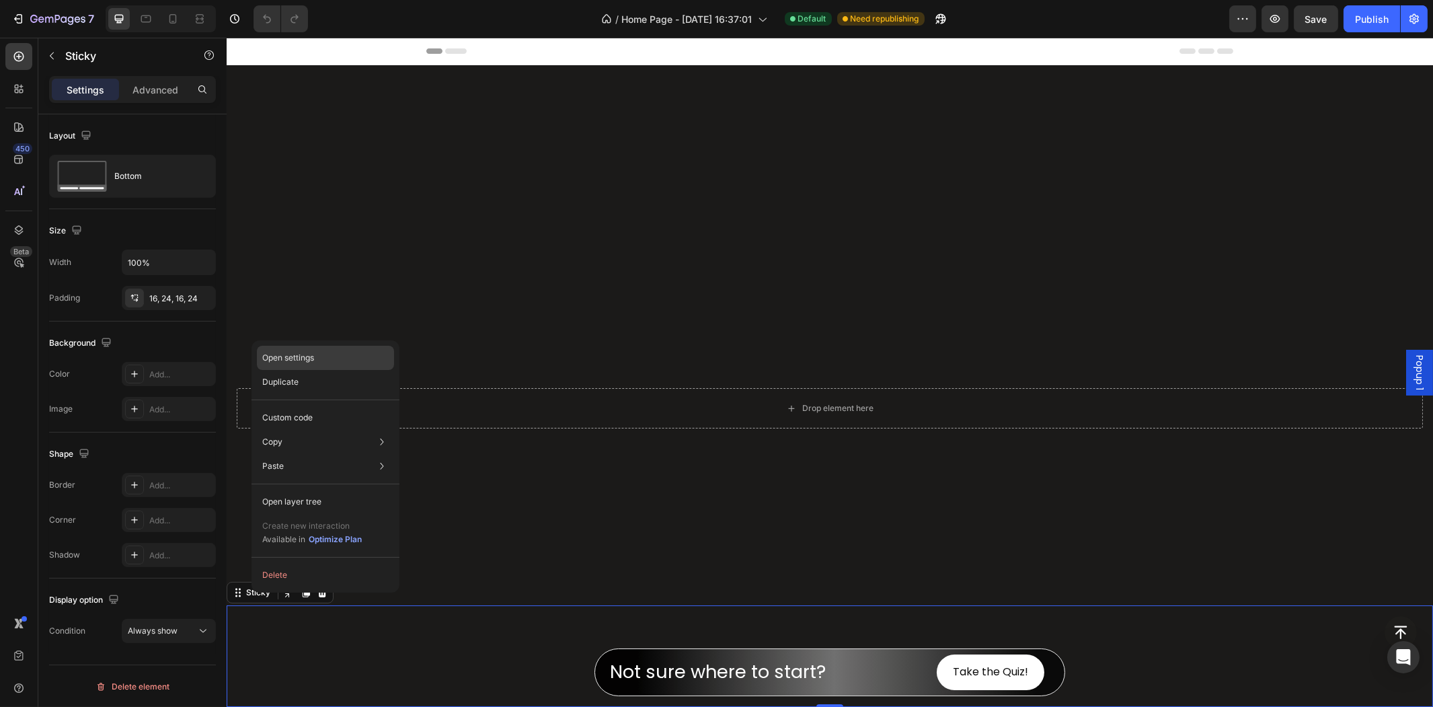
click at [359, 346] on div "Open settings" at bounding box center [325, 358] width 137 height 24
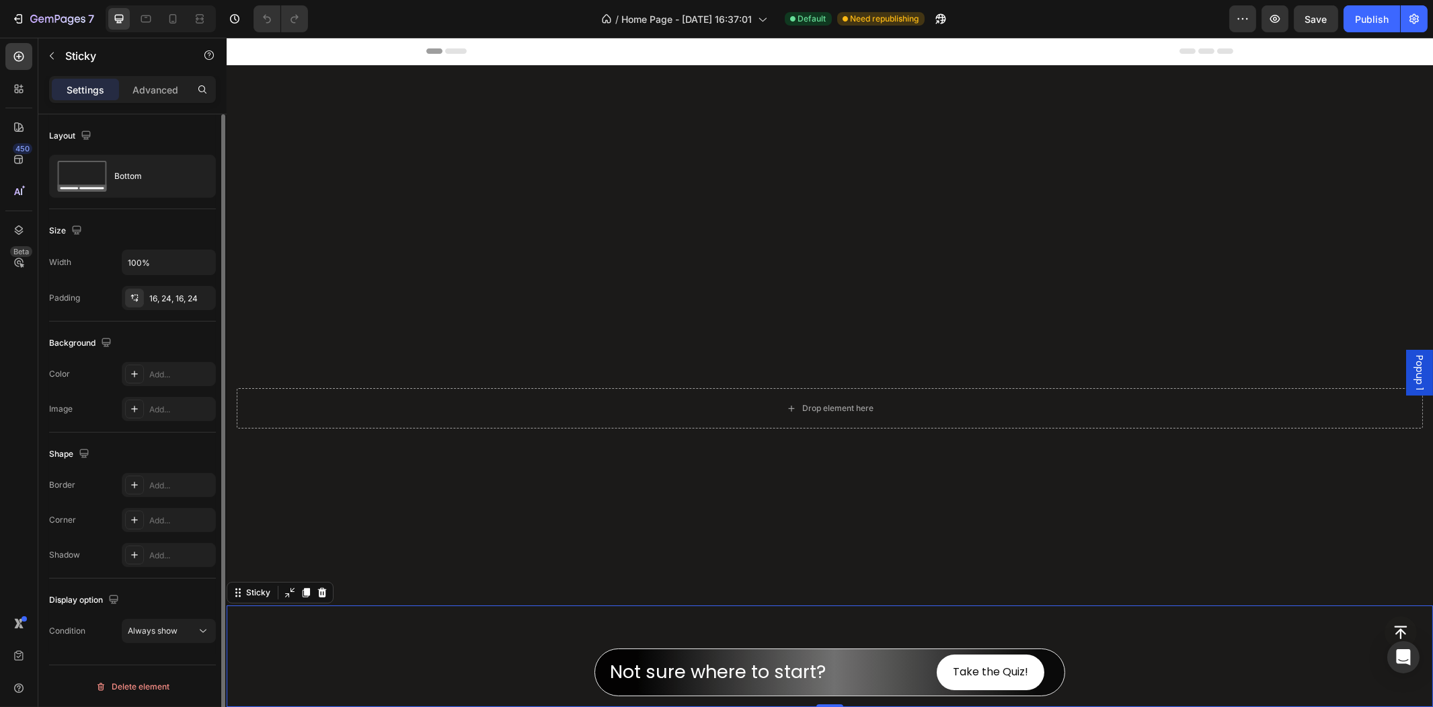
scroll to position [1, 0]
click at [163, 624] on span "Always show" at bounding box center [153, 630] width 50 height 12
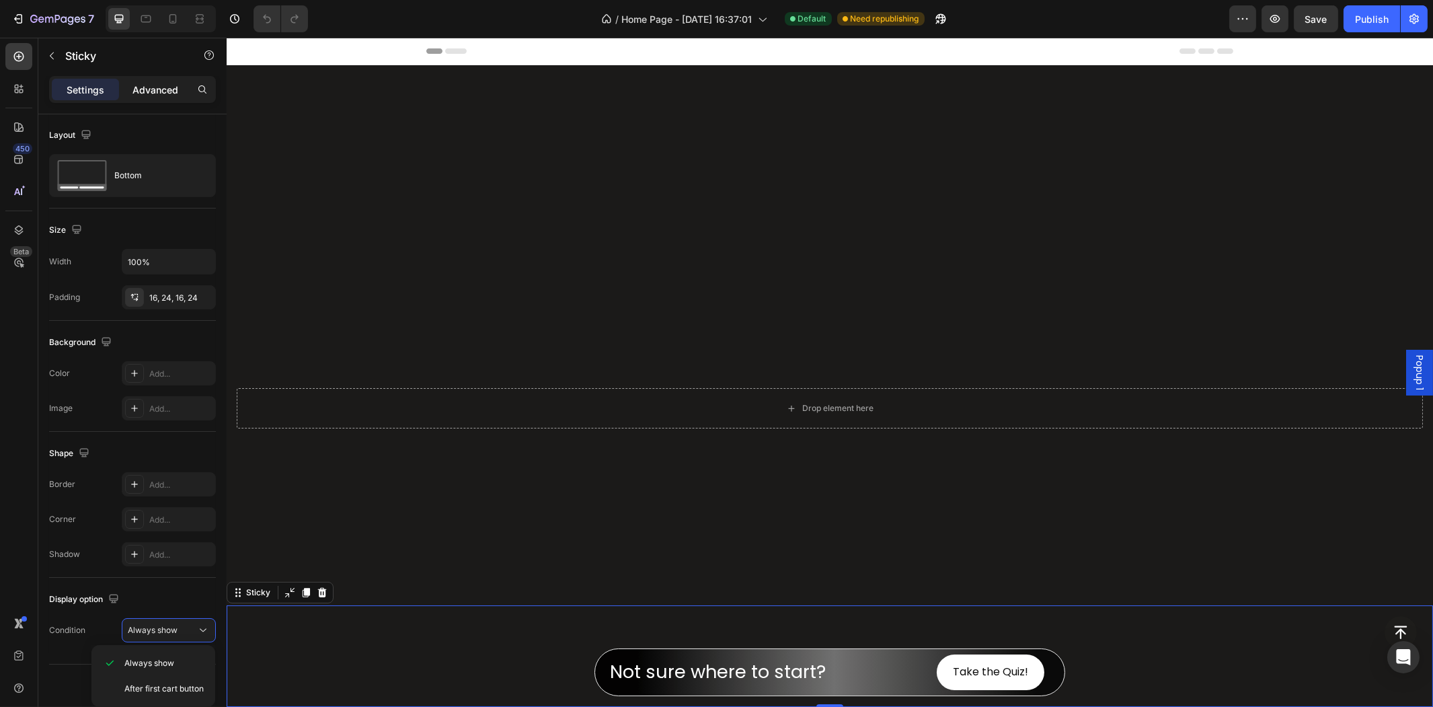
click at [151, 97] on div "Advanced" at bounding box center [155, 90] width 67 height 22
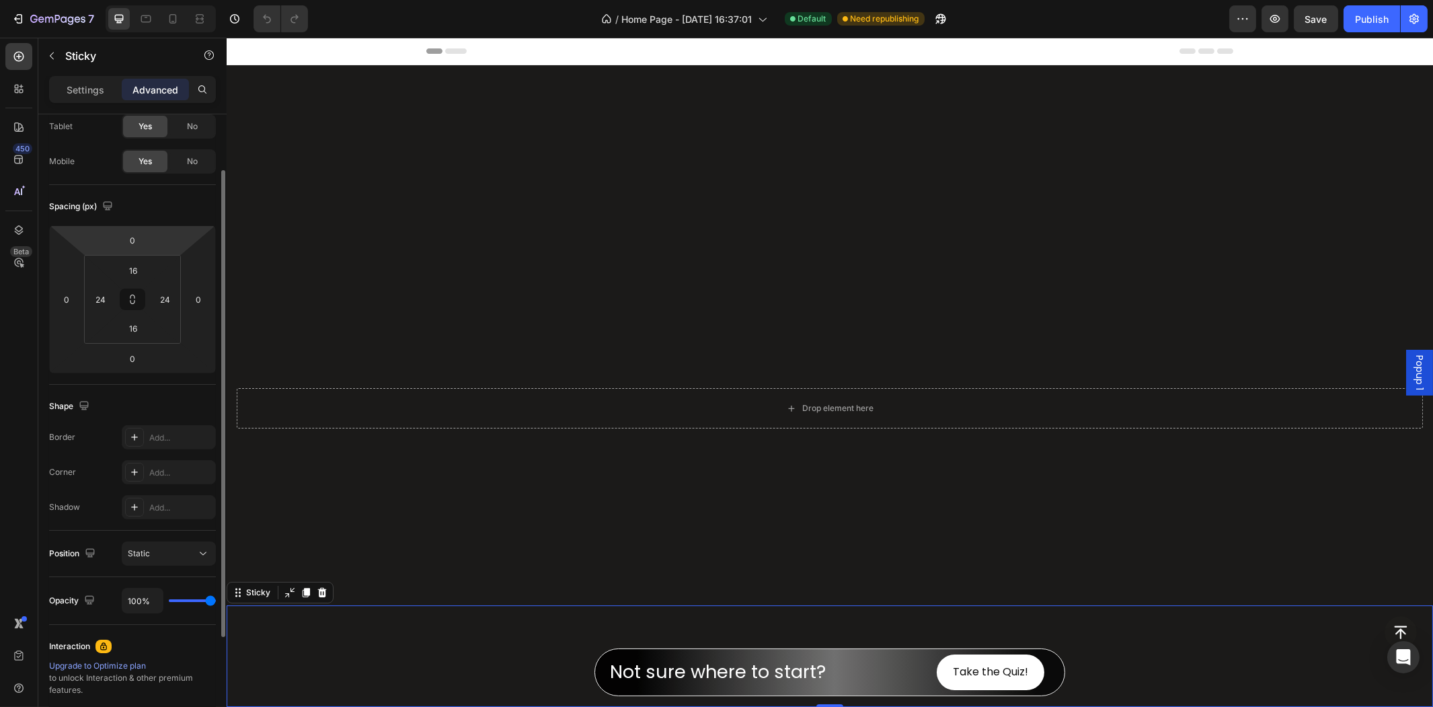
scroll to position [0, 0]
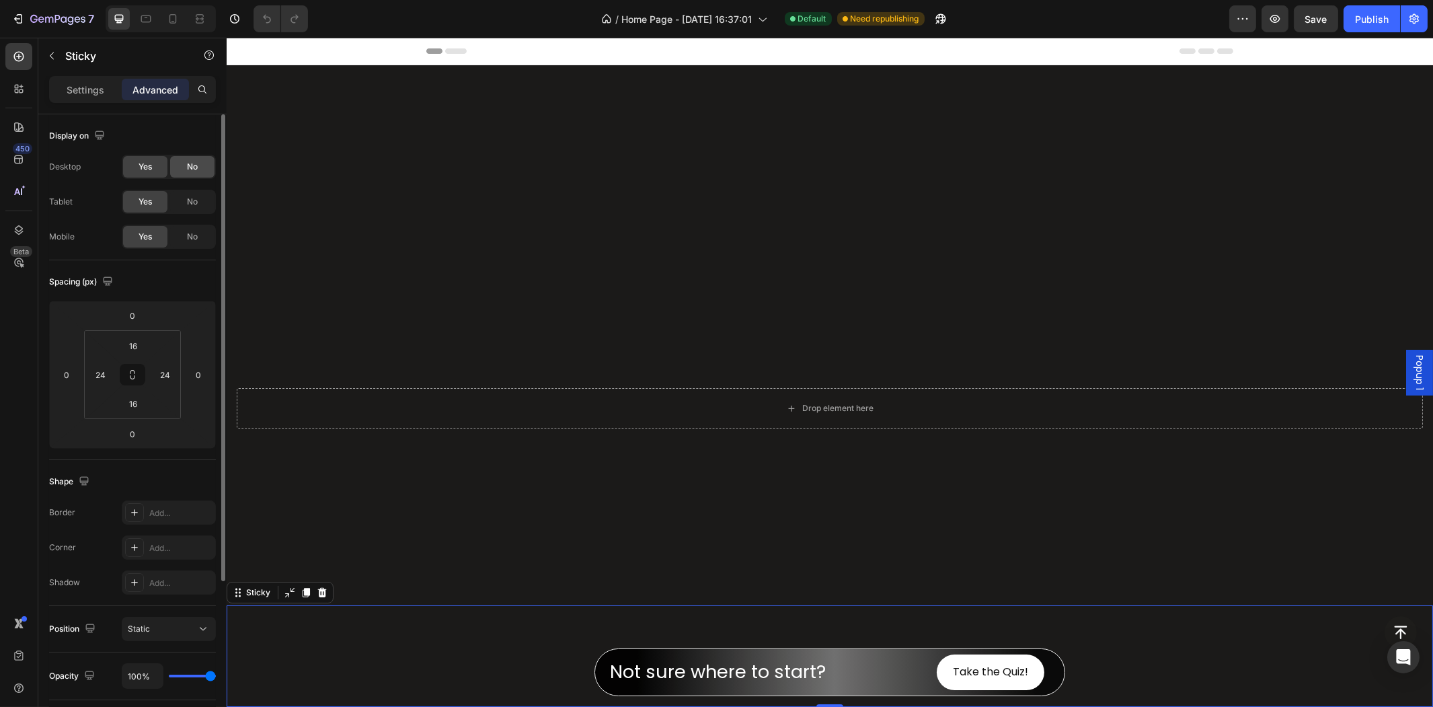
click at [196, 163] on span "No" at bounding box center [192, 167] width 11 height 12
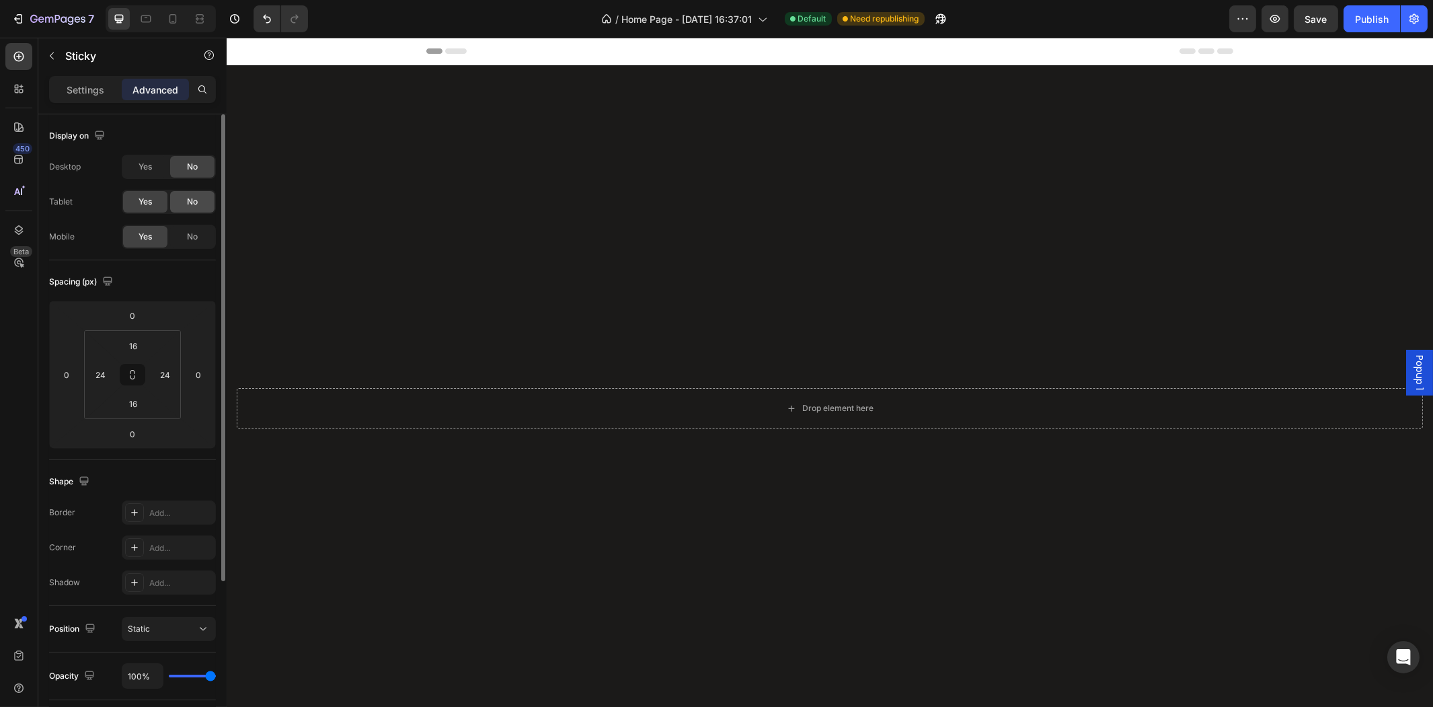
click at [191, 202] on span "No" at bounding box center [192, 202] width 11 height 12
click at [193, 232] on span "No" at bounding box center [192, 237] width 11 height 12
drag, startPoint x: 152, startPoint y: 207, endPoint x: 147, endPoint y: 176, distance: 31.4
click at [151, 206] on div "Yes" at bounding box center [145, 202] width 44 height 22
click at [146, 169] on span "Yes" at bounding box center [145, 167] width 13 height 12
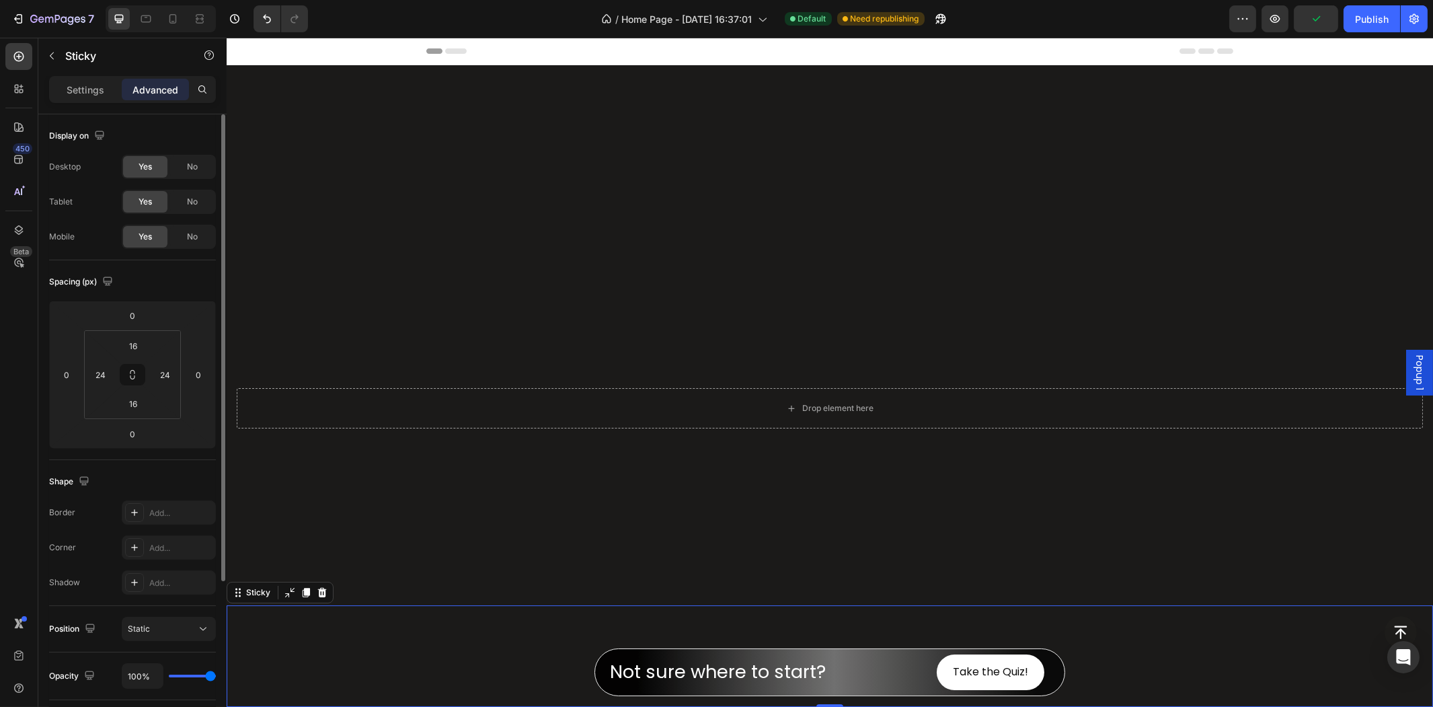
scroll to position [220, 0]
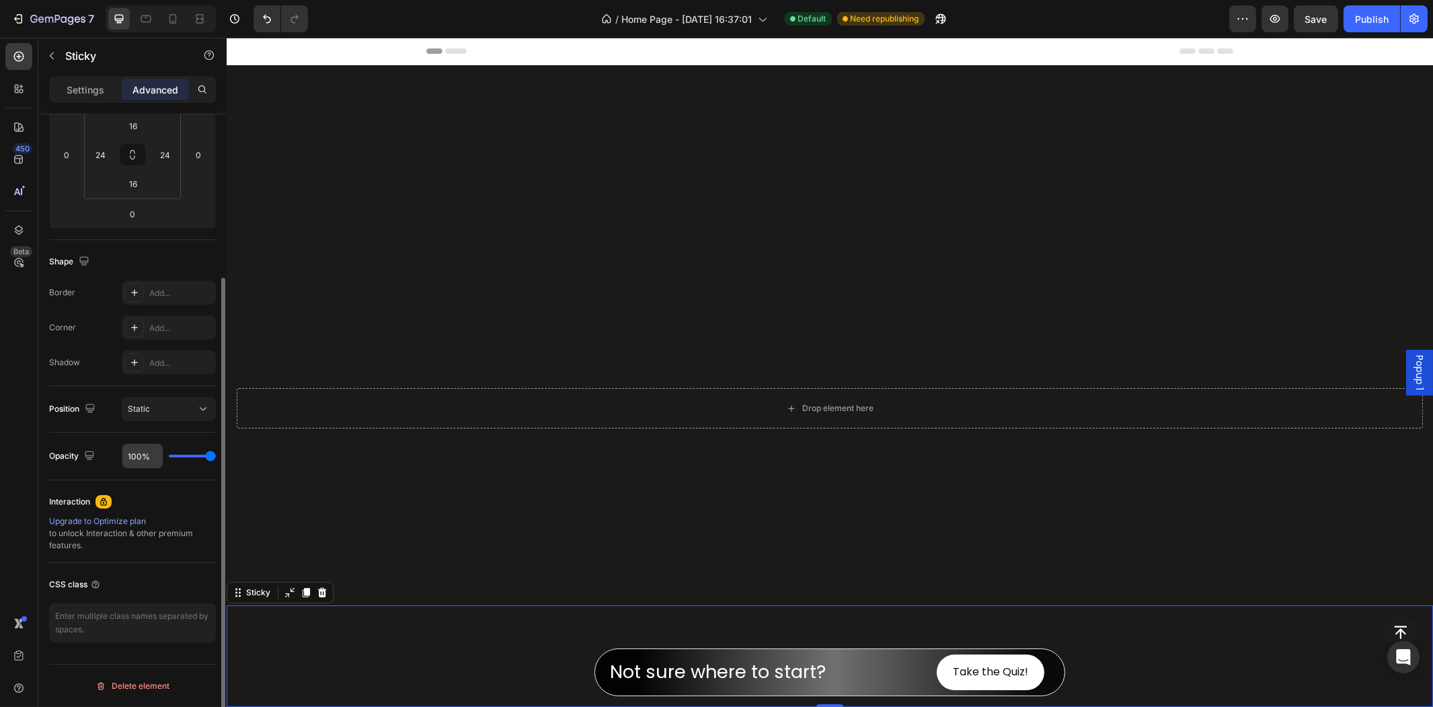
drag, startPoint x: 193, startPoint y: 453, endPoint x: 130, endPoint y: 456, distance: 63.3
click at [128, 456] on div "100%" at bounding box center [169, 456] width 94 height 26
drag, startPoint x: 182, startPoint y: 459, endPoint x: 171, endPoint y: 459, distance: 11.4
click at [171, 459] on div "100%" at bounding box center [169, 456] width 94 height 26
type input "59%"
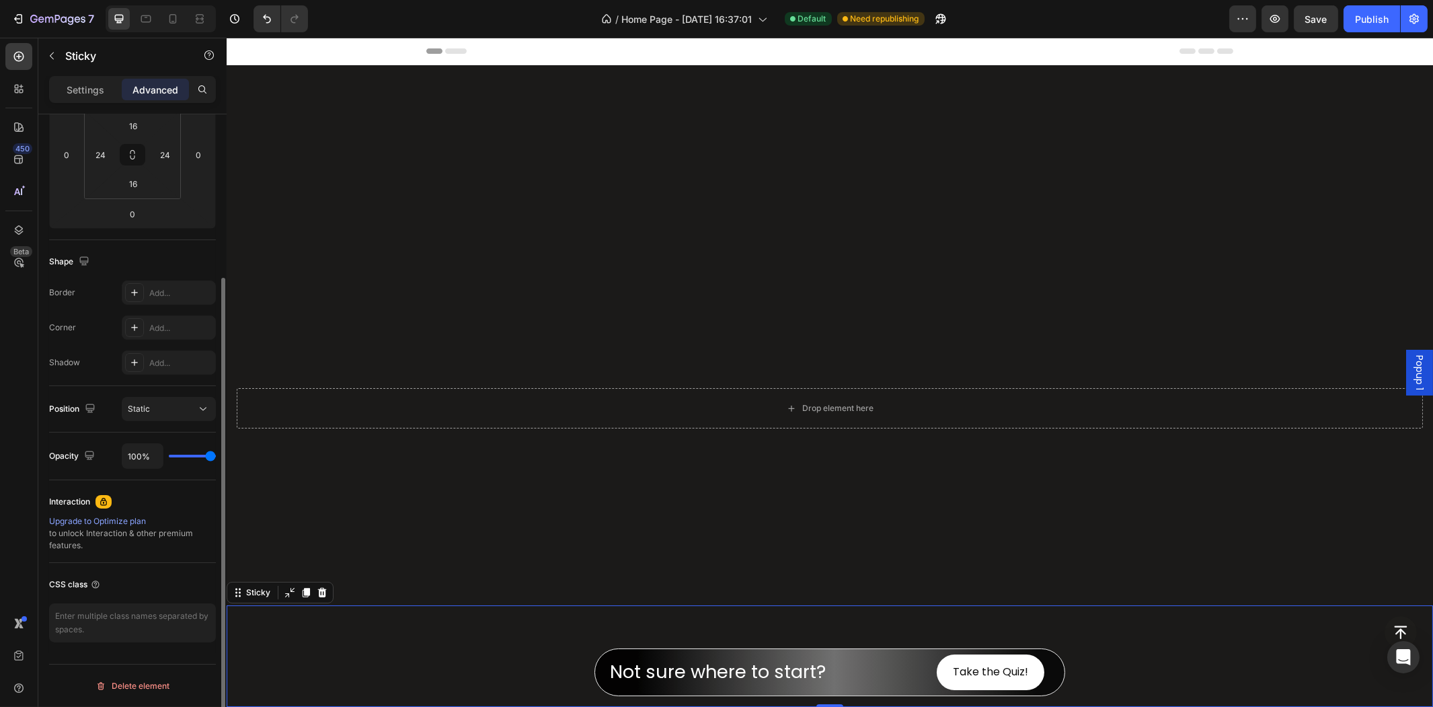
type input "59"
type input "55%"
type input "55"
type input "49%"
type input "49"
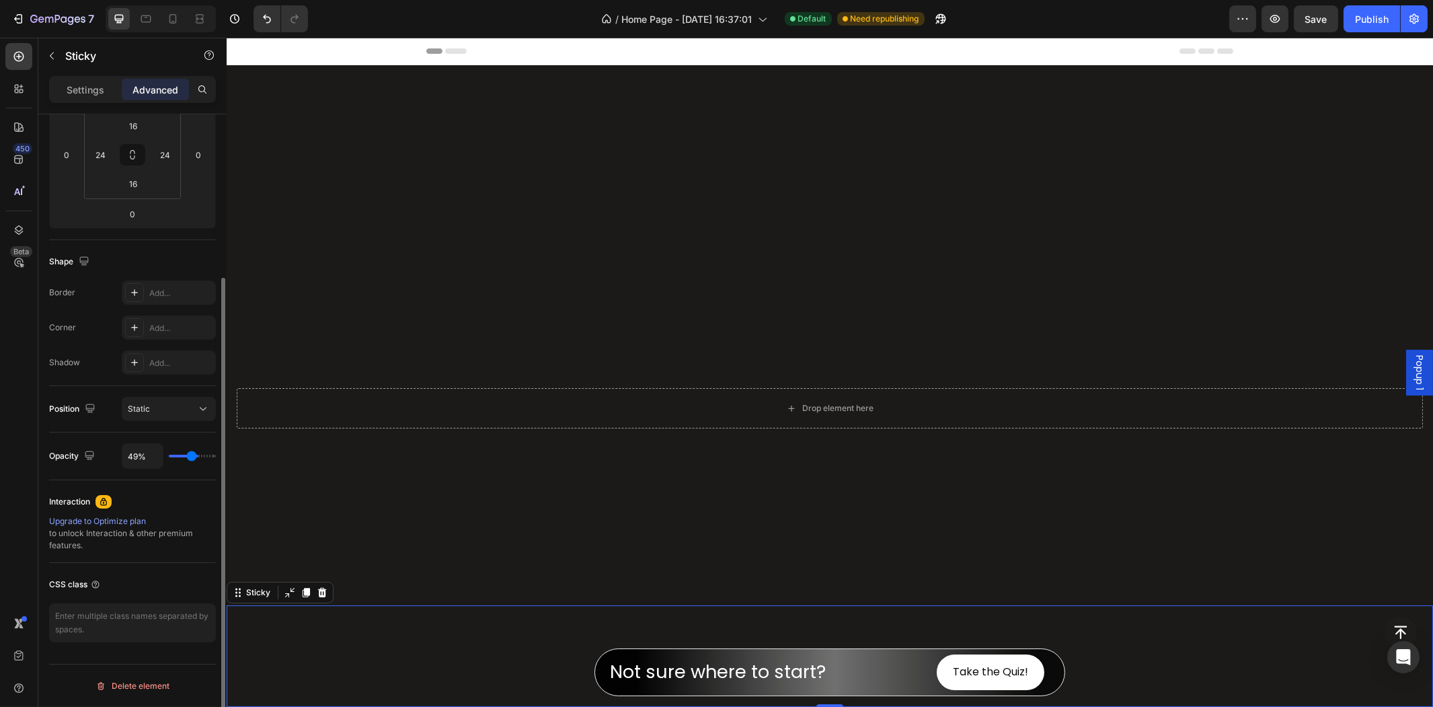
type input "46%"
type input "46"
type input "42%"
type input "42"
type input "40%"
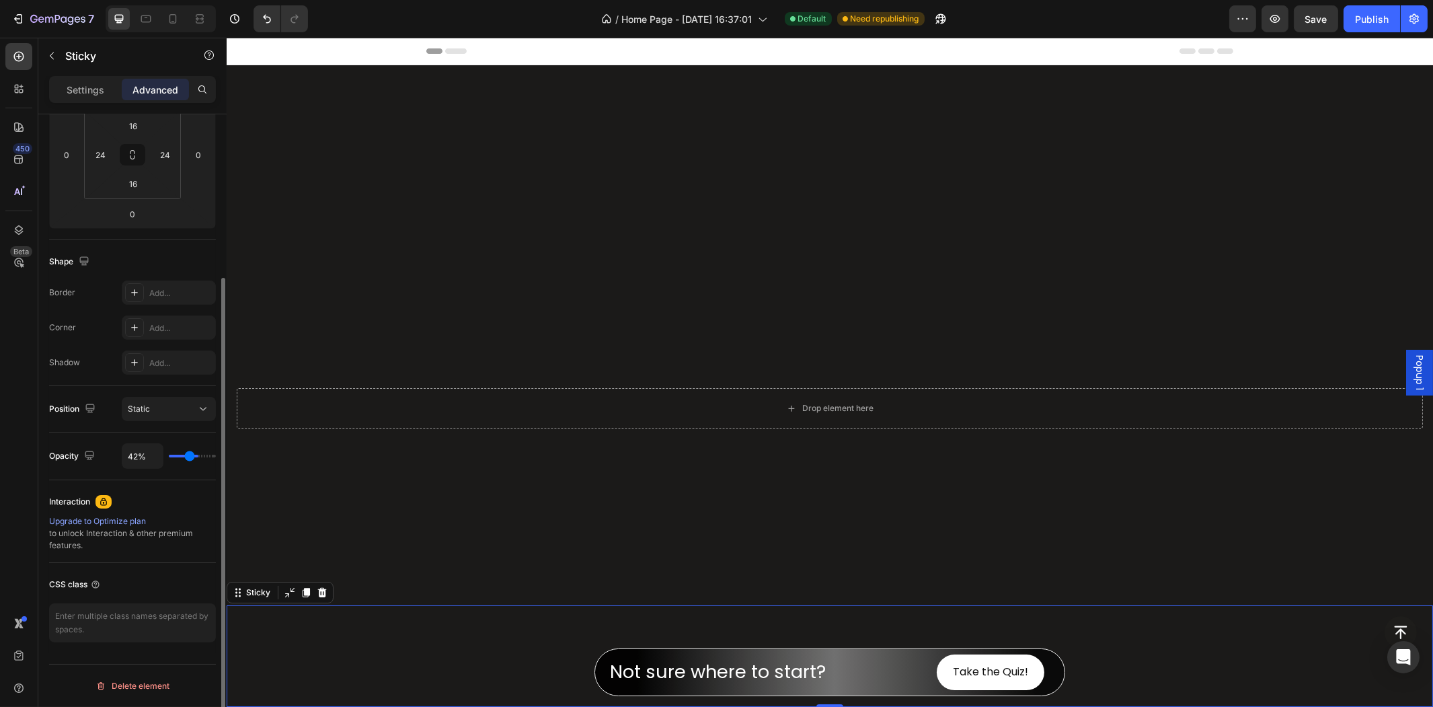
type input "40"
type input "38%"
type input "38"
type input "36%"
type input "36"
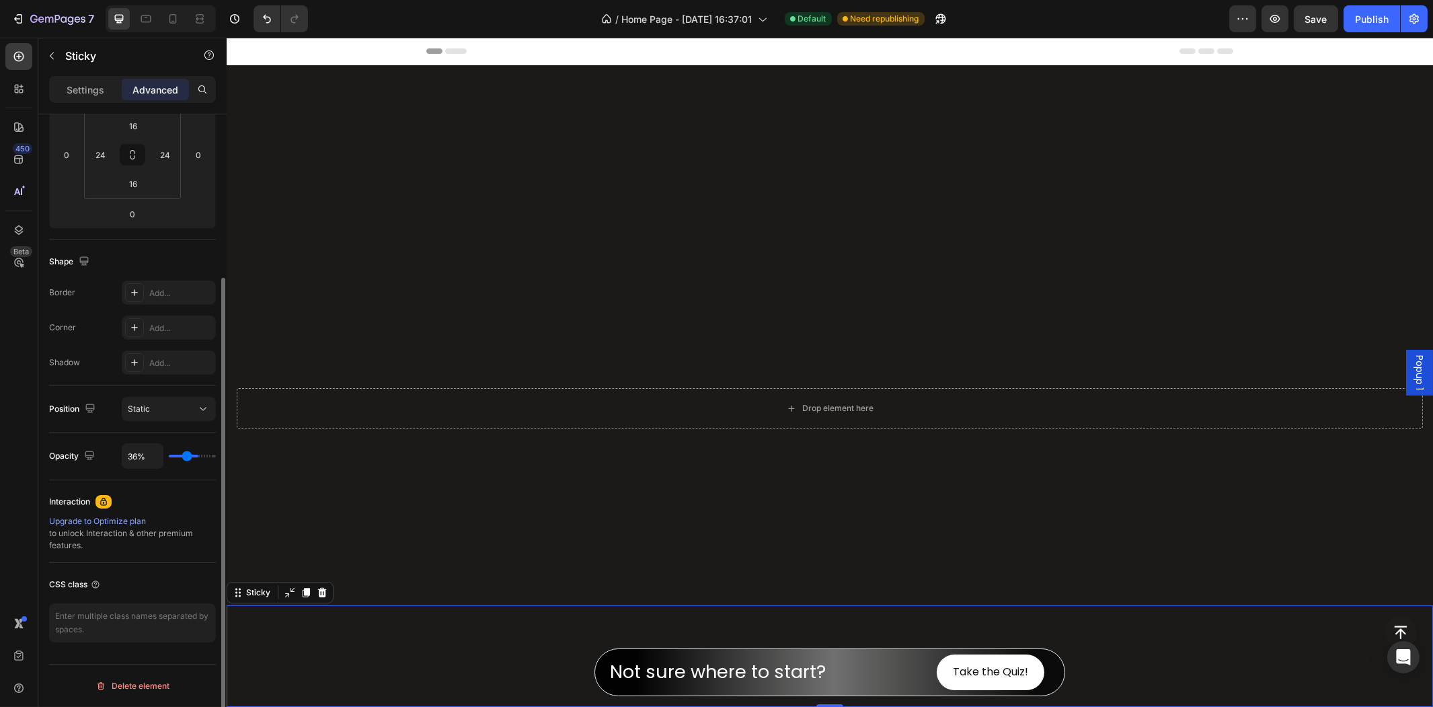
type input "34%"
type input "34"
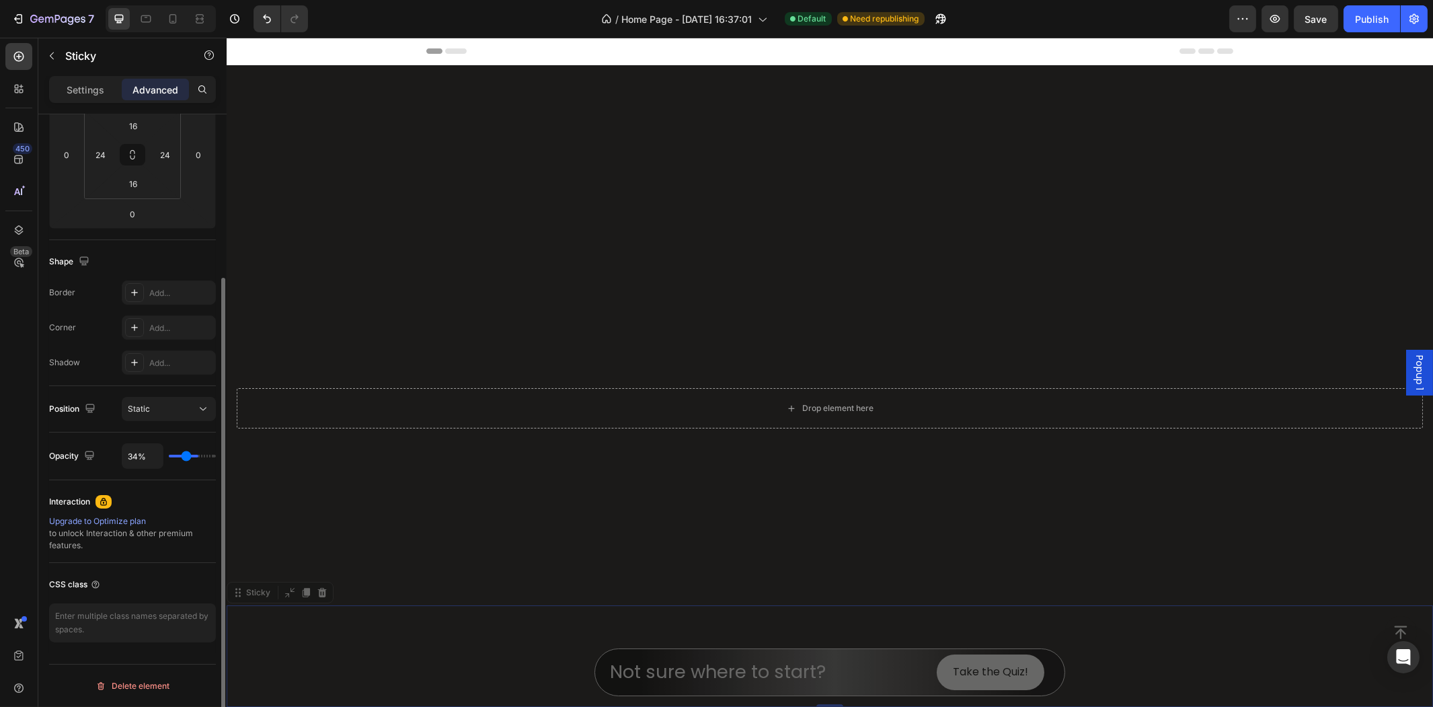
type input "32%"
type input "32"
type input "0%"
type input "0"
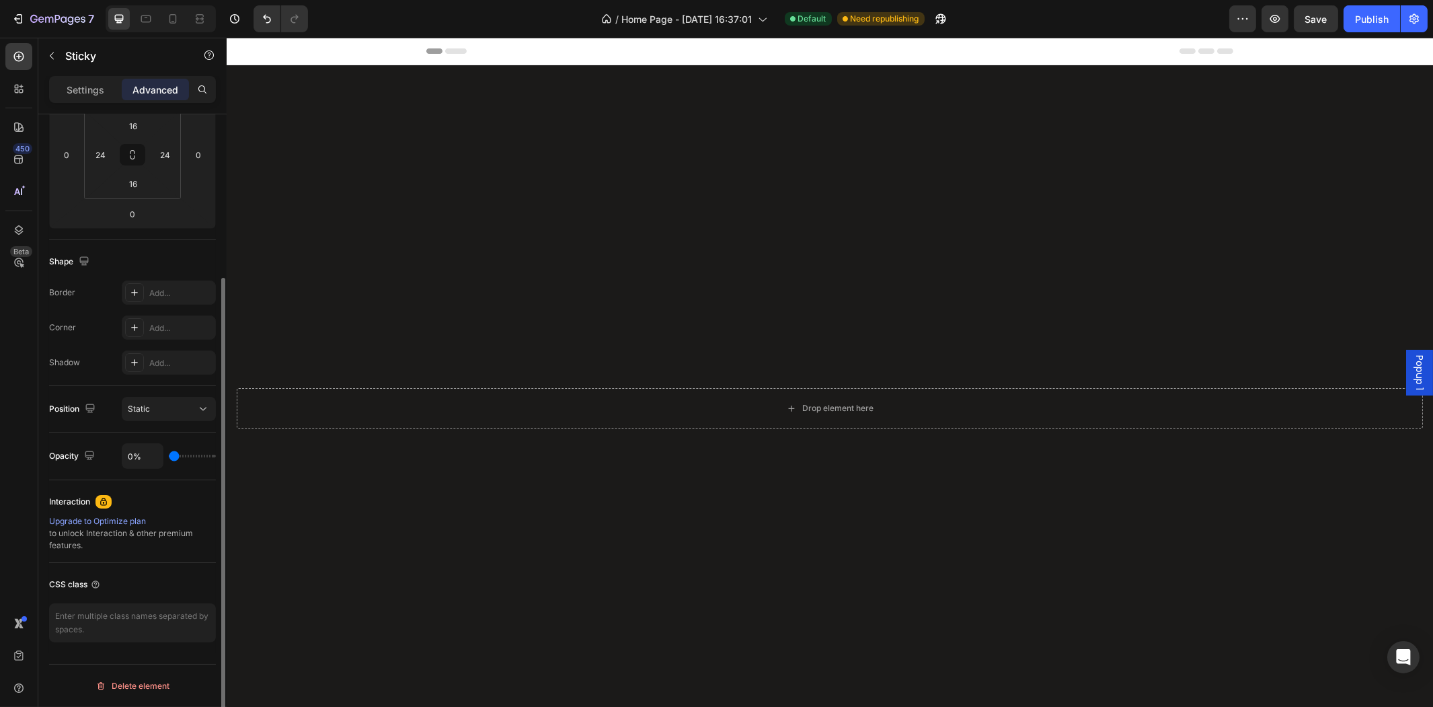
type input "100%"
type input "100"
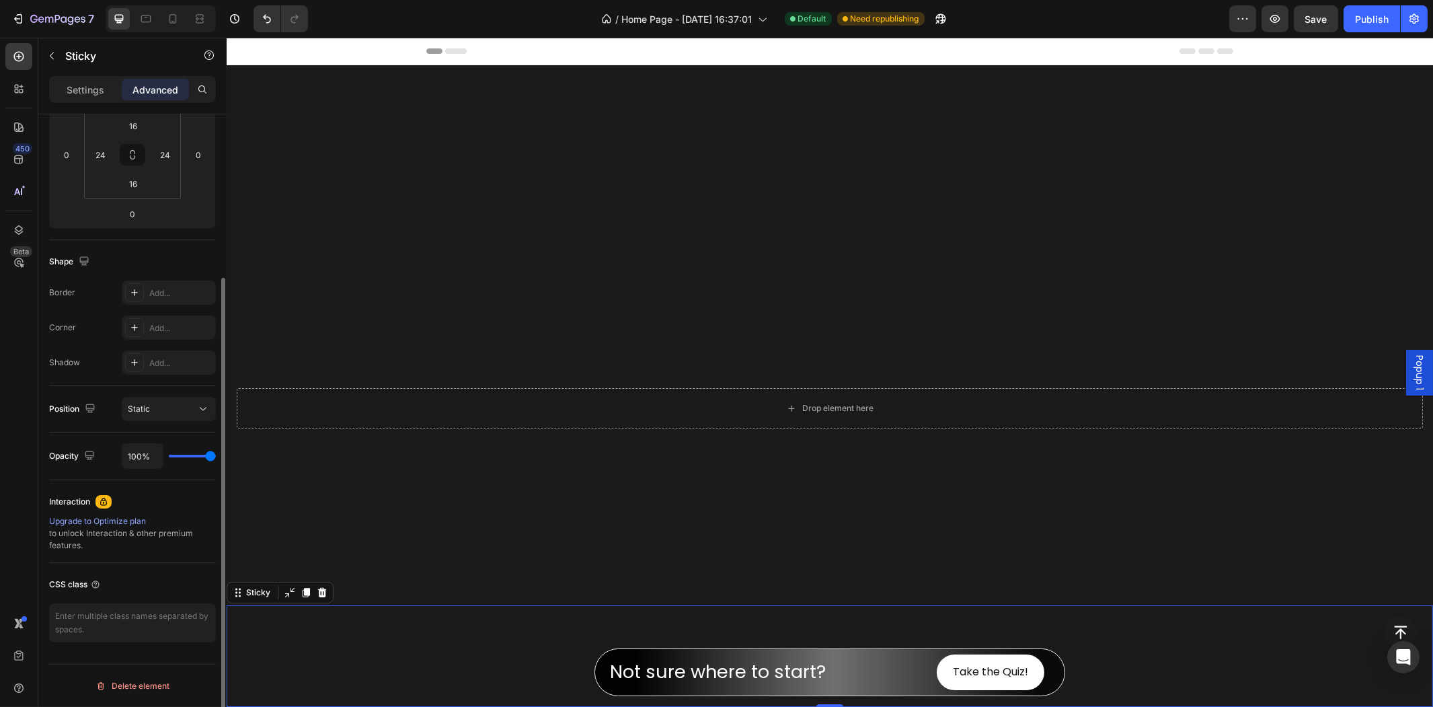
type input "0%"
type input "0"
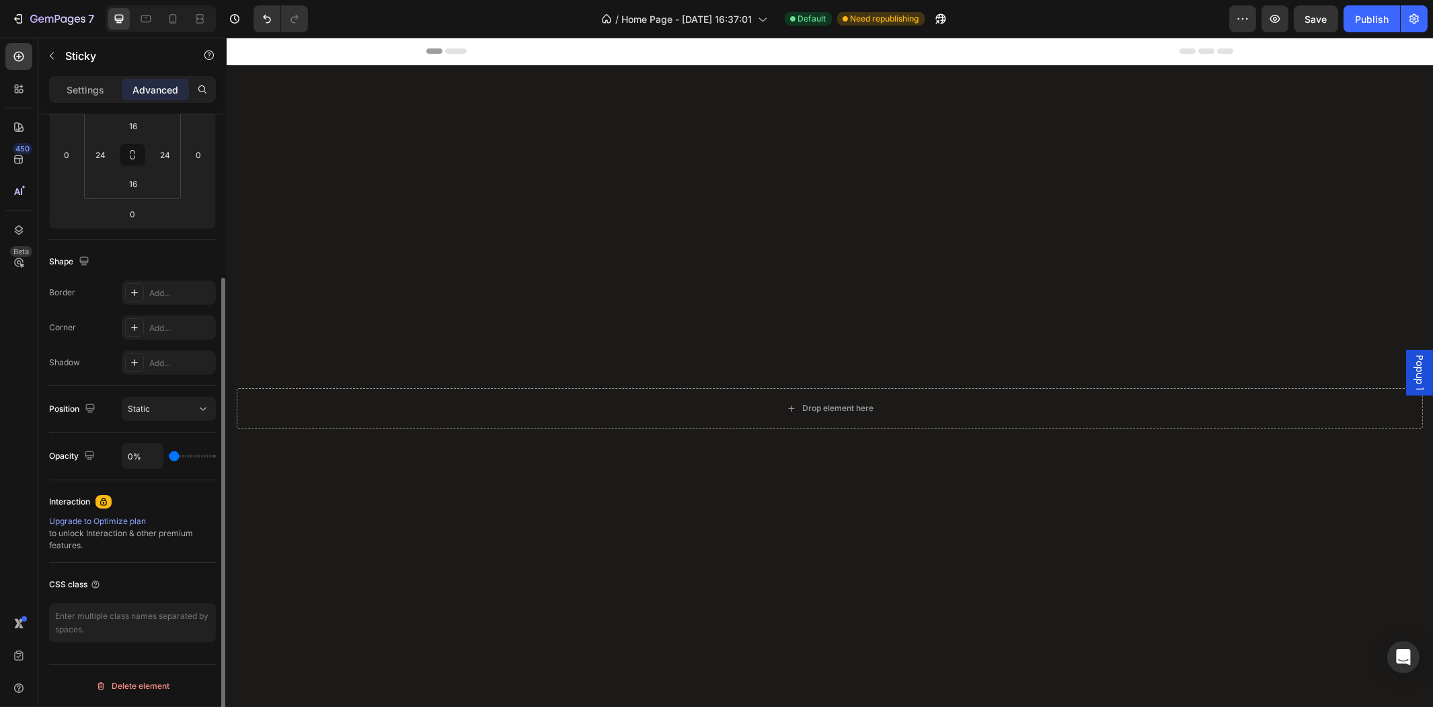
type input "100%"
type input "100"
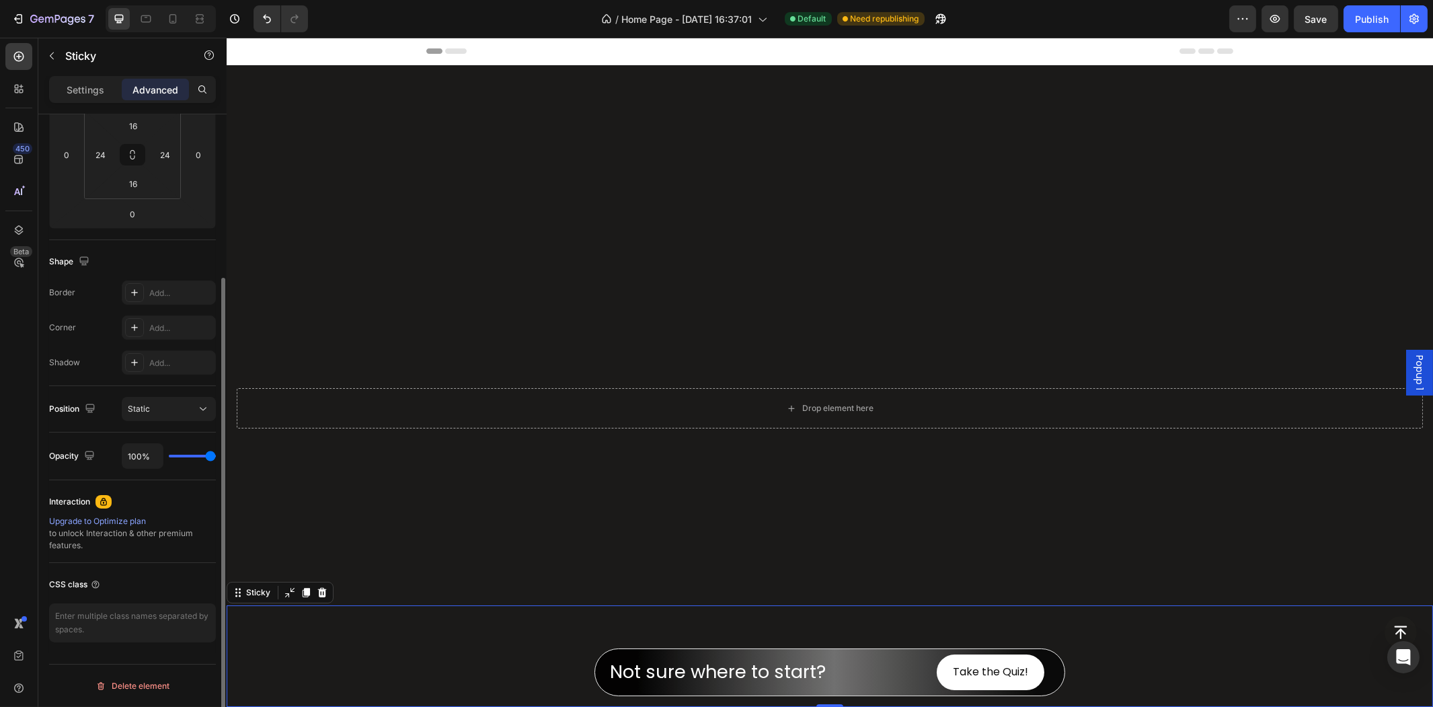
type input "0%"
type input "0"
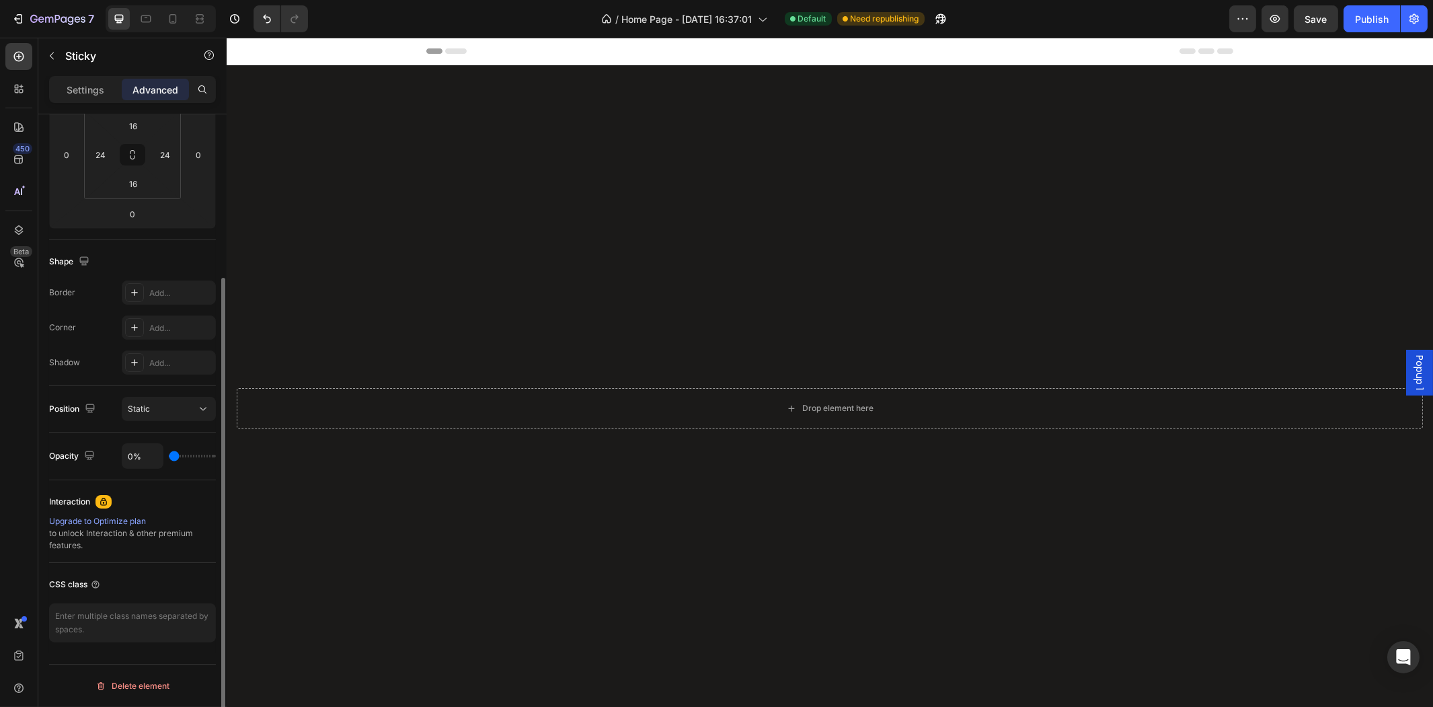
type input "44%"
type input "44"
type input "51%"
type input "51"
type input "59%"
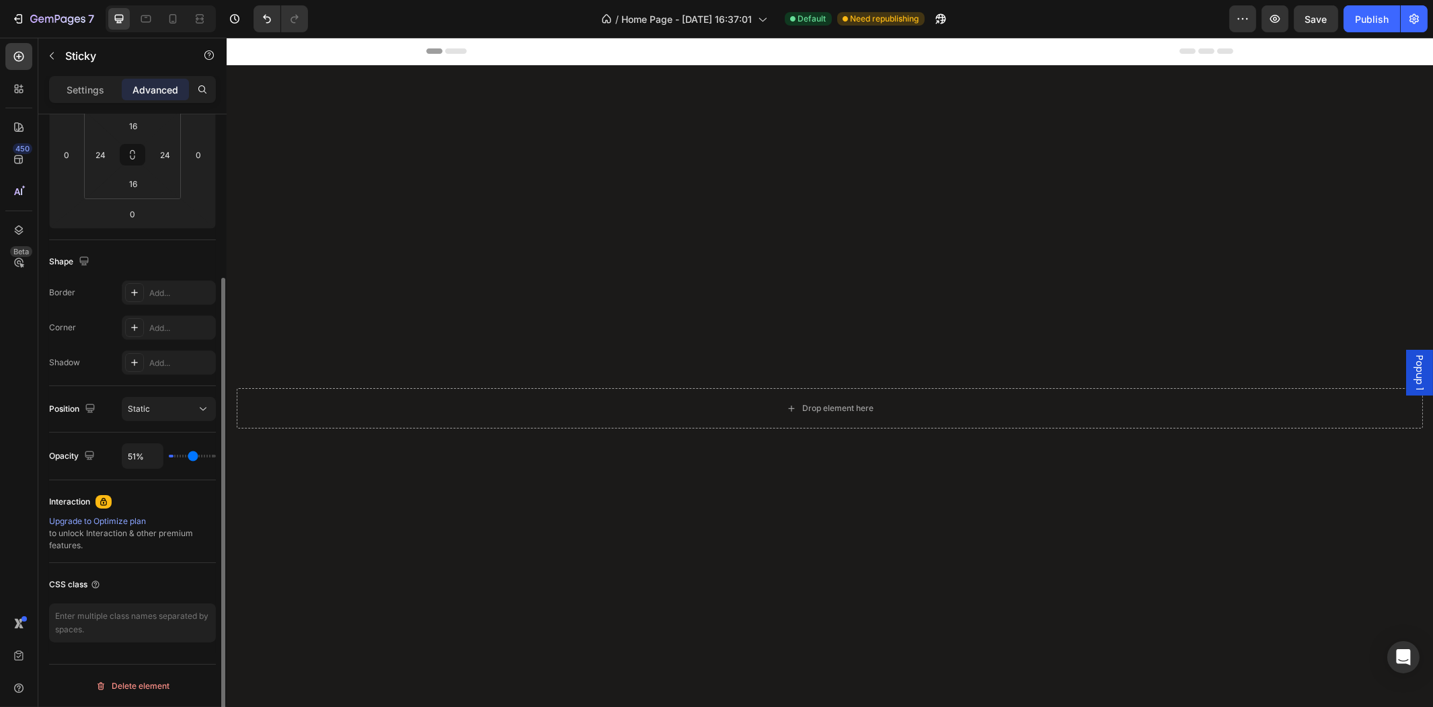
type input "59"
type input "66%"
type input "66"
type input "74%"
type input "74"
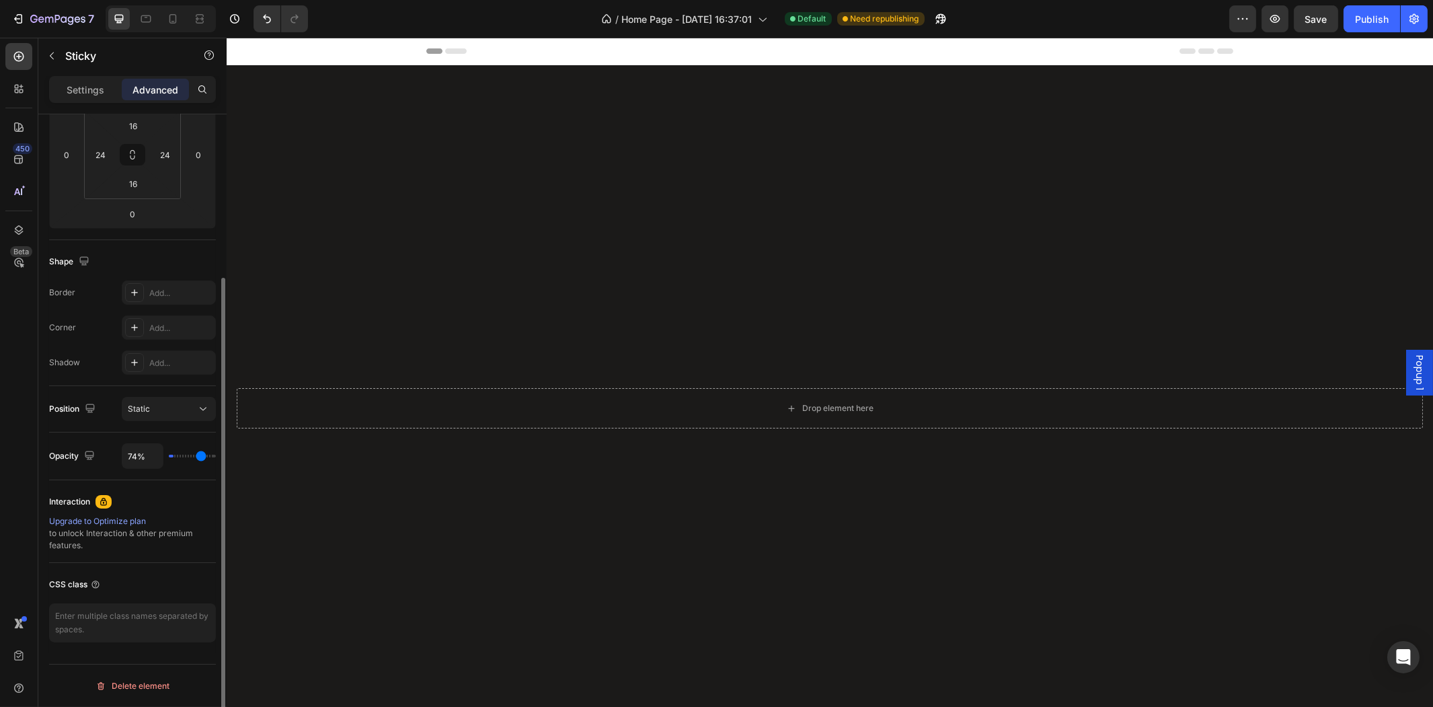
type input "79%"
type input "79"
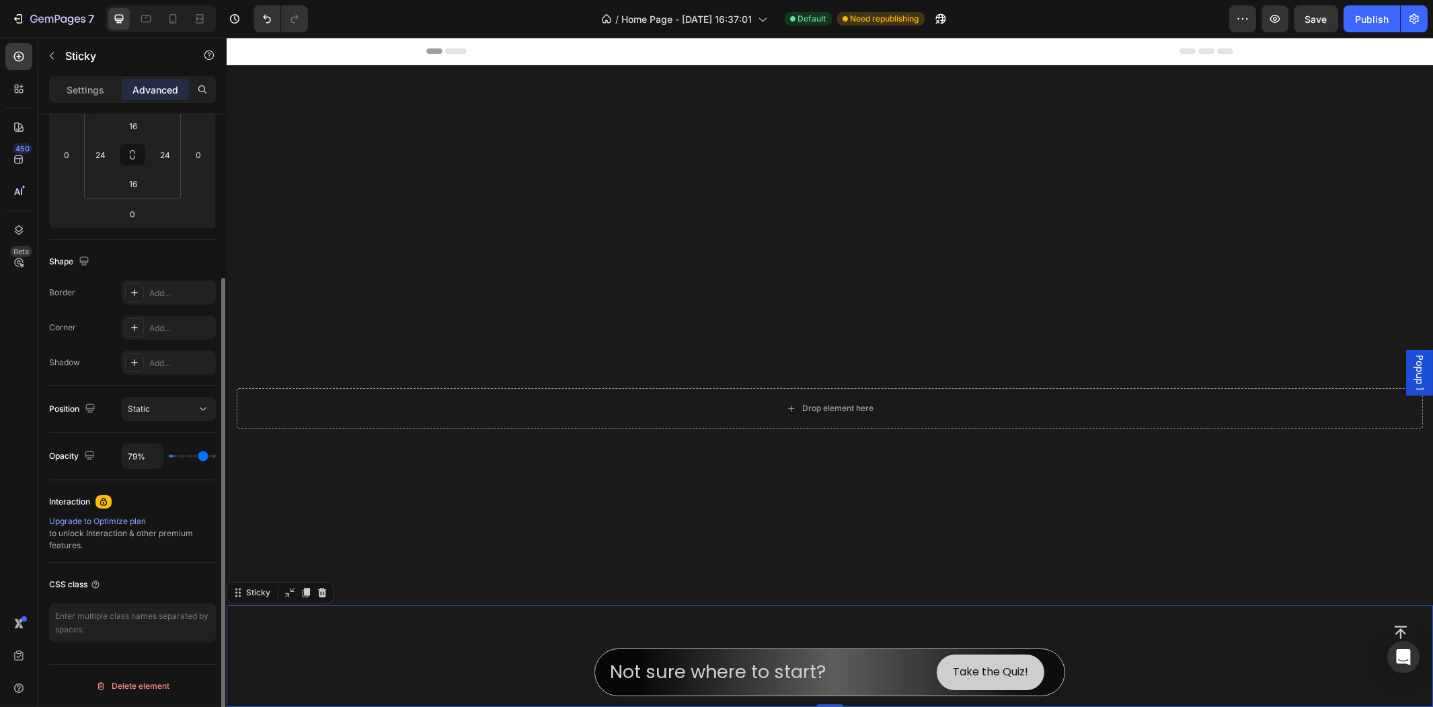
type input "85%"
type input "85"
type input "91%"
type input "91"
type input "94%"
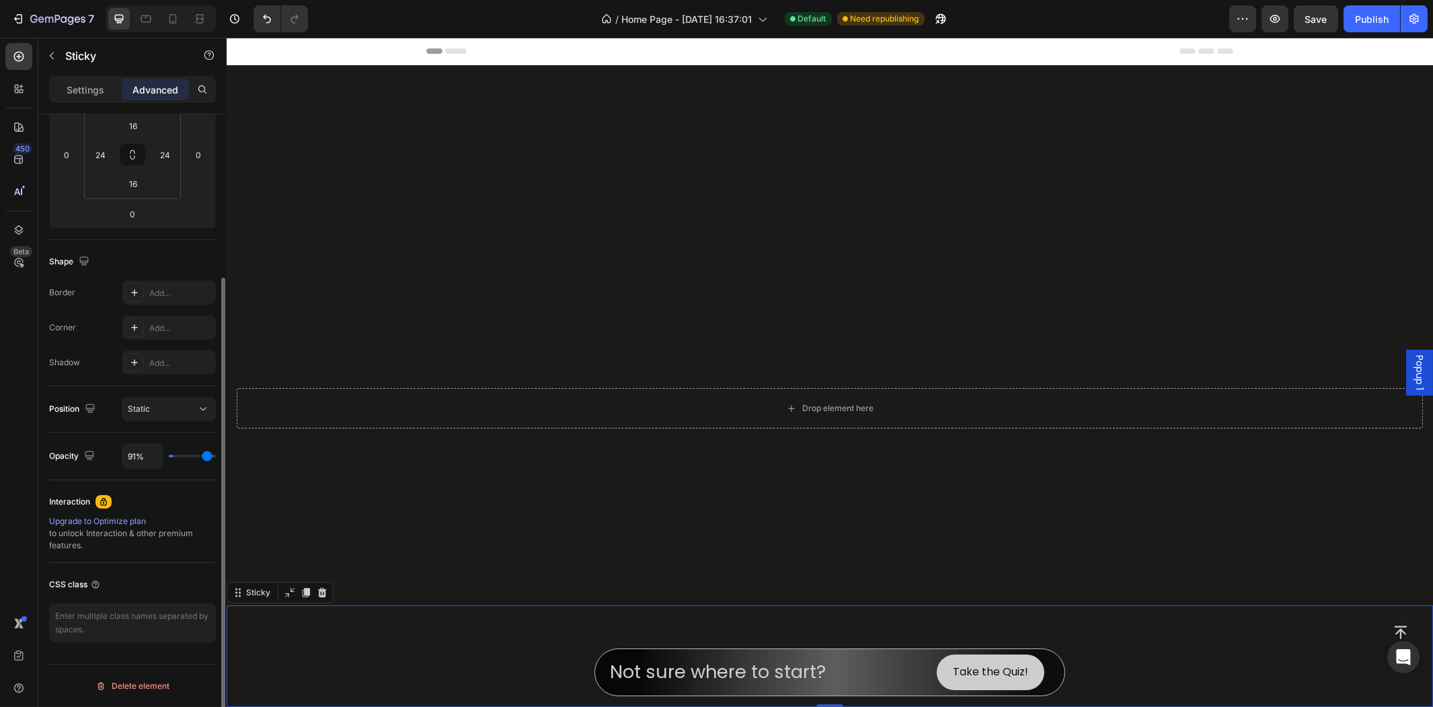
type input "94"
type input "98%"
type input "98"
type input "100%"
type input "100"
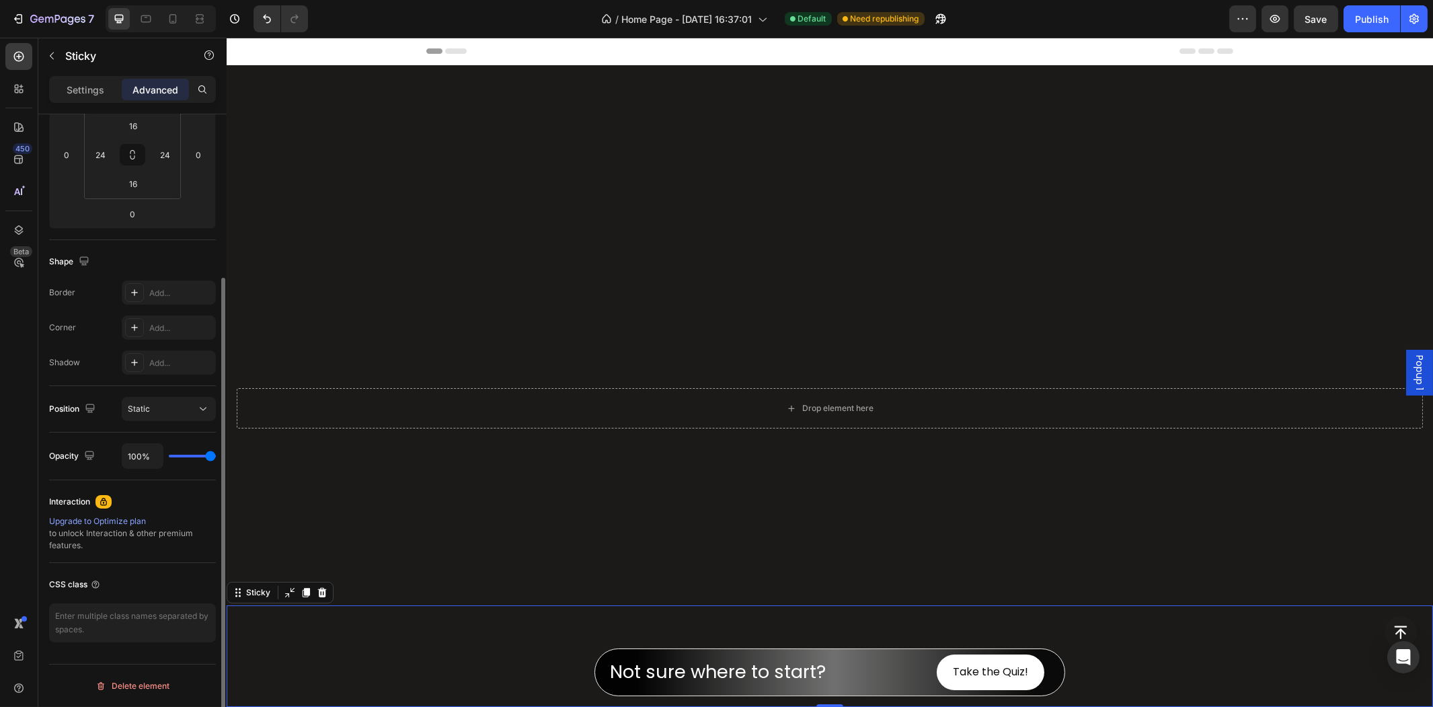
type input "78%"
type input "78"
type input "76%"
type input "76"
type input "72%"
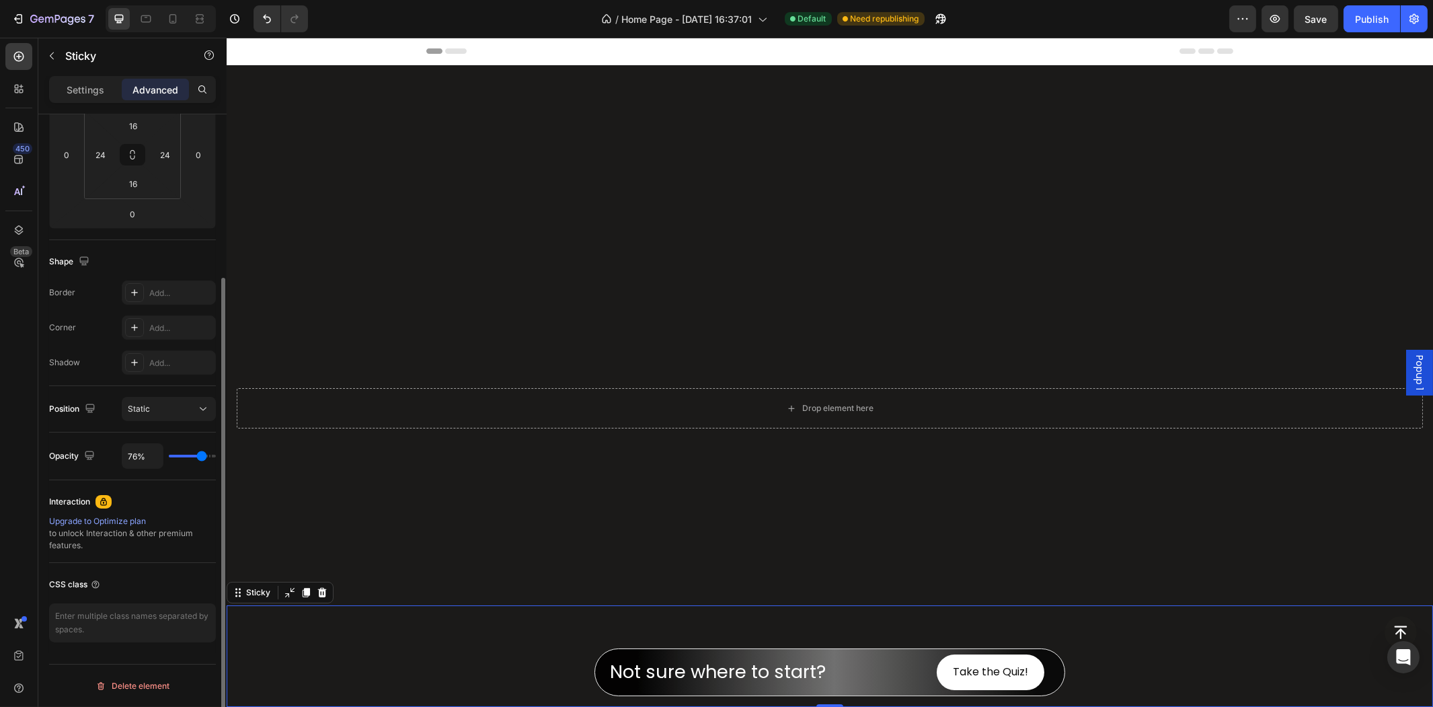
type input "72"
type input "70%"
type input "70"
type input "68%"
type input "68"
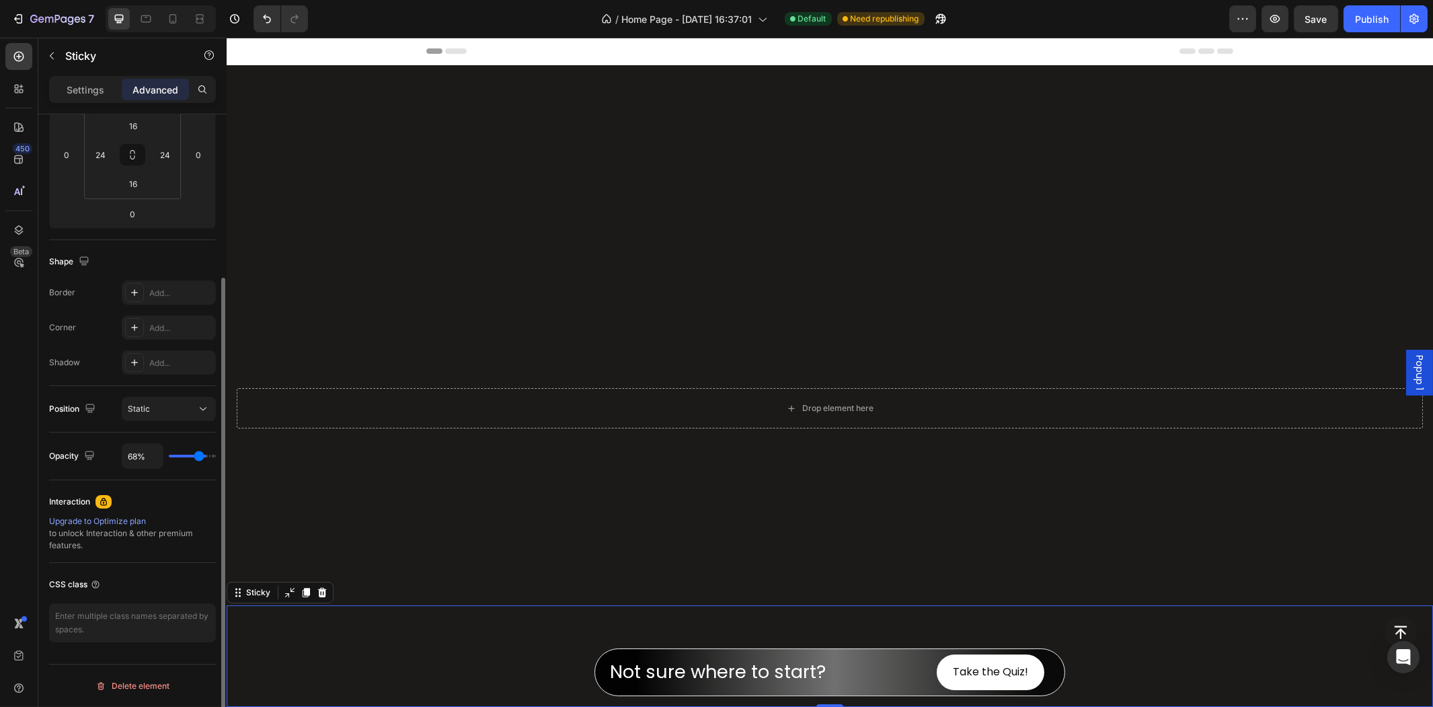
type input "66%"
type input "66"
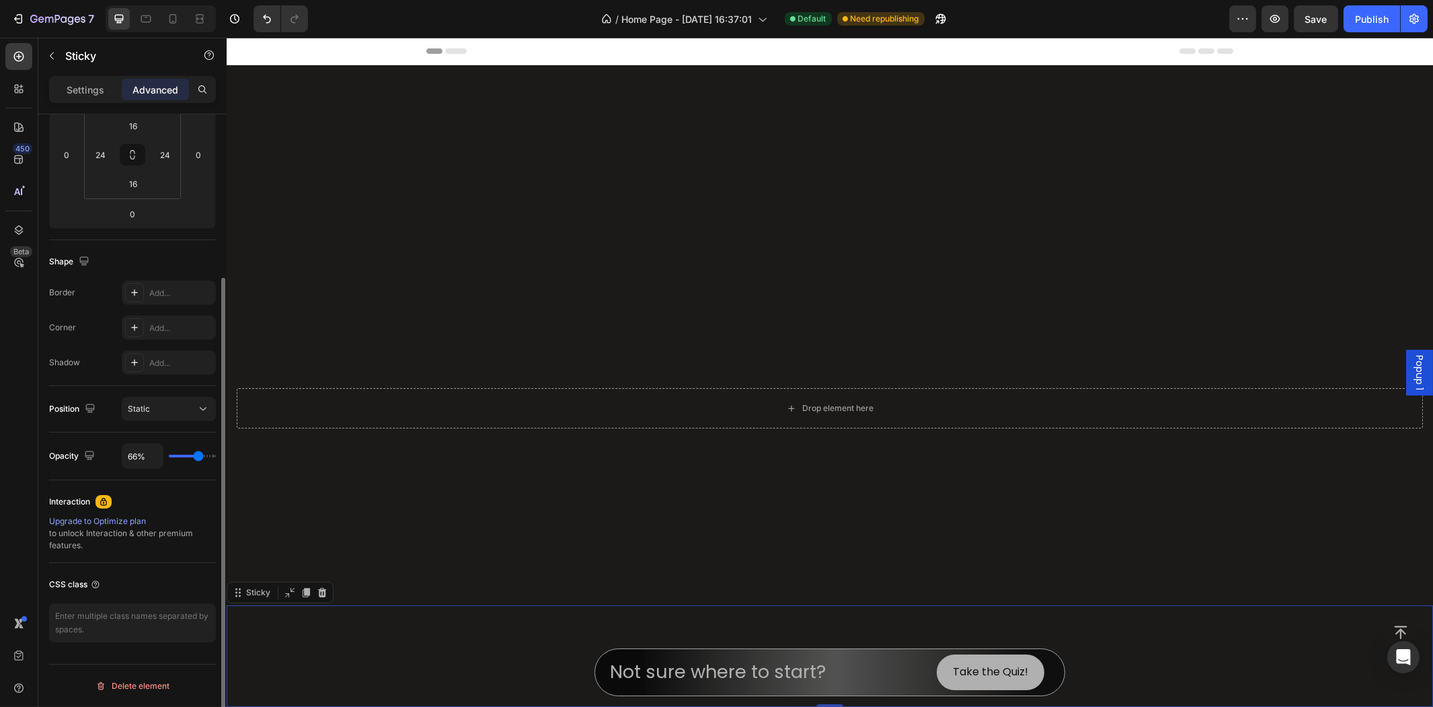
type input "68%"
type input "68"
type input "70%"
type input "70"
type input "72%"
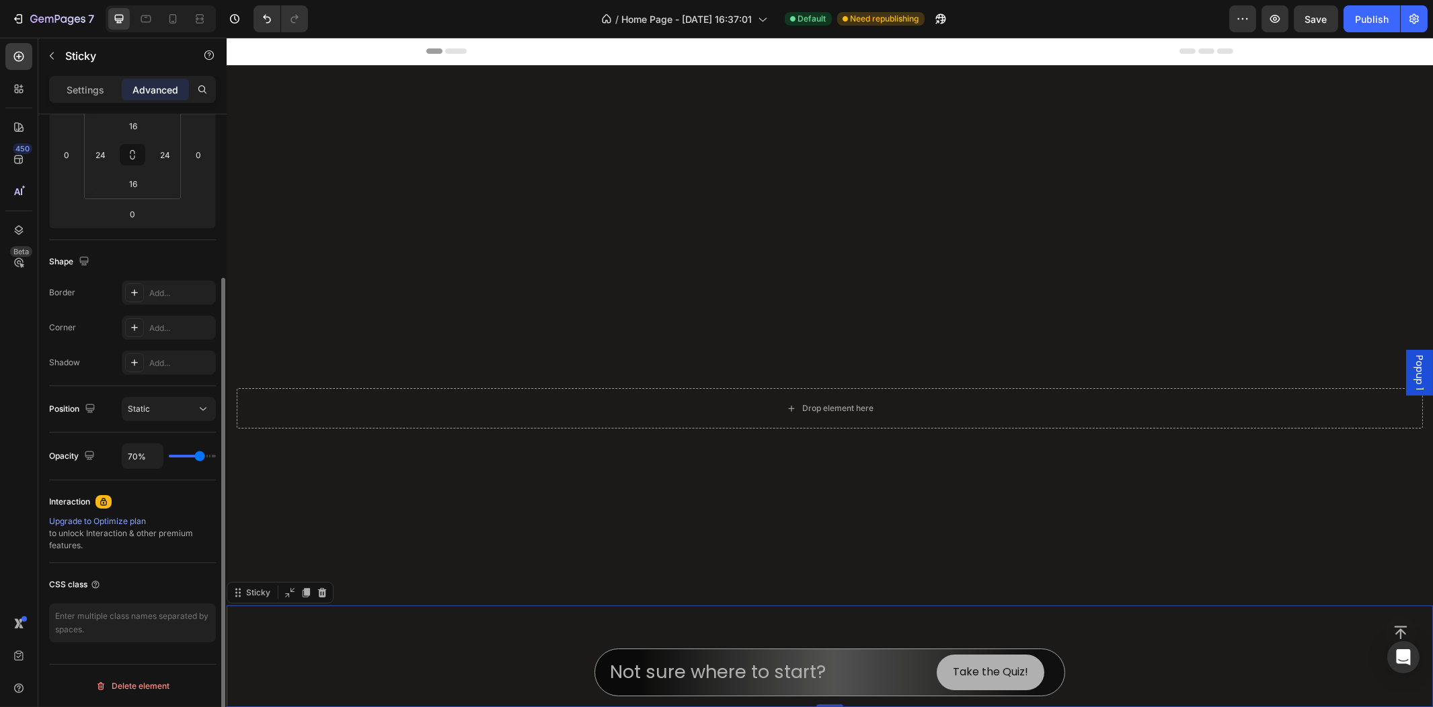
type input "72"
type input "74%"
type input "74"
type input "76%"
type input "76"
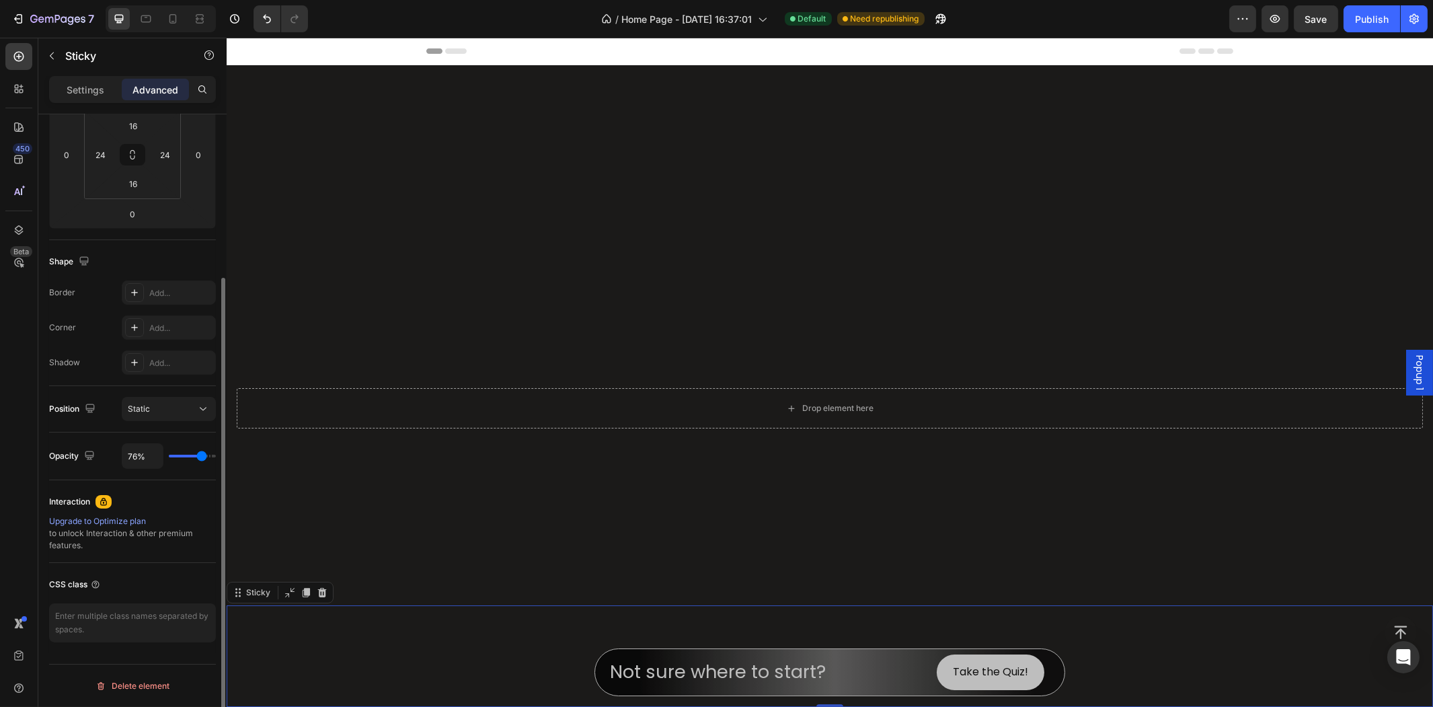
type input "78%"
type input "78"
type input "79%"
type input "79"
type input "81%"
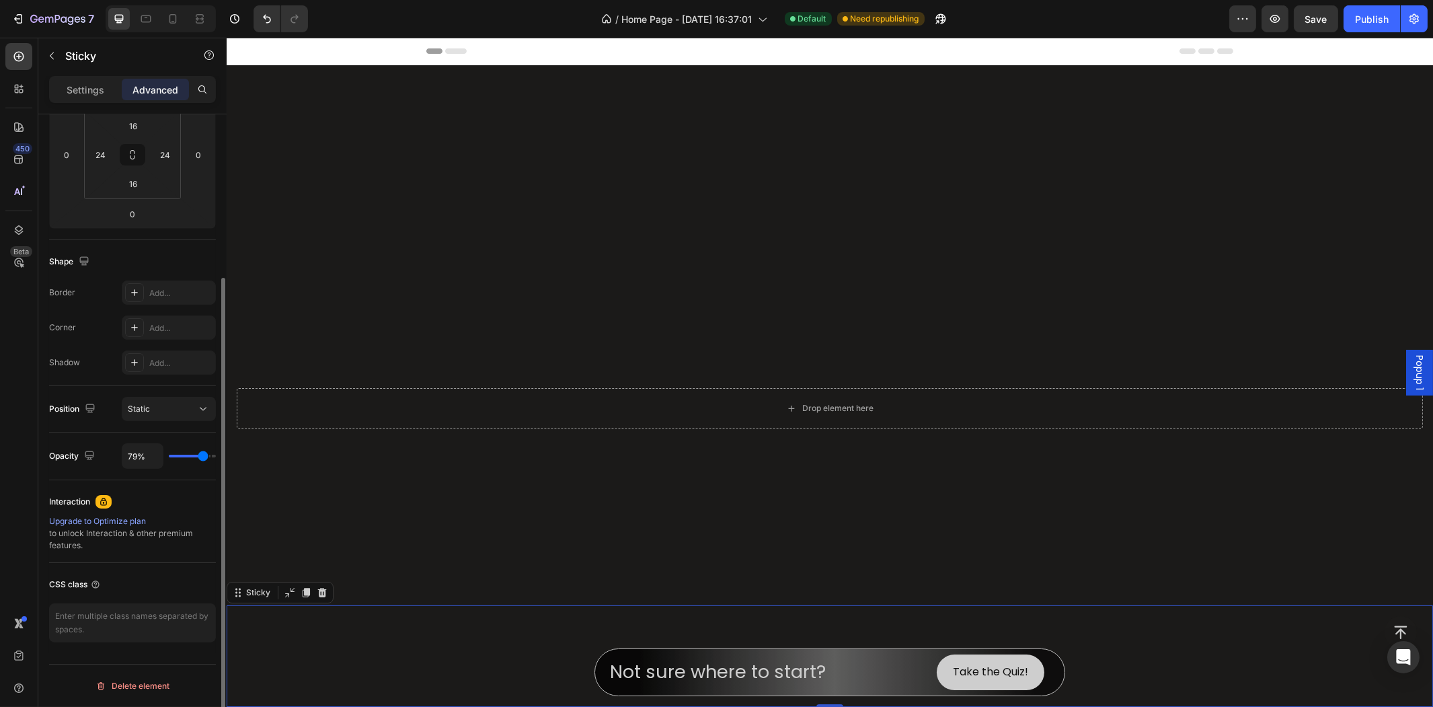
type input "81"
type input "83%"
type input "83"
type input "85%"
type input "85"
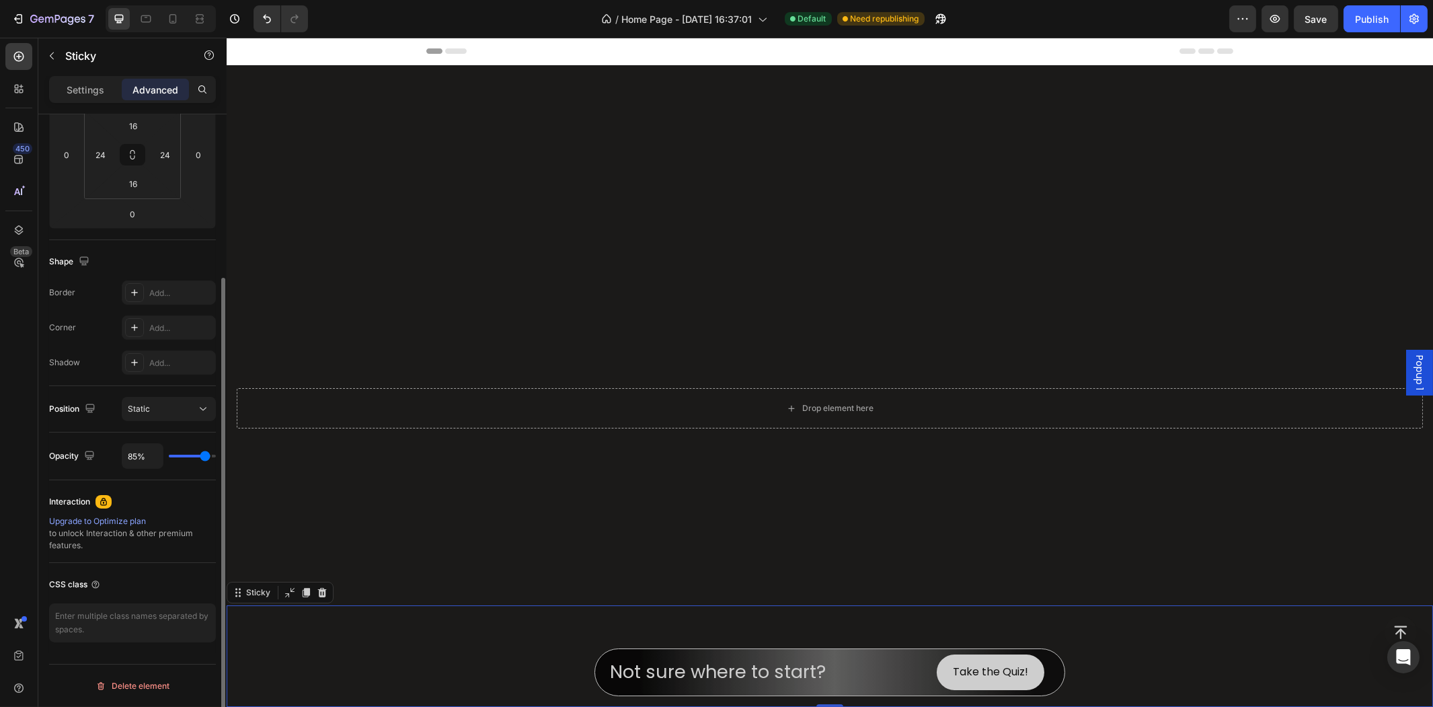
type input "87%"
type input "87"
type input "89%"
type input "89"
type input "91%"
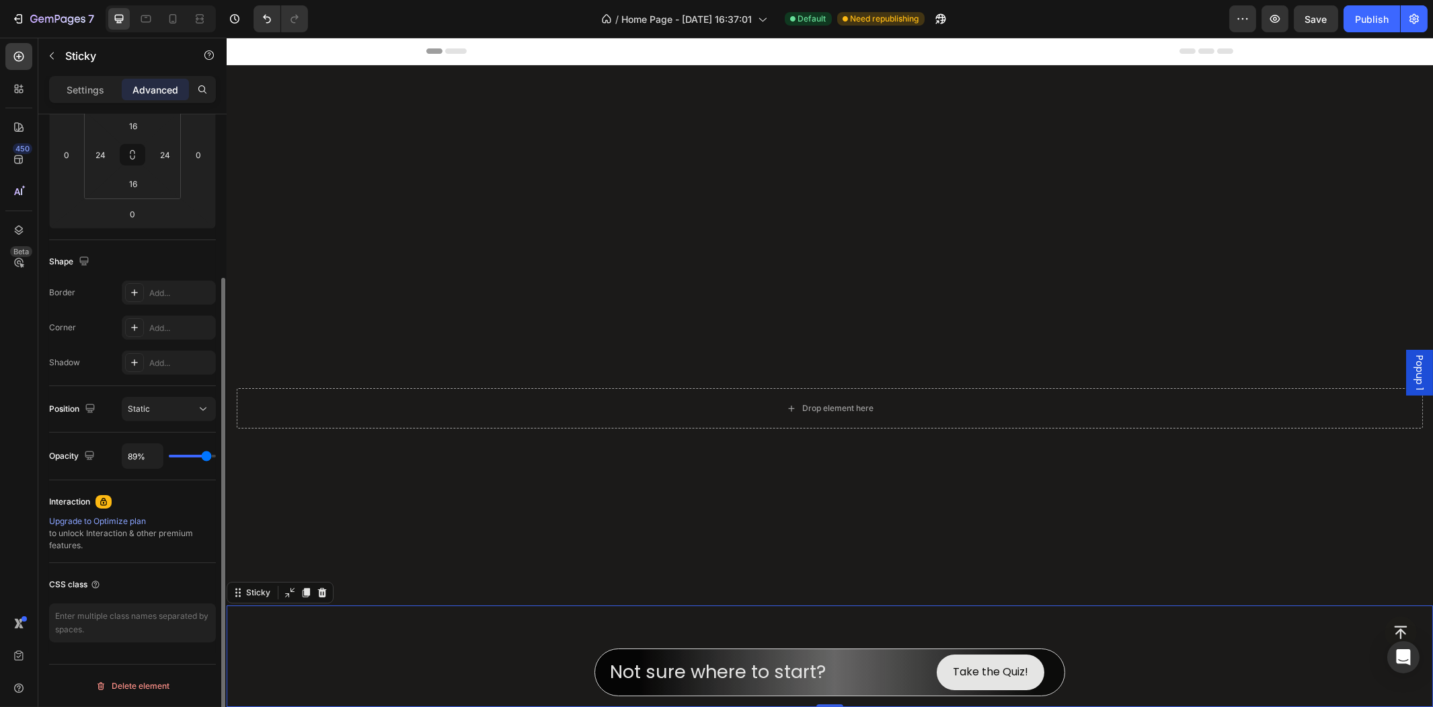
type input "91"
type input "93%"
type input "93"
type input "94%"
type input "94"
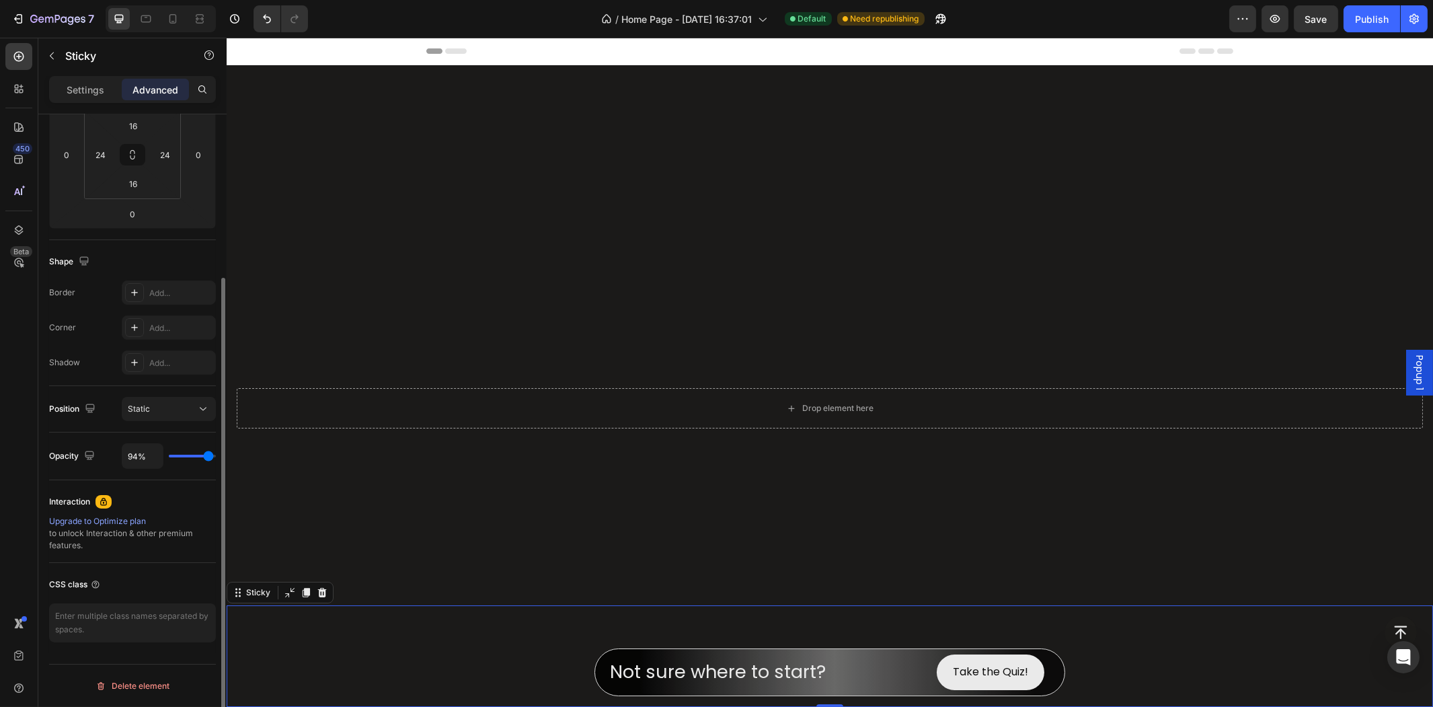
type input "96%"
type input "96"
type input "98%"
type input "98"
type input "100%"
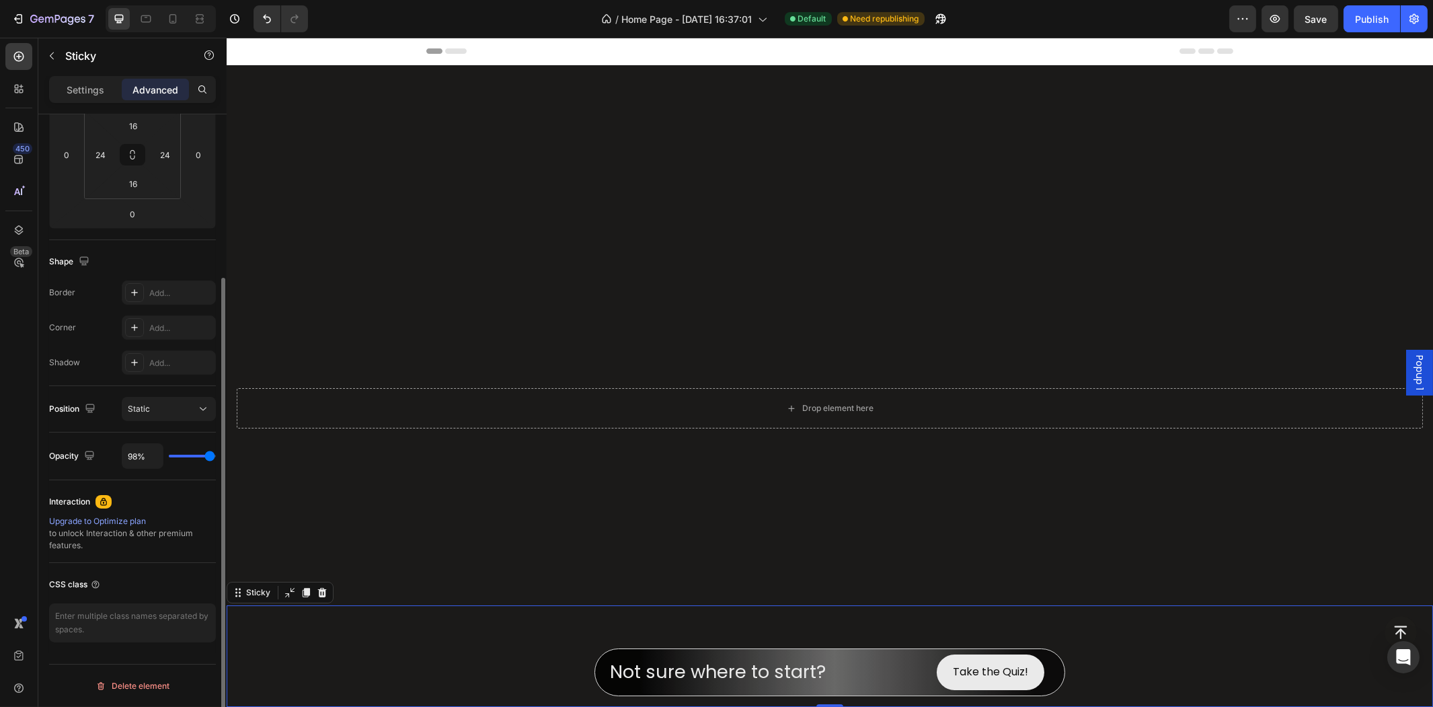
type input "100"
type input "98%"
type input "98"
type input "96%"
type input "96"
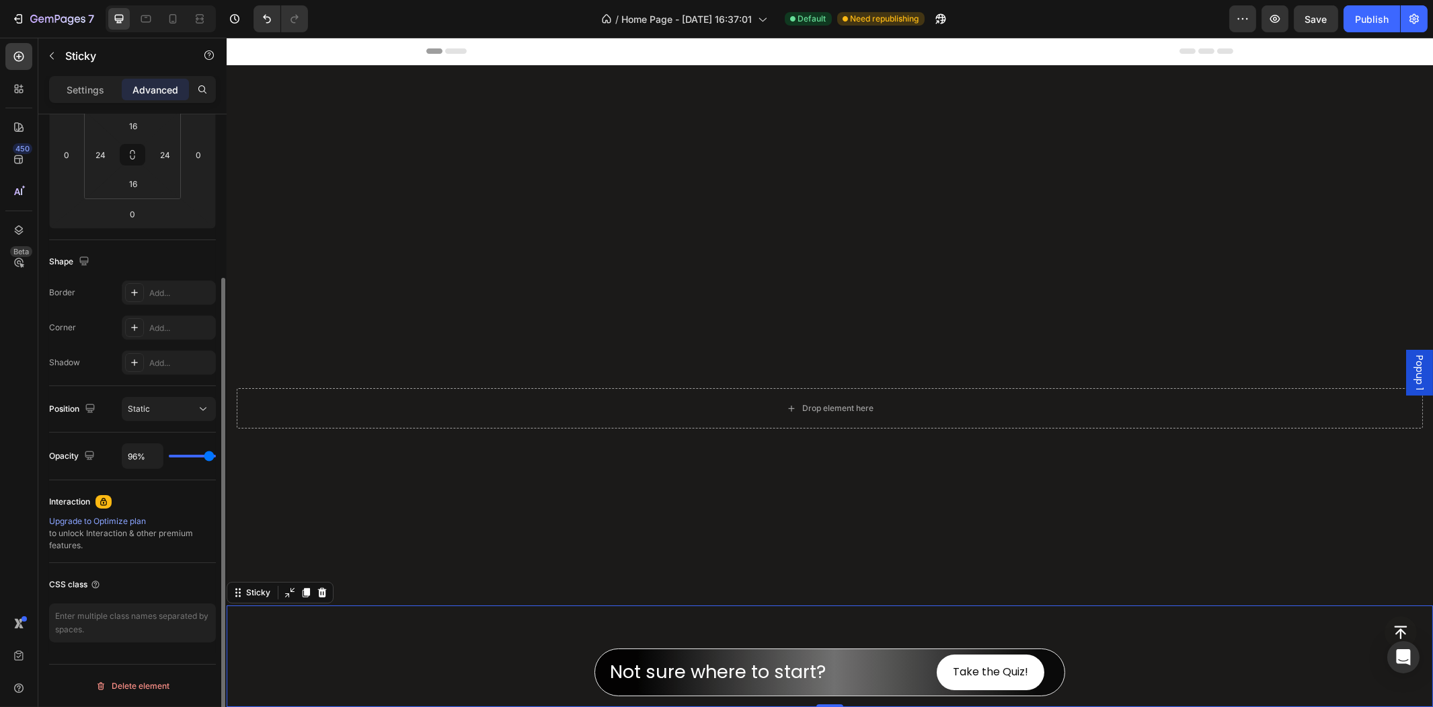
type input "94%"
type input "94"
type input "93%"
type input "93"
type input "91%"
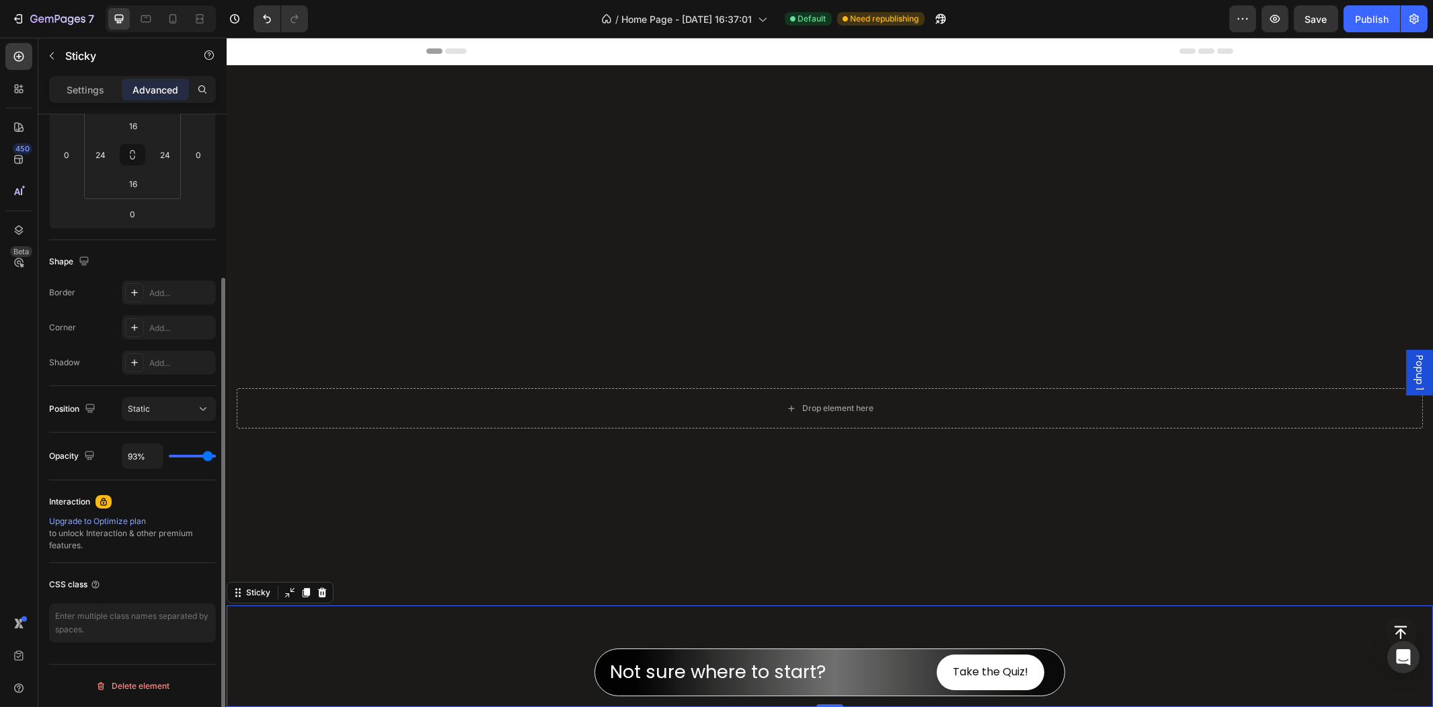
type input "91"
type input "89%"
type input "89"
type input "87%"
type input "87"
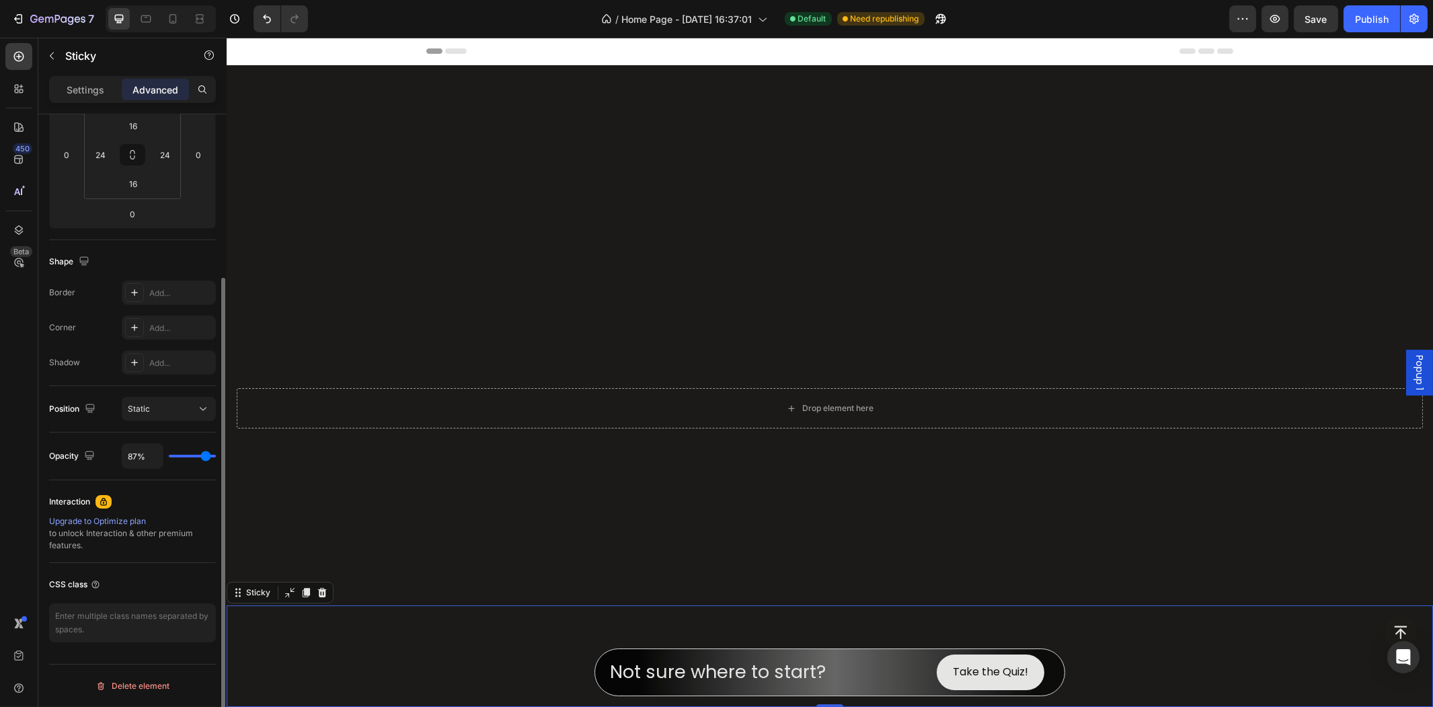
type input "85%"
type input "85"
type input "83%"
type input "83"
type input "81%"
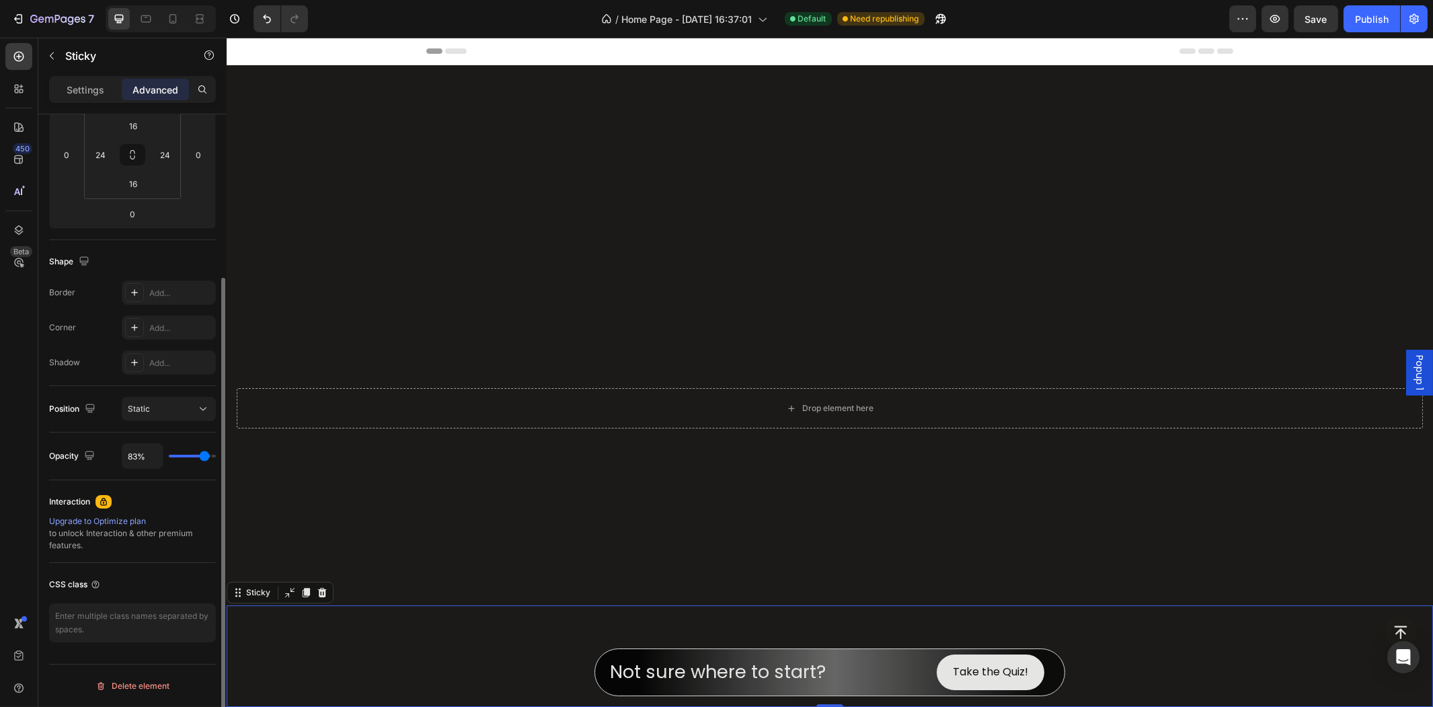
type input "81"
type input "79%"
type input "79"
type input "100%"
type input "100"
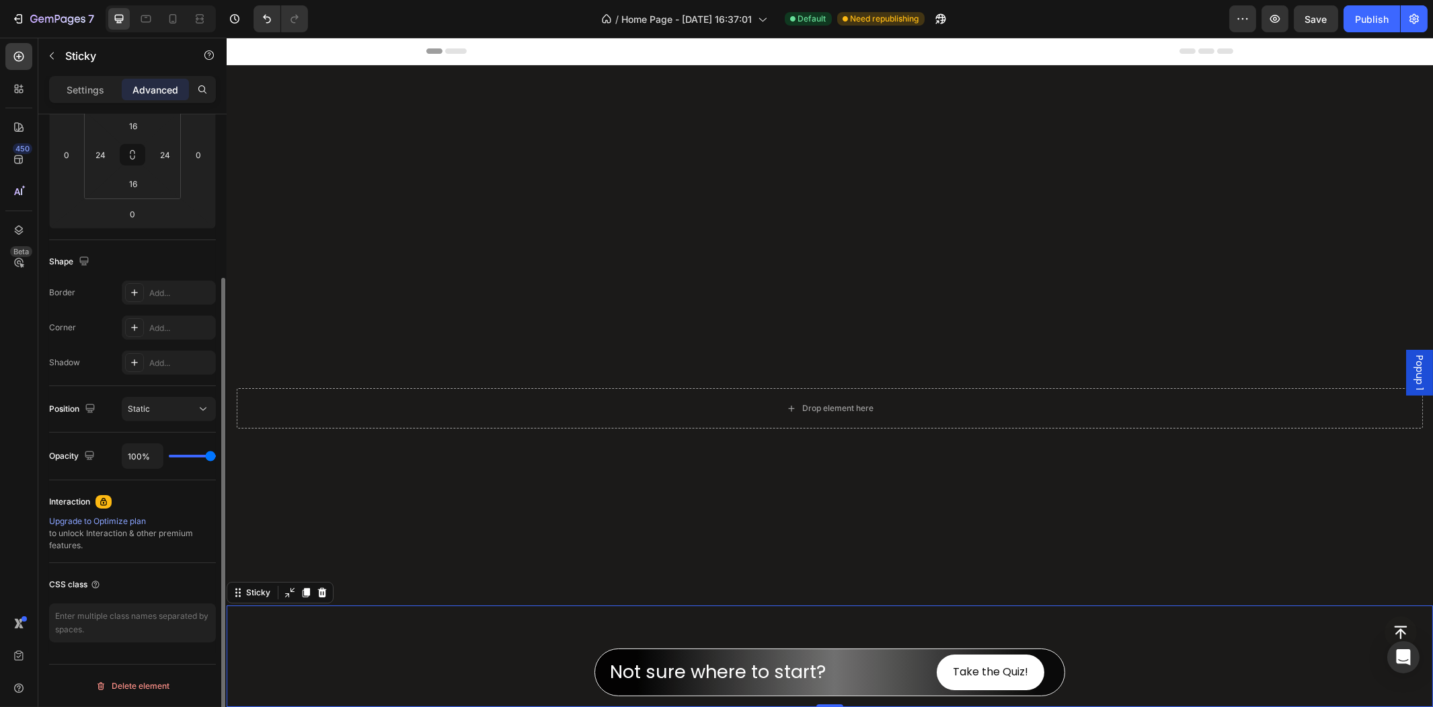
type input "98%"
type input "98"
type input "96%"
type input "96"
type input "94%"
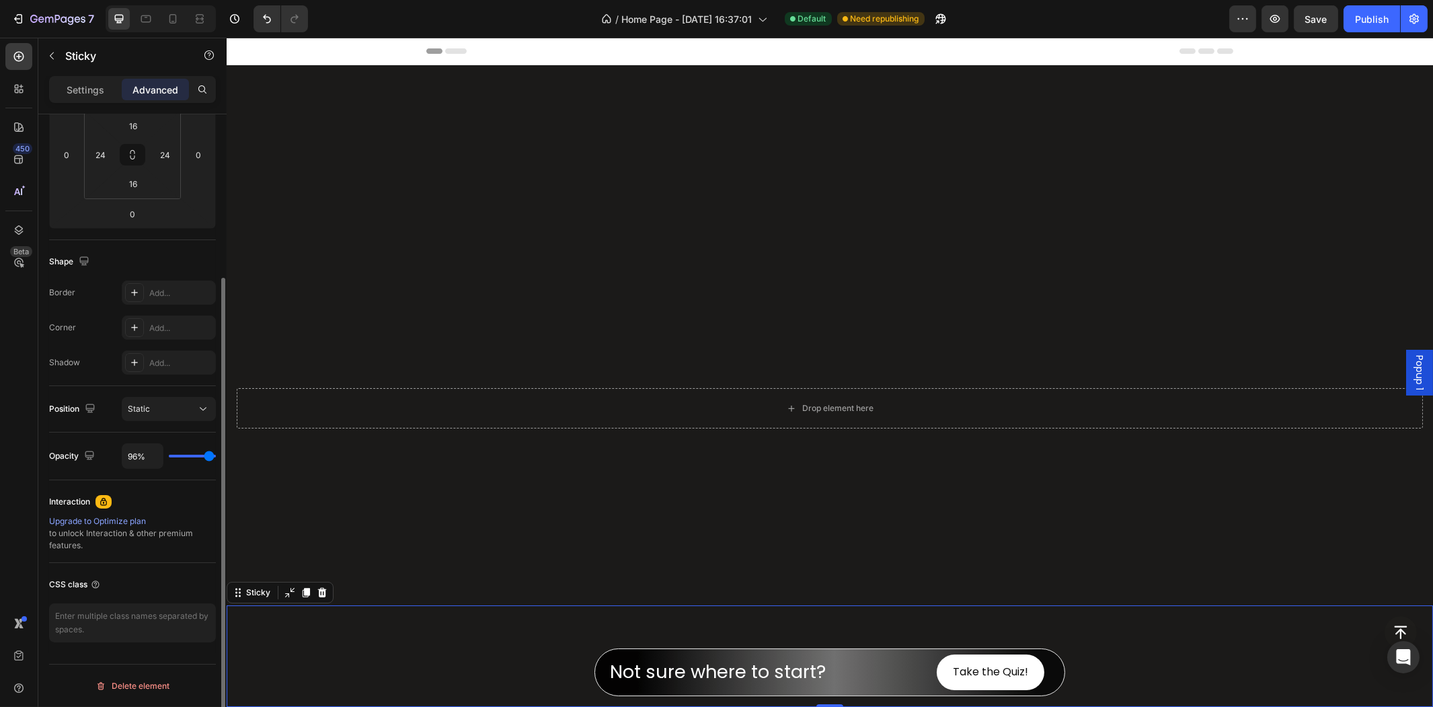
type input "94"
type input "93%"
type input "93"
type input "91%"
type input "91"
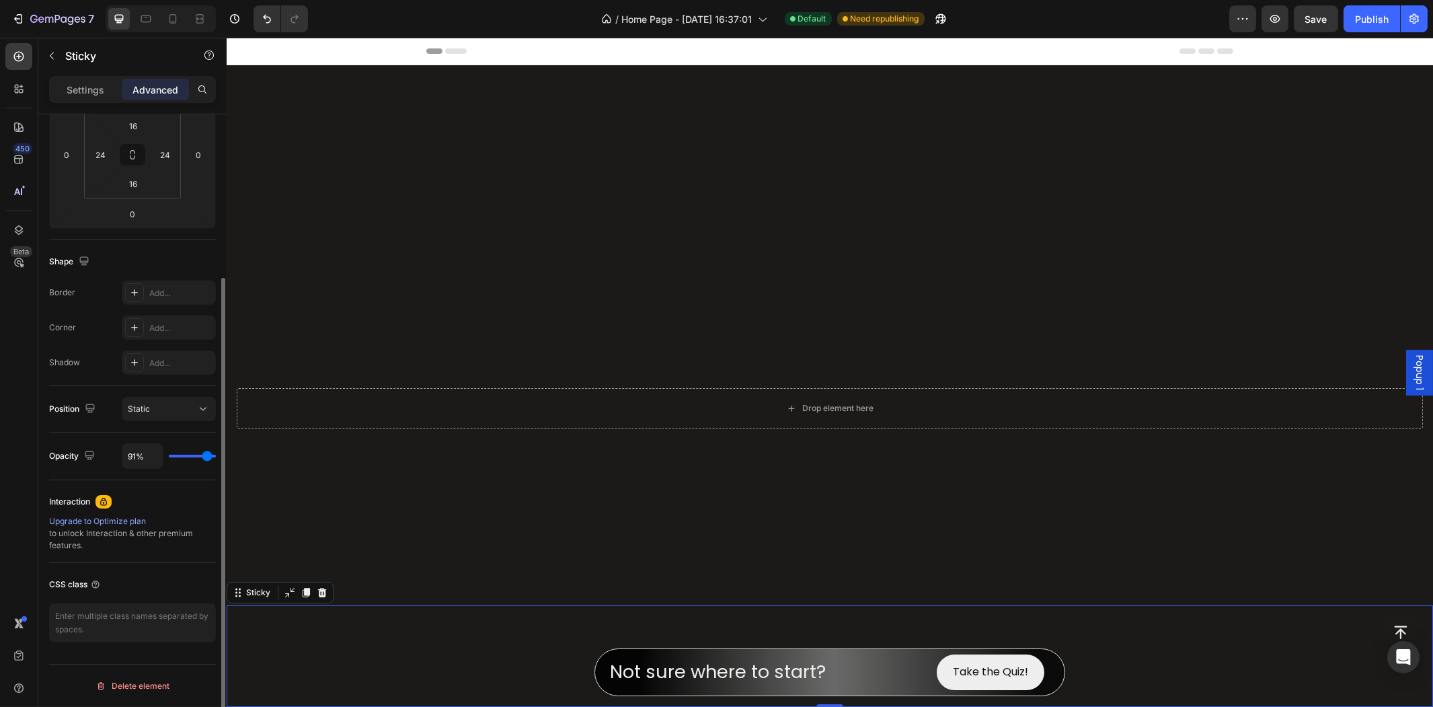
type input "89%"
type input "89"
type input "87%"
type input "87"
type input "85%"
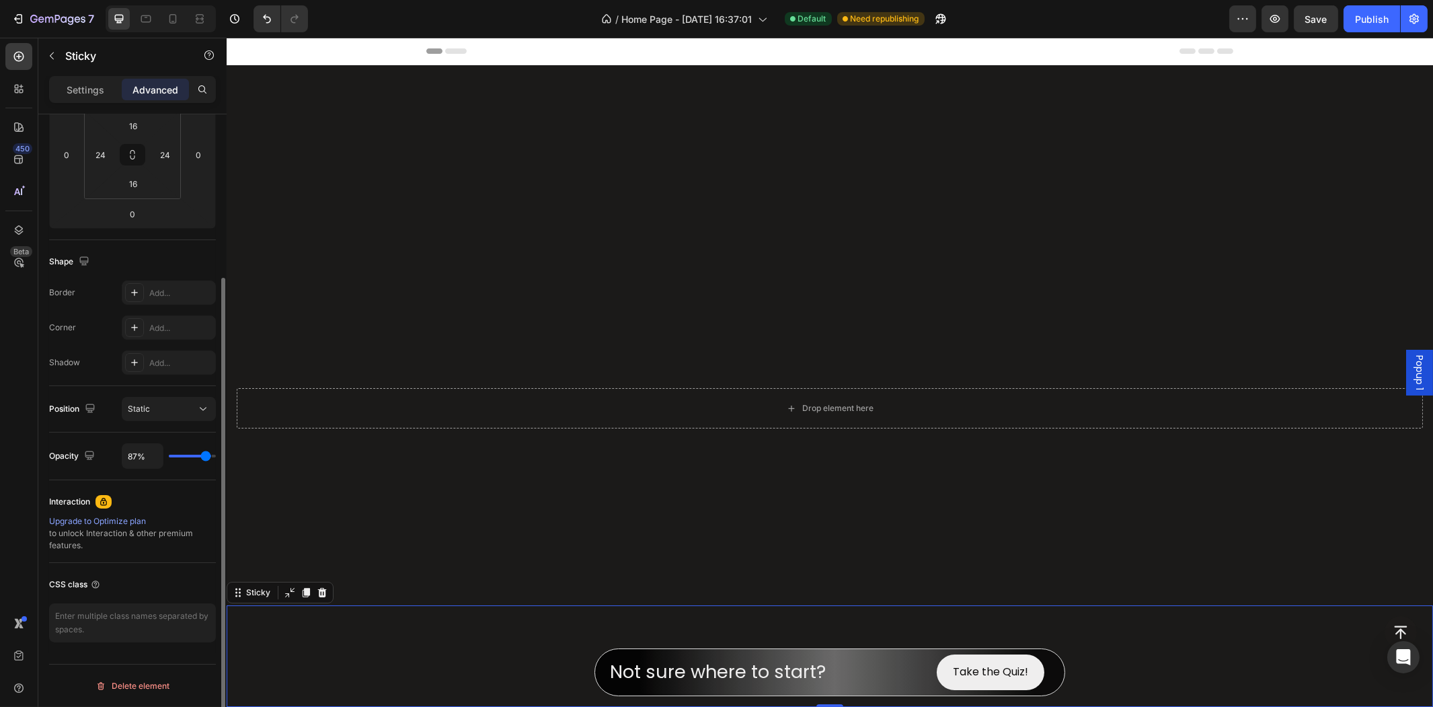
type input "85"
type input "87%"
type input "87"
type input "89%"
type input "89"
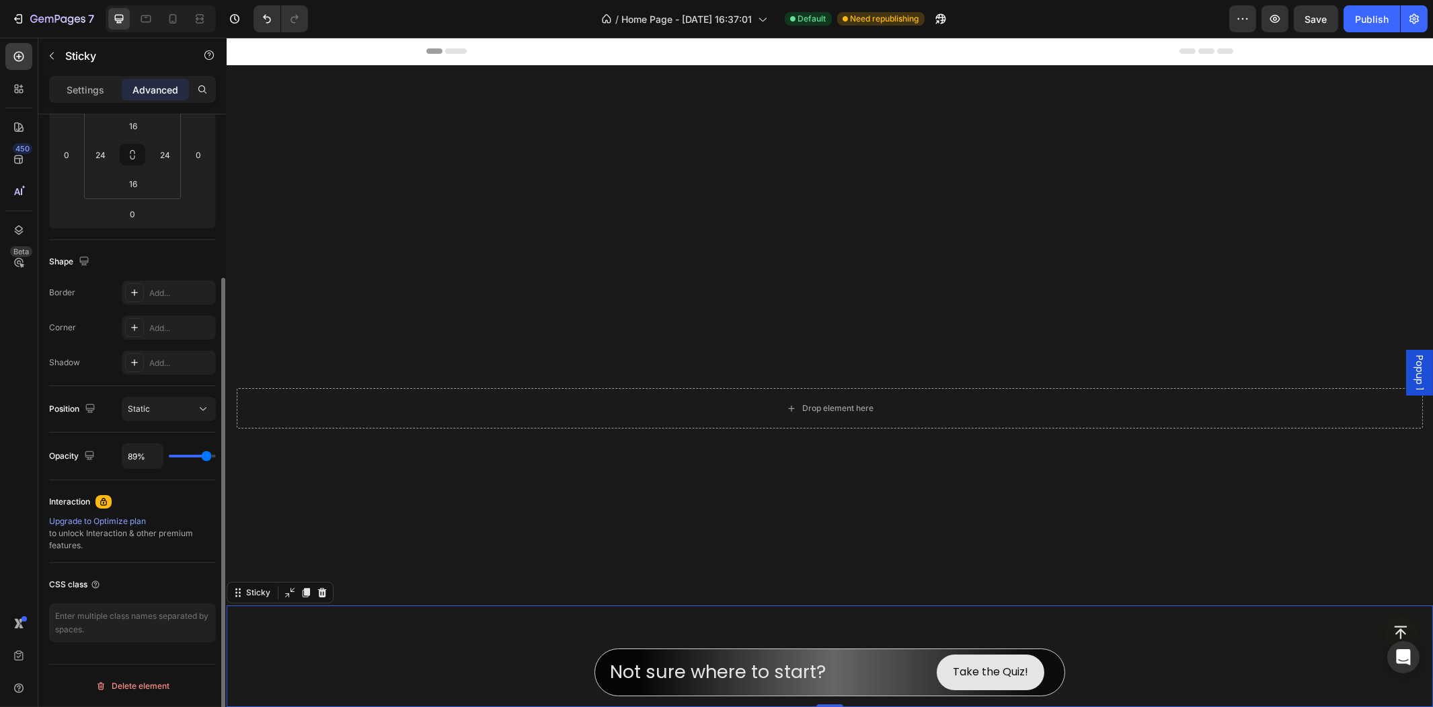
type input "91%"
type input "91"
type input "93%"
type input "93"
type input "94%"
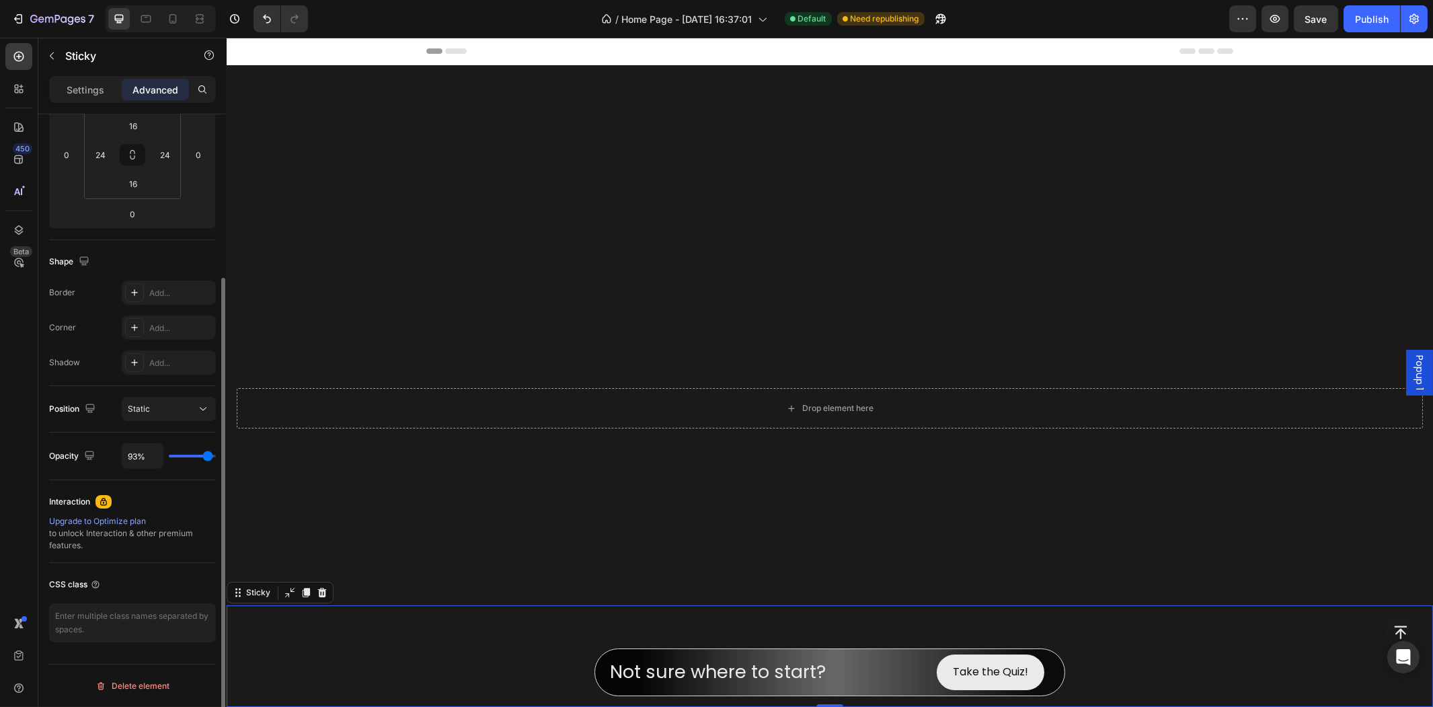
type input "94"
type input "96%"
type input "96"
type input "94%"
type input "94"
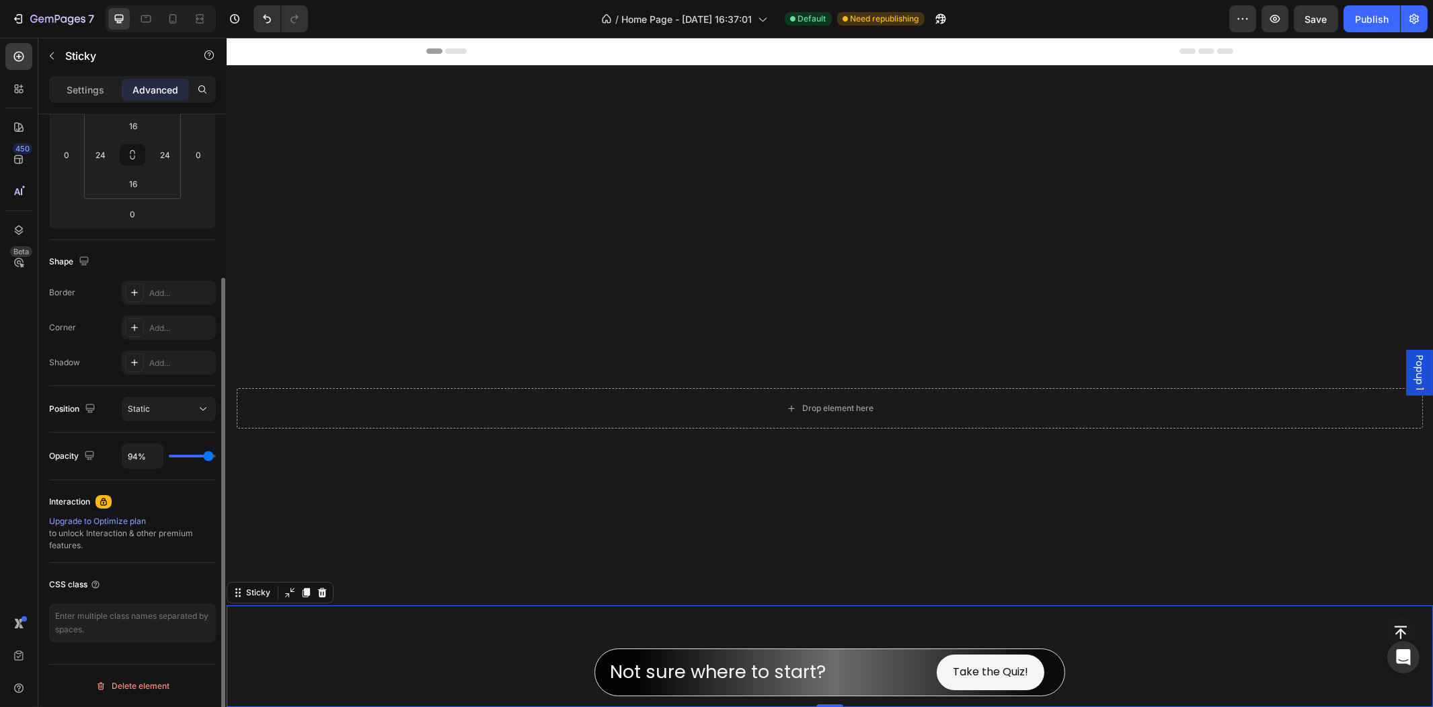
type input "93%"
type input "93"
type input "91%"
type input "91"
click at [208, 457] on input "range" at bounding box center [192, 456] width 47 height 3
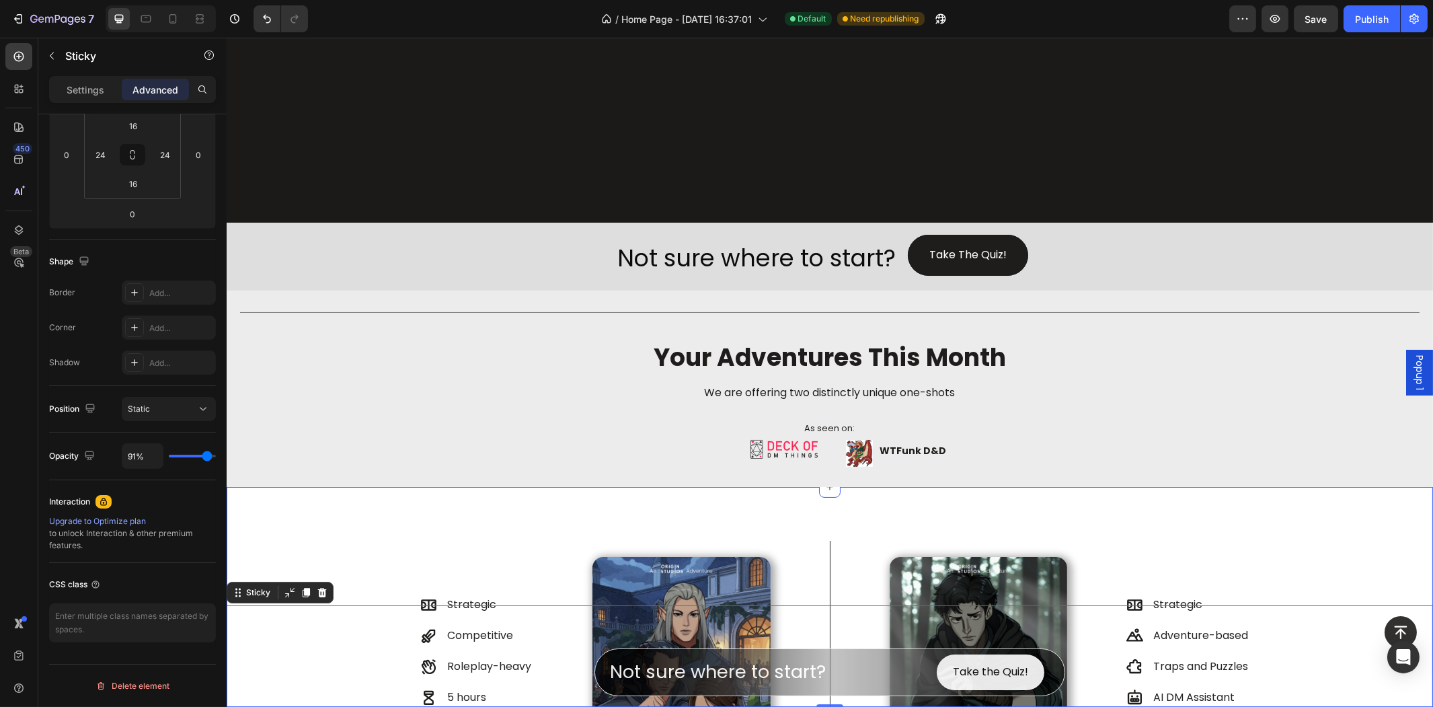
scroll to position [522, 0]
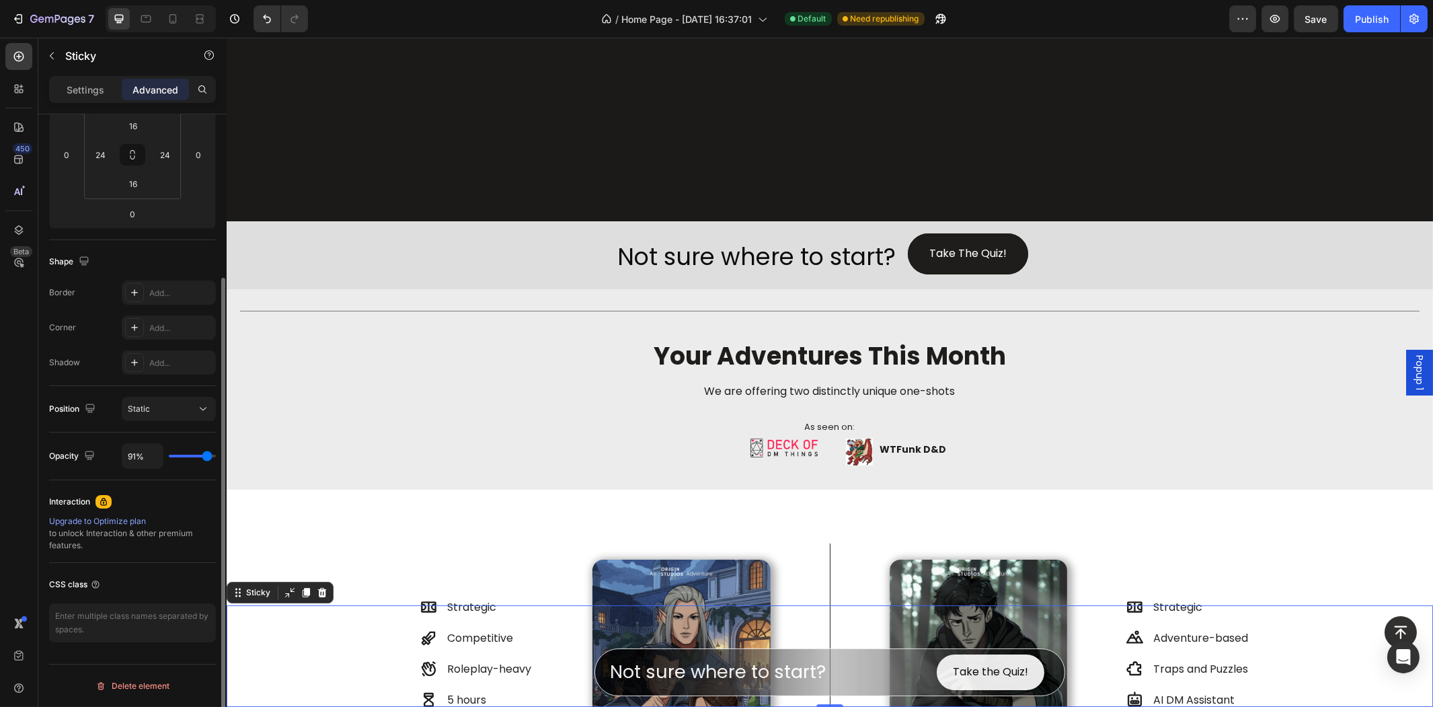
type input "70%"
type input "70"
type input "98%"
type input "98"
type input "100%"
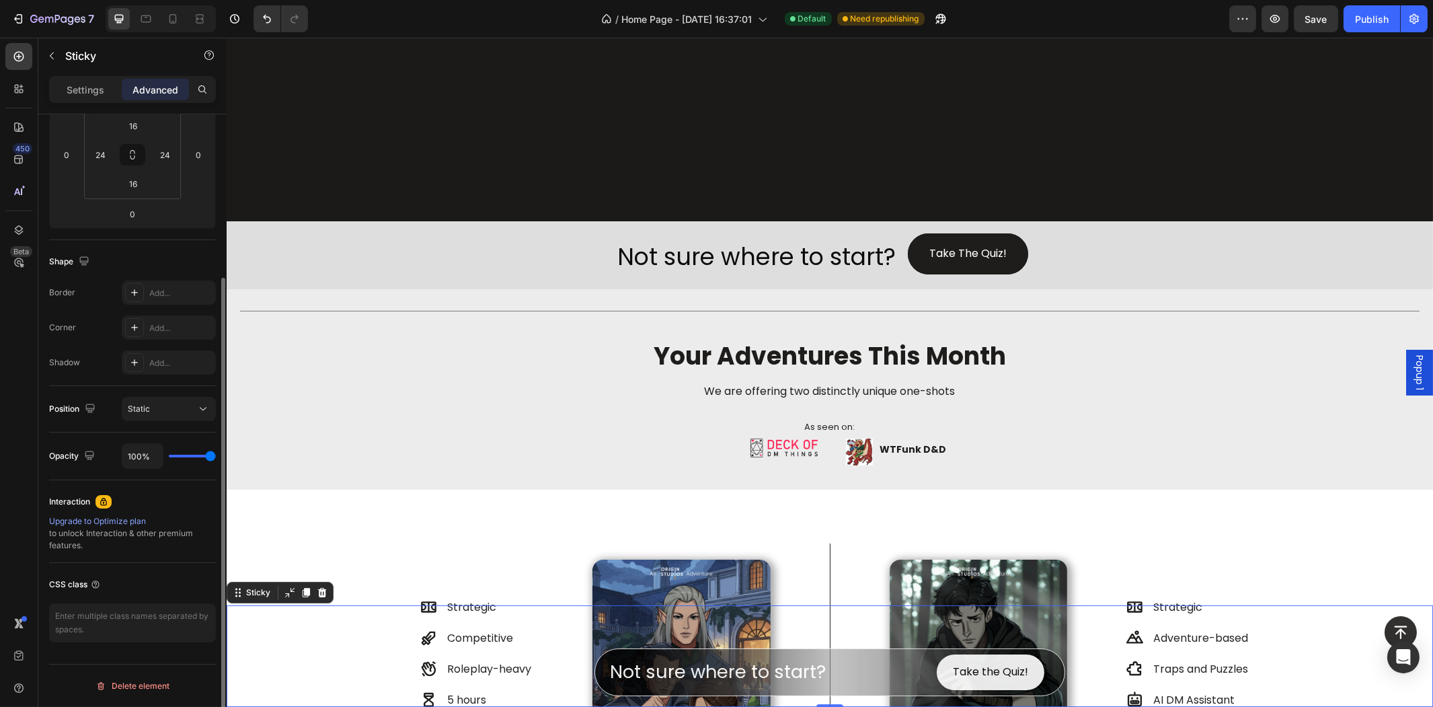
drag, startPoint x: 211, startPoint y: 455, endPoint x: 311, endPoint y: 462, distance: 100.5
type input "100"
click at [216, 457] on input "range" at bounding box center [192, 456] width 47 height 3
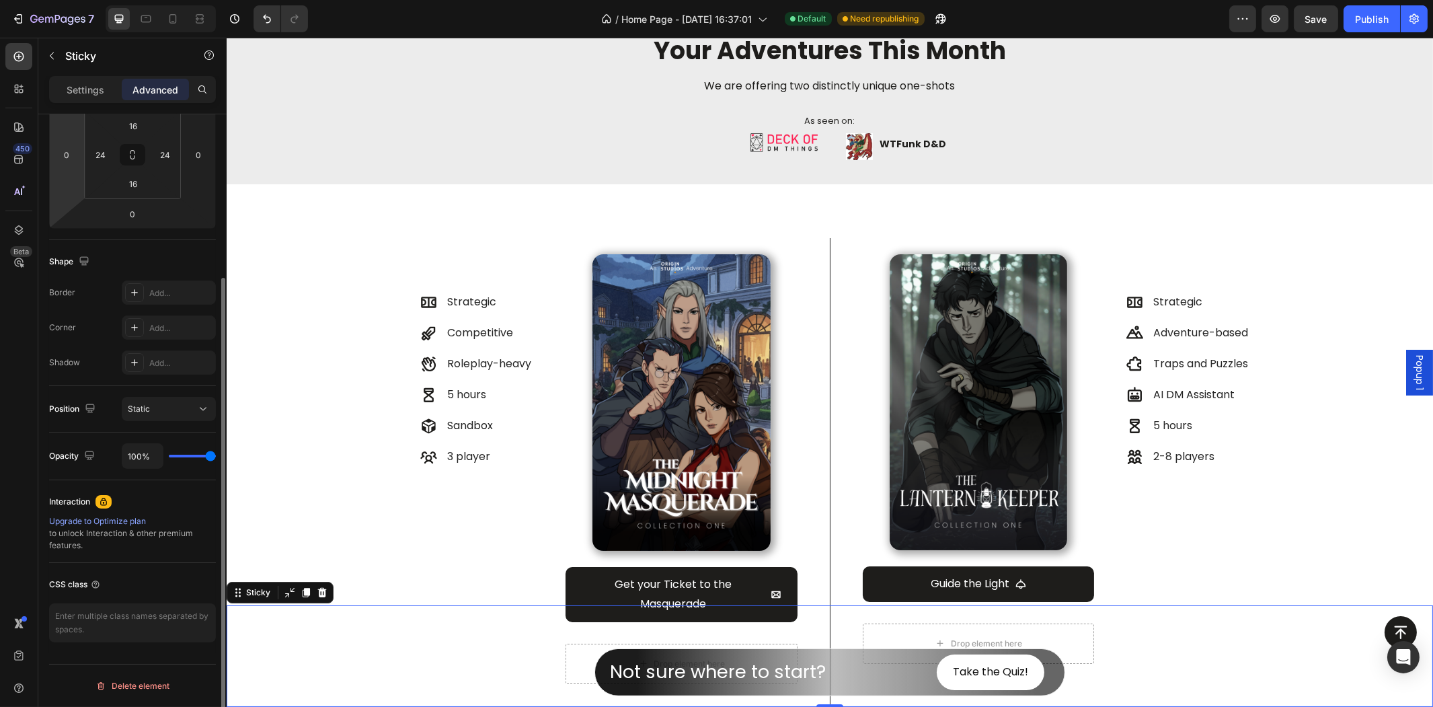
scroll to position [0, 0]
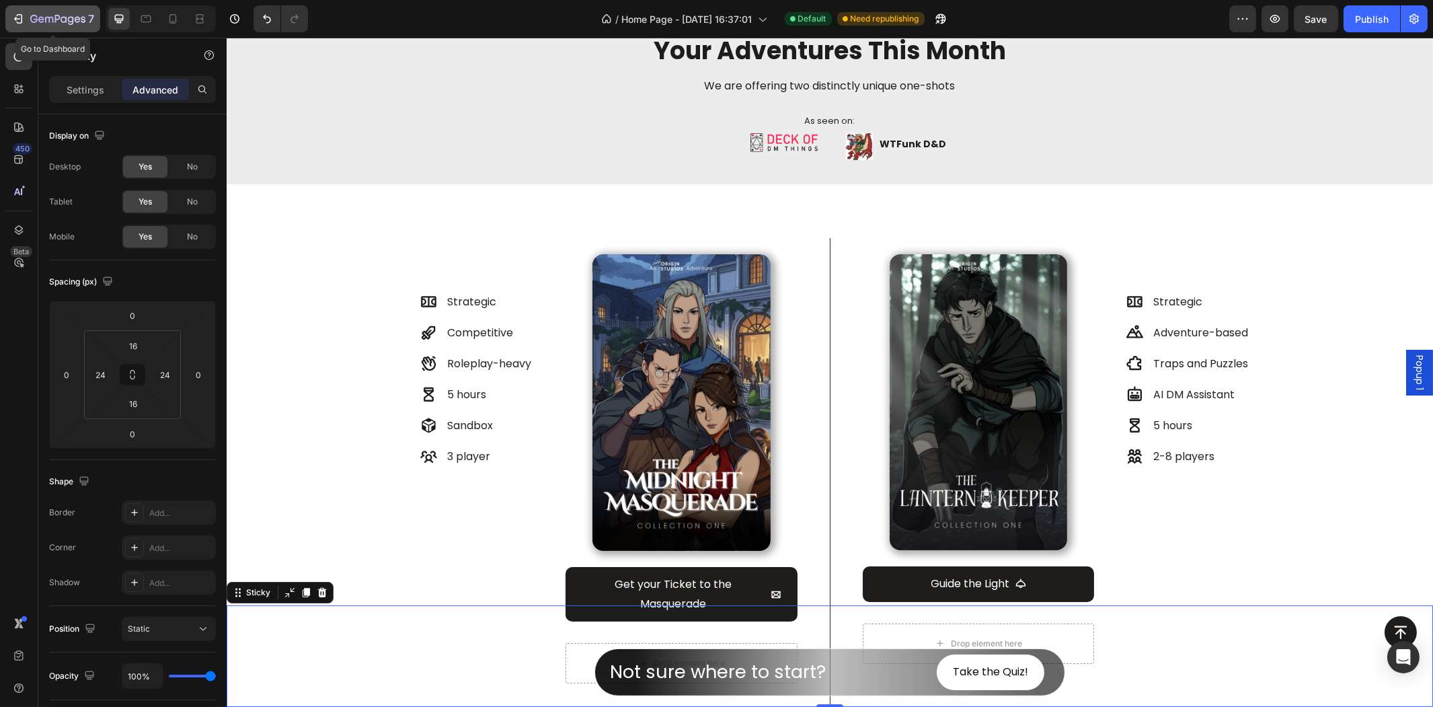
click at [26, 16] on div "7" at bounding box center [52, 19] width 83 height 16
